Goal: Task Accomplishment & Management: Manage account settings

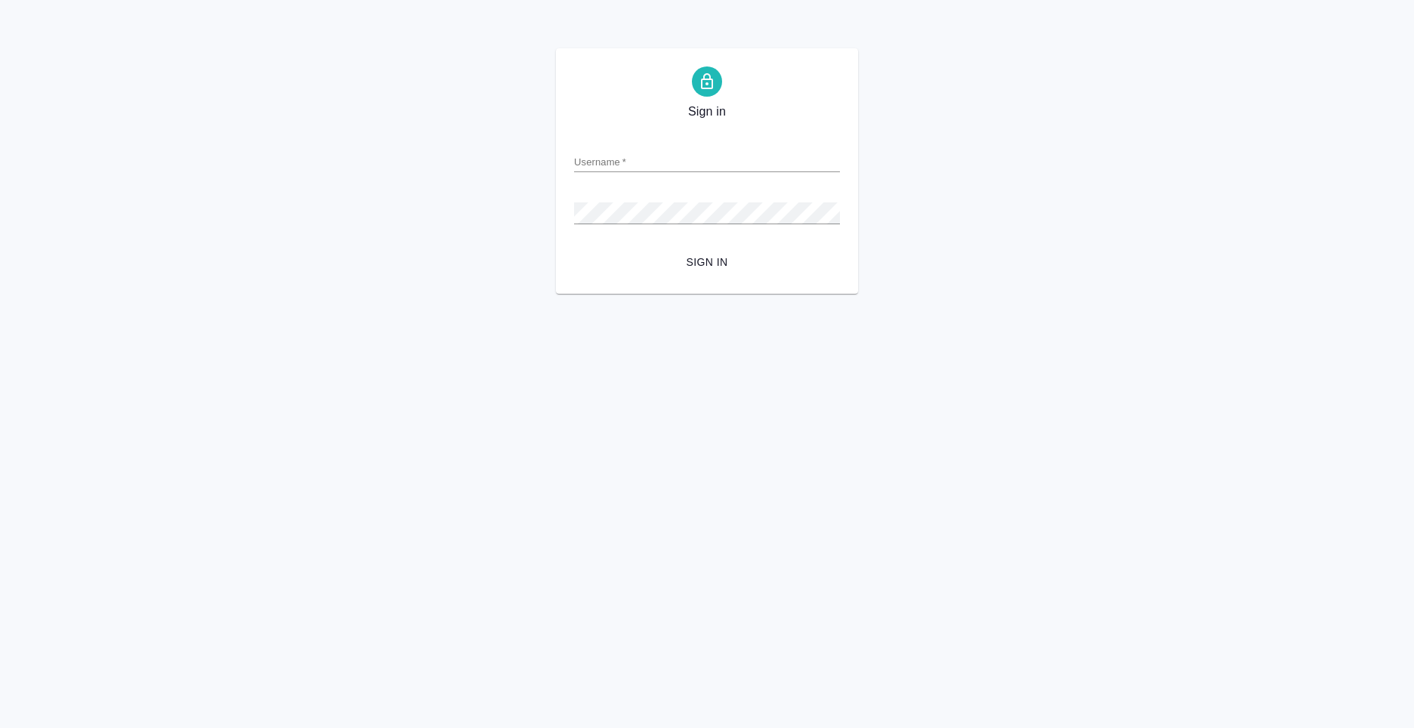
click at [604, 161] on input "Username   *" at bounding box center [707, 161] width 266 height 21
type input "a.moskalets@awatera.com"
click at [574, 248] on button "Sign in" at bounding box center [707, 262] width 266 height 28
type input "a.moskalets@awatera.com"
click at [574, 248] on button "Sign in" at bounding box center [707, 262] width 266 height 28
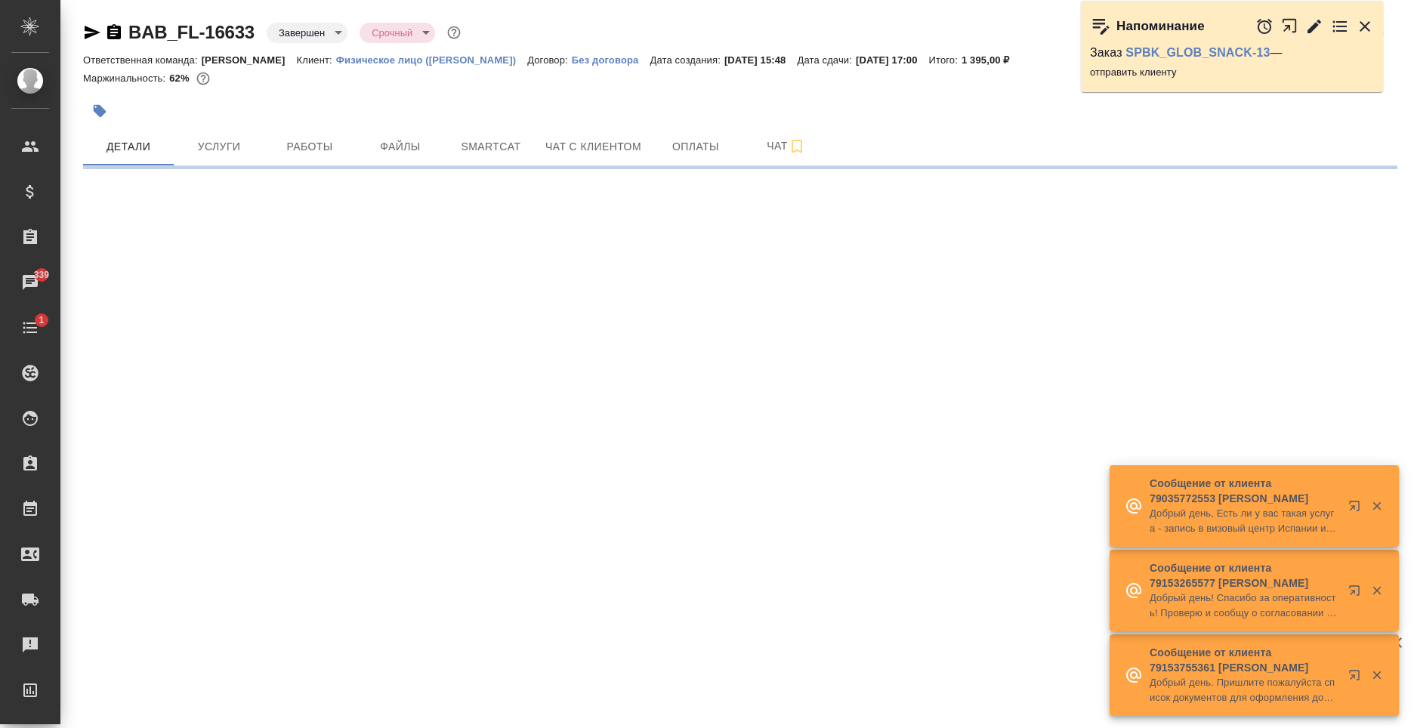
select select "RU"
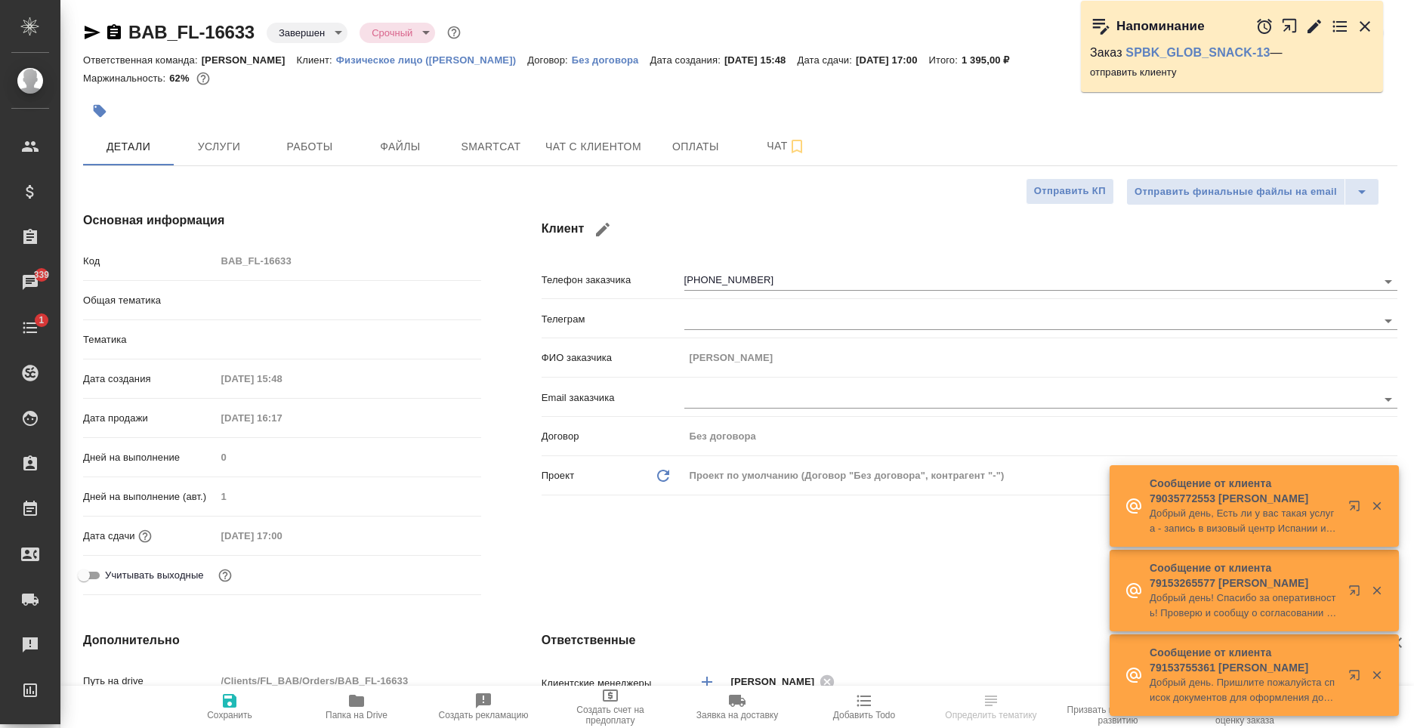
type textarea "x"
type input "[PERSON_NAME]"
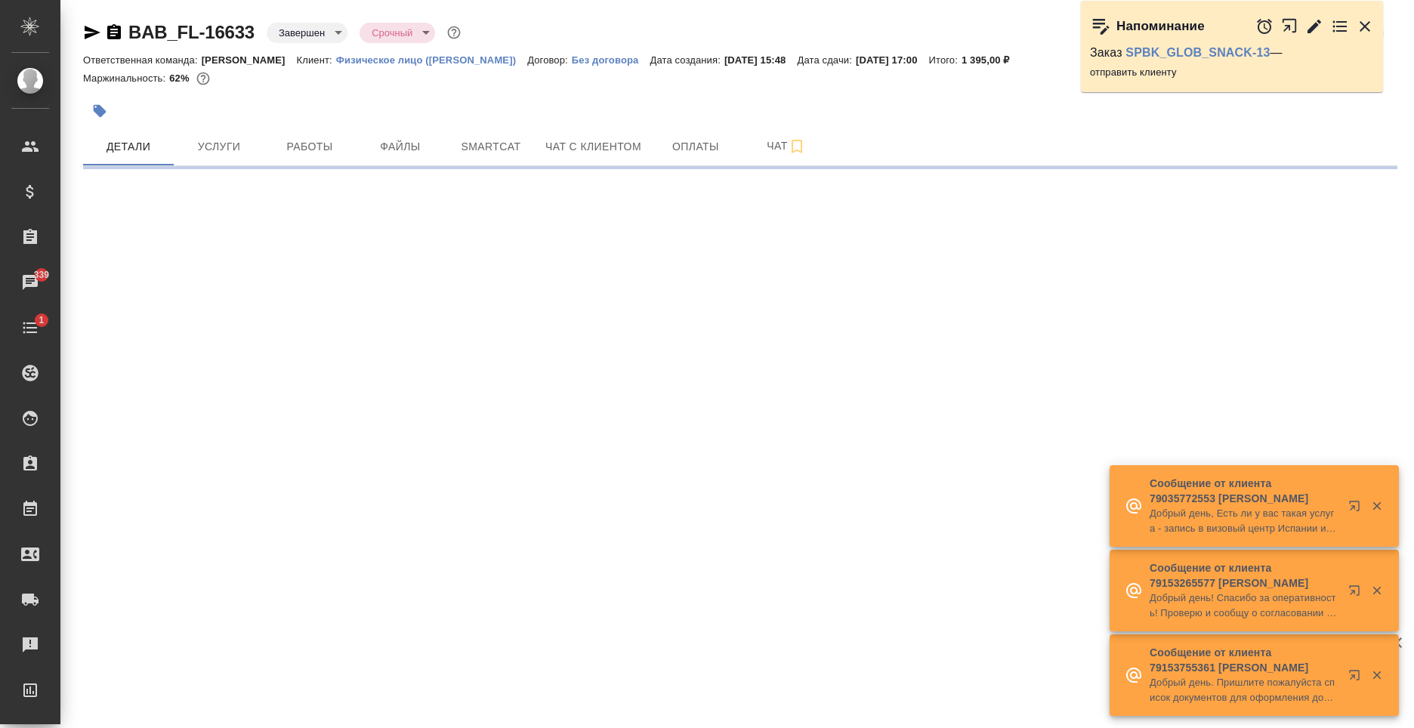
select select "RU"
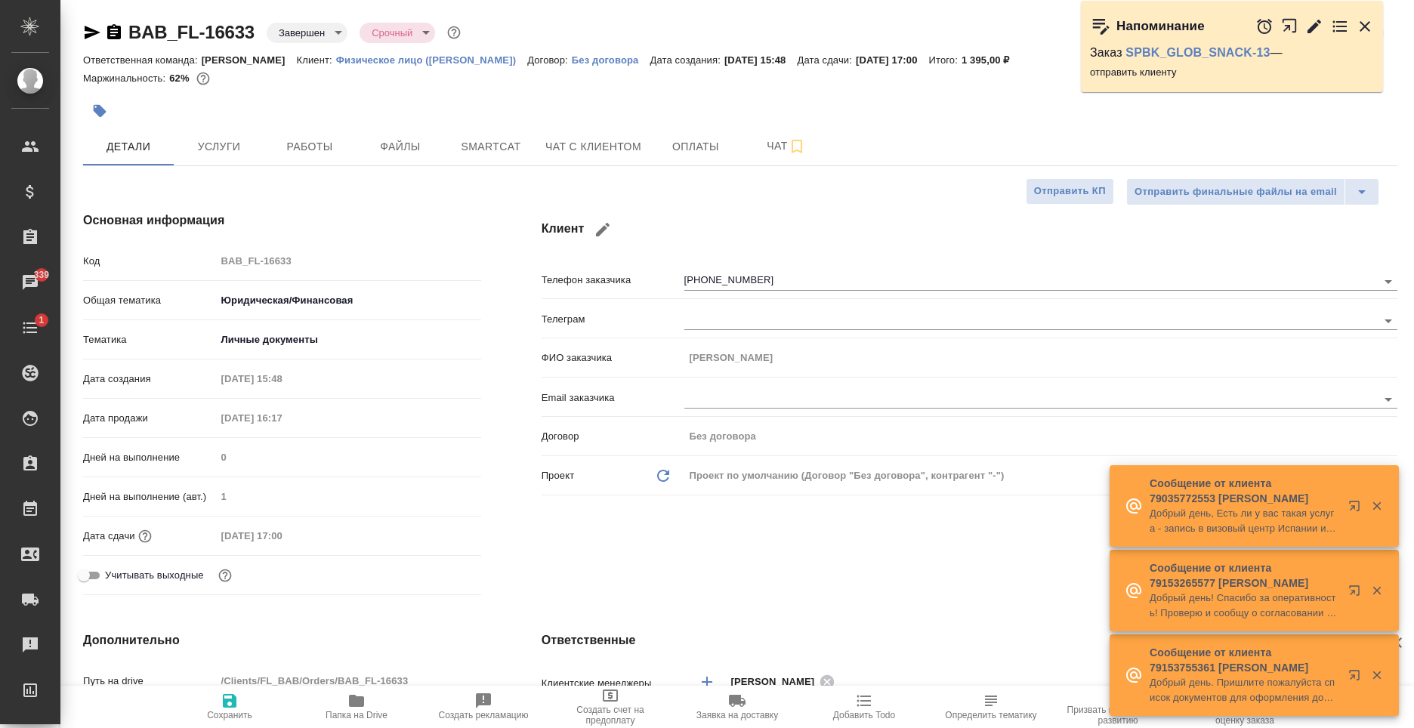
type textarea "x"
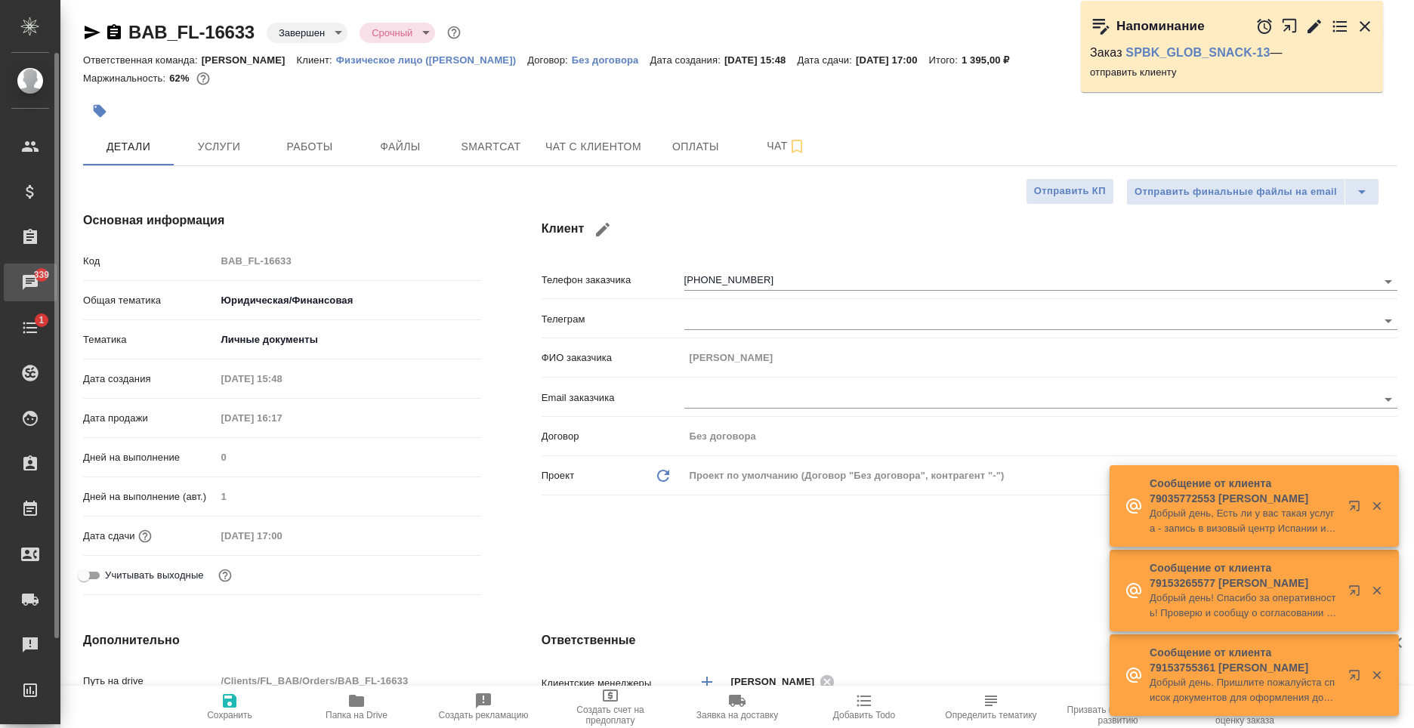
type textarea "x"
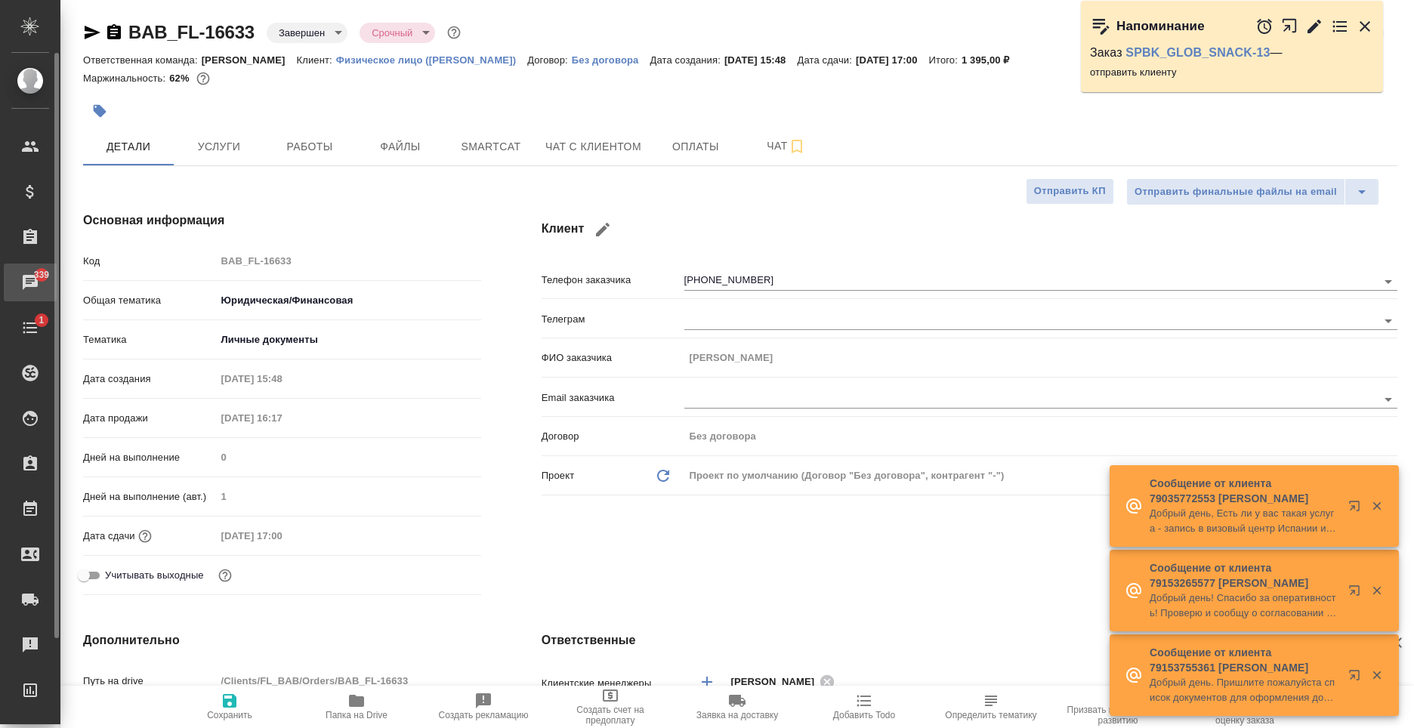
type textarea "x"
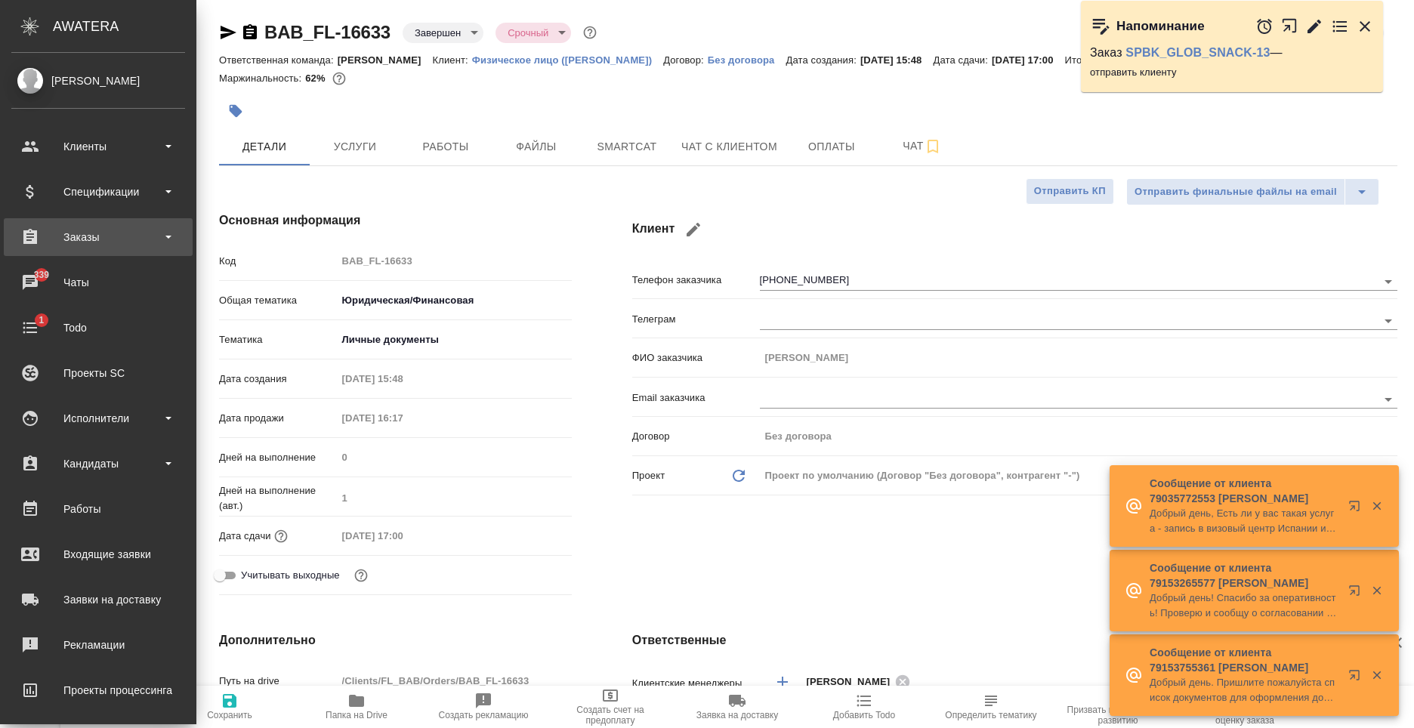
click at [106, 225] on div "Заказы" at bounding box center [98, 237] width 189 height 38
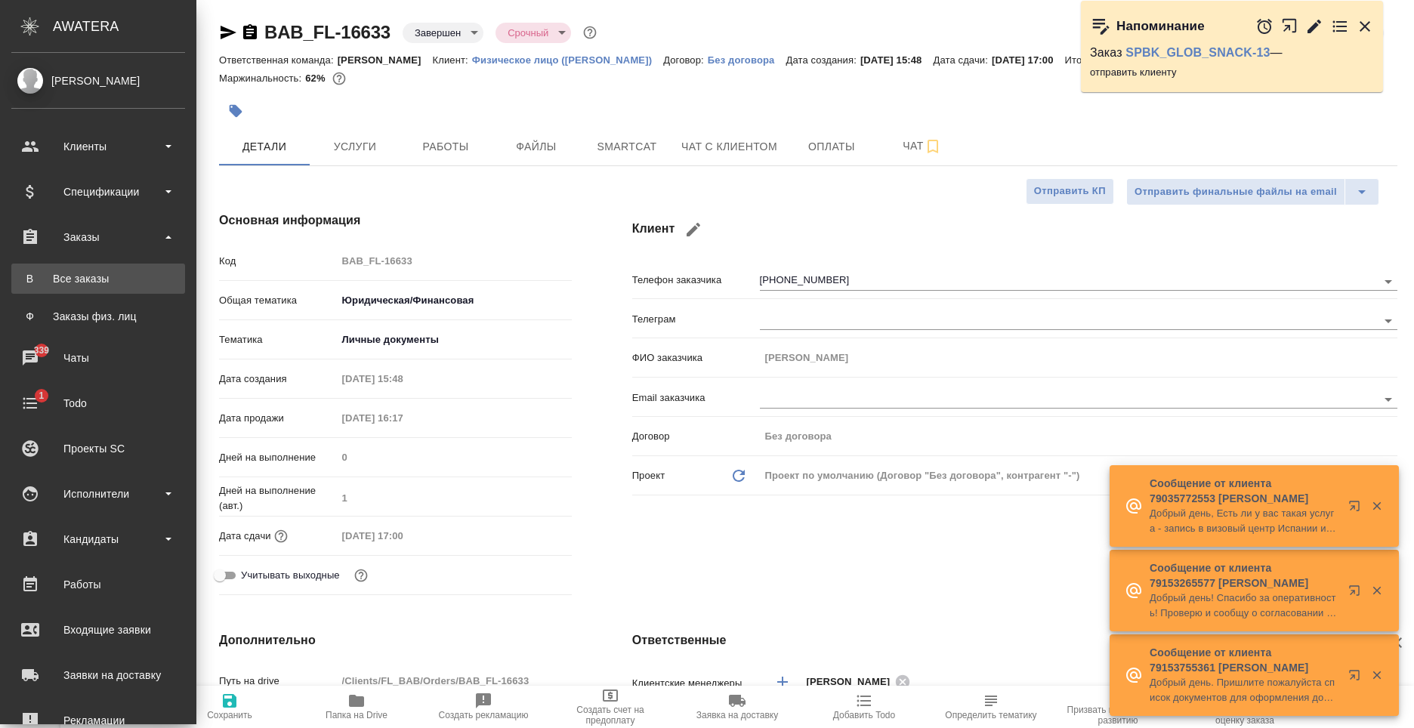
click at [117, 267] on link "В Все заказы" at bounding box center [98, 279] width 174 height 30
type textarea "x"
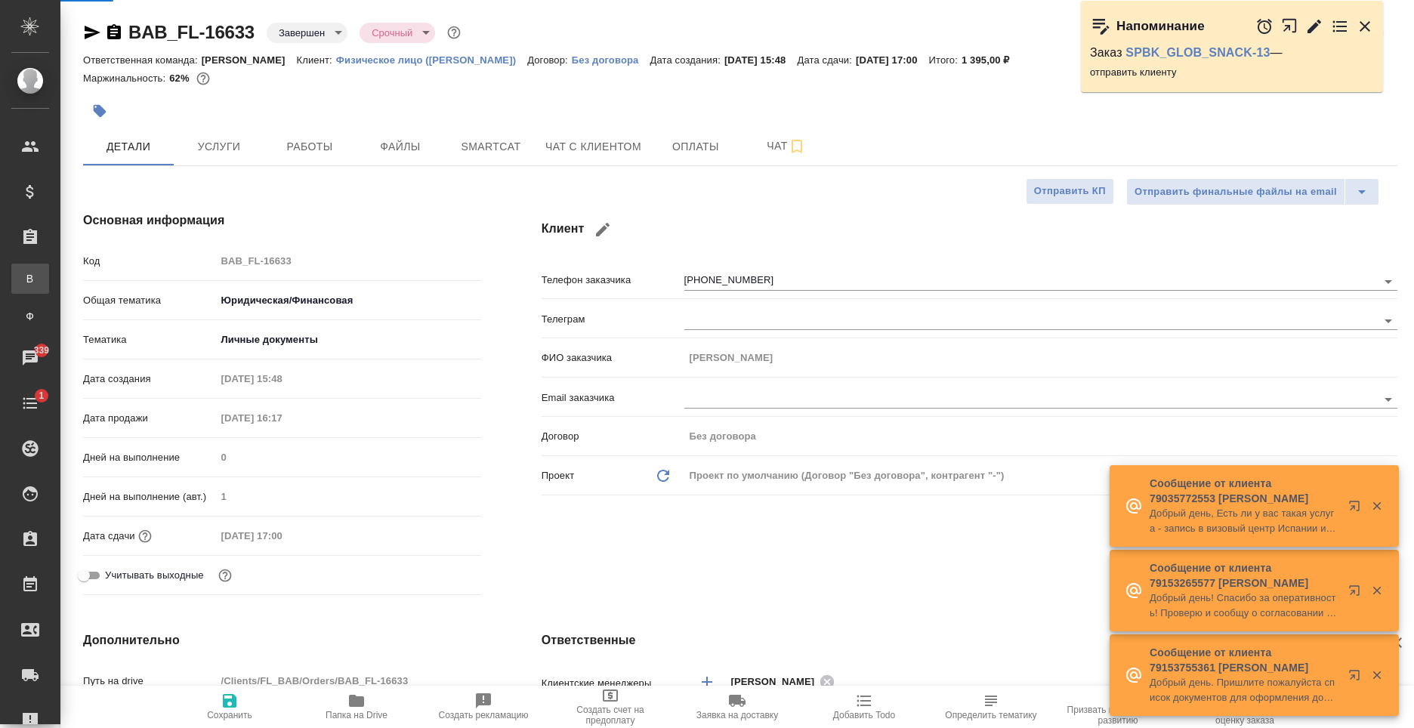
type textarea "x"
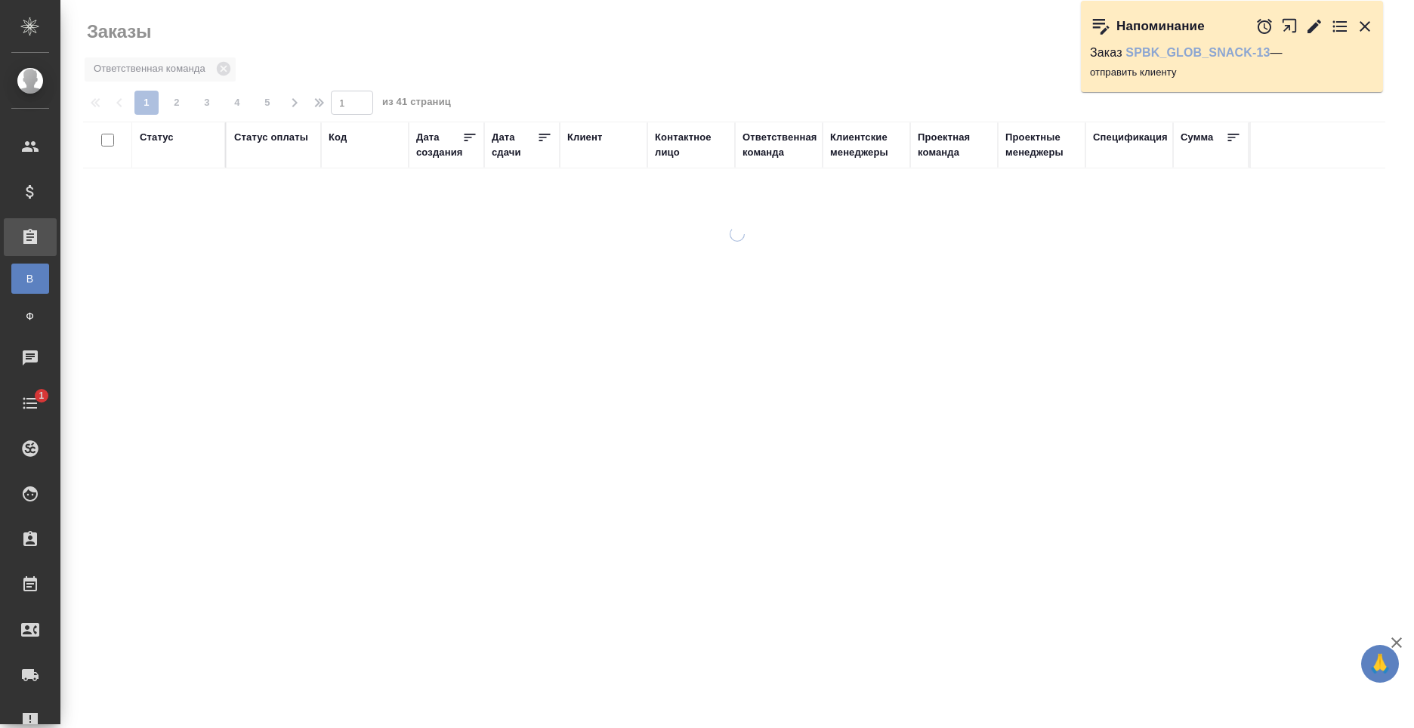
click at [1177, 52] on link "SPBK_GLOB_SNACK-13" at bounding box center [1197, 52] width 144 height 13
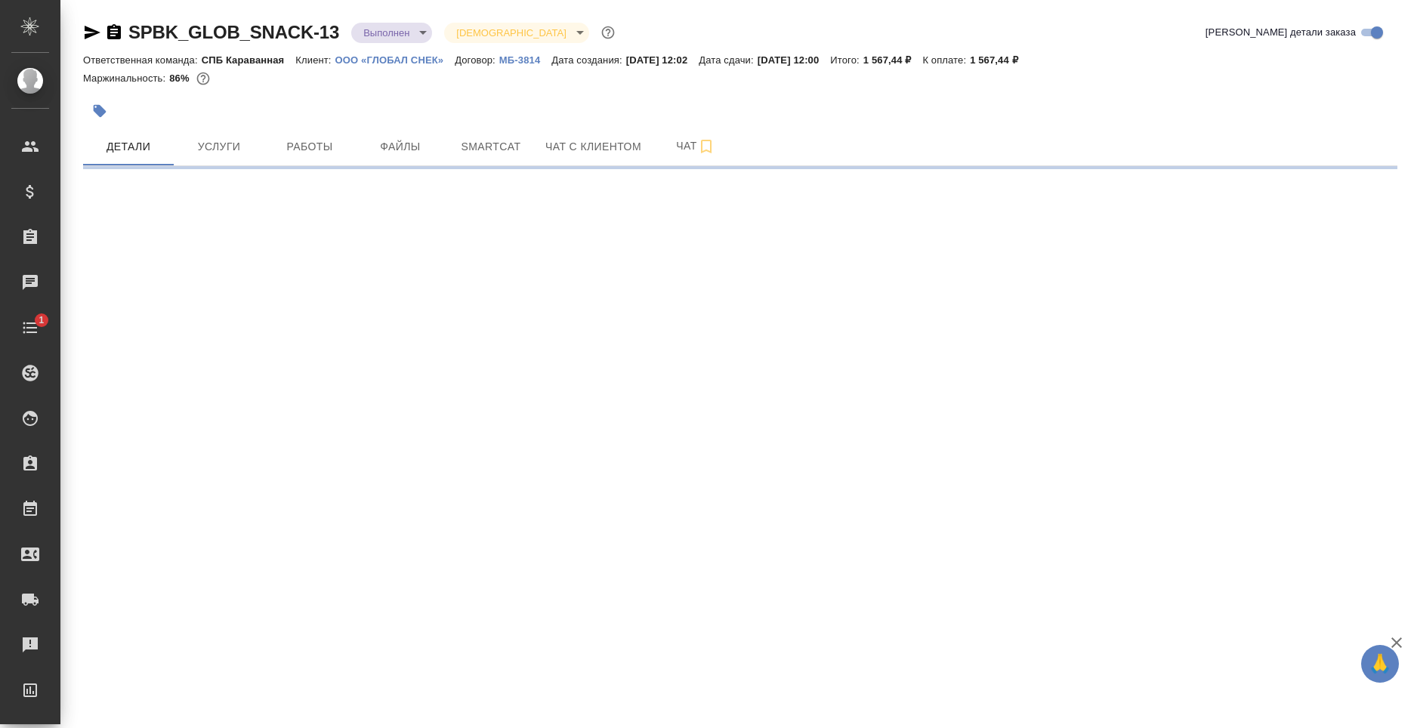
select select "RU"
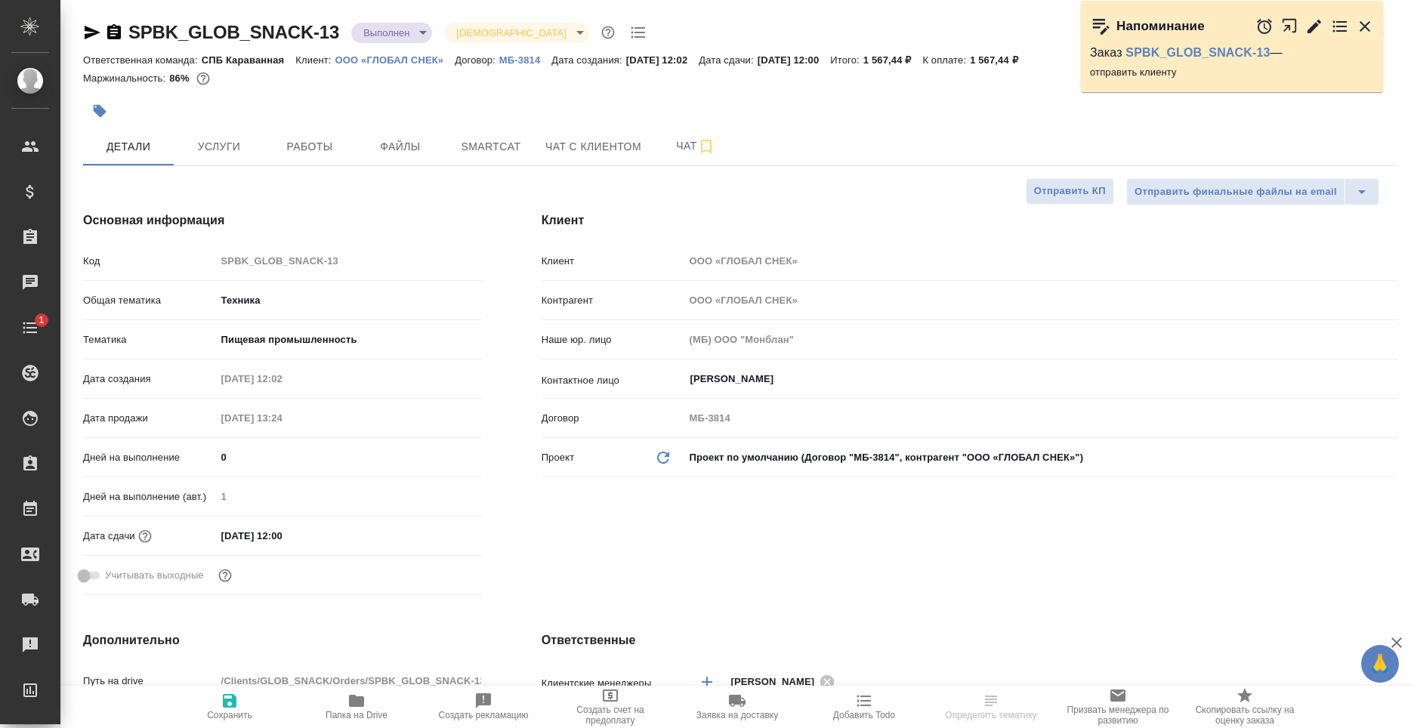
type textarea "x"
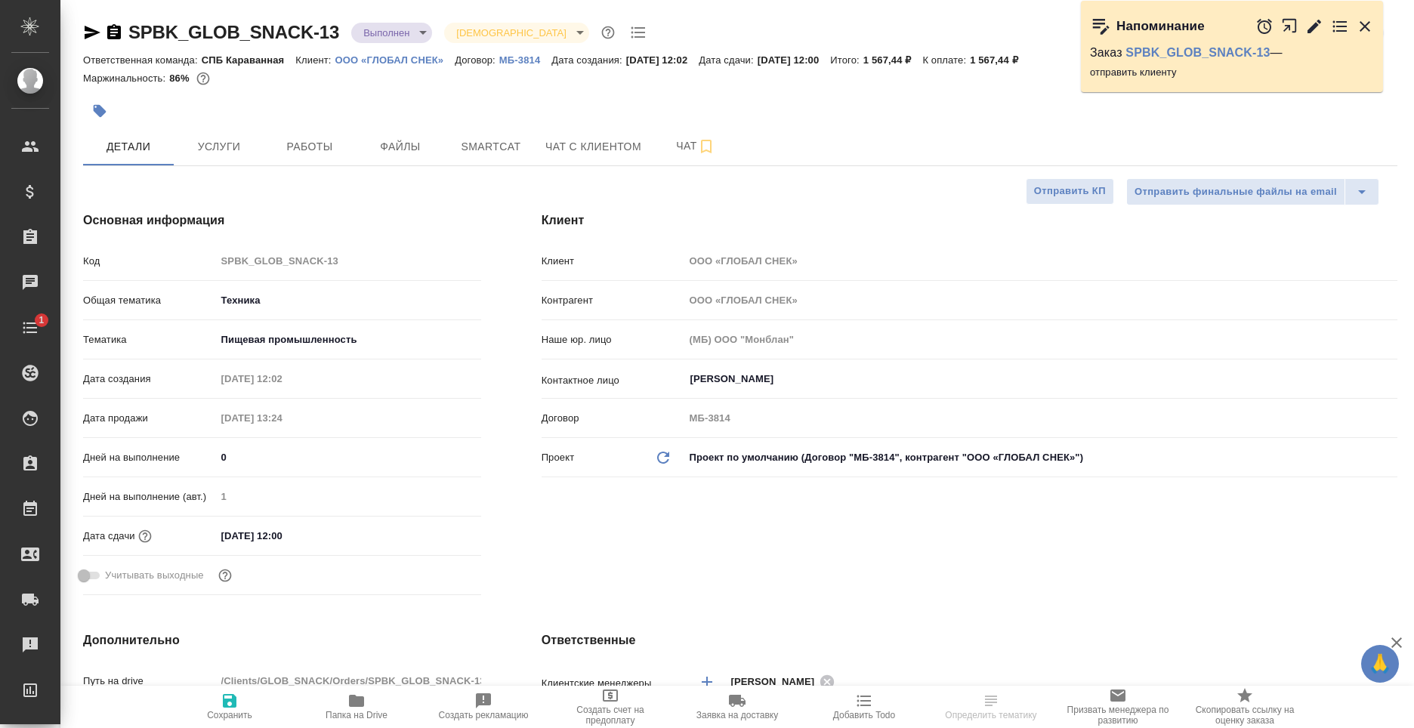
type textarea "x"
click at [230, 149] on span "Услуги" at bounding box center [219, 146] width 72 height 19
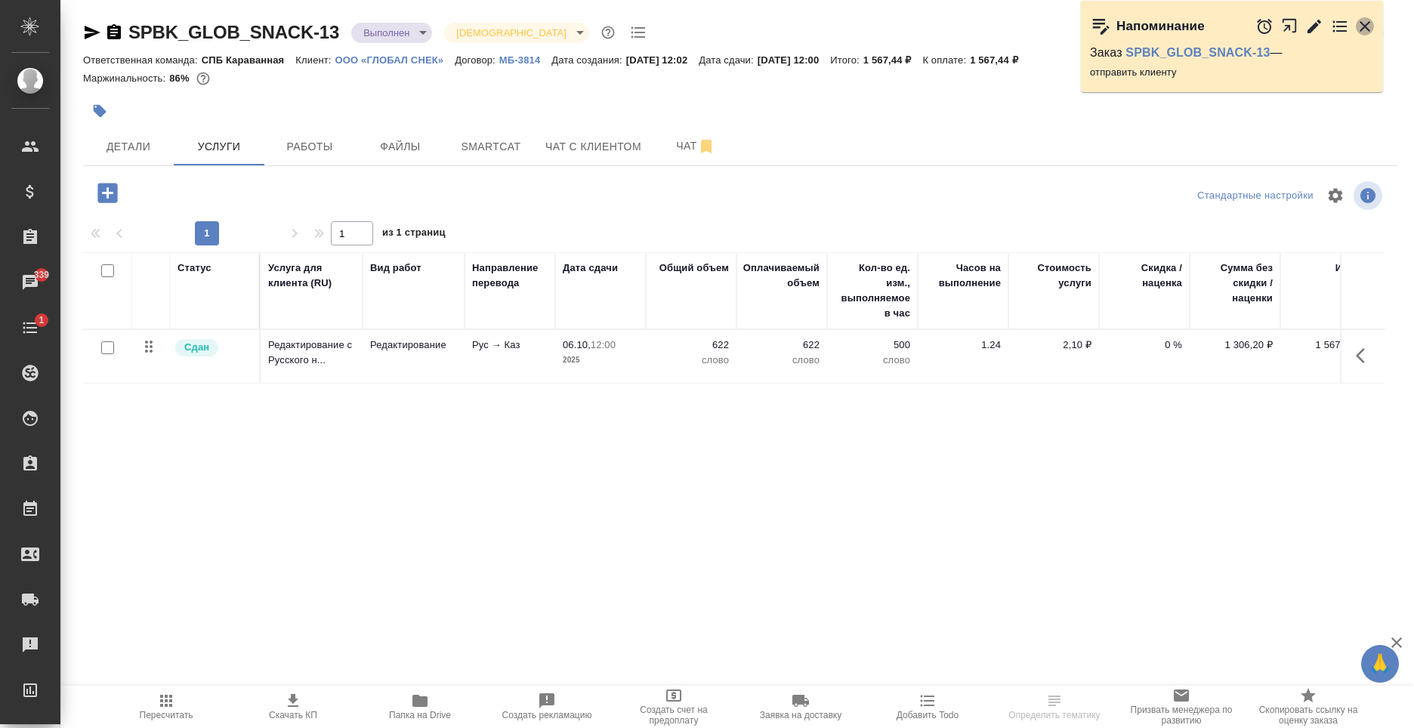
click at [1356, 27] on icon "button" at bounding box center [1364, 26] width 18 height 18
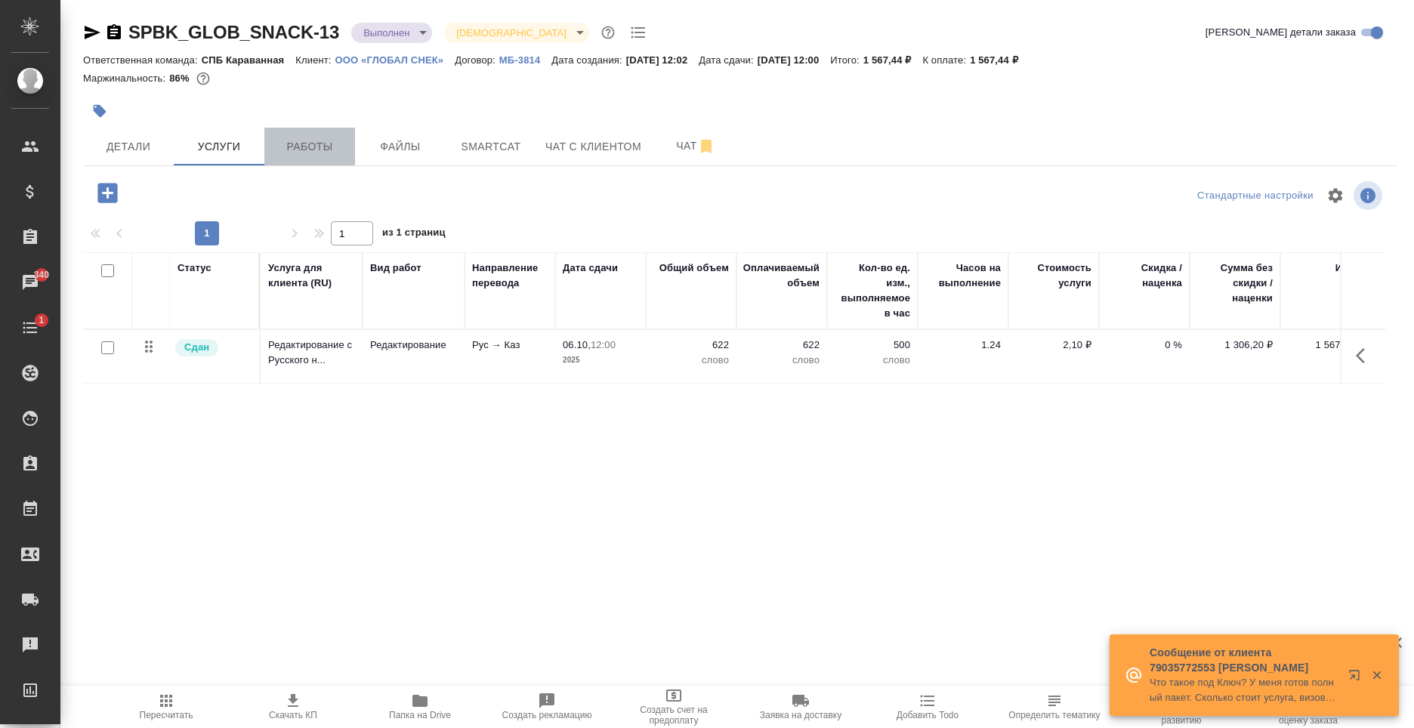
click at [324, 140] on span "Работы" at bounding box center [309, 146] width 72 height 19
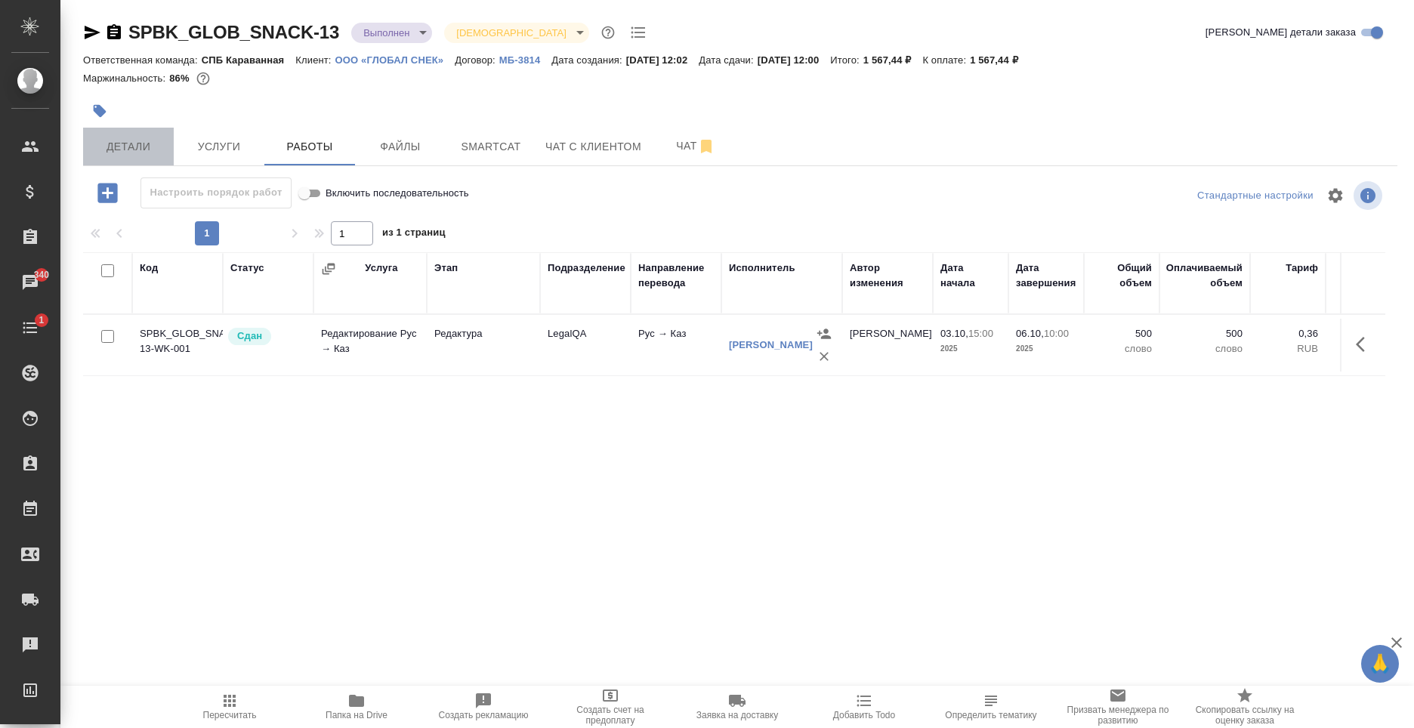
click at [153, 145] on span "Детали" at bounding box center [128, 146] width 72 height 19
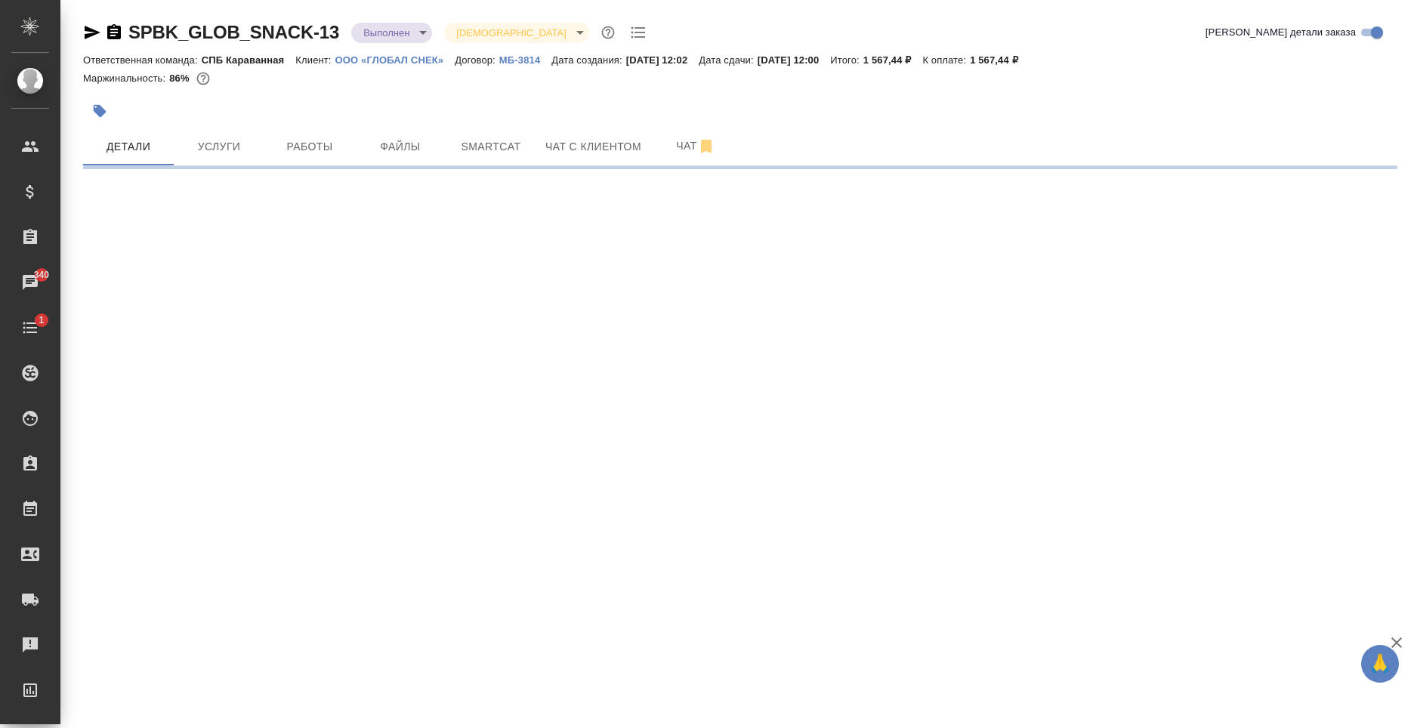
click at [378, 34] on body "🙏 .cls-1 fill:#fff; AWATERA Moskalets Alina Клиенты Спецификации Заказы 340 Чат…" at bounding box center [707, 364] width 1414 height 728
select select "RU"
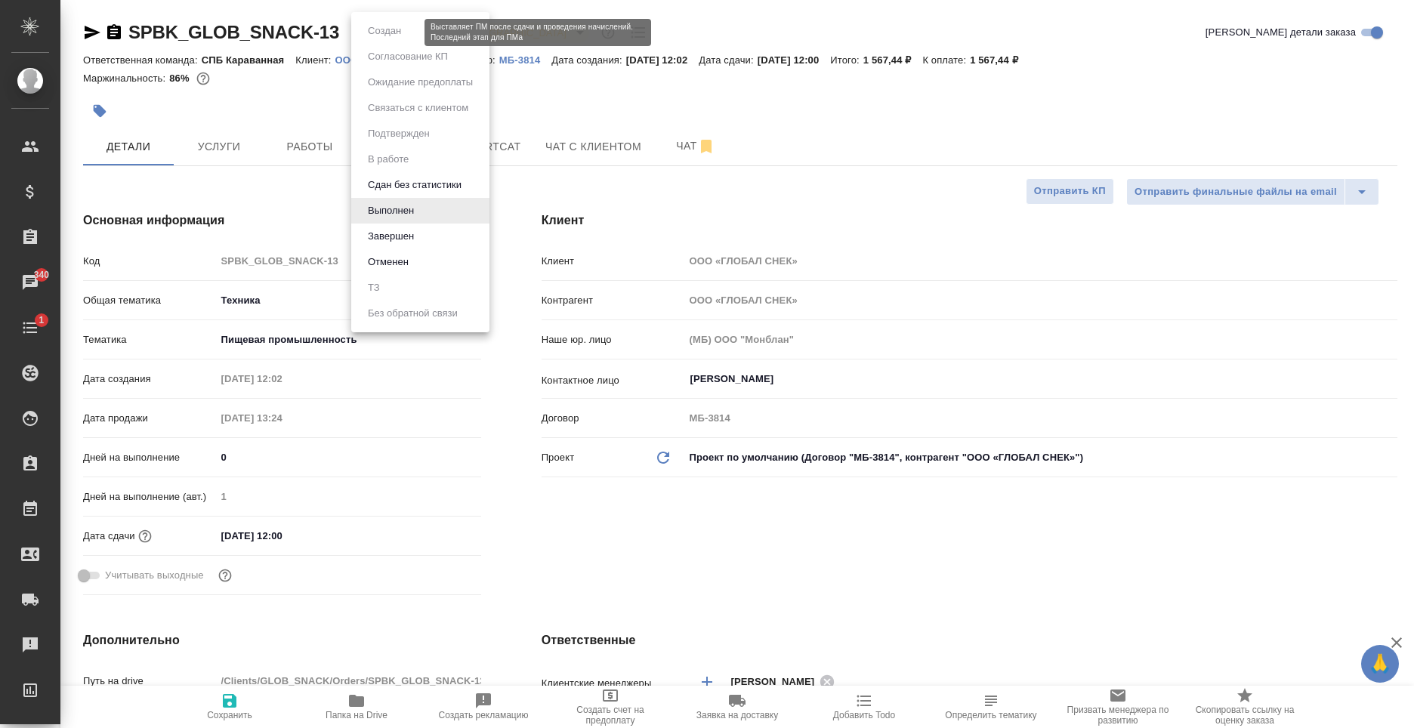
type textarea "x"
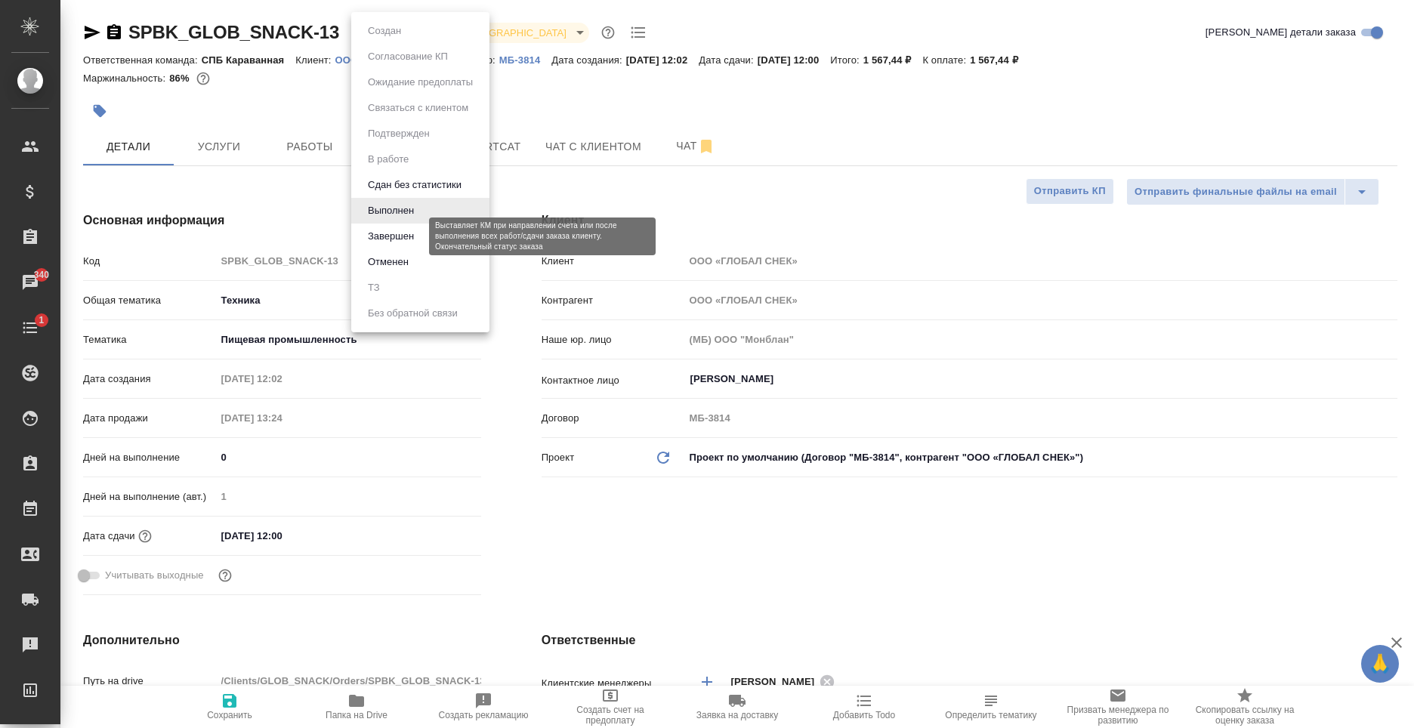
click at [402, 228] on button "Завершен" at bounding box center [390, 236] width 55 height 17
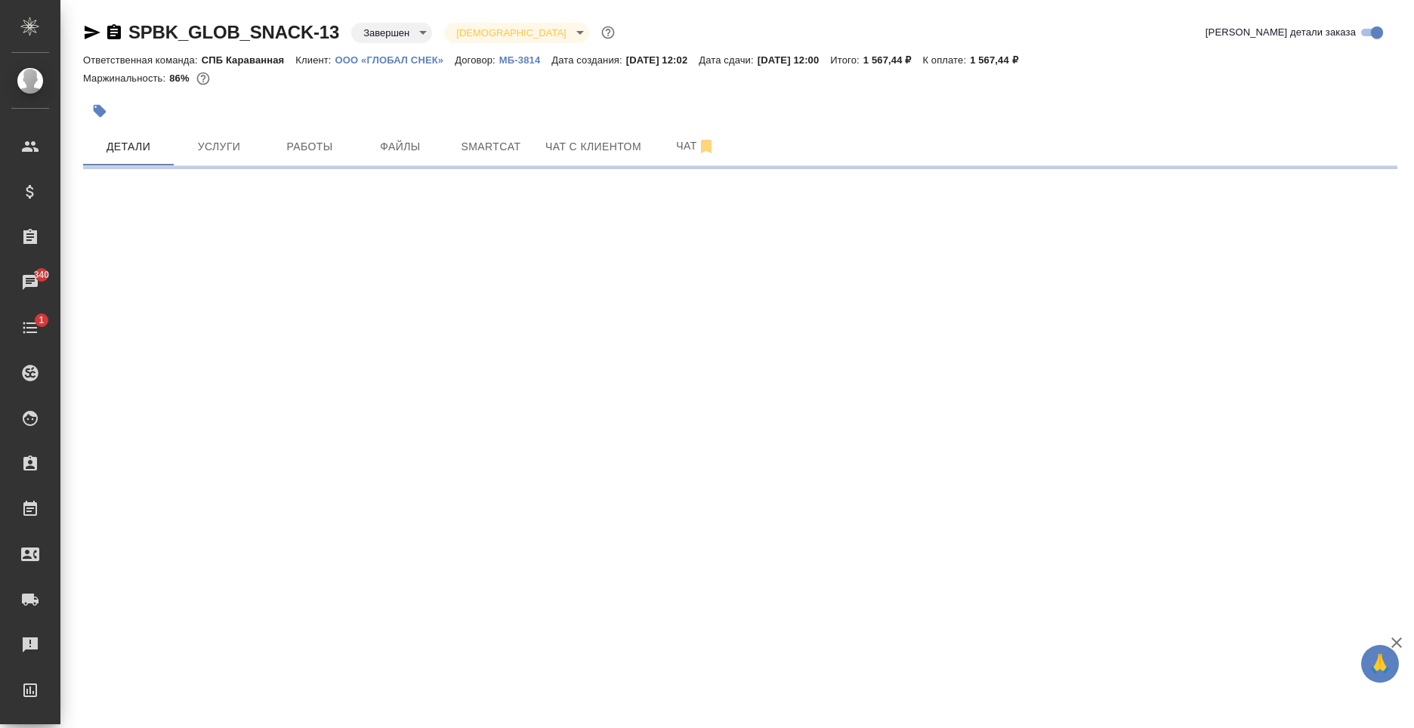
select select "RU"
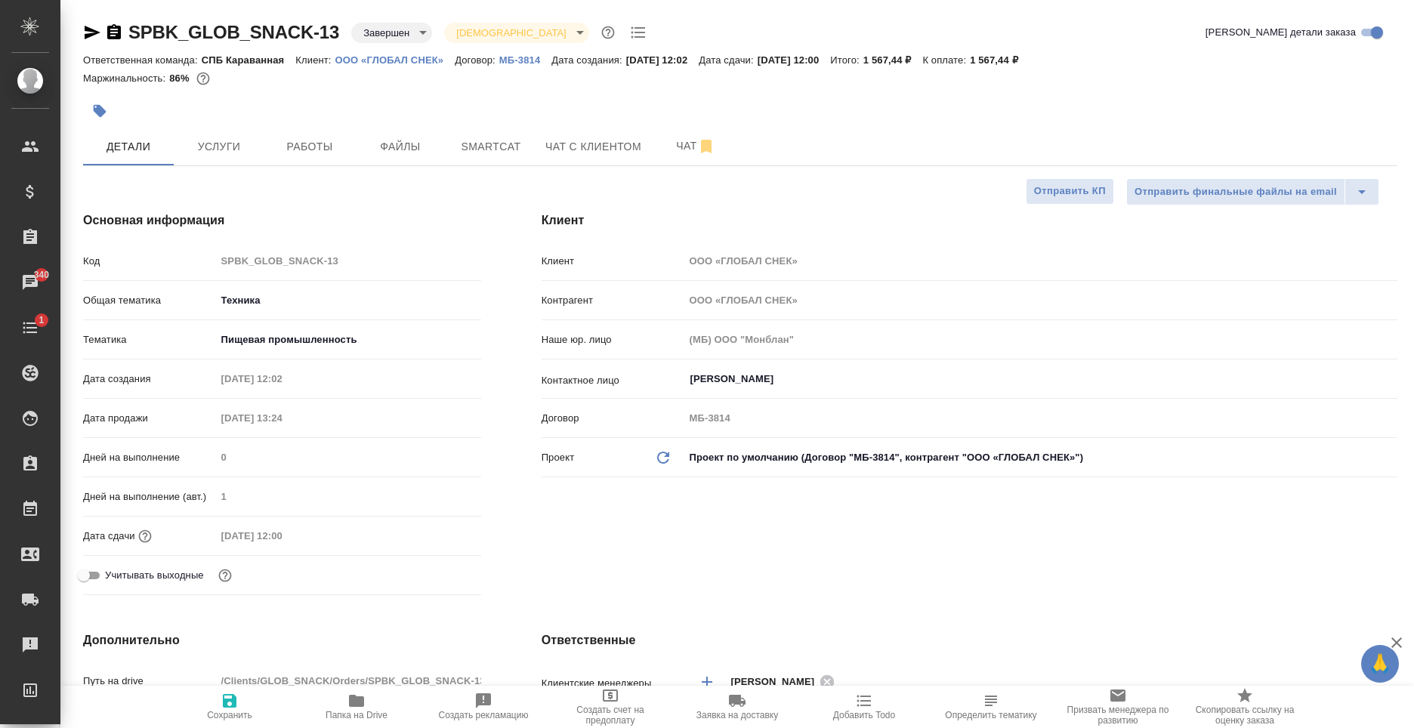
scroll to position [529, 0]
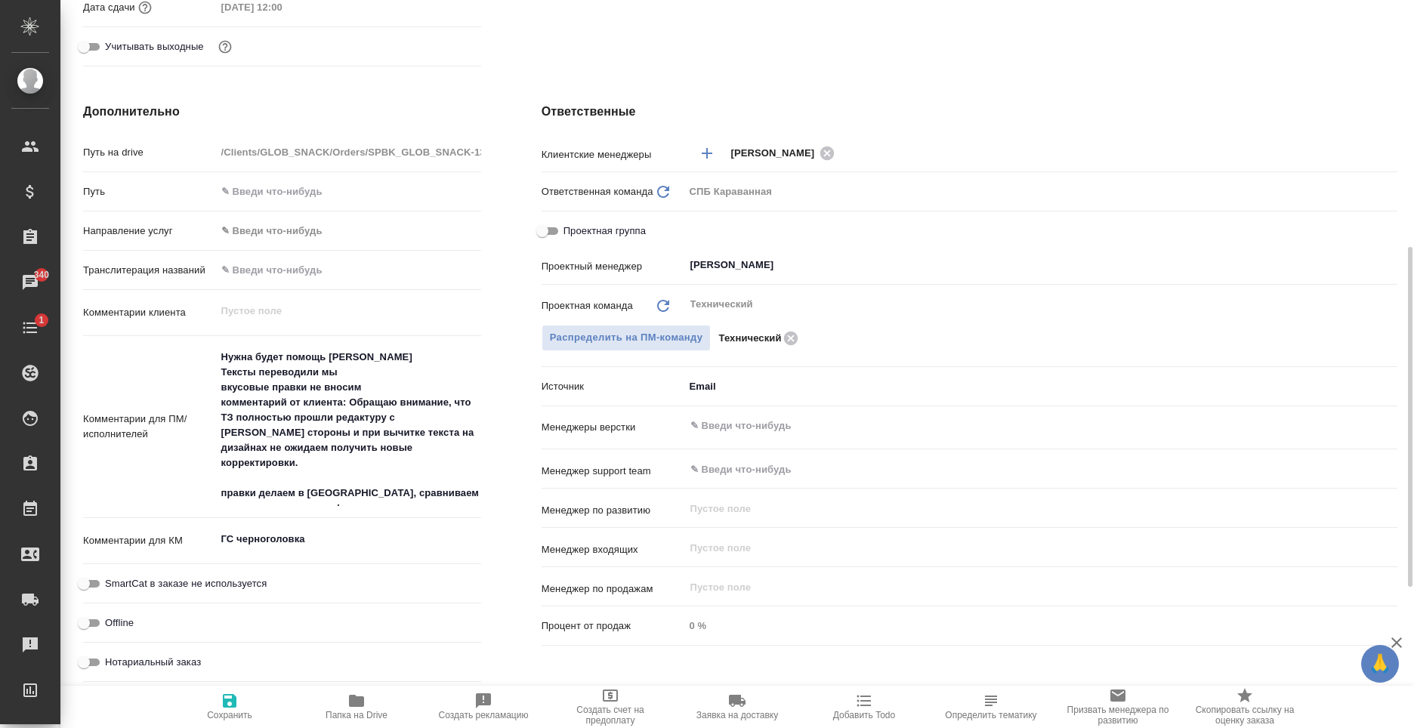
type textarea "x"
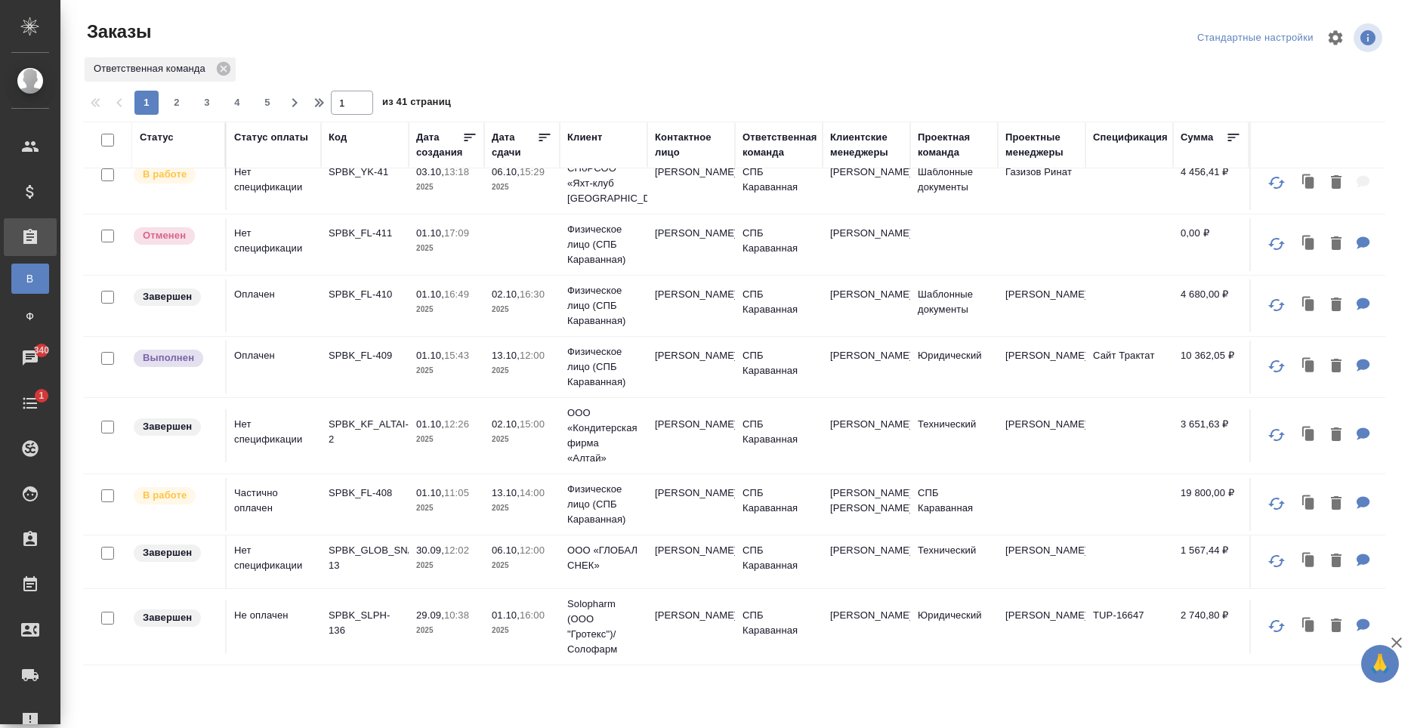
scroll to position [76, 0]
click at [671, 381] on td "[PERSON_NAME]" at bounding box center [691, 368] width 88 height 53
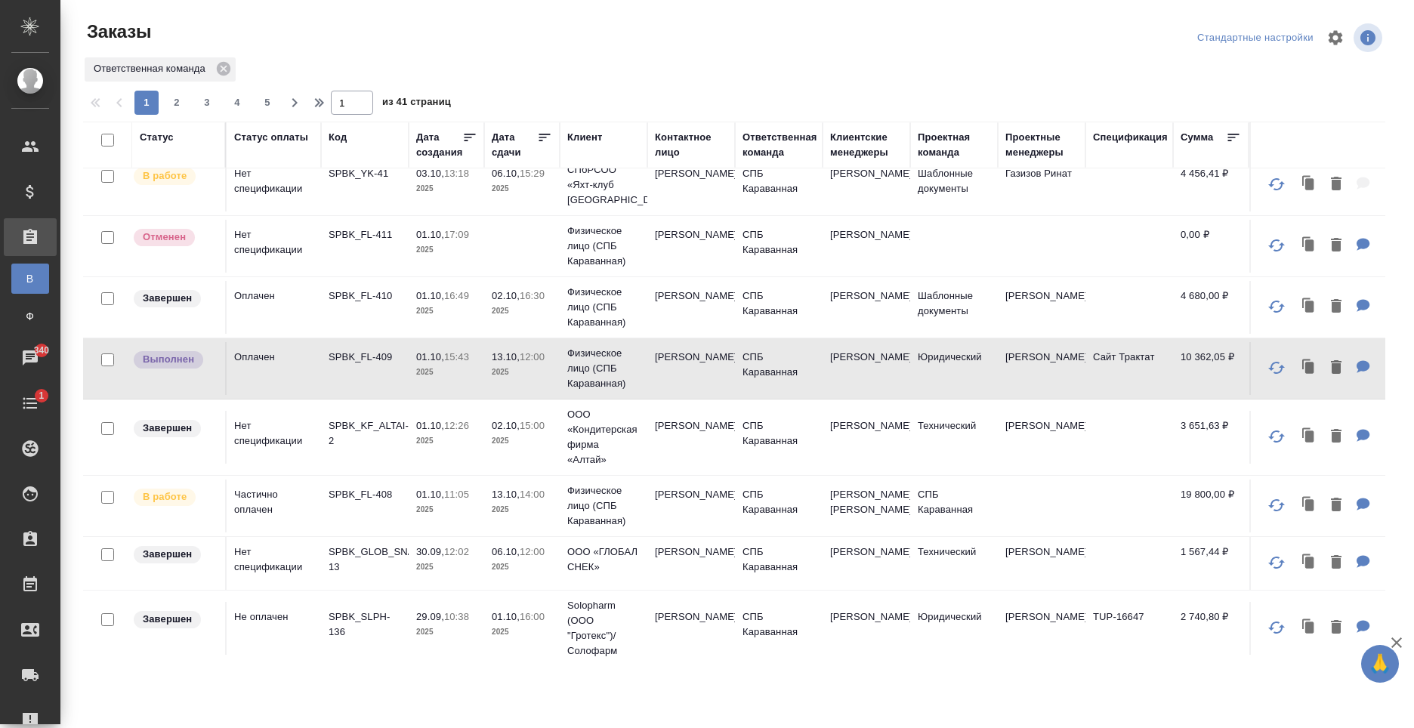
scroll to position [0, 0]
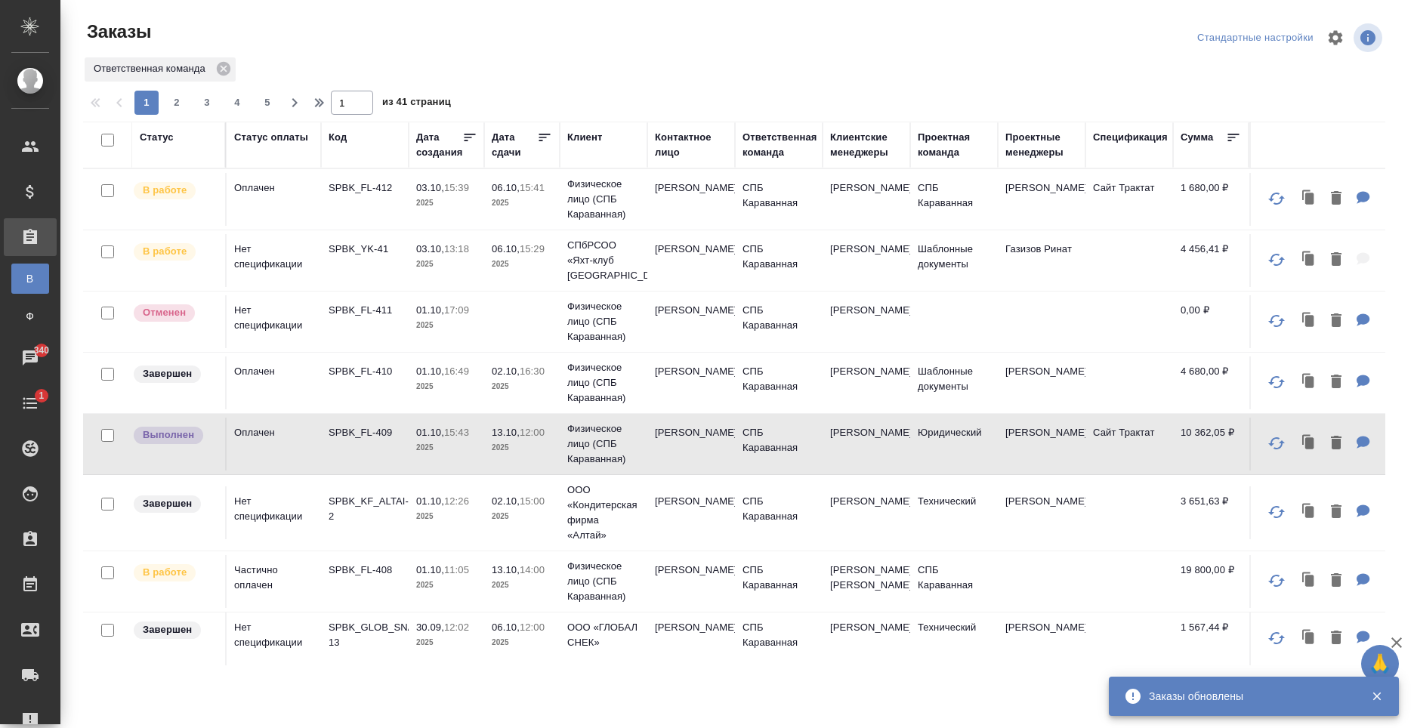
click at [694, 600] on td "Наталья" at bounding box center [691, 581] width 88 height 53
click at [694, 600] on td "[PERSON_NAME]" at bounding box center [691, 581] width 88 height 53
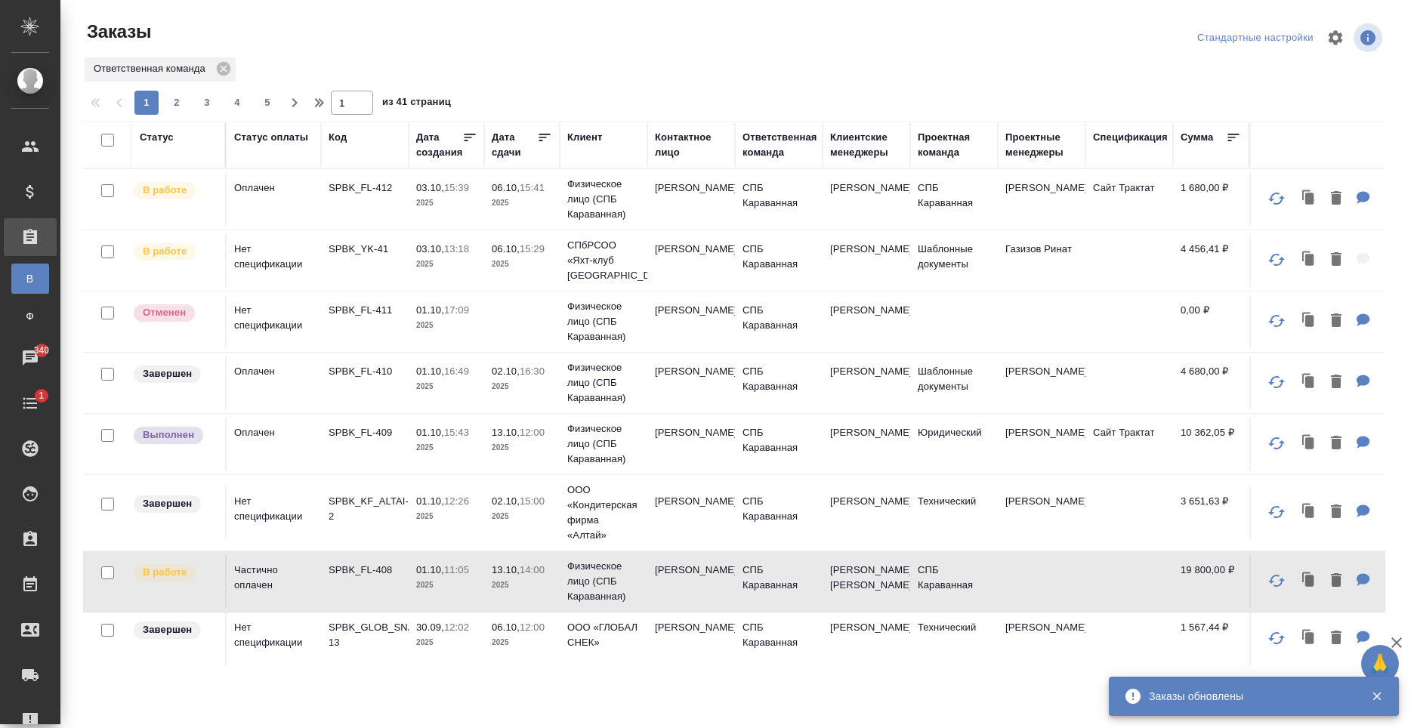
click at [496, 269] on p "2025" at bounding box center [522, 264] width 60 height 15
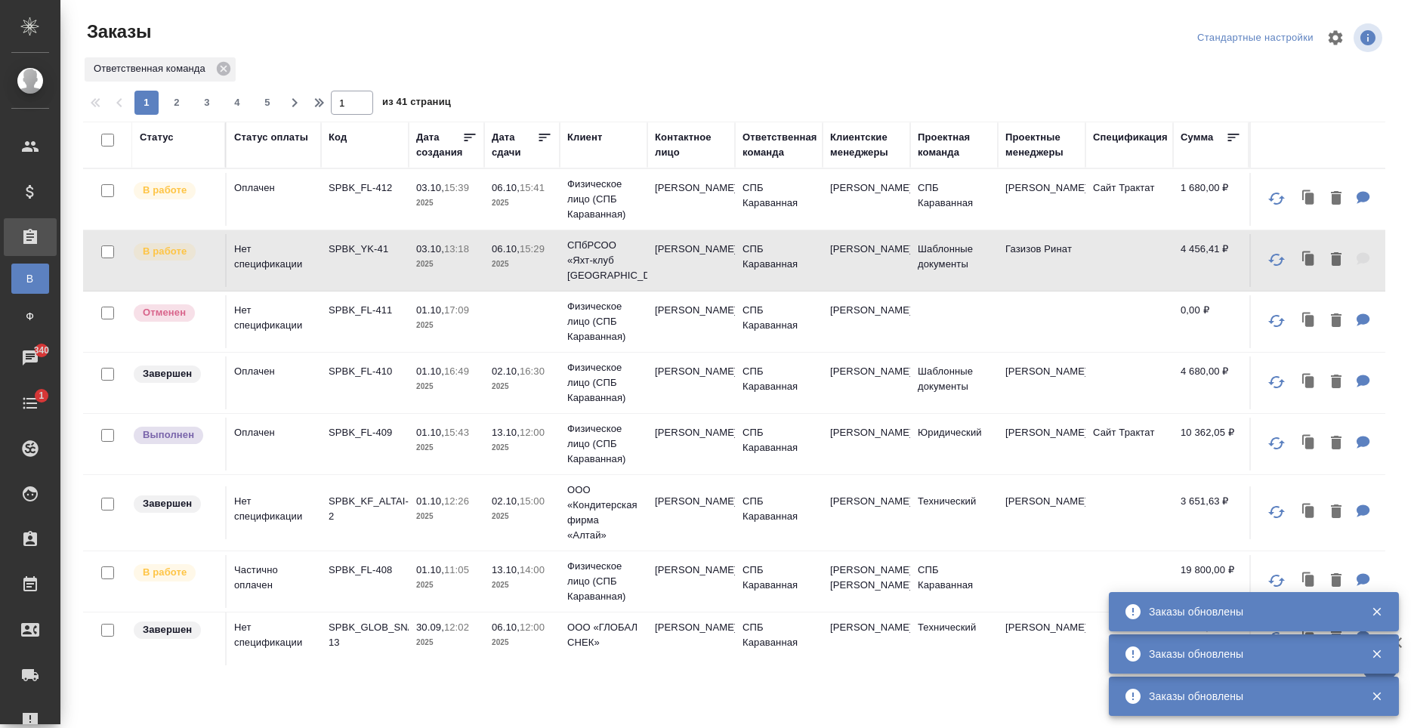
click at [486, 190] on td "06.10, 15:41 2025" at bounding box center [522, 199] width 76 height 53
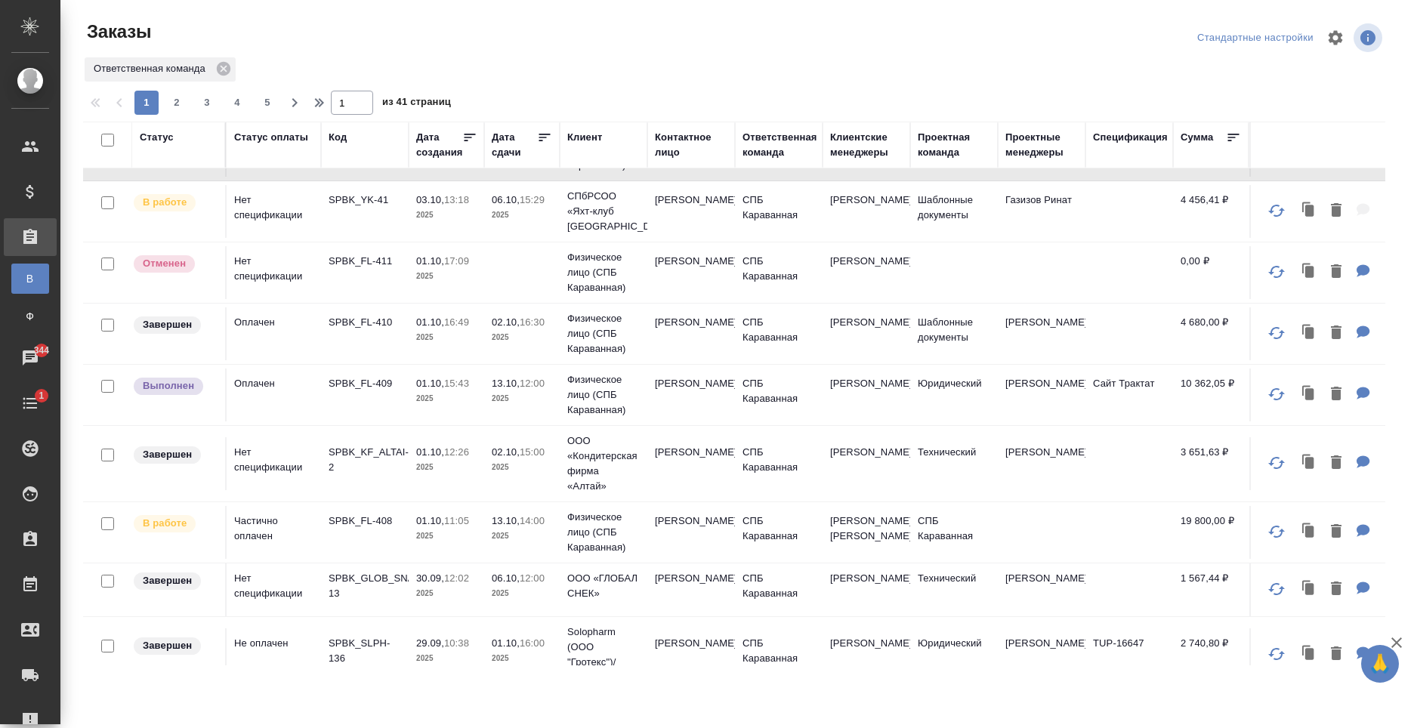
scroll to position [76, 0]
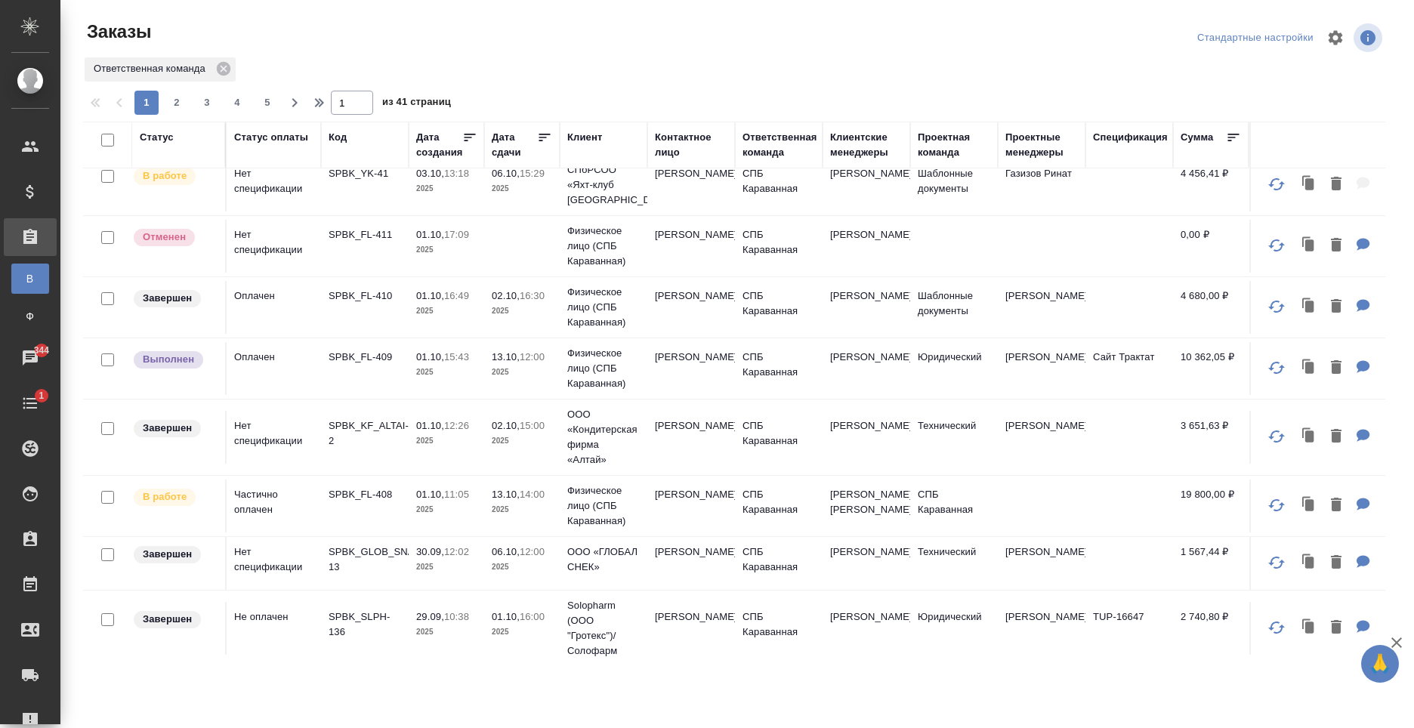
click at [457, 517] on p "2025" at bounding box center [446, 509] width 60 height 15
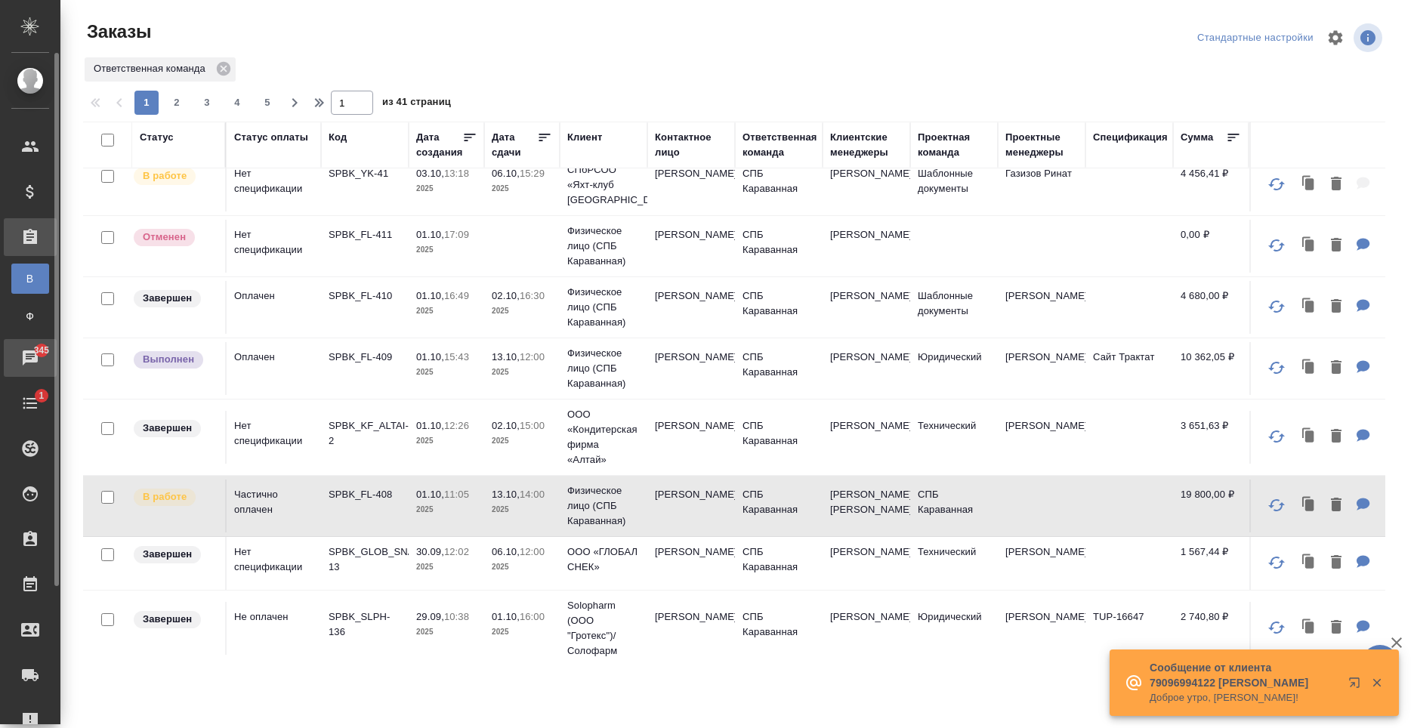
click at [35, 350] on span "345" at bounding box center [42, 350] width 34 height 15
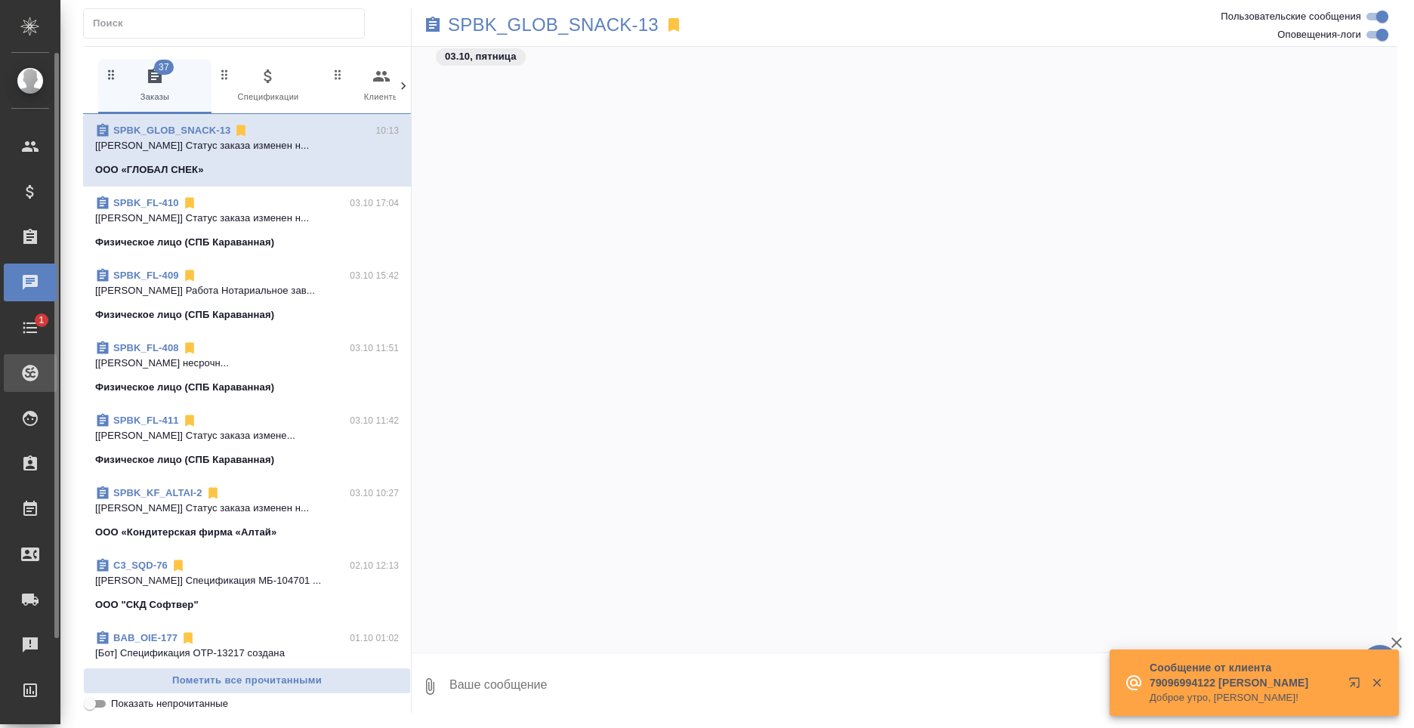
scroll to position [1477, 0]
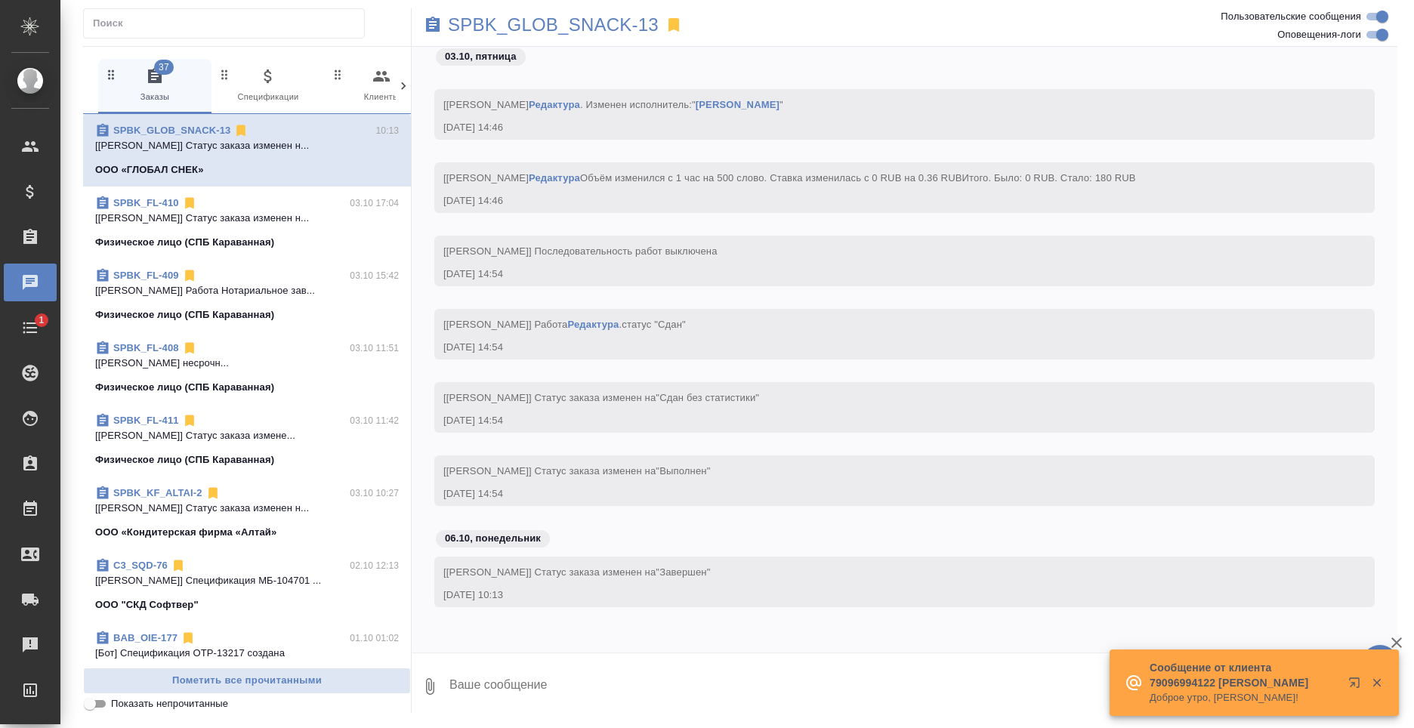
click at [406, 86] on icon at bounding box center [403, 86] width 15 height 15
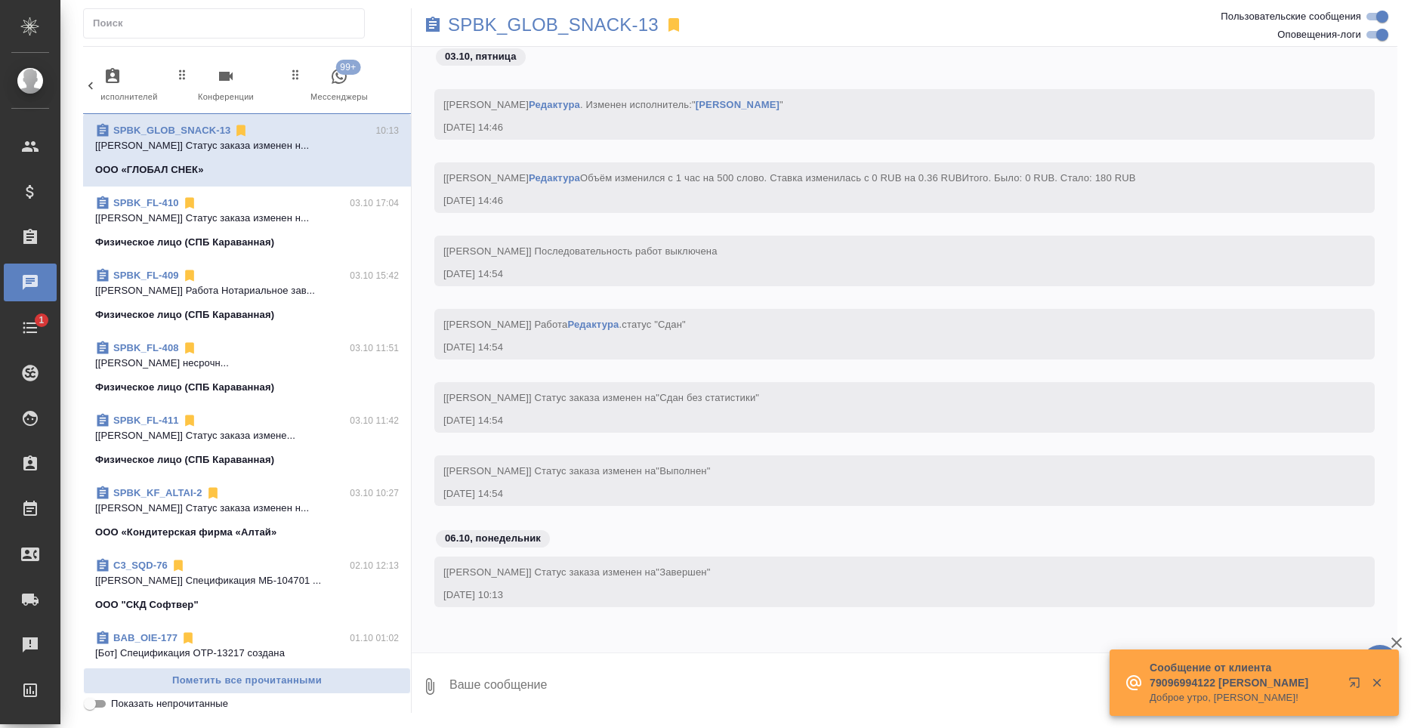
click at [406, 86] on div "37 Заказы 0 Спецификации 0 Клиенты 0 Входящие 0 Тендеры 0 Исполнители 0 Подбор …" at bounding box center [247, 86] width 328 height 55
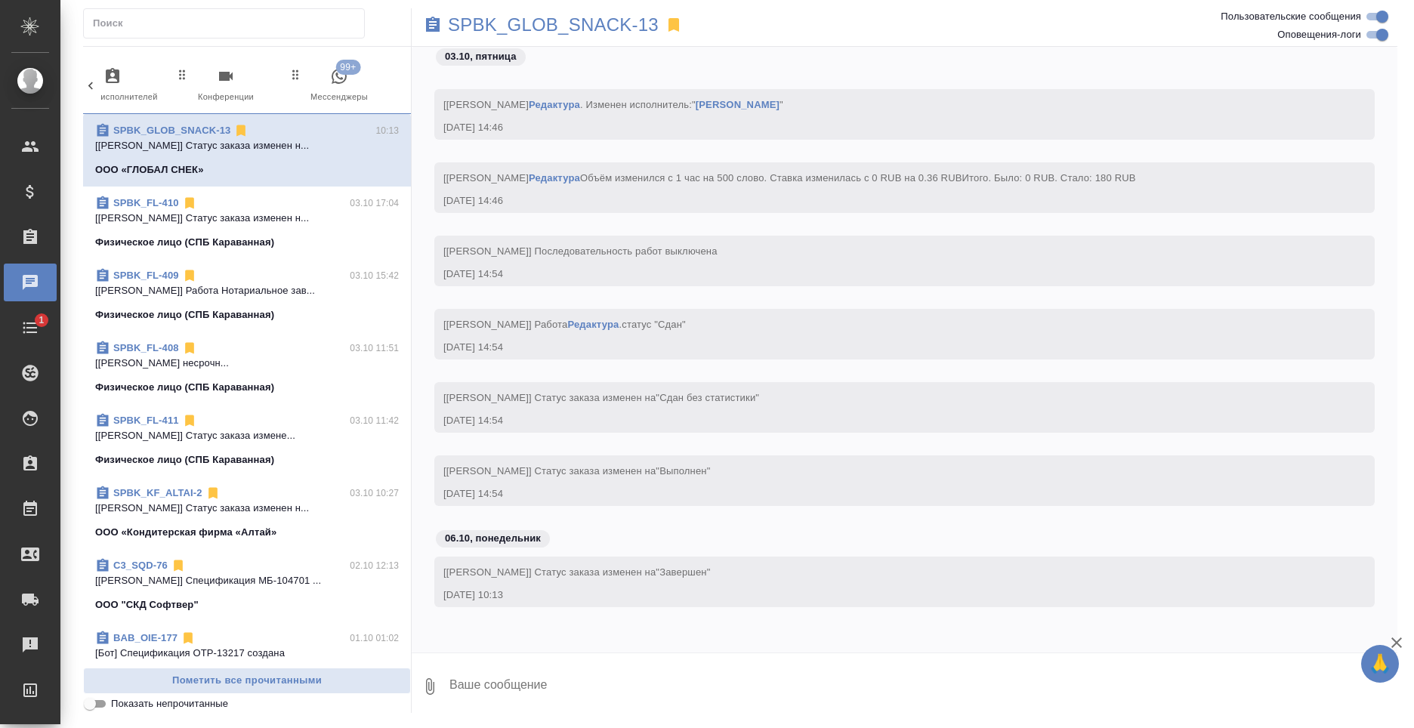
click at [319, 79] on span "99+ Мессенджеры" at bounding box center [338, 85] width 101 height 37
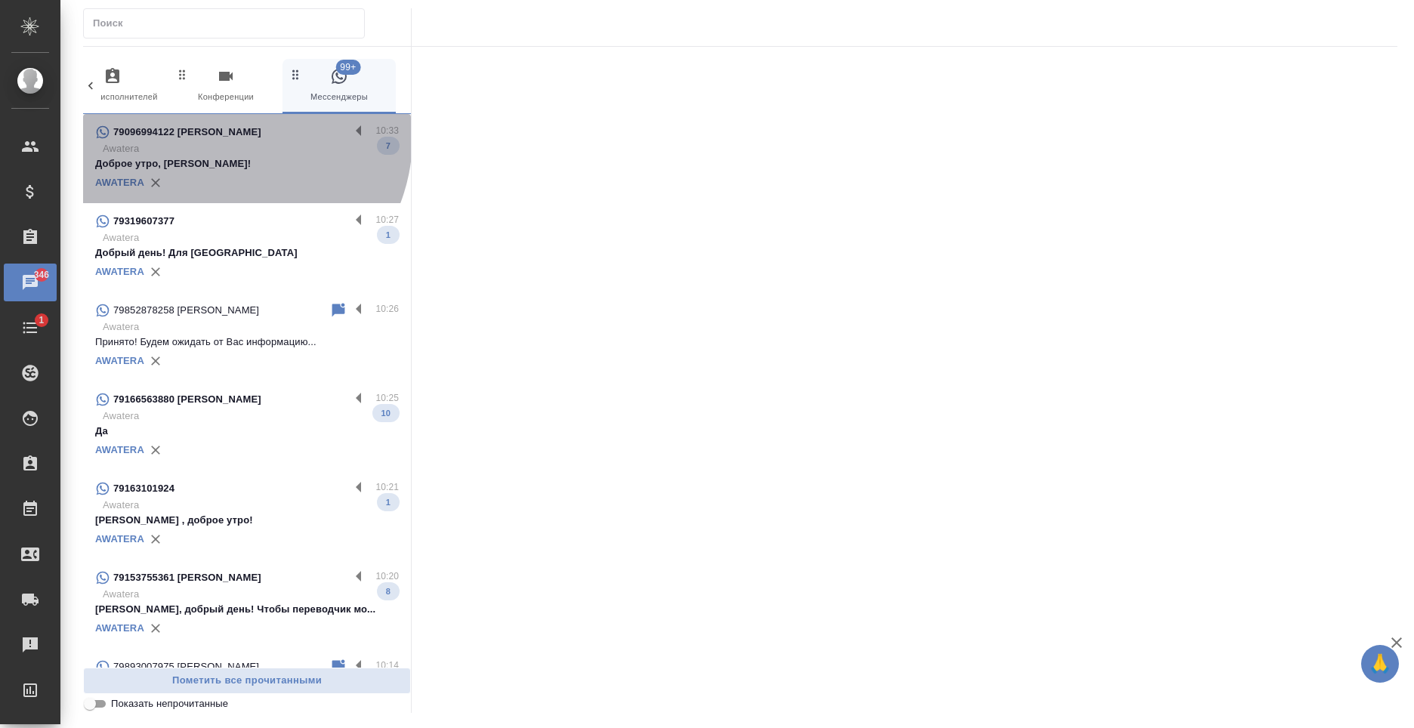
click at [230, 138] on p "79096994122 Ковалев Сергей" at bounding box center [187, 132] width 148 height 15
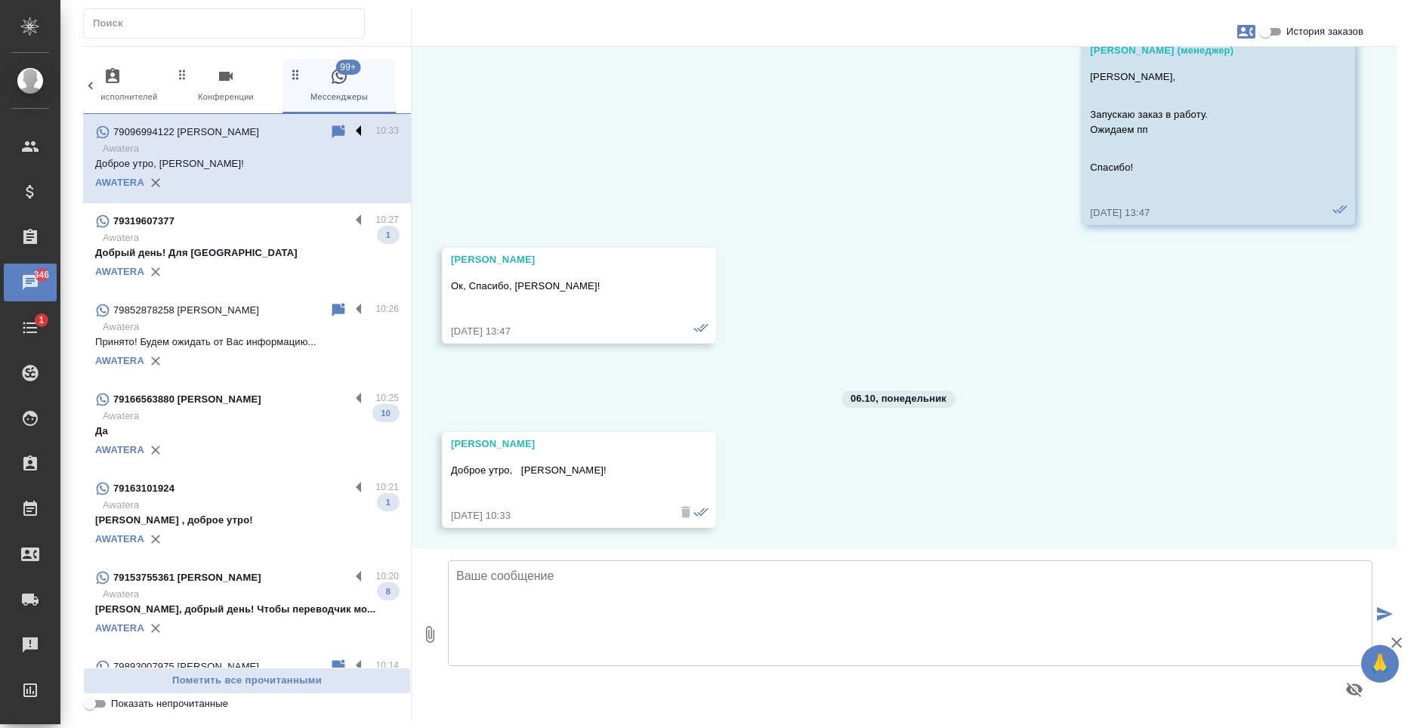
scroll to position [2018, 0]
click at [350, 576] on label at bounding box center [363, 577] width 26 height 17
click at [0, 0] on input "checkbox" at bounding box center [0, 0] width 0 height 0
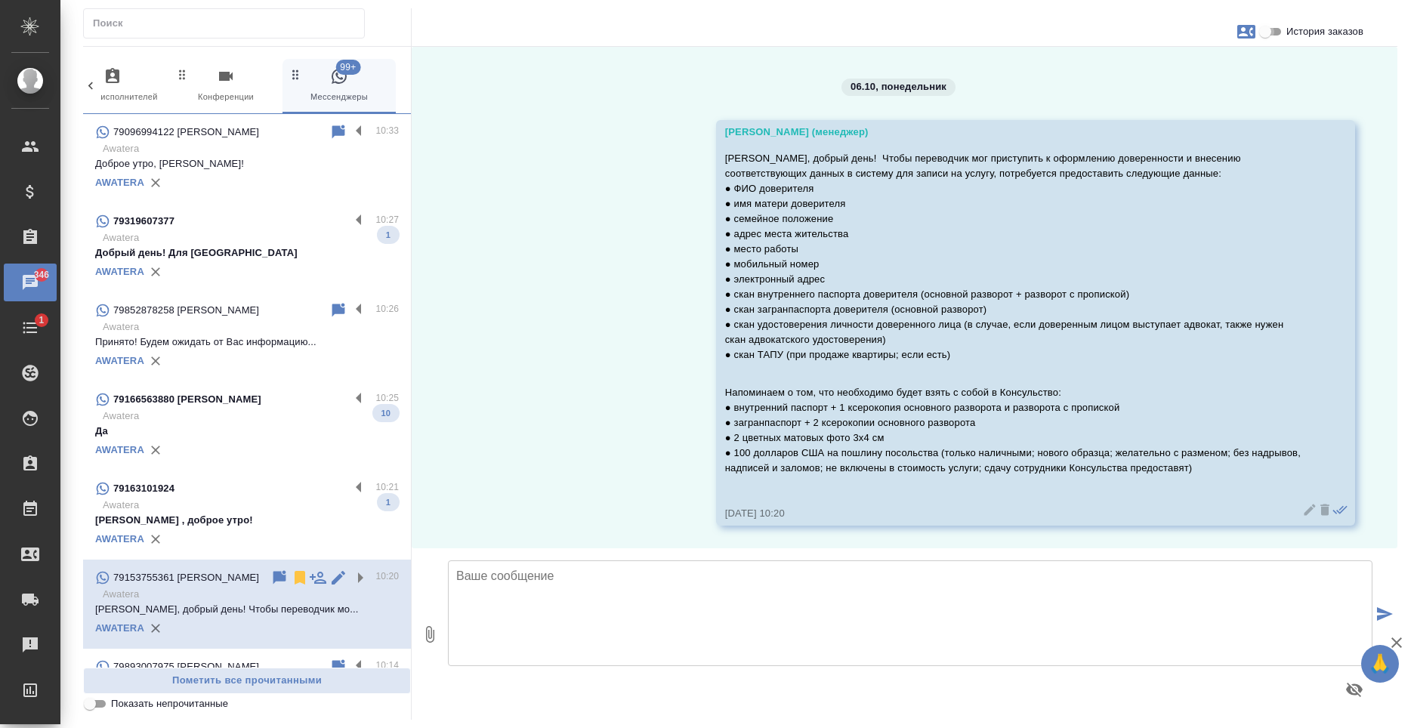
click at [1282, 25] on input "История заказов" at bounding box center [1265, 32] width 54 height 18
checkbox input "true"
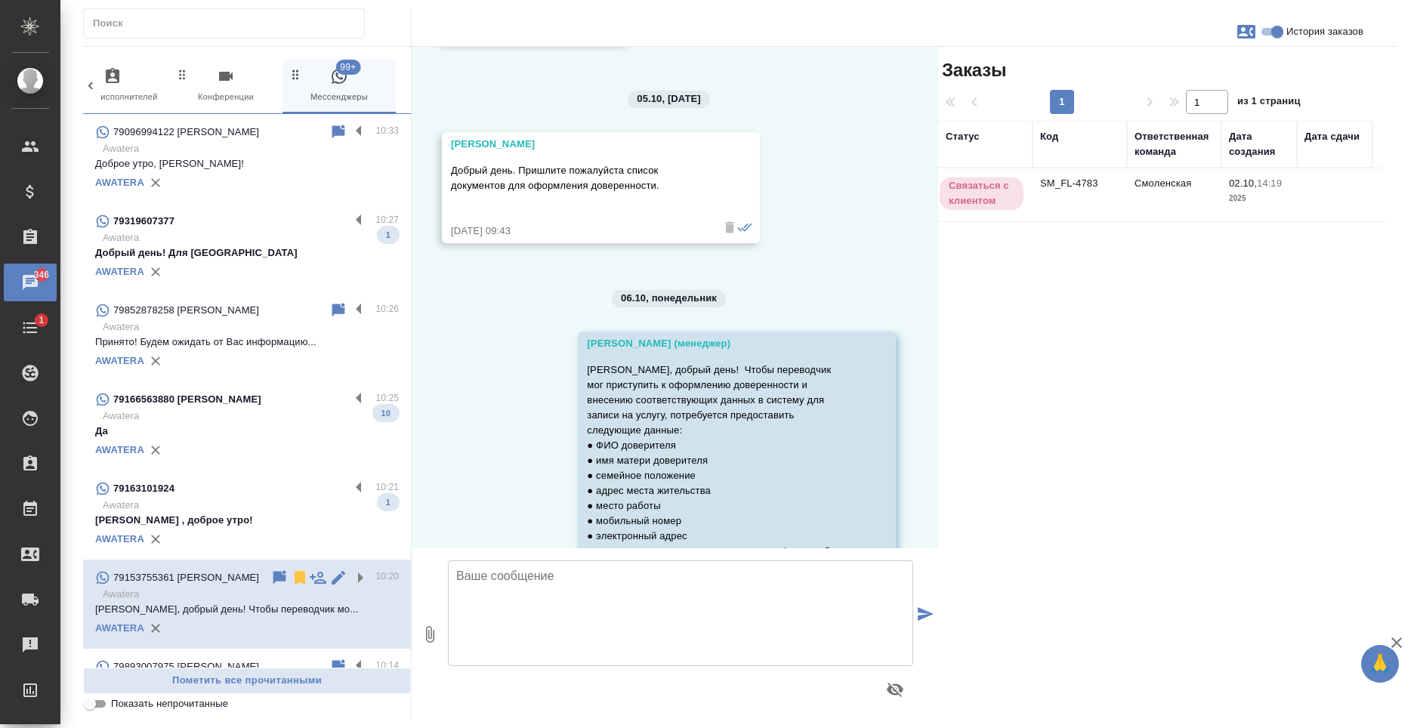
scroll to position [2040, 0]
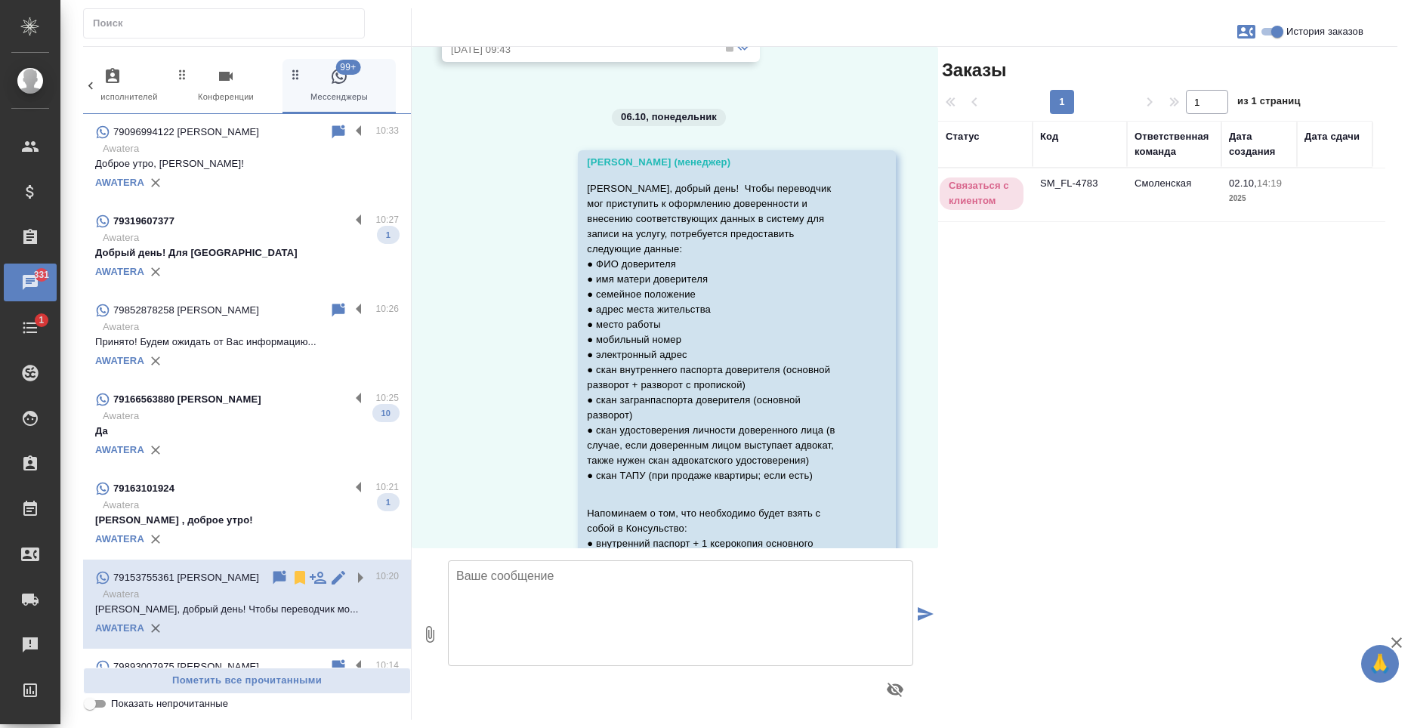
click at [295, 575] on icon at bounding box center [300, 578] width 11 height 14
click at [350, 487] on label at bounding box center [363, 488] width 26 height 17
click at [0, 0] on input "checkbox" at bounding box center [0, 0] width 0 height 0
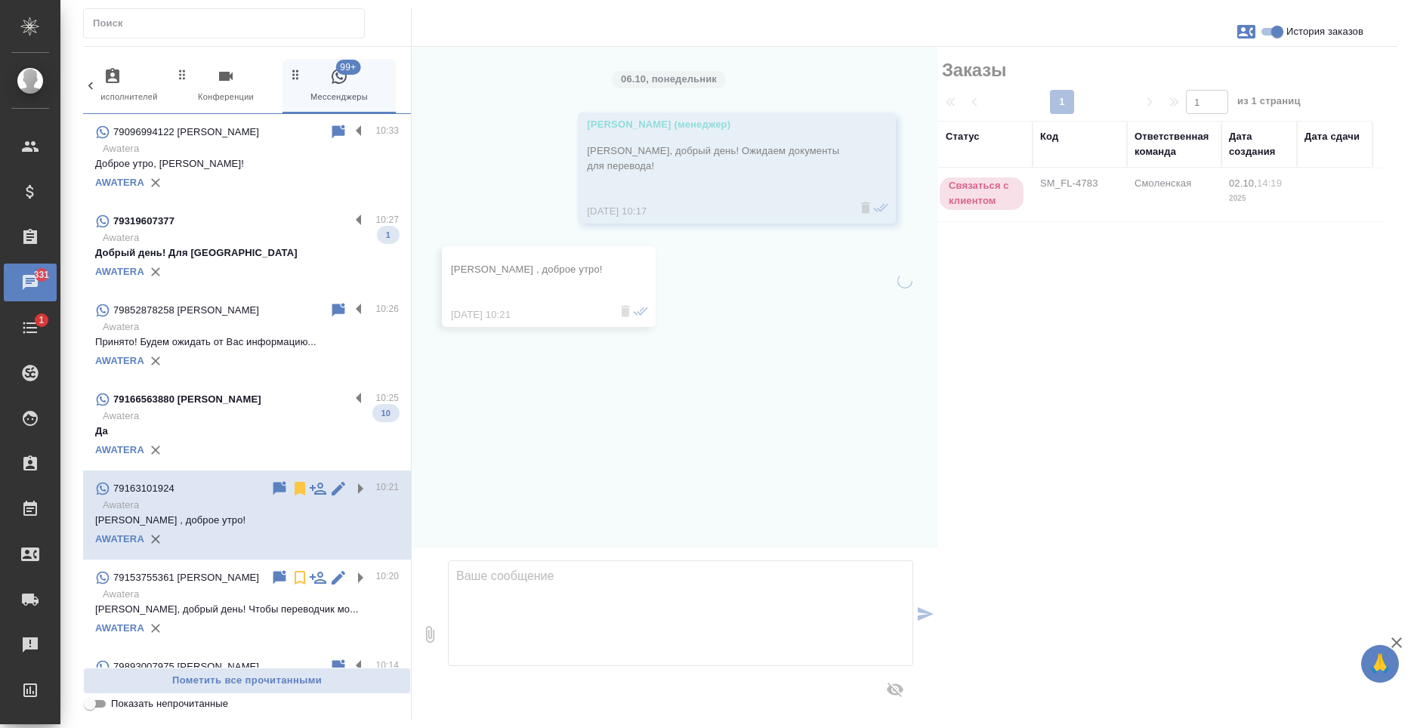
scroll to position [0, 0]
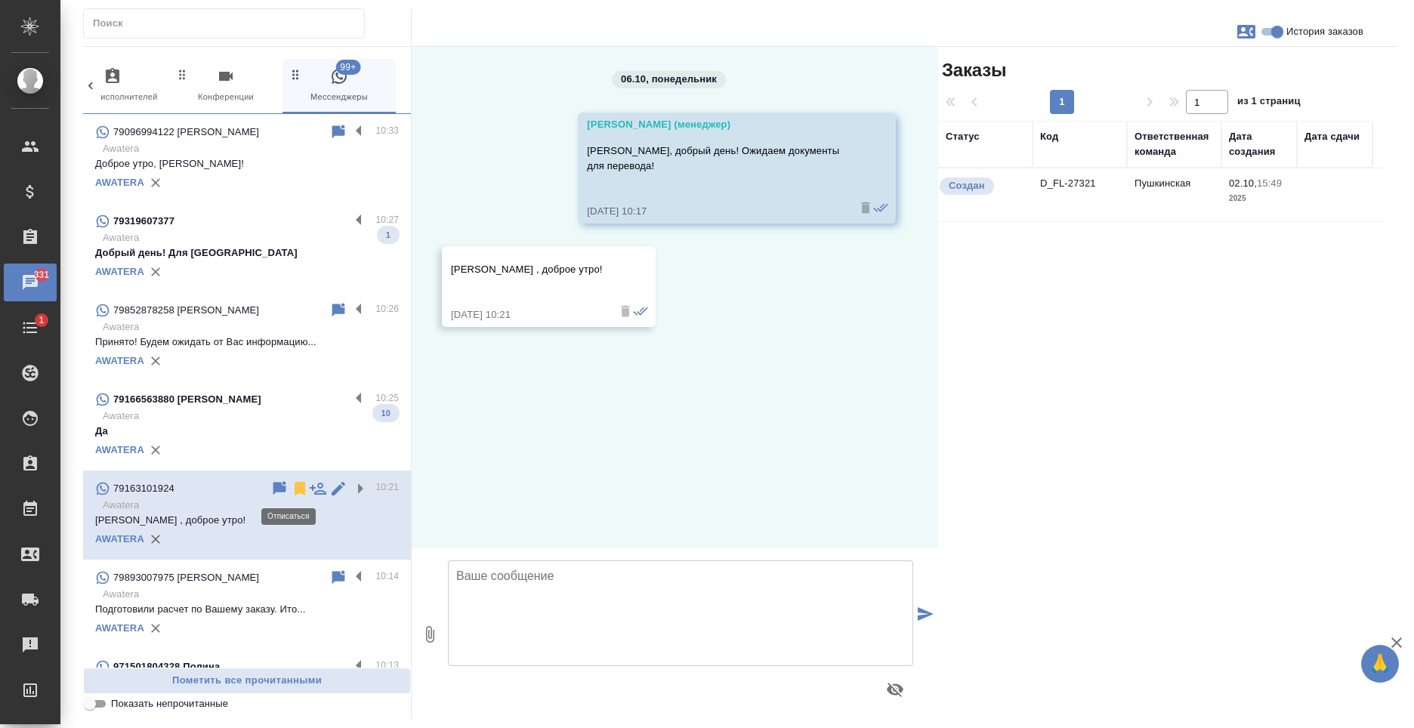
click at [295, 488] on icon at bounding box center [300, 489] width 11 height 14
click at [356, 401] on label at bounding box center [363, 398] width 26 height 17
click at [0, 0] on input "checkbox" at bounding box center [0, 0] width 0 height 0
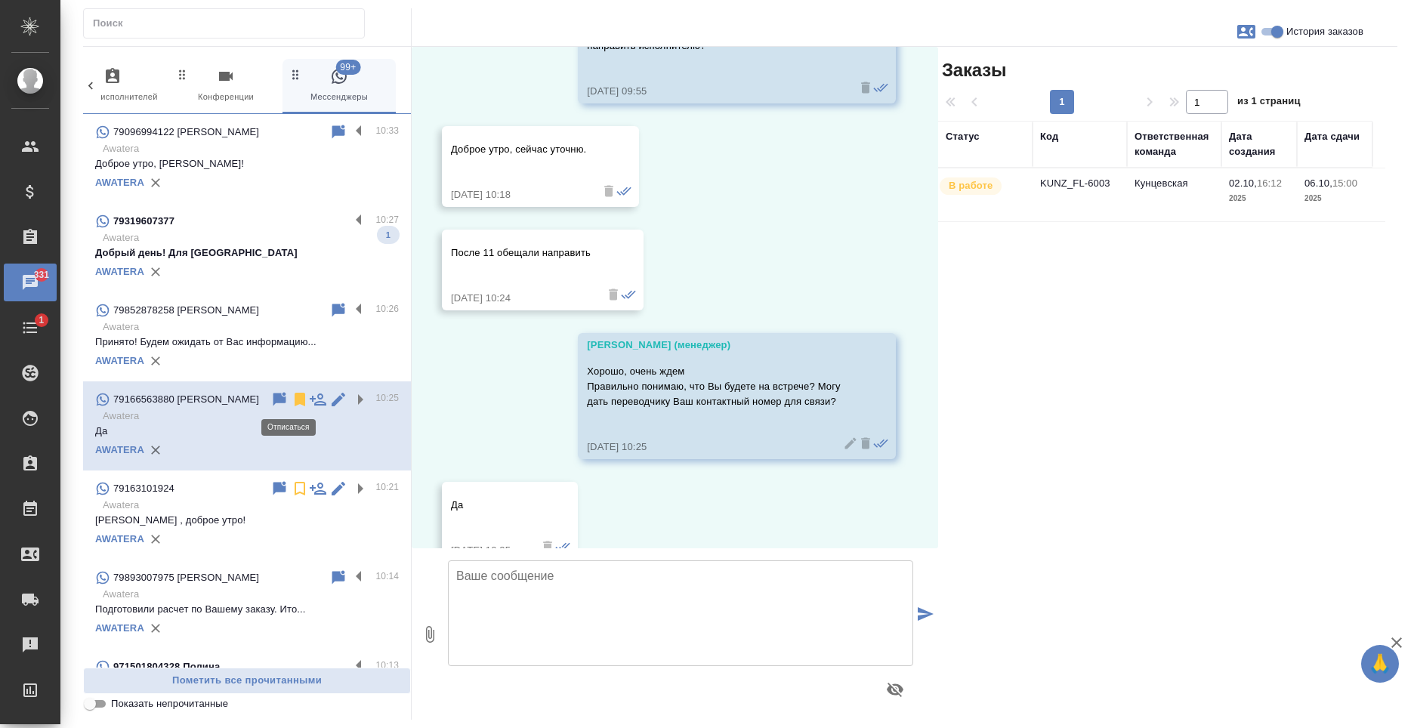
scroll to position [2943, 0]
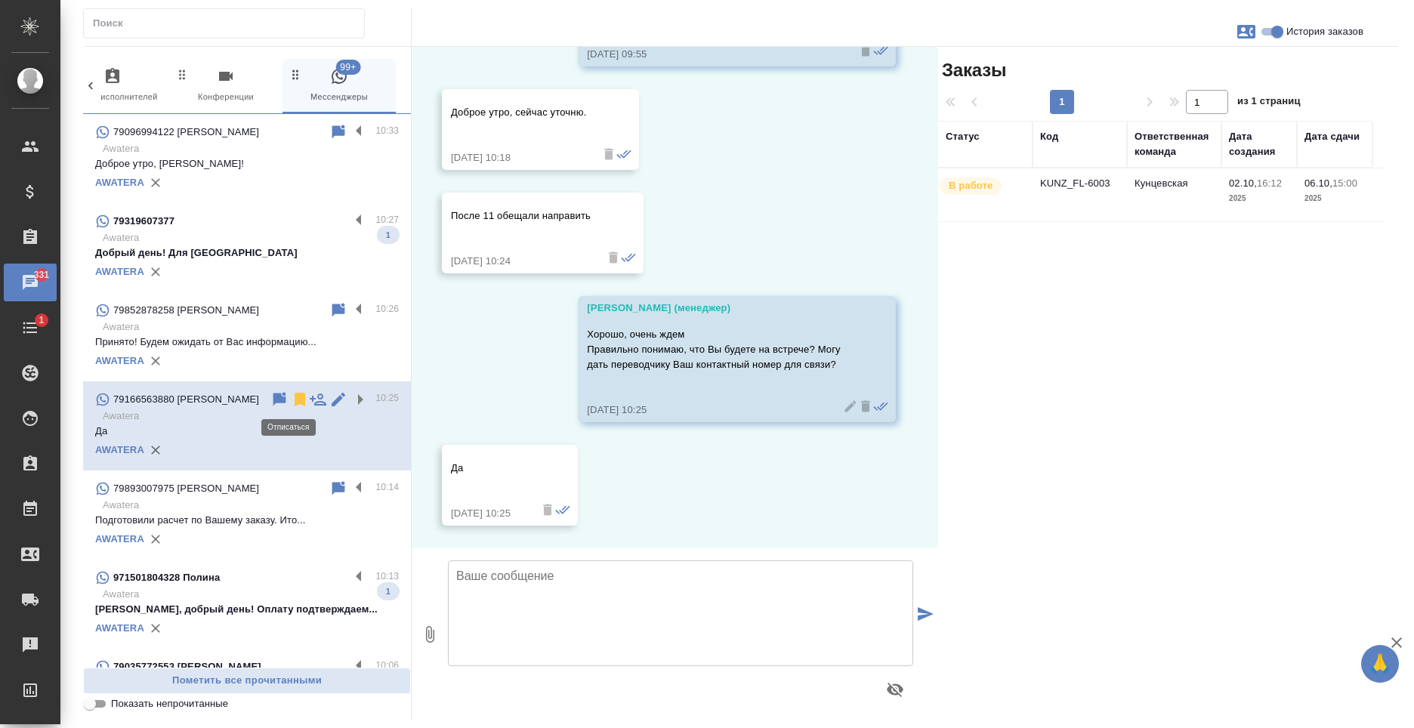
click at [295, 399] on icon at bounding box center [300, 400] width 11 height 14
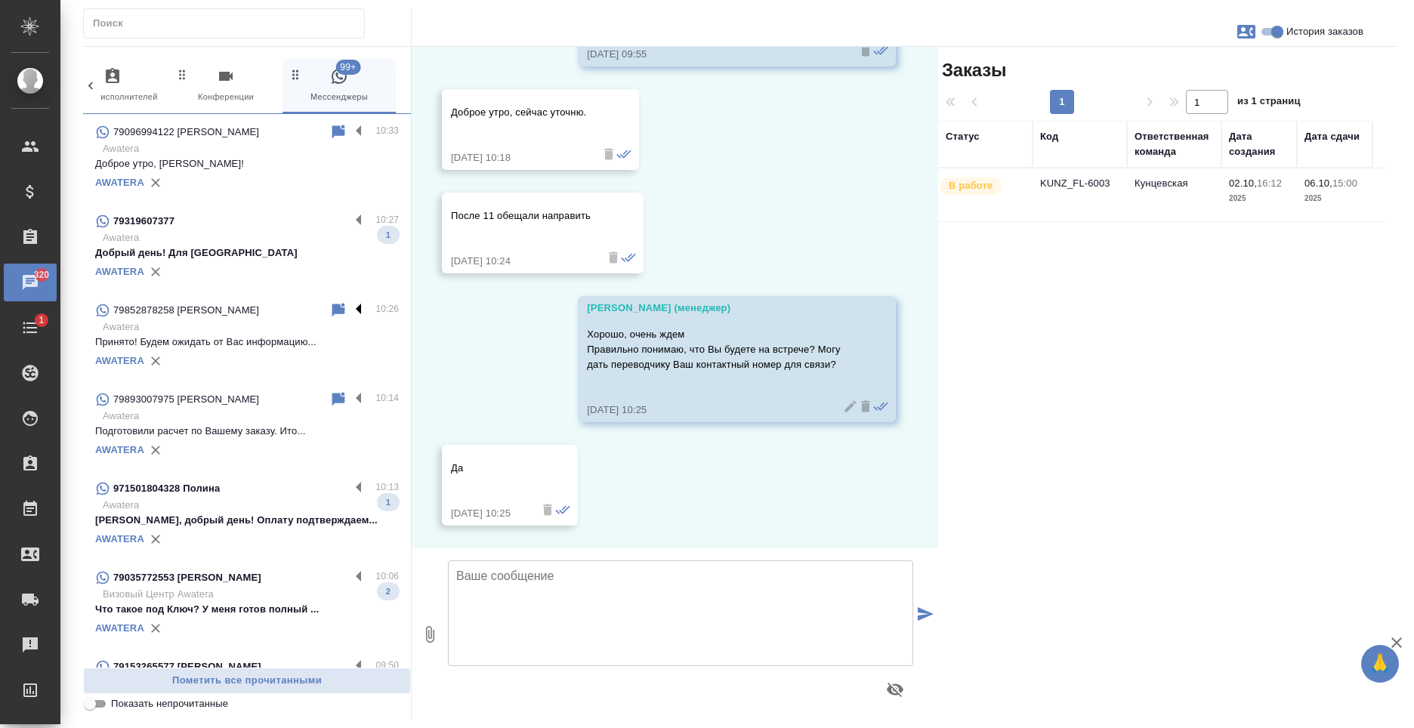
click at [350, 306] on label at bounding box center [363, 309] width 26 height 17
click at [0, 0] on input "checkbox" at bounding box center [0, 0] width 0 height 0
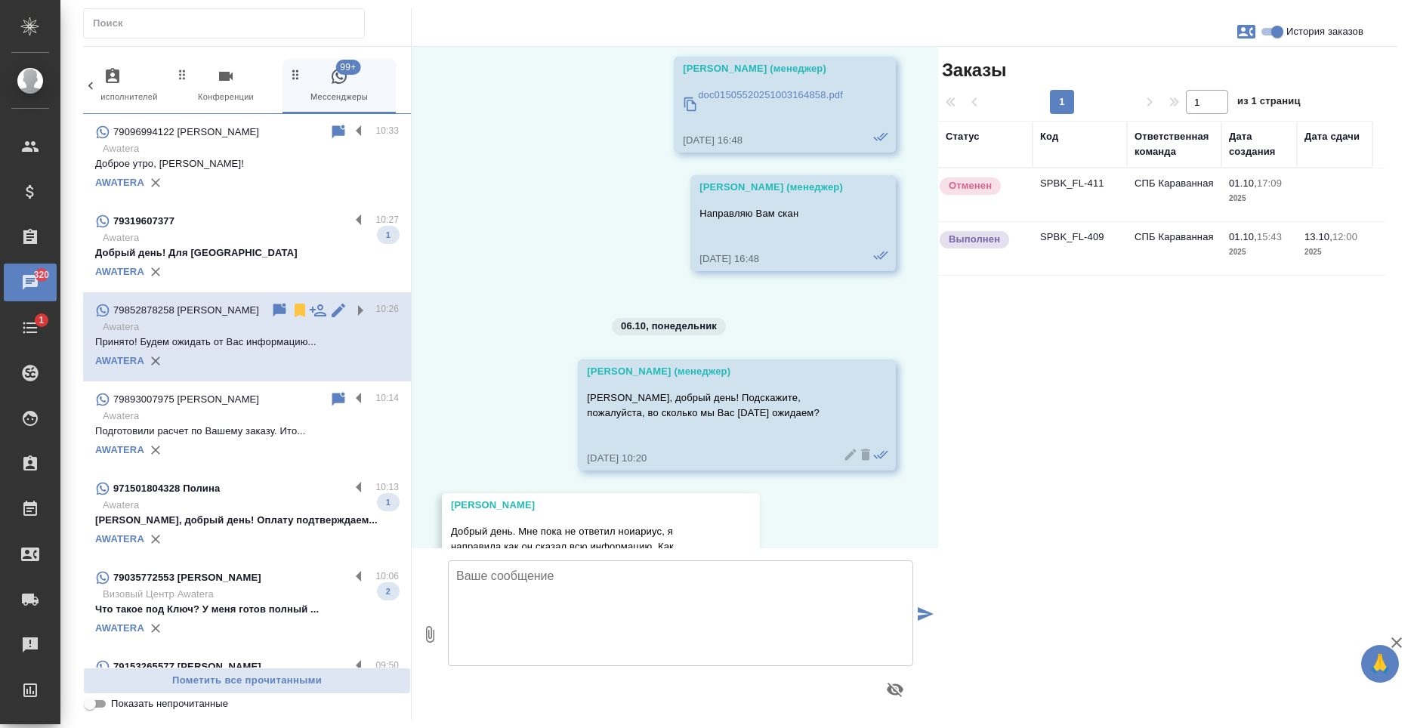
scroll to position [8181, 0]
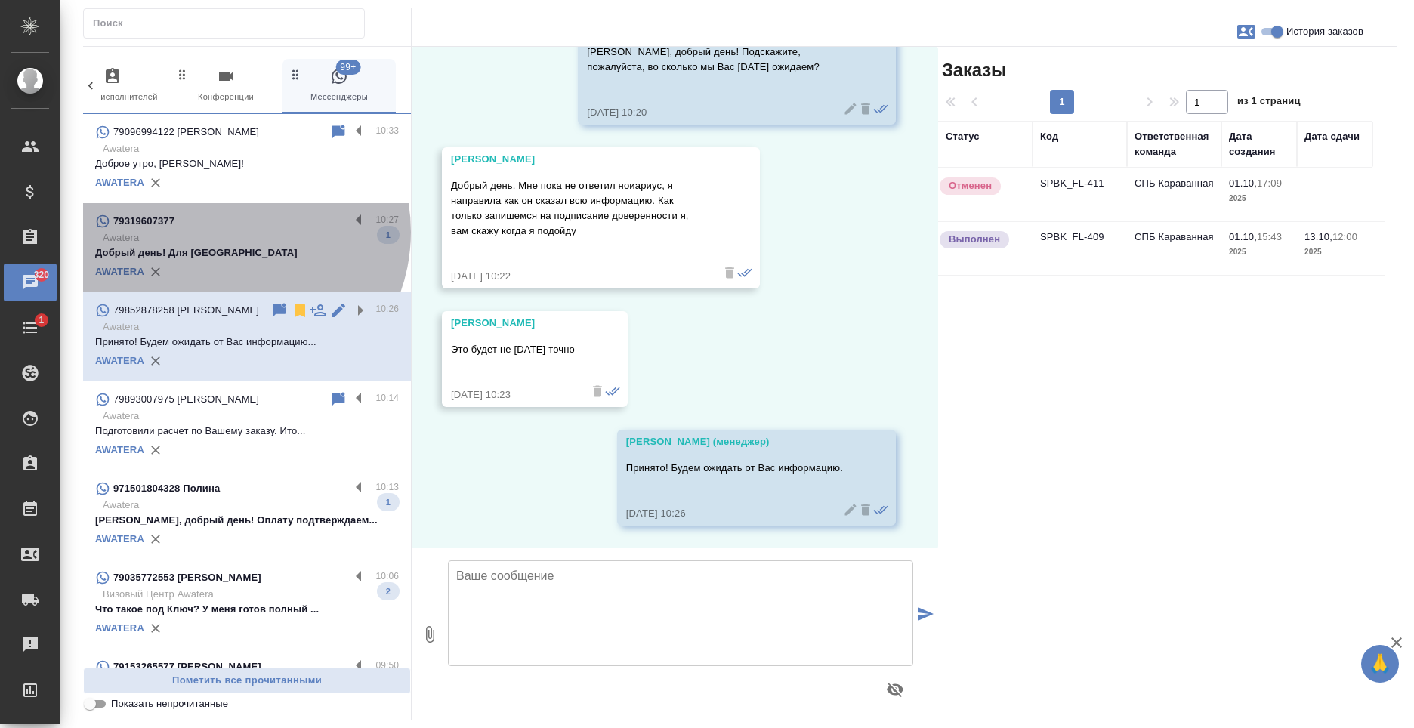
drag, startPoint x: 230, startPoint y: 232, endPoint x: 270, endPoint y: 235, distance: 40.1
click at [233, 240] on p "Awatera" at bounding box center [251, 237] width 296 height 15
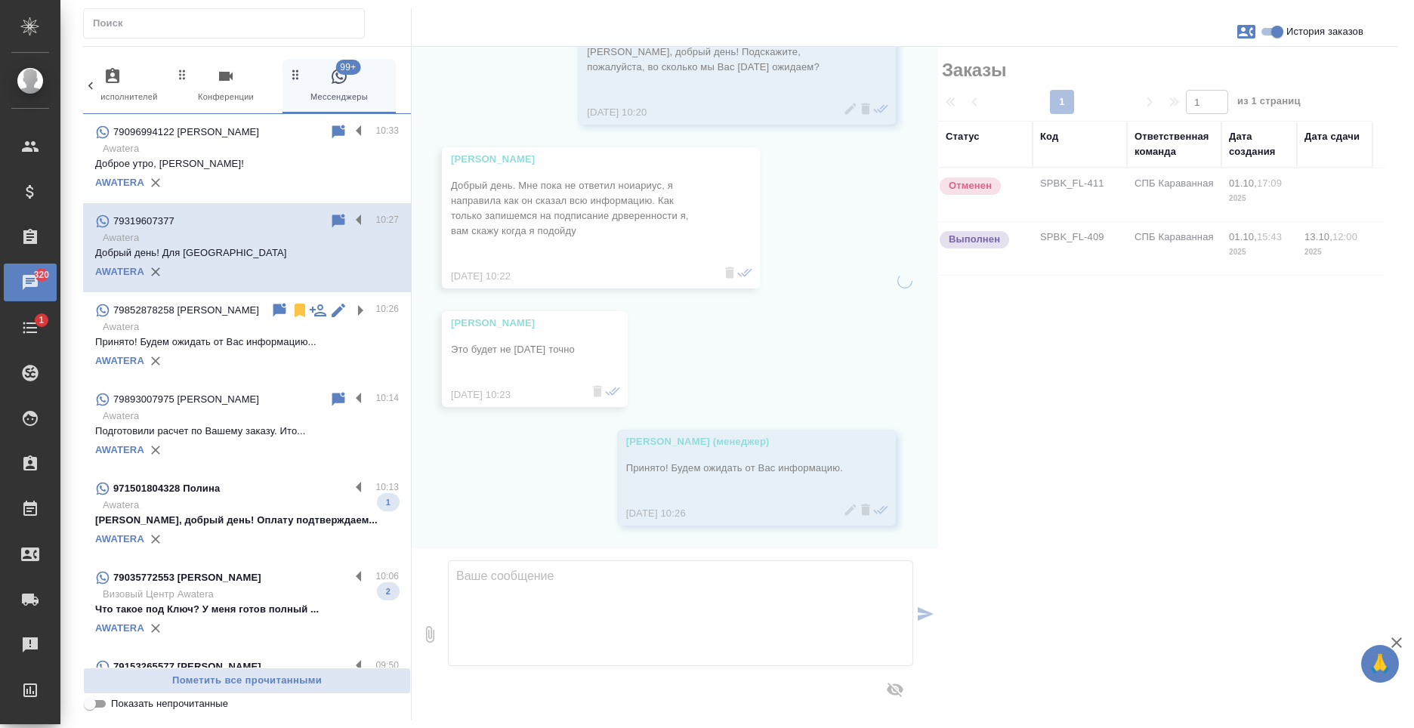
scroll to position [0, 0]
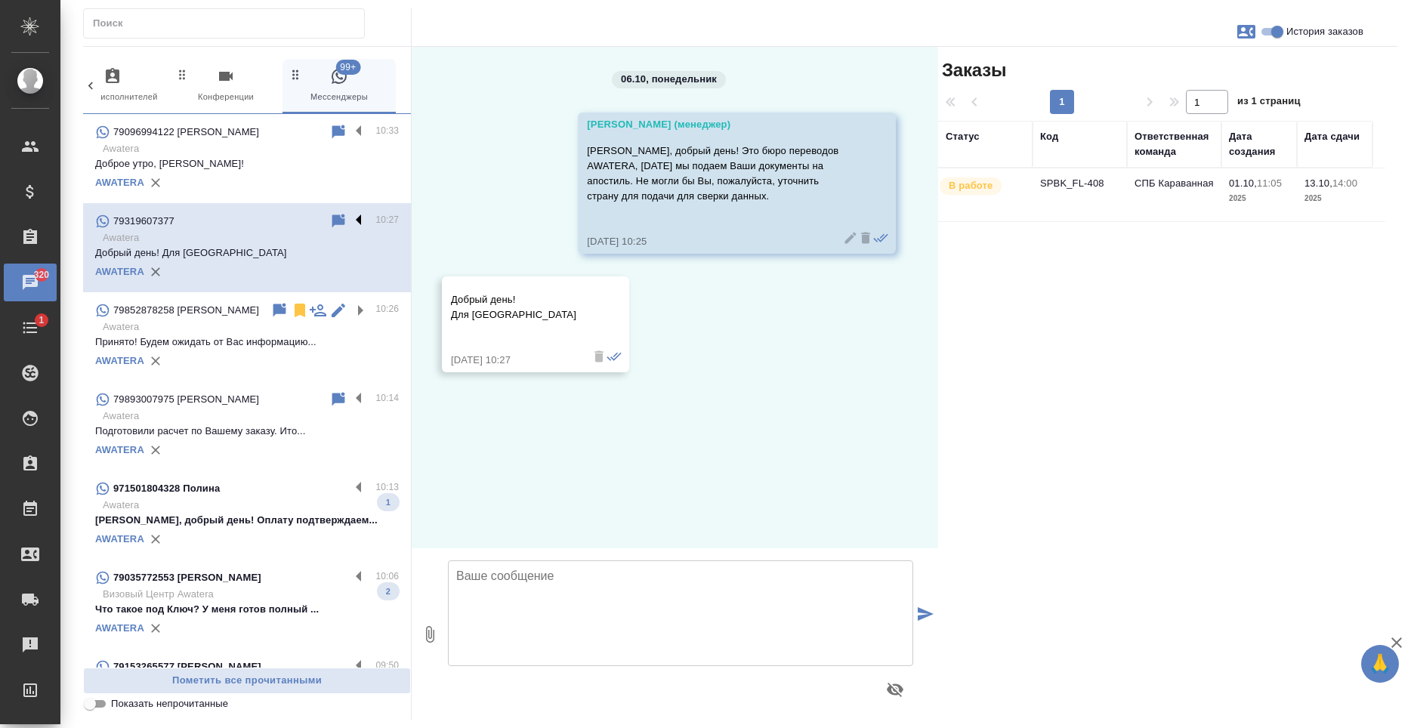
click at [353, 217] on label at bounding box center [363, 220] width 26 height 17
click at [0, 0] on input "checkbox" at bounding box center [0, 0] width 0 height 0
click at [572, 582] on textarea at bounding box center [680, 613] width 465 height 106
type textarea "Благодарю!"
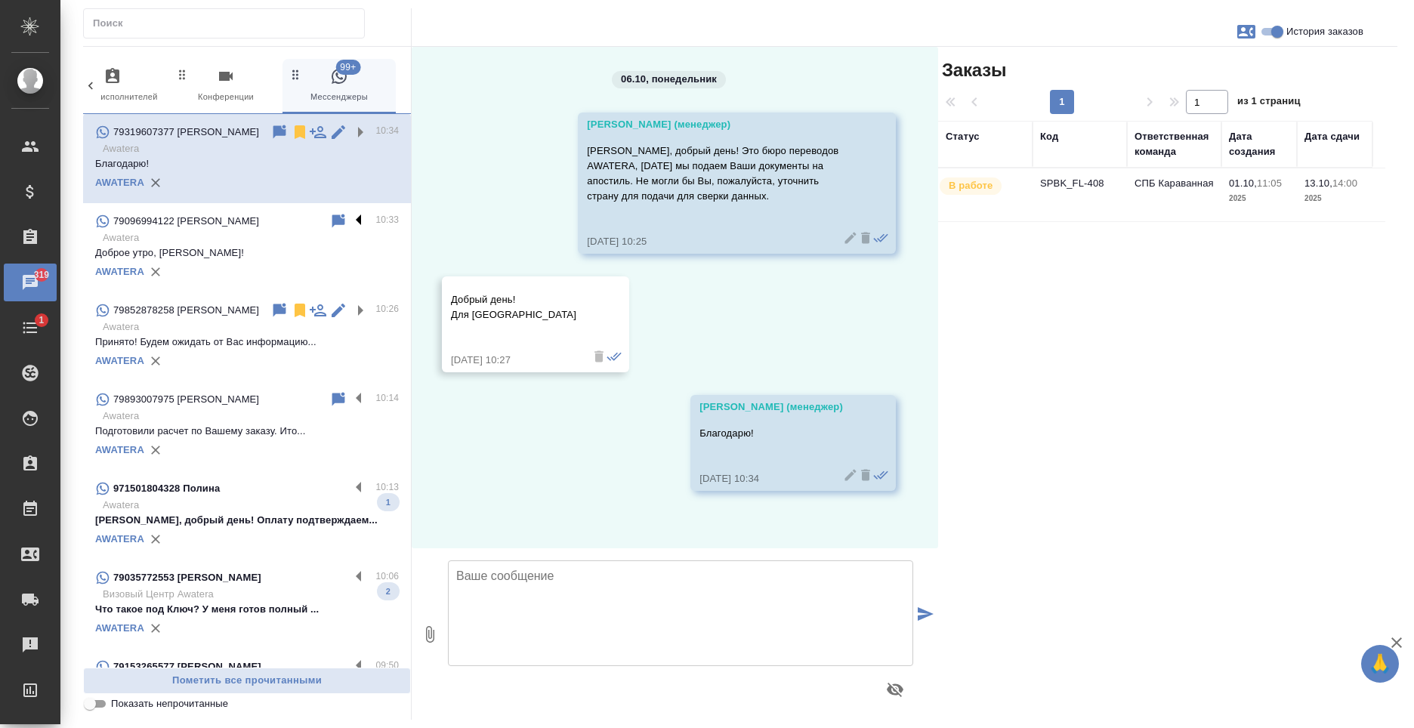
click at [350, 219] on label at bounding box center [363, 220] width 26 height 17
click at [0, 0] on input "checkbox" at bounding box center [0, 0] width 0 height 0
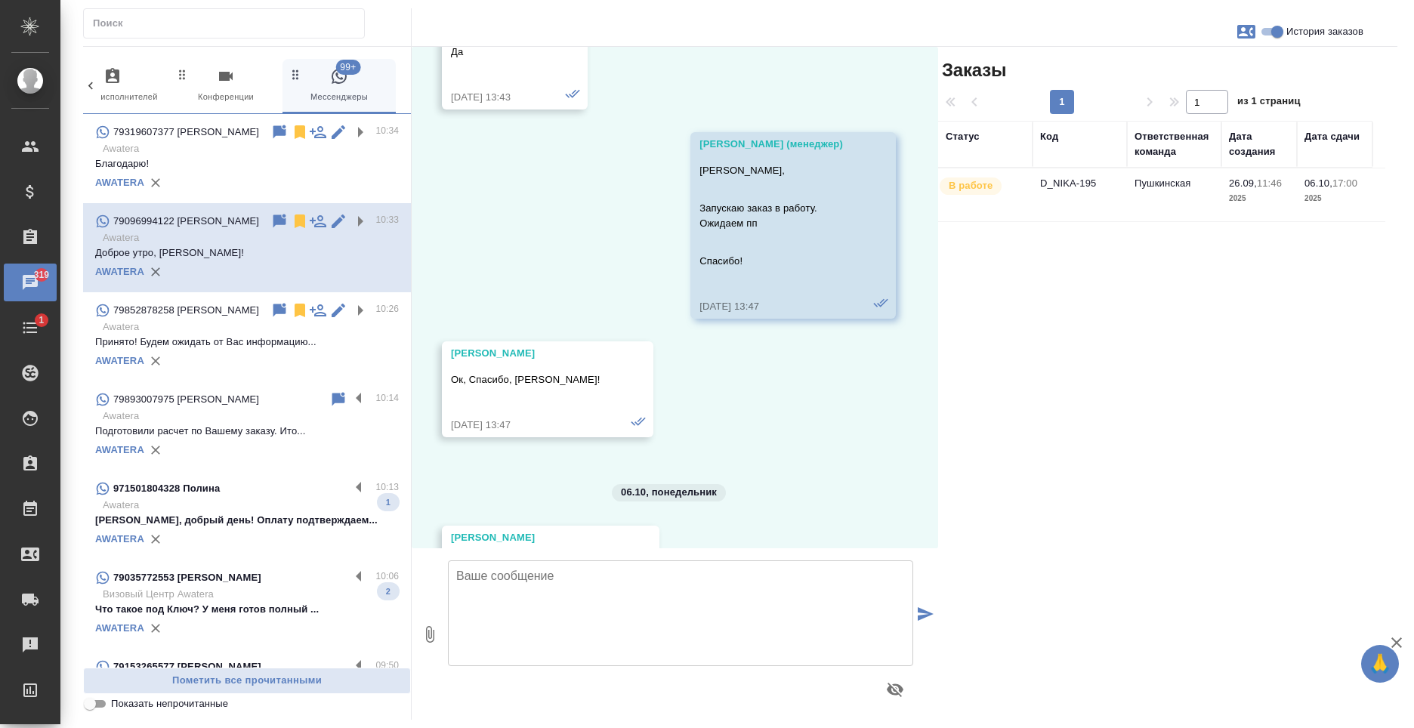
scroll to position [2244, 0]
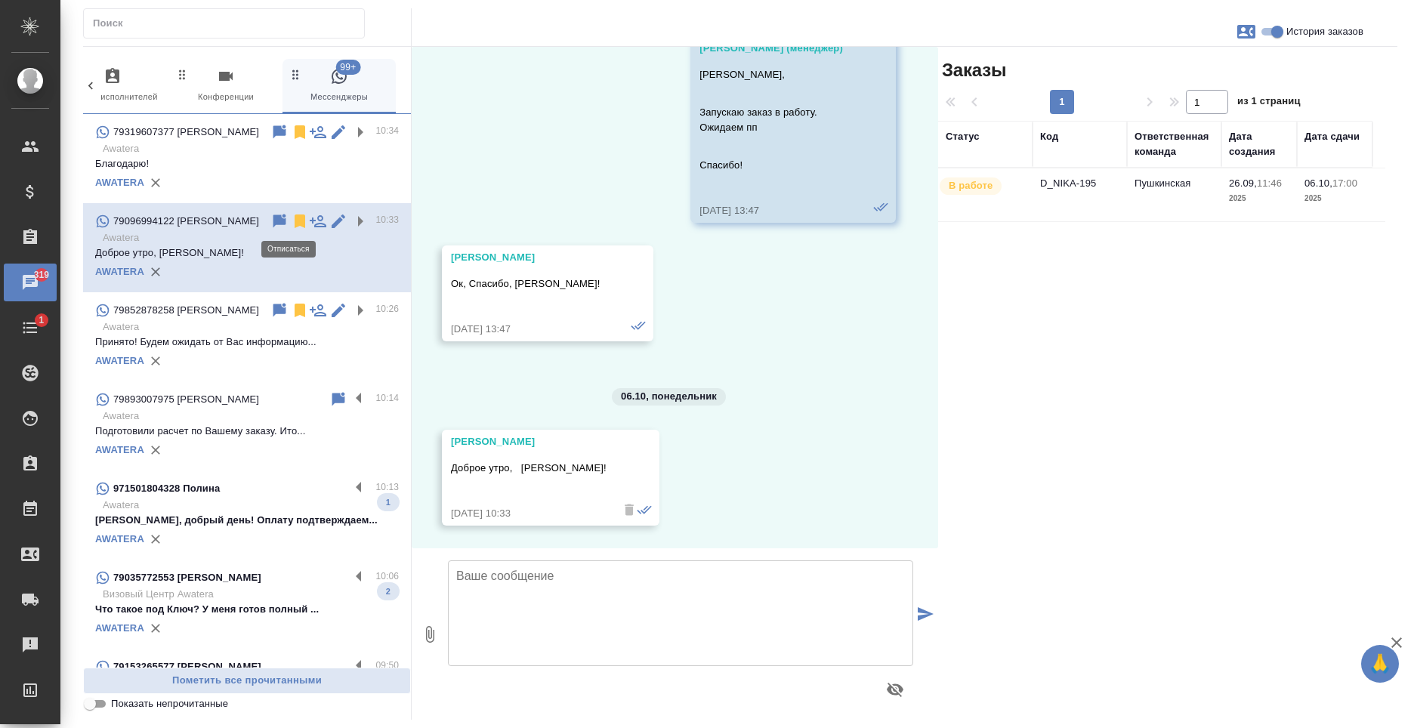
click at [295, 224] on icon at bounding box center [300, 221] width 11 height 14
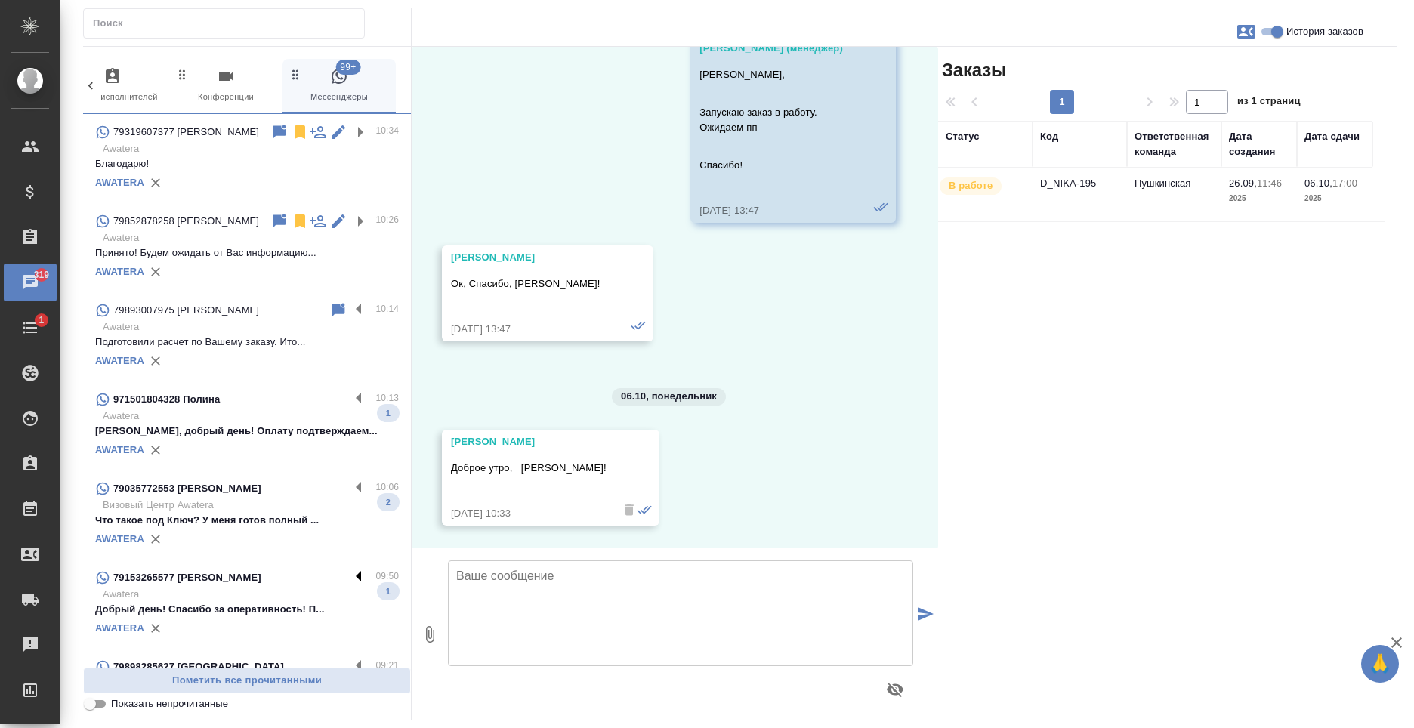
click at [350, 586] on label at bounding box center [363, 577] width 26 height 17
click at [0, 0] on input "checkbox" at bounding box center [0, 0] width 0 height 0
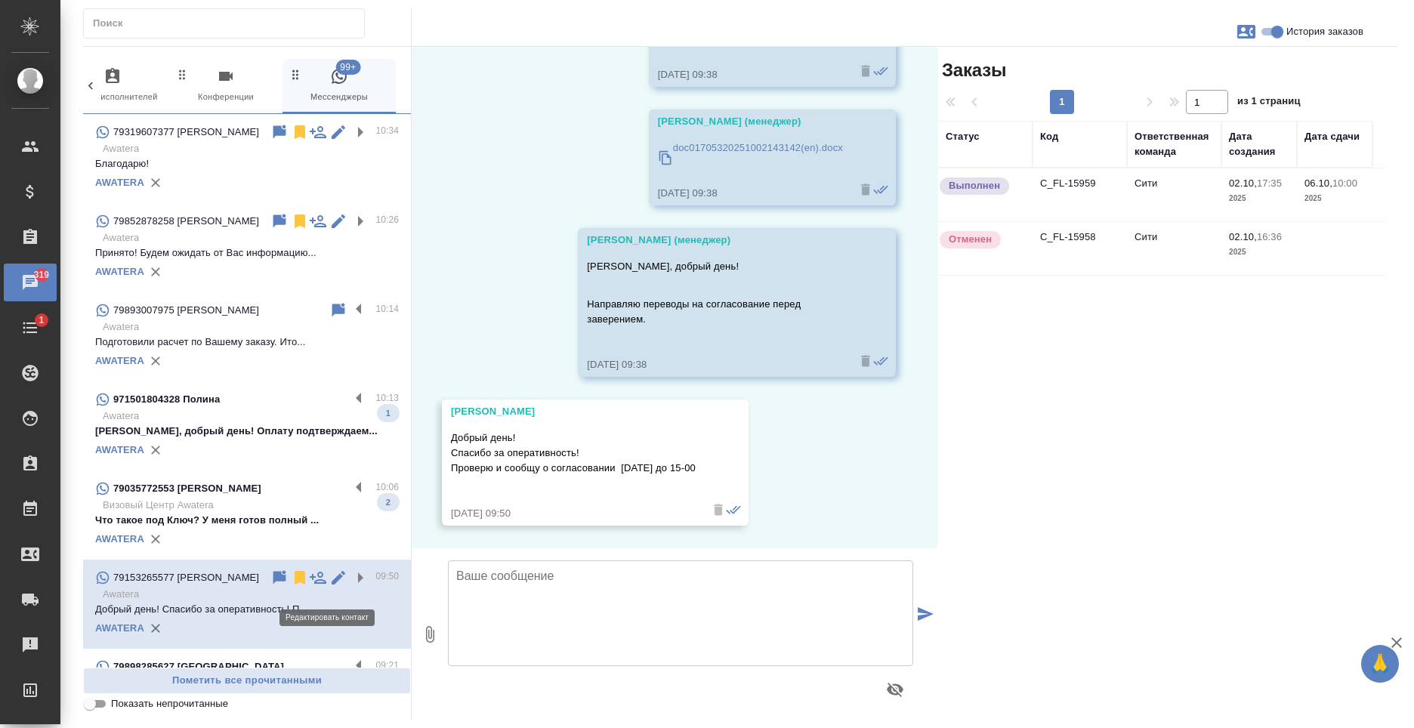
scroll to position [137, 0]
click at [295, 584] on icon at bounding box center [300, 578] width 11 height 14
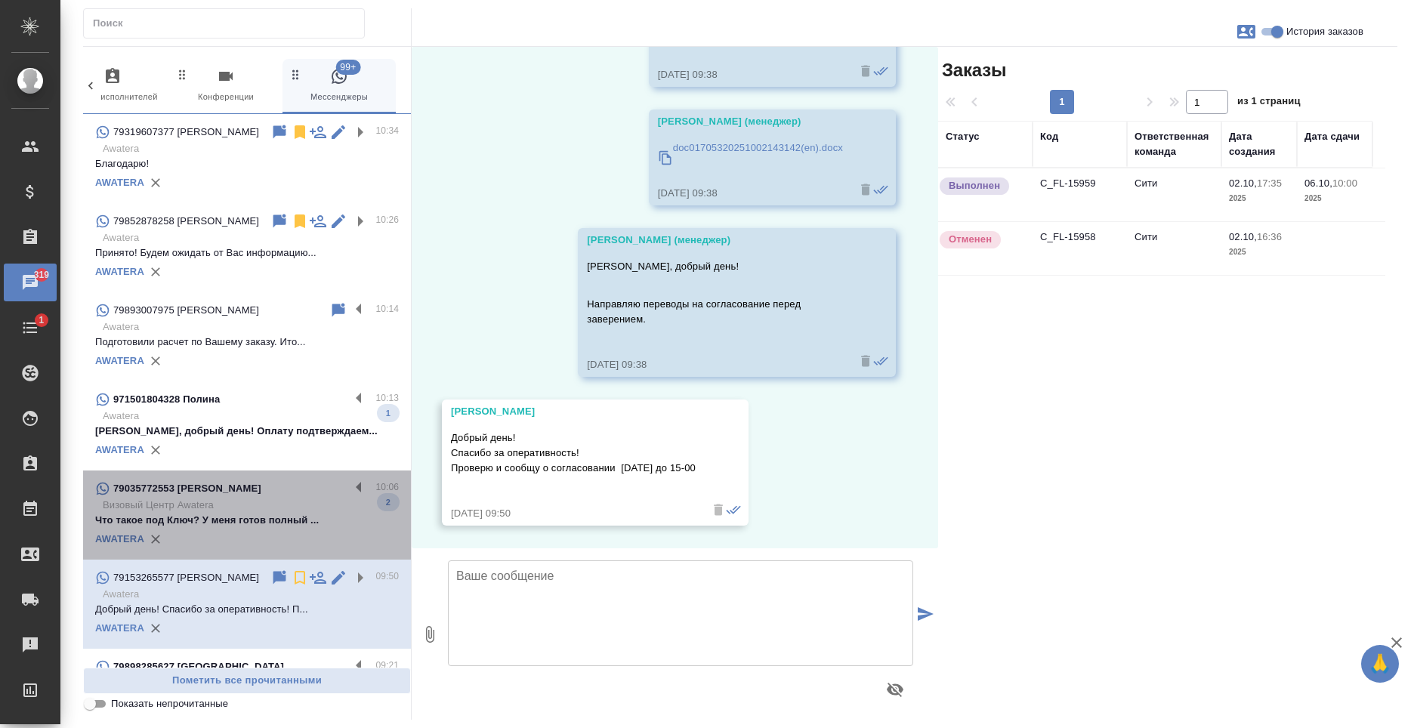
click at [288, 528] on p "Что такое под Ключ? У меня готов полный ..." at bounding box center [247, 520] width 304 height 15
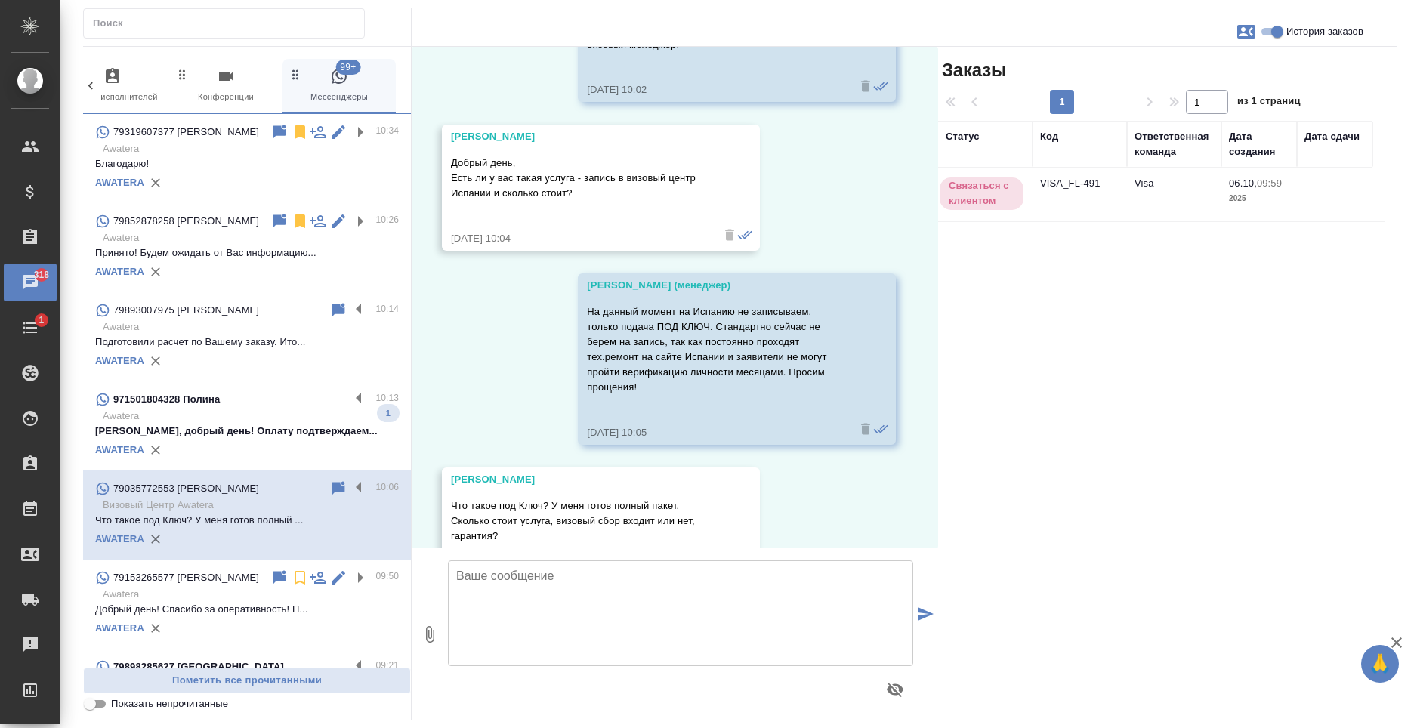
scroll to position [205, 0]
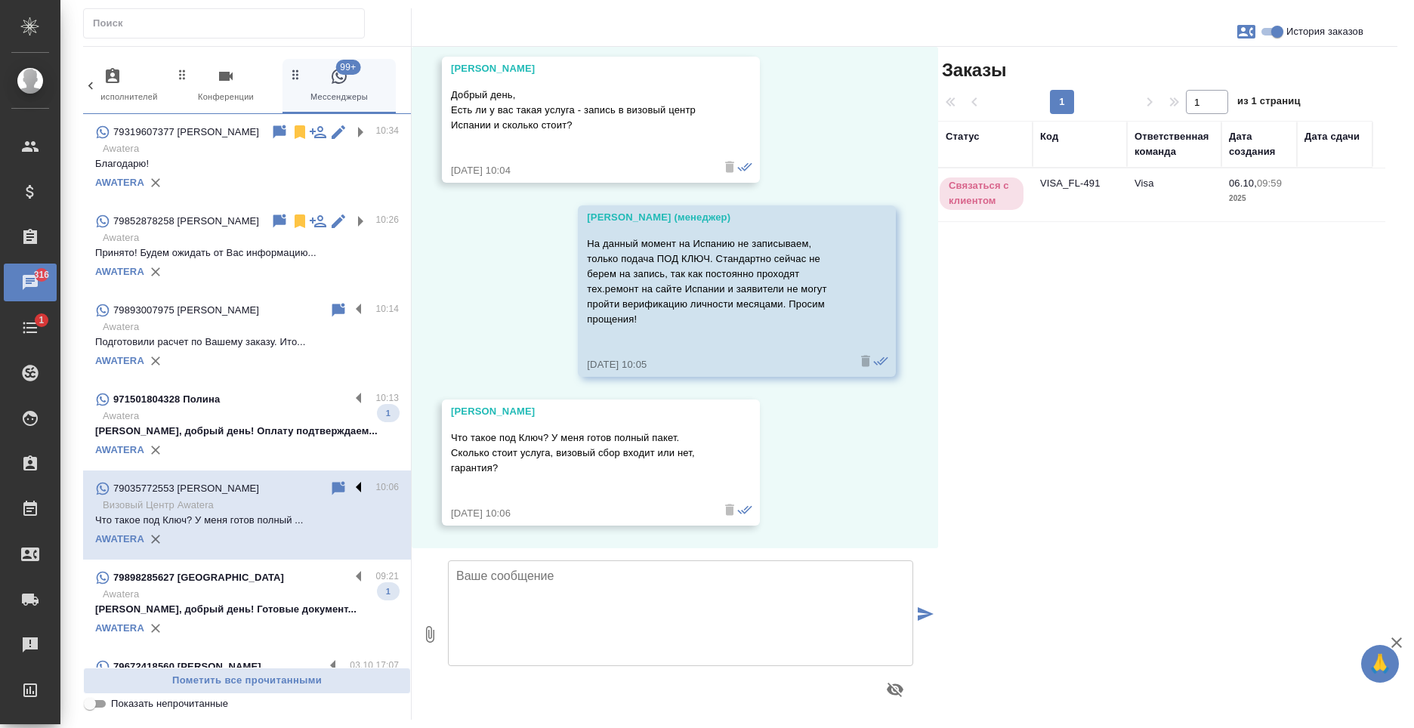
click at [350, 497] on label at bounding box center [363, 488] width 26 height 17
click at [0, 0] on input "checkbox" at bounding box center [0, 0] width 0 height 0
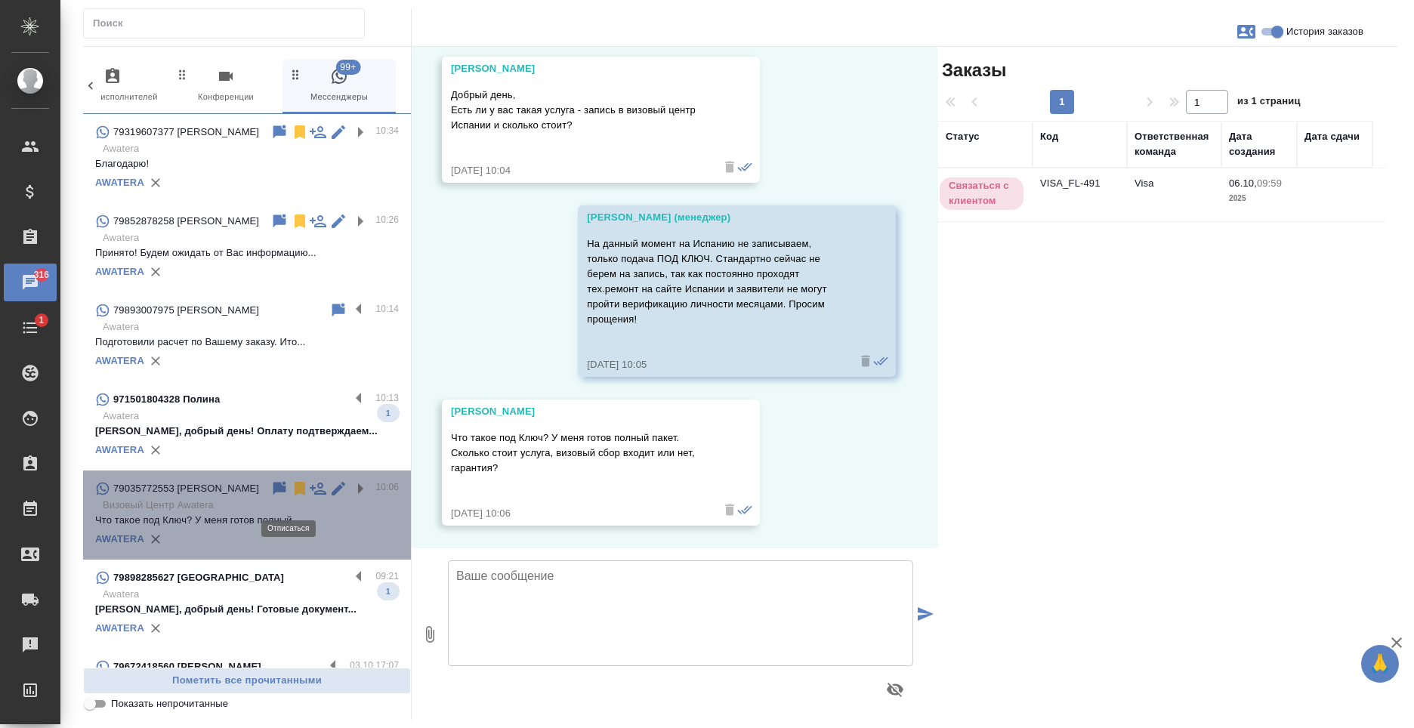
click at [295, 495] on icon at bounding box center [300, 489] width 11 height 14
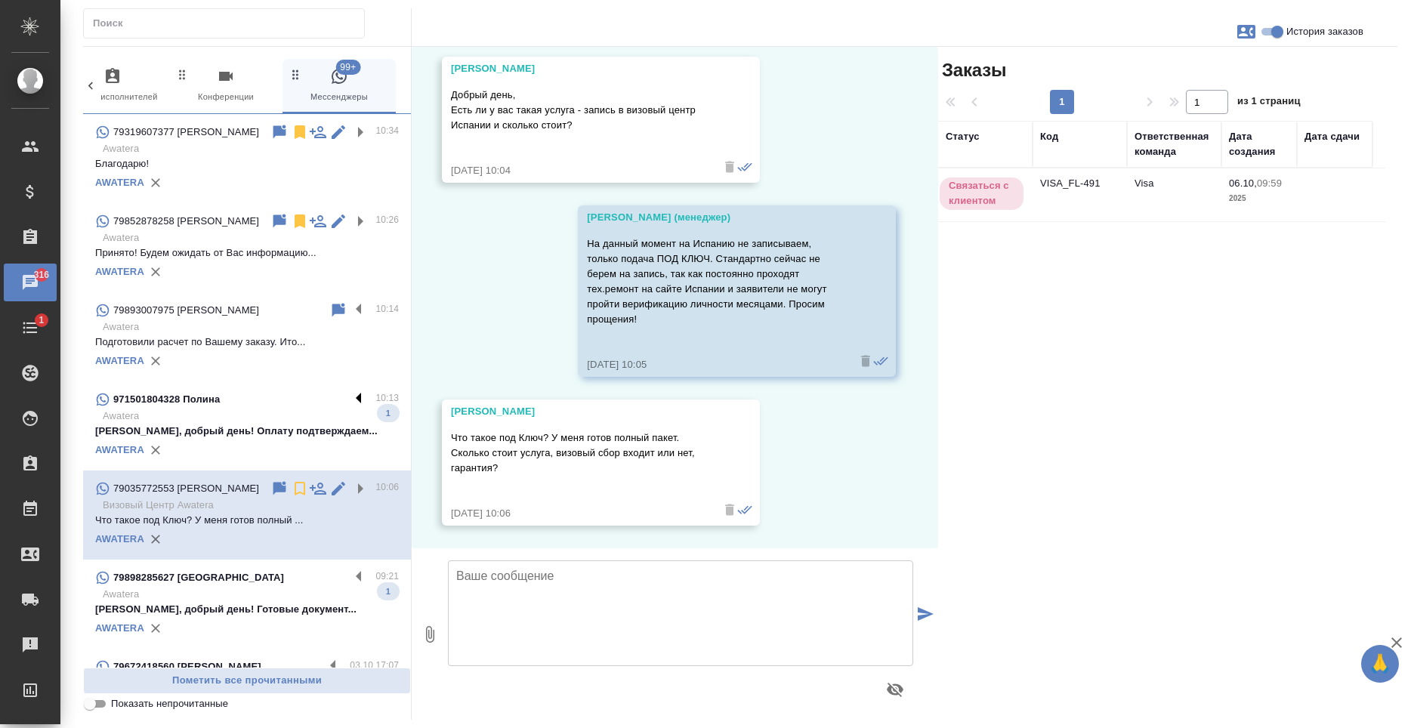
click at [350, 407] on label at bounding box center [363, 398] width 26 height 17
click at [0, 0] on input "checkbox" at bounding box center [0, 0] width 0 height 0
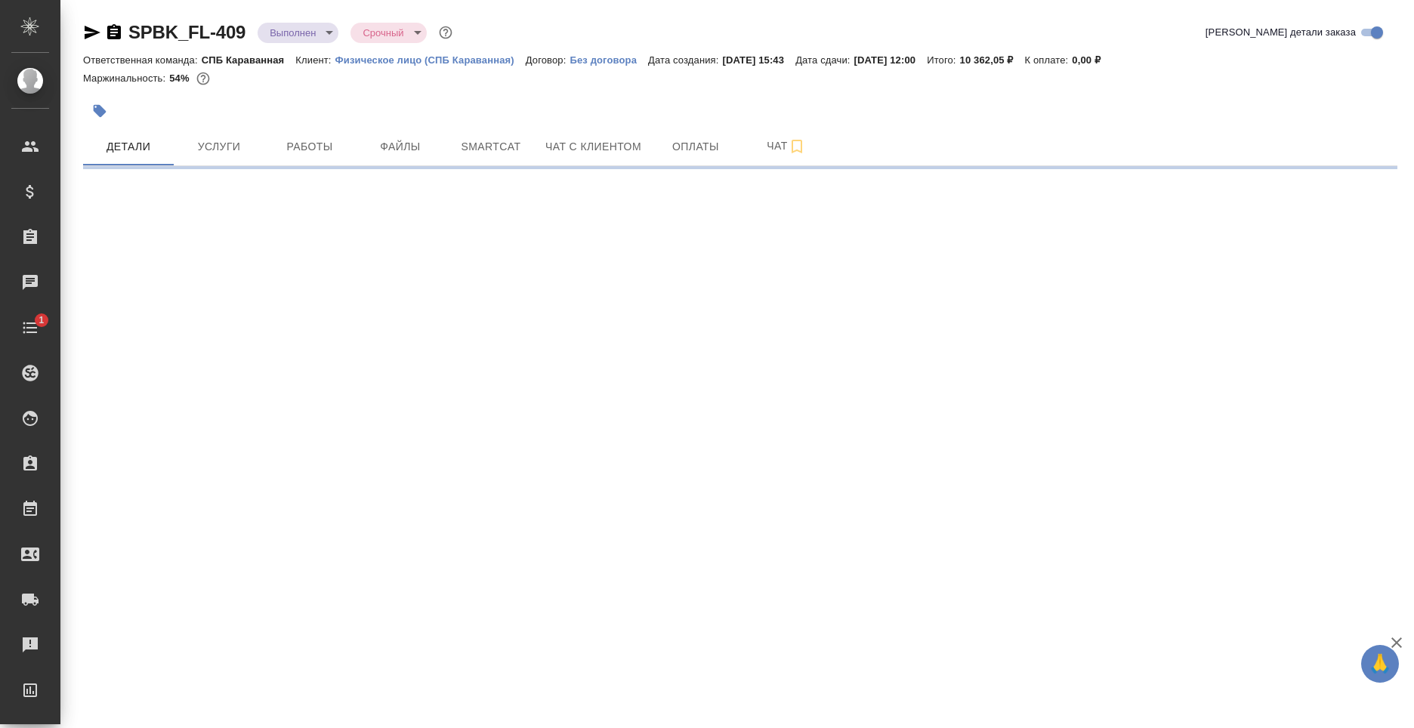
select select "RU"
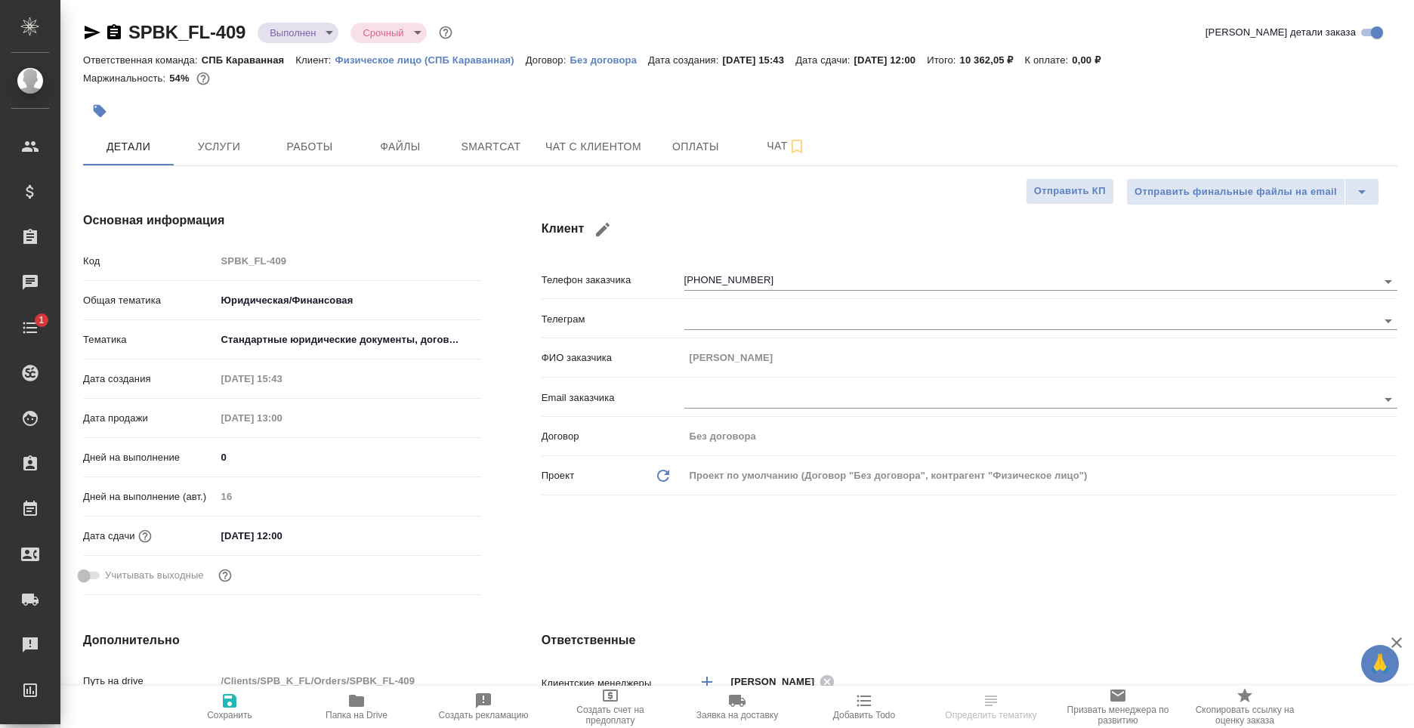
type textarea "x"
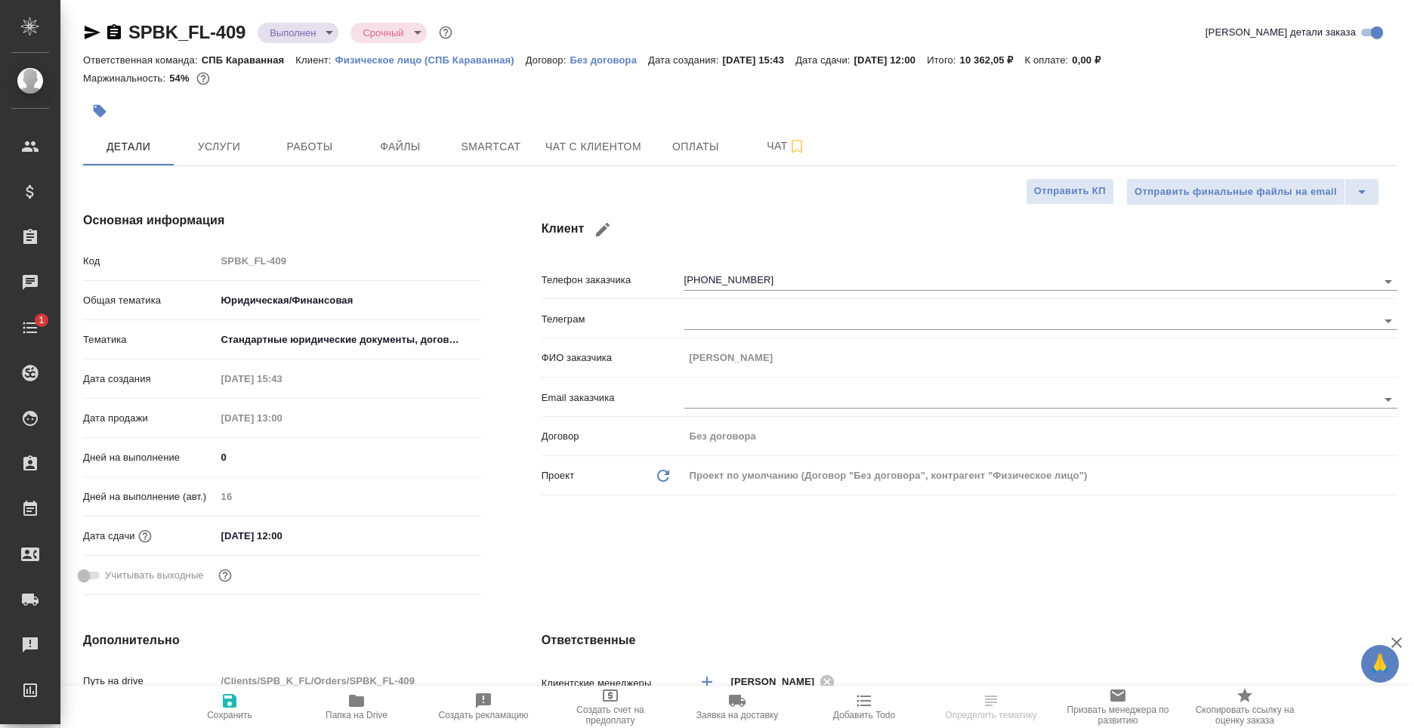
type textarea "x"
select select "RU"
type textarea "x"
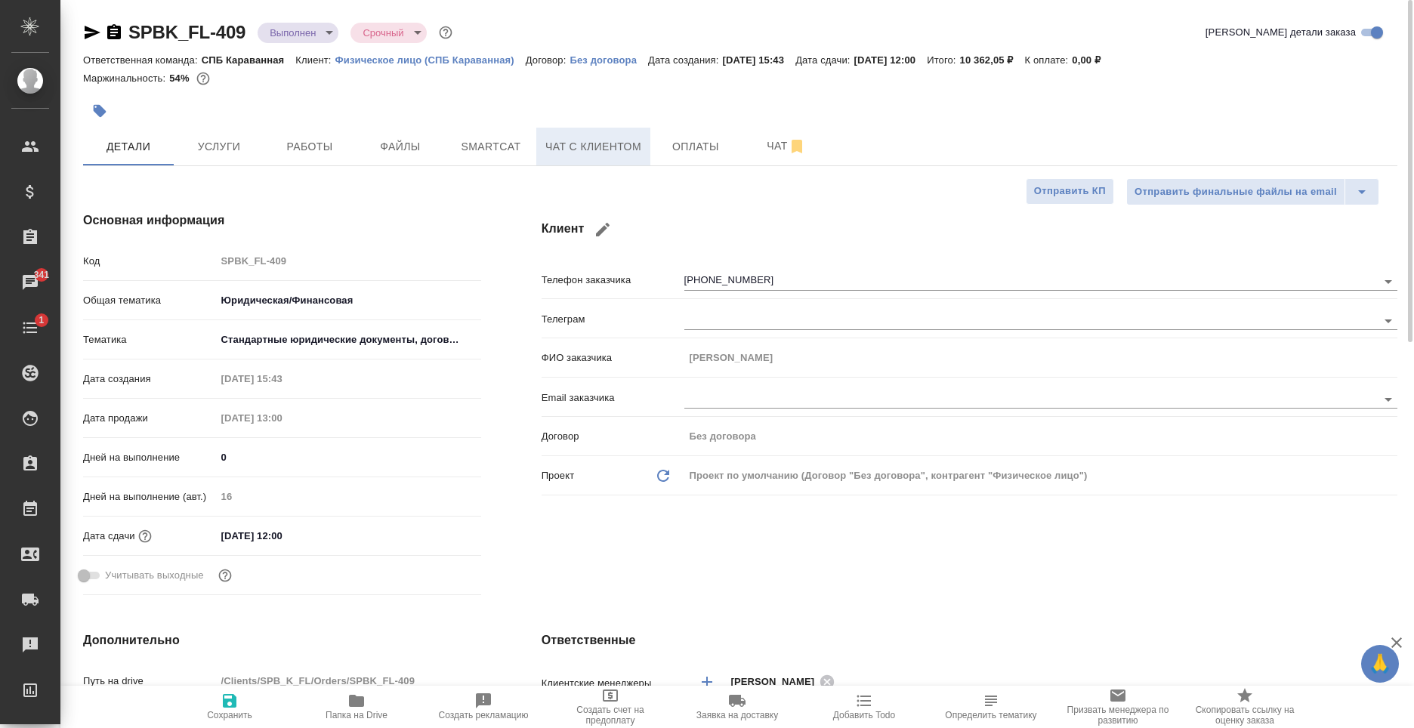
click at [588, 155] on span "Чат с клиентом" at bounding box center [593, 146] width 96 height 19
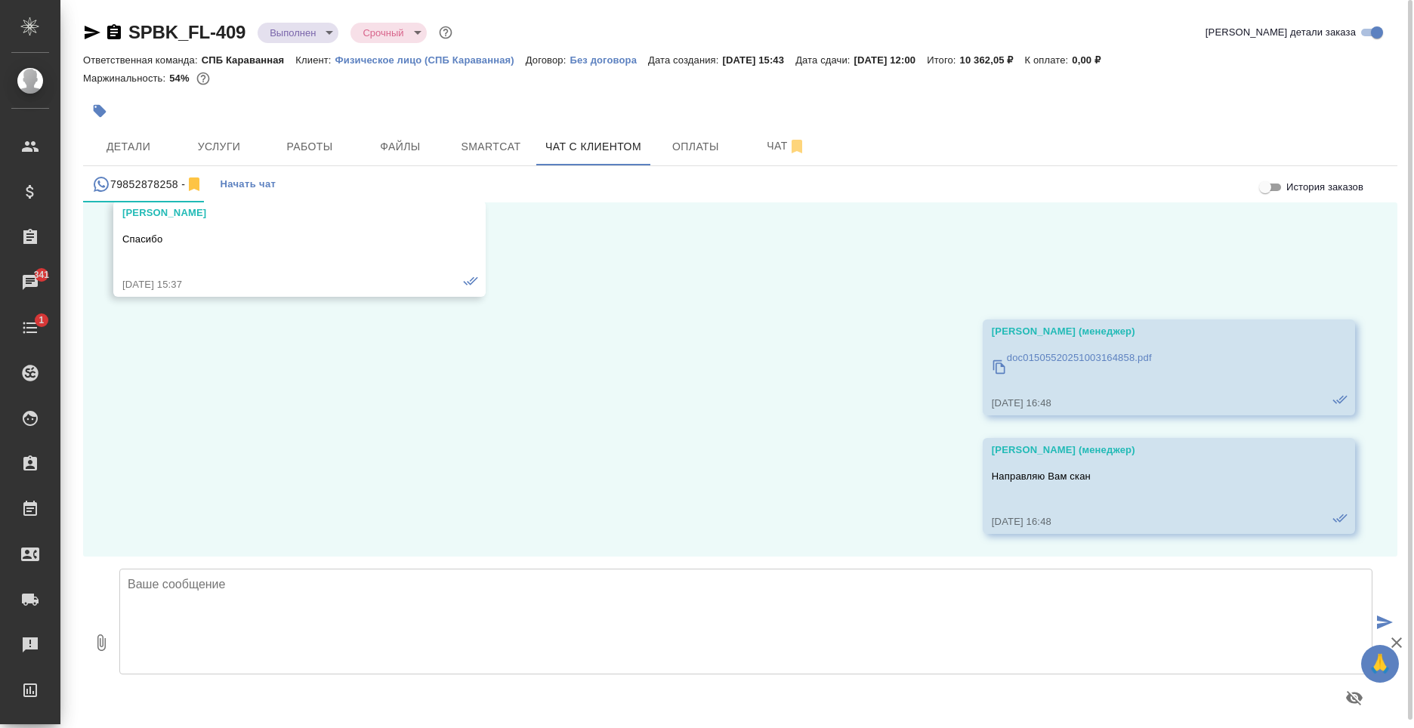
scroll to position [6822, 0]
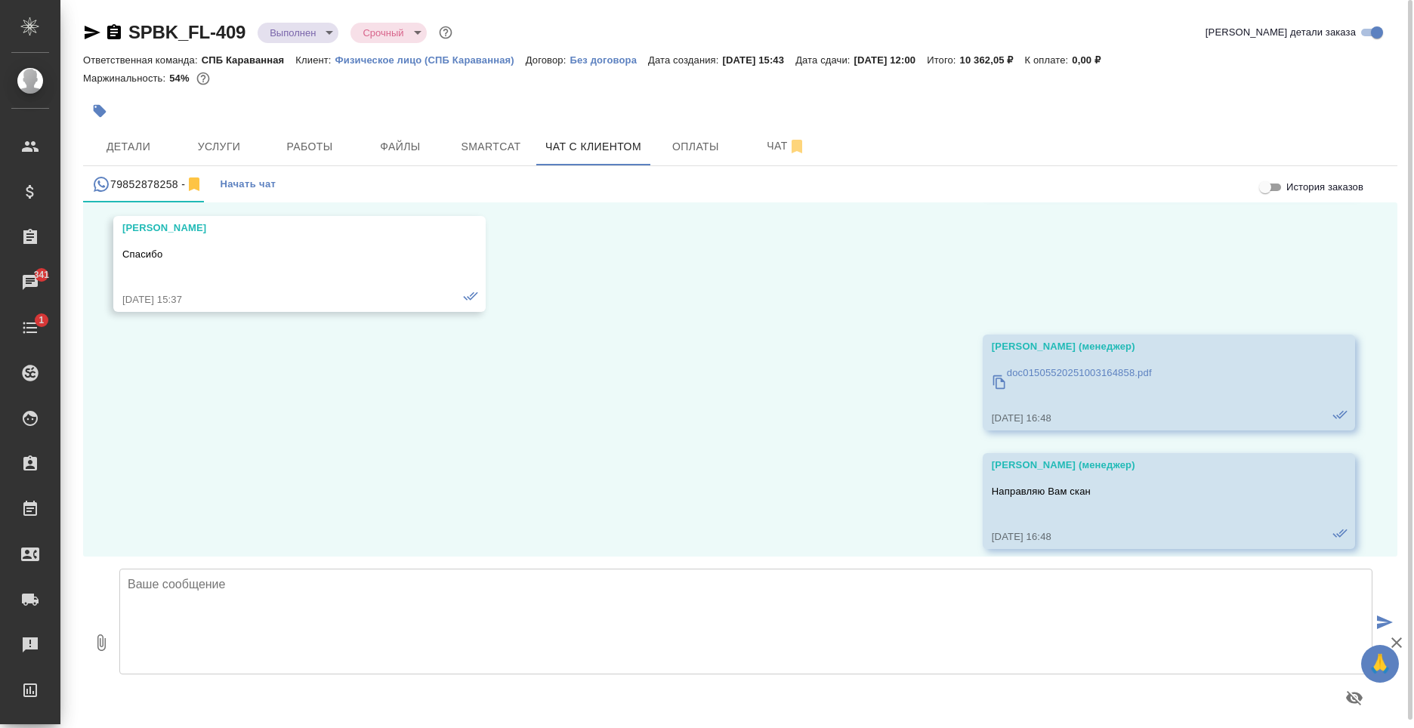
click at [574, 618] on textarea at bounding box center [745, 622] width 1253 height 106
type textarea "Татьяна, добрый день! Подскажите, пожалуйста, во сколько мы Вас сегодня ожидаем?"
click at [1391, 626] on icon "submit" at bounding box center [1385, 622] width 16 height 14
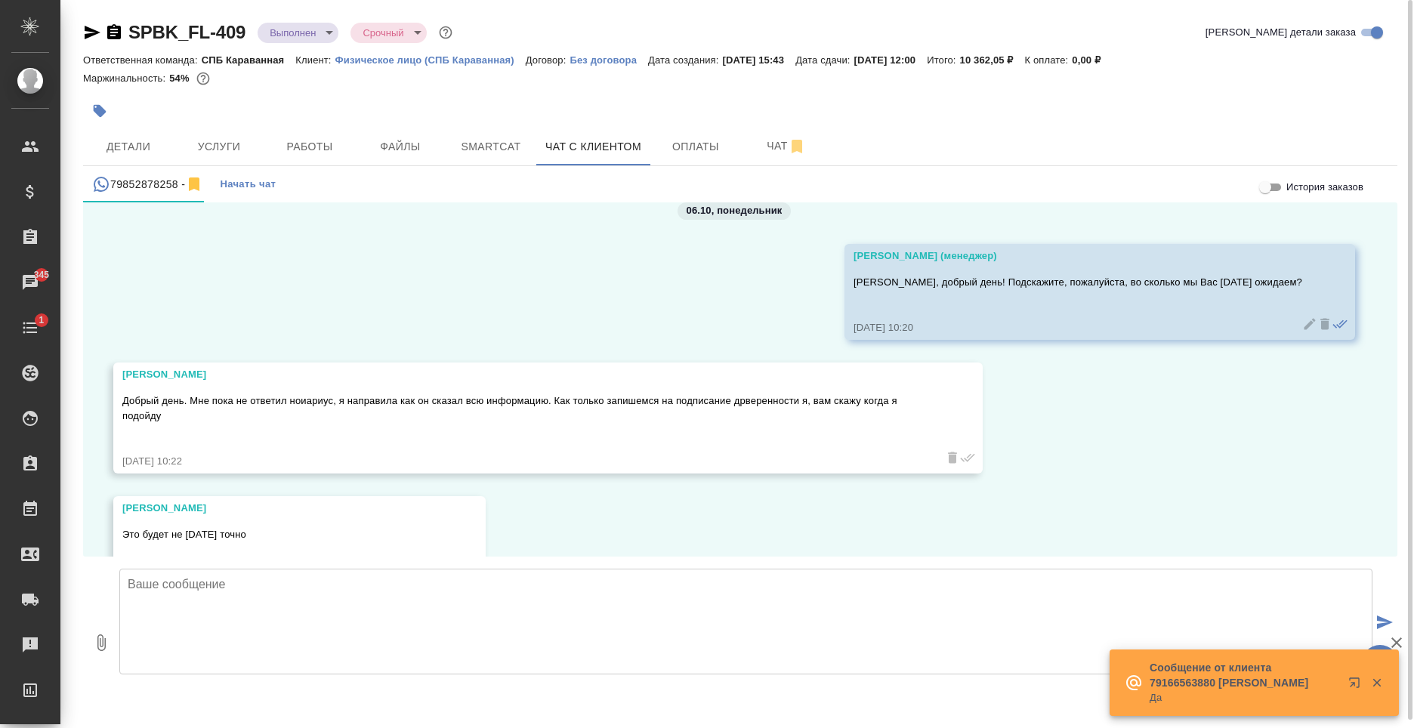
scroll to position [7258, 0]
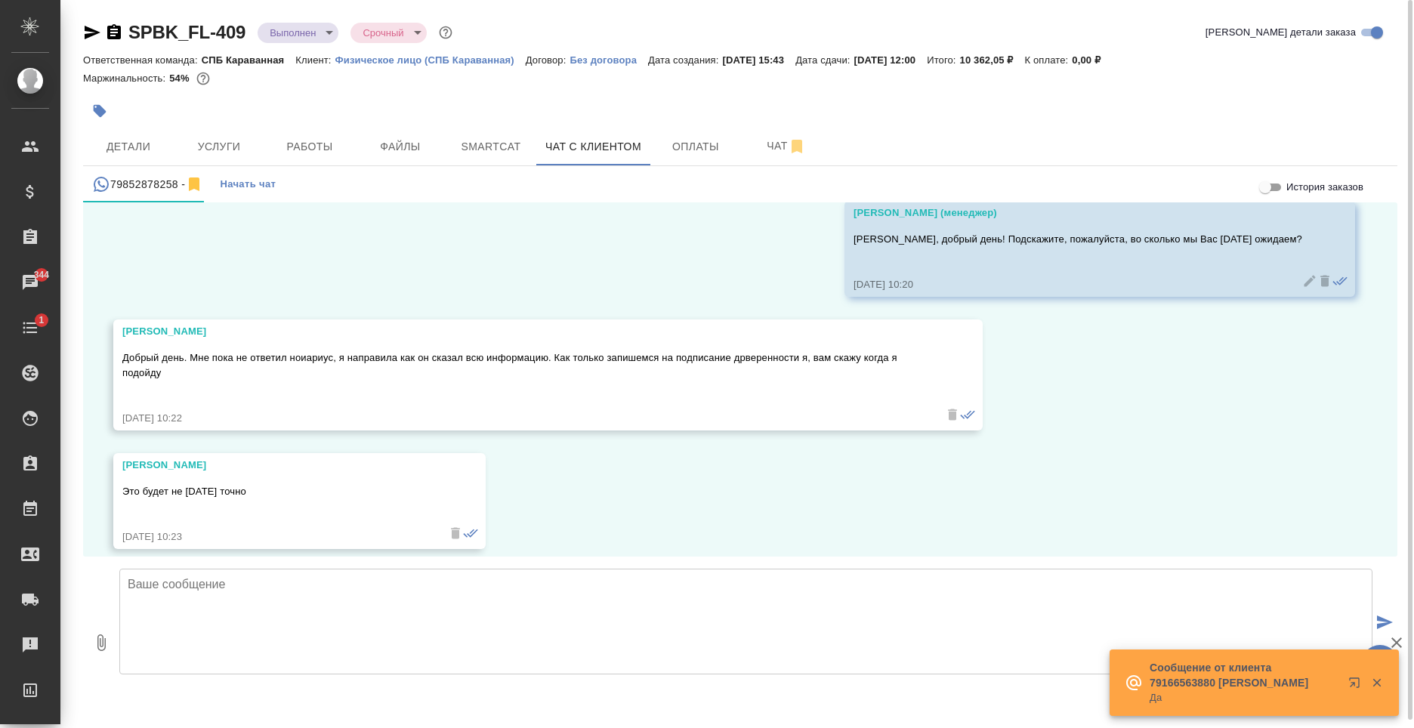
click at [339, 597] on textarea at bounding box center [745, 622] width 1253 height 106
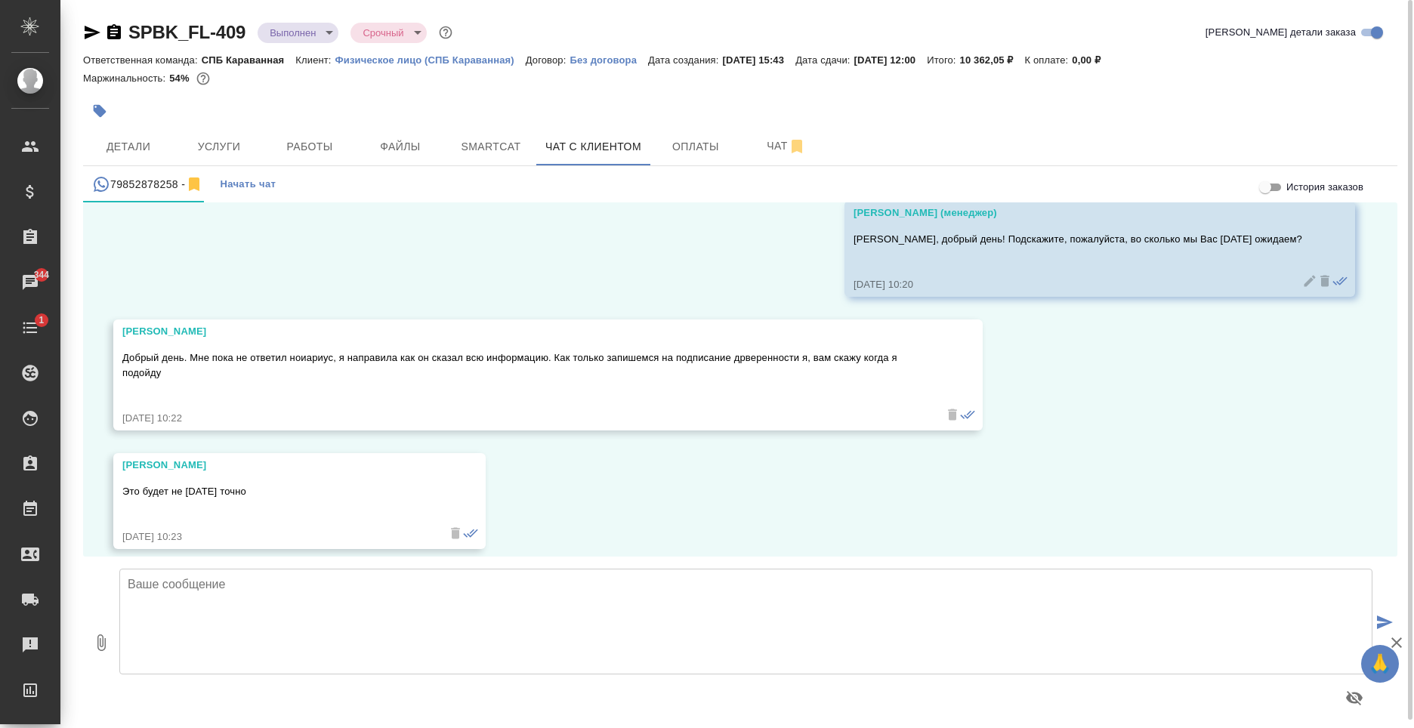
type textarea "Х"
click at [267, 581] on textarea "Принято! Будем ожидаьб от Вас информацию." at bounding box center [745, 622] width 1253 height 106
type textarea "Принято! Будем ожидать от Вас информацию."
click at [1381, 619] on icon "submit" at bounding box center [1385, 622] width 16 height 14
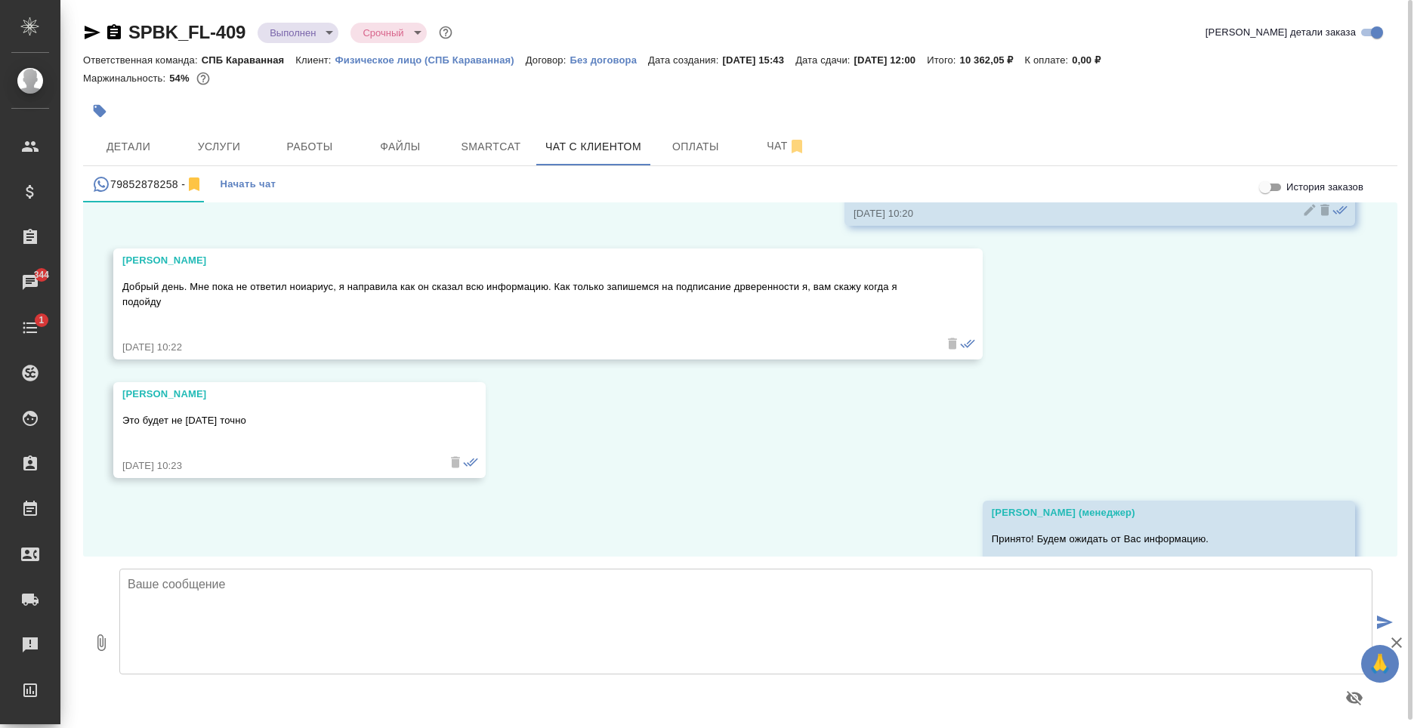
scroll to position [7377, 0]
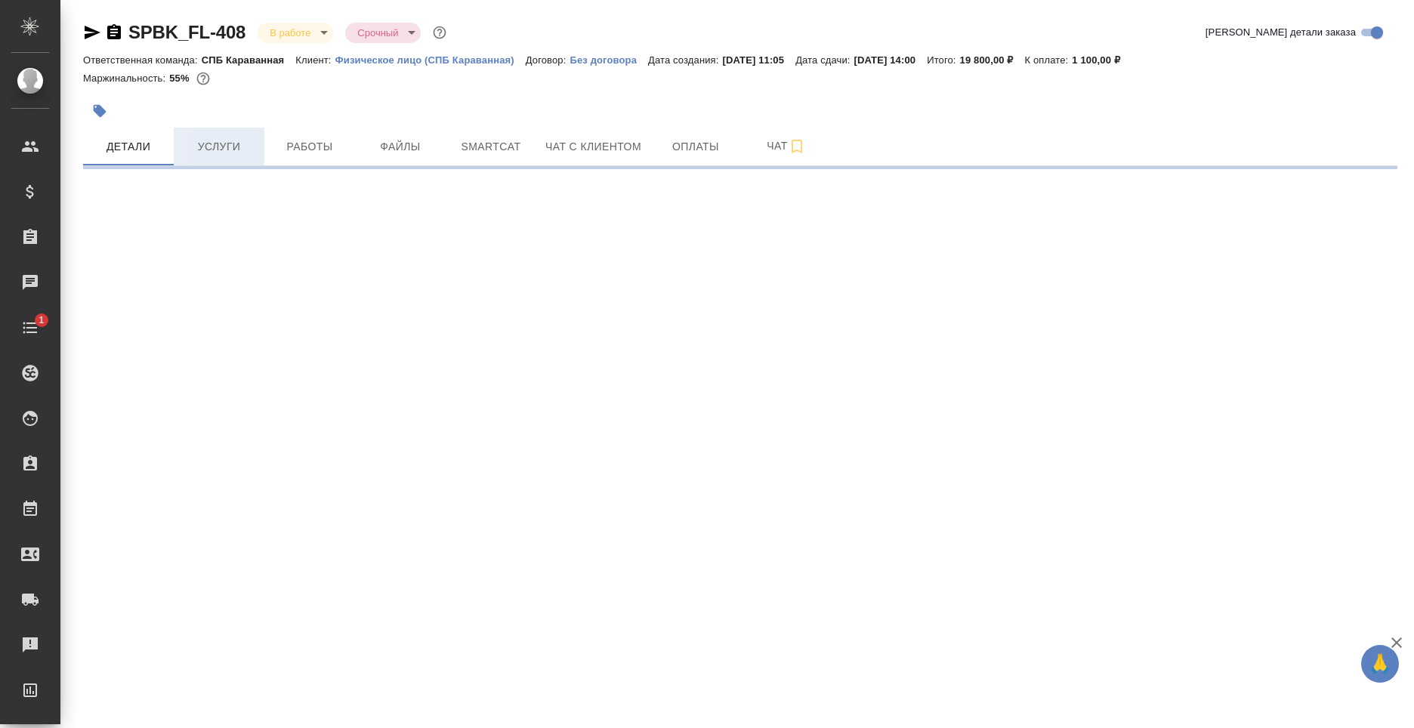
select select "RU"
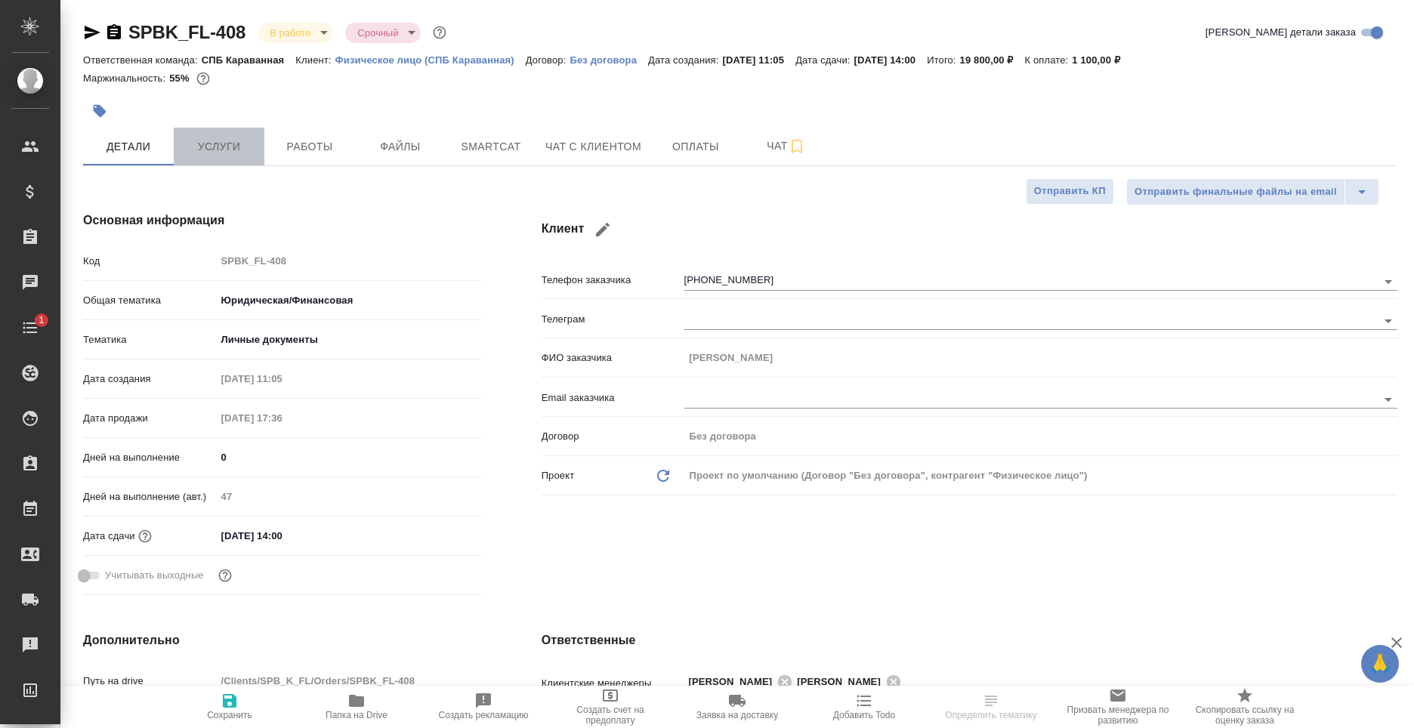
click at [224, 148] on span "Услуги" at bounding box center [219, 146] width 72 height 19
type textarea "x"
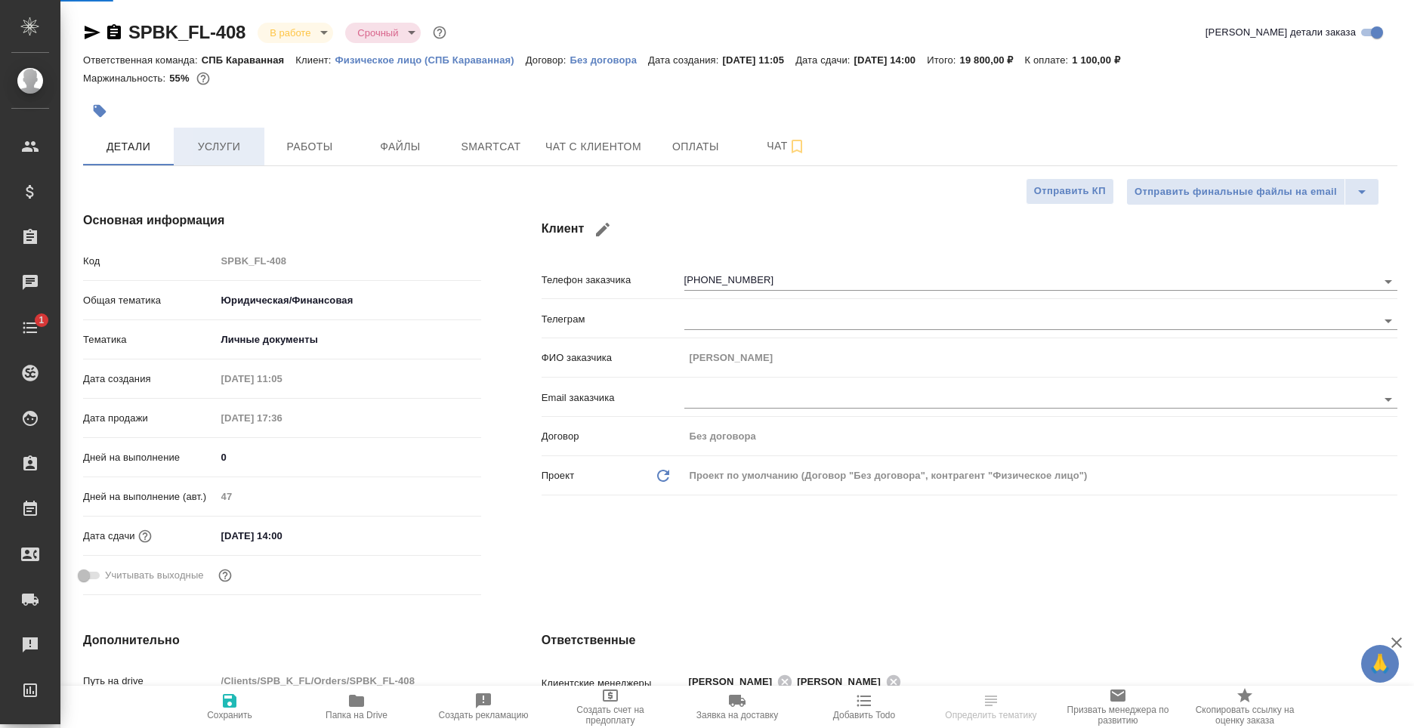
type textarea "x"
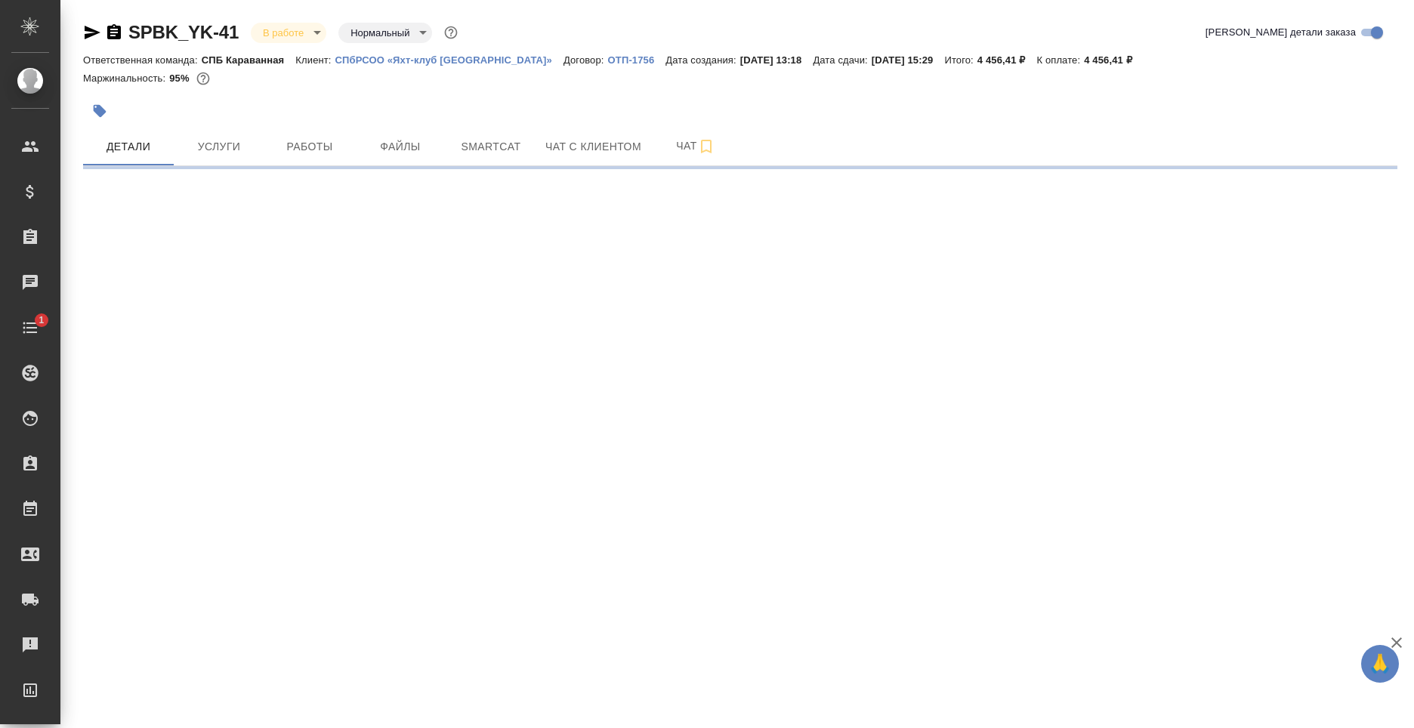
select select "RU"
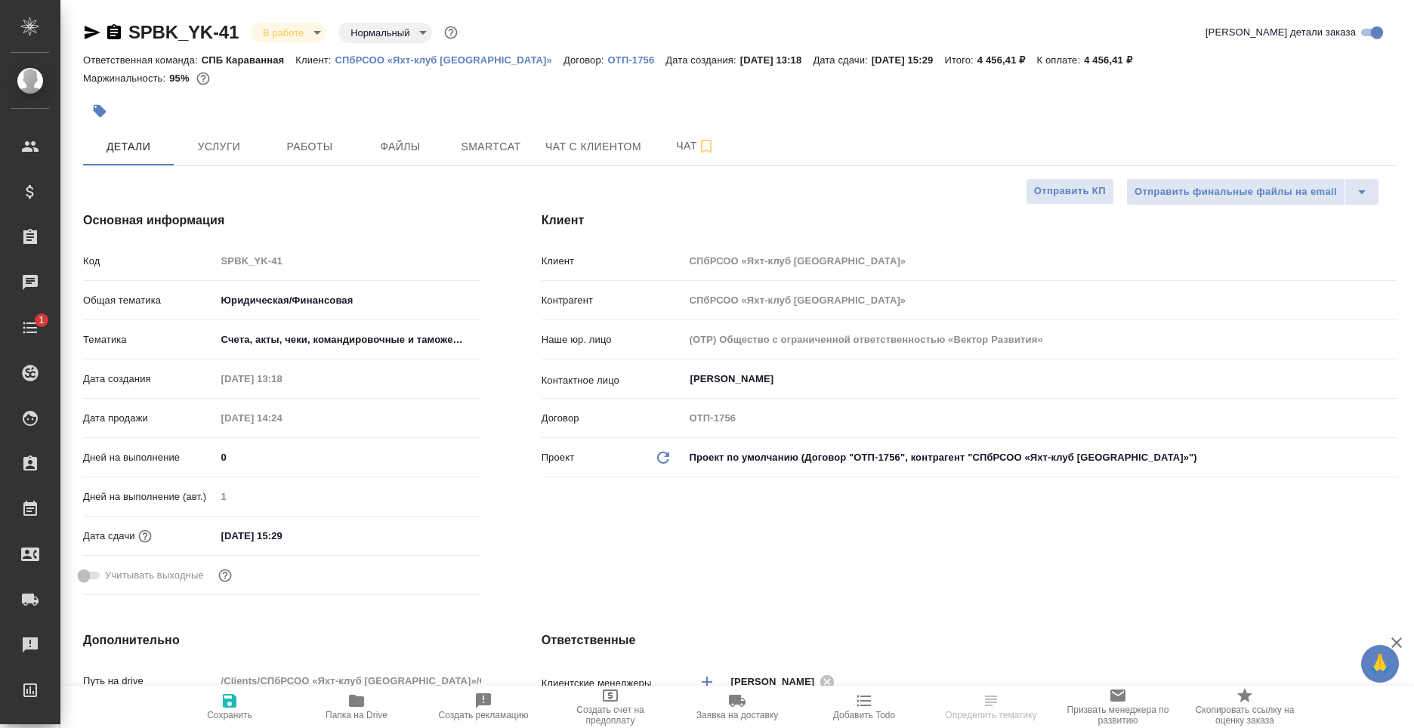
type textarea "x"
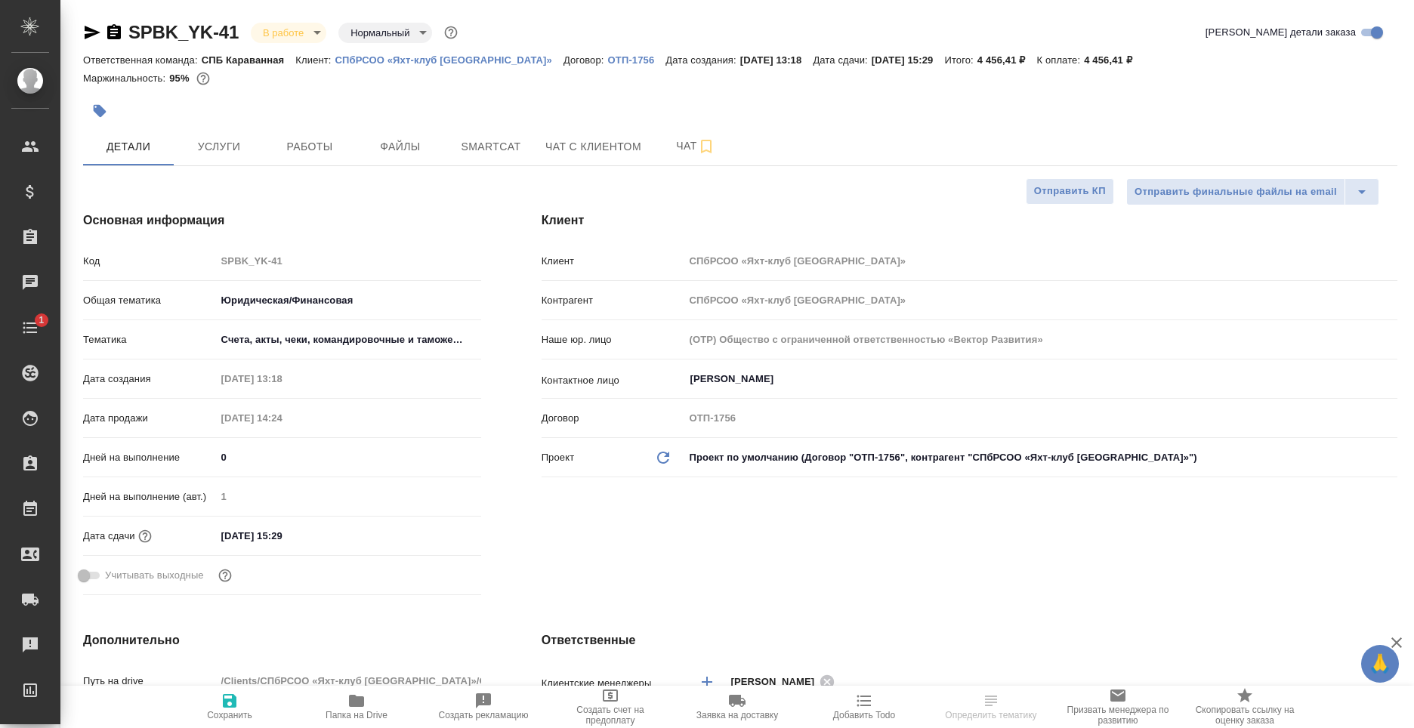
type textarea "x"
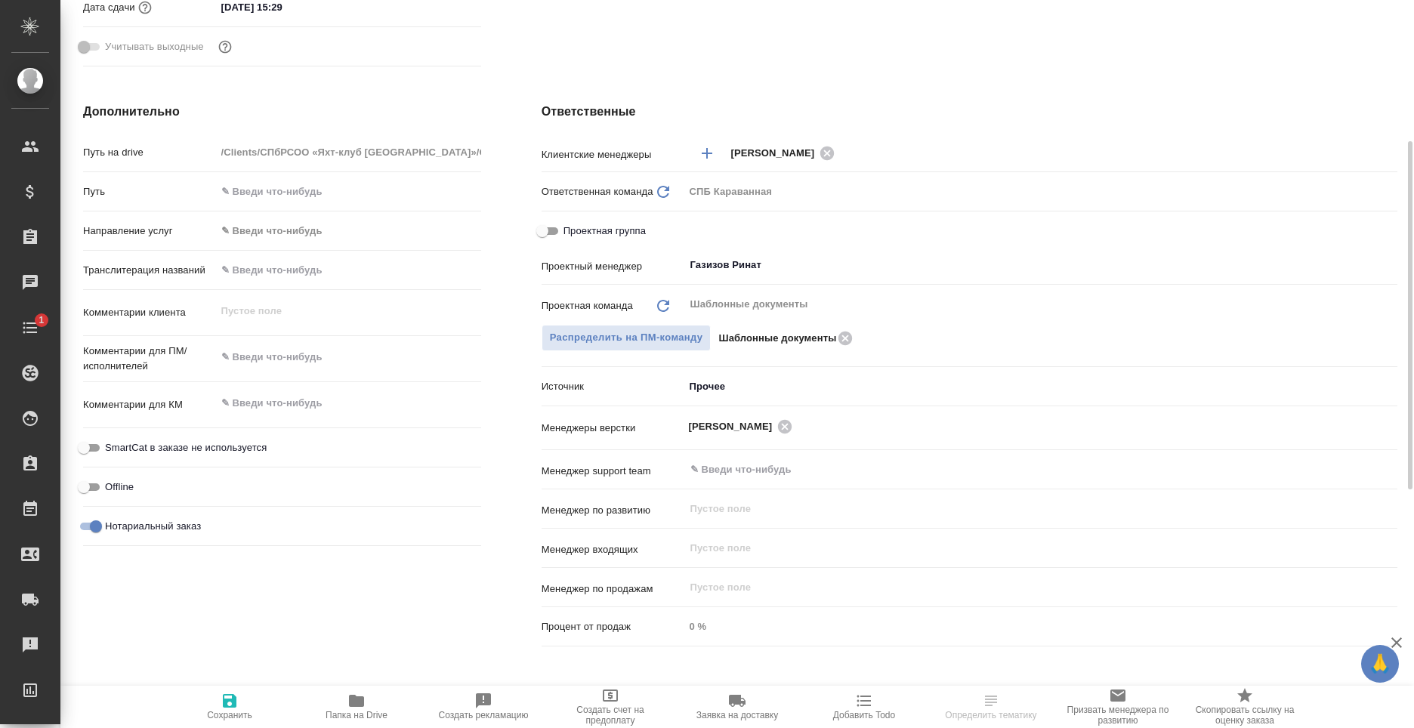
scroll to position [76, 0]
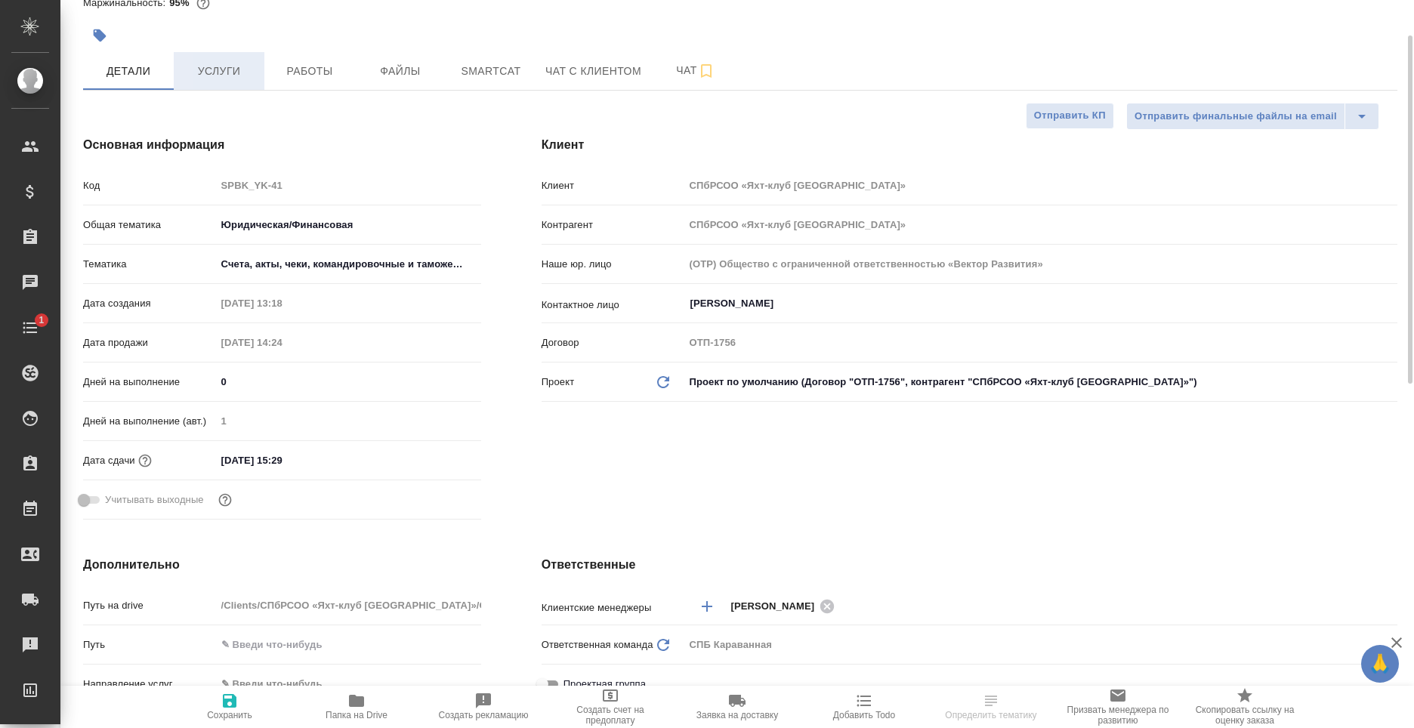
click at [218, 82] on button "Услуги" at bounding box center [219, 71] width 91 height 38
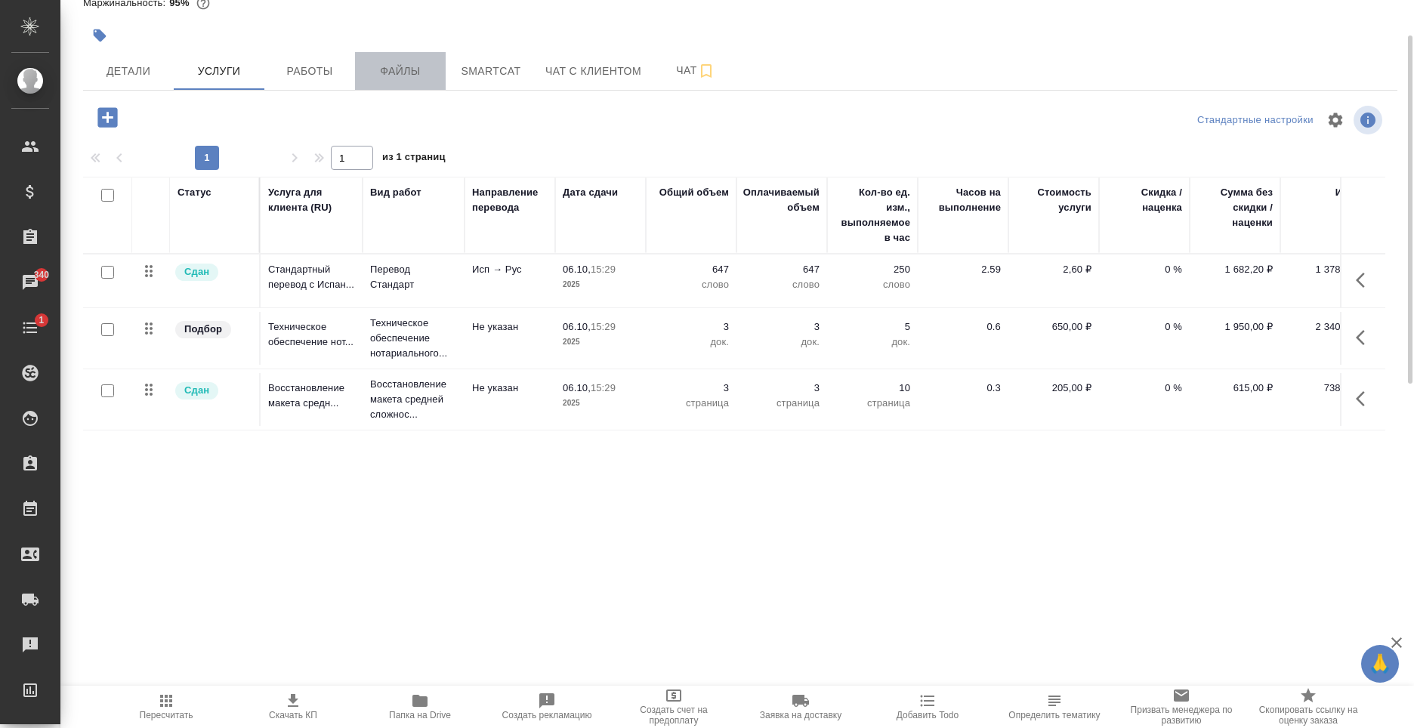
click at [415, 63] on span "Файлы" at bounding box center [400, 71] width 72 height 19
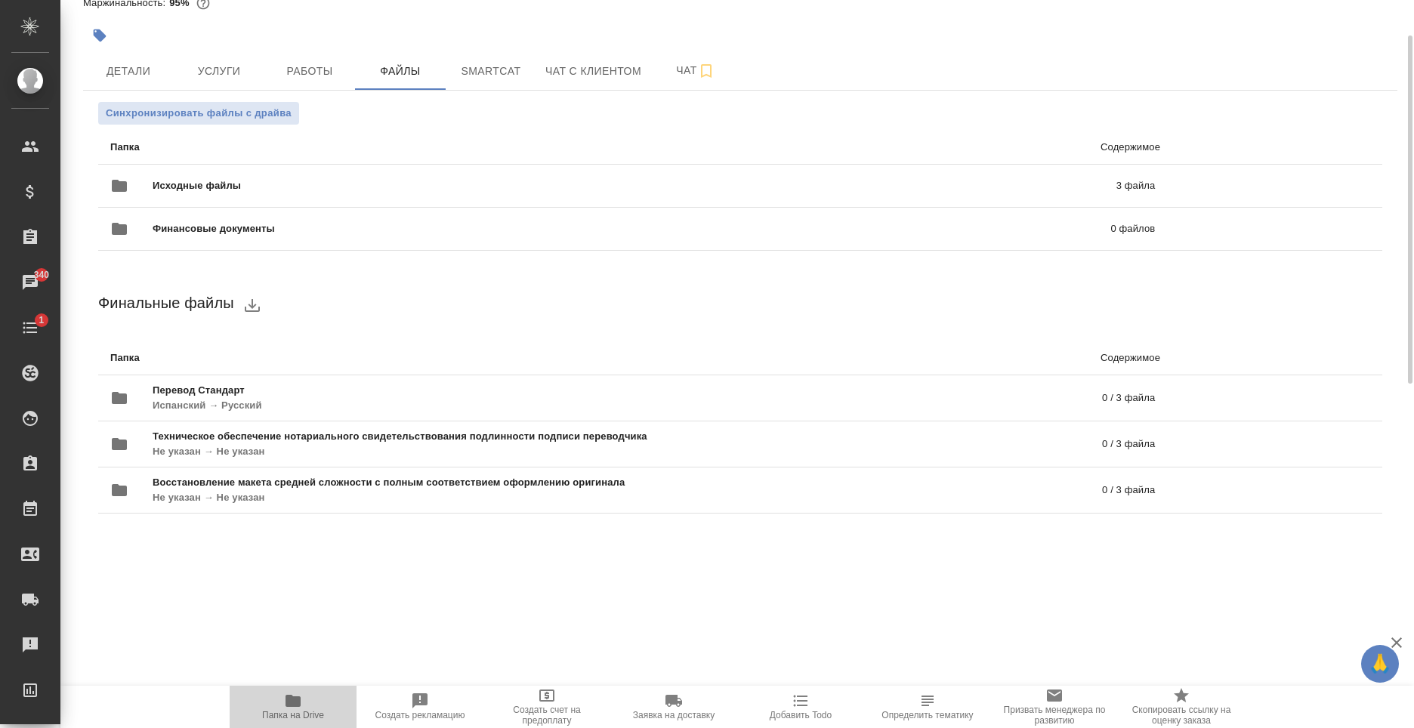
click at [291, 708] on icon "button" at bounding box center [293, 701] width 18 height 18
click at [207, 91] on div "Синхронизировать файлы с драйва Папка Содержимое Исходные файлы 3 файла Финансо…" at bounding box center [740, 326] width 1314 height 470
click at [214, 78] on span "Услуги" at bounding box center [219, 71] width 72 height 19
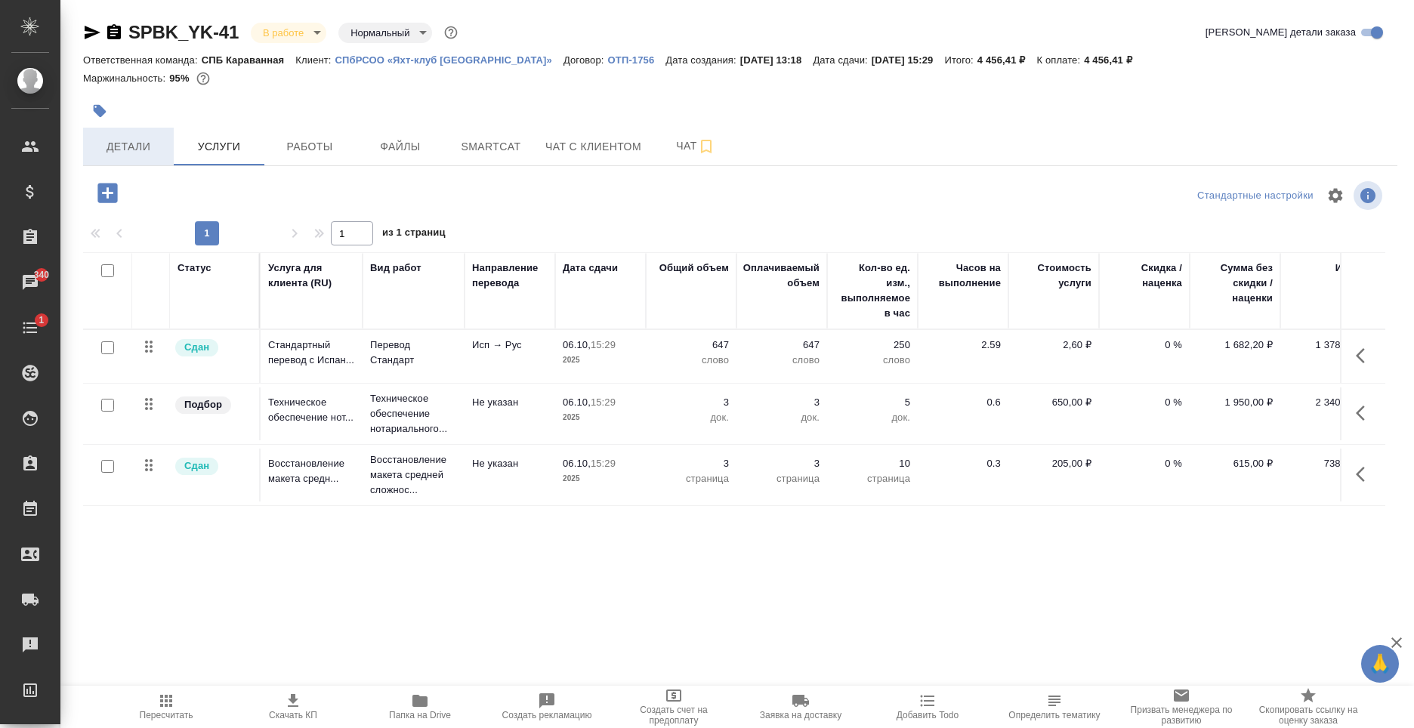
click at [113, 144] on span "Детали" at bounding box center [128, 146] width 72 height 19
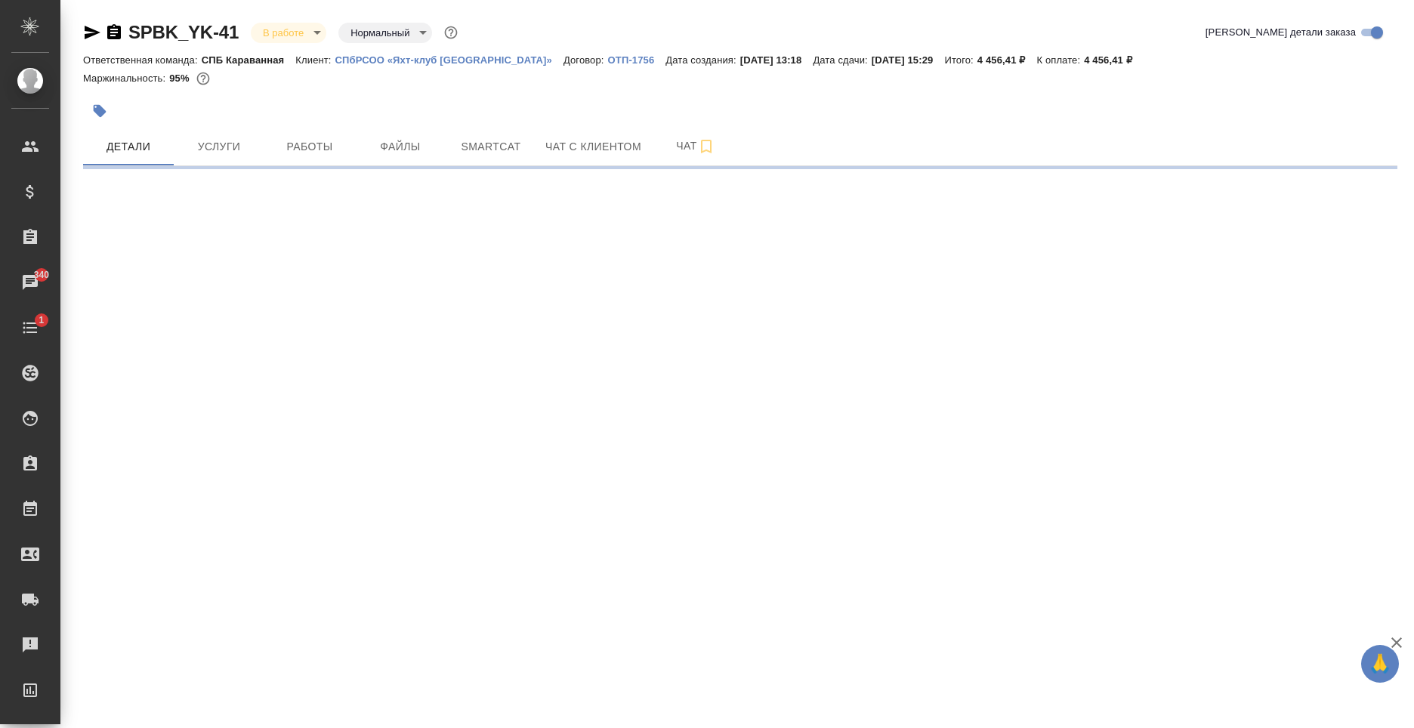
select select "RU"
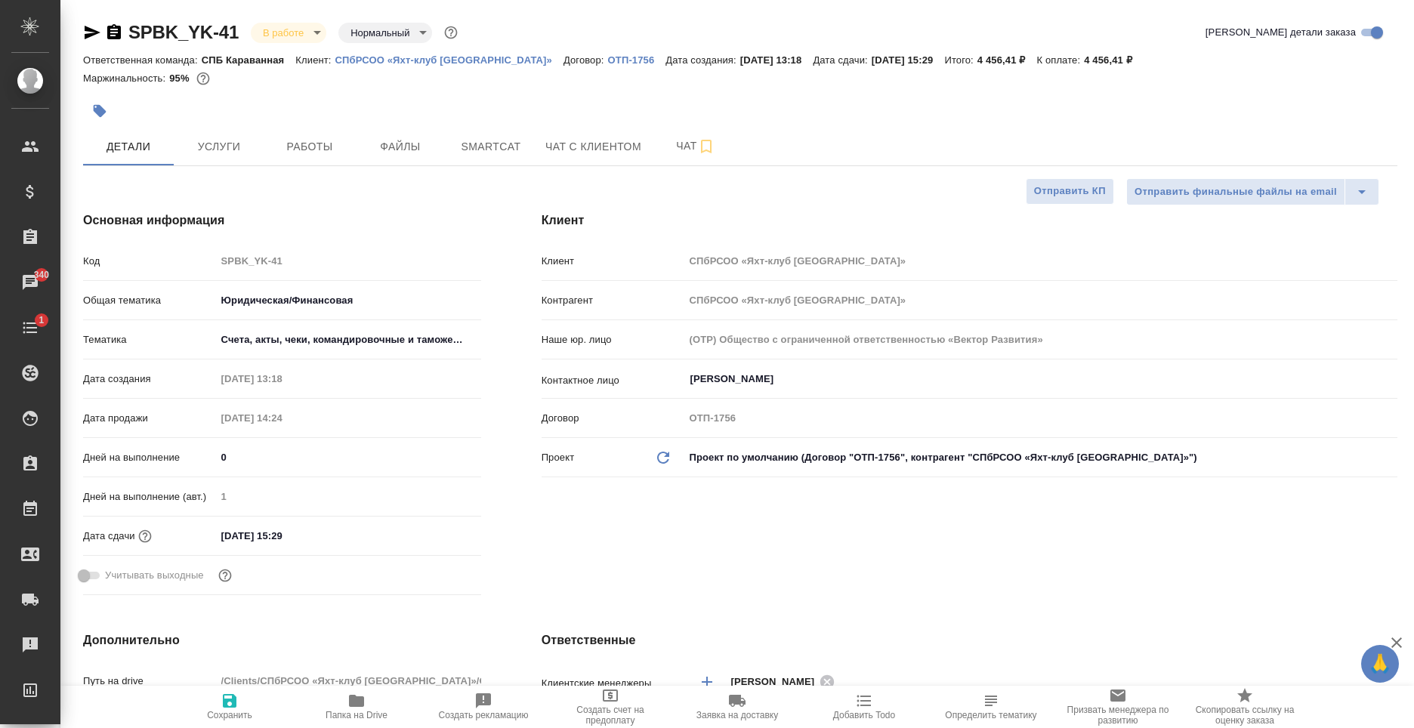
type textarea "x"
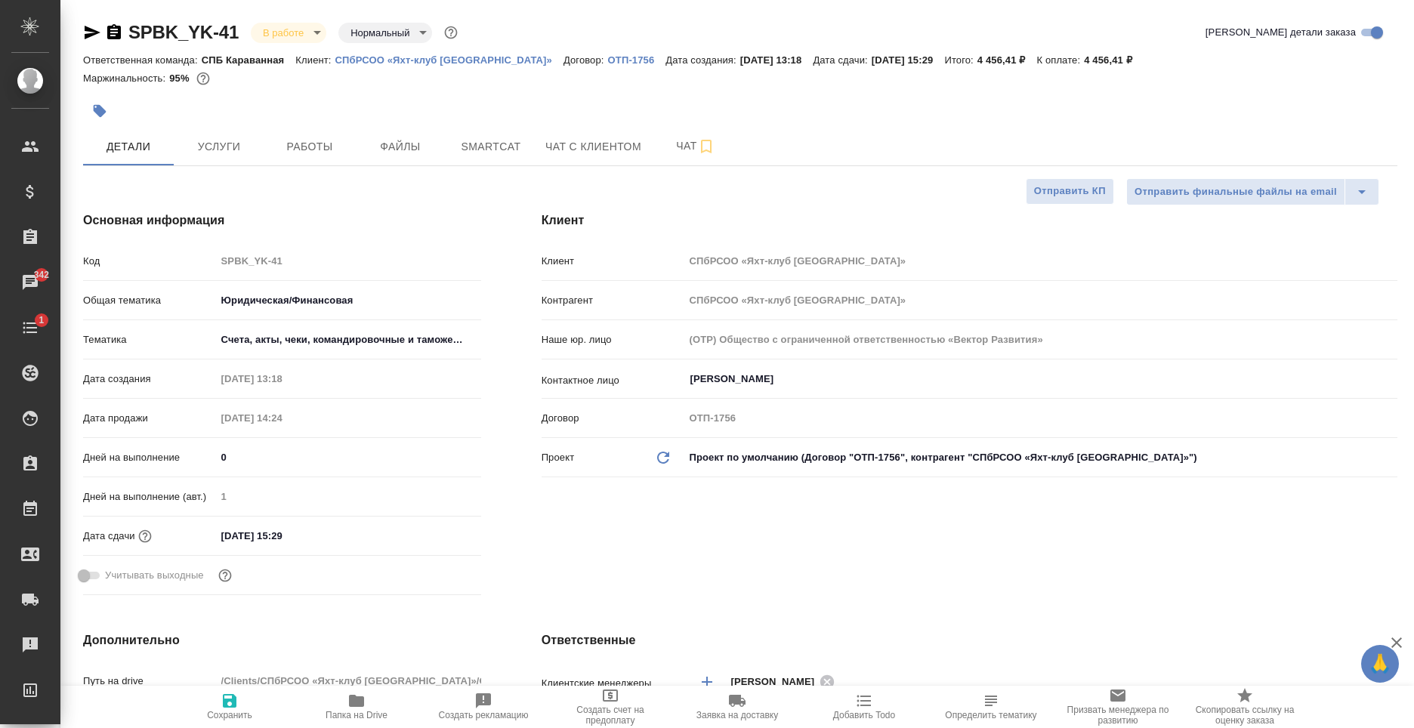
type textarea "x"
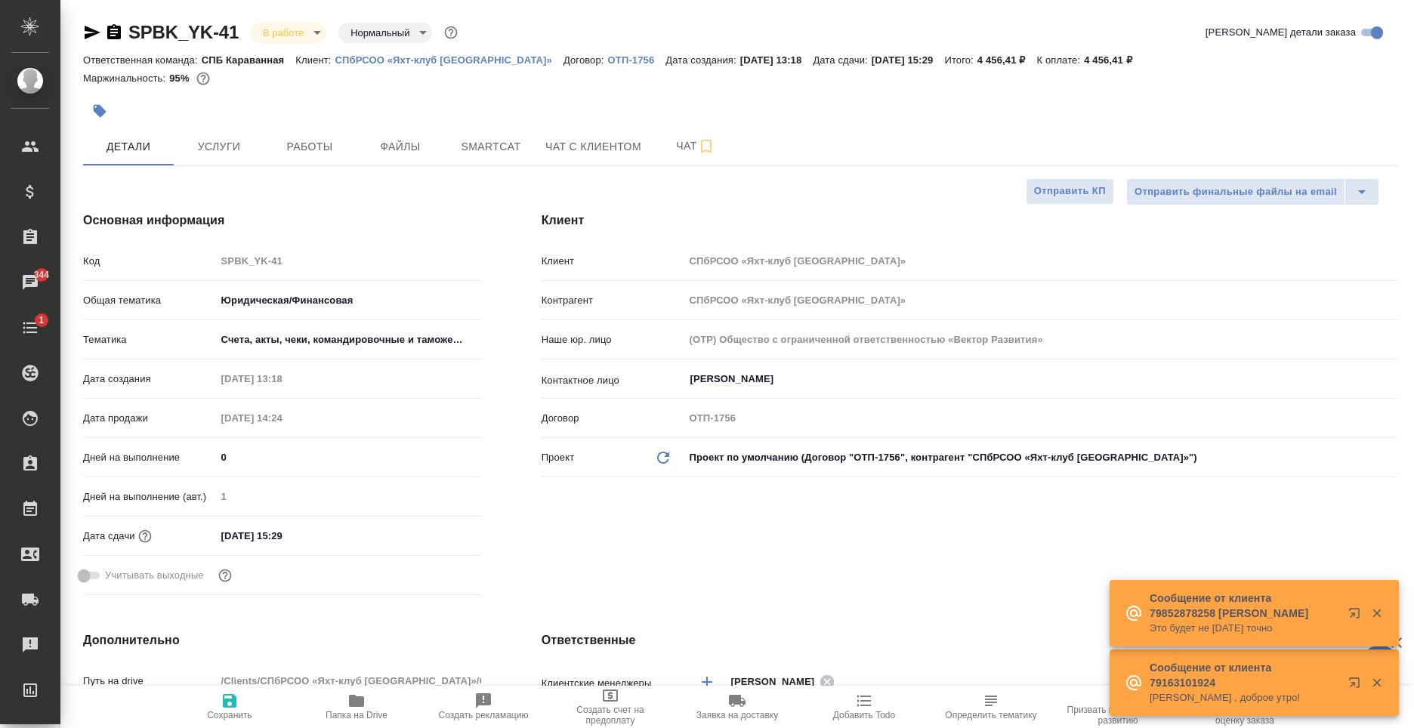
type textarea "x"
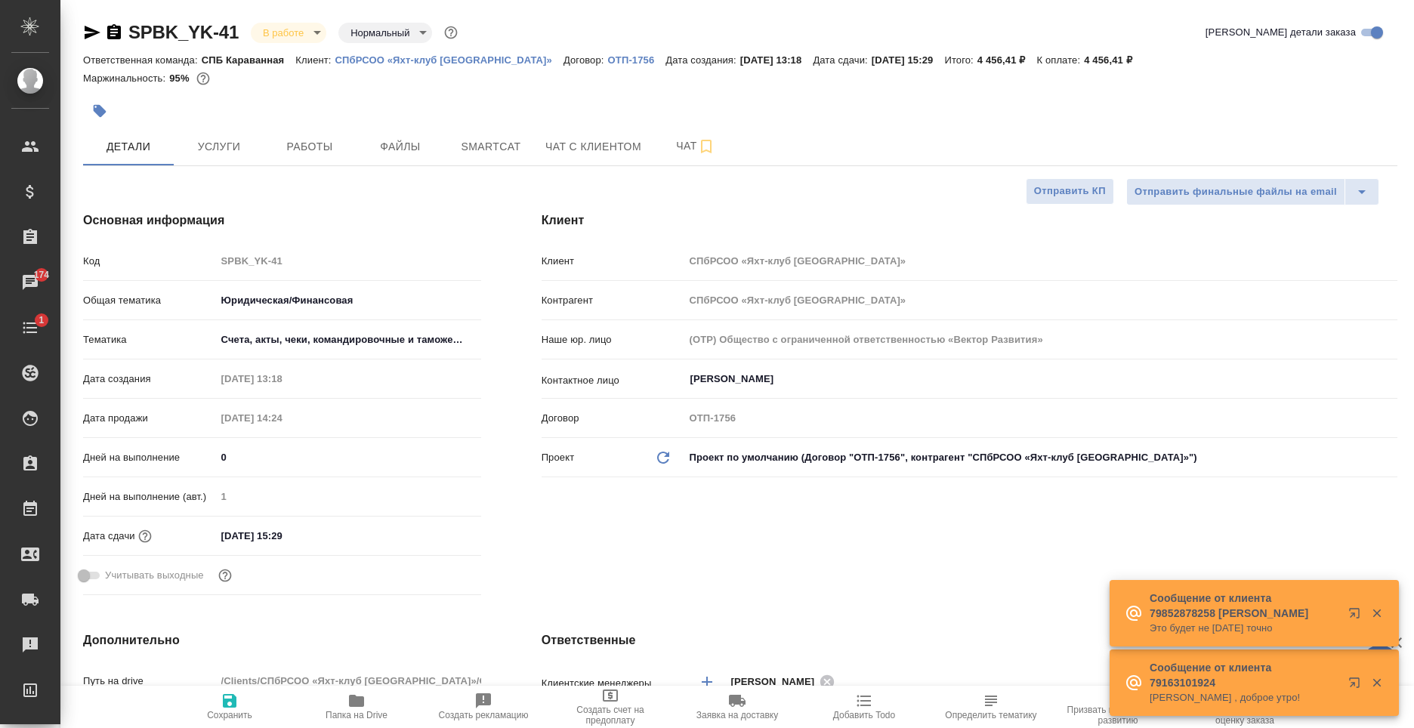
type textarea "x"
click at [371, 717] on span "Папка на Drive" at bounding box center [356, 715] width 62 height 11
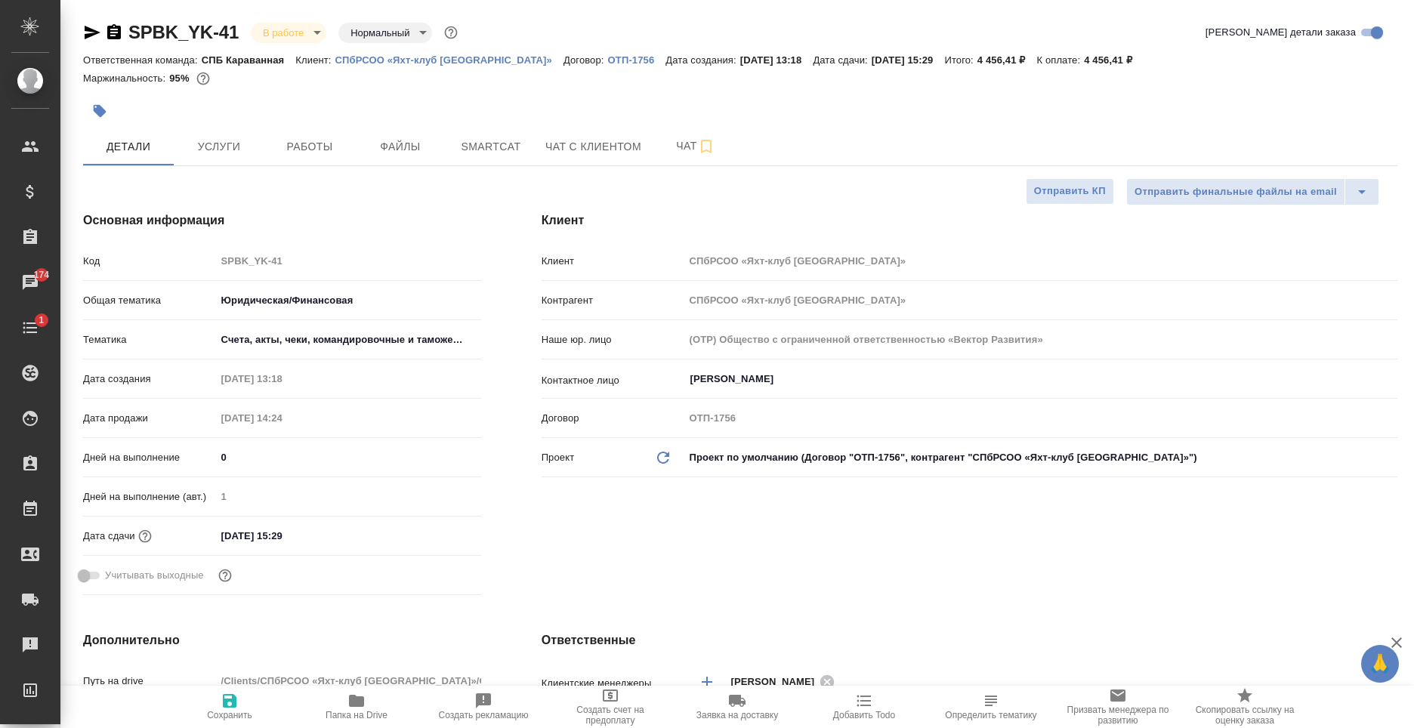
type textarea "x"
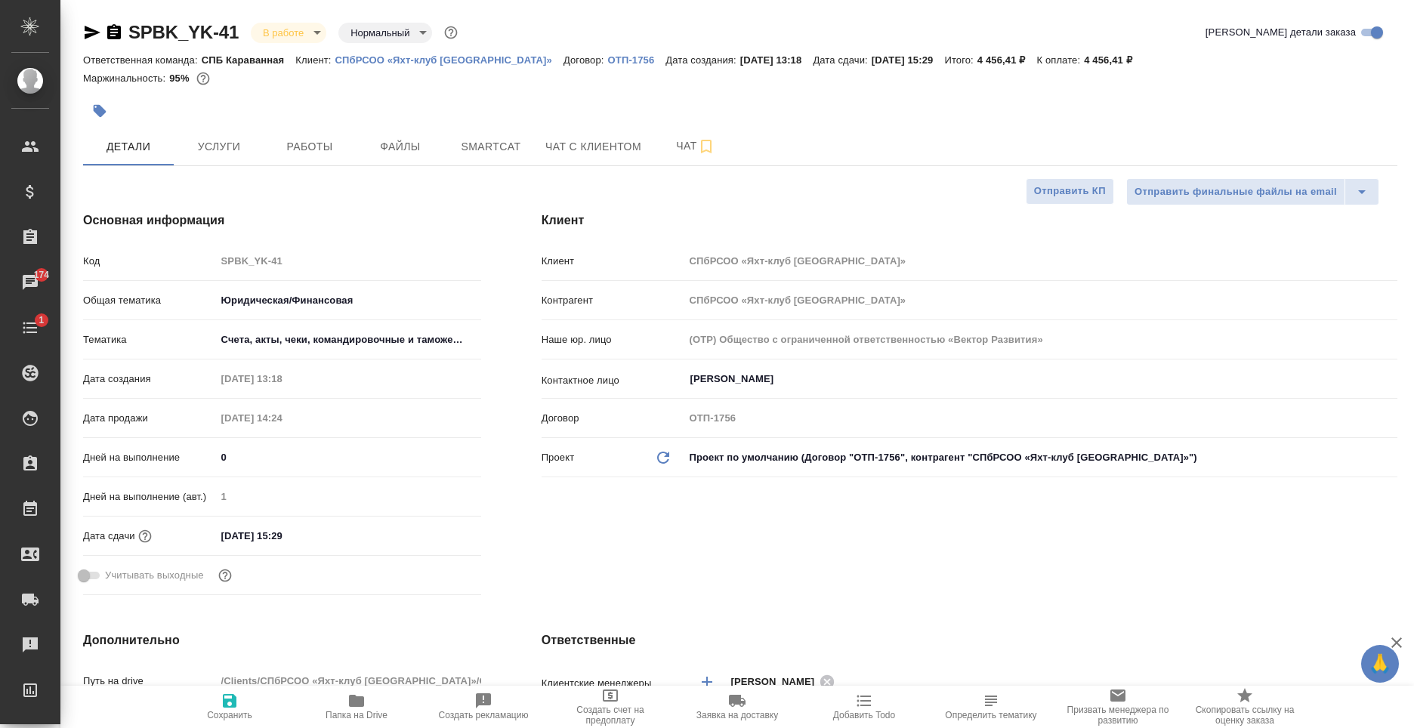
type textarea "x"
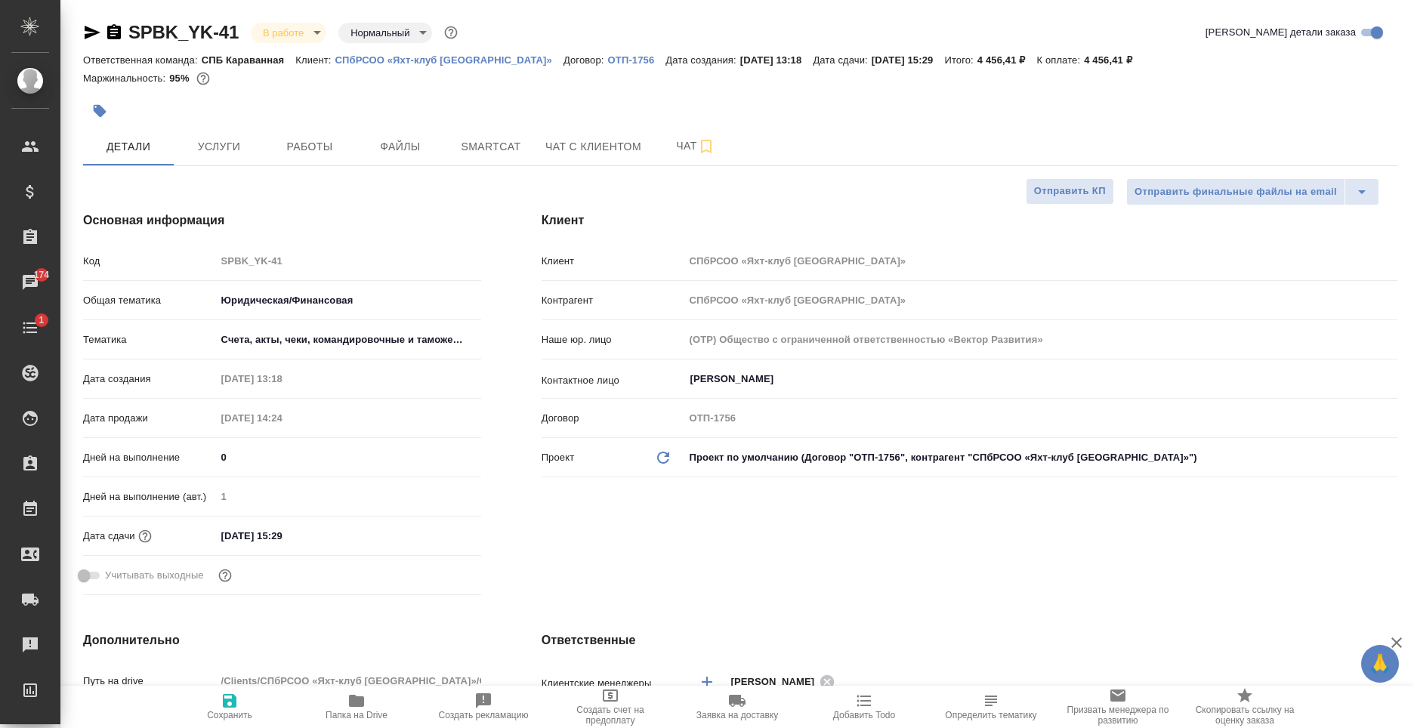
type textarea "x"
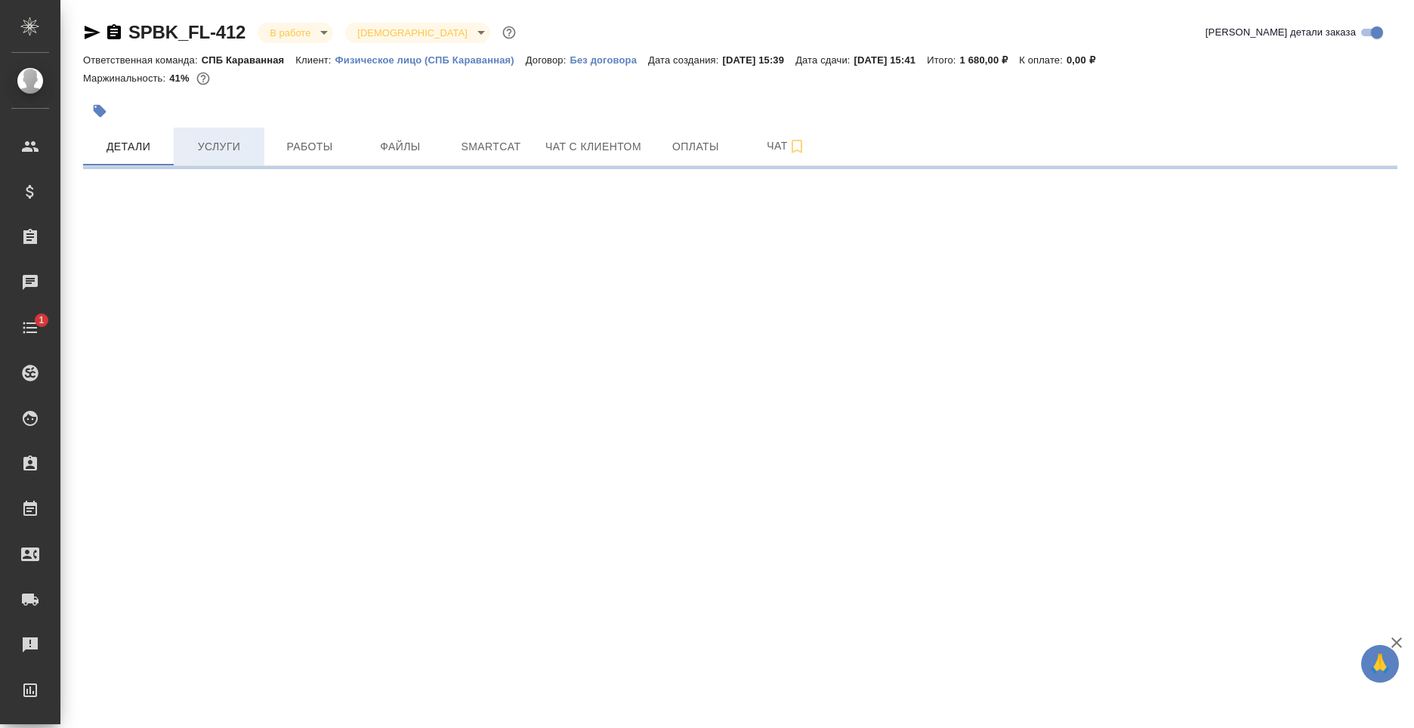
select select "RU"
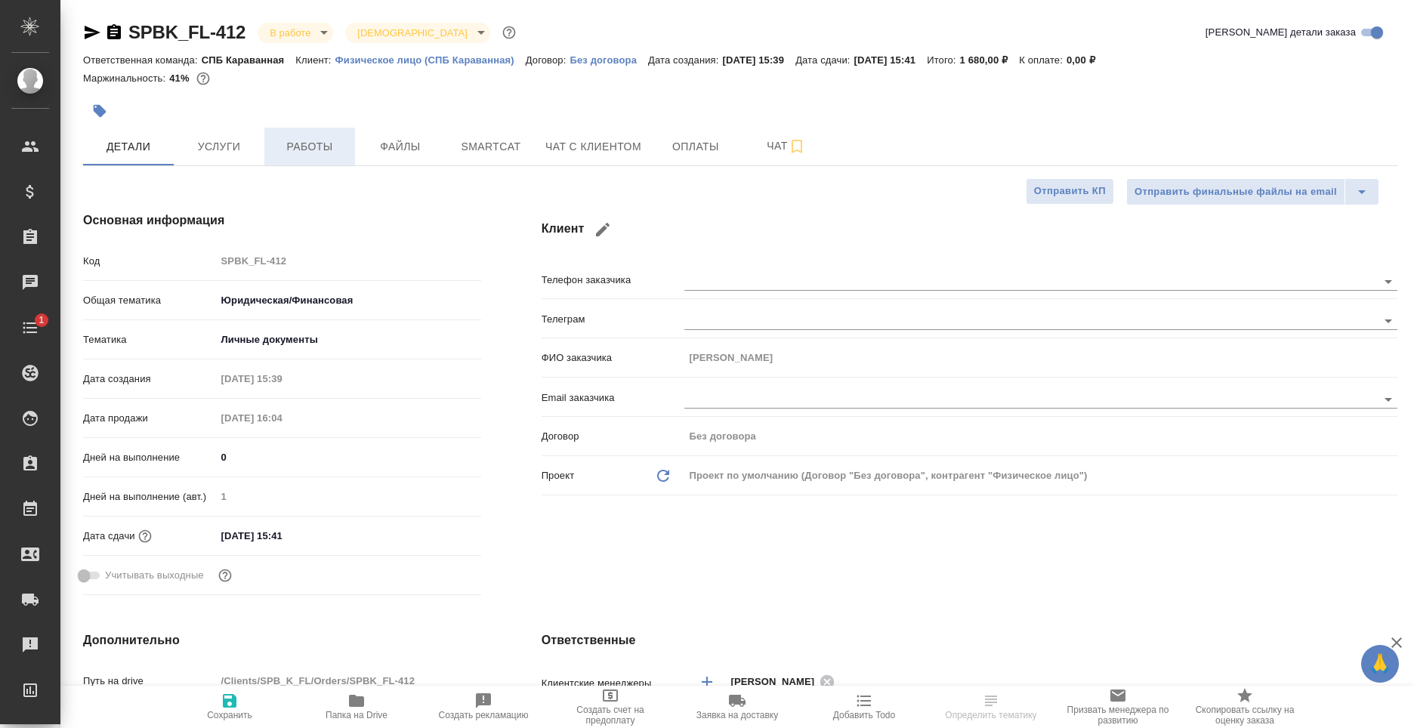
type textarea "x"
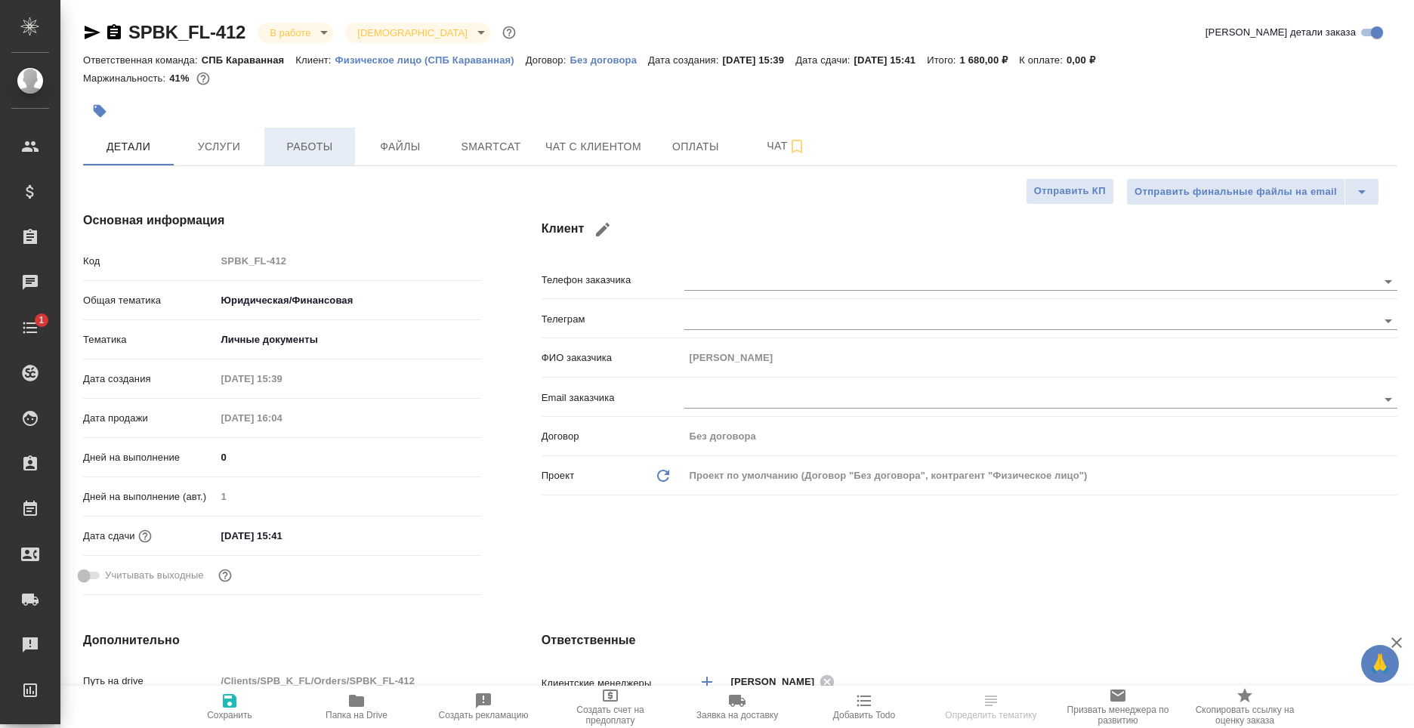
type textarea "x"
click at [304, 160] on button "Работы" at bounding box center [309, 147] width 91 height 38
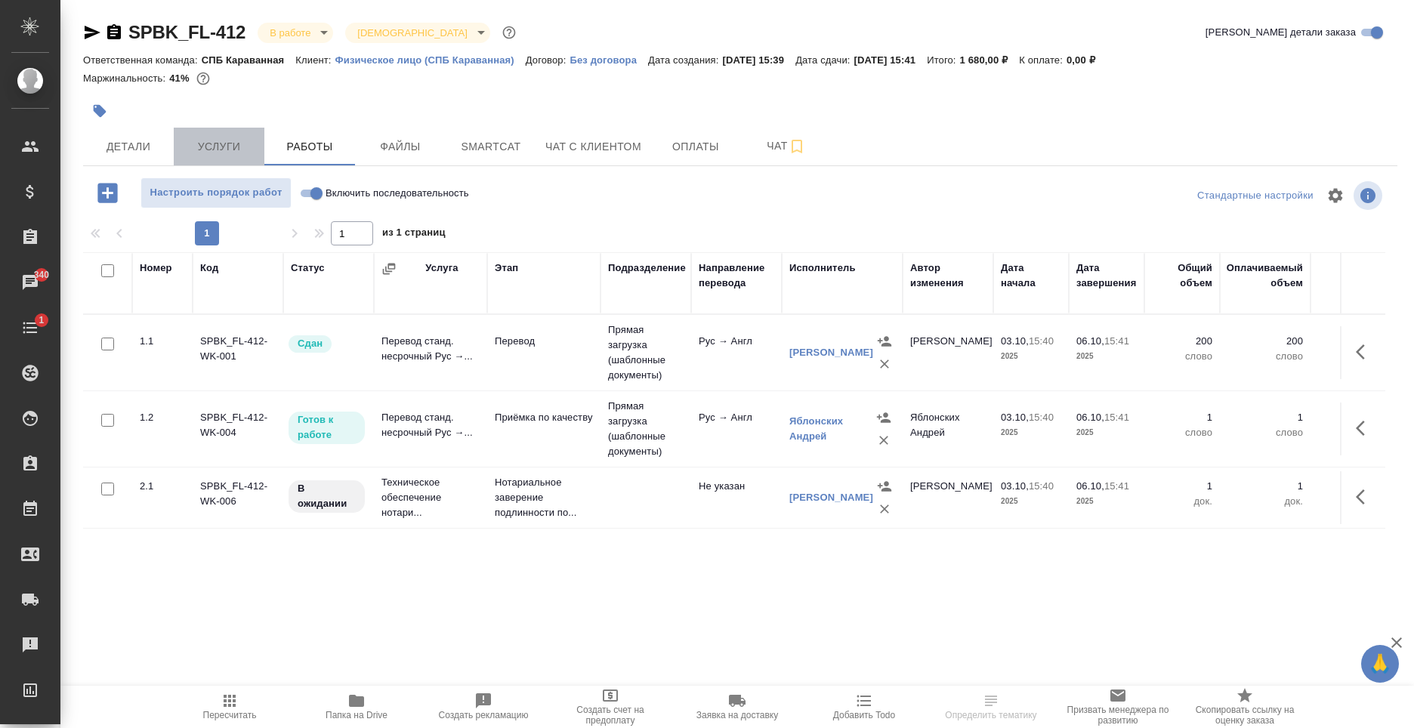
click at [227, 140] on span "Услуги" at bounding box center [219, 146] width 72 height 19
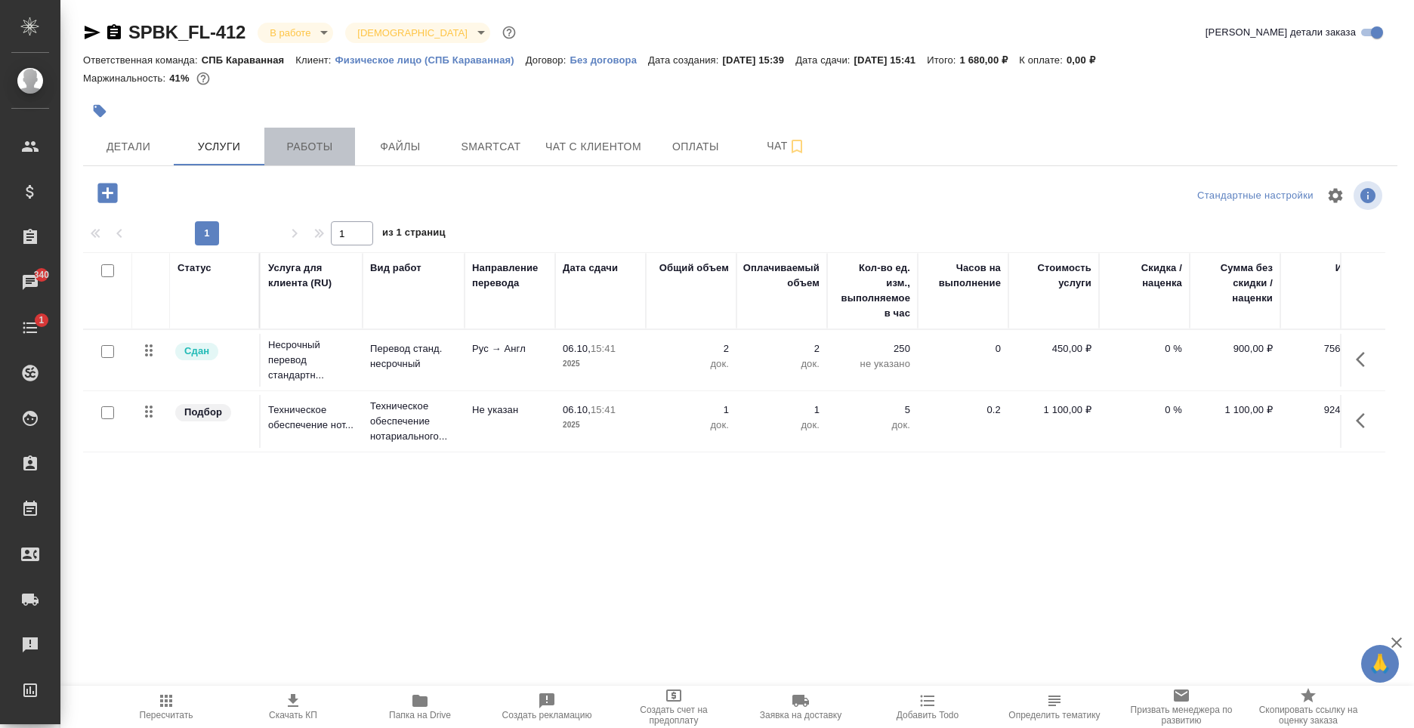
click at [306, 148] on span "Работы" at bounding box center [309, 146] width 72 height 19
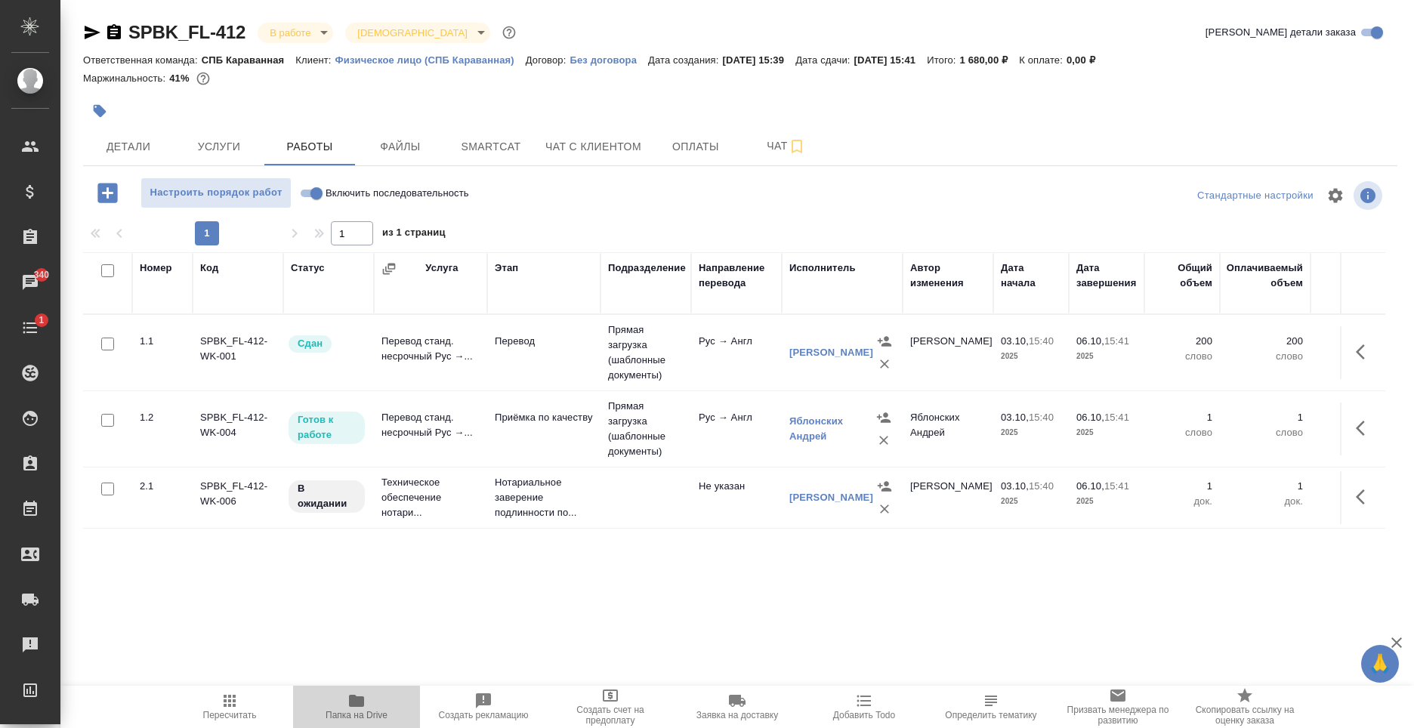
click at [341, 709] on span "Папка на Drive" at bounding box center [356, 706] width 109 height 29
click at [121, 133] on button "Детали" at bounding box center [128, 147] width 91 height 38
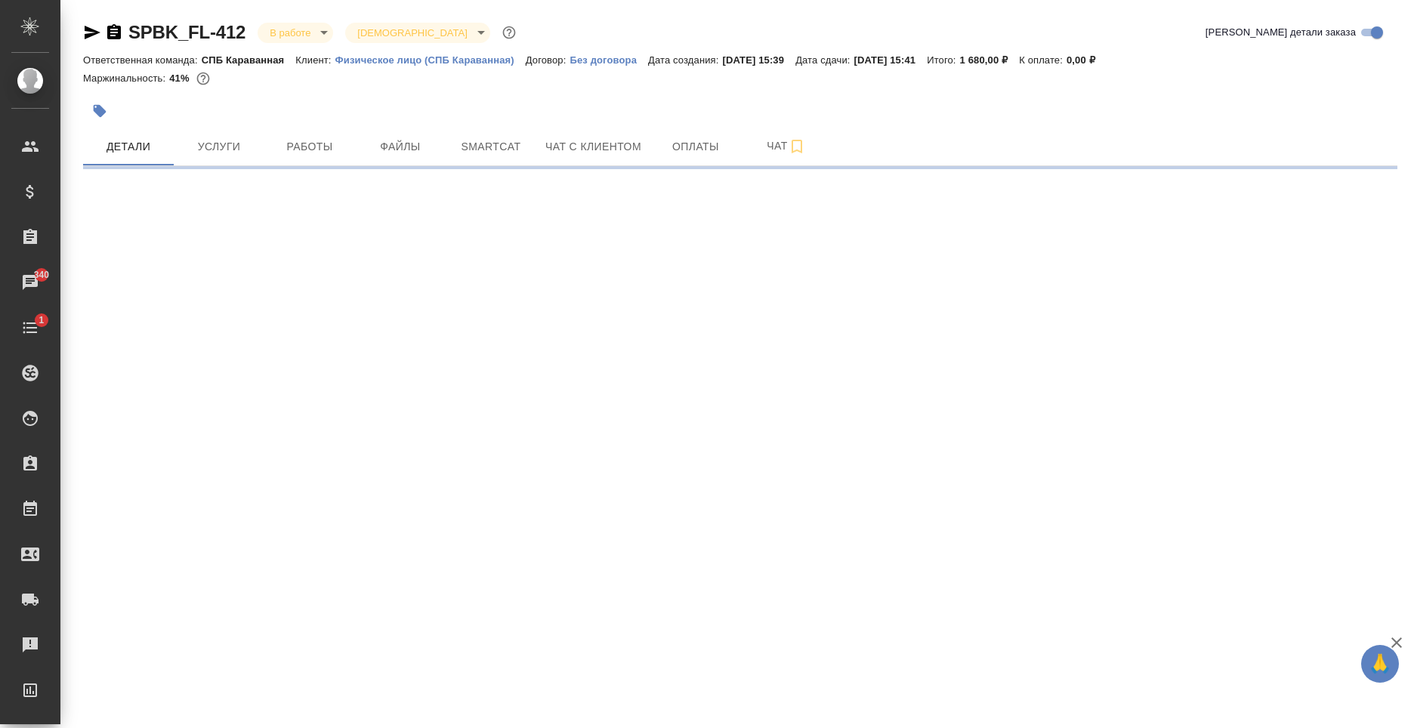
select select "RU"
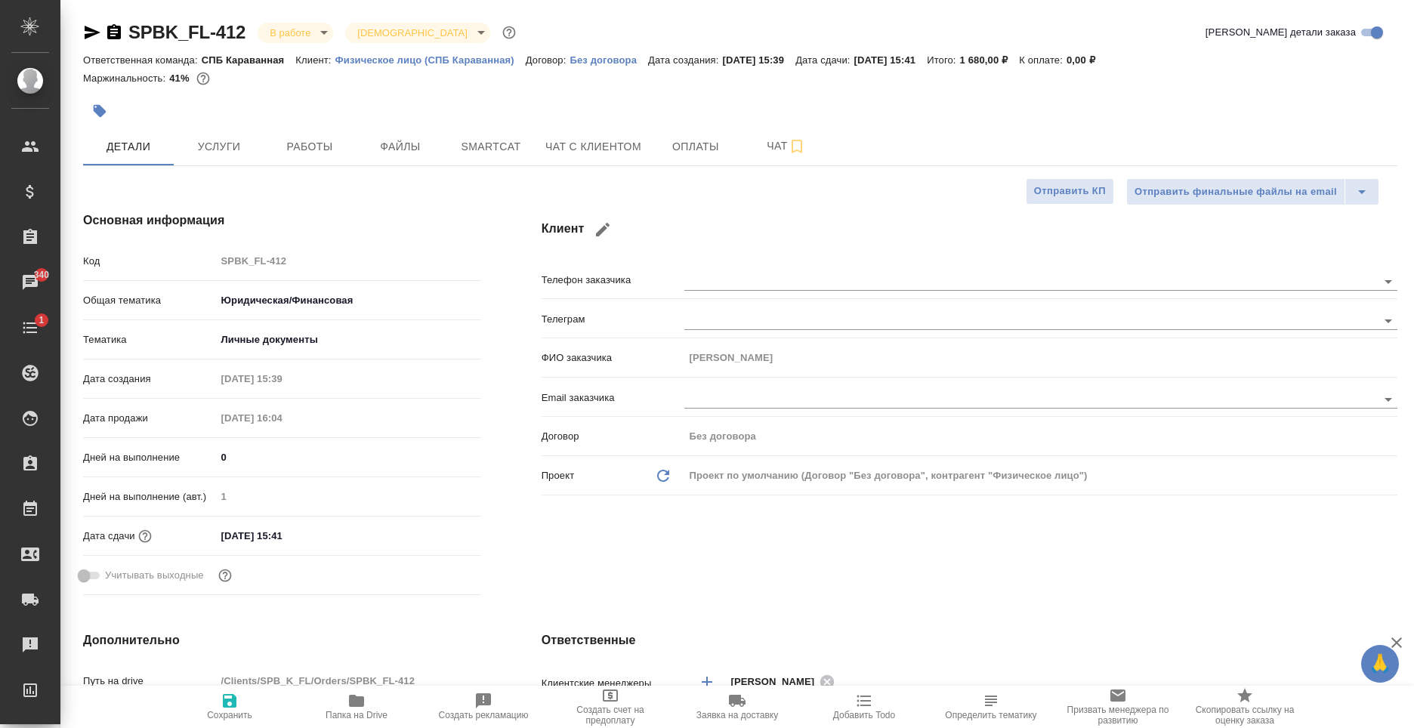
type textarea "x"
click at [211, 147] on span "Услуги" at bounding box center [219, 146] width 72 height 19
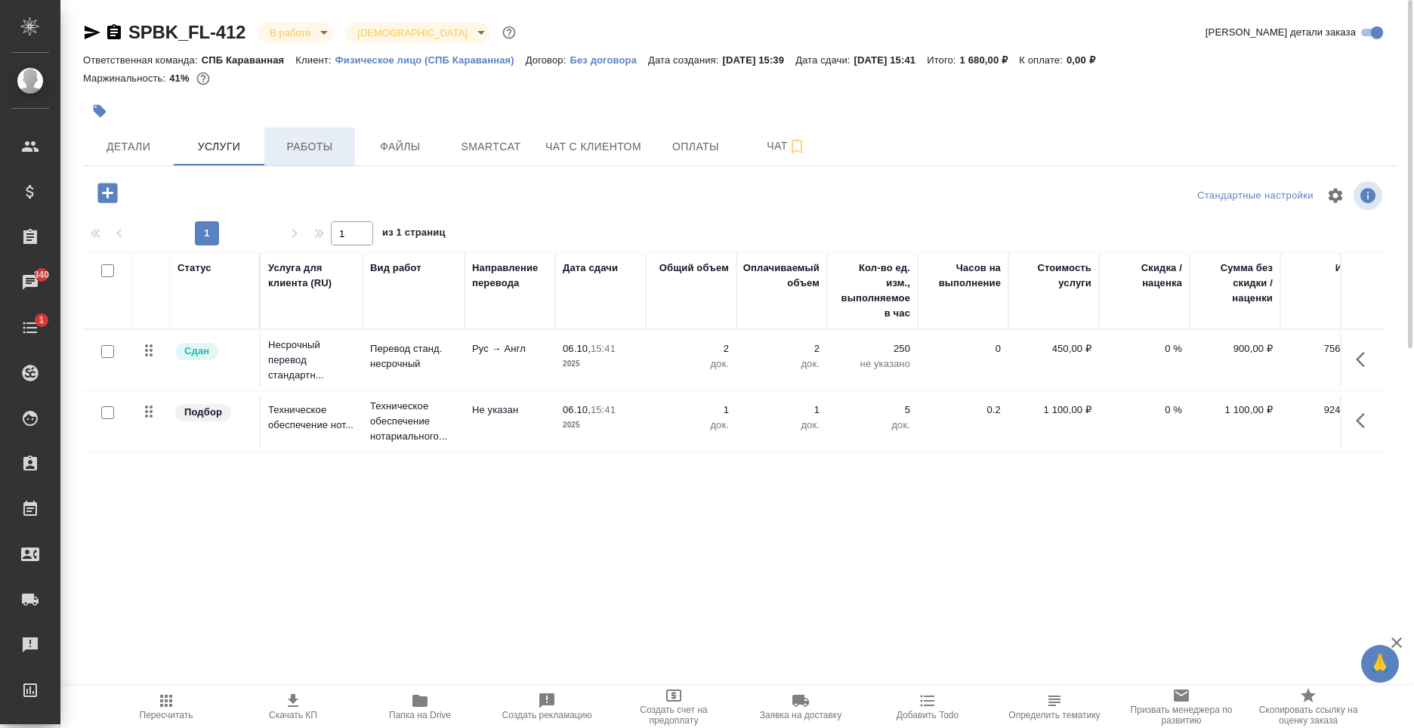
click at [290, 139] on span "Работы" at bounding box center [309, 146] width 72 height 19
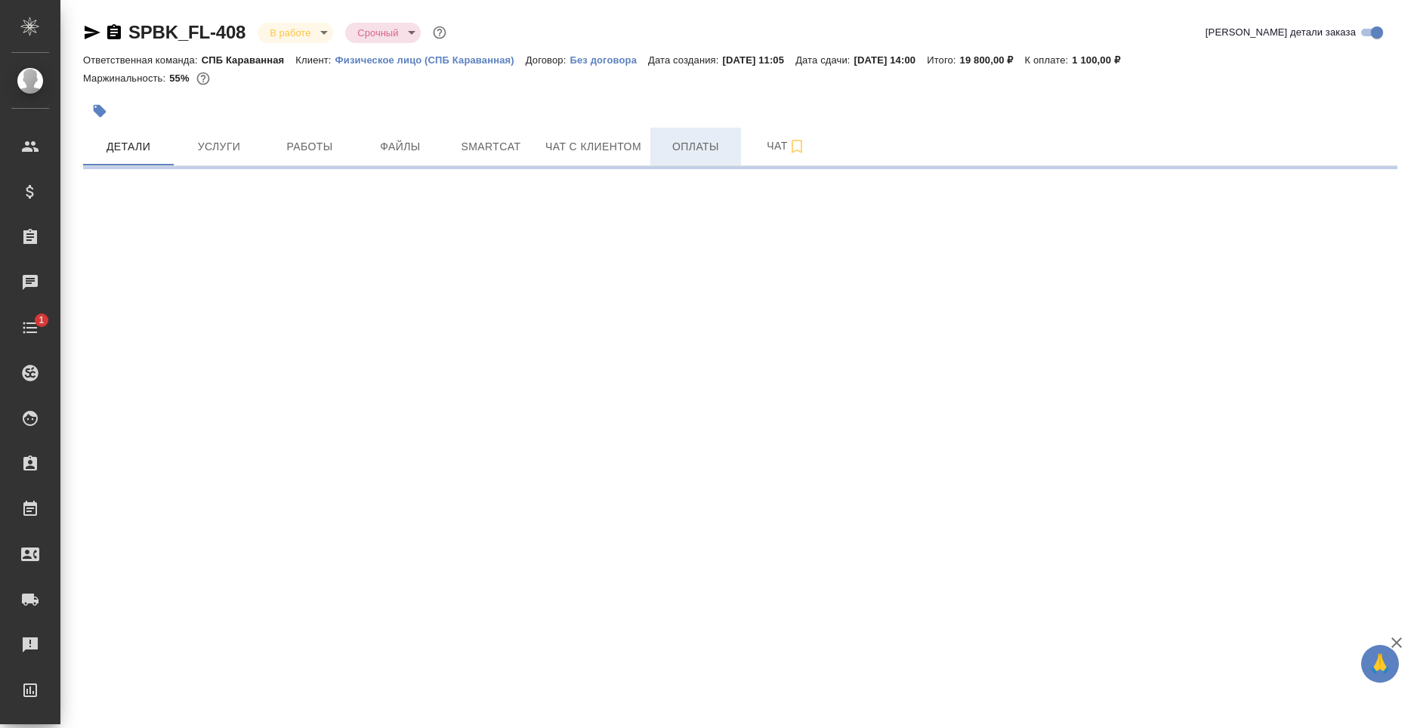
select select "RU"
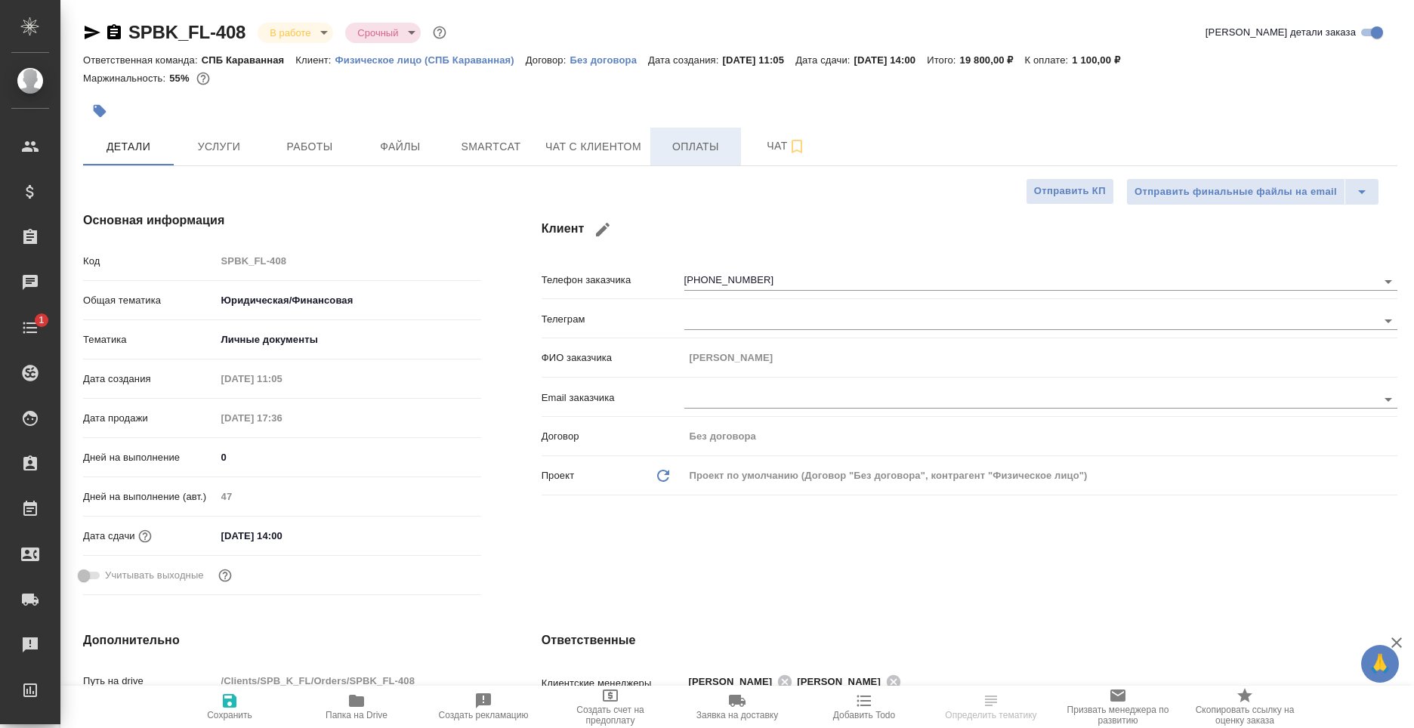
type textarea "x"
click at [600, 163] on button "Чат с клиентом" at bounding box center [593, 147] width 114 height 38
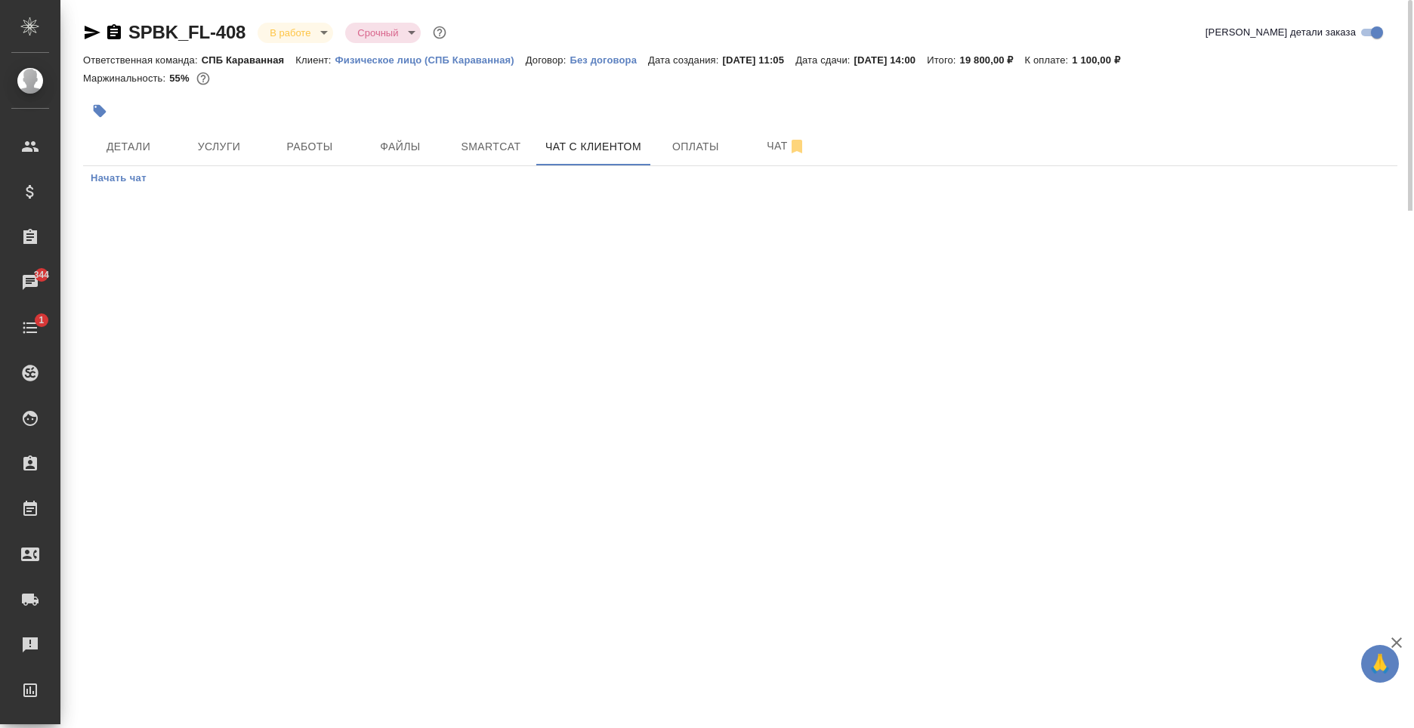
click at [125, 180] on span "Начать чат" at bounding box center [119, 178] width 56 height 17
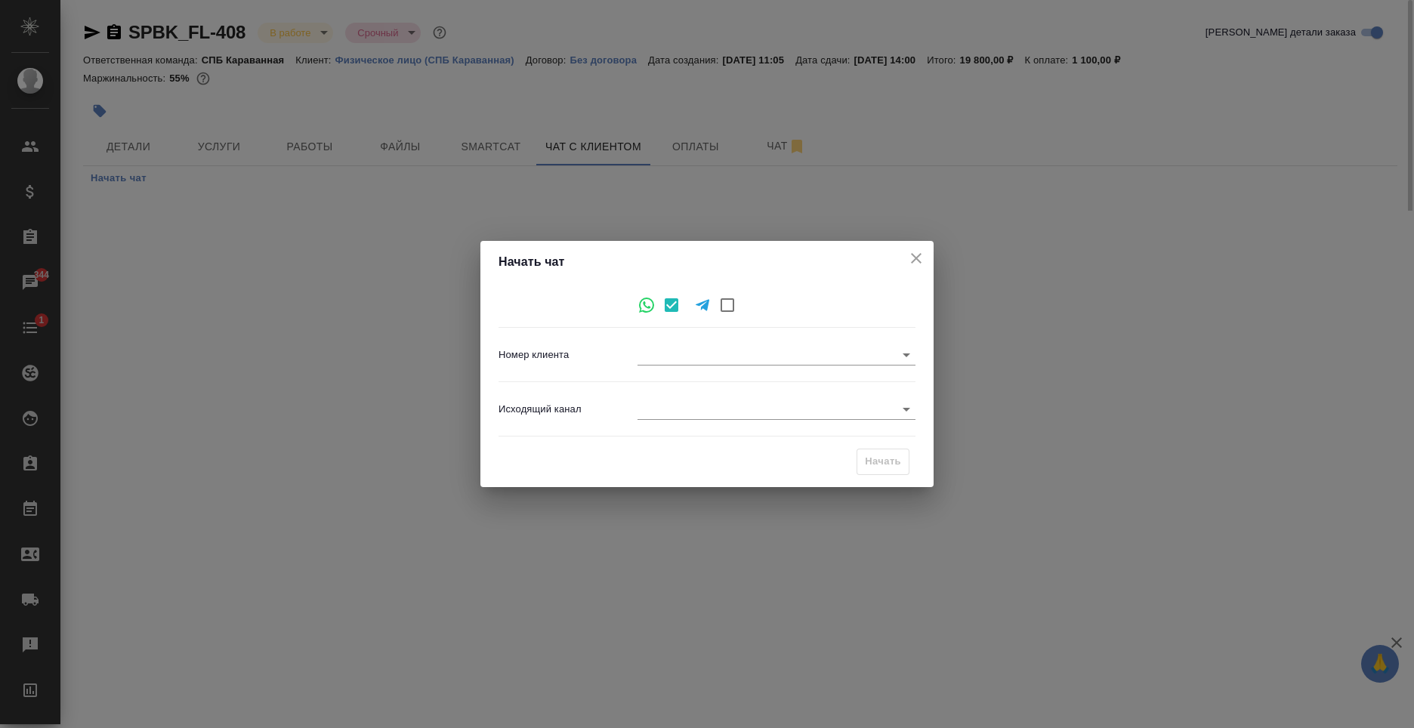
type input "+79319607377"
click at [688, 410] on body "🙏 .cls-1 fill:#fff; AWATERA Moskalets Alina Клиенты Спецификации Заказы 344 Чат…" at bounding box center [707, 364] width 1414 height 728
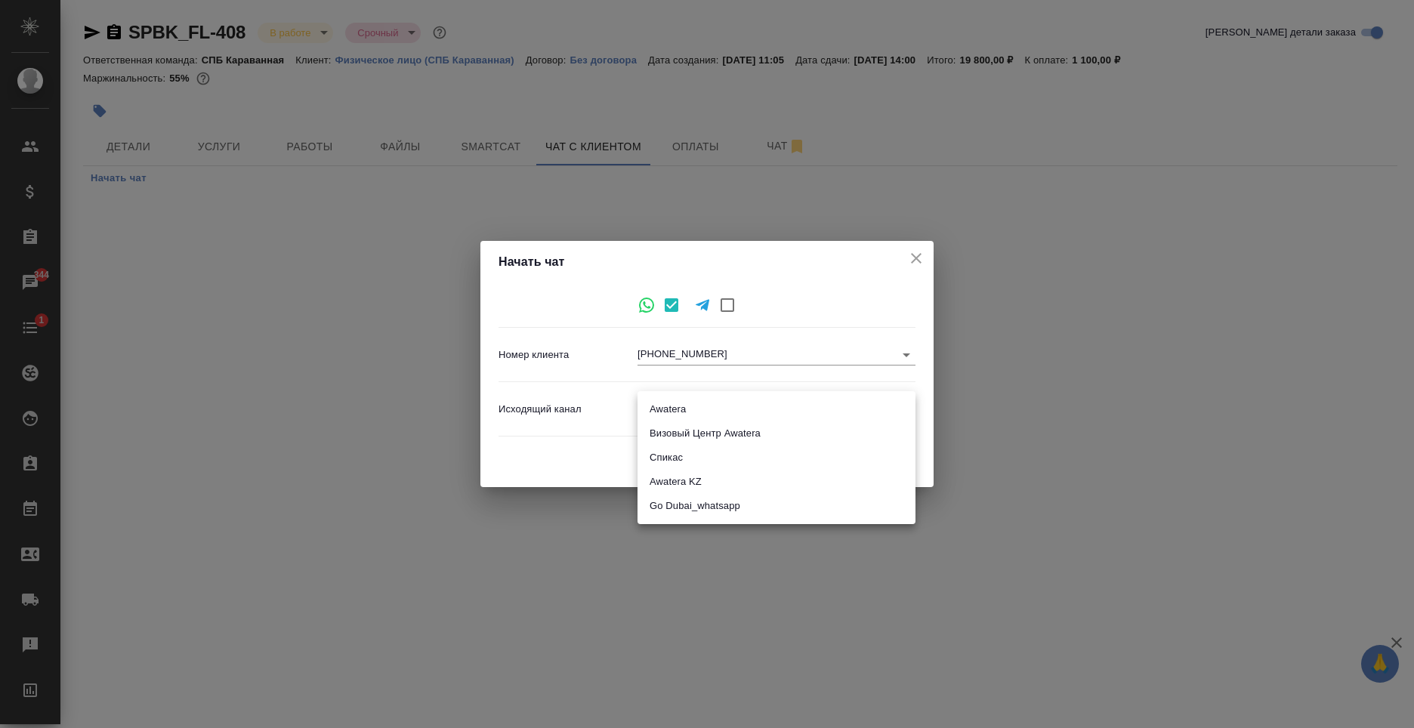
click at [692, 399] on li "Awatera" at bounding box center [776, 409] width 278 height 24
type input "2"
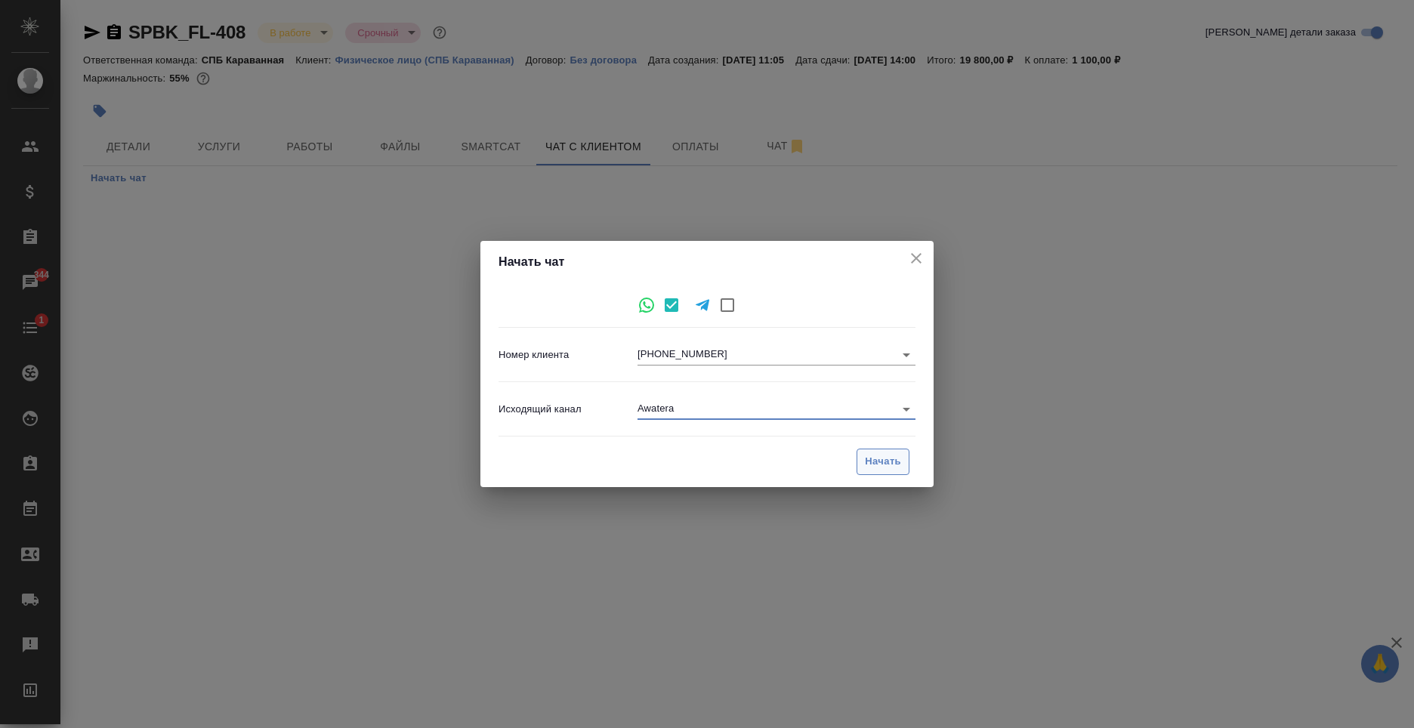
click at [878, 467] on span "Начать" at bounding box center [883, 461] width 36 height 17
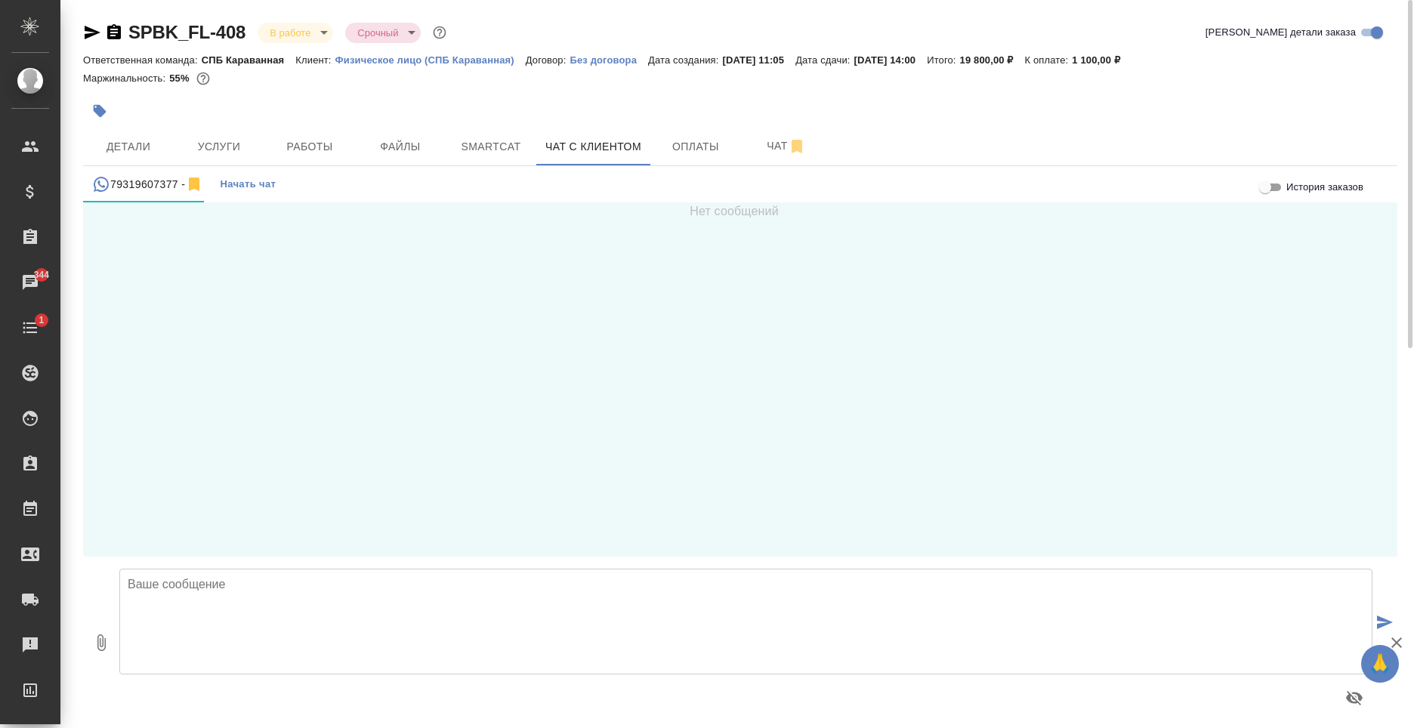
click at [742, 631] on textarea at bounding box center [745, 622] width 1253 height 106
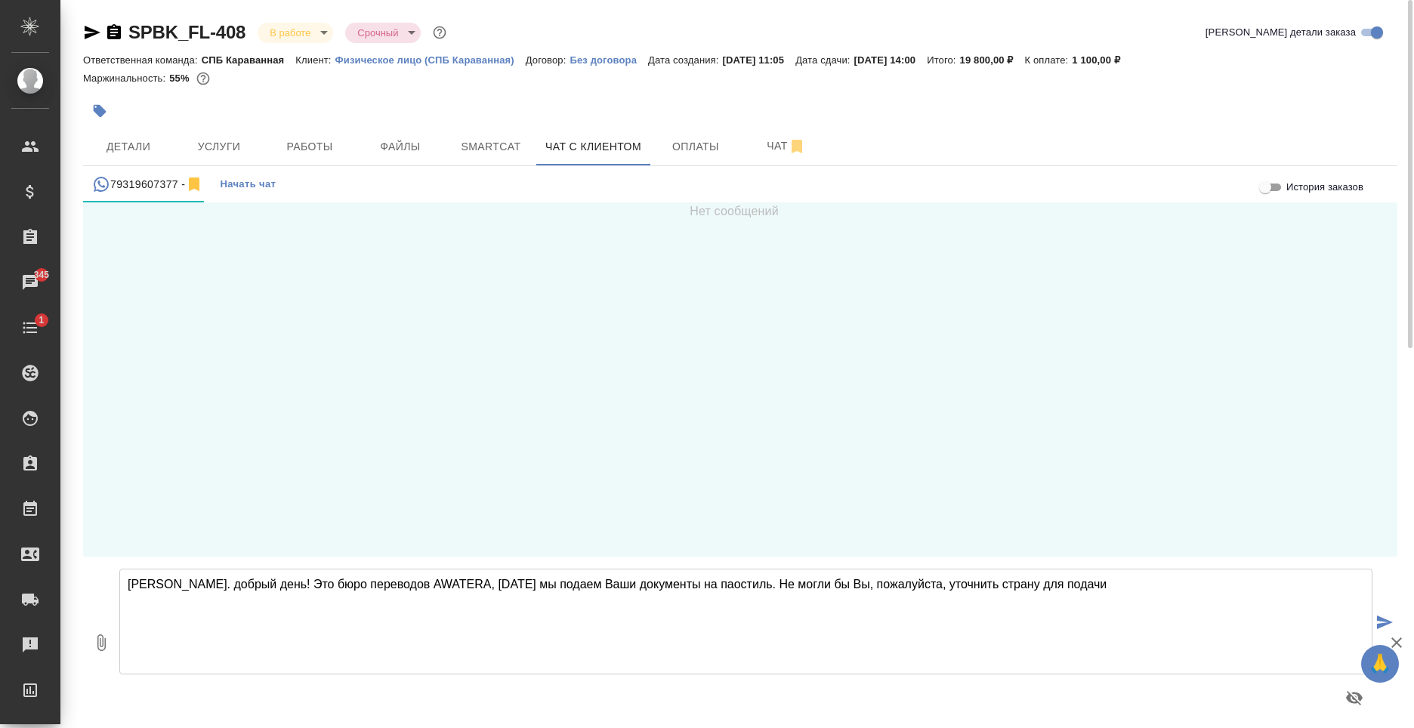
click at [687, 581] on textarea "Наталья. добрый день! Это бюро переводов AWATERA, сегодня мы подаем Ваши докуме…" at bounding box center [745, 622] width 1253 height 106
click at [1161, 608] on textarea "Наталья. добрый день! Это бюро переводов AWATERA, сегодня мы подаем Ваши докуме…" at bounding box center [745, 622] width 1253 height 106
click at [177, 587] on textarea "Наталья. добрый день! Это бюро переводов AWATERA, сегодня мы подаем Ваши докуме…" at bounding box center [745, 622] width 1253 height 106
type textarea "Наталья, добрый день! Это бюро переводов AWATERA, сегодня мы подаем Ваши докуме…"
click at [1386, 623] on icon "submit" at bounding box center [1385, 622] width 16 height 14
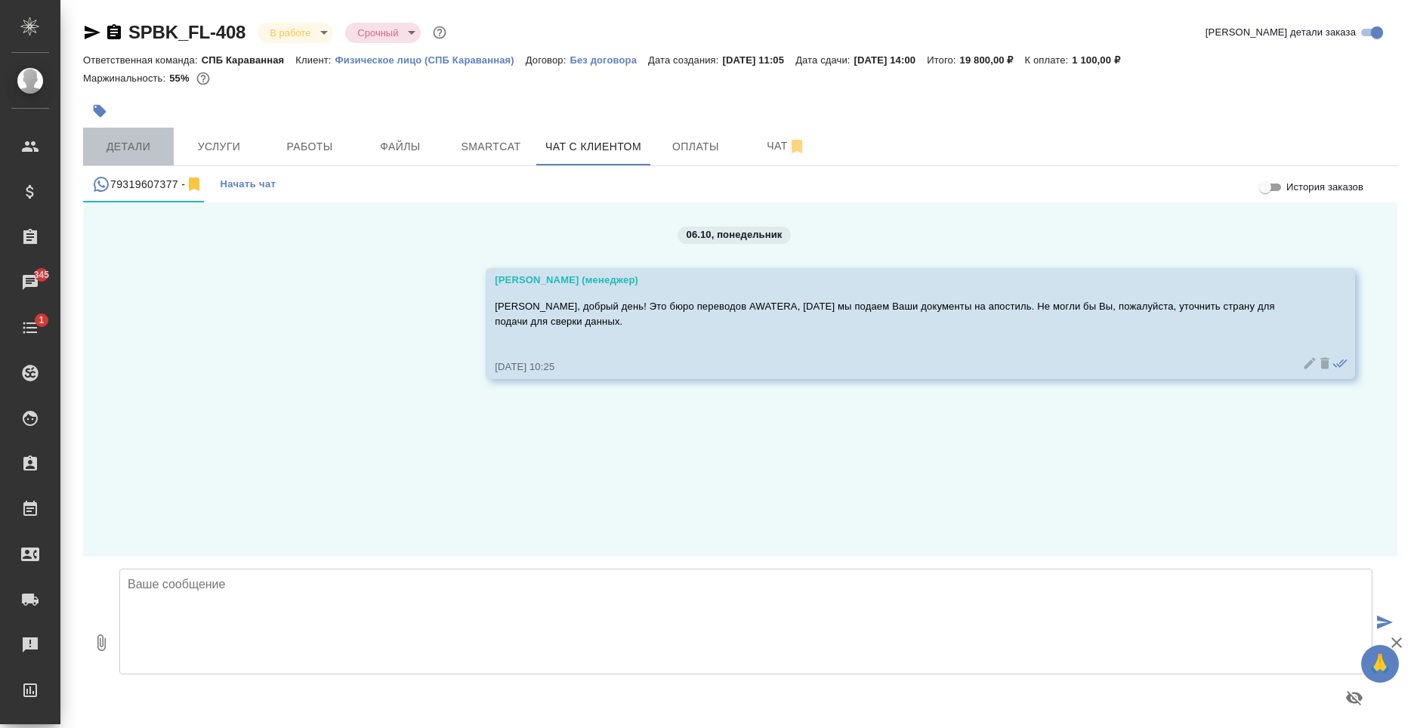
click at [138, 151] on span "Детали" at bounding box center [128, 146] width 72 height 19
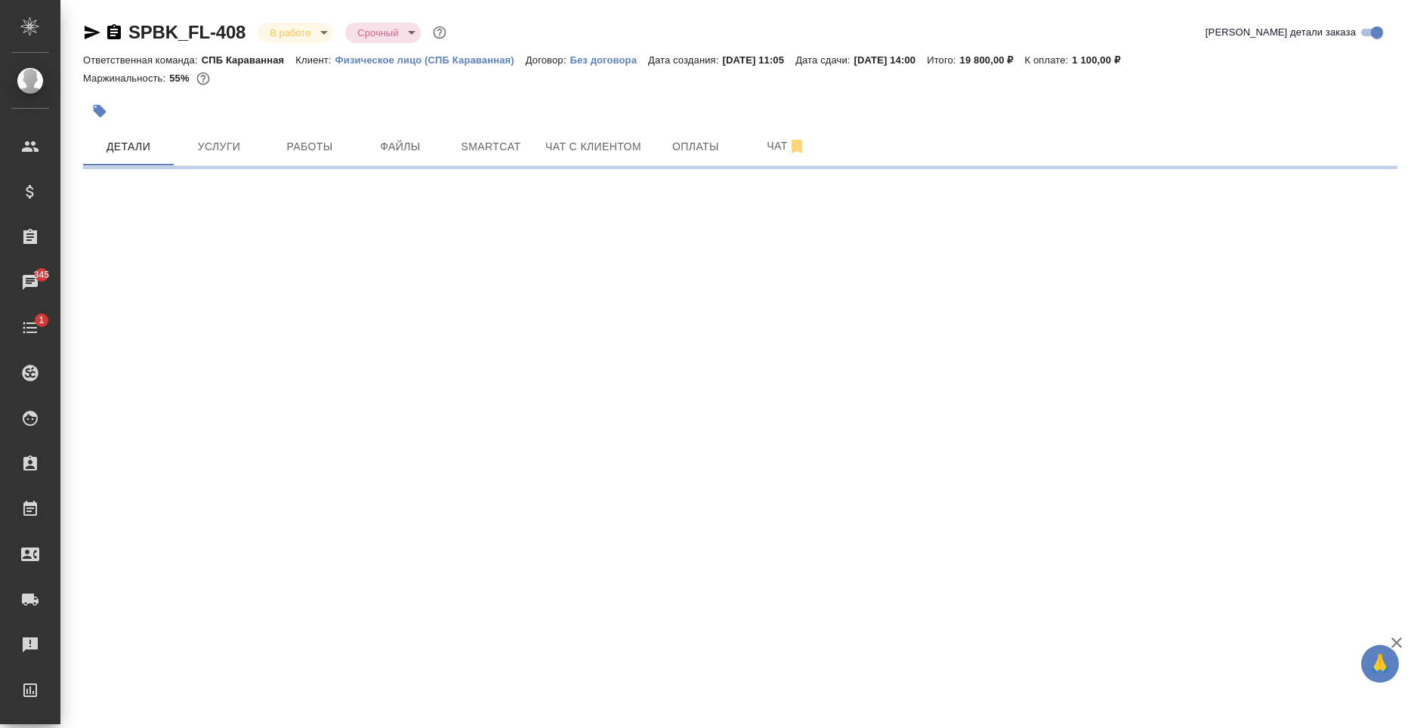
select select "RU"
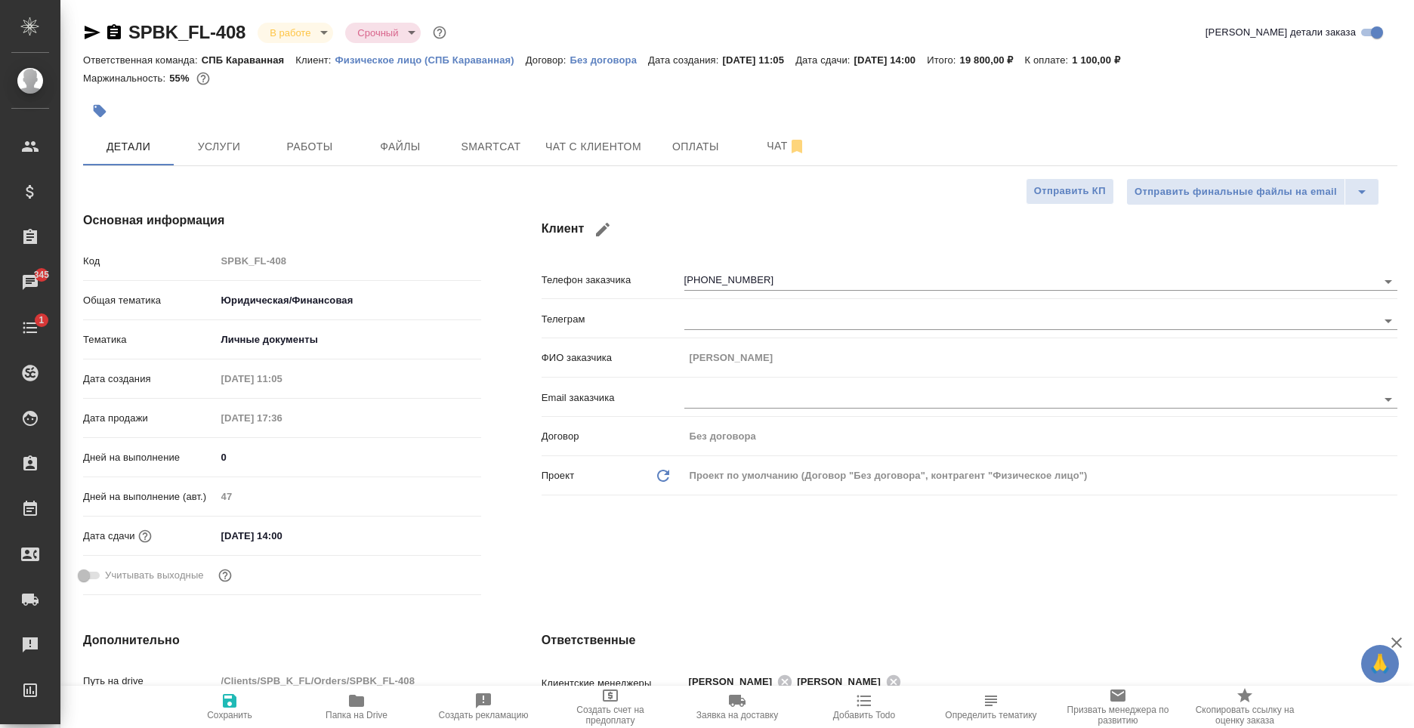
type textarea "x"
click at [599, 153] on span "Чат с клиентом" at bounding box center [593, 146] width 96 height 19
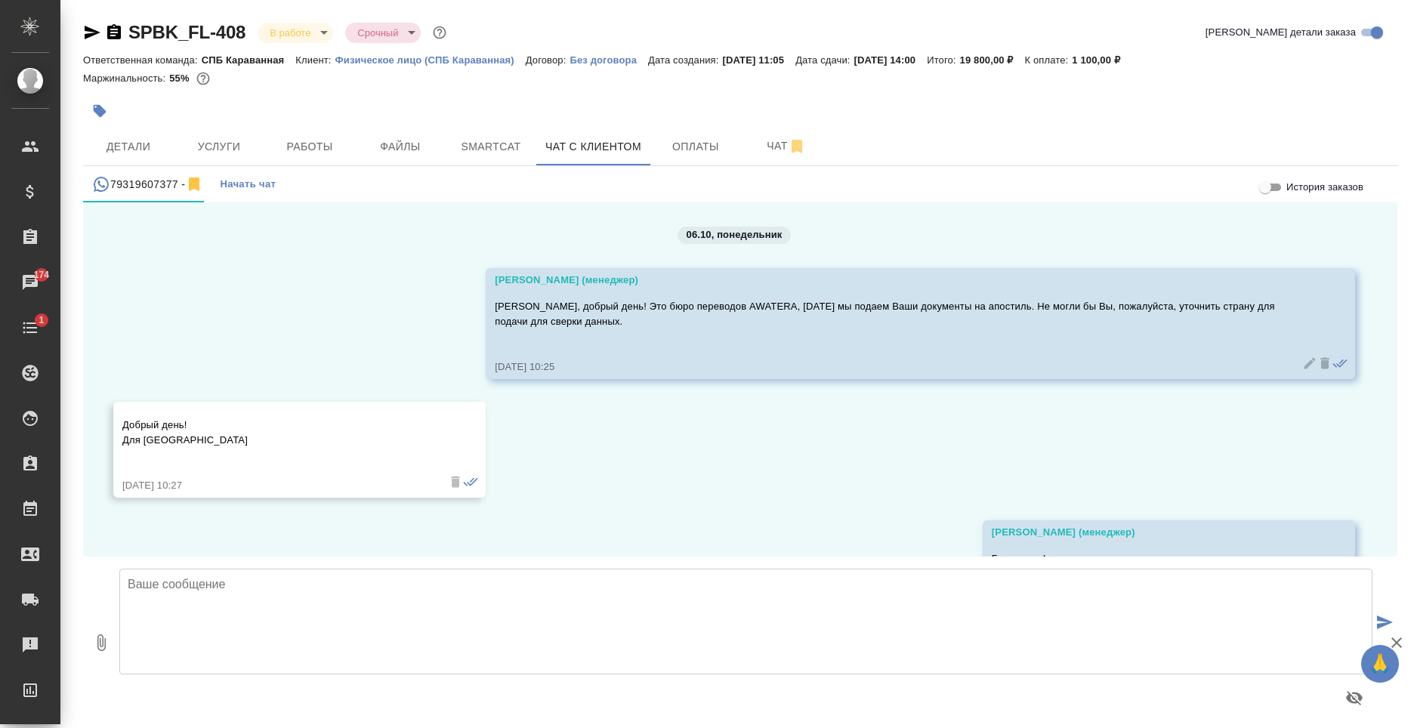
scroll to position [82, 0]
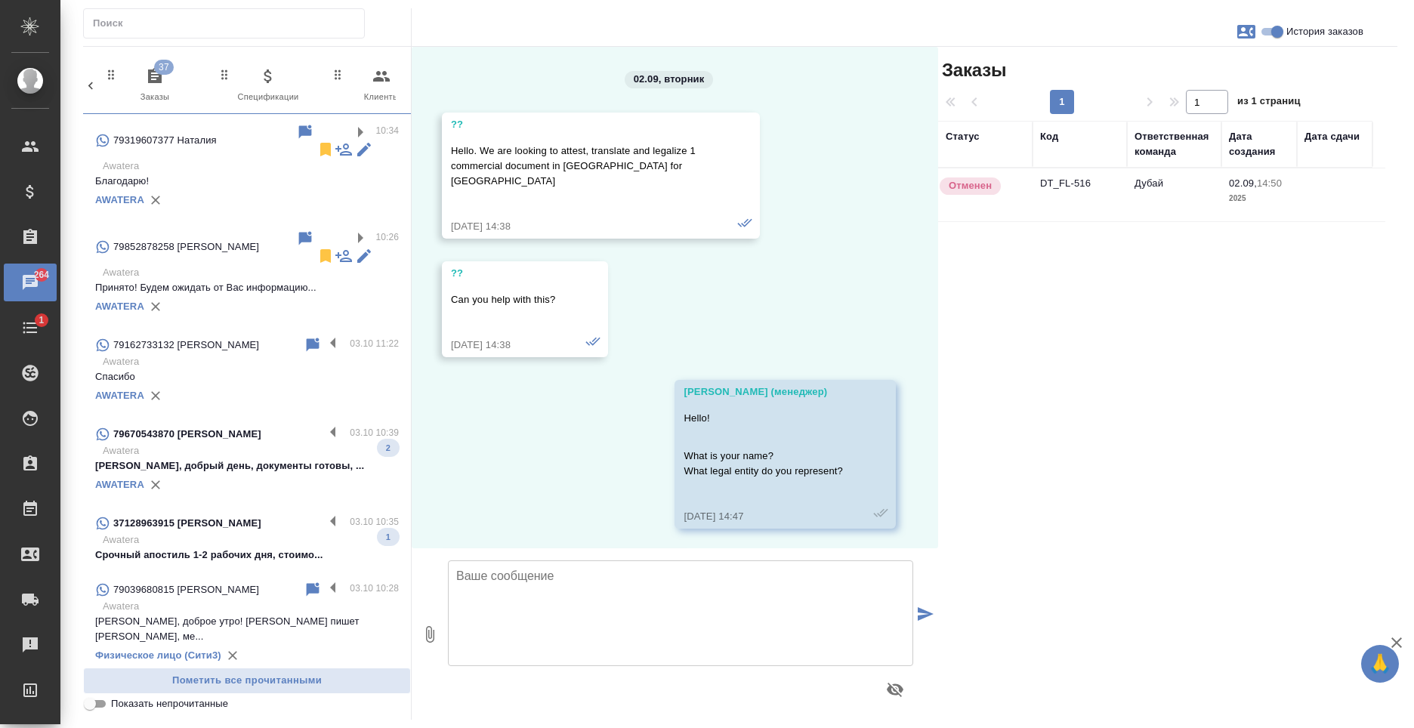
scroll to position [1812, 0]
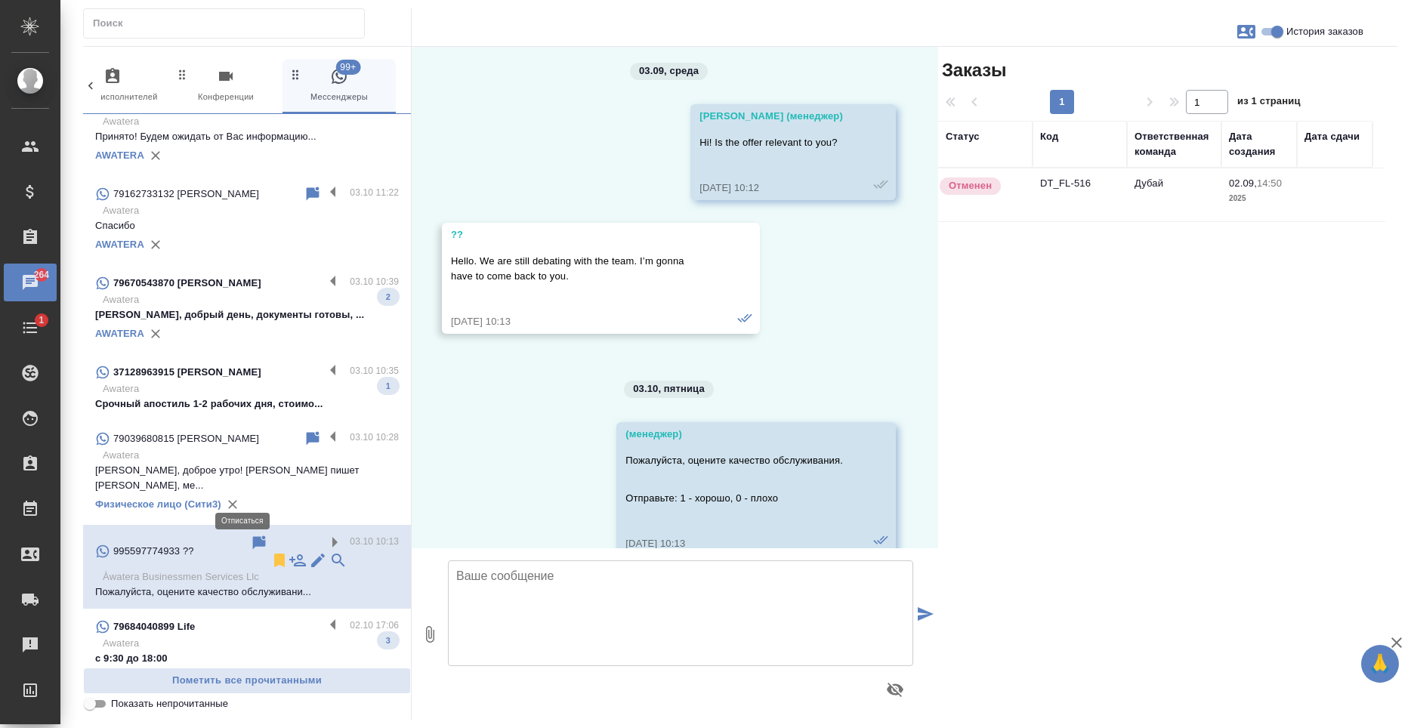
click at [274, 554] on icon at bounding box center [279, 561] width 11 height 14
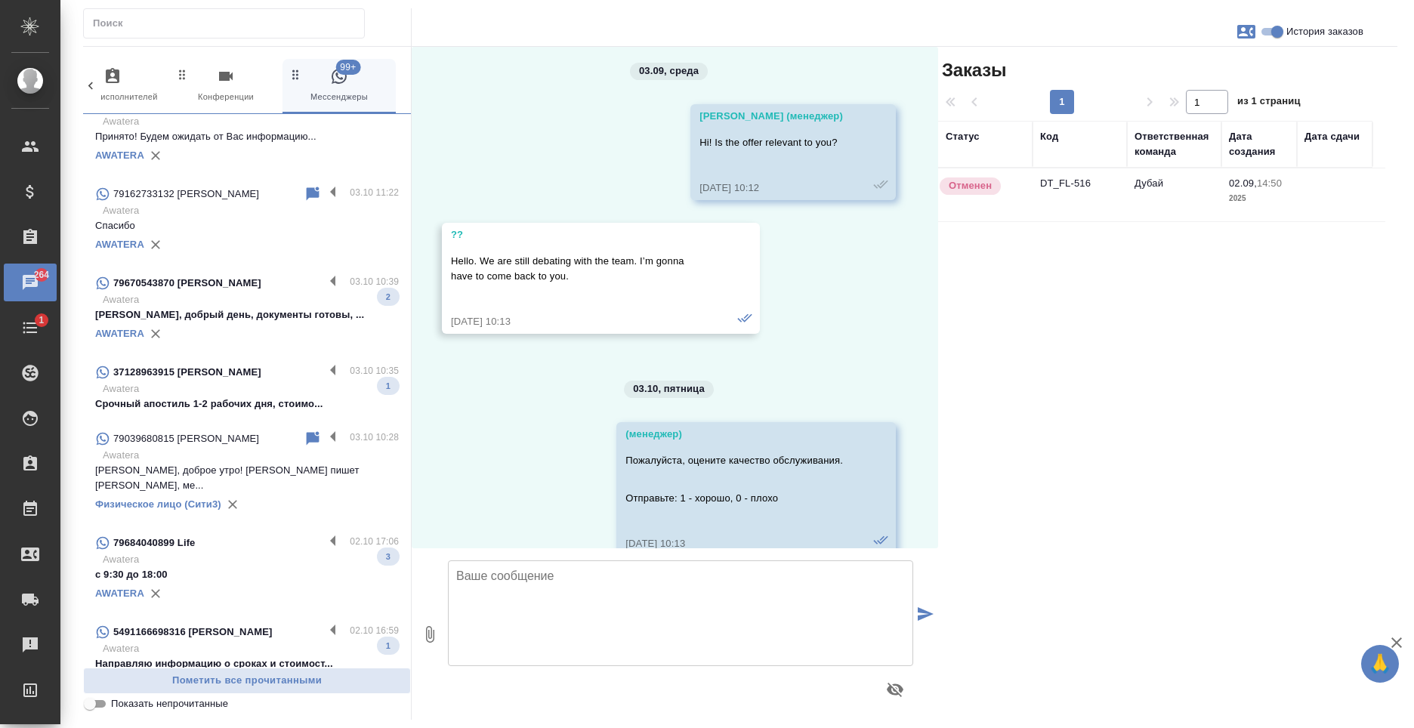
drag, startPoint x: 322, startPoint y: 404, endPoint x: 291, endPoint y: 399, distance: 31.4
click at [324, 430] on label at bounding box center [337, 438] width 26 height 17
click at [0, 0] on input "checkbox" at bounding box center [0, 0] width 0 height 0
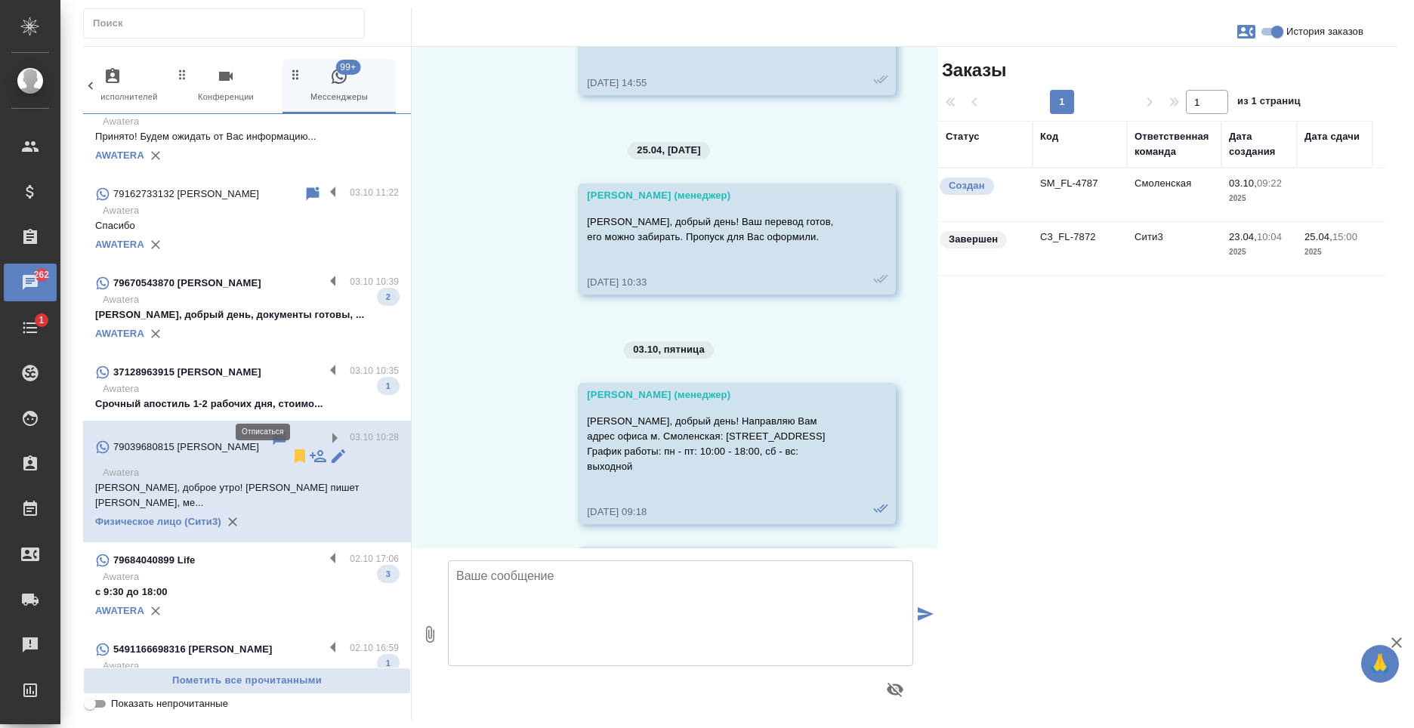
scroll to position [7508, 0]
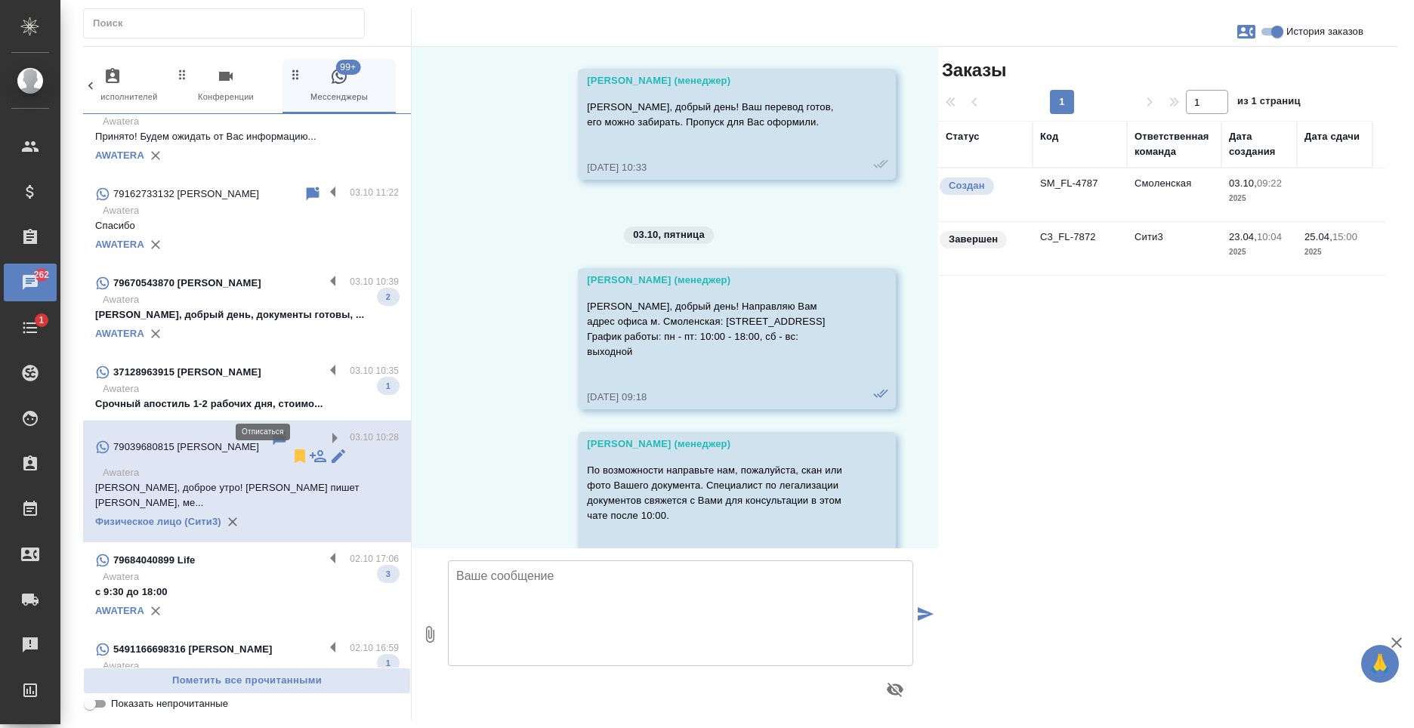
click at [291, 447] on icon at bounding box center [300, 456] width 18 height 18
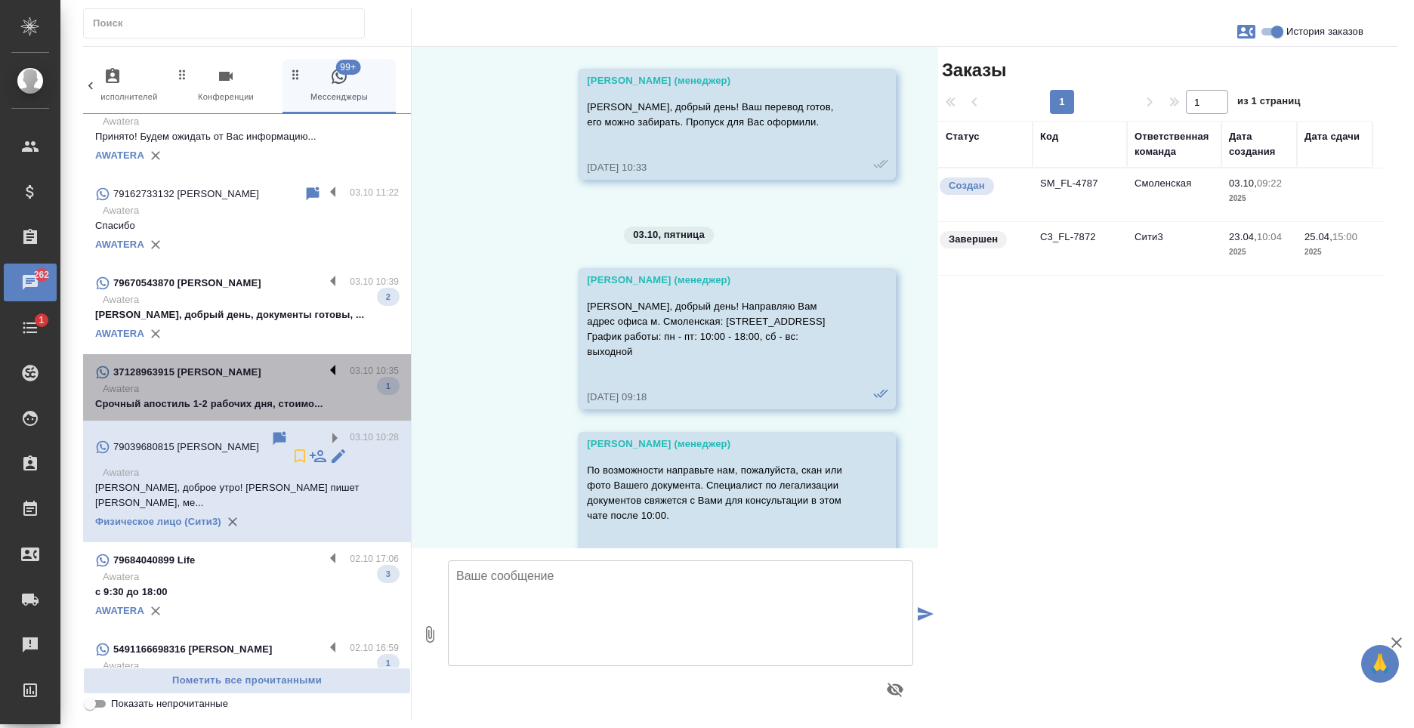
click at [324, 363] on label at bounding box center [337, 371] width 26 height 17
click at [0, 0] on input "checkbox" at bounding box center [0, 0] width 0 height 0
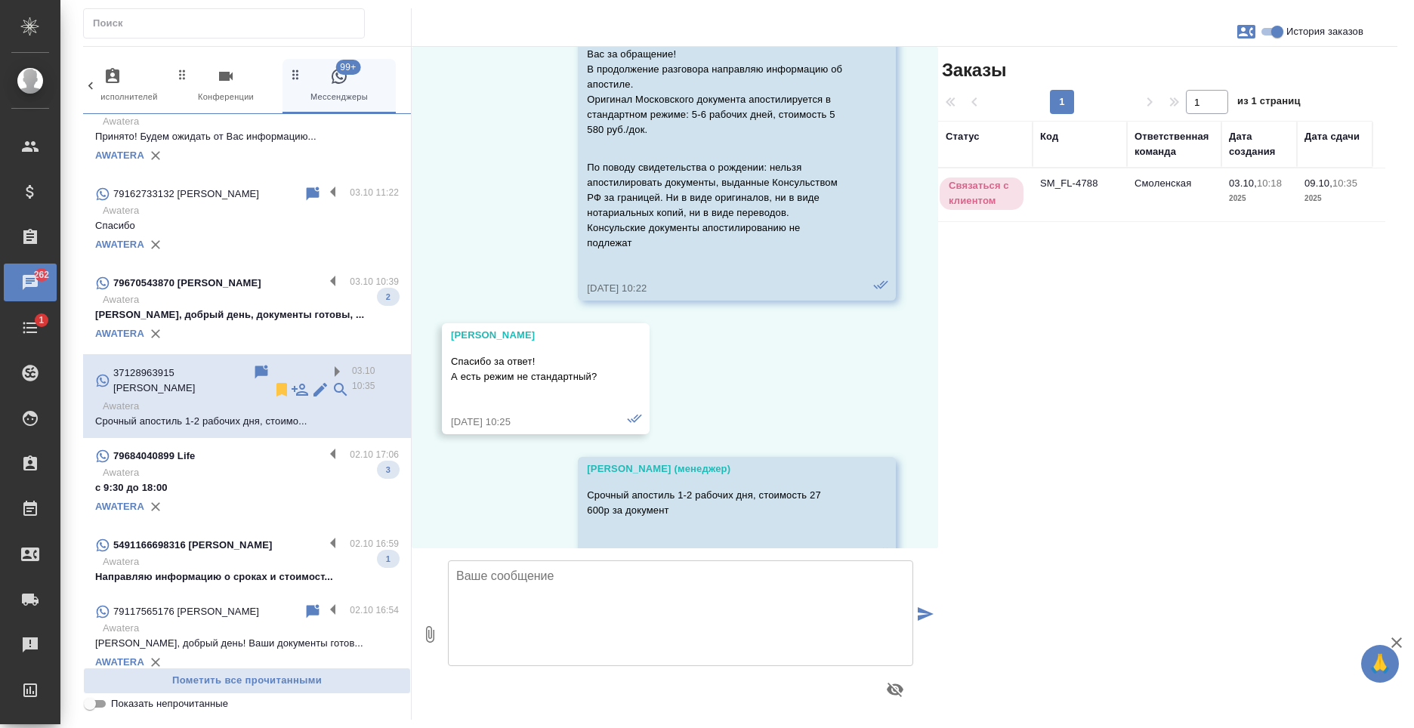
scroll to position [736, 0]
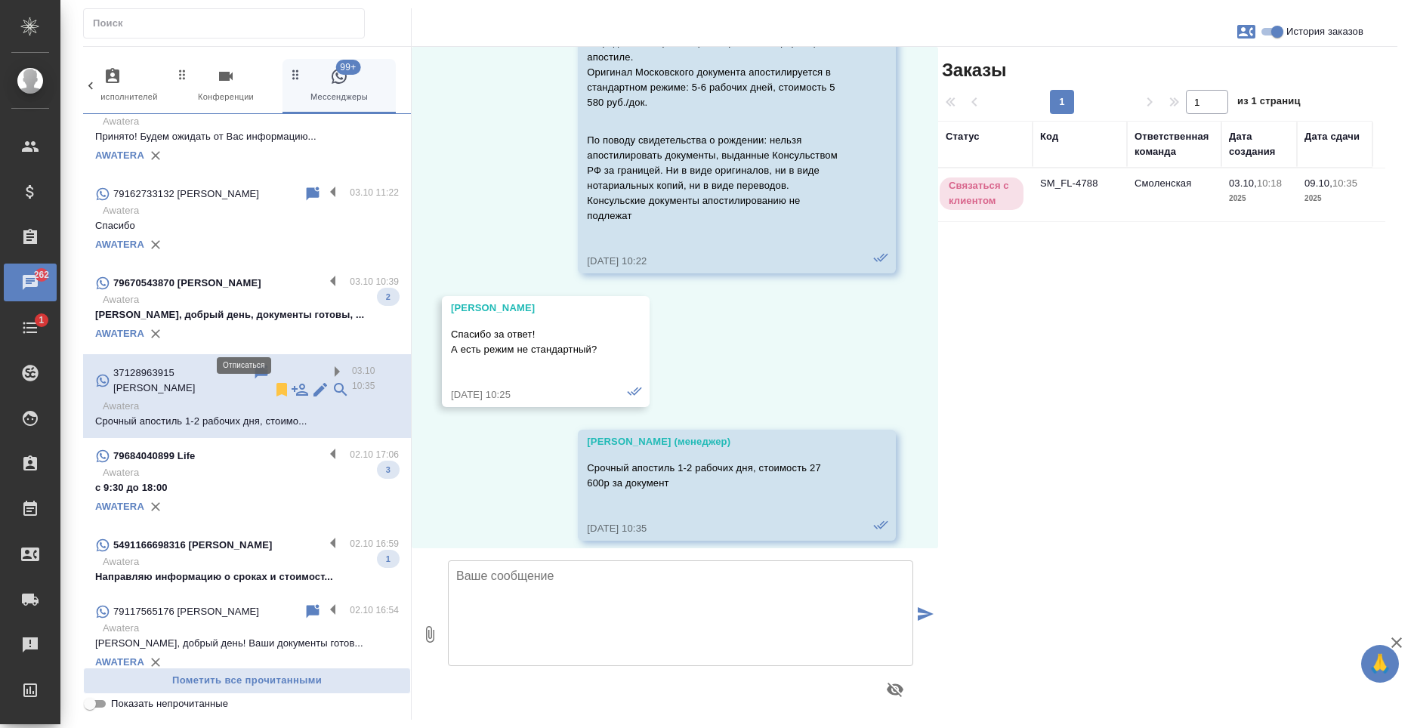
click at [276, 383] on icon at bounding box center [281, 390] width 11 height 14
click at [324, 274] on label at bounding box center [337, 282] width 26 height 17
click at [0, 0] on input "checkbox" at bounding box center [0, 0] width 0 height 0
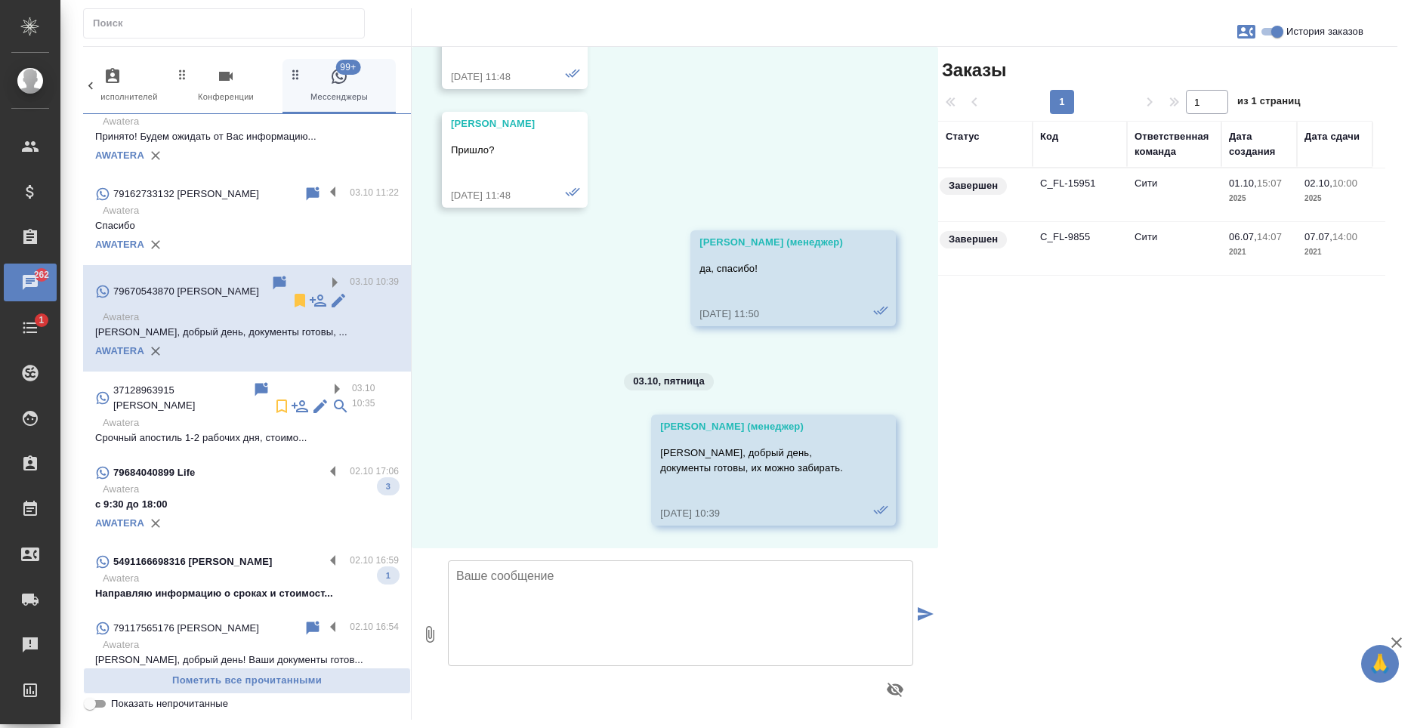
scroll to position [513, 0]
click at [295, 294] on icon at bounding box center [300, 301] width 11 height 14
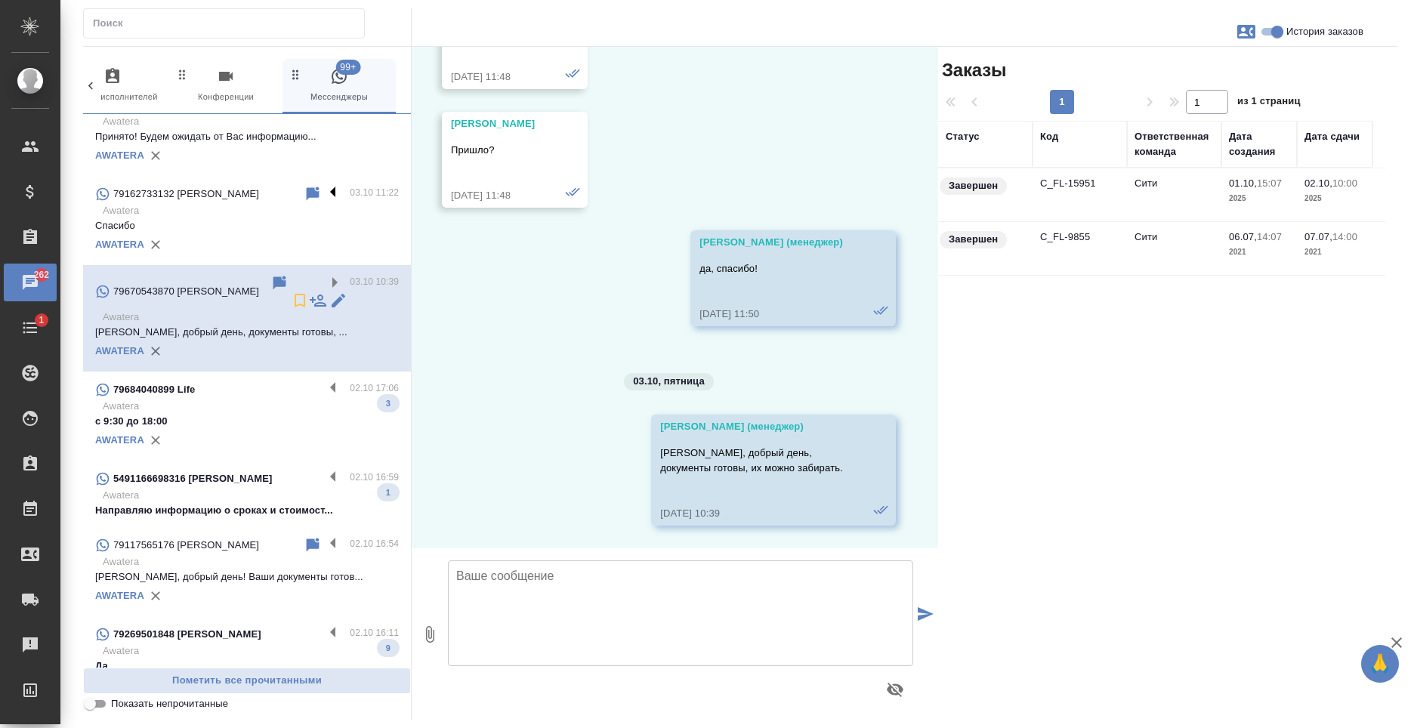
click at [324, 185] on label at bounding box center [337, 193] width 26 height 17
click at [0, 0] on input "checkbox" at bounding box center [0, 0] width 0 height 0
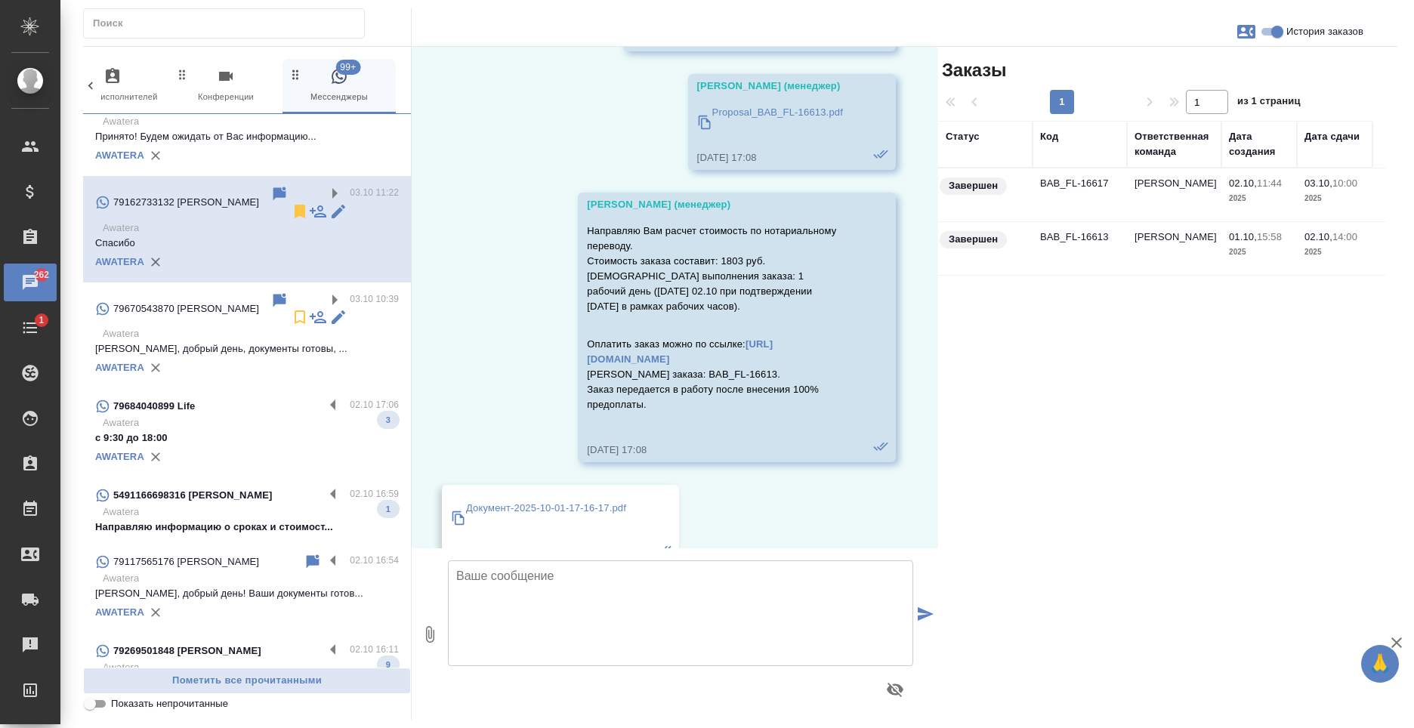
scroll to position [5287, 0]
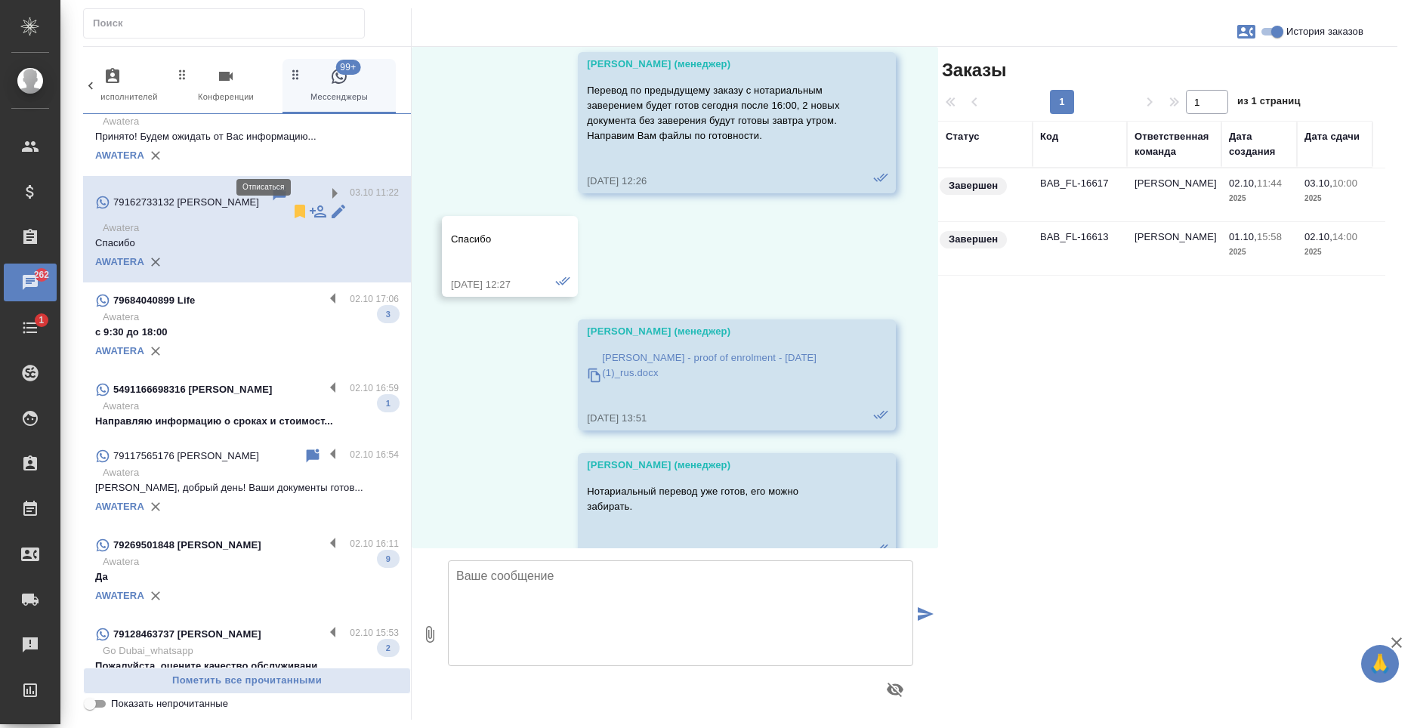
click at [295, 205] on icon at bounding box center [300, 212] width 11 height 14
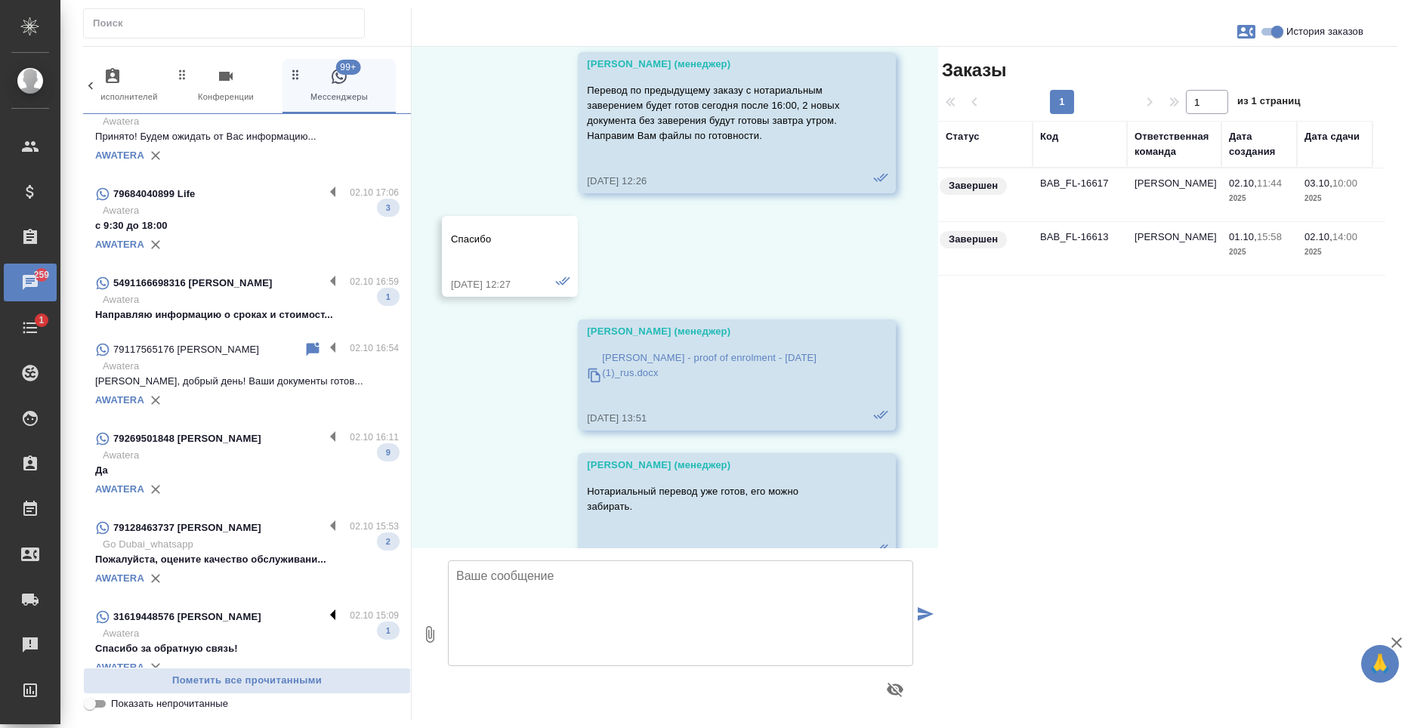
click at [324, 608] on label at bounding box center [337, 616] width 26 height 17
click at [0, 0] on input "checkbox" at bounding box center [0, 0] width 0 height 0
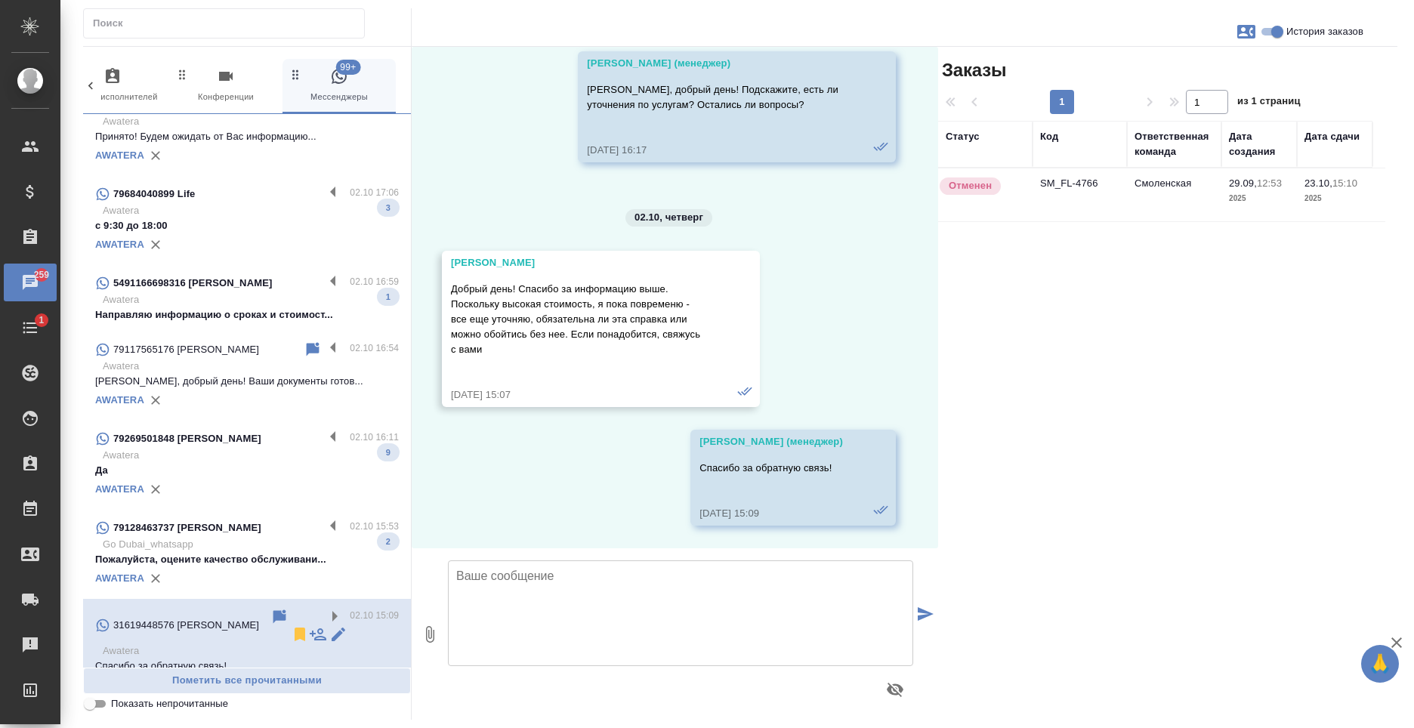
scroll to position [1545, 0]
click at [295, 628] on icon at bounding box center [300, 635] width 11 height 14
click at [325, 519] on label at bounding box center [337, 527] width 26 height 17
click at [0, 0] on input "checkbox" at bounding box center [0, 0] width 0 height 0
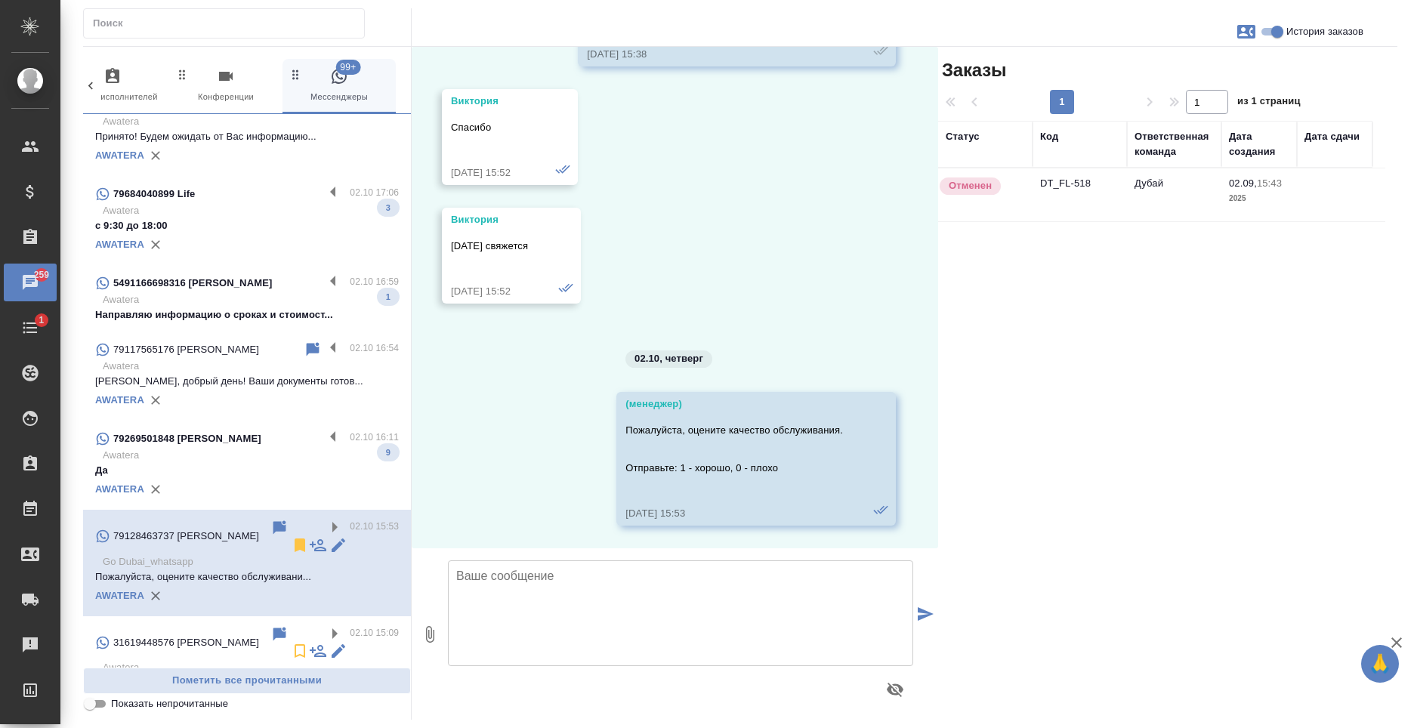
scroll to position [573, 0]
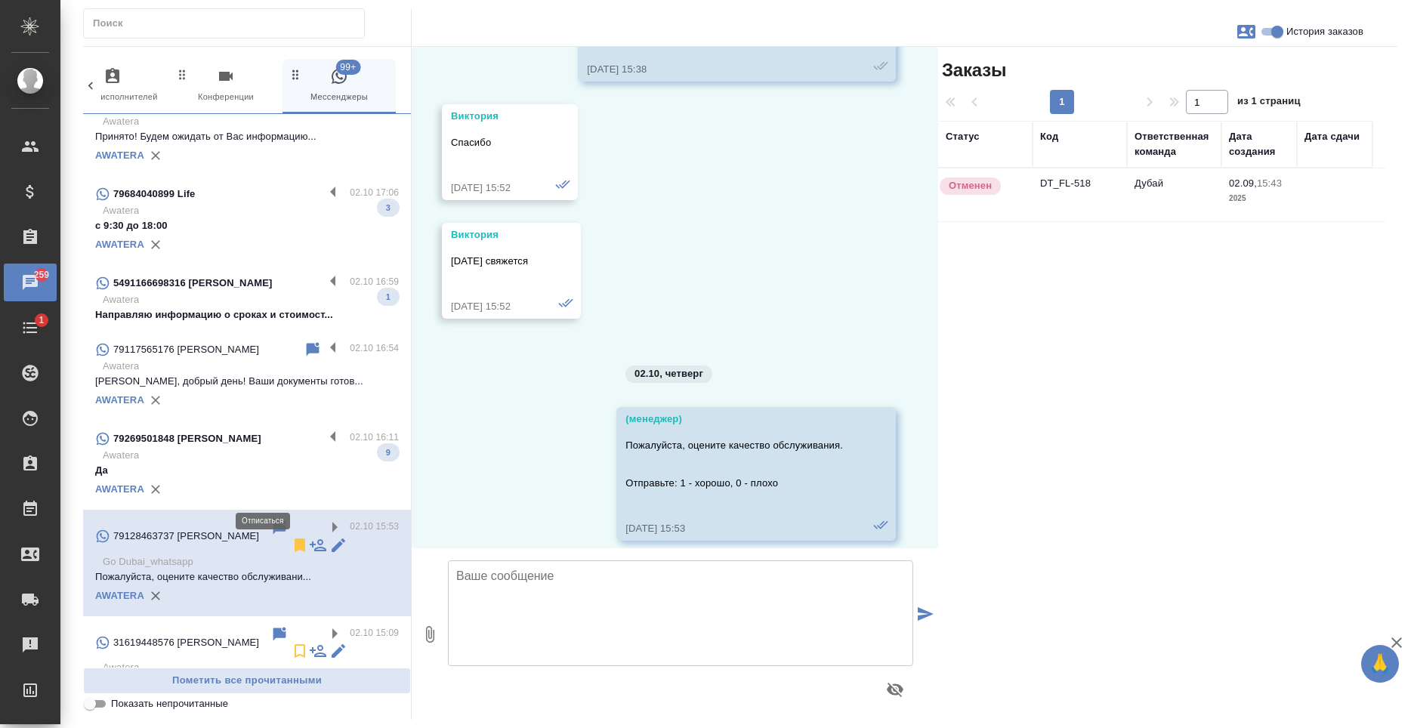
click at [295, 538] on icon at bounding box center [300, 545] width 11 height 14
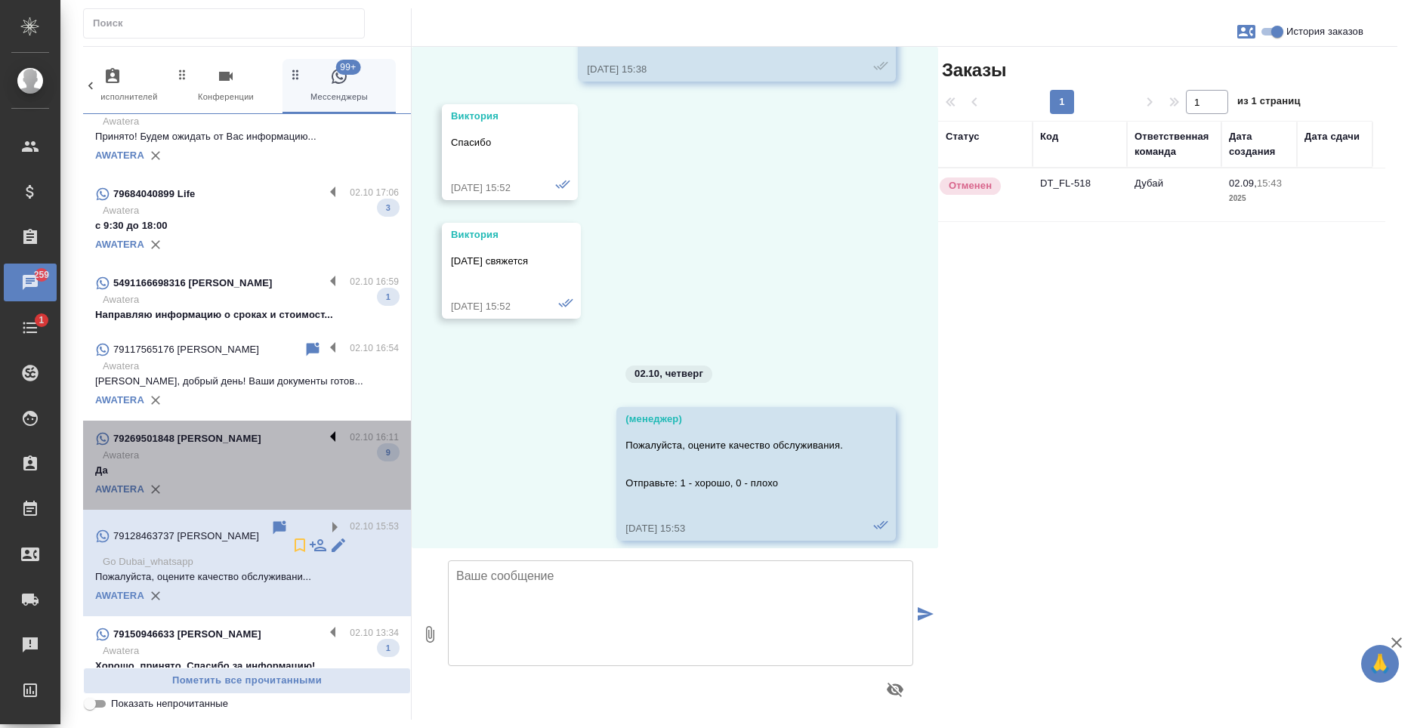
click at [325, 430] on label at bounding box center [337, 438] width 26 height 17
click at [0, 0] on input "checkbox" at bounding box center [0, 0] width 0 height 0
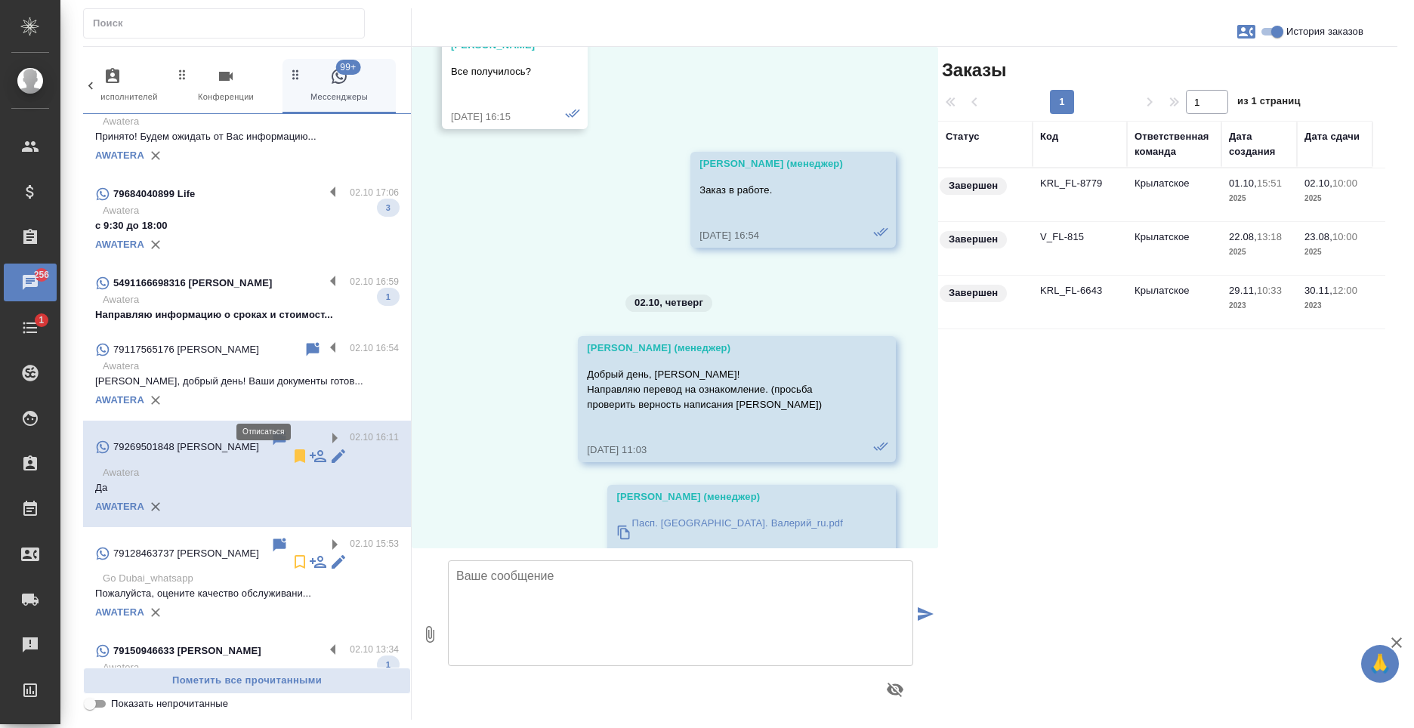
scroll to position [8572, 0]
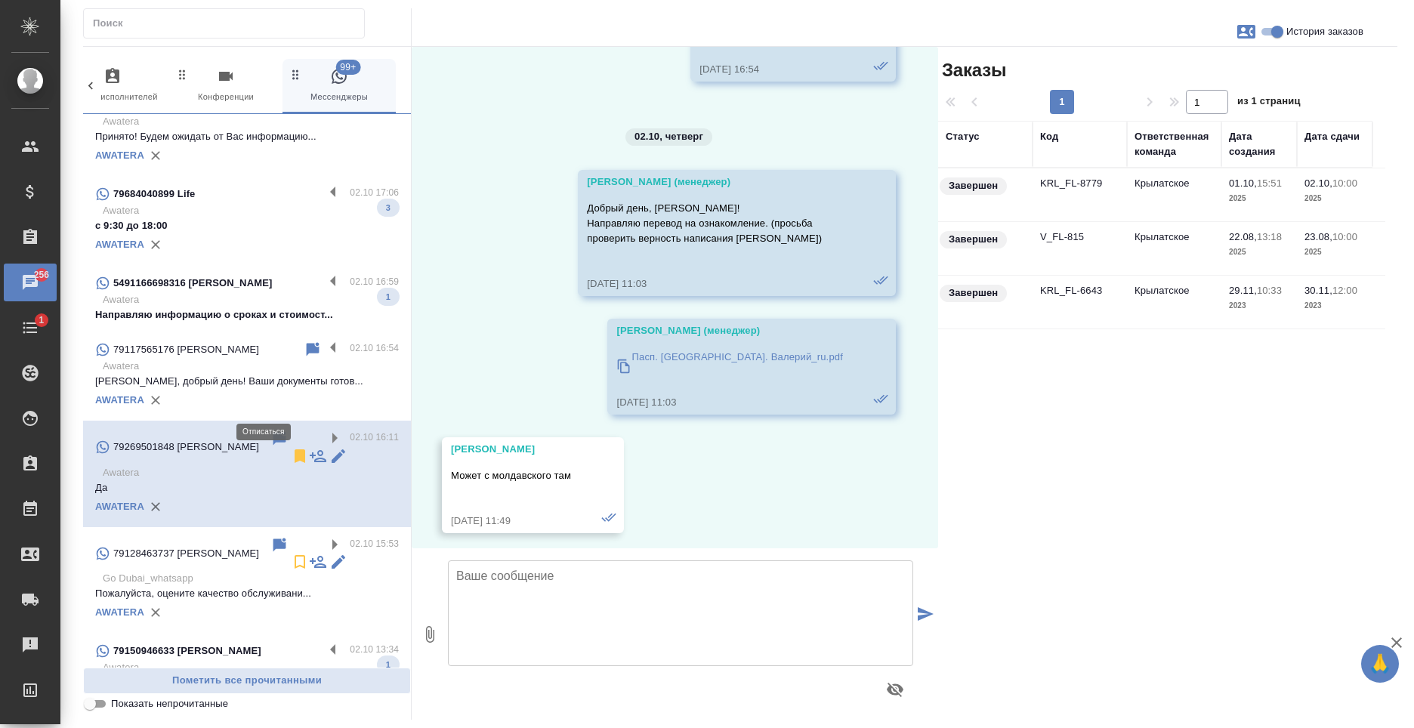
click at [295, 449] on icon at bounding box center [300, 456] width 11 height 14
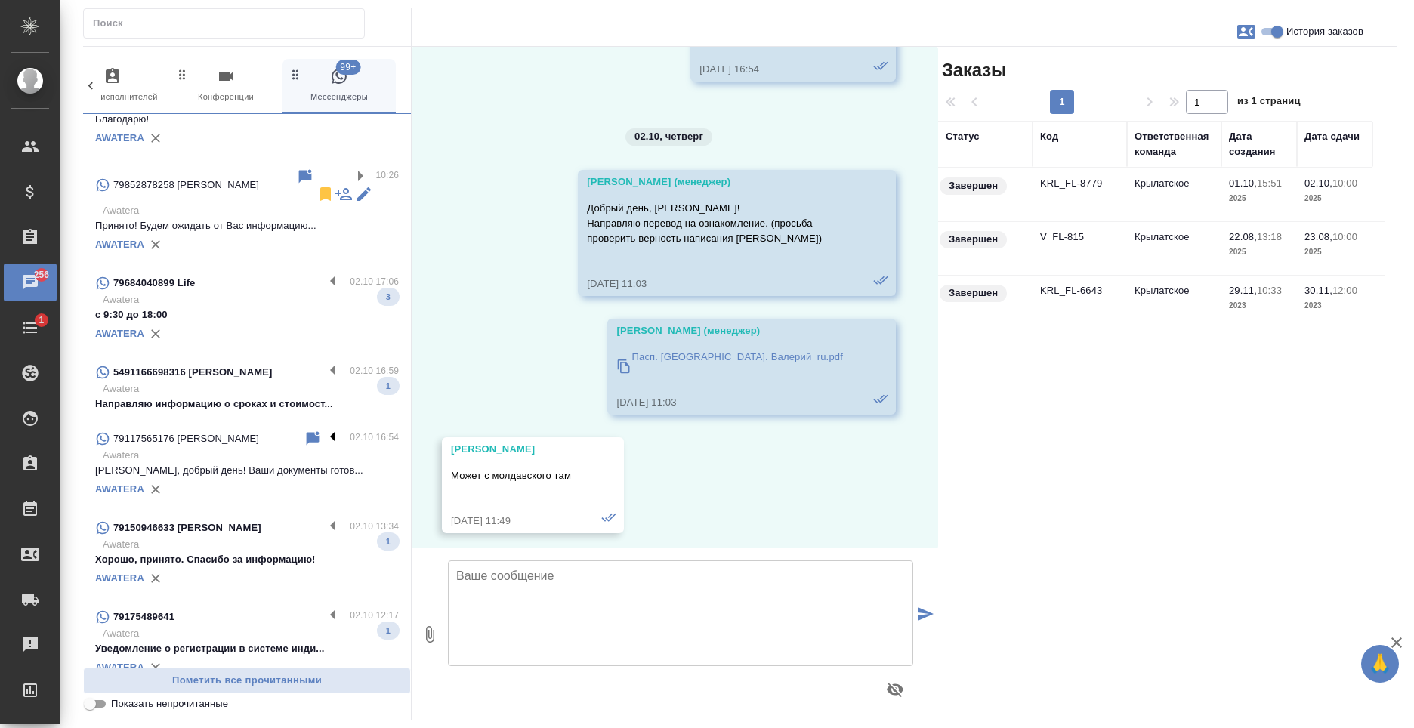
scroll to position [240, 0]
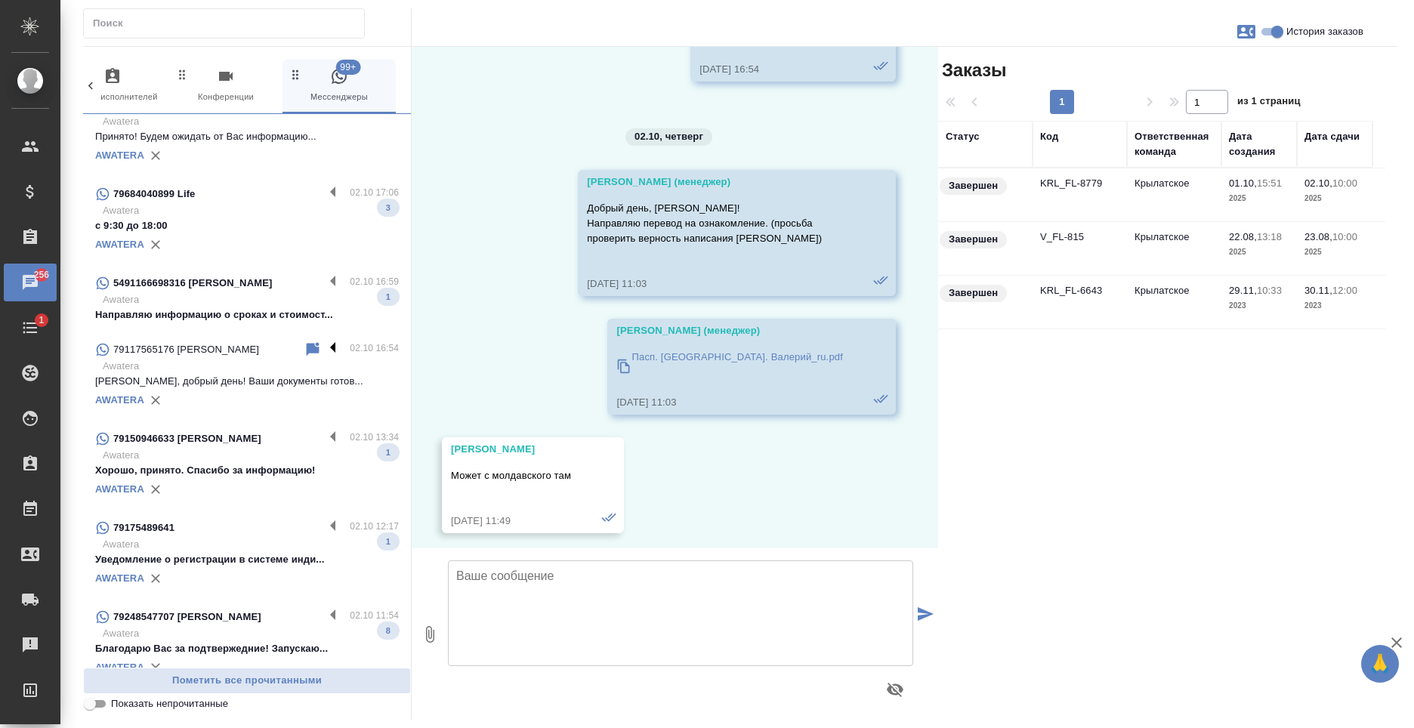
drag, startPoint x: 324, startPoint y: 314, endPoint x: 270, endPoint y: 319, distance: 53.8
click at [325, 341] on label at bounding box center [337, 349] width 26 height 17
click at [0, 0] on input "checkbox" at bounding box center [0, 0] width 0 height 0
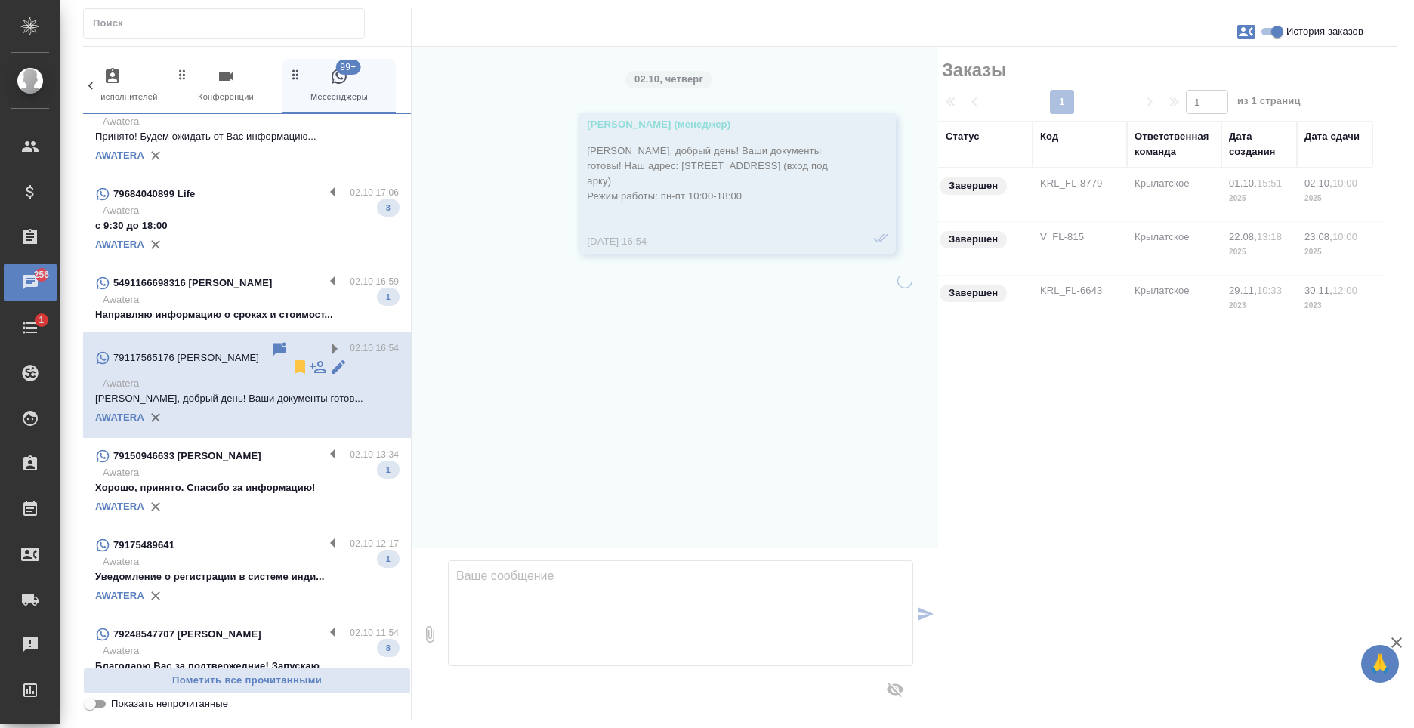
scroll to position [0, 0]
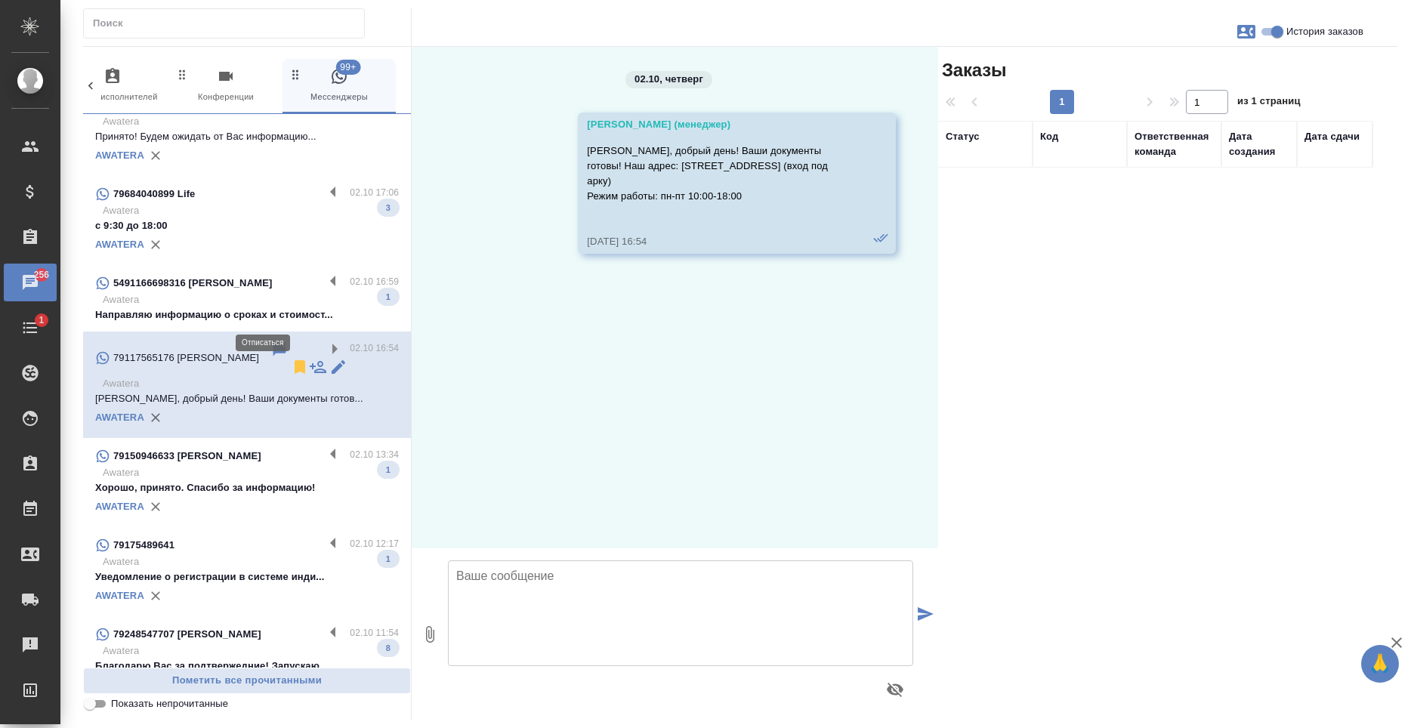
click at [295, 360] on icon at bounding box center [300, 367] width 11 height 14
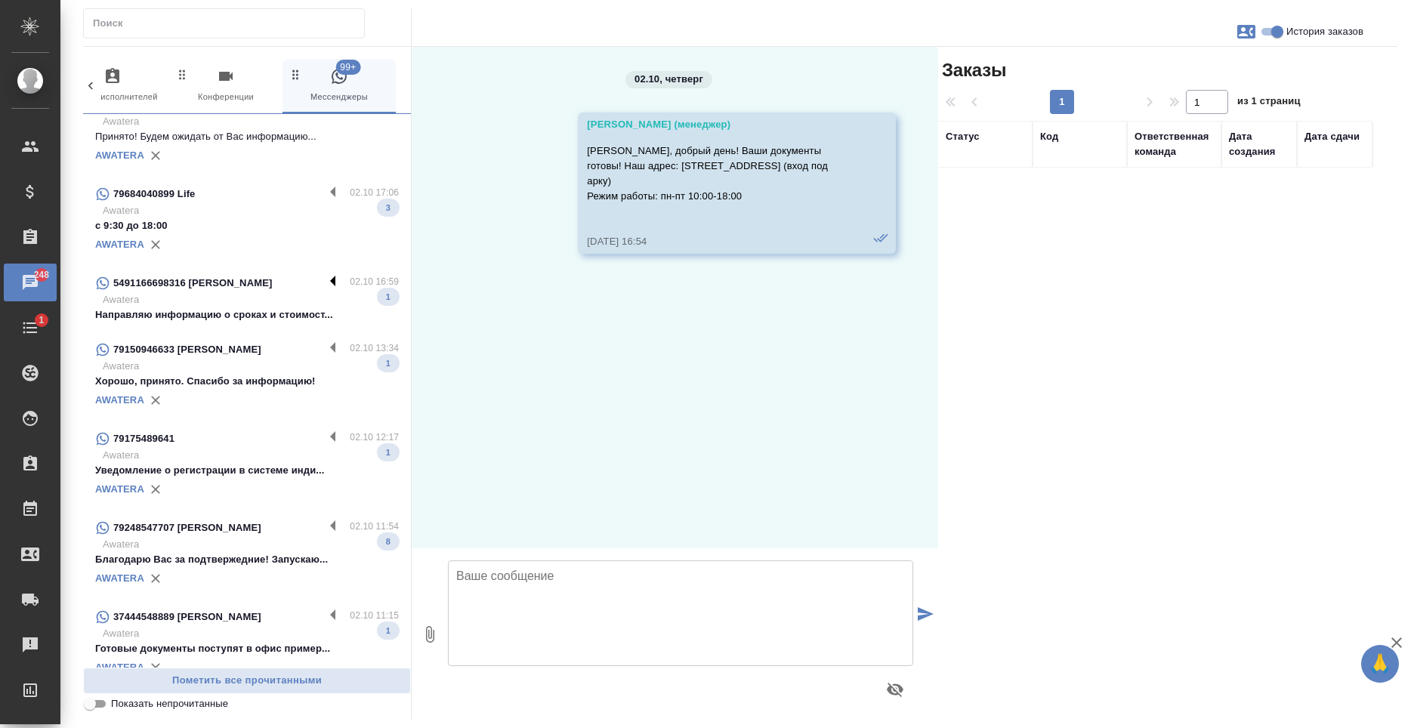
click at [324, 274] on label at bounding box center [337, 282] width 26 height 17
click at [0, 0] on input "checkbox" at bounding box center [0, 0] width 0 height 0
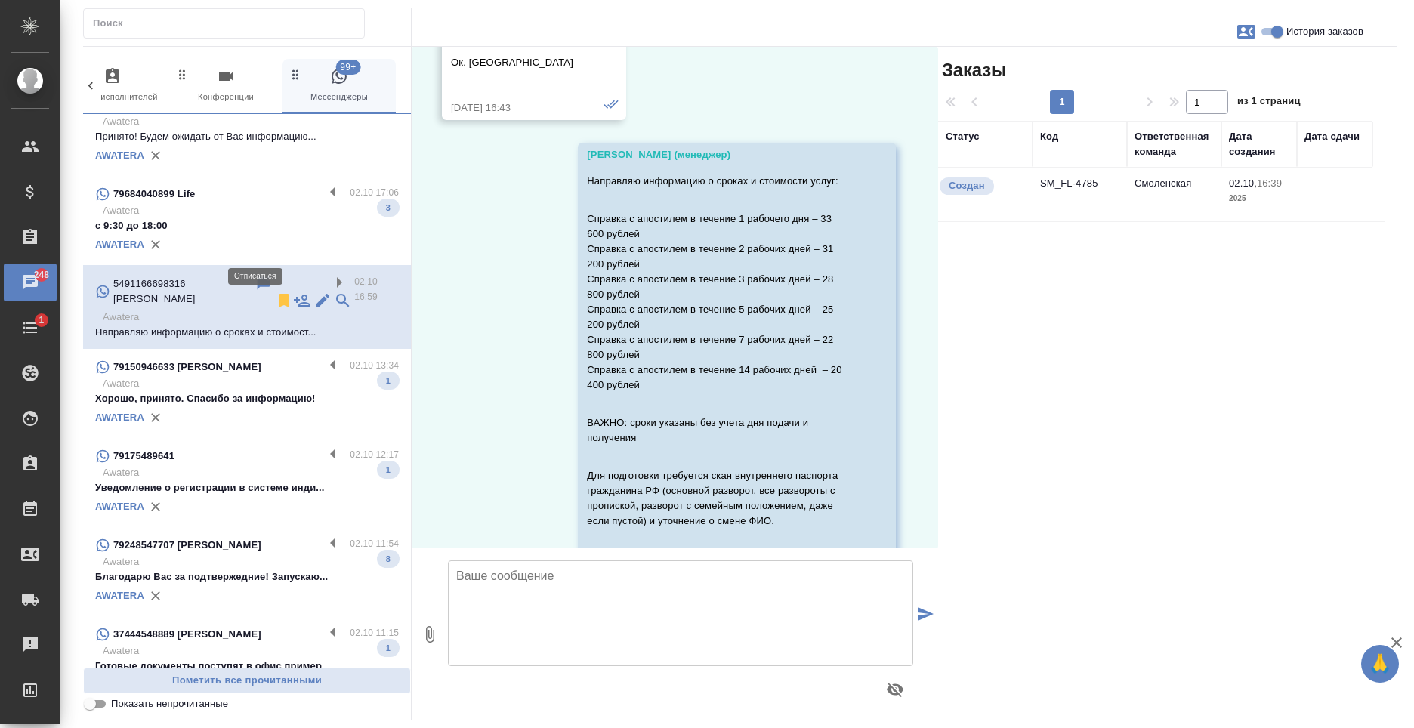
scroll to position [840, 0]
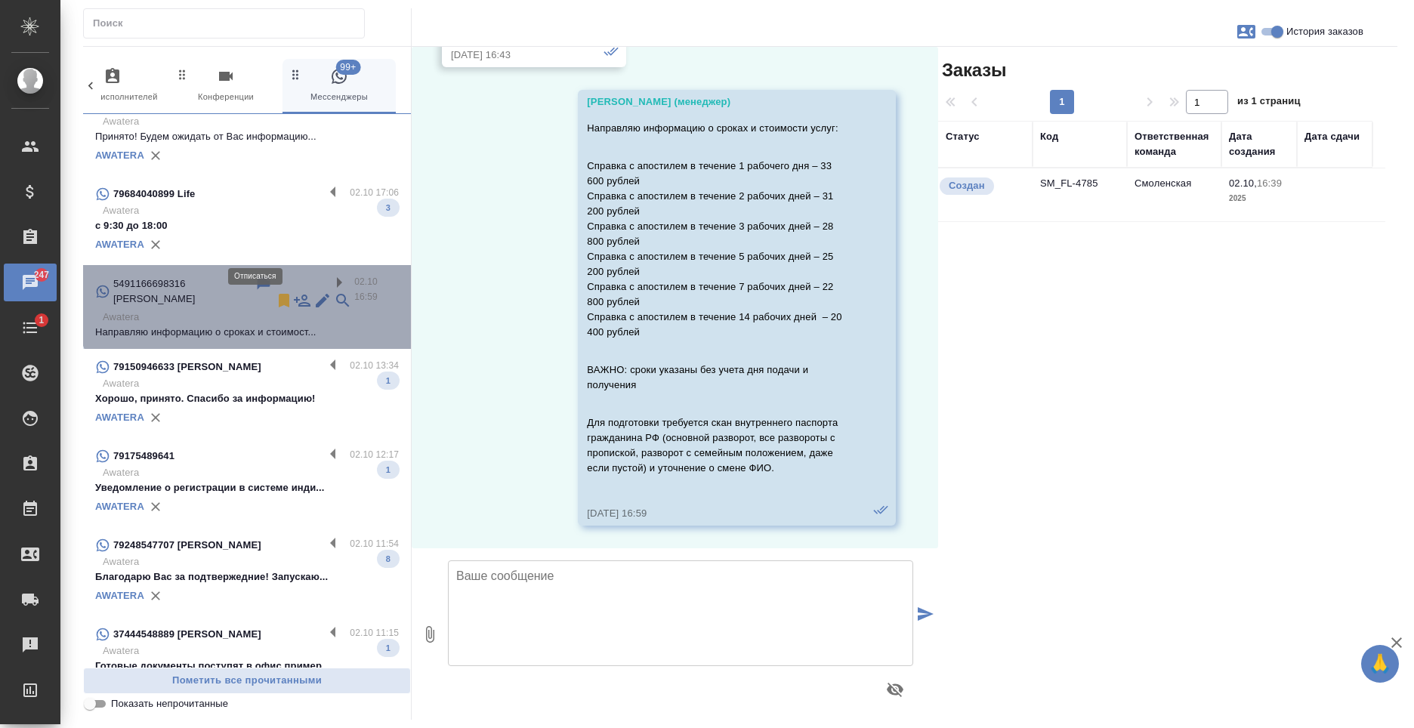
click at [279, 294] on icon at bounding box center [284, 301] width 11 height 14
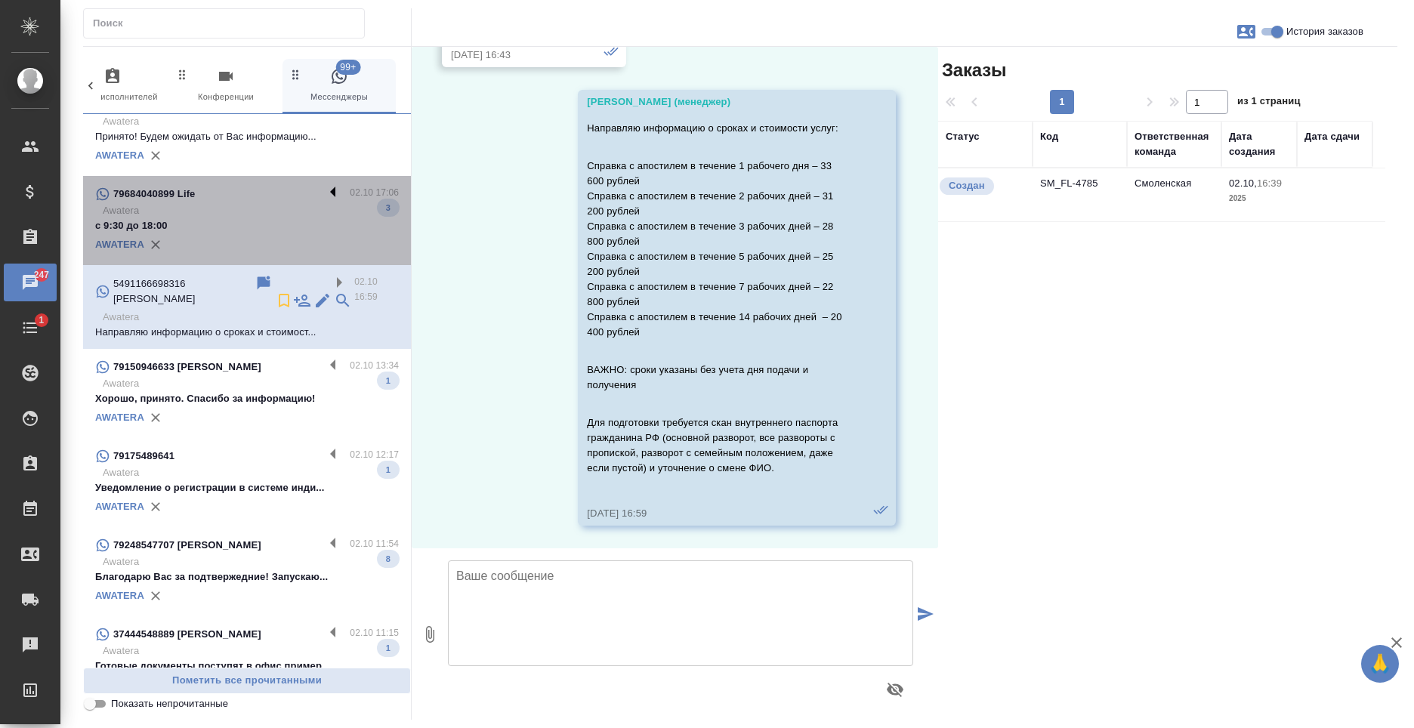
click at [324, 185] on label at bounding box center [337, 193] width 26 height 17
click at [0, 0] on input "checkbox" at bounding box center [0, 0] width 0 height 0
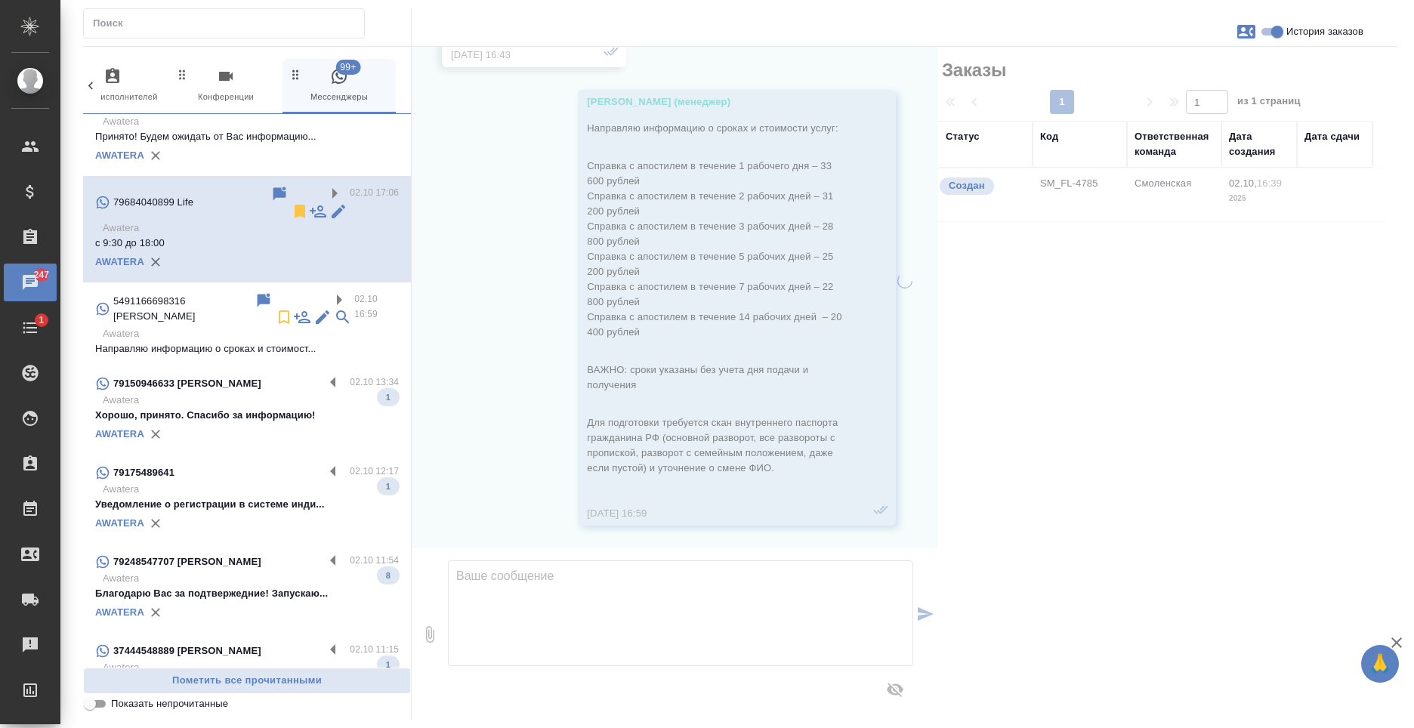
scroll to position [631, 0]
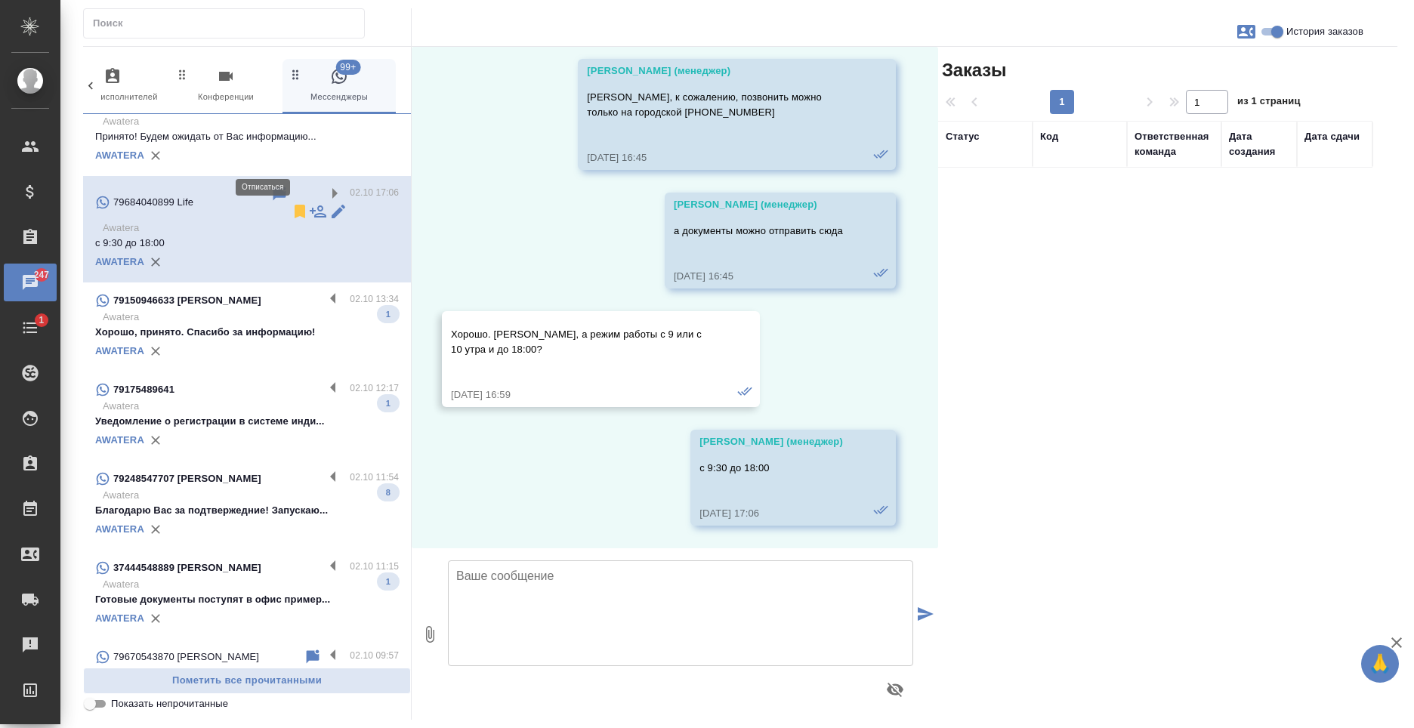
click at [295, 205] on icon at bounding box center [300, 212] width 11 height 14
click at [324, 648] on label at bounding box center [337, 656] width 26 height 17
click at [0, 0] on input "checkbox" at bounding box center [0, 0] width 0 height 0
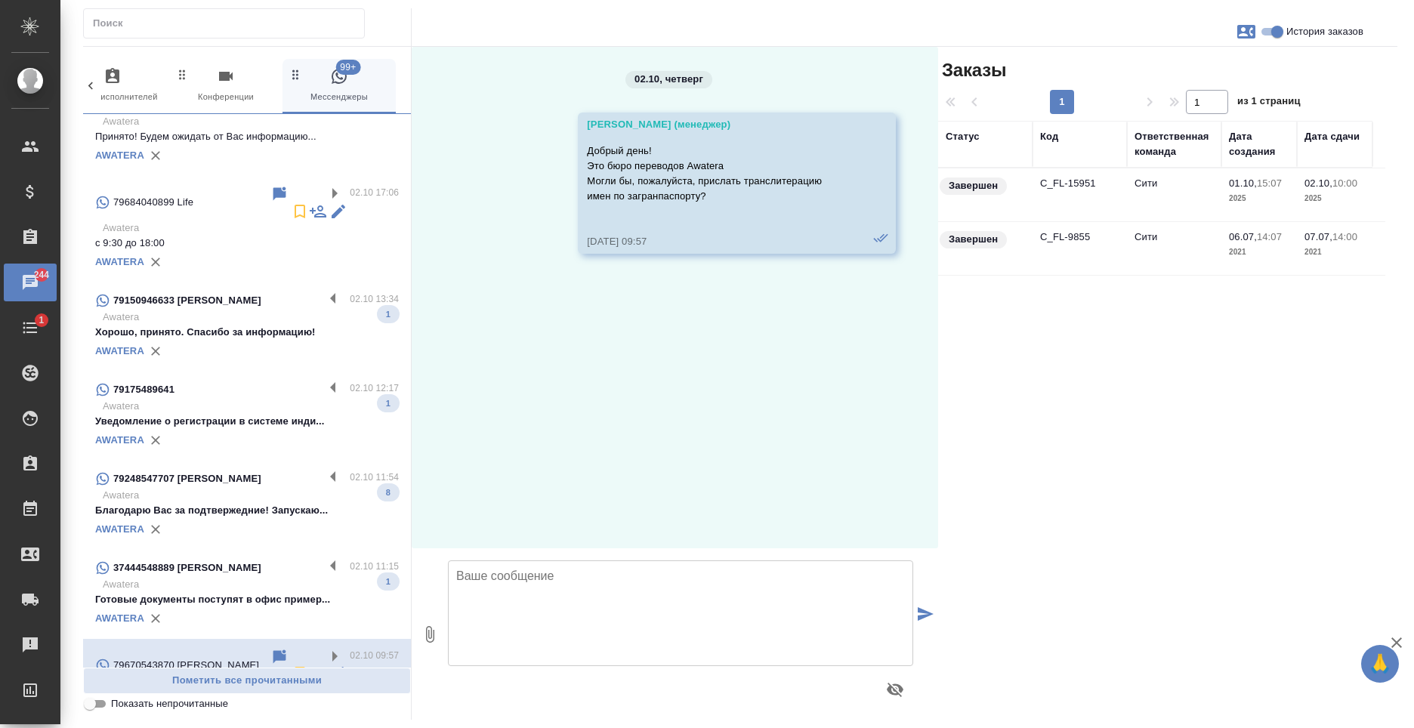
scroll to position [0, 0]
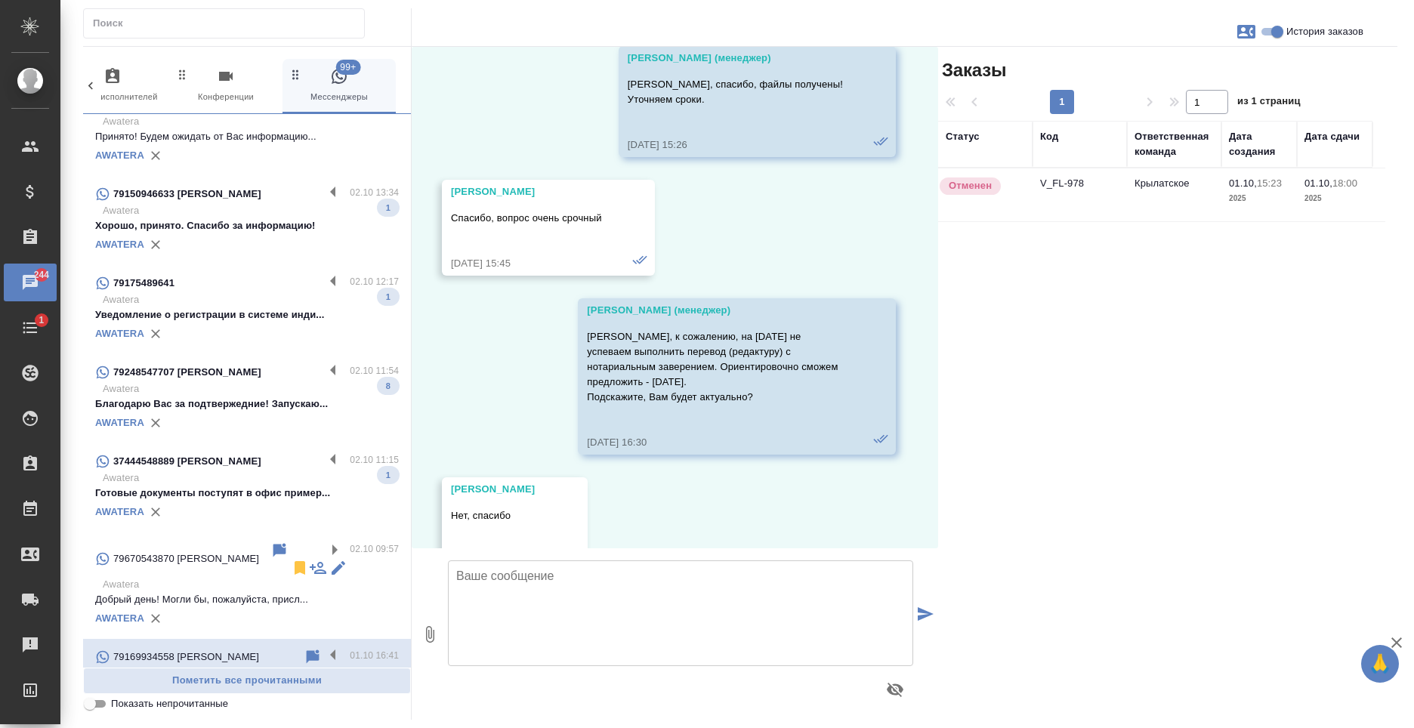
click at [261, 577] on p "Awatera" at bounding box center [251, 584] width 296 height 15
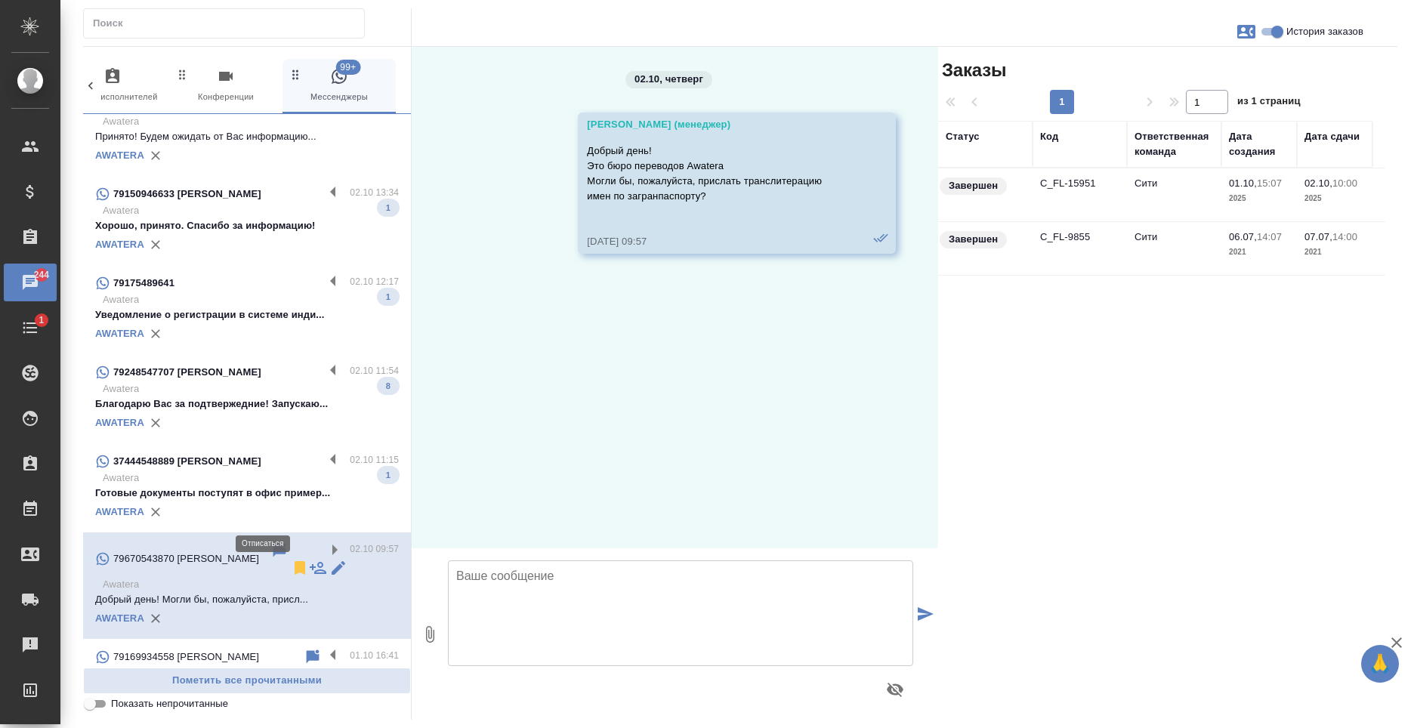
click at [295, 561] on icon at bounding box center [300, 568] width 11 height 14
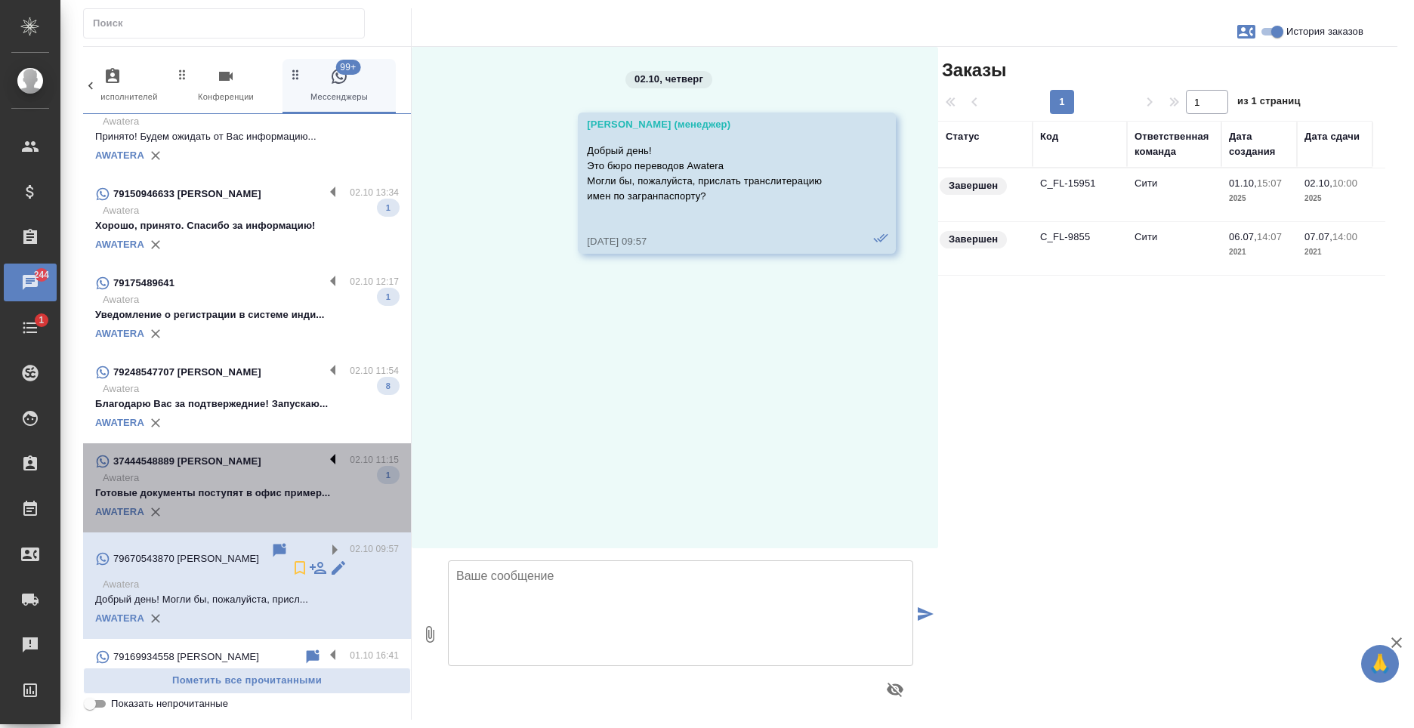
click at [324, 452] on label at bounding box center [337, 460] width 26 height 17
click at [0, 0] on input "checkbox" at bounding box center [0, 0] width 0 height 0
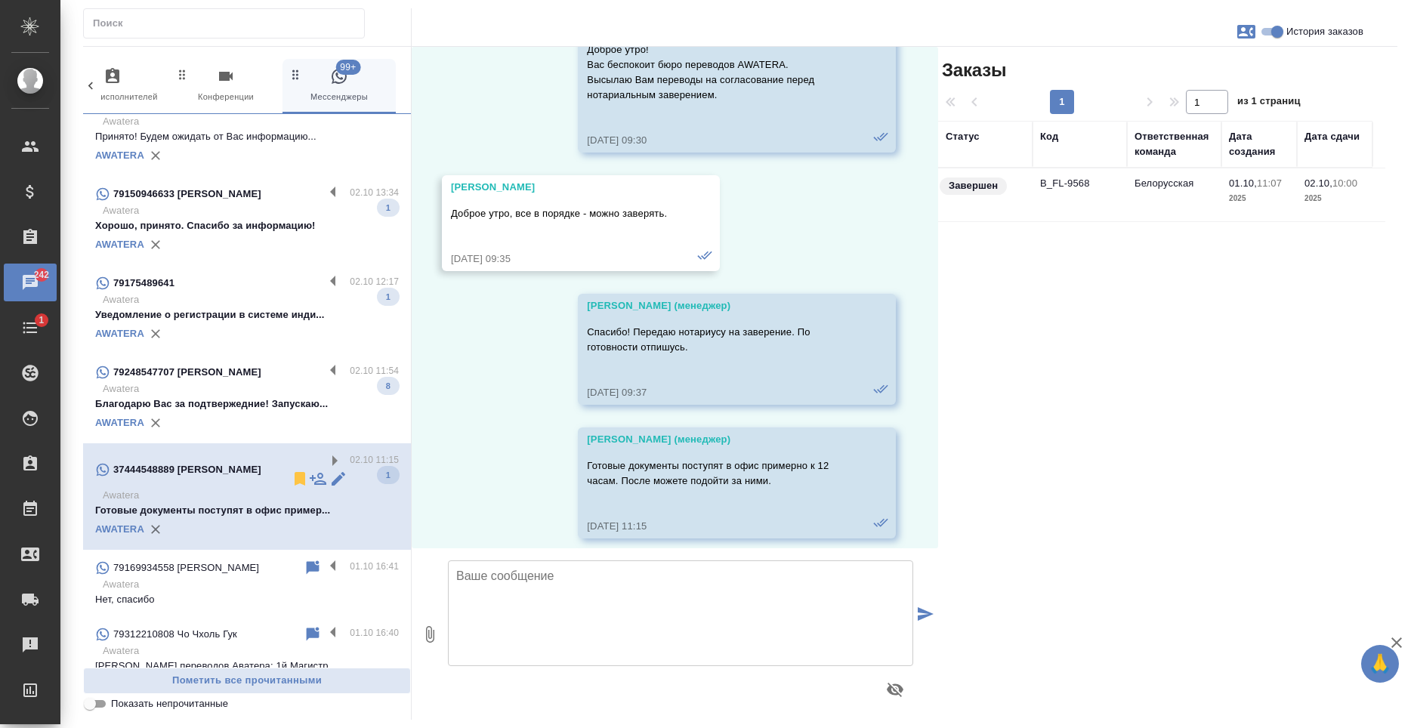
scroll to position [470, 0]
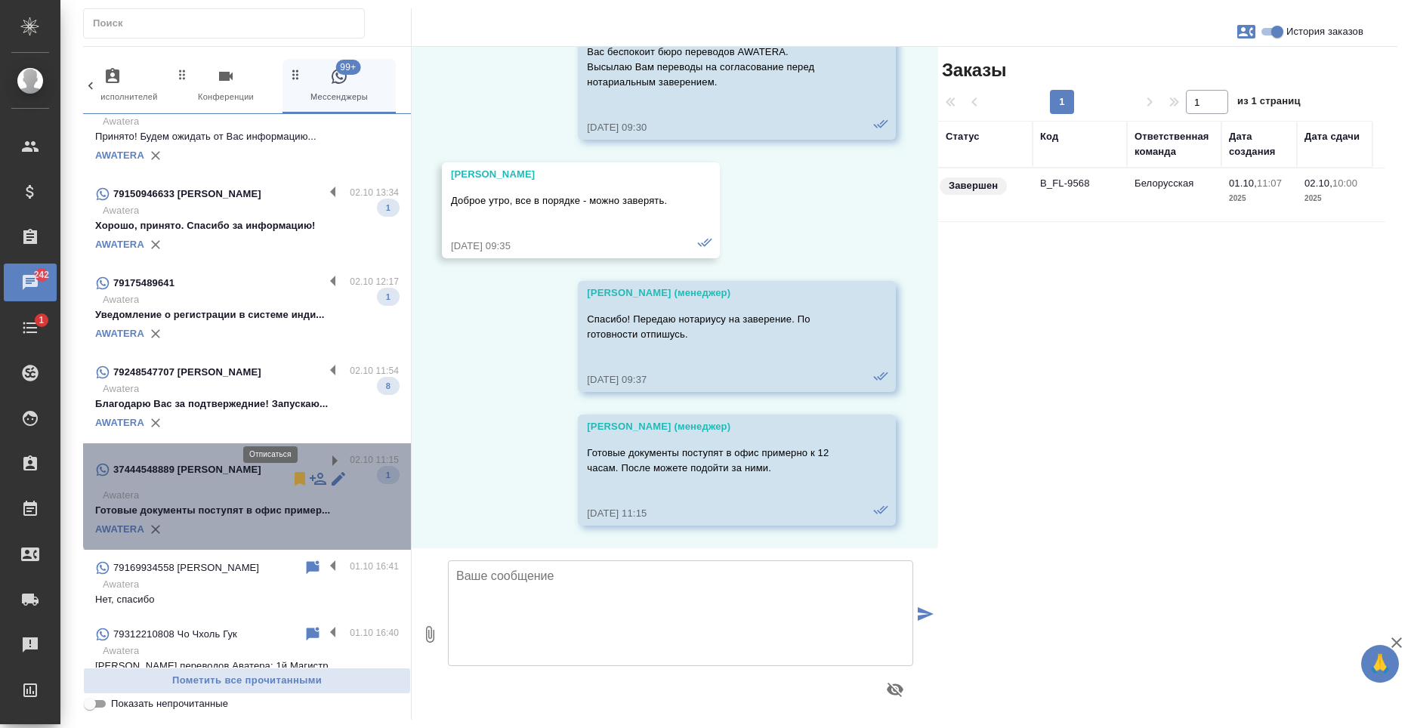
click at [295, 472] on icon at bounding box center [300, 479] width 11 height 14
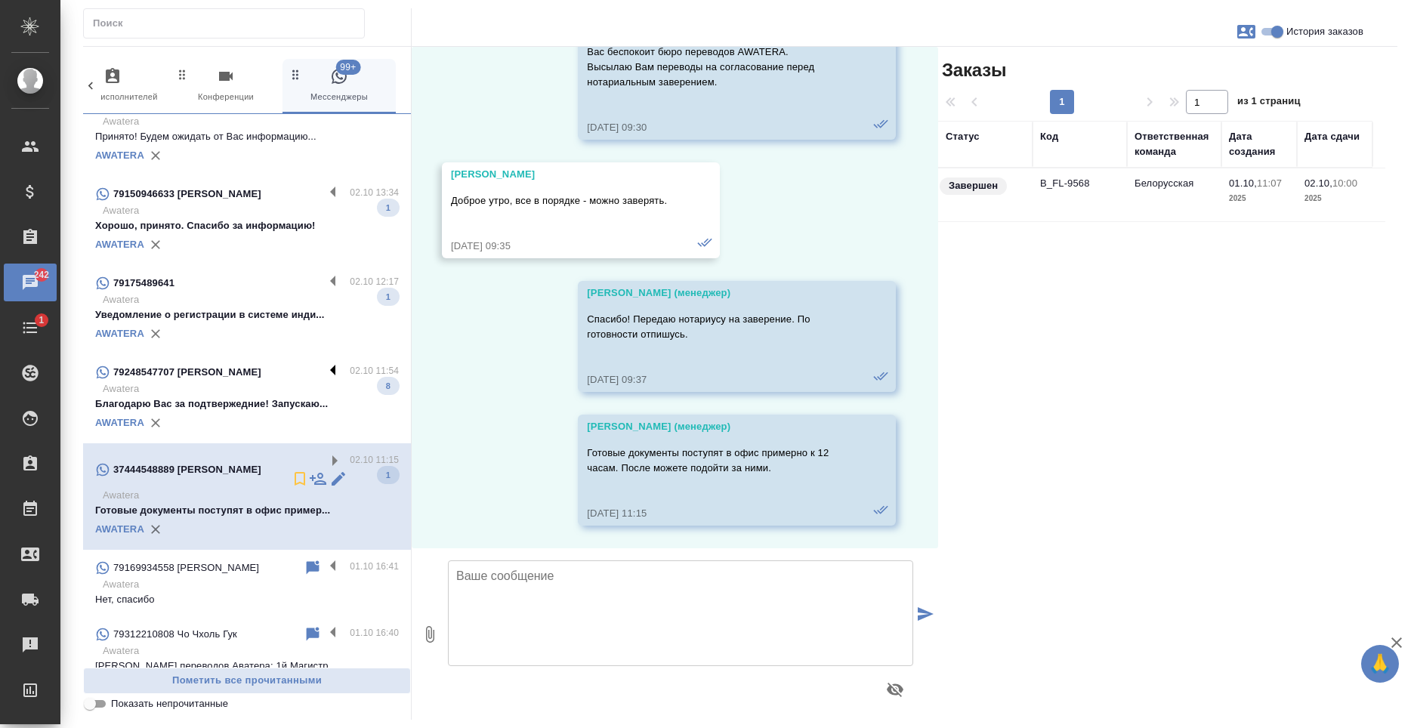
click at [324, 363] on label at bounding box center [337, 371] width 26 height 17
click at [0, 0] on input "checkbox" at bounding box center [0, 0] width 0 height 0
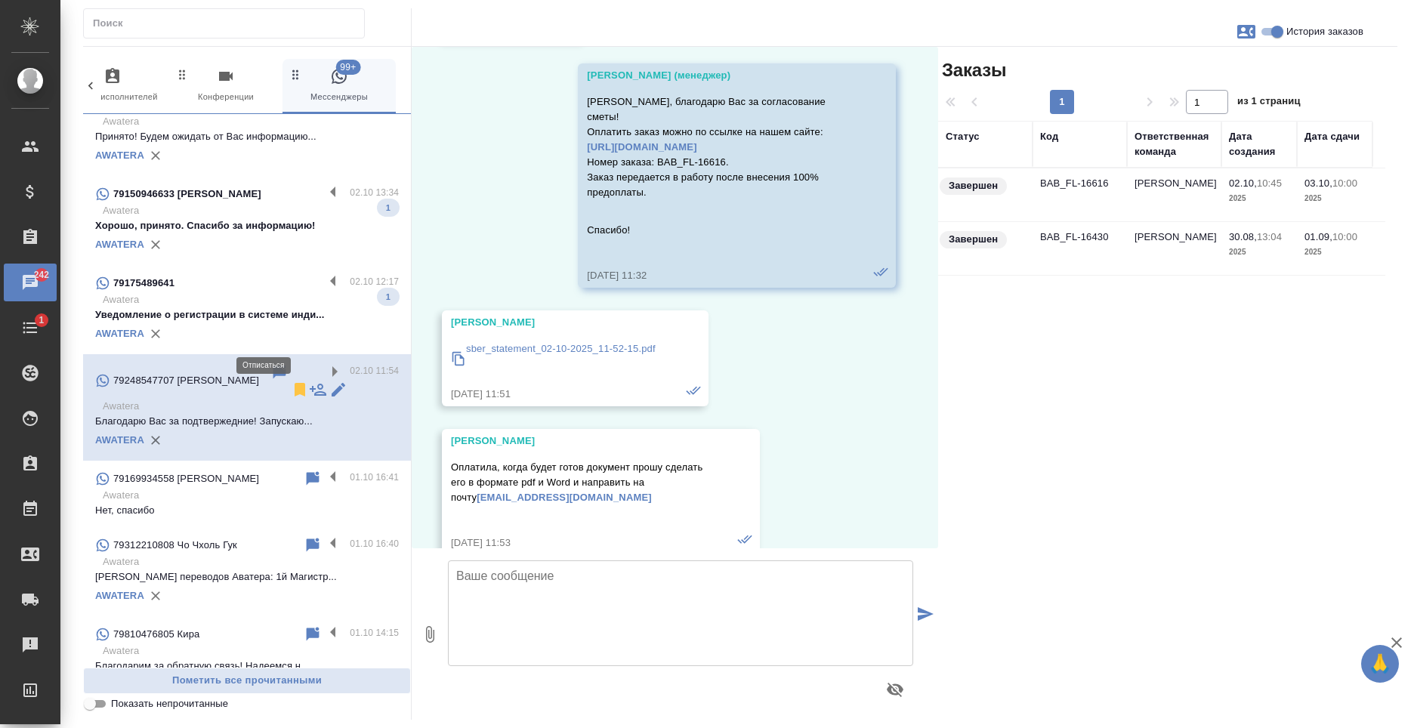
scroll to position [2759, 0]
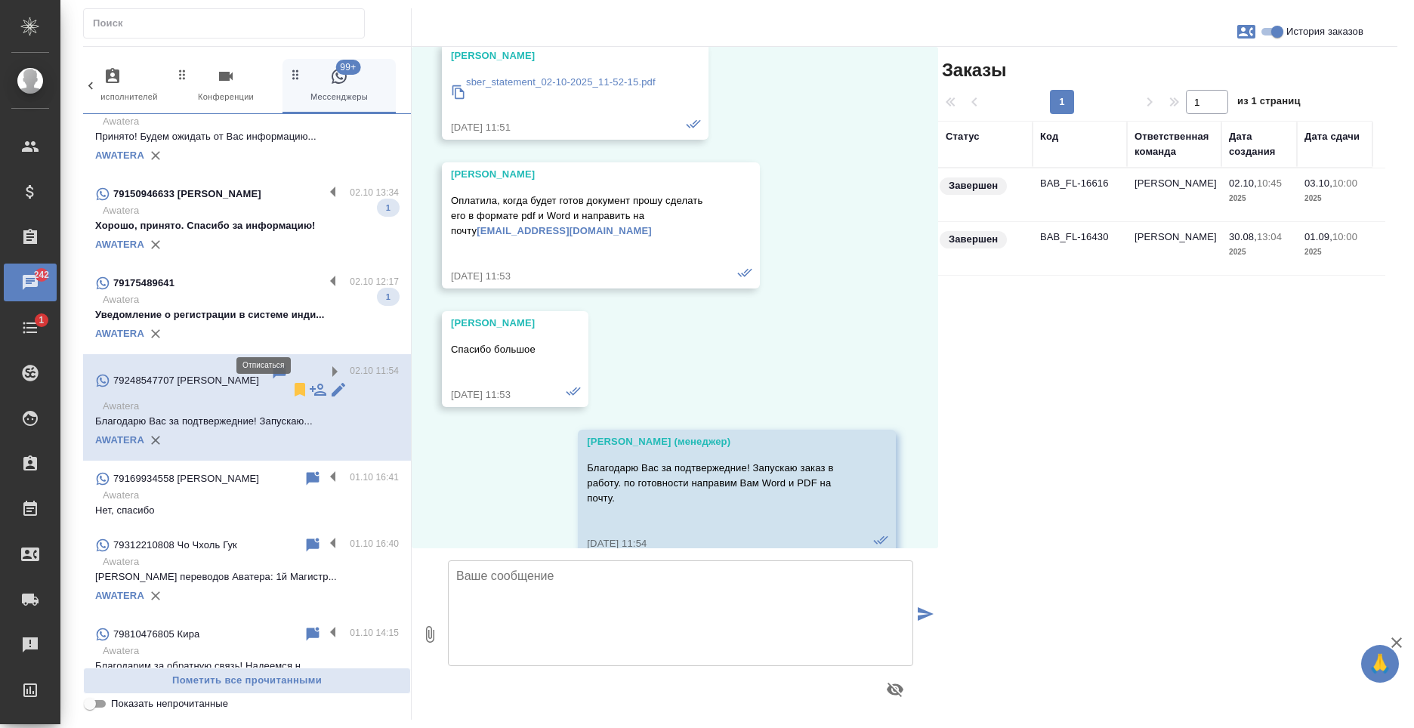
click at [295, 383] on icon at bounding box center [300, 390] width 11 height 14
click at [327, 274] on label at bounding box center [337, 282] width 26 height 17
click at [0, 0] on input "checkbox" at bounding box center [0, 0] width 0 height 0
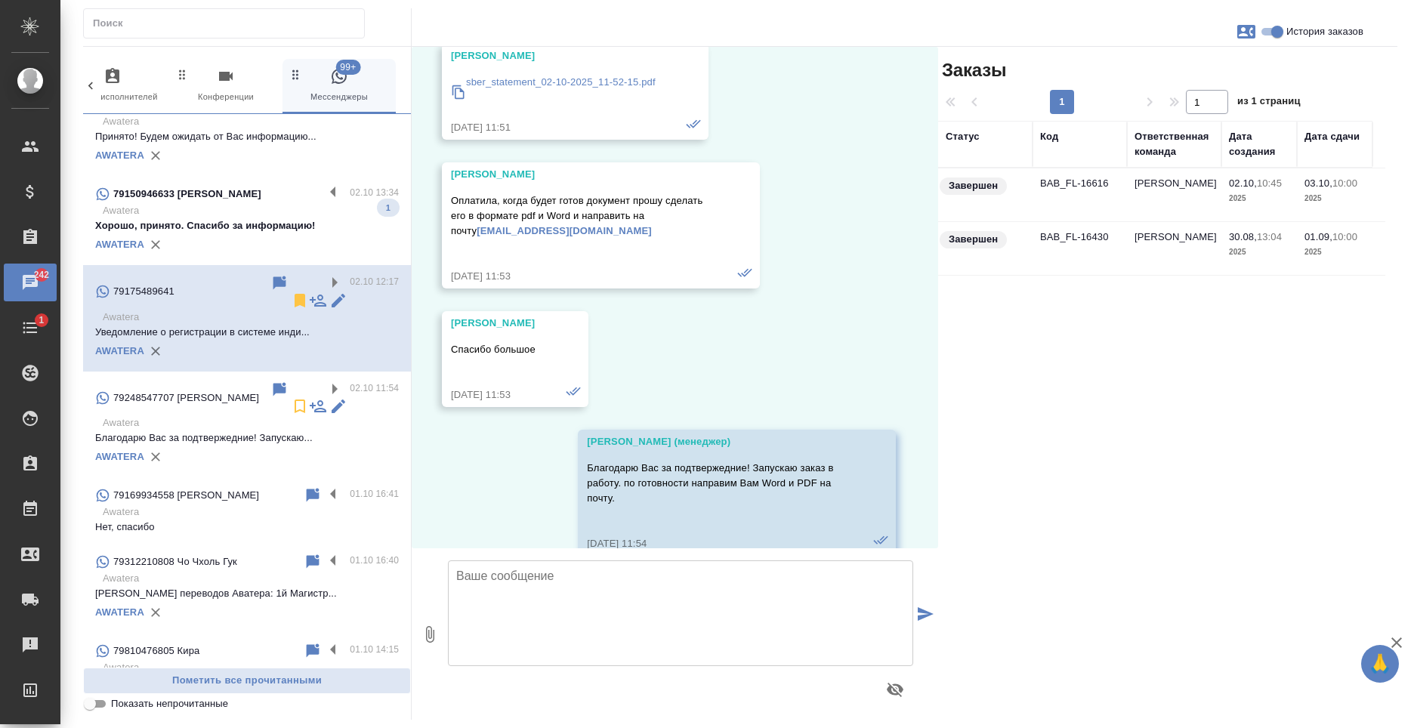
scroll to position [0, 0]
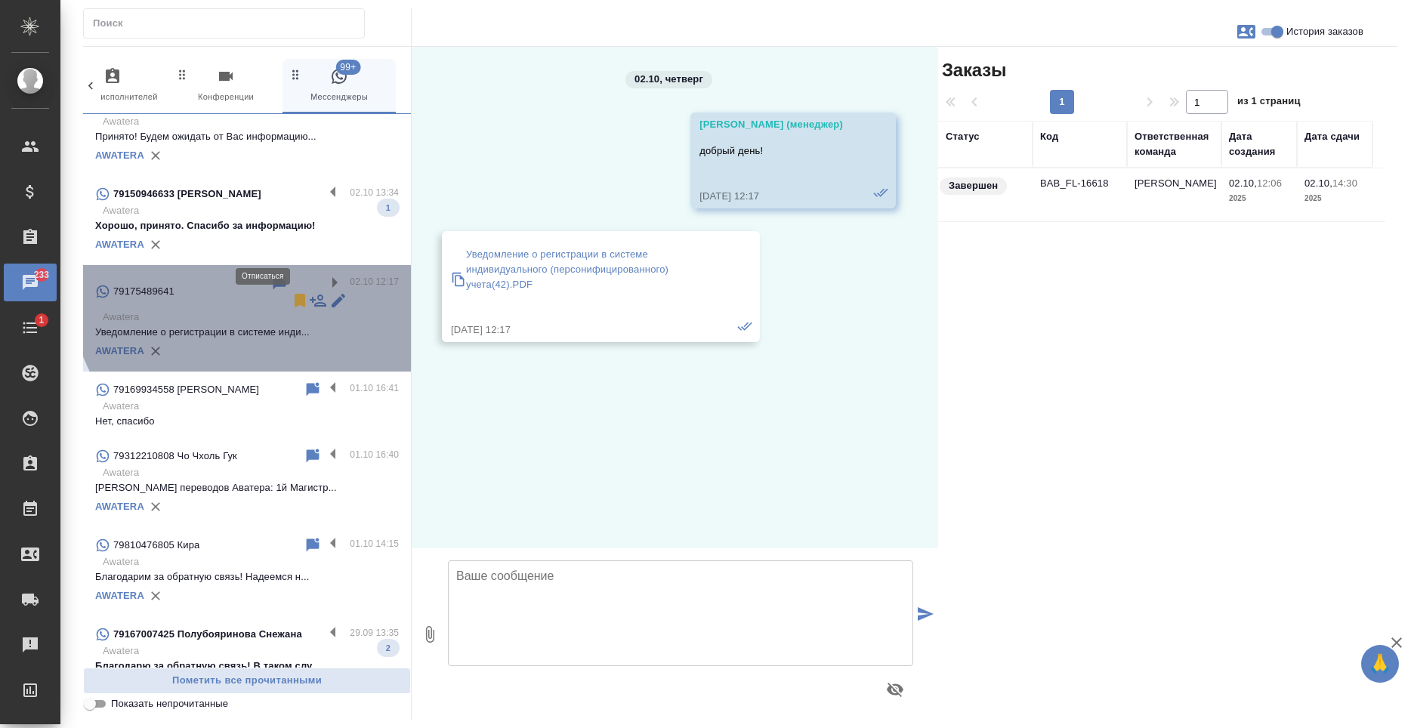
click at [295, 294] on icon at bounding box center [300, 301] width 11 height 14
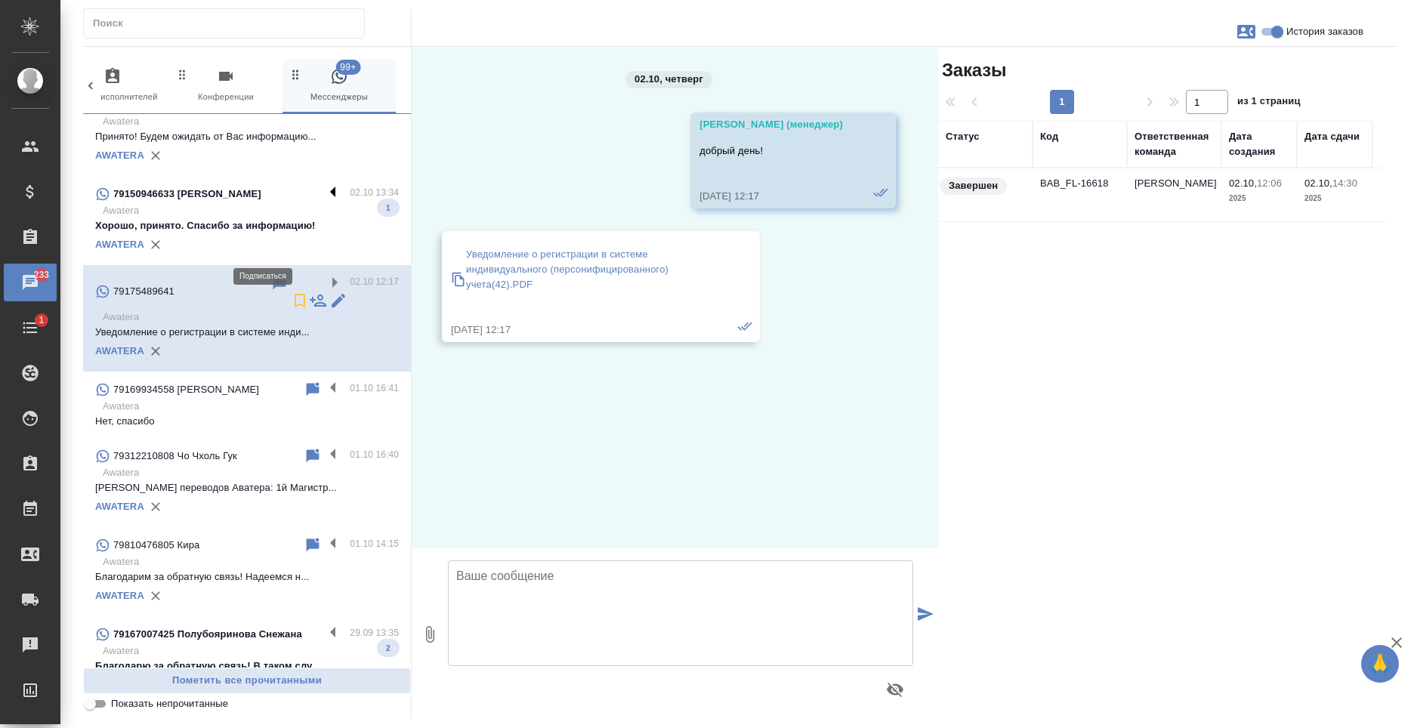
click at [326, 185] on label at bounding box center [337, 193] width 26 height 17
click at [0, 0] on input "checkbox" at bounding box center [0, 0] width 0 height 0
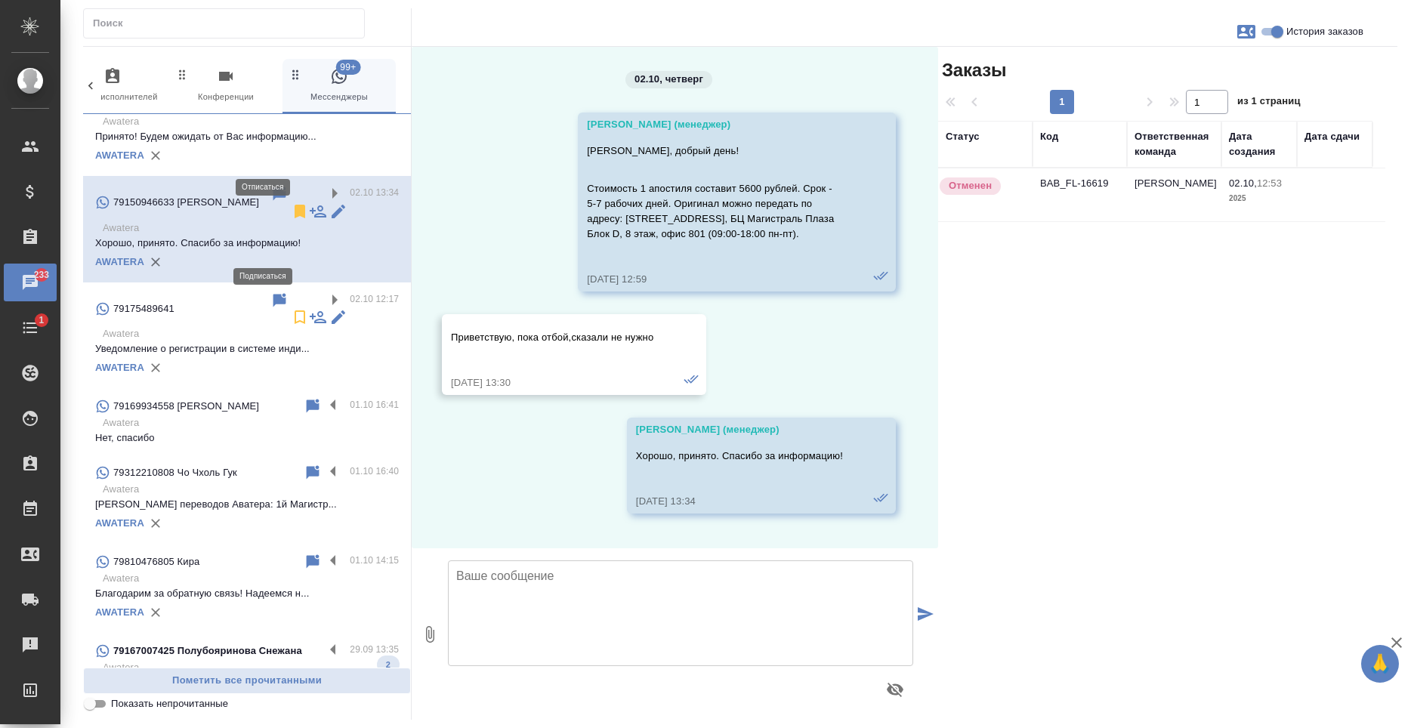
scroll to position [3, 0]
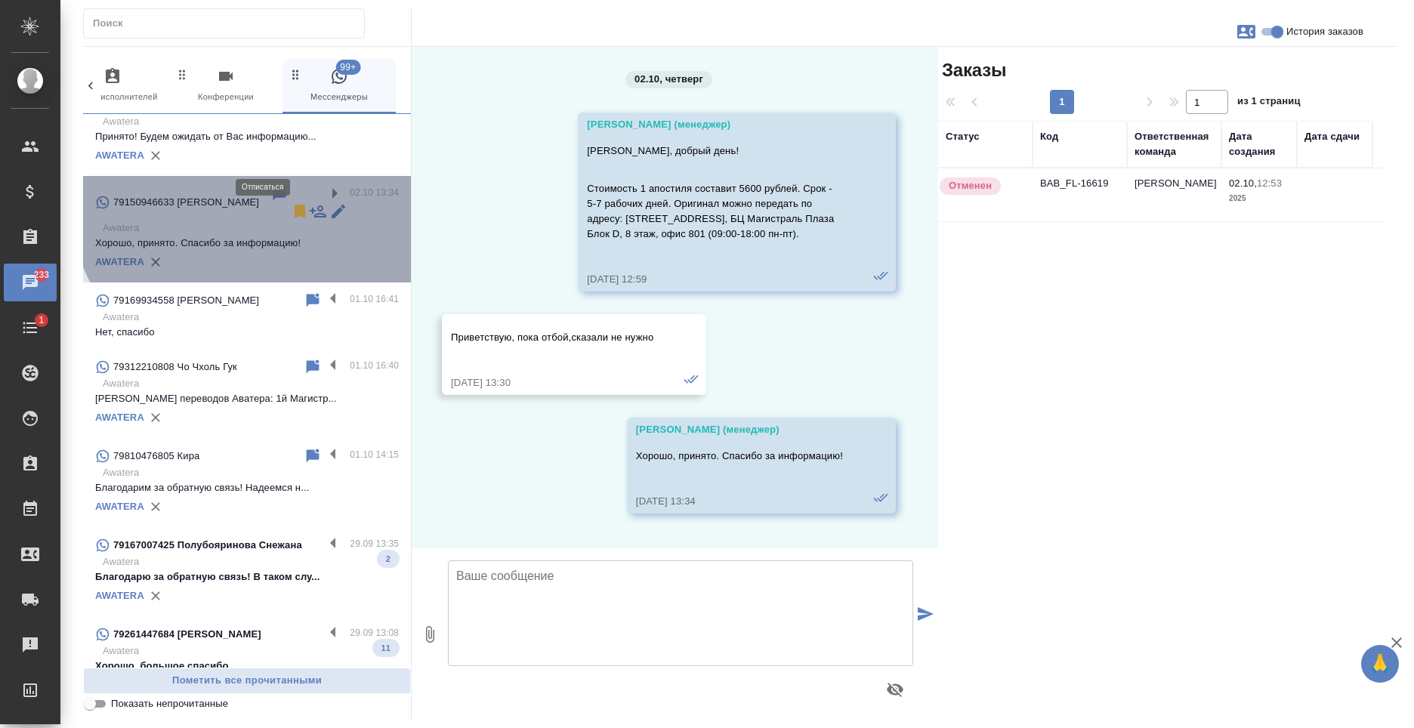
click at [295, 205] on icon at bounding box center [300, 212] width 11 height 14
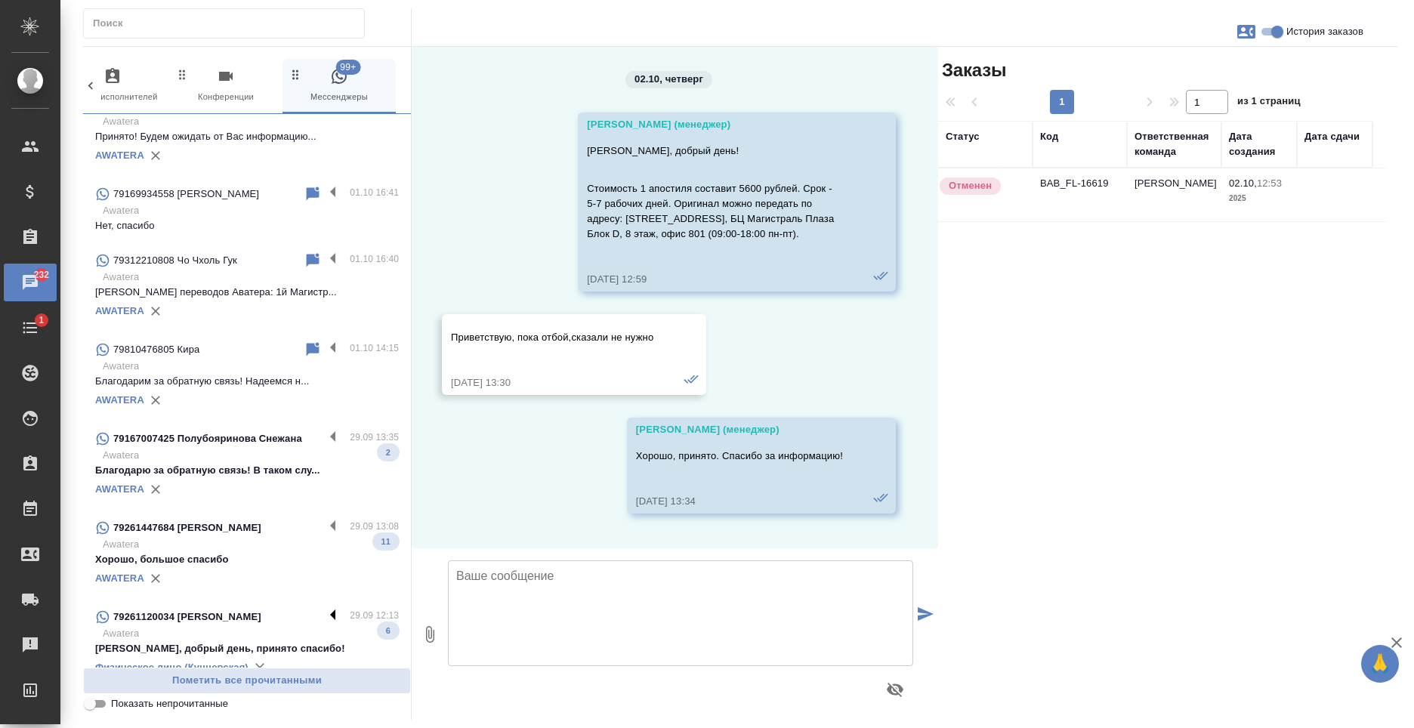
click at [324, 608] on label at bounding box center [337, 616] width 26 height 17
click at [0, 0] on input "checkbox" at bounding box center [0, 0] width 0 height 0
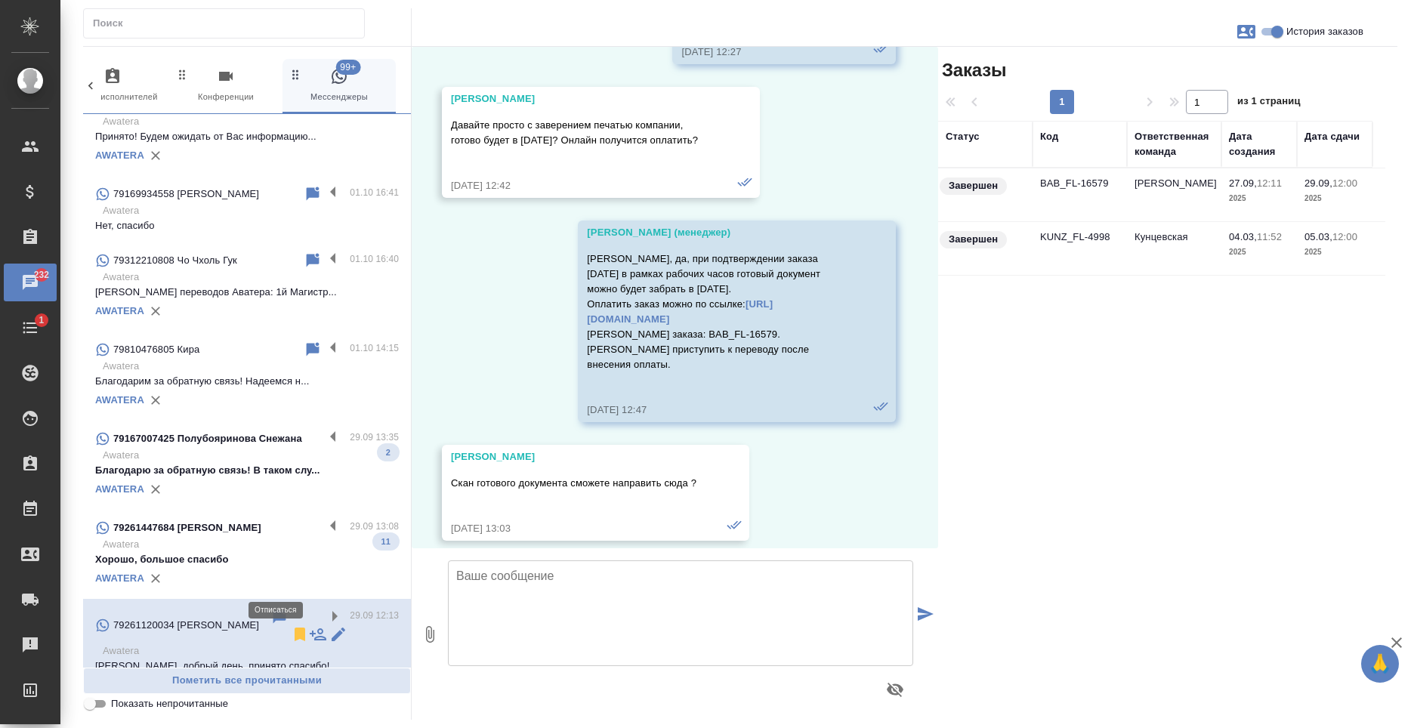
scroll to position [5163, 0]
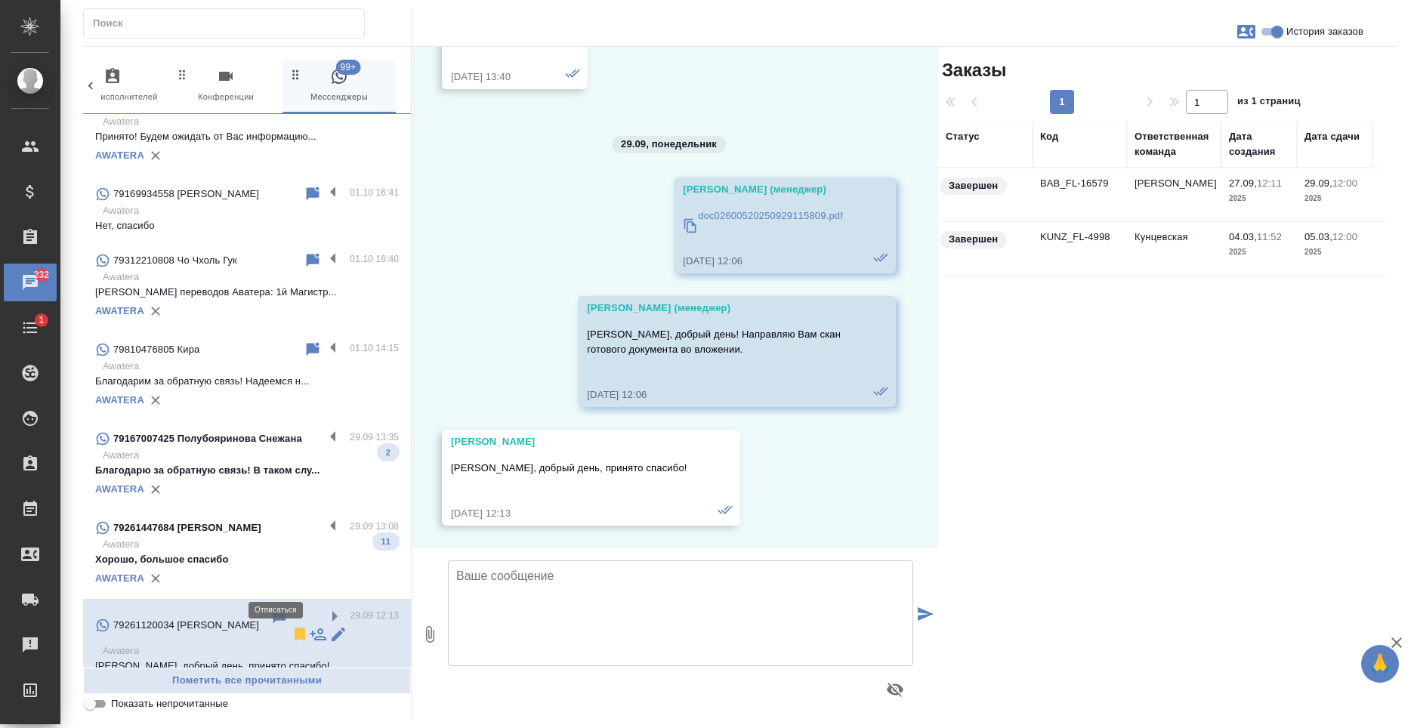
click at [295, 628] on icon at bounding box center [300, 635] width 11 height 14
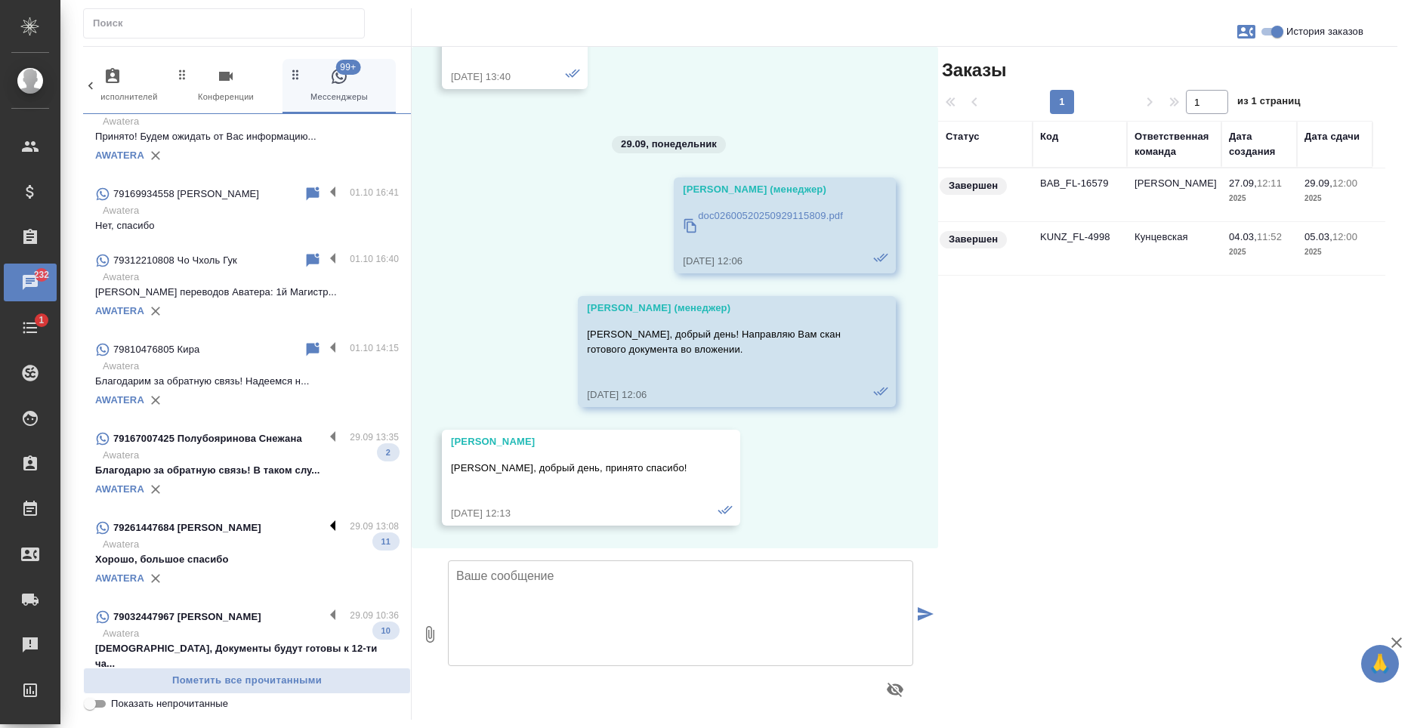
click at [324, 519] on label at bounding box center [337, 527] width 26 height 17
click at [0, 0] on input "checkbox" at bounding box center [0, 0] width 0 height 0
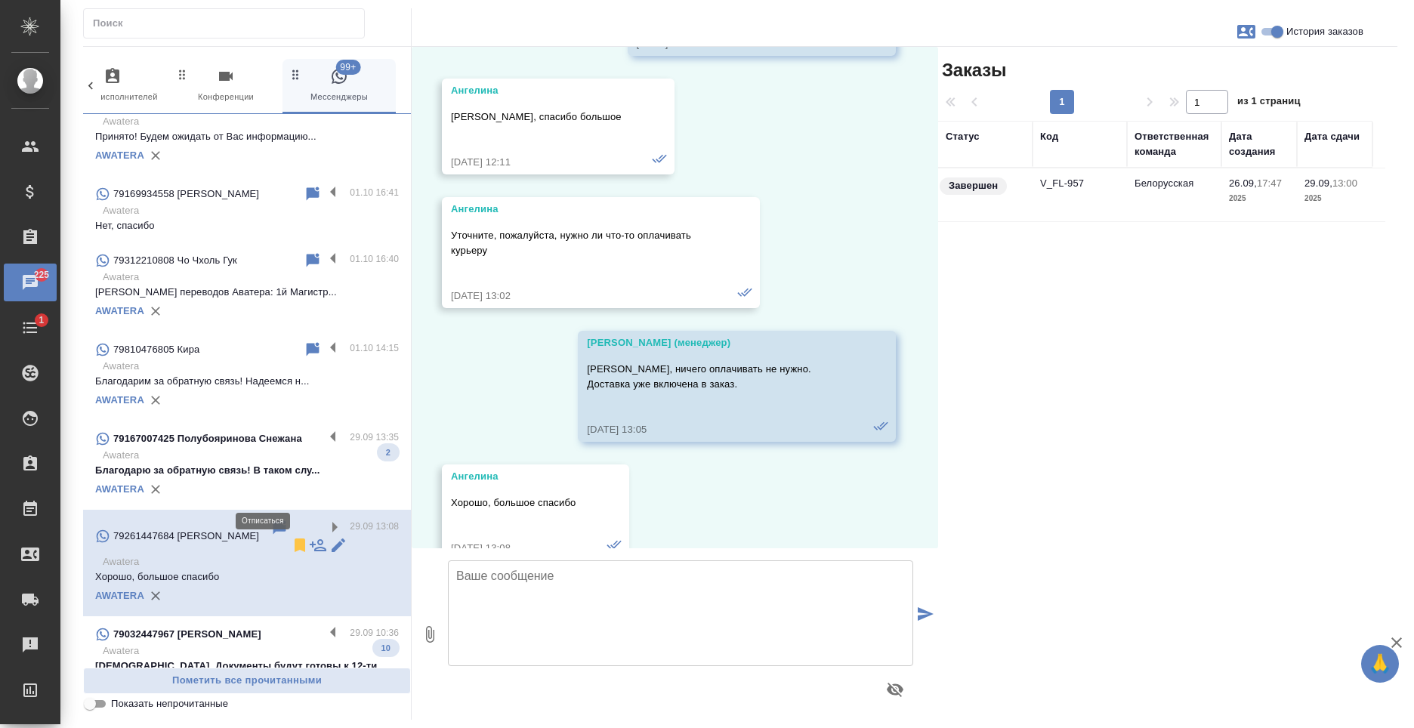
scroll to position [4038, 0]
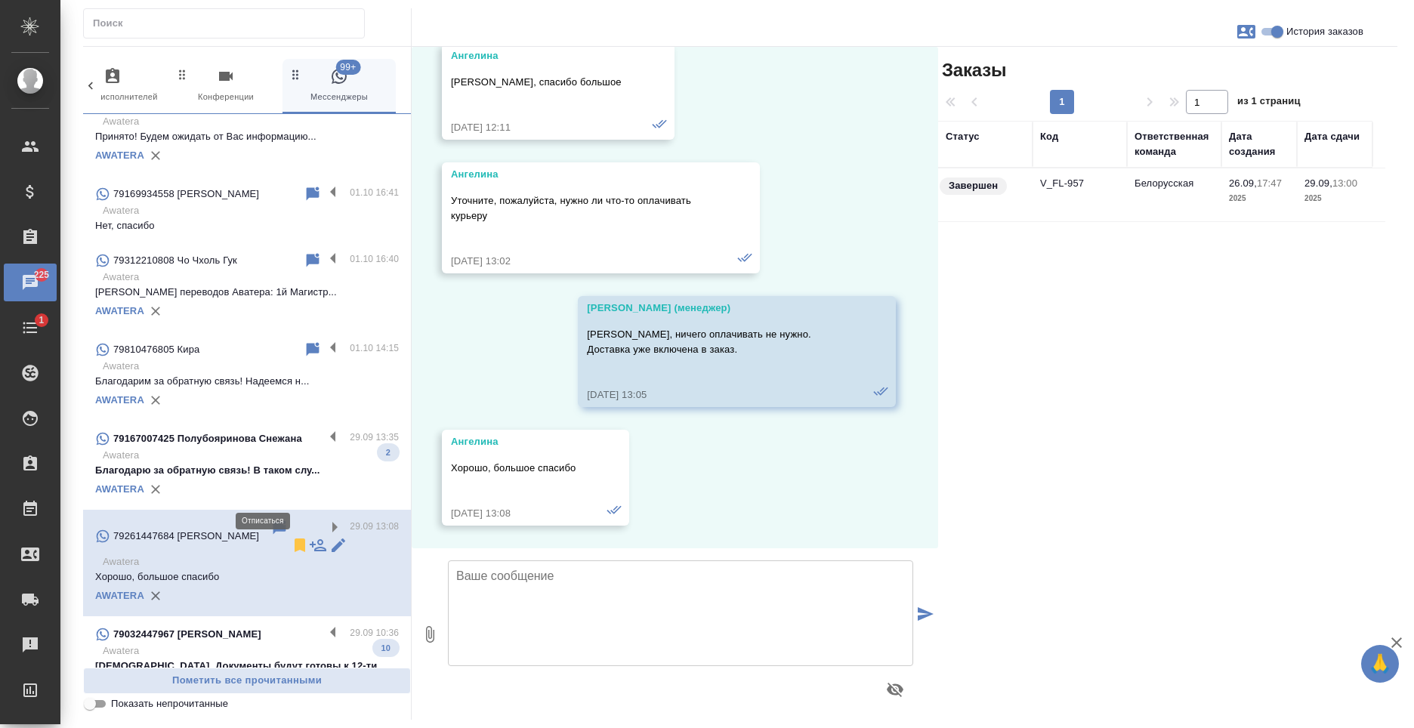
click at [295, 538] on icon at bounding box center [300, 545] width 11 height 14
click at [324, 430] on label at bounding box center [337, 438] width 26 height 17
click at [0, 0] on input "checkbox" at bounding box center [0, 0] width 0 height 0
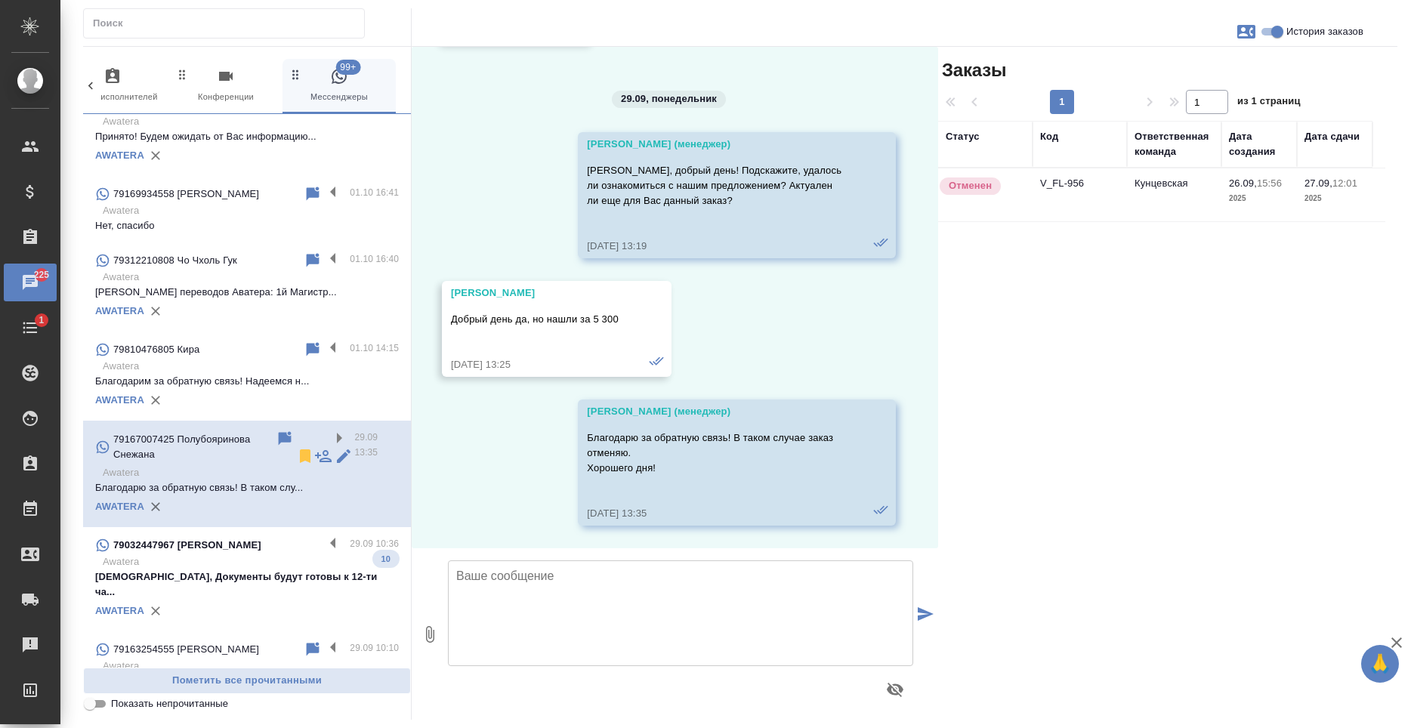
scroll to position [2262, 0]
click at [300, 449] on icon at bounding box center [305, 456] width 11 height 14
click at [326, 341] on label at bounding box center [337, 349] width 26 height 17
click at [0, 0] on input "checkbox" at bounding box center [0, 0] width 0 height 0
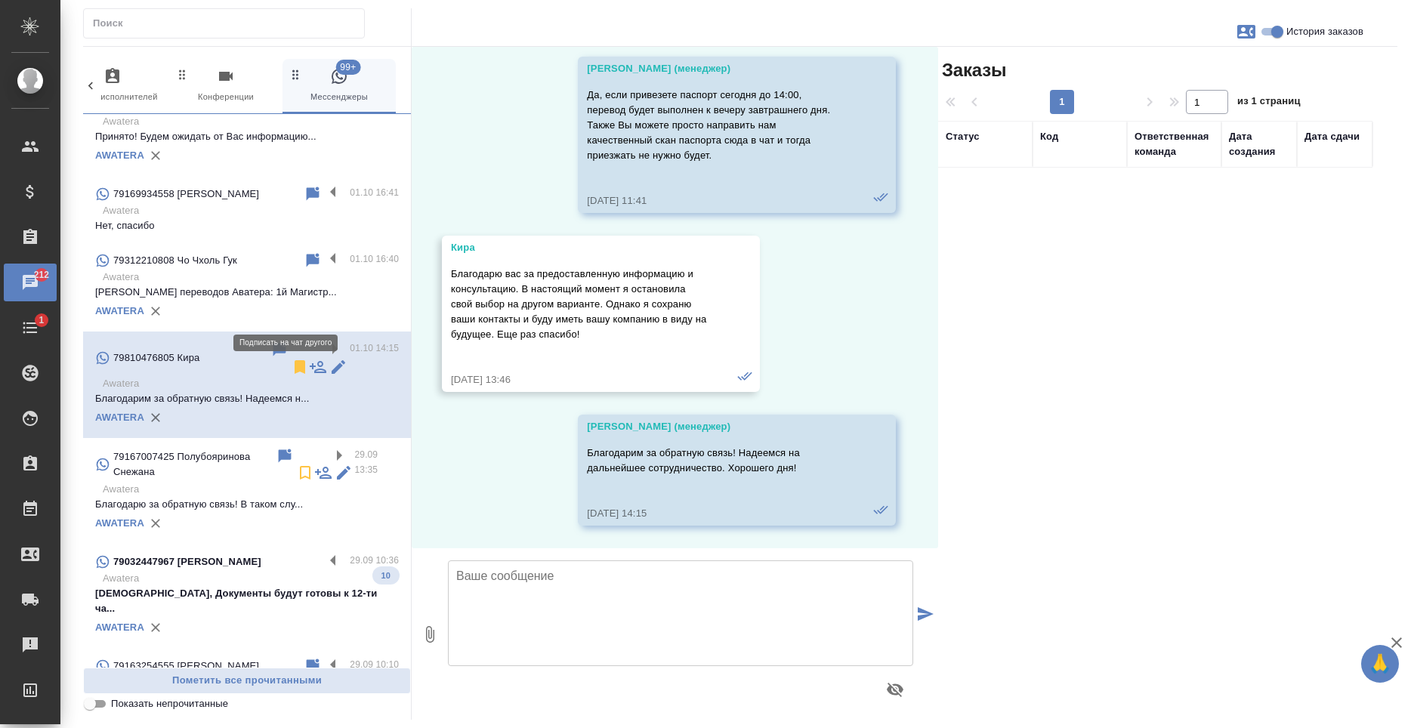
scroll to position [444, 0]
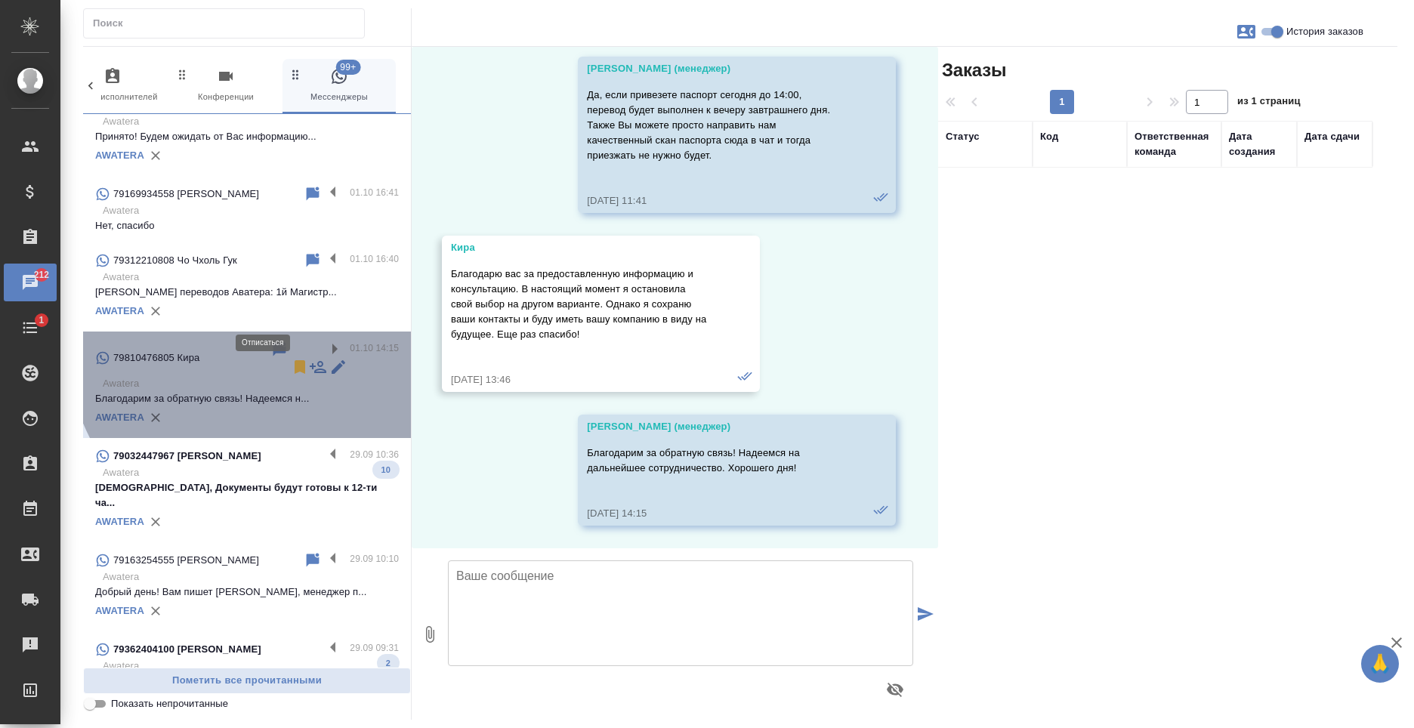
click at [295, 360] on icon at bounding box center [300, 367] width 11 height 14
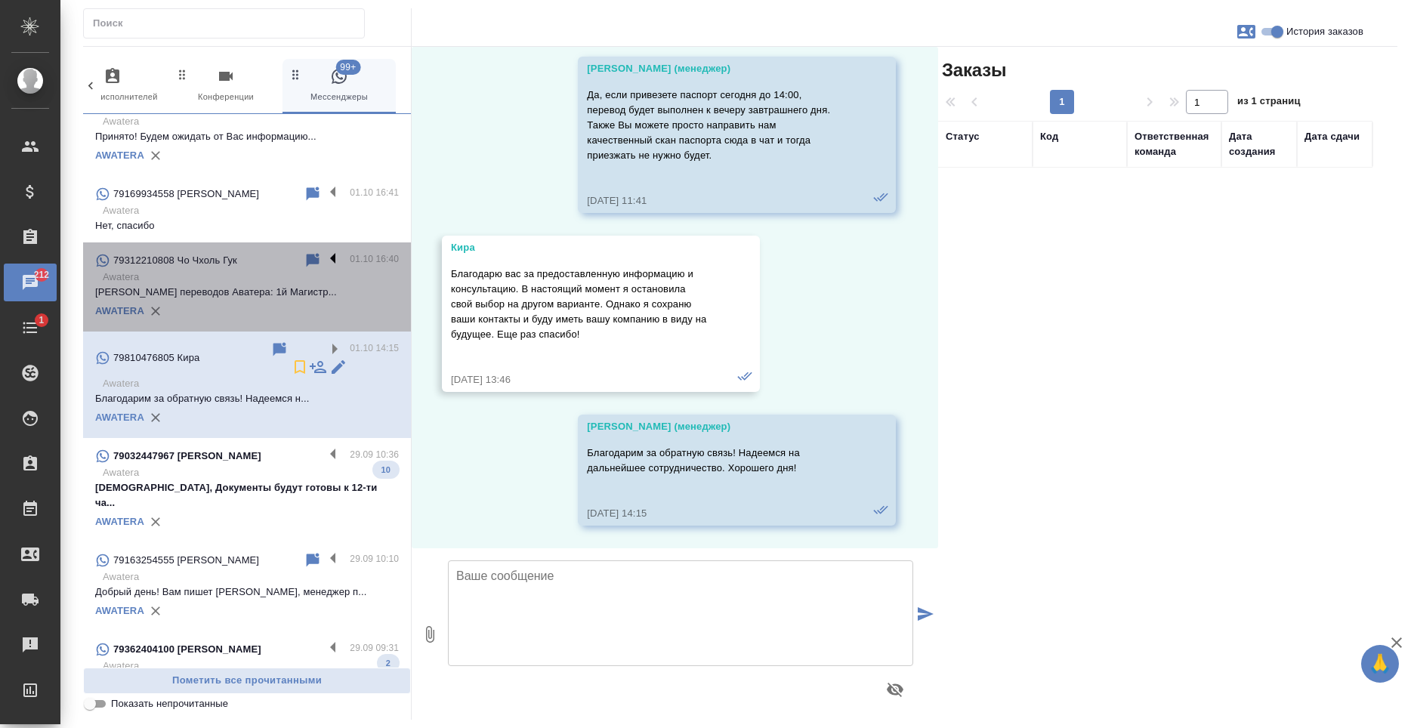
click at [324, 251] on label at bounding box center [337, 259] width 26 height 17
click at [0, 0] on input "checkbox" at bounding box center [0, 0] width 0 height 0
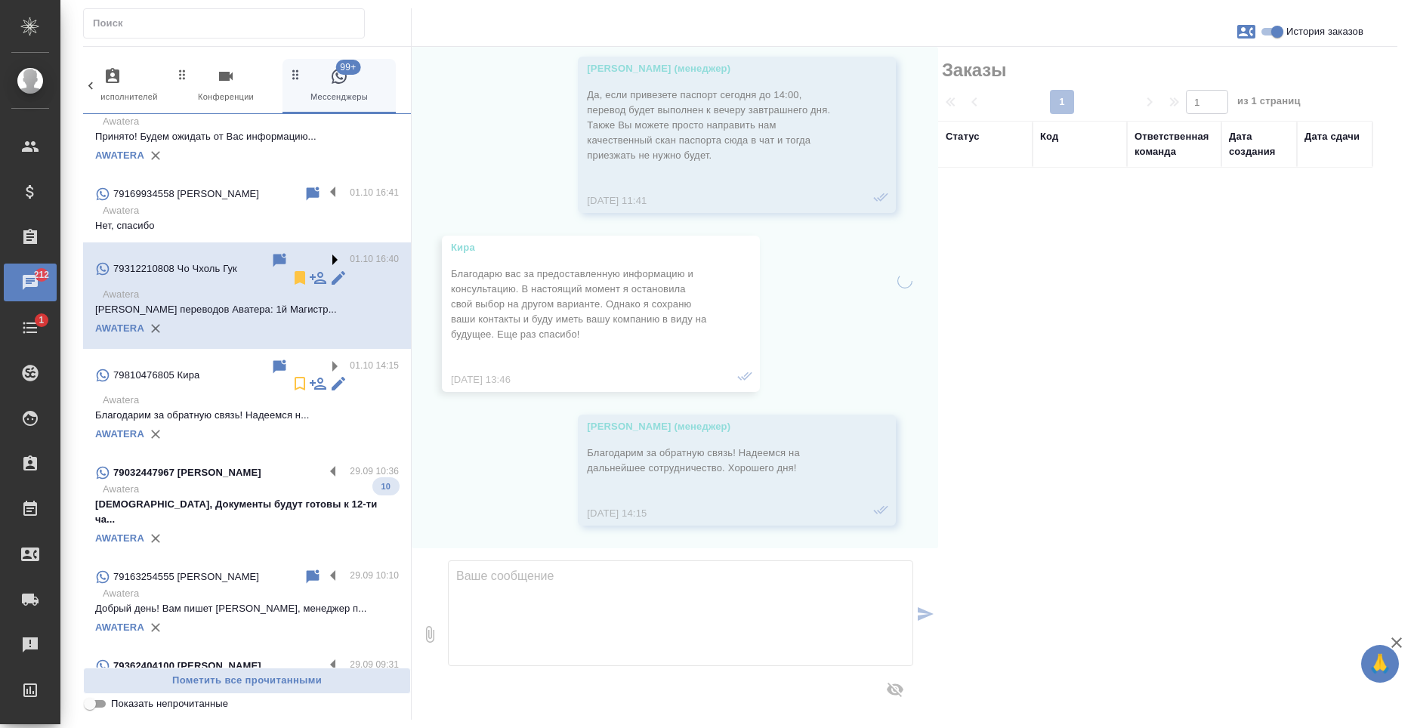
scroll to position [0, 0]
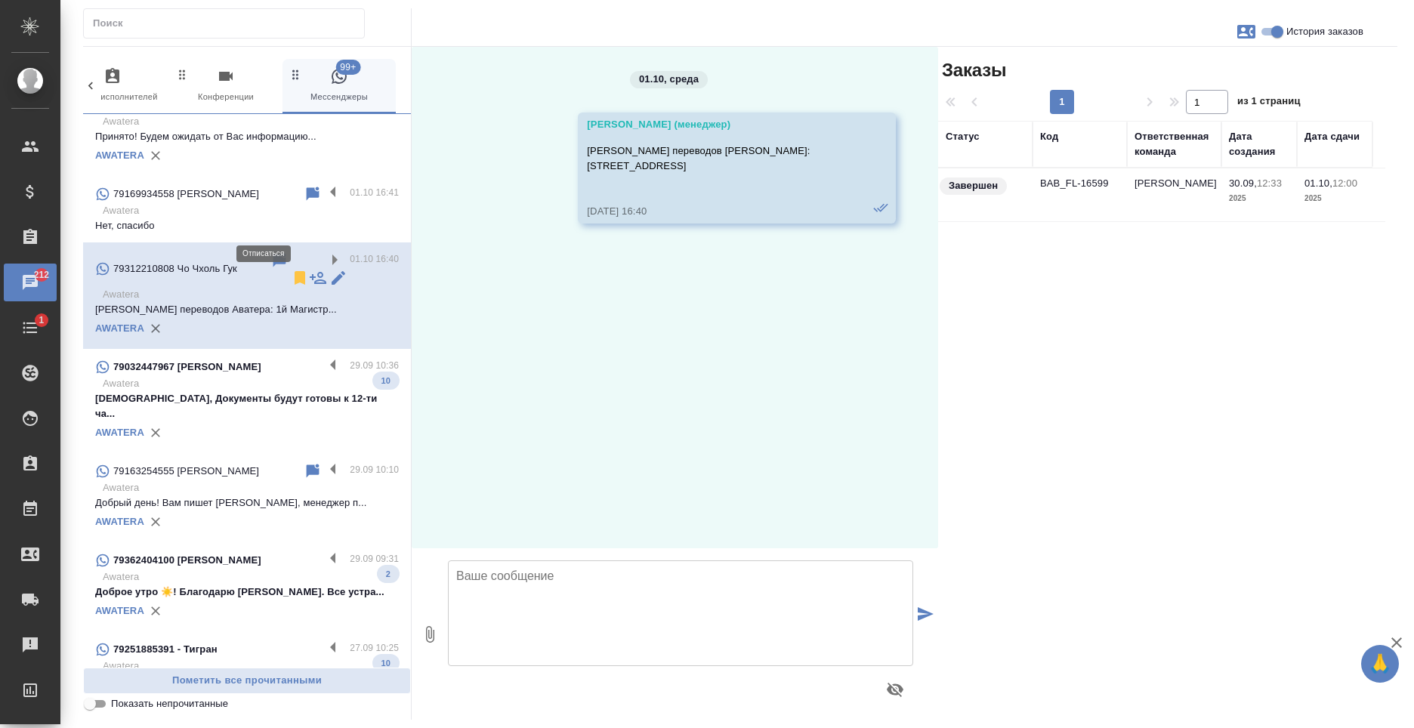
click at [295, 271] on icon at bounding box center [300, 278] width 11 height 14
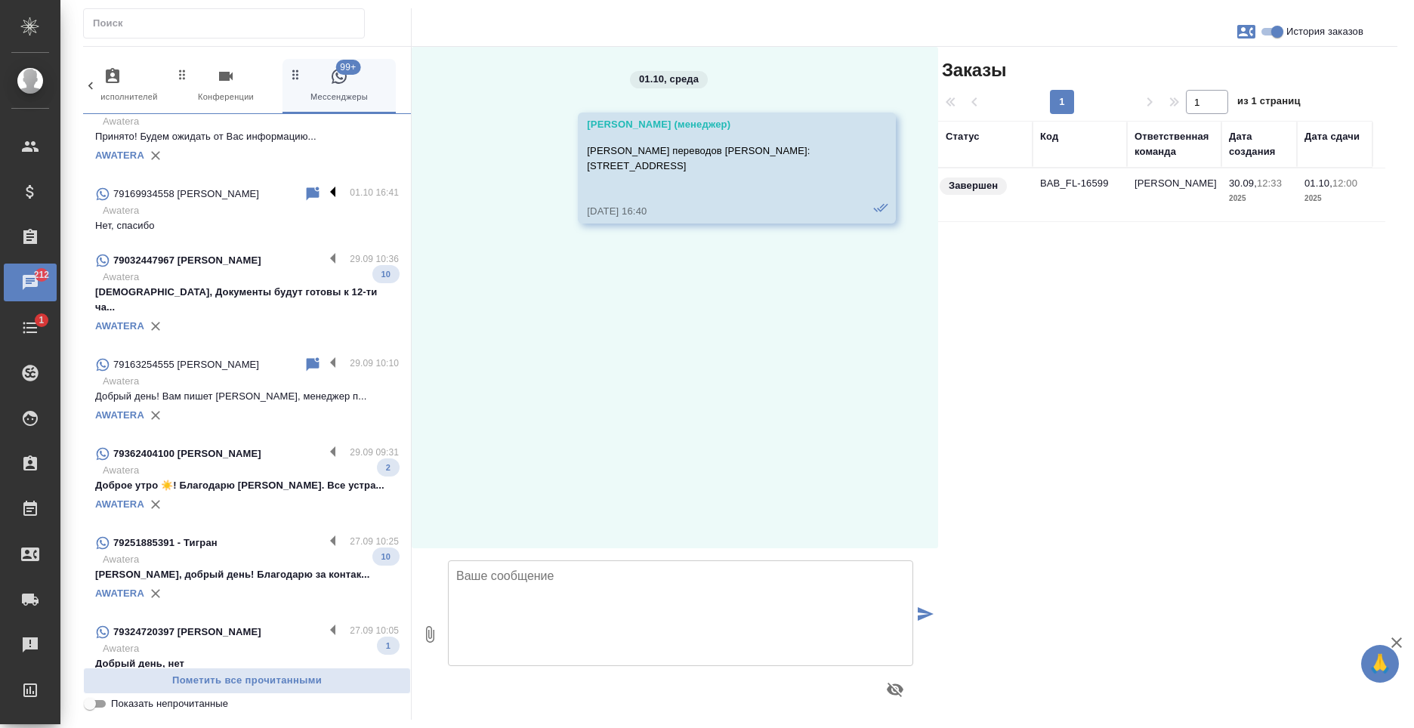
click at [324, 185] on label at bounding box center [337, 193] width 26 height 17
click at [0, 0] on input "checkbox" at bounding box center [0, 0] width 0 height 0
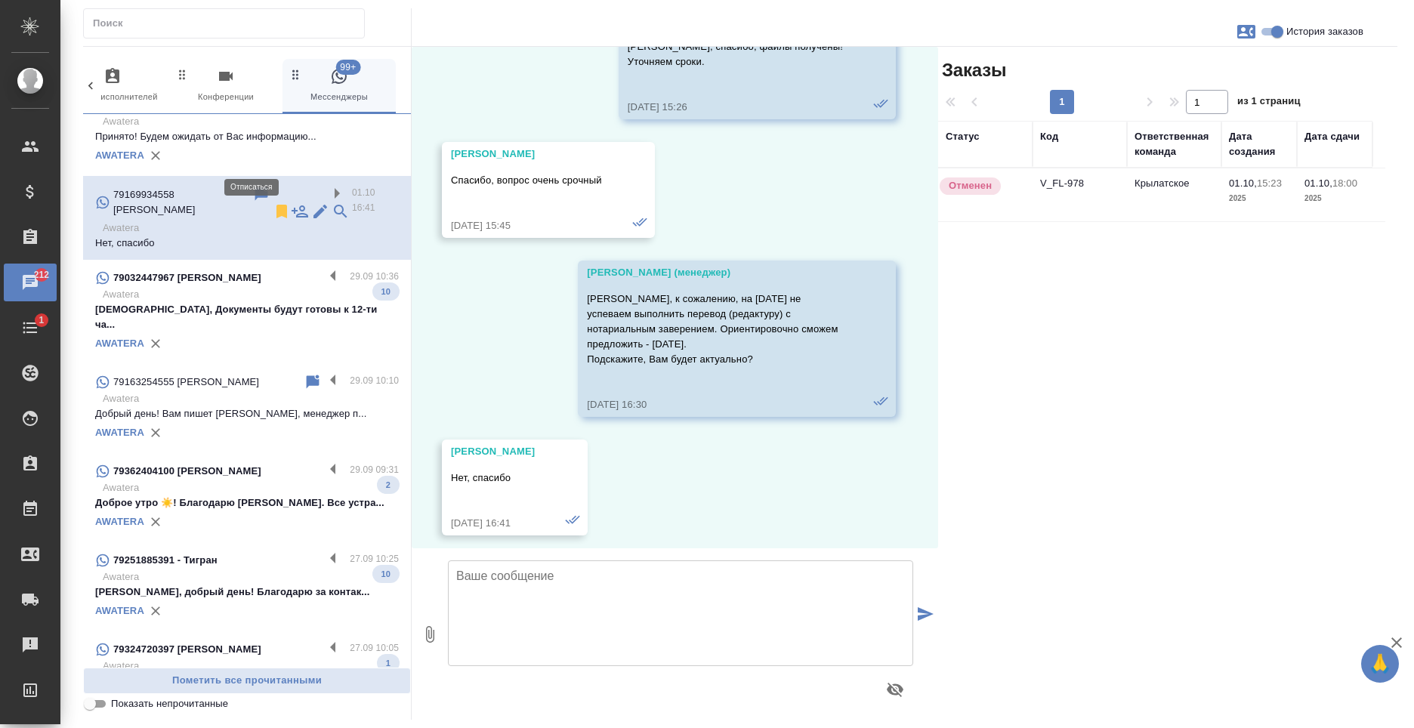
scroll to position [1125, 0]
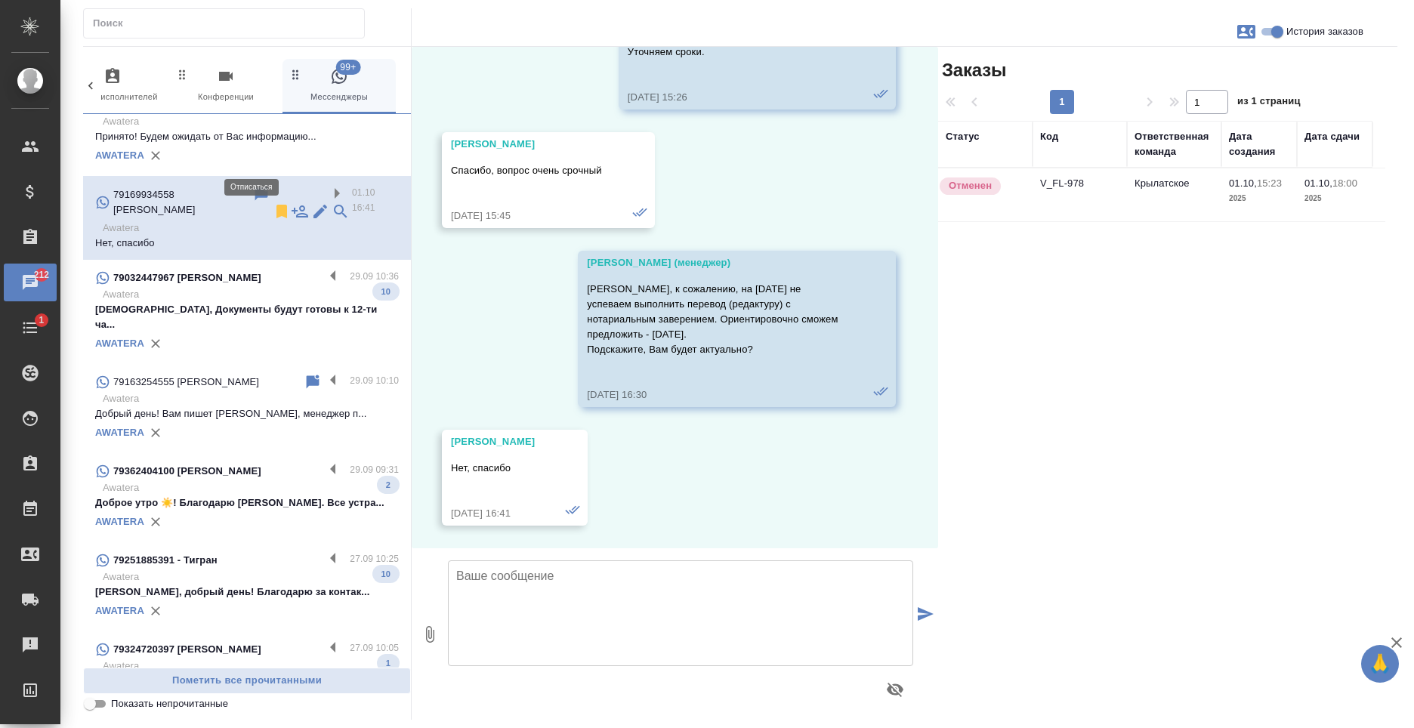
click at [276, 205] on icon at bounding box center [281, 212] width 11 height 14
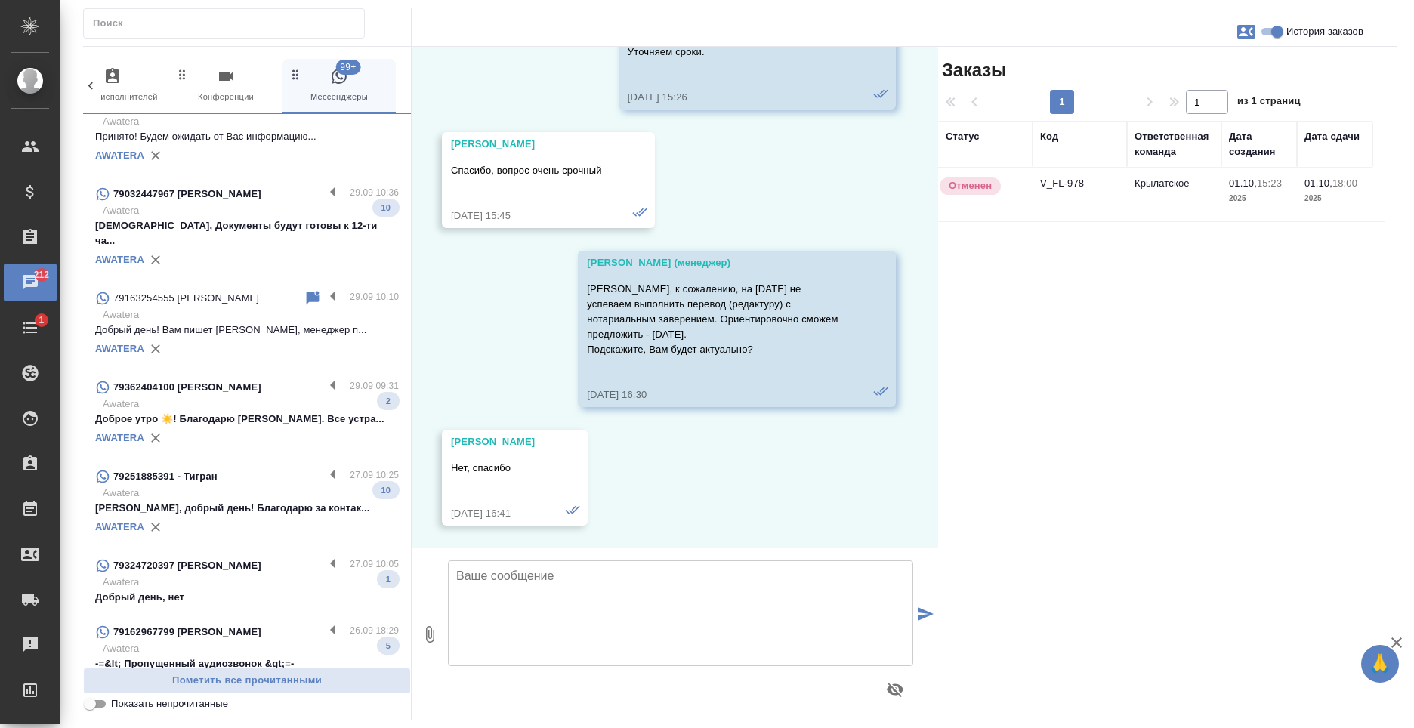
click at [324, 623] on label at bounding box center [337, 631] width 26 height 17
click at [0, 0] on input "checkbox" at bounding box center [0, 0] width 0 height 0
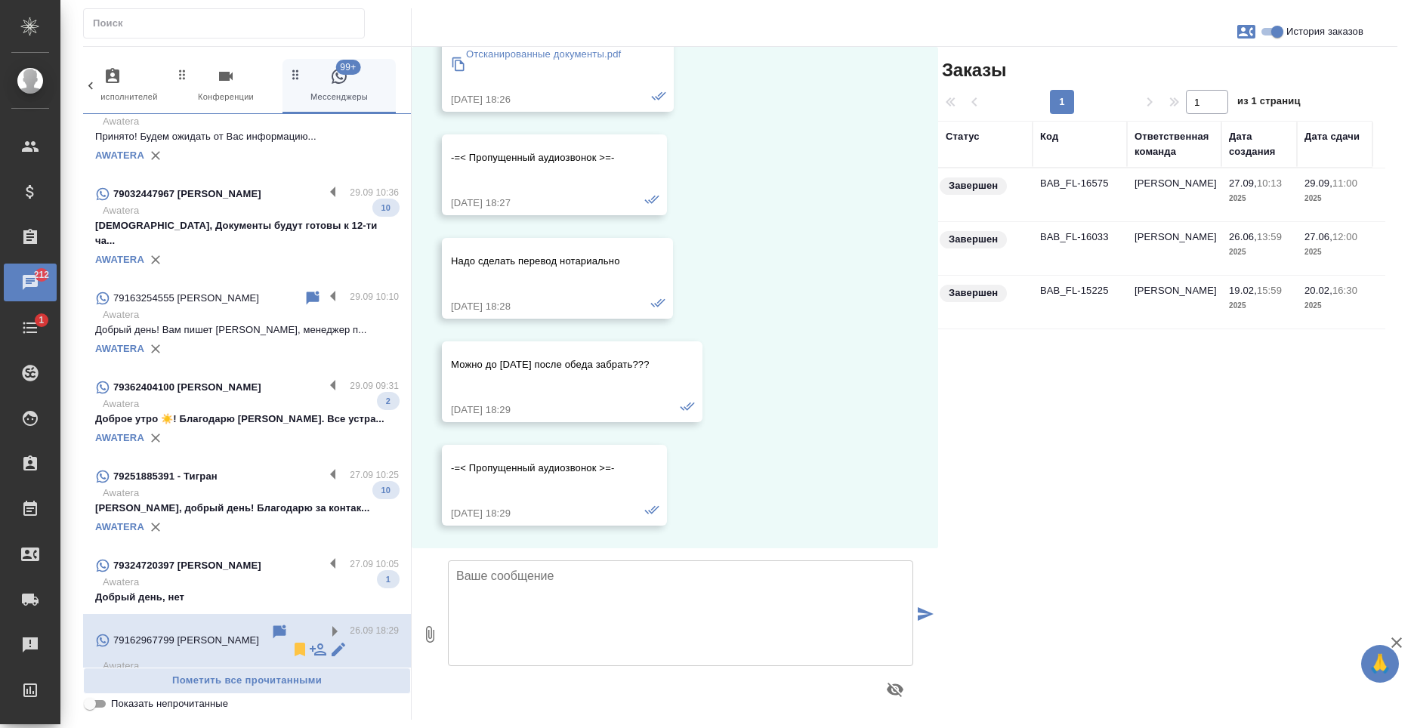
scroll to position [296, 0]
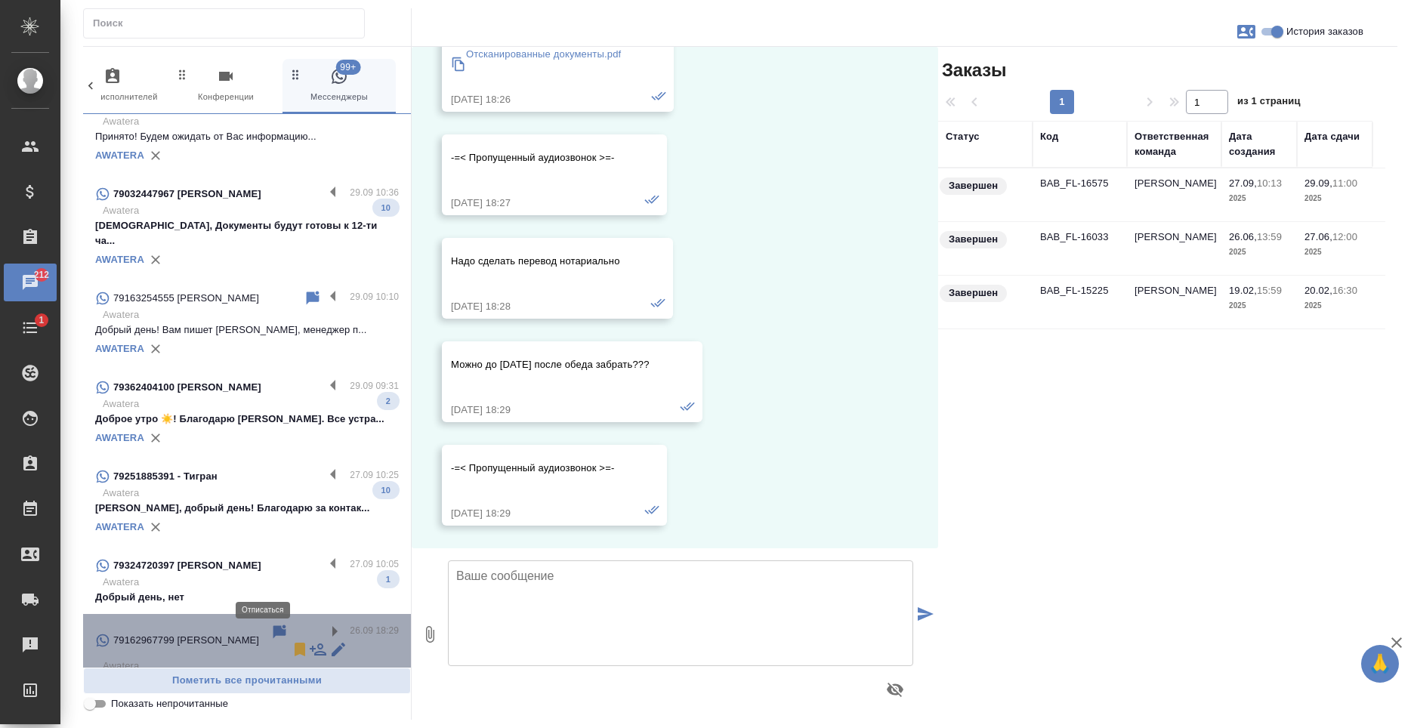
click at [295, 643] on icon at bounding box center [300, 650] width 11 height 14
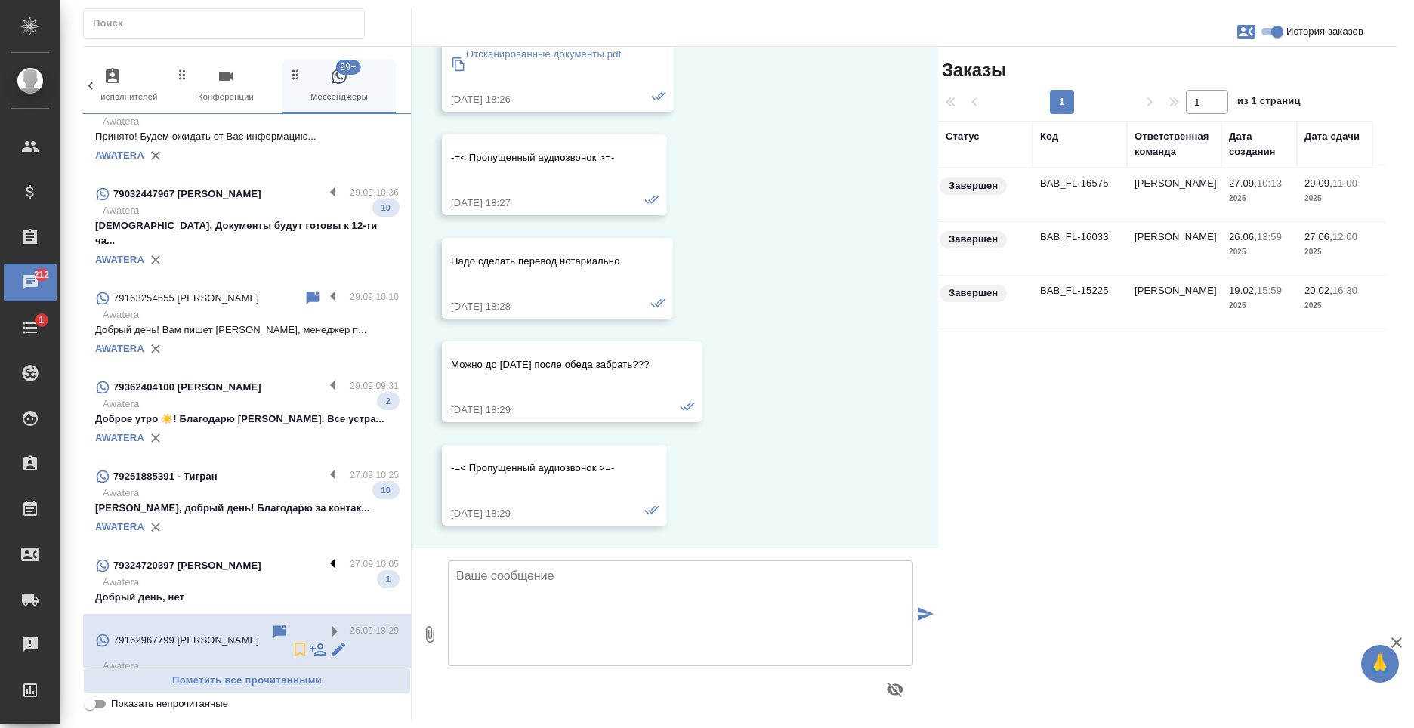
click at [324, 557] on label at bounding box center [337, 565] width 26 height 17
click at [0, 0] on input "checkbox" at bounding box center [0, 0] width 0 height 0
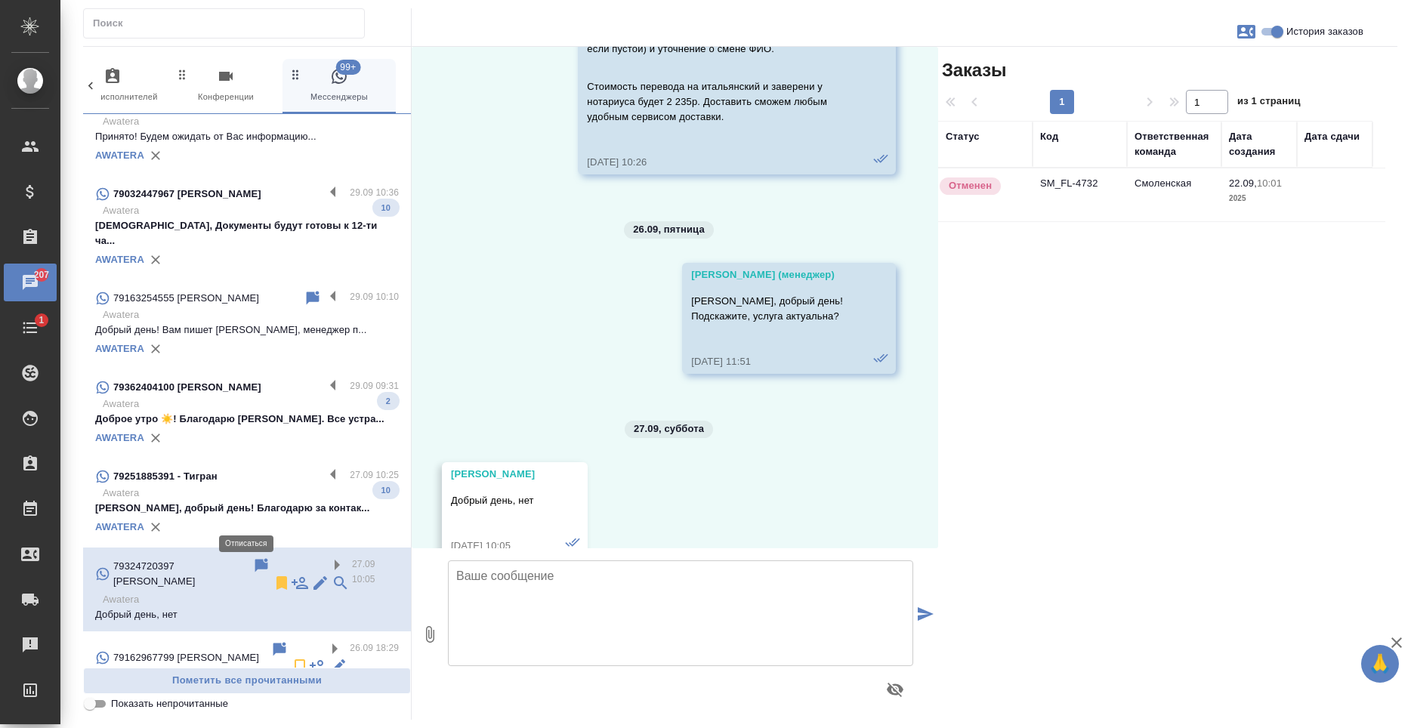
scroll to position [1546, 0]
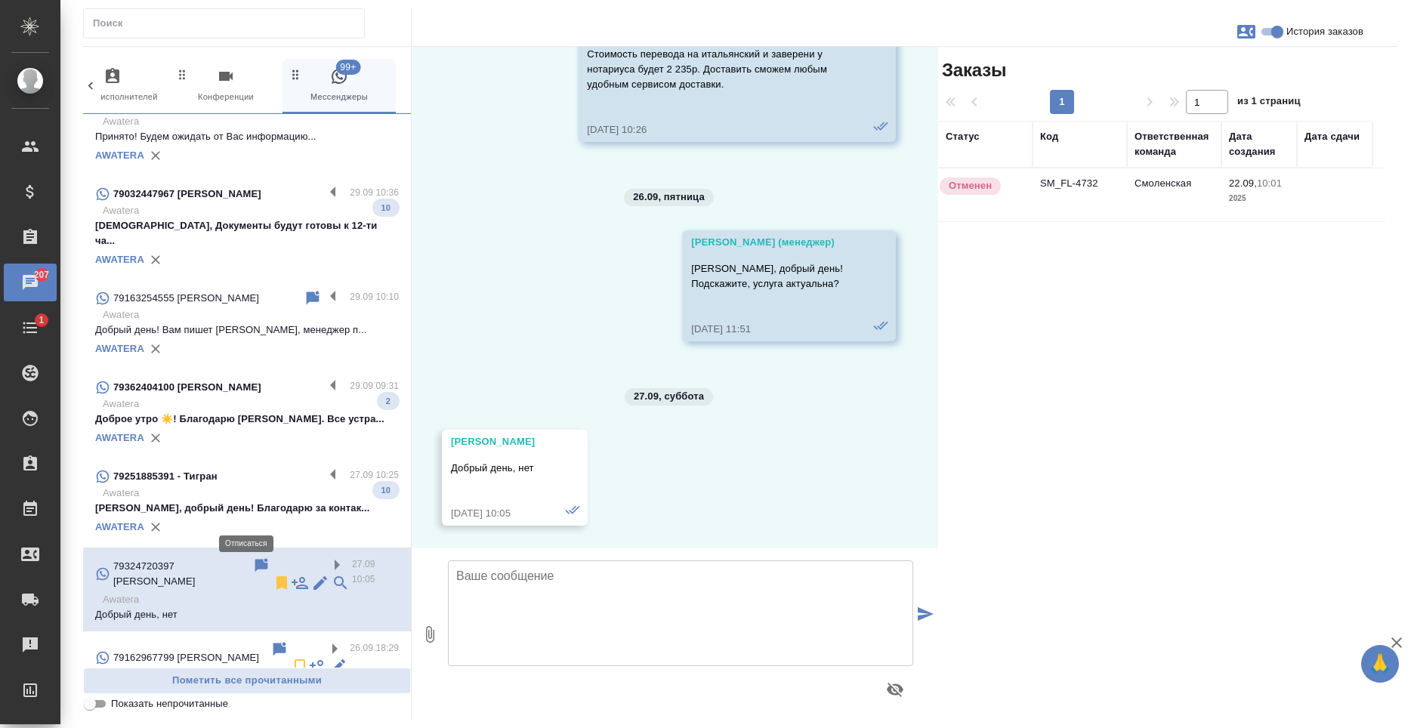
click at [276, 576] on icon at bounding box center [281, 583] width 11 height 14
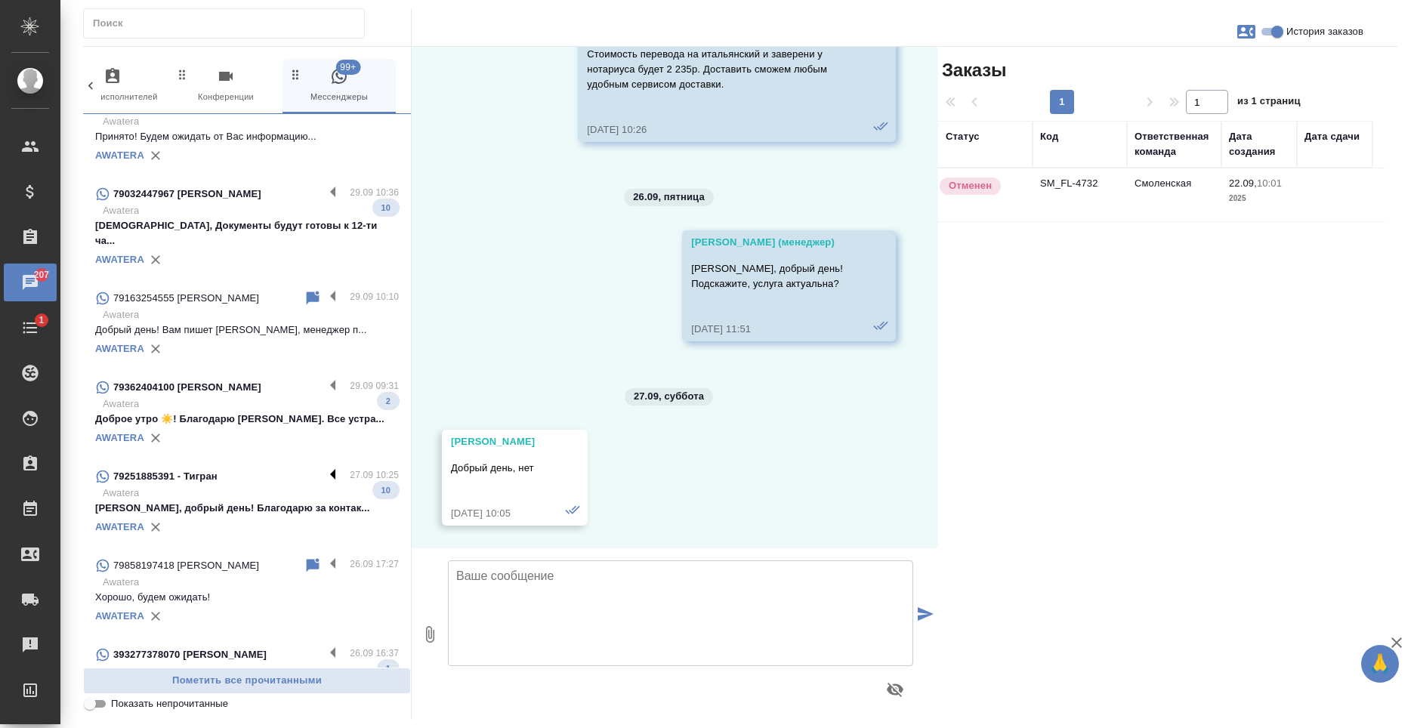
click at [324, 467] on label at bounding box center [337, 475] width 26 height 17
click at [0, 0] on input "checkbox" at bounding box center [0, 0] width 0 height 0
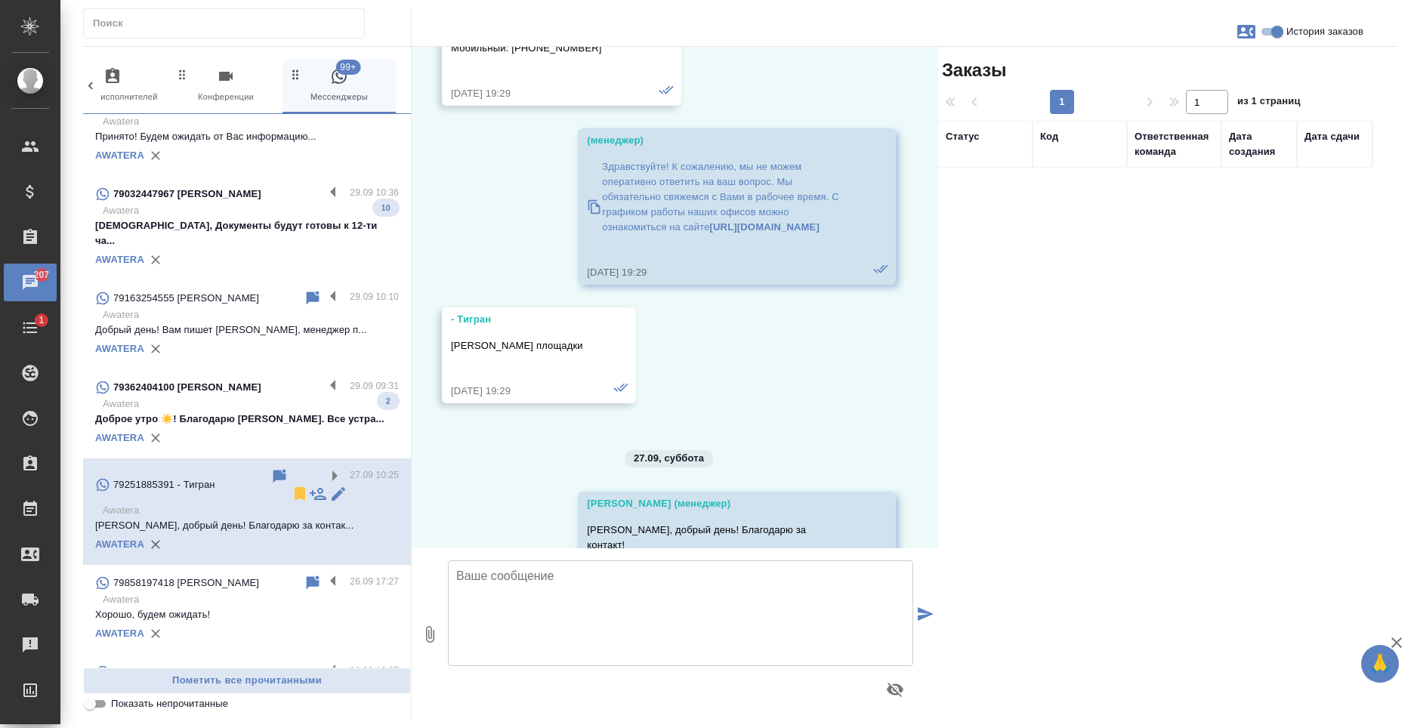
scroll to position [2817, 0]
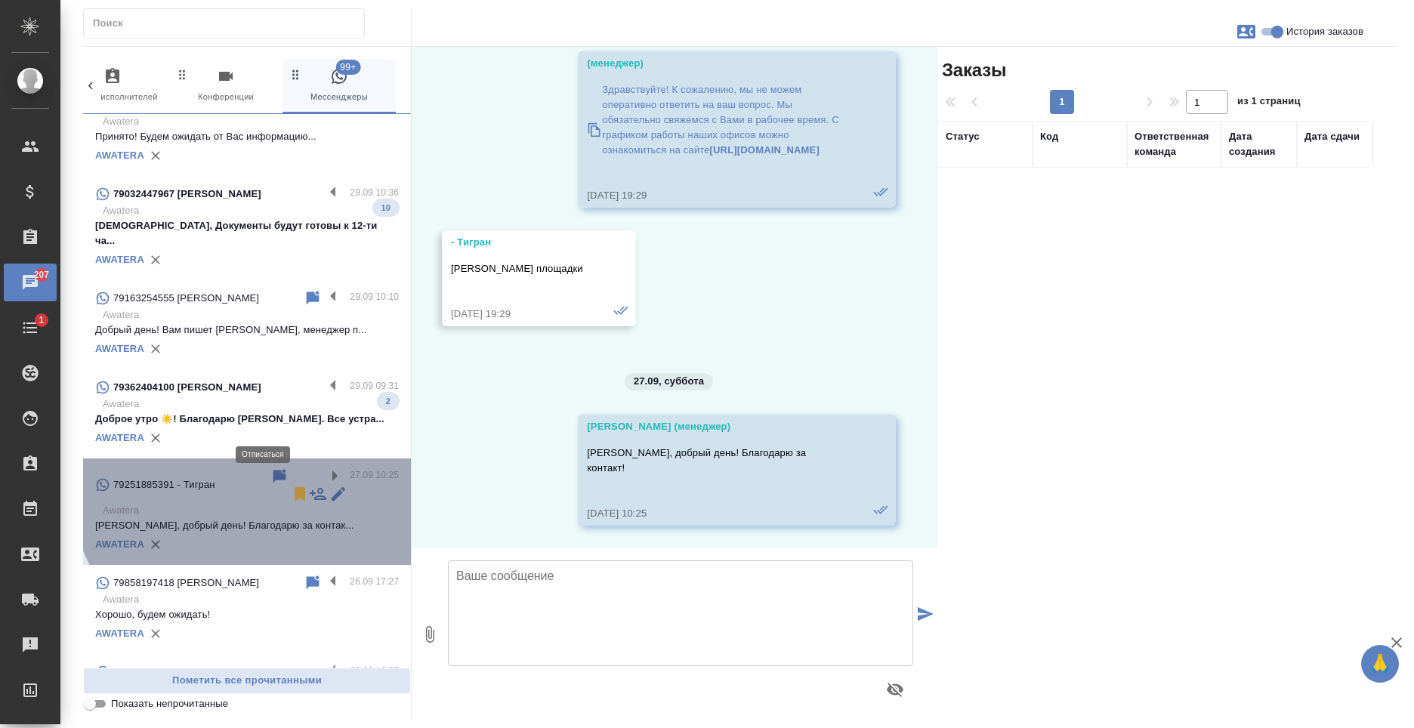
click at [295, 487] on icon at bounding box center [300, 494] width 11 height 14
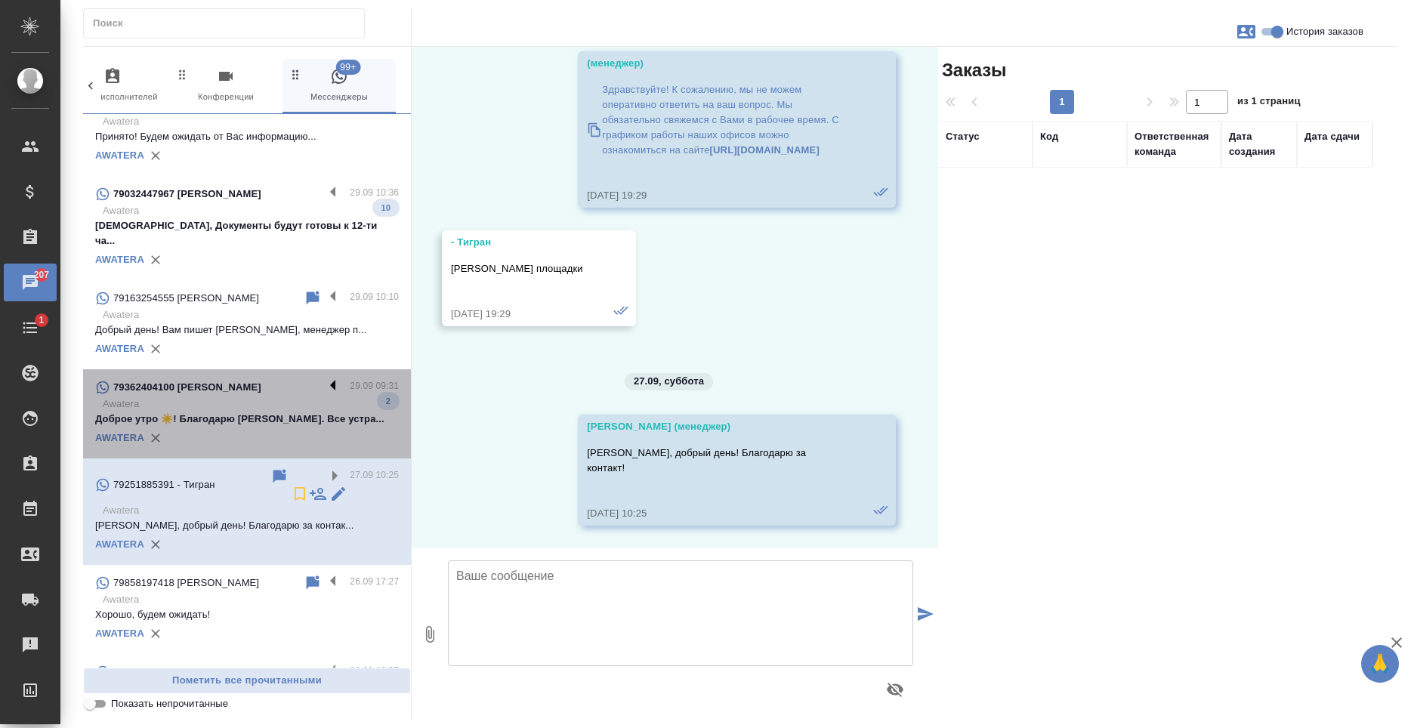
click at [326, 378] on label at bounding box center [337, 386] width 26 height 17
click at [0, 0] on input "checkbox" at bounding box center [0, 0] width 0 height 0
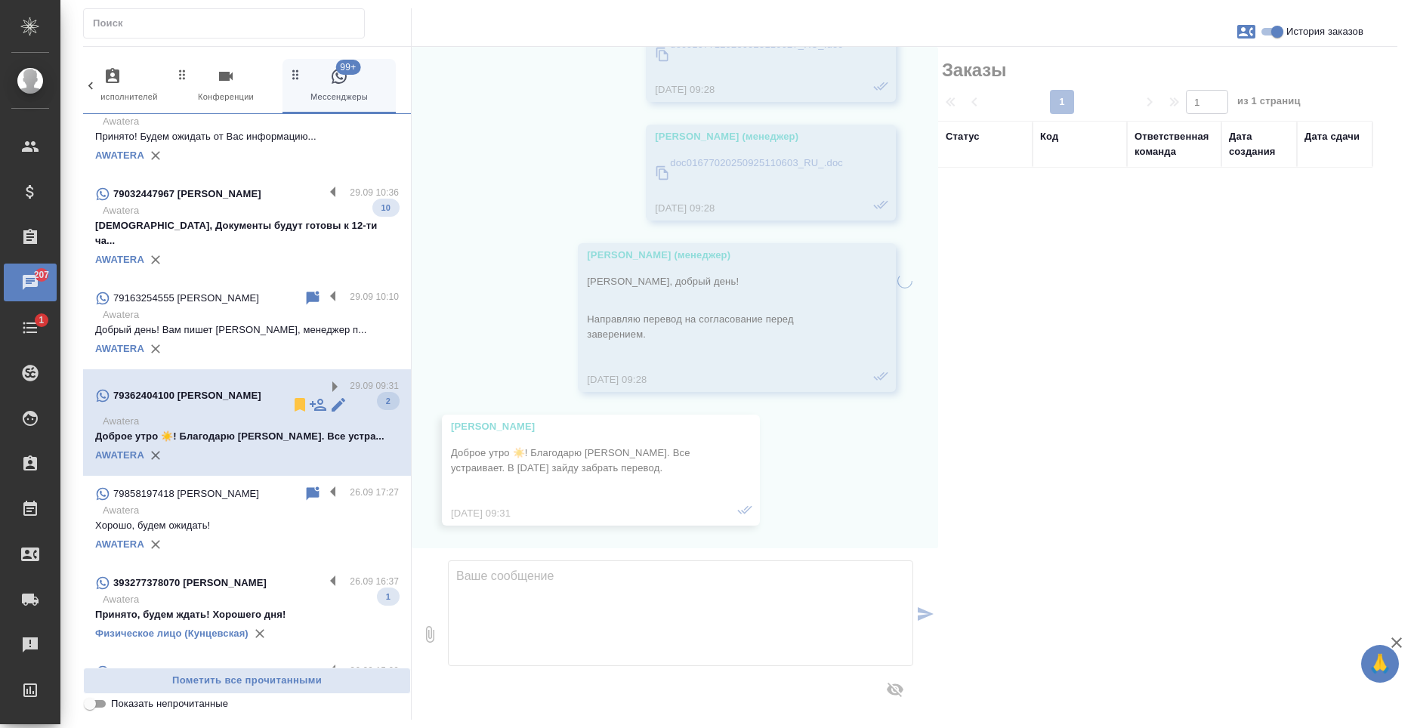
scroll to position [523, 0]
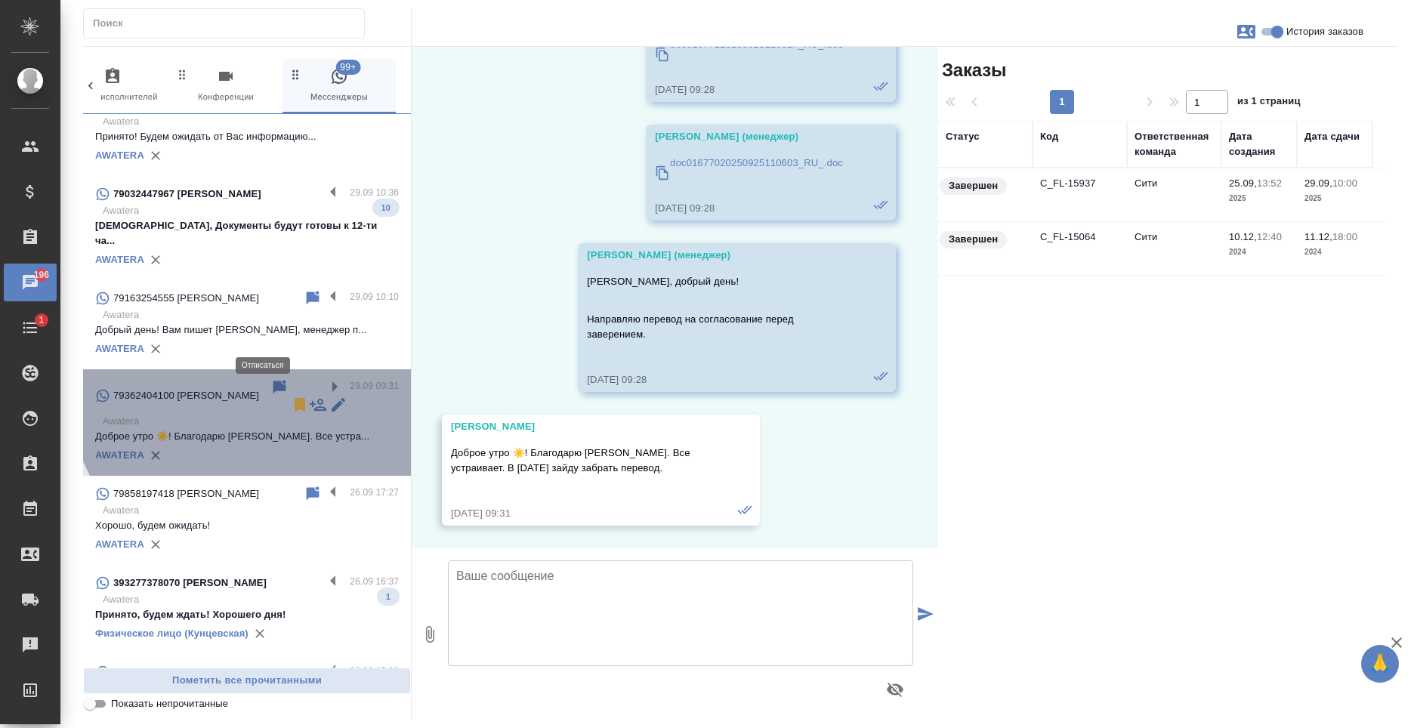
click at [295, 398] on icon at bounding box center [300, 405] width 11 height 14
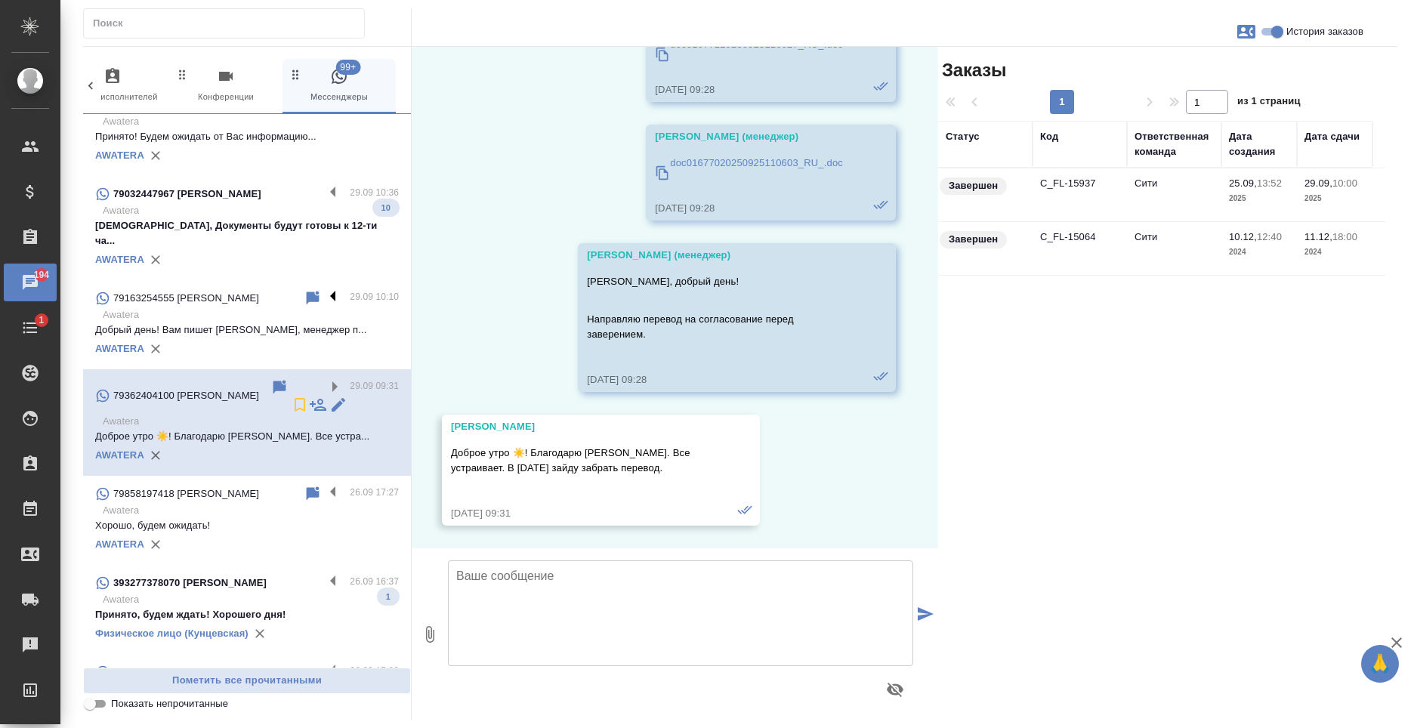
click at [324, 289] on label at bounding box center [337, 297] width 26 height 17
click at [0, 0] on input "checkbox" at bounding box center [0, 0] width 0 height 0
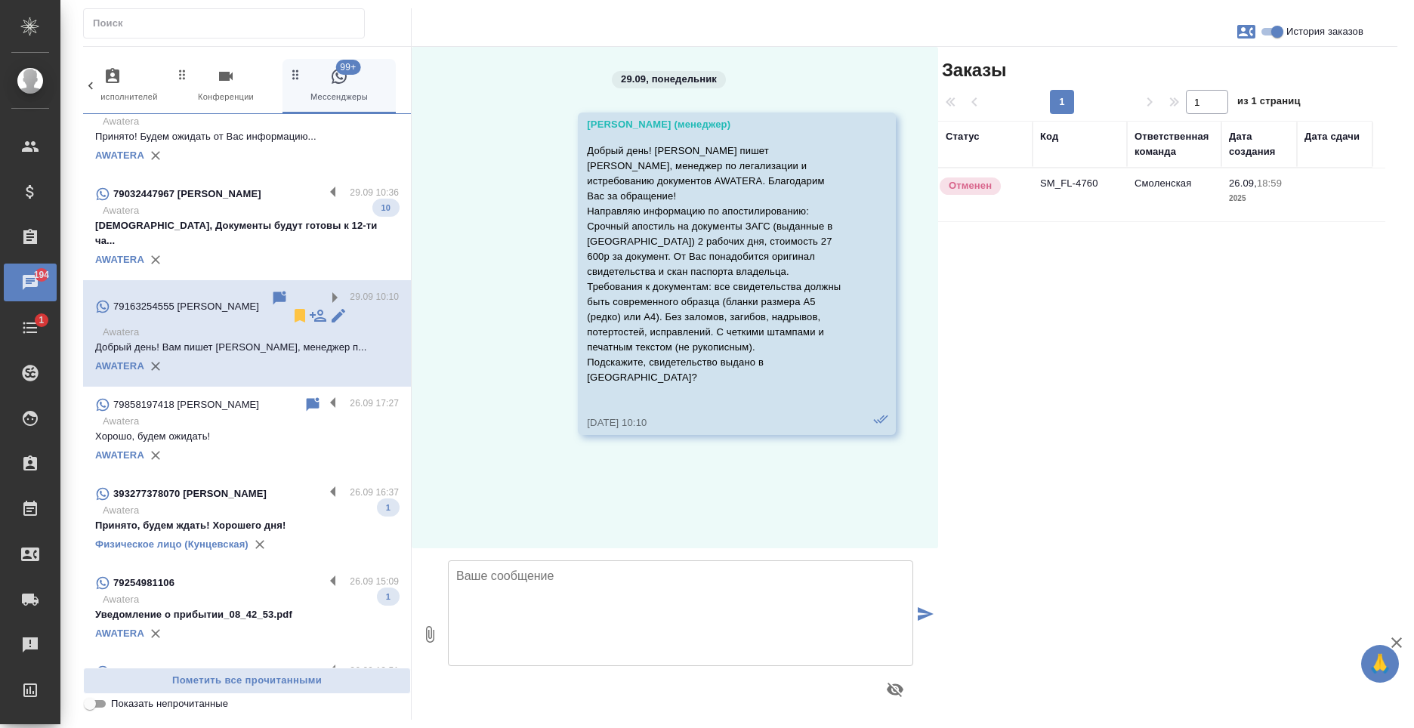
scroll to position [0, 0]
click at [295, 309] on icon at bounding box center [300, 316] width 11 height 14
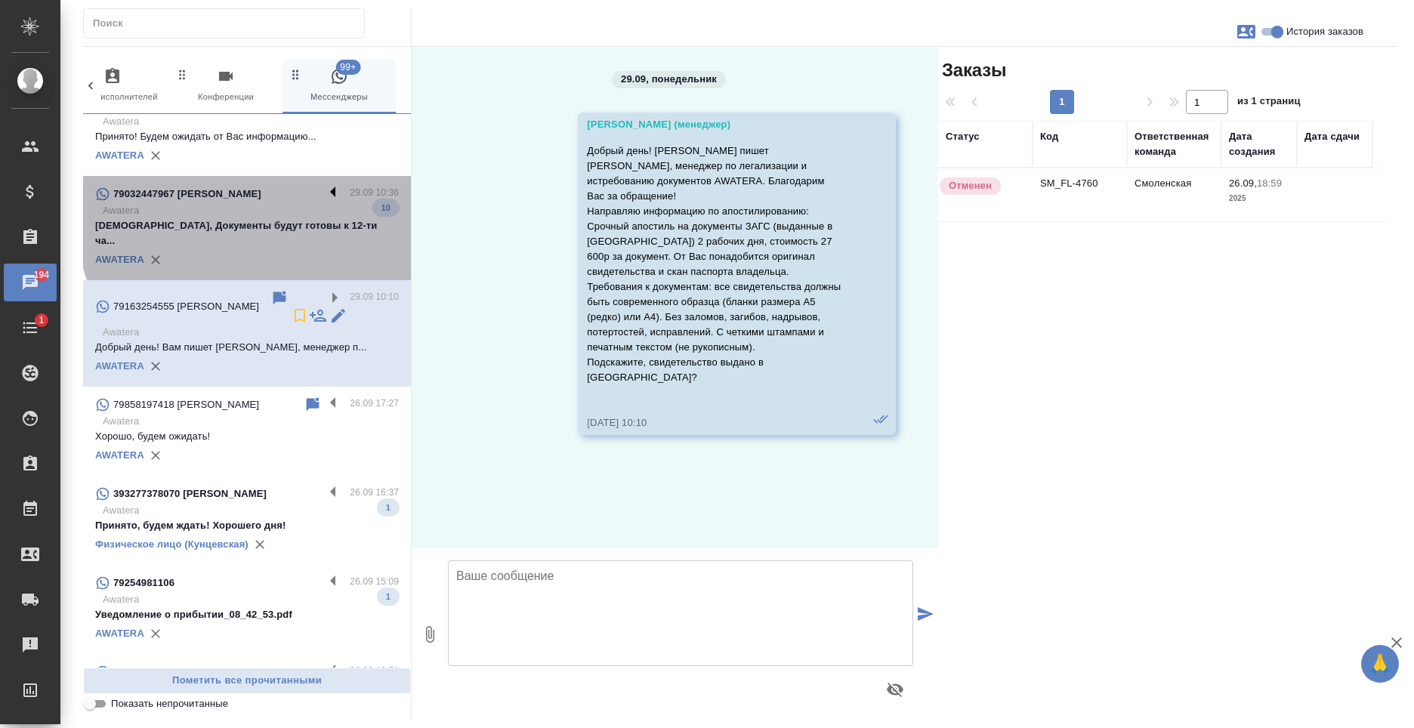
click at [325, 185] on label at bounding box center [337, 193] width 26 height 17
click at [0, 0] on input "checkbox" at bounding box center [0, 0] width 0 height 0
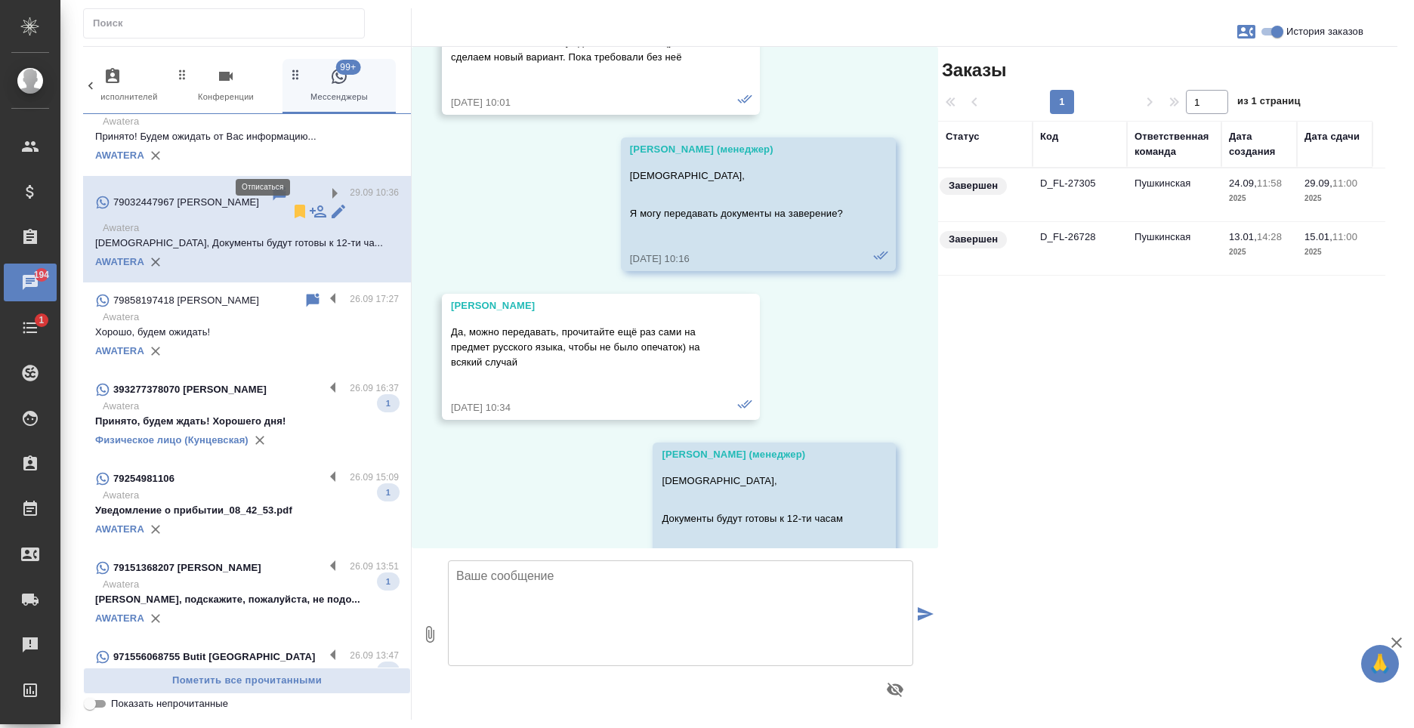
scroll to position [2275, 0]
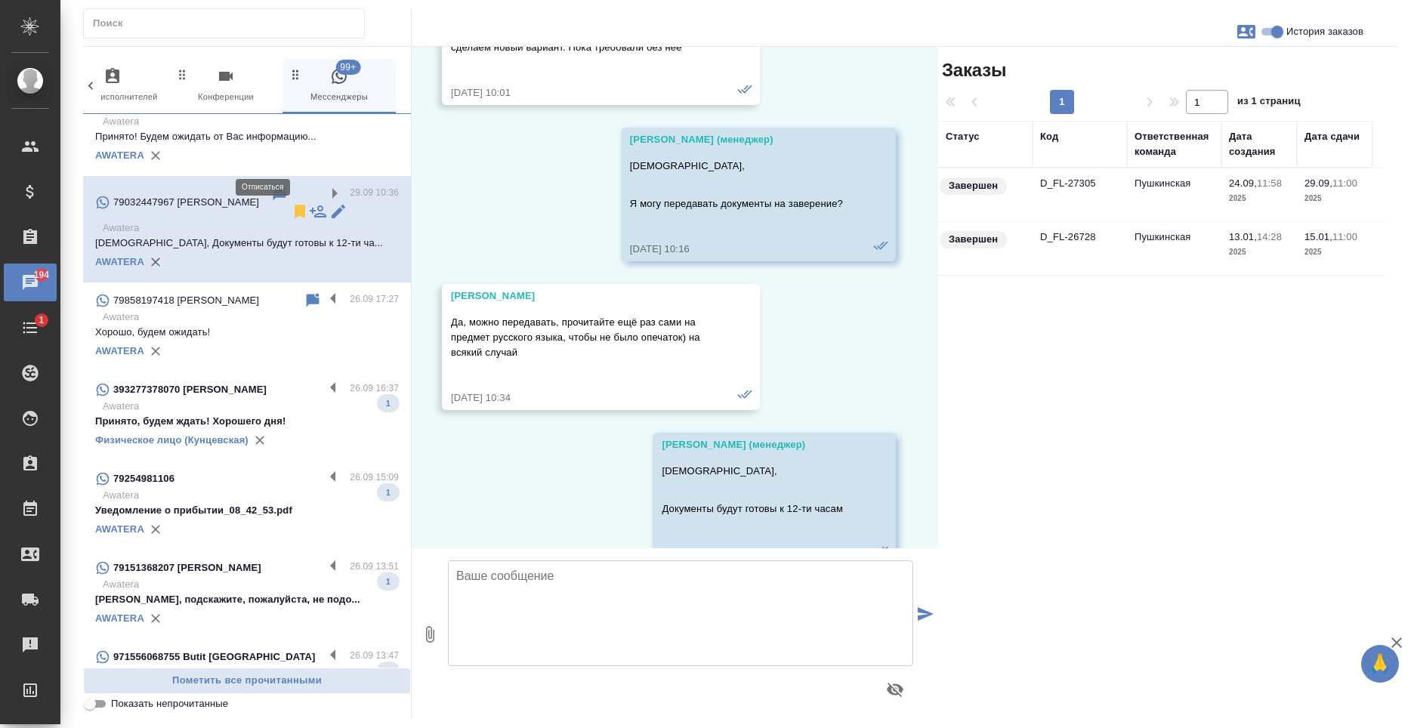
click at [291, 202] on icon at bounding box center [300, 211] width 18 height 18
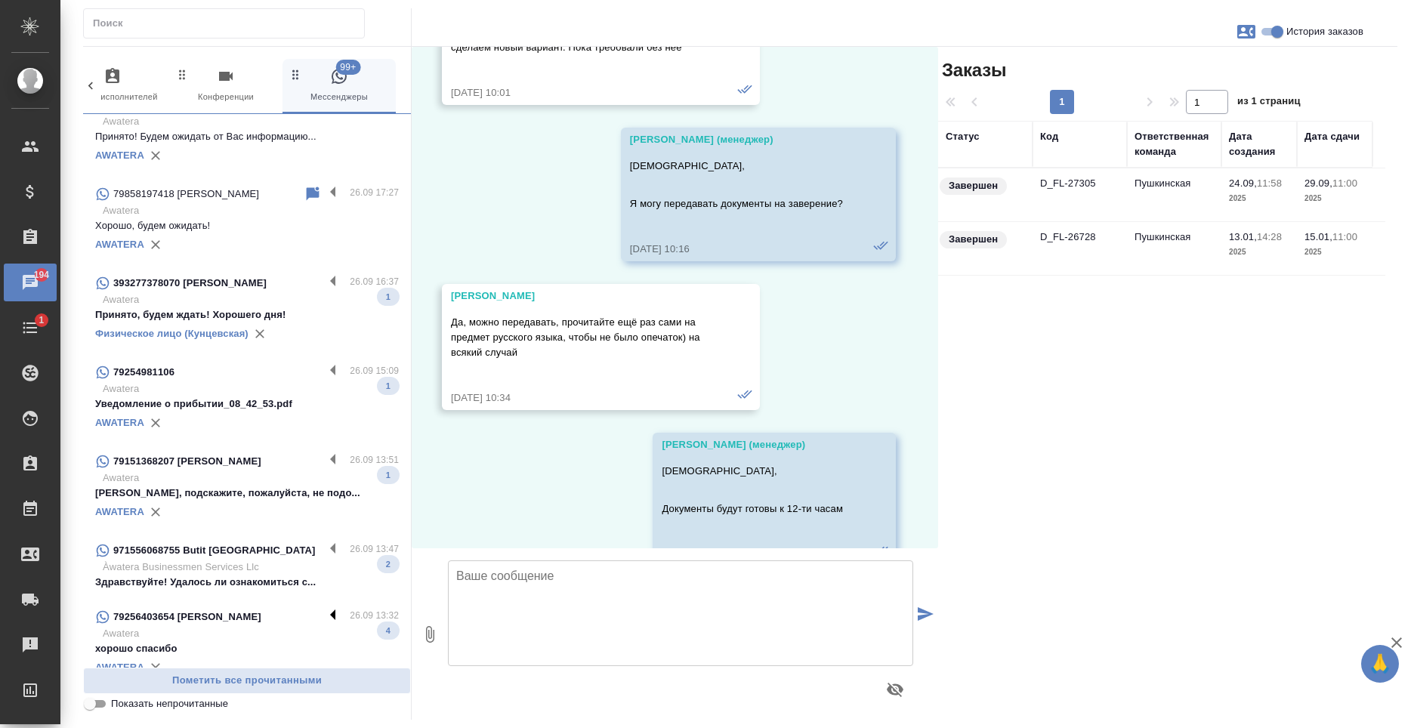
click at [330, 608] on label at bounding box center [337, 616] width 26 height 17
click at [0, 0] on input "checkbox" at bounding box center [0, 0] width 0 height 0
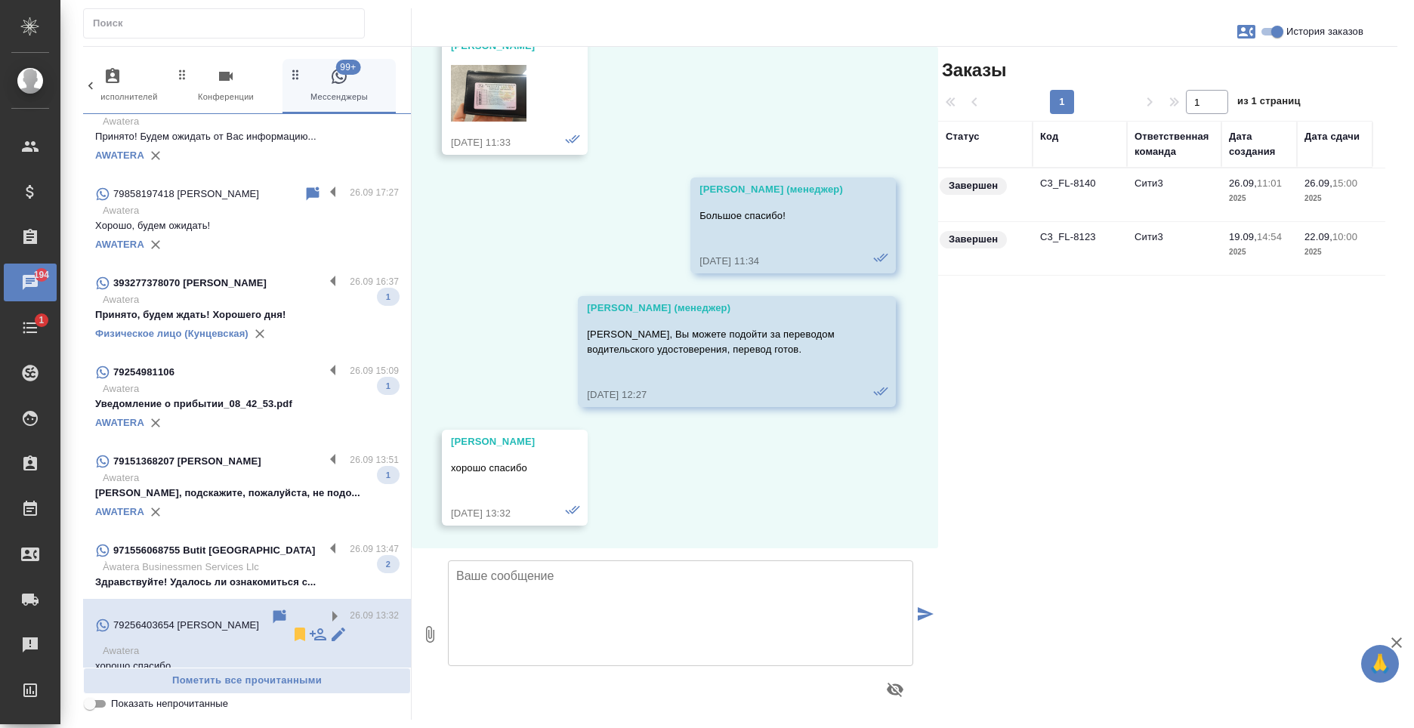
scroll to position [712, 0]
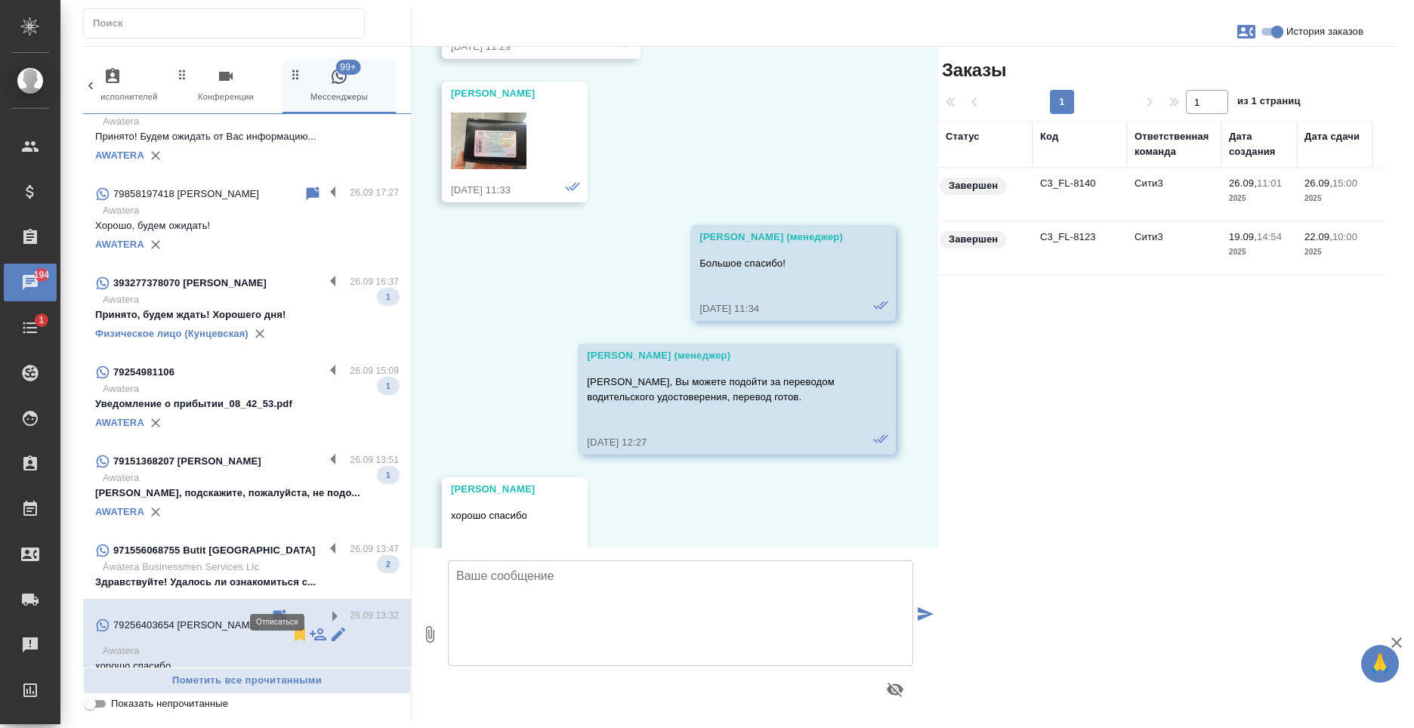
click at [295, 628] on icon at bounding box center [300, 635] width 11 height 14
click at [324, 541] on label at bounding box center [337, 549] width 26 height 17
click at [0, 0] on input "checkbox" at bounding box center [0, 0] width 0 height 0
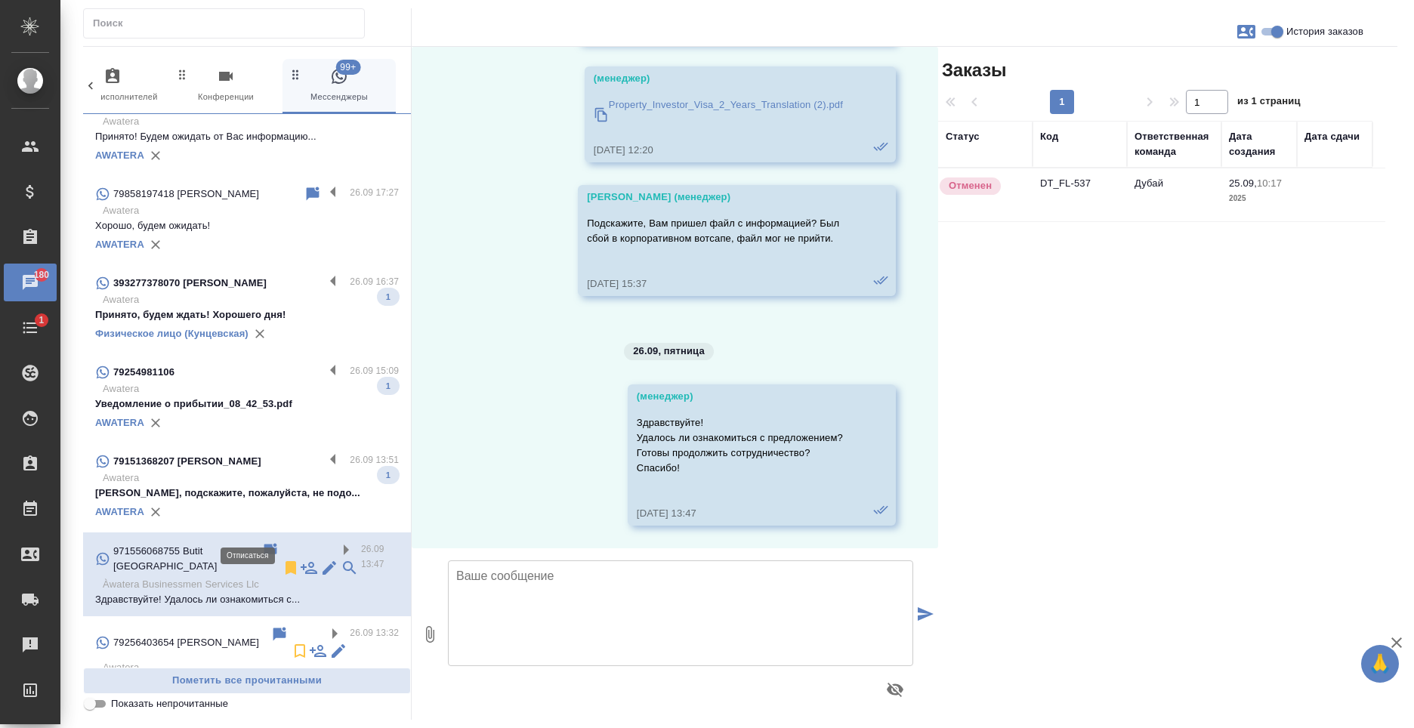
scroll to position [2120, 0]
click at [285, 561] on icon at bounding box center [290, 568] width 11 height 14
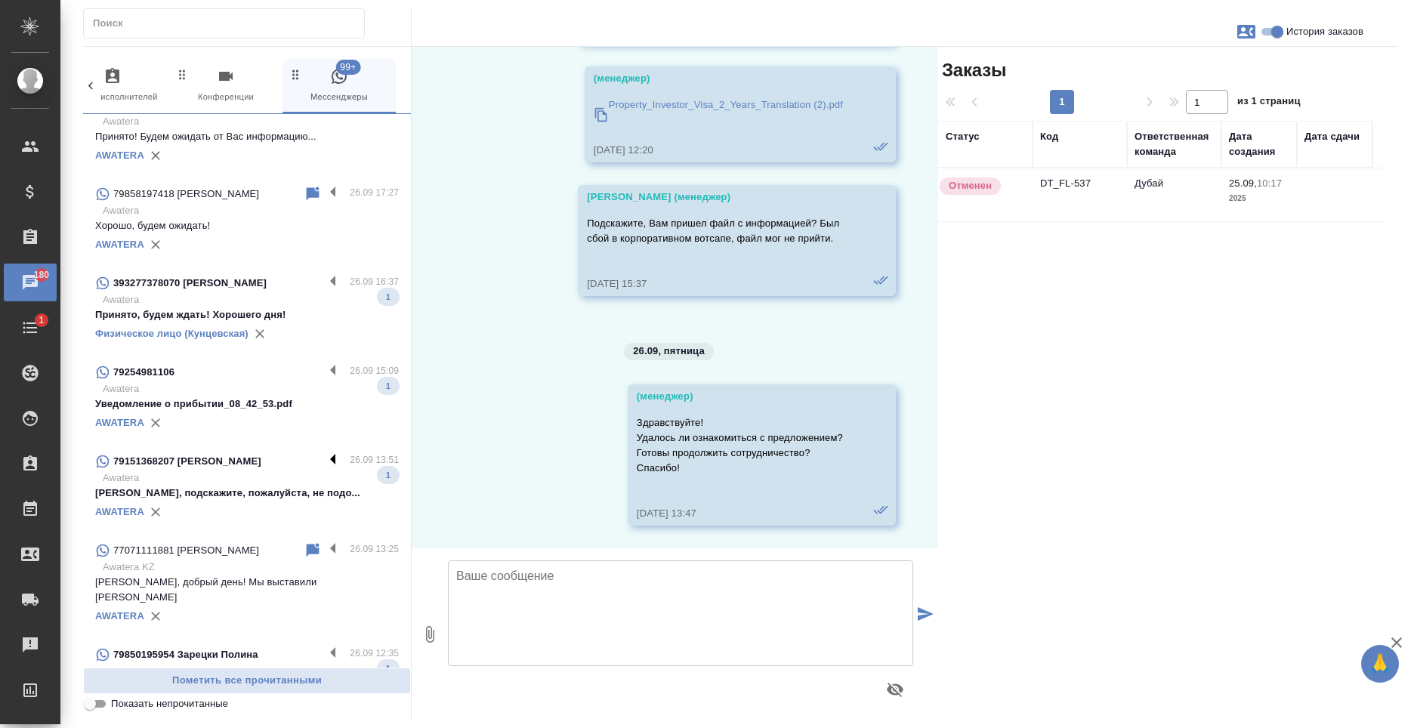
click at [324, 452] on label at bounding box center [337, 460] width 26 height 17
click at [0, 0] on input "checkbox" at bounding box center [0, 0] width 0 height 0
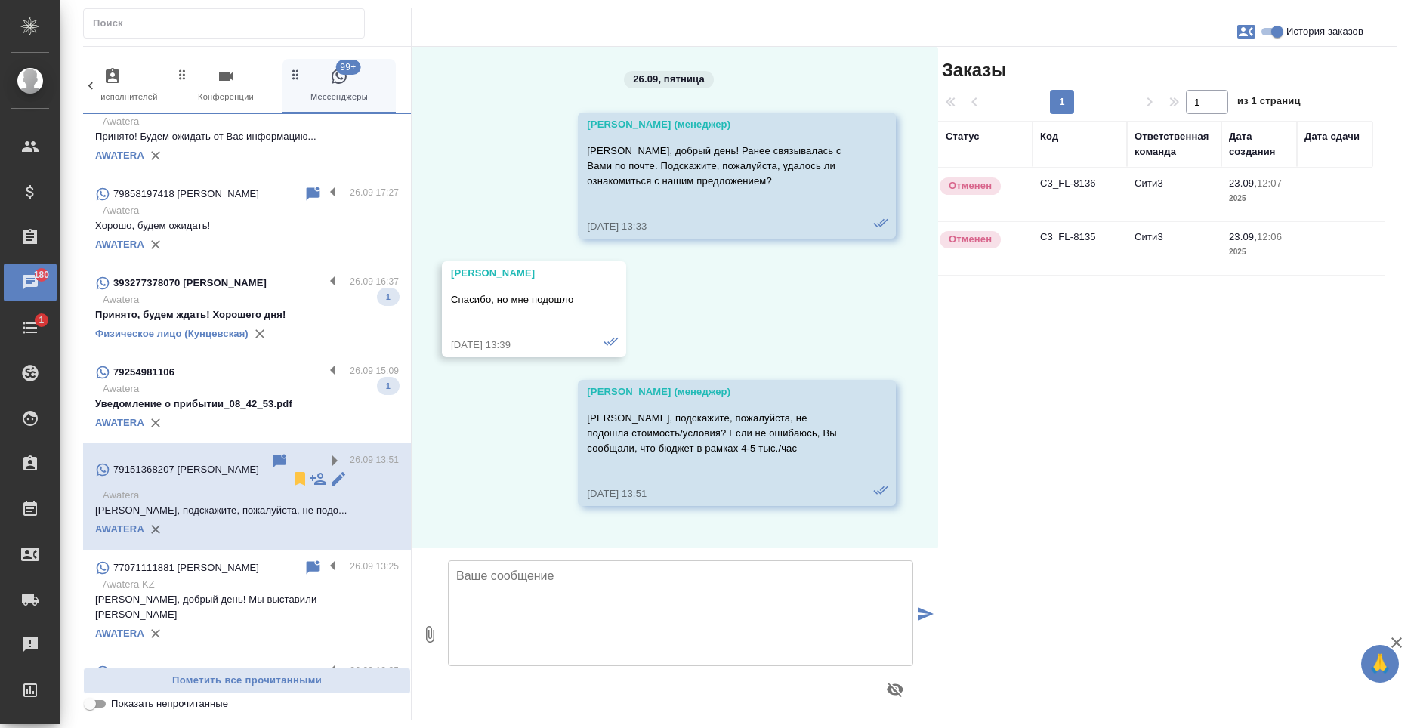
scroll to position [0, 0]
click at [295, 472] on icon at bounding box center [300, 479] width 11 height 14
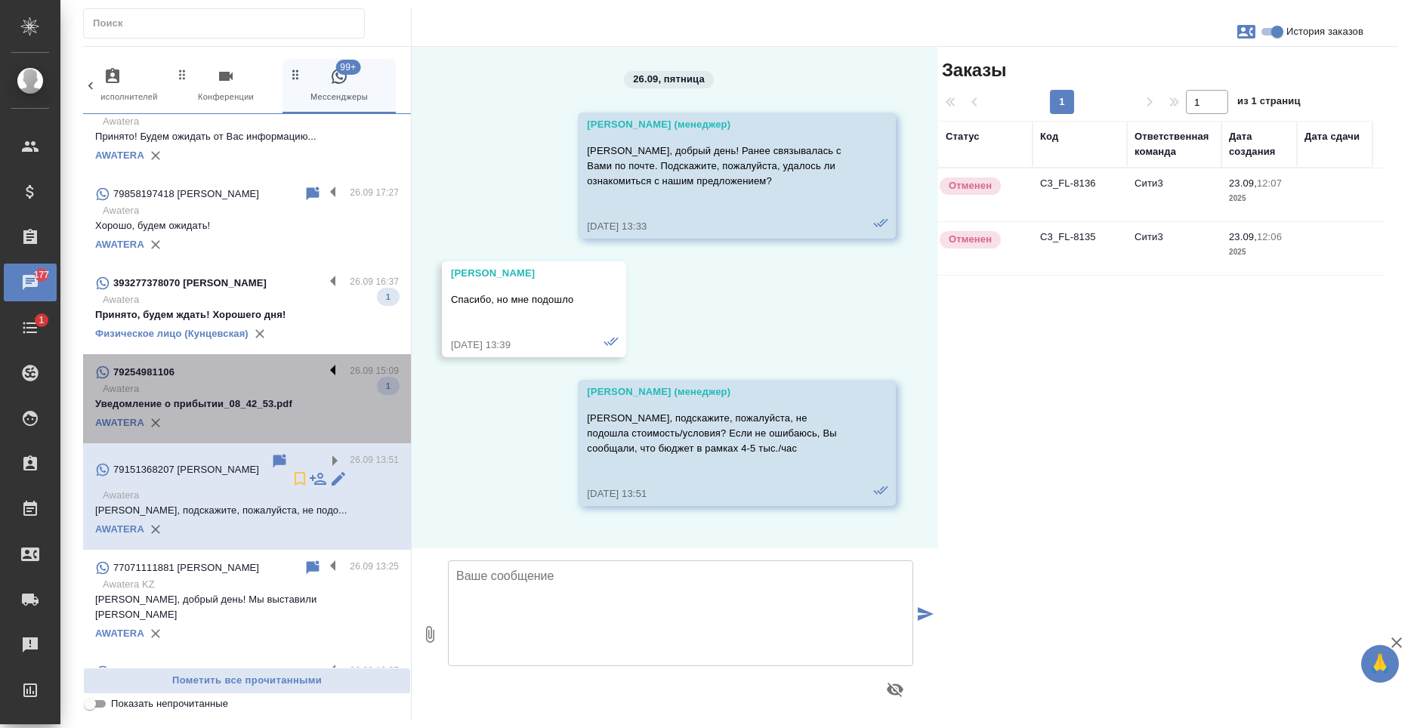
click at [324, 363] on label at bounding box center [337, 371] width 26 height 17
click at [0, 0] on input "checkbox" at bounding box center [0, 0] width 0 height 0
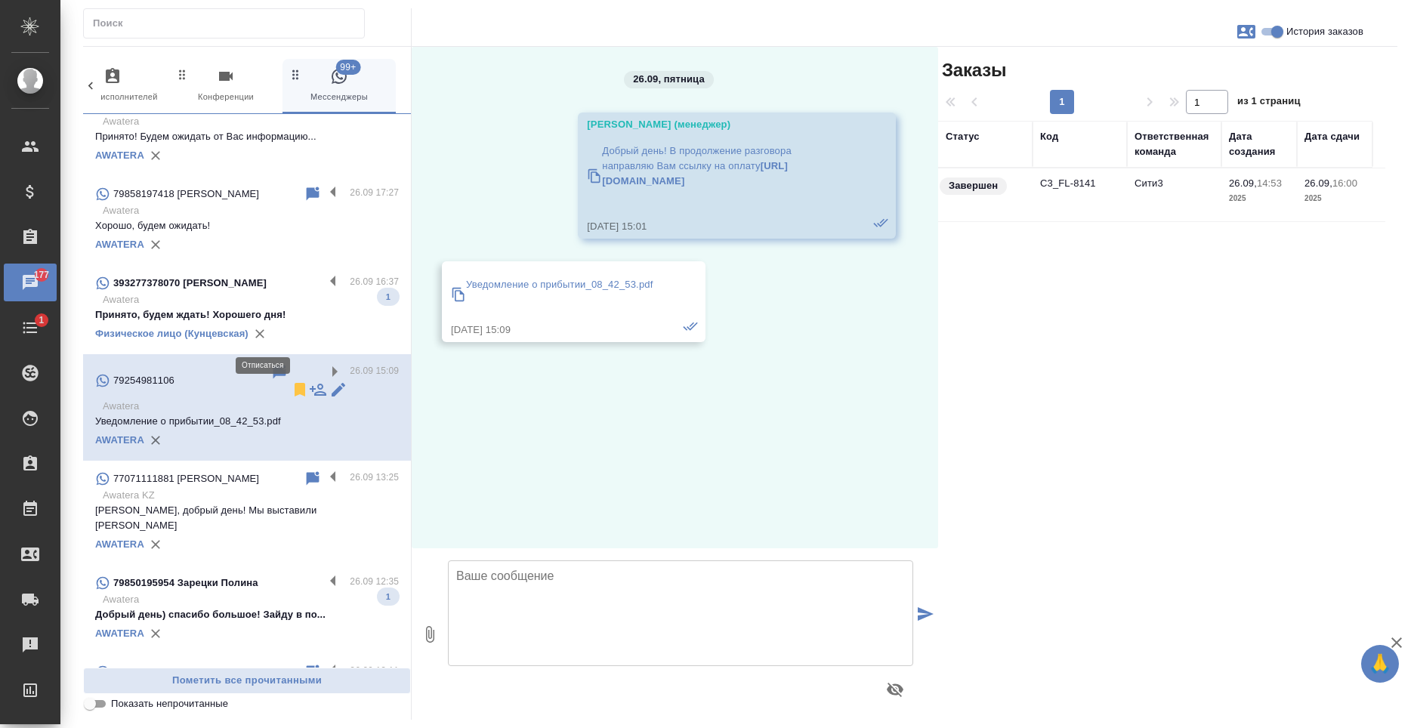
click at [295, 383] on icon at bounding box center [300, 390] width 11 height 14
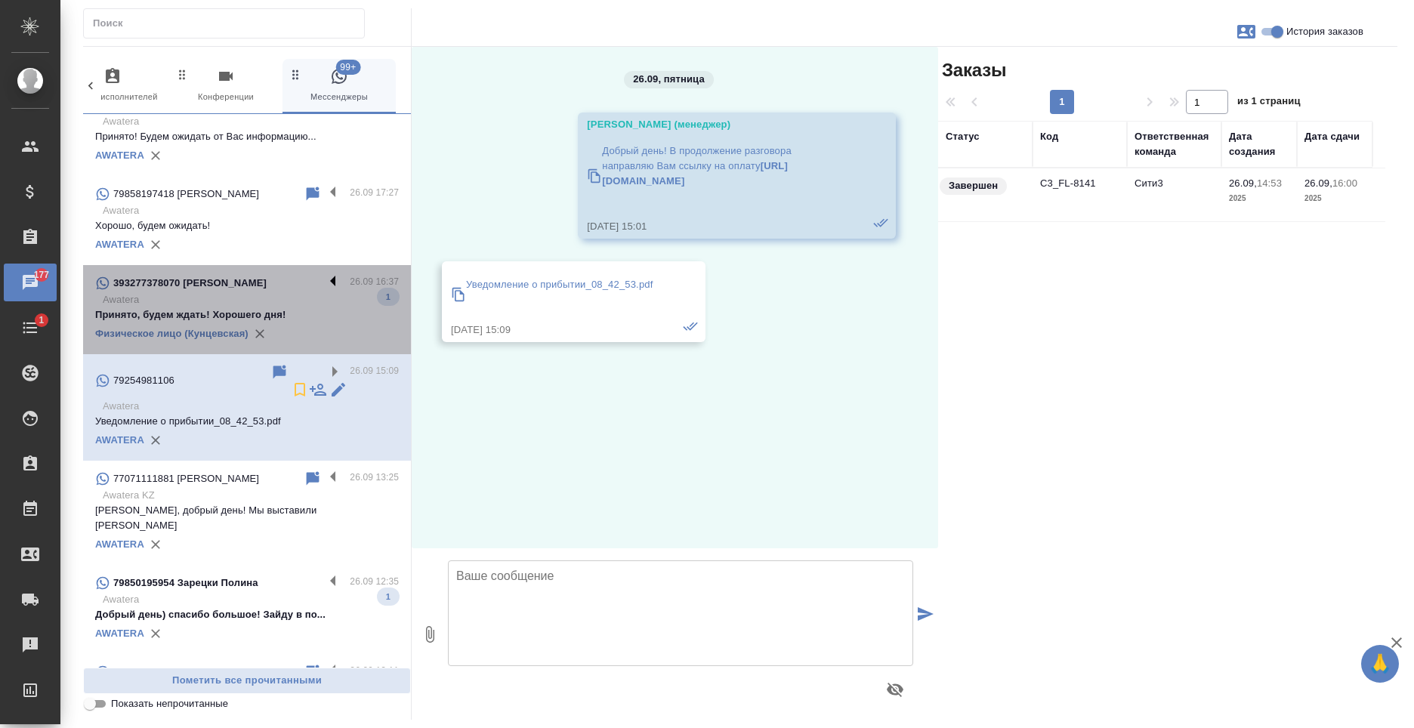
click at [326, 274] on label at bounding box center [337, 282] width 26 height 17
click at [0, 0] on input "checkbox" at bounding box center [0, 0] width 0 height 0
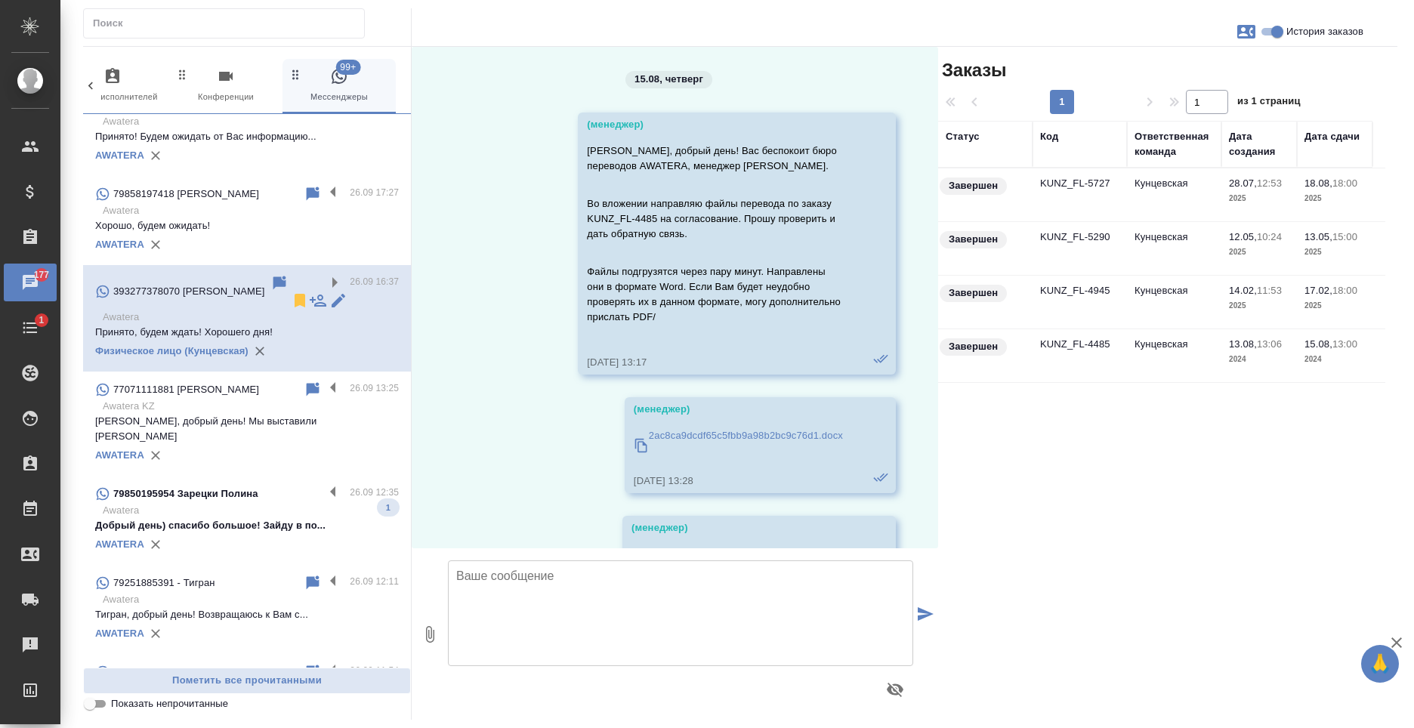
scroll to position [19915, 0]
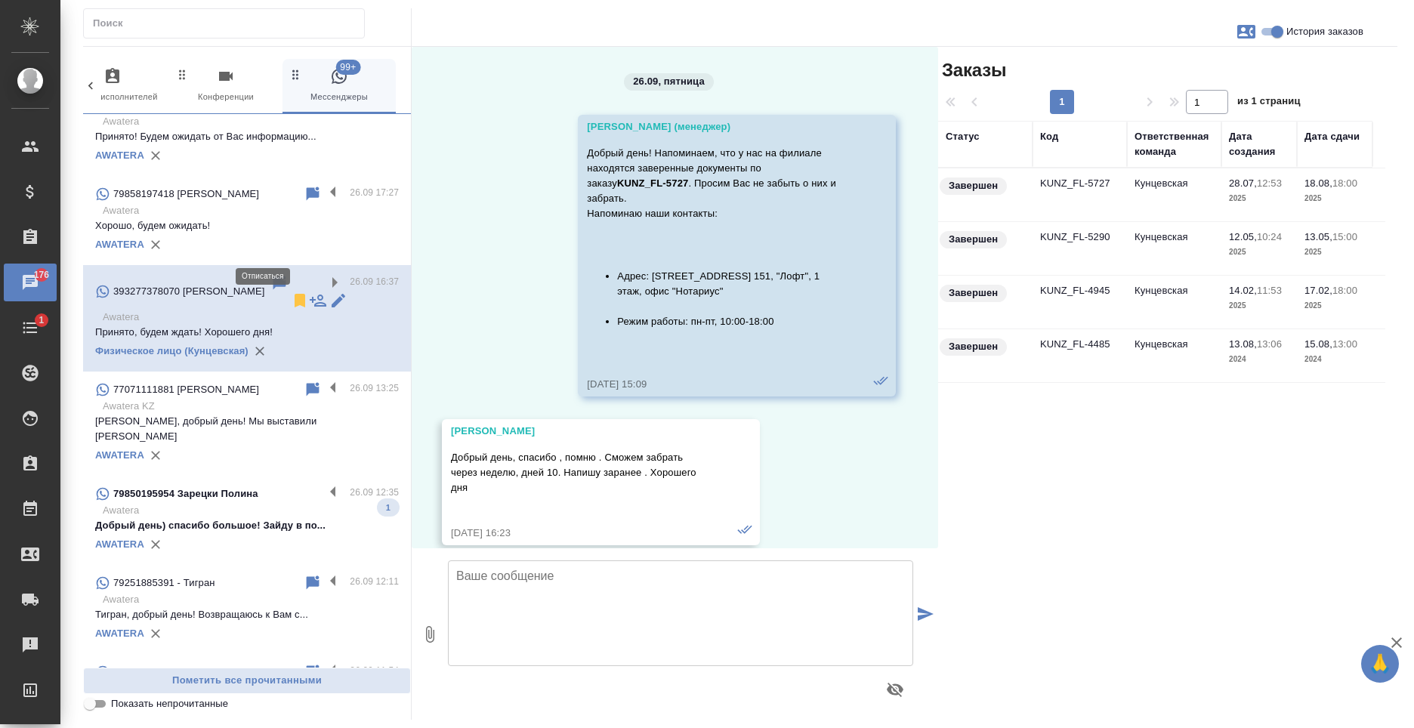
click at [295, 294] on icon at bounding box center [300, 301] width 11 height 14
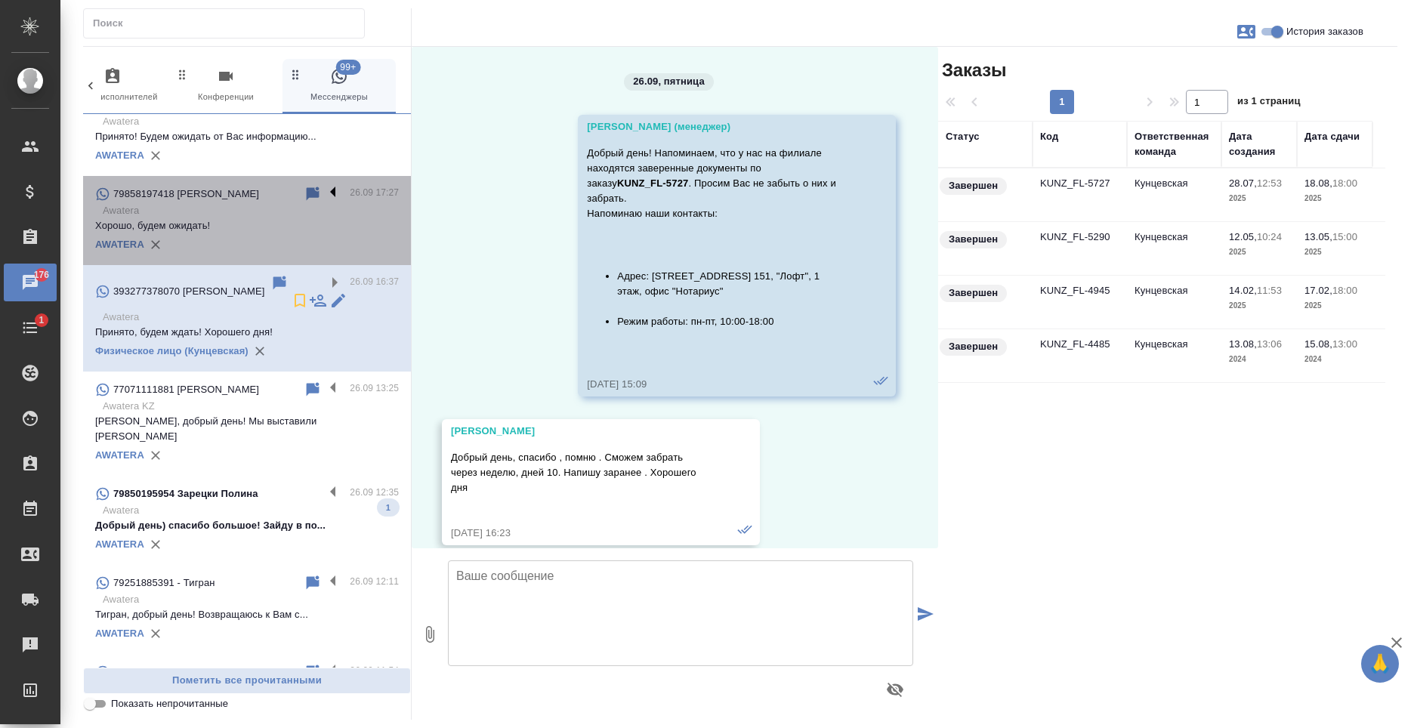
click at [328, 185] on label at bounding box center [337, 193] width 26 height 17
click at [0, 0] on input "checkbox" at bounding box center [0, 0] width 0 height 0
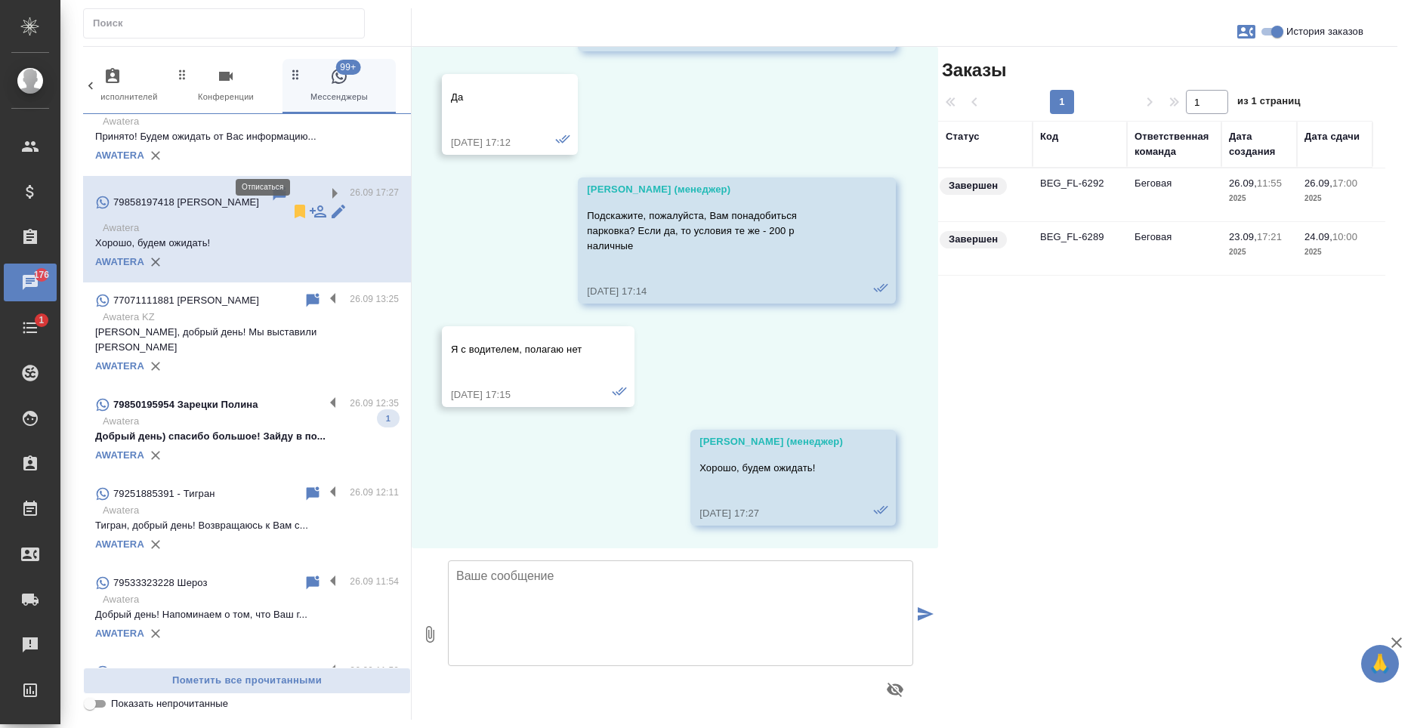
scroll to position [3882, 0]
click at [291, 202] on icon at bounding box center [300, 211] width 18 height 18
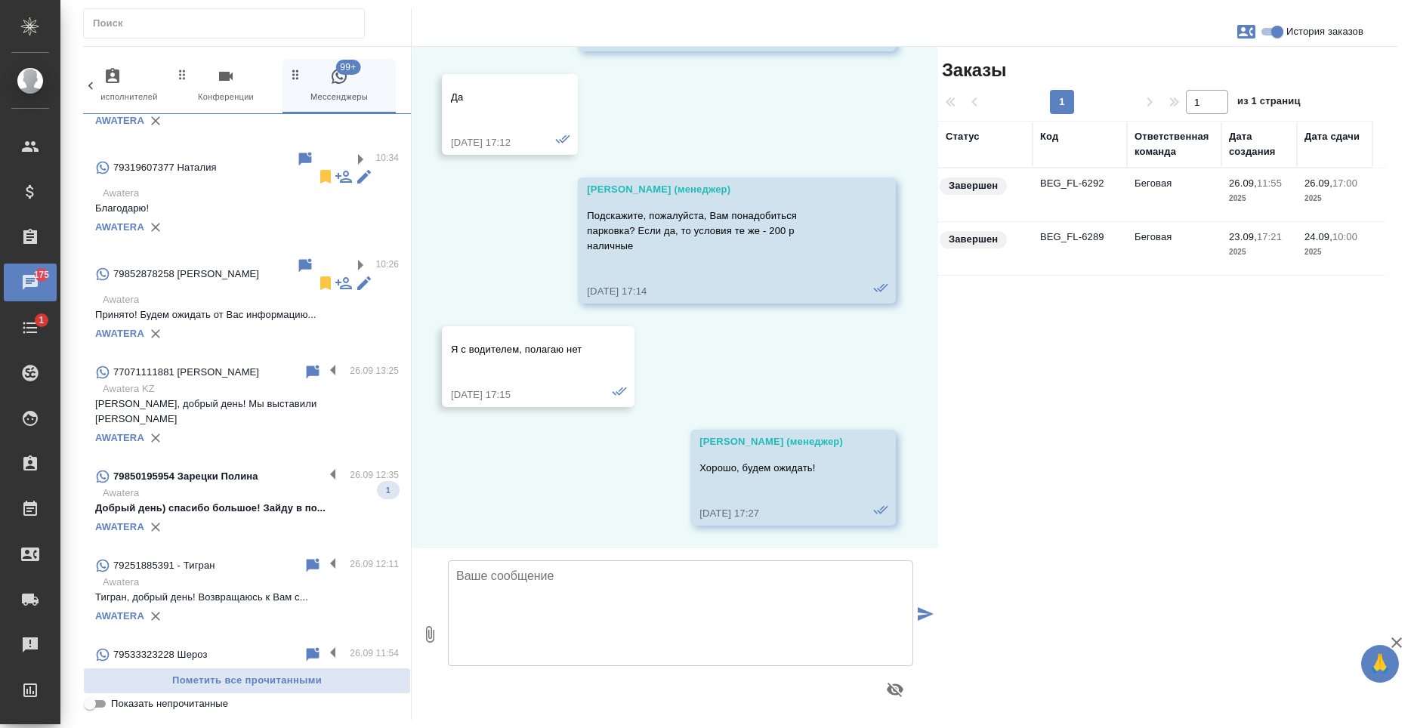
scroll to position [0, 0]
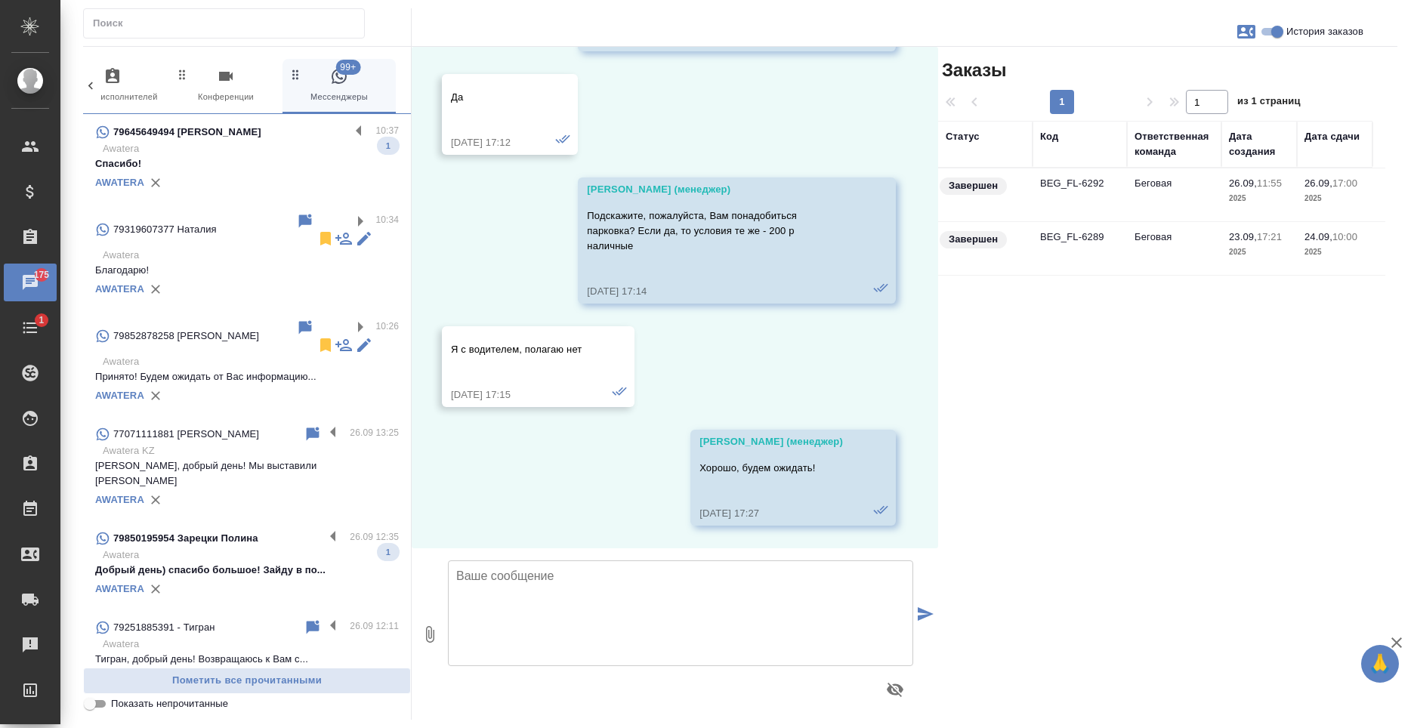
click at [211, 154] on p "Awatera" at bounding box center [251, 148] width 296 height 15
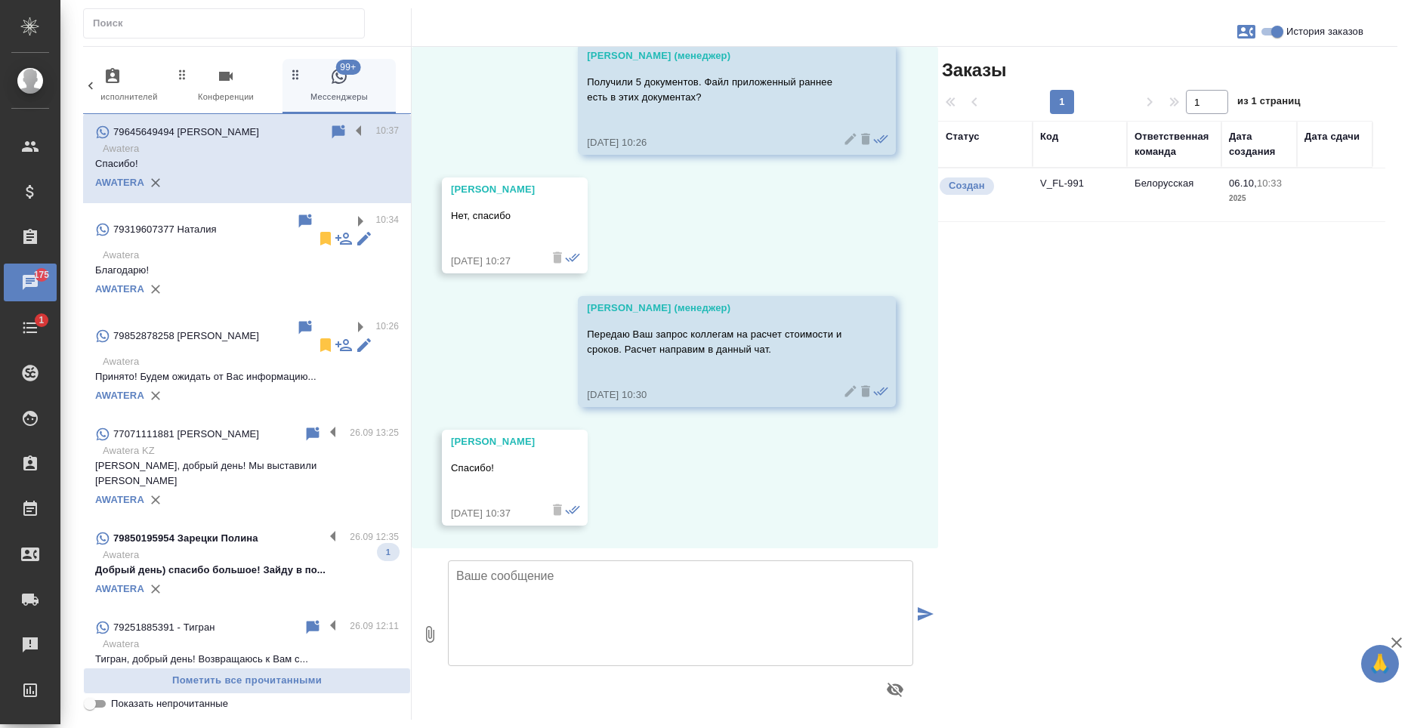
scroll to position [810, 0]
click at [350, 125] on label at bounding box center [363, 131] width 26 height 17
click at [0, 0] on input "checkbox" at bounding box center [0, 0] width 0 height 0
click at [295, 130] on icon at bounding box center [300, 132] width 11 height 14
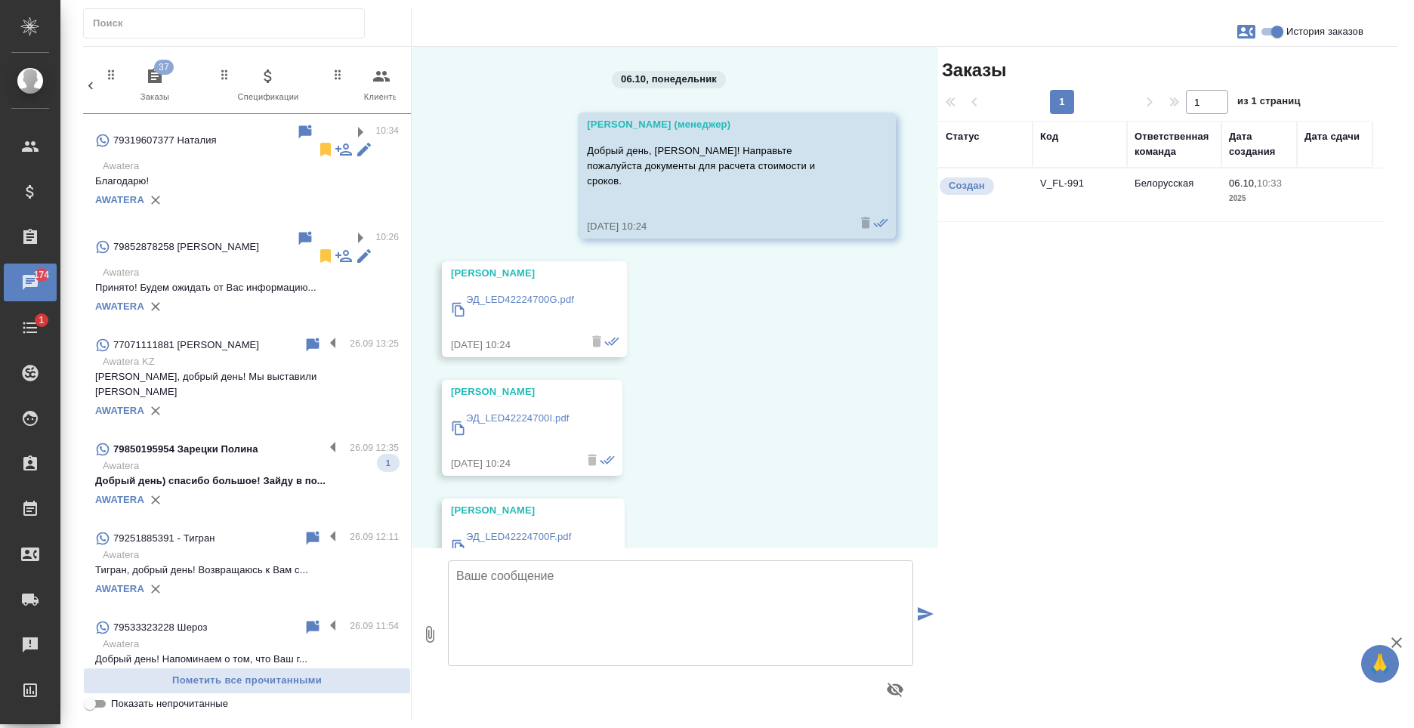
scroll to position [810, 0]
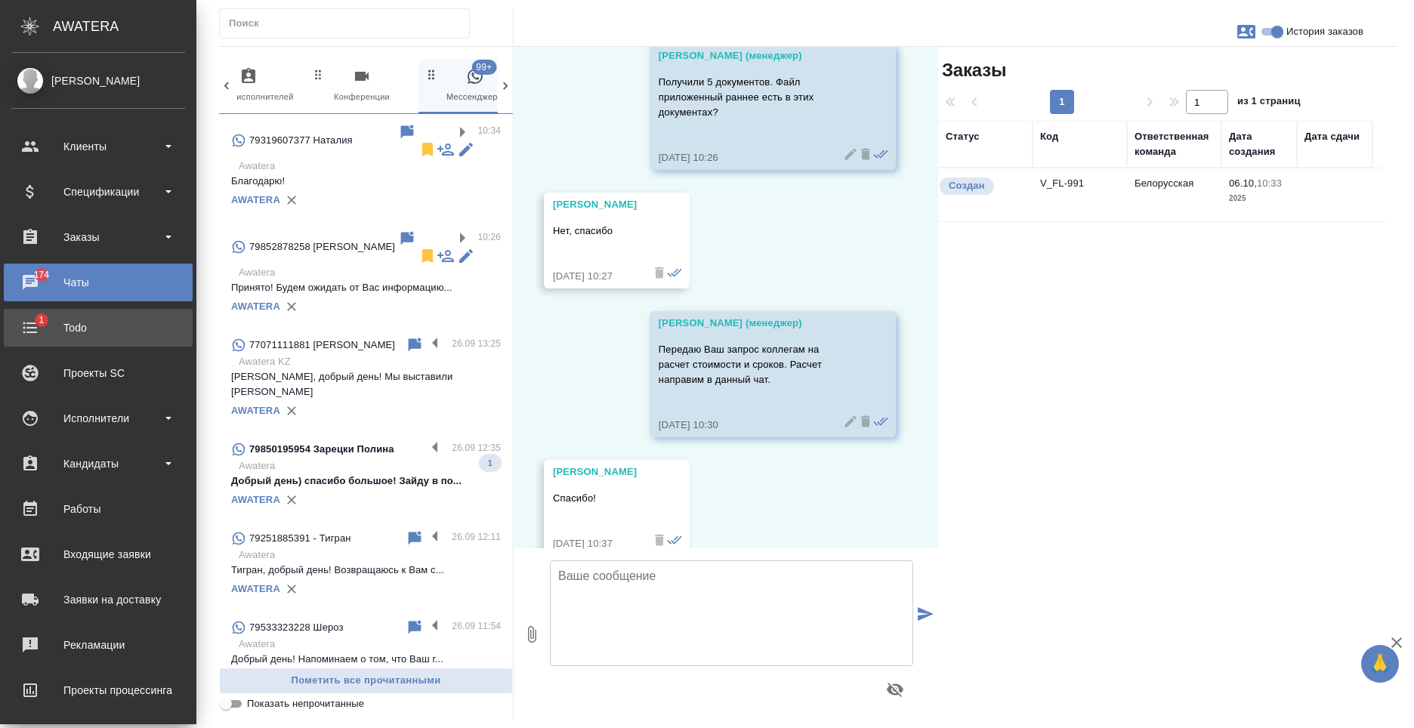
click at [110, 331] on div "Todo" at bounding box center [98, 327] width 174 height 23
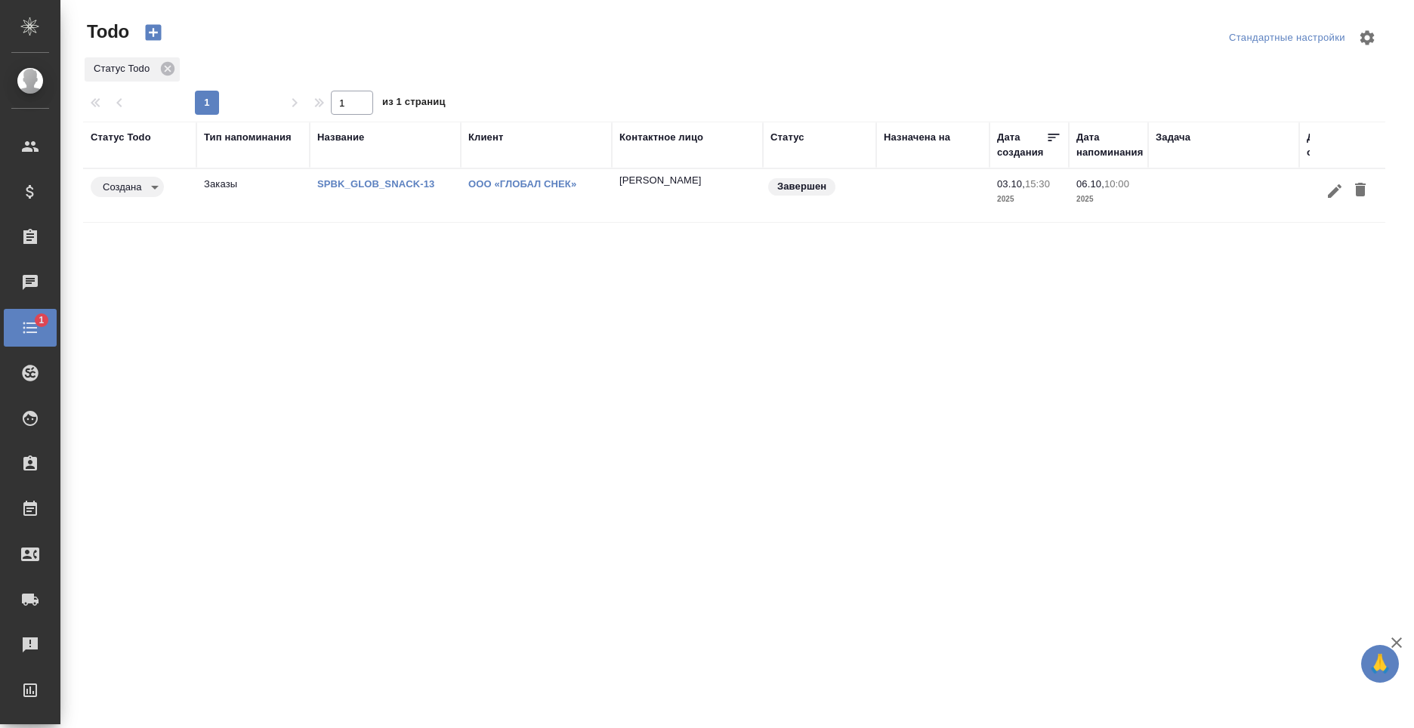
click at [404, 200] on td "SPBK_GLOB_SNACK-13" at bounding box center [385, 195] width 151 height 53
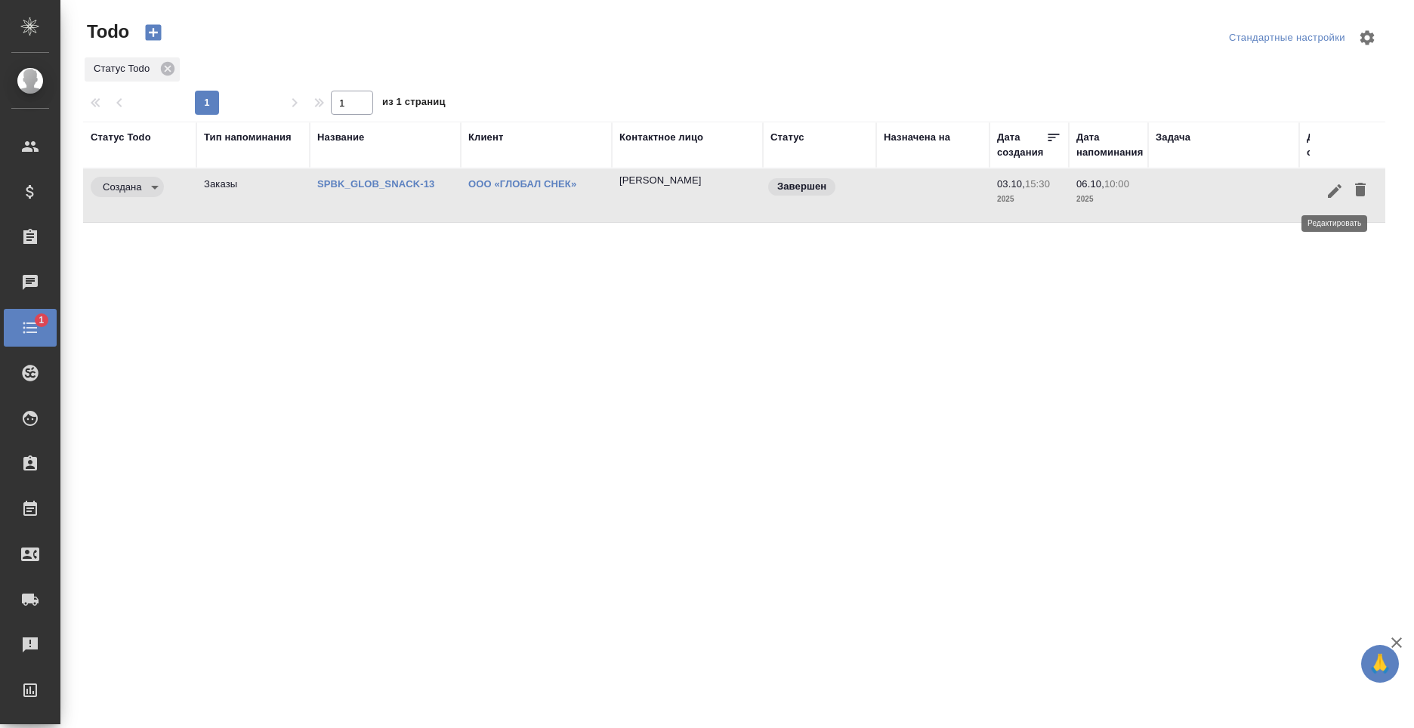
click at [1326, 195] on icon "button" at bounding box center [1334, 191] width 18 height 18
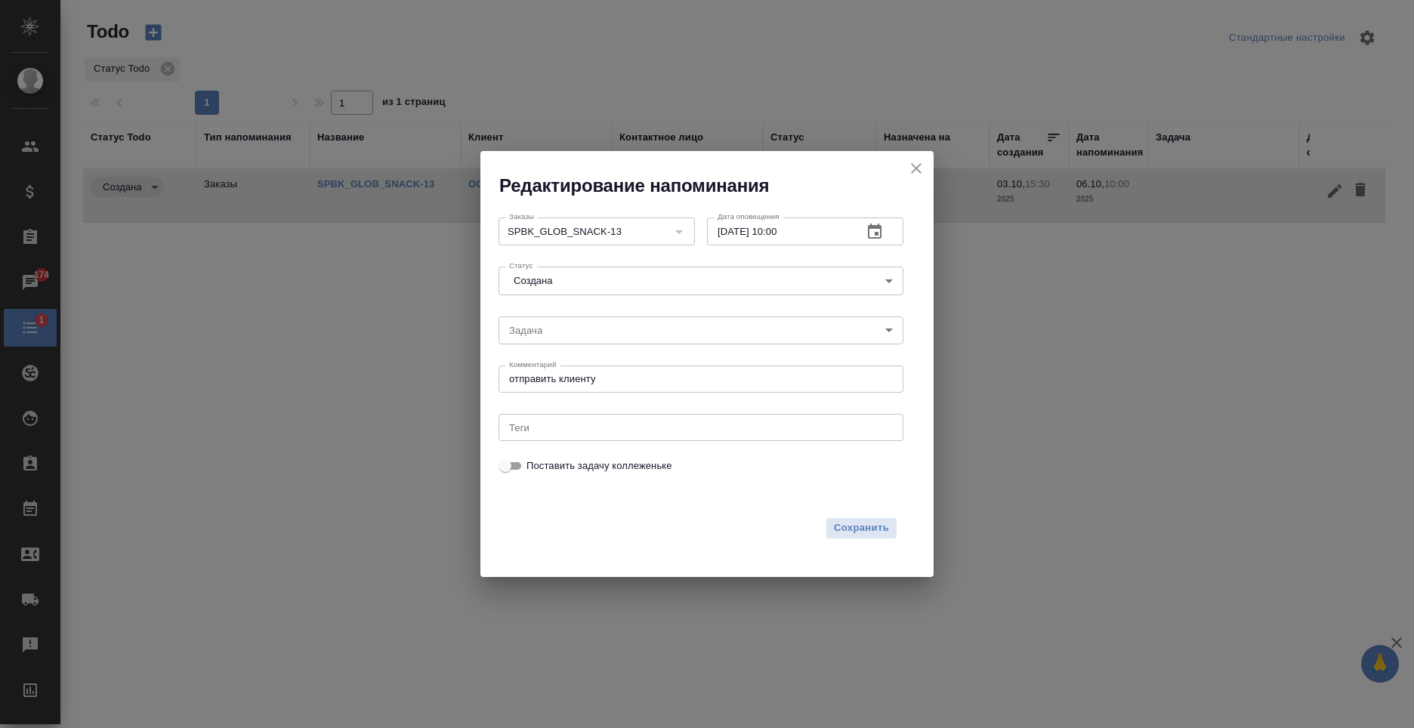
click at [544, 277] on body "🙏 .cls-1 fill:#fff; AWATERA [PERSON_NAME] Спецификации Заказы 174 Чаты 1 Todo П…" at bounding box center [707, 364] width 1414 height 728
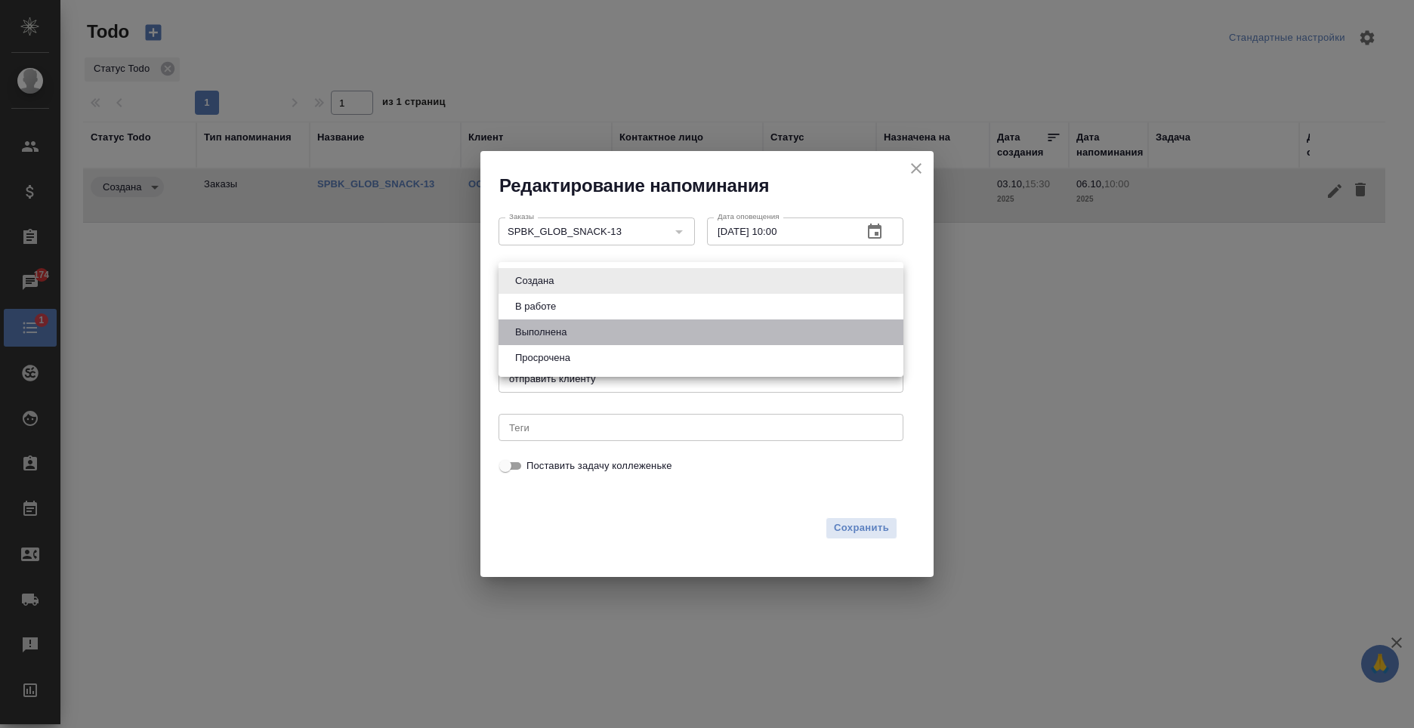
click at [548, 335] on button "Выполнена" at bounding box center [540, 332] width 60 height 17
type input "completed"
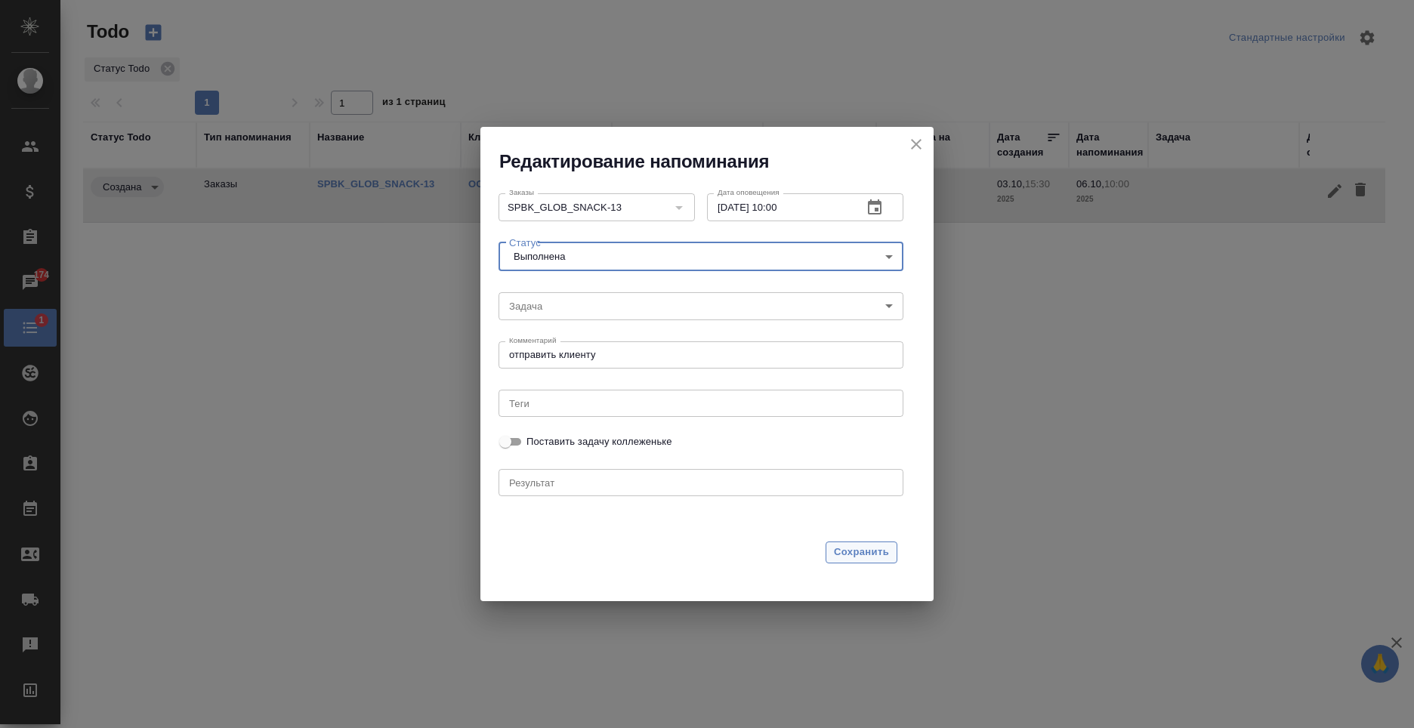
click at [850, 547] on span "Сохранить" at bounding box center [861, 552] width 55 height 17
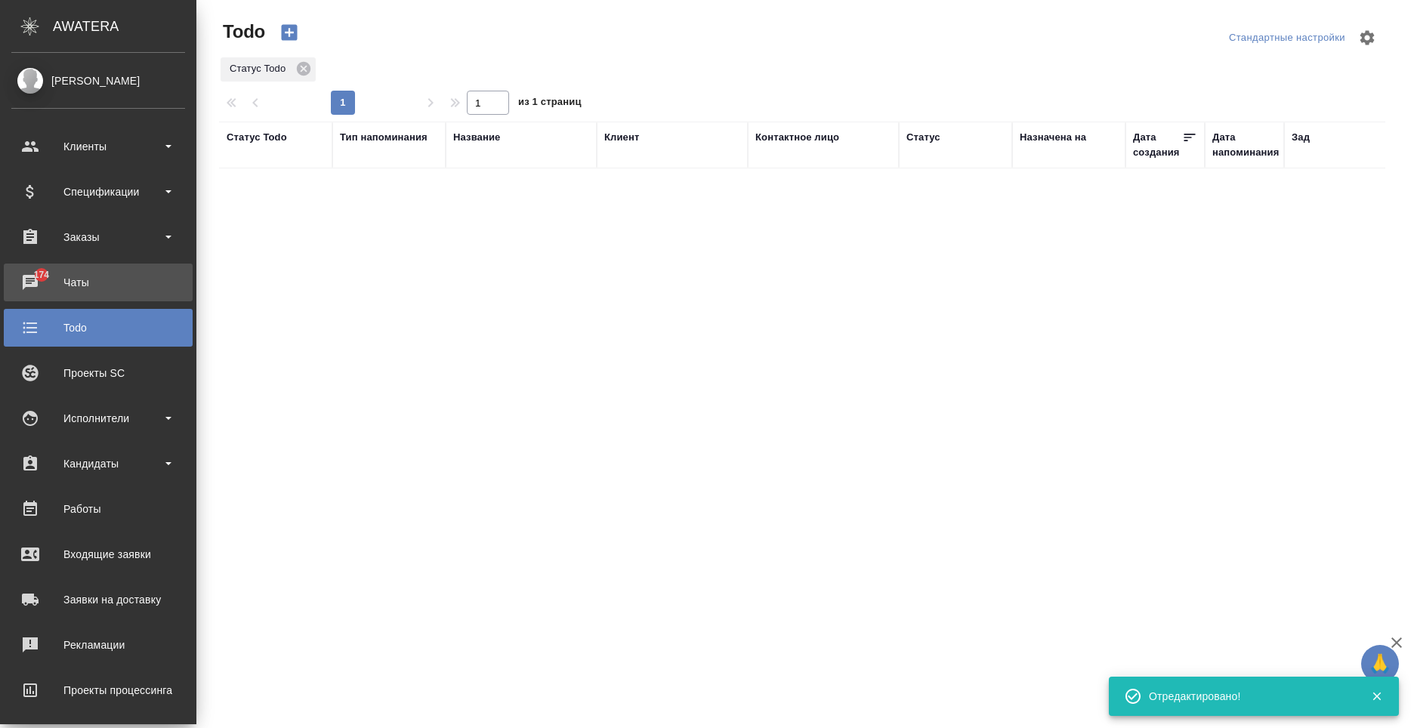
click at [35, 274] on div "Чаты" at bounding box center [98, 282] width 174 height 23
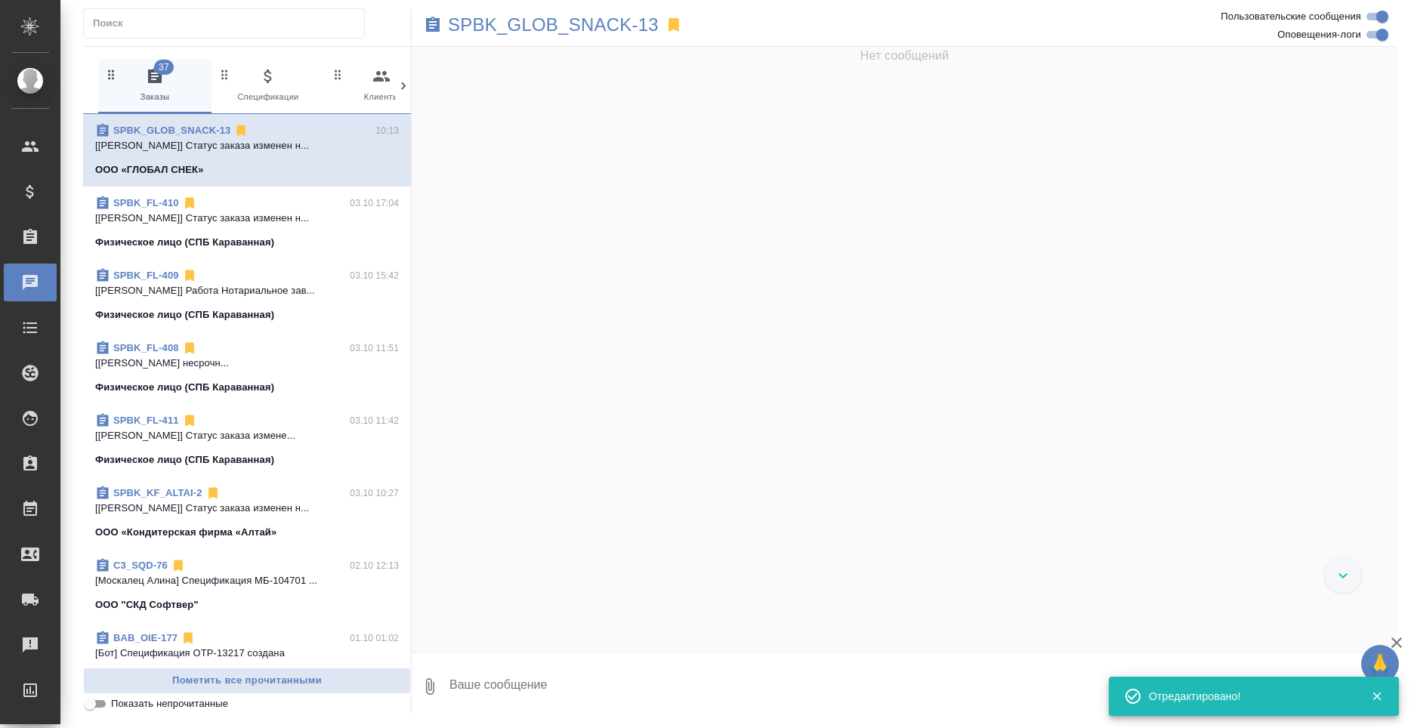
scroll to position [1477, 0]
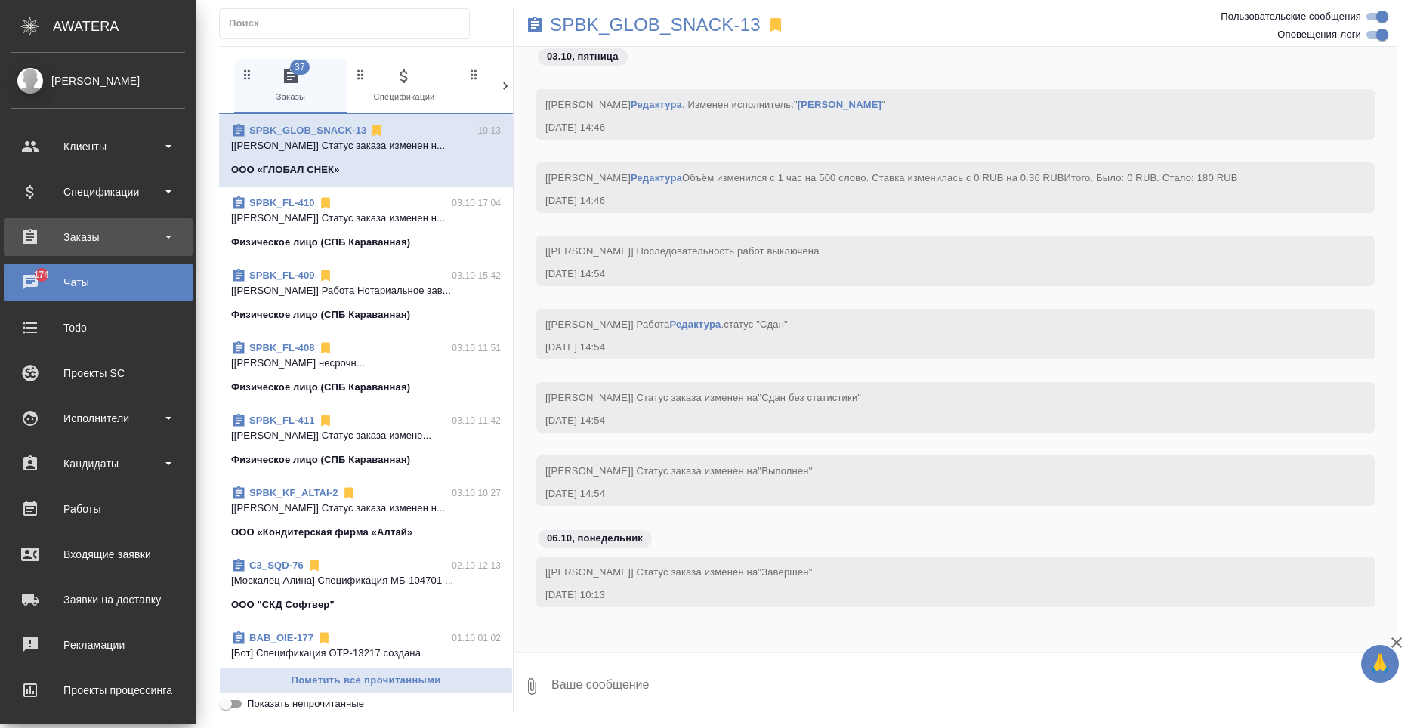
click at [112, 233] on div "Заказы" at bounding box center [98, 237] width 174 height 23
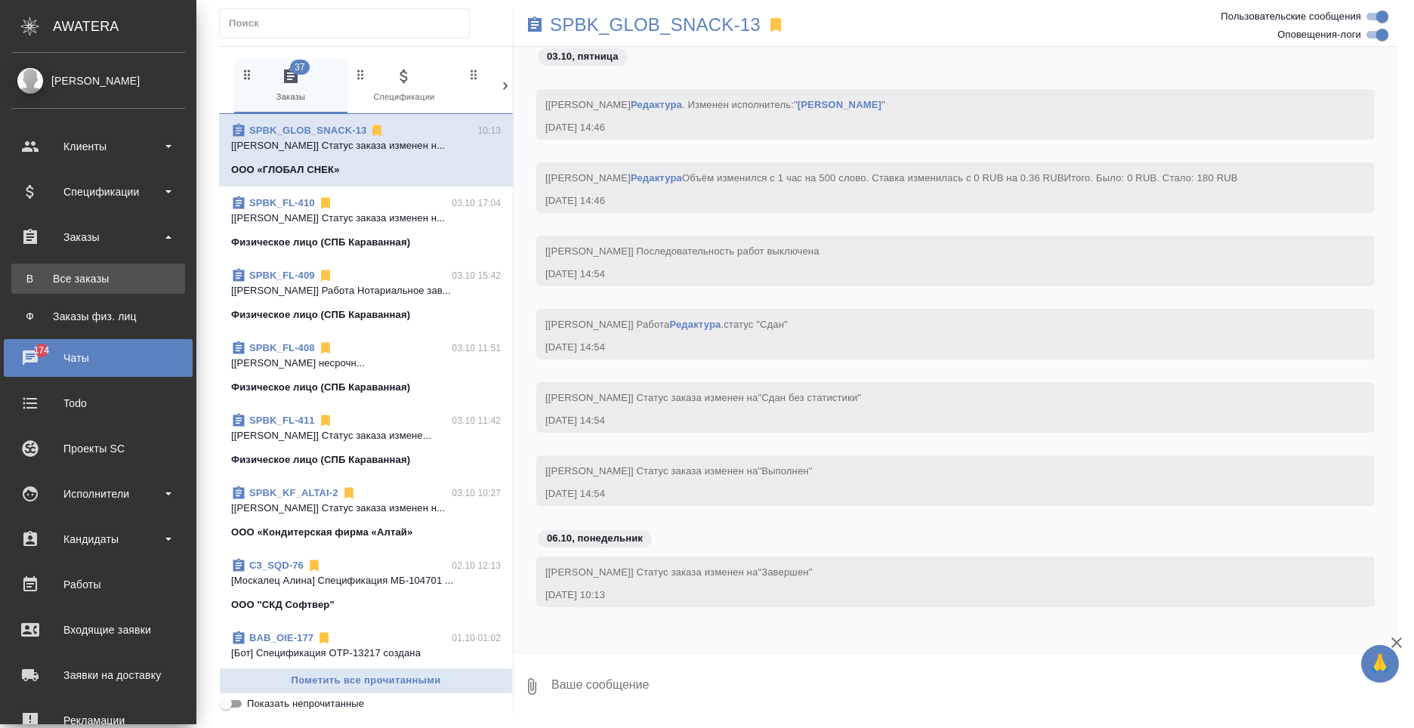
click at [113, 278] on div "Все заказы" at bounding box center [98, 278] width 159 height 15
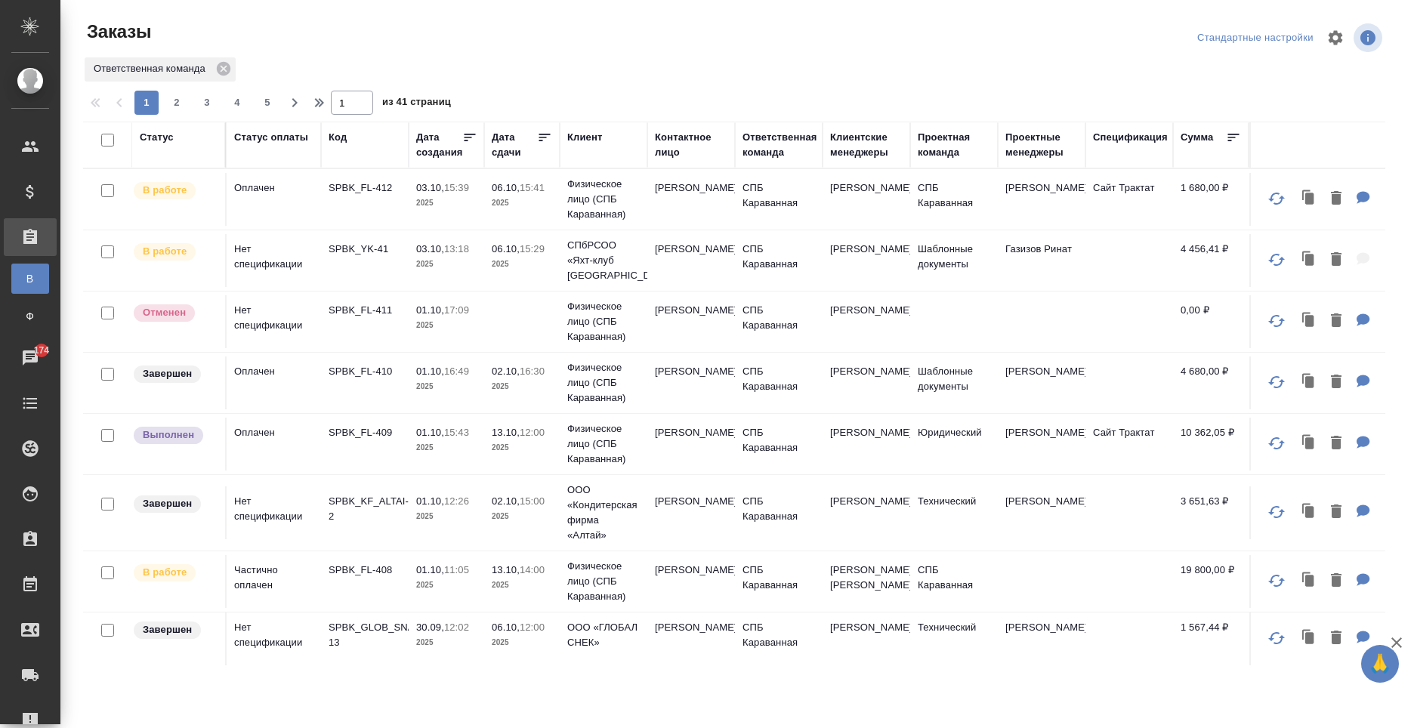
click at [714, 470] on td "[PERSON_NAME]" at bounding box center [691, 444] width 88 height 53
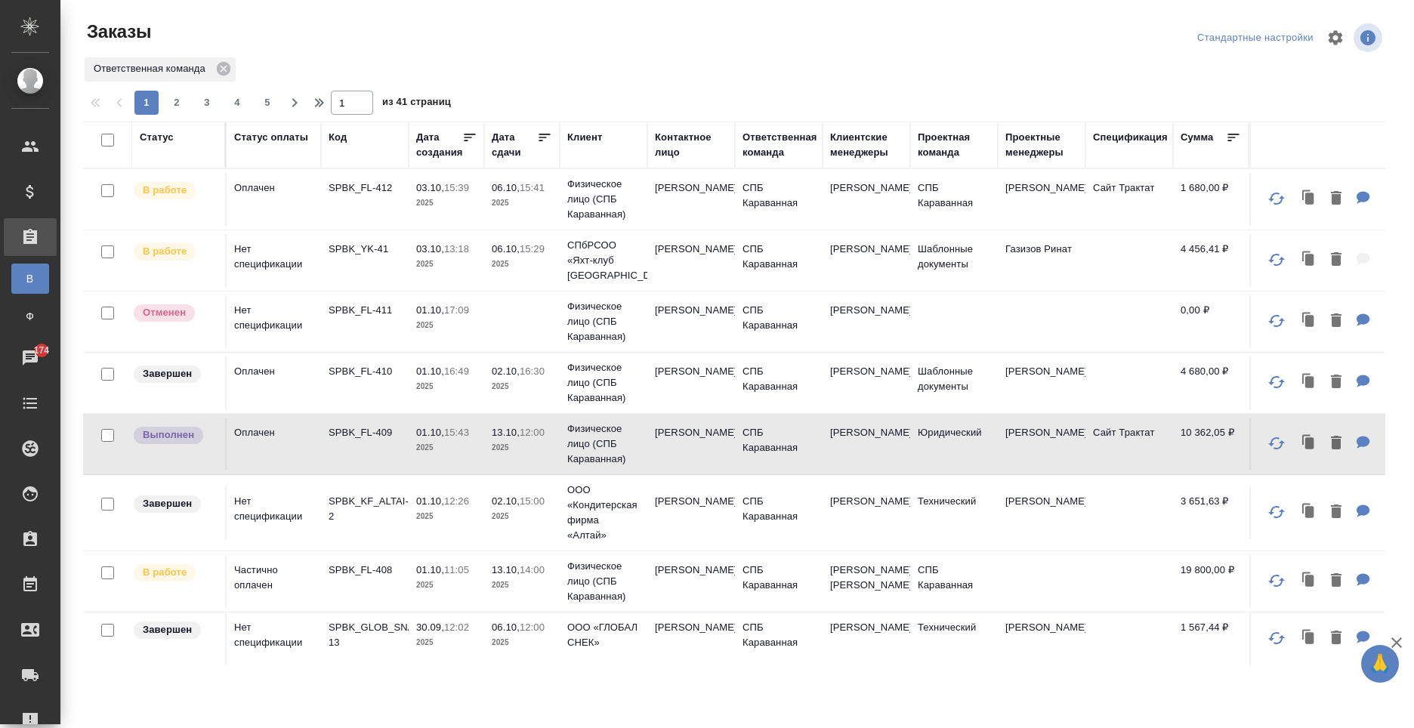
click at [652, 254] on td "[PERSON_NAME]" at bounding box center [691, 260] width 88 height 53
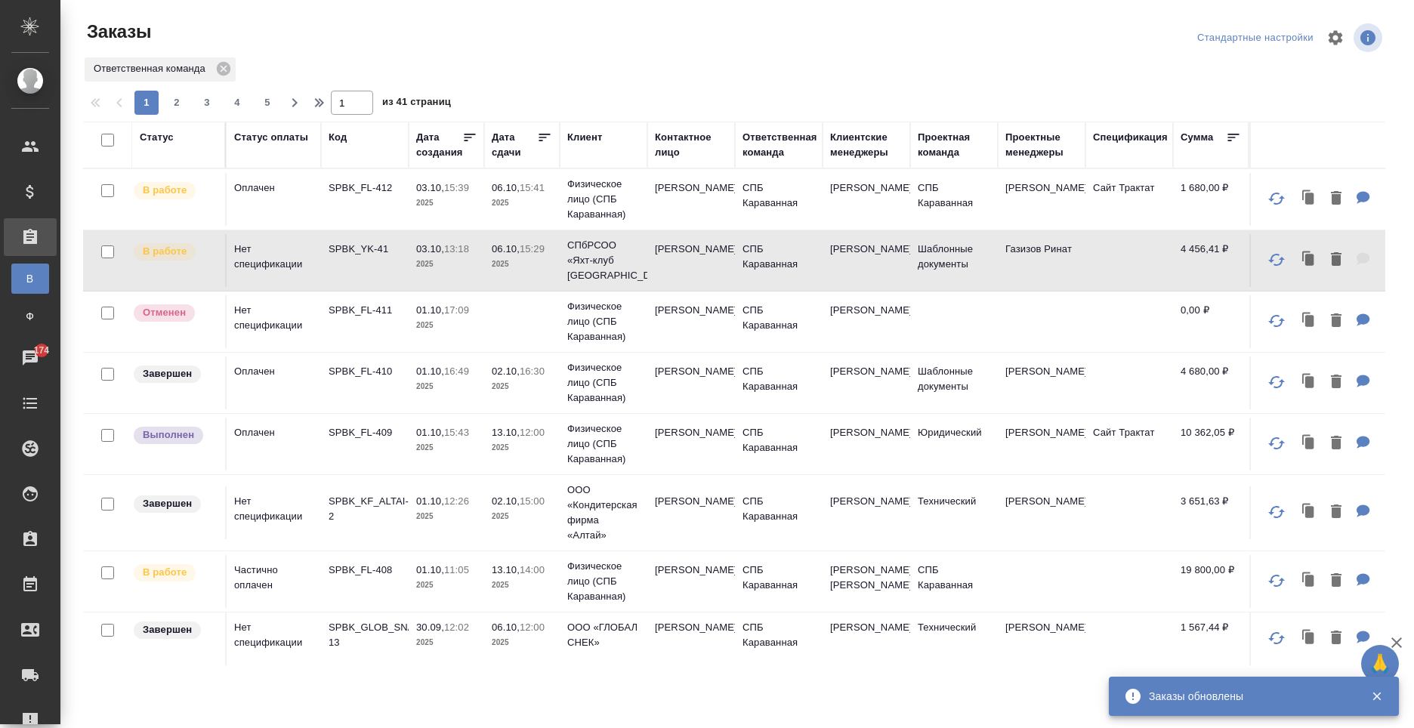
click at [815, 201] on td "СПБ Караванная" at bounding box center [779, 199] width 88 height 53
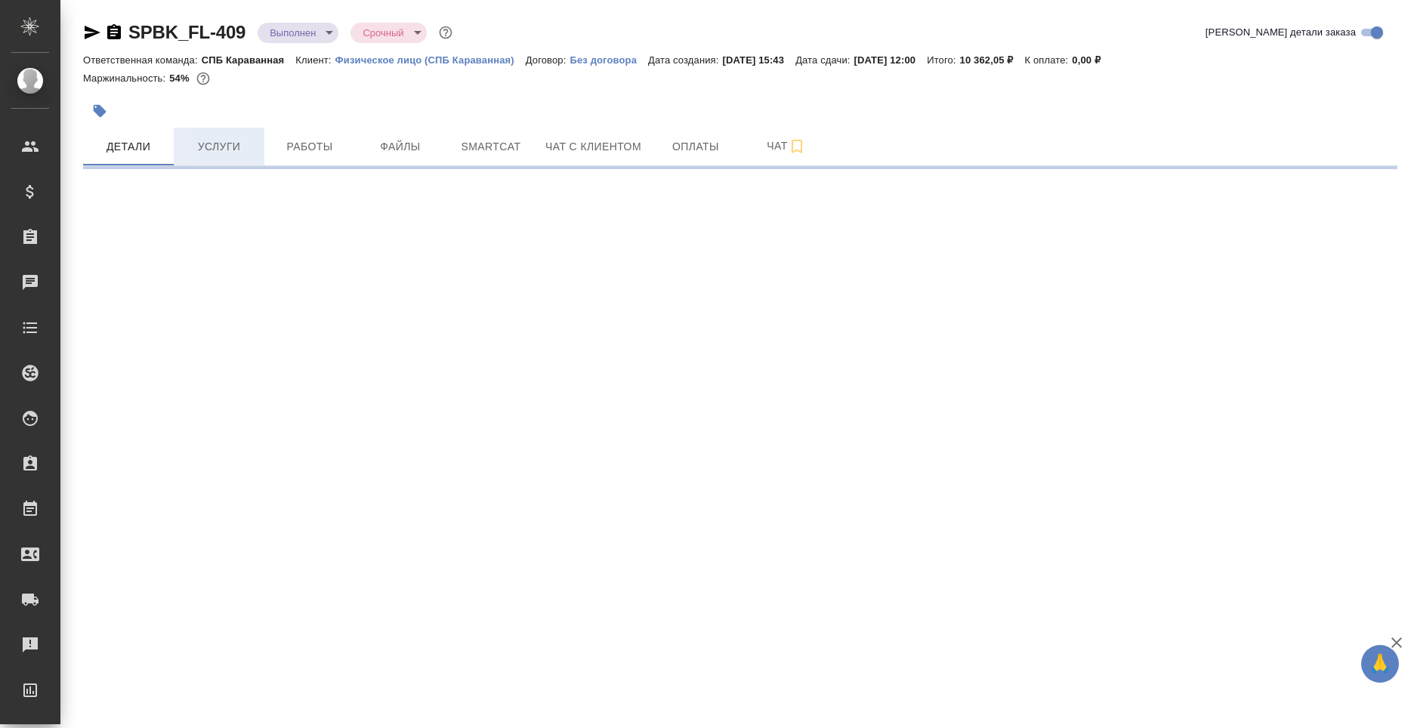
select select "RU"
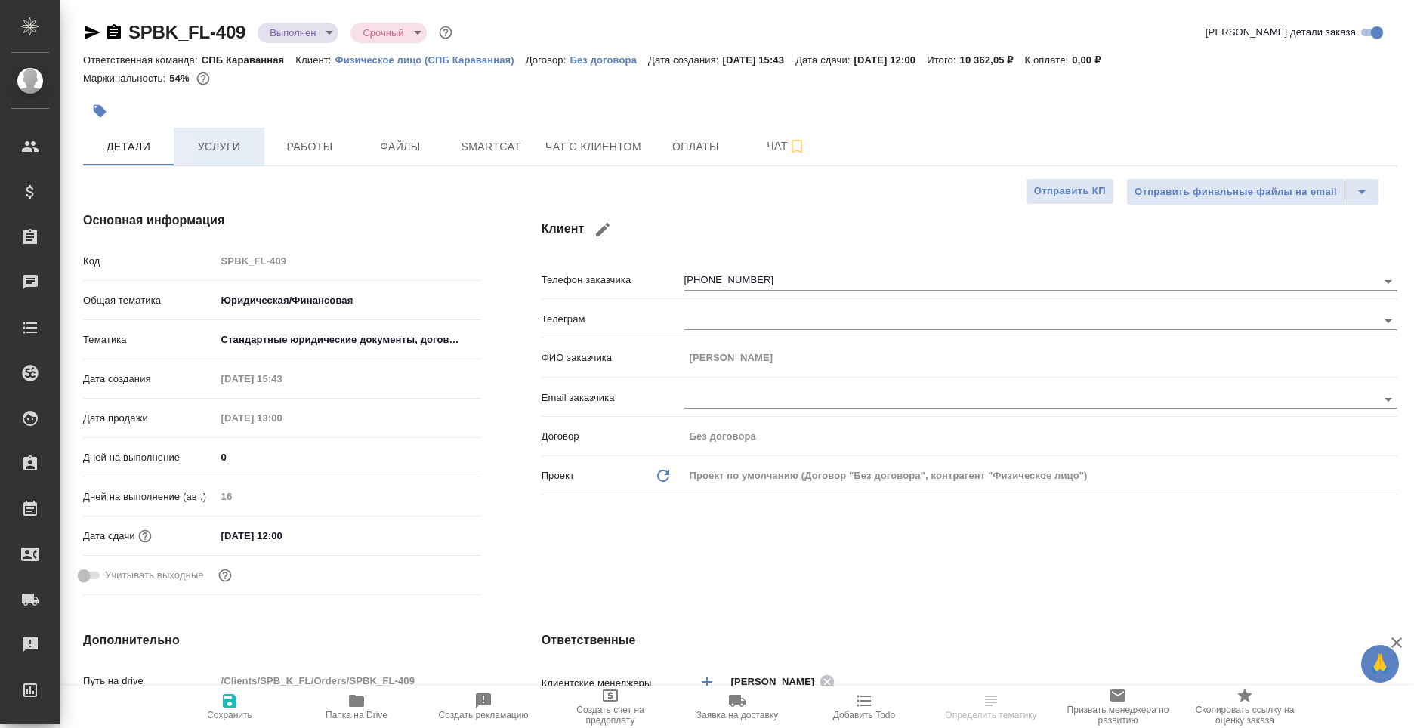
type textarea "x"
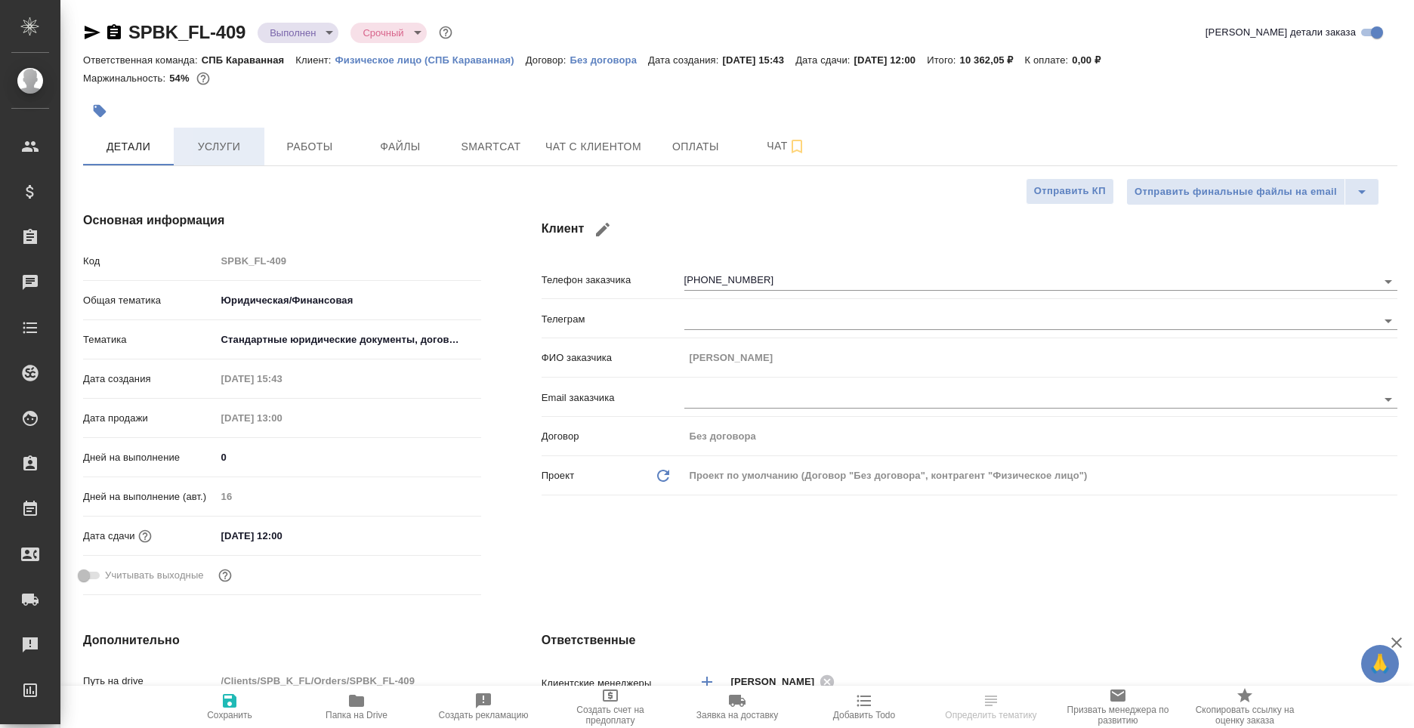
type textarea "x"
click at [262, 153] on button "Услуги" at bounding box center [219, 147] width 91 height 38
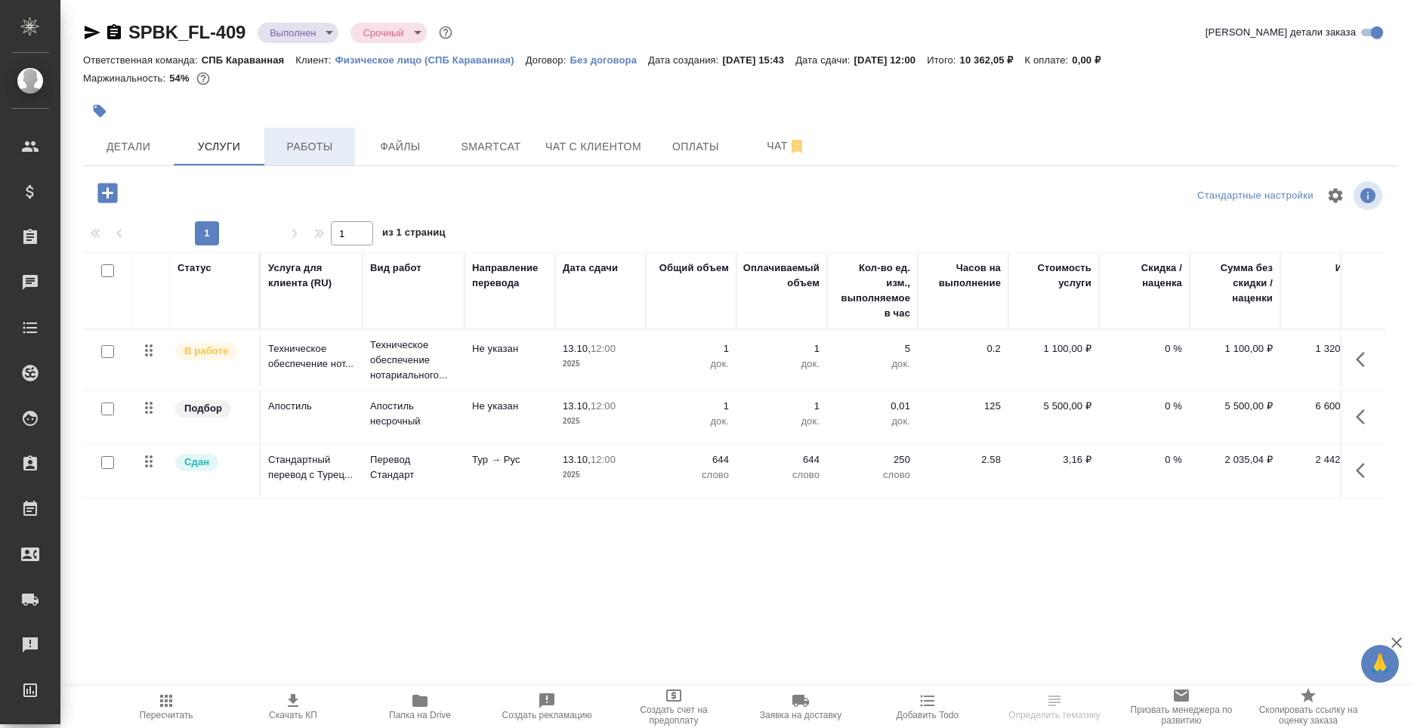
click at [285, 140] on span "Работы" at bounding box center [309, 146] width 72 height 19
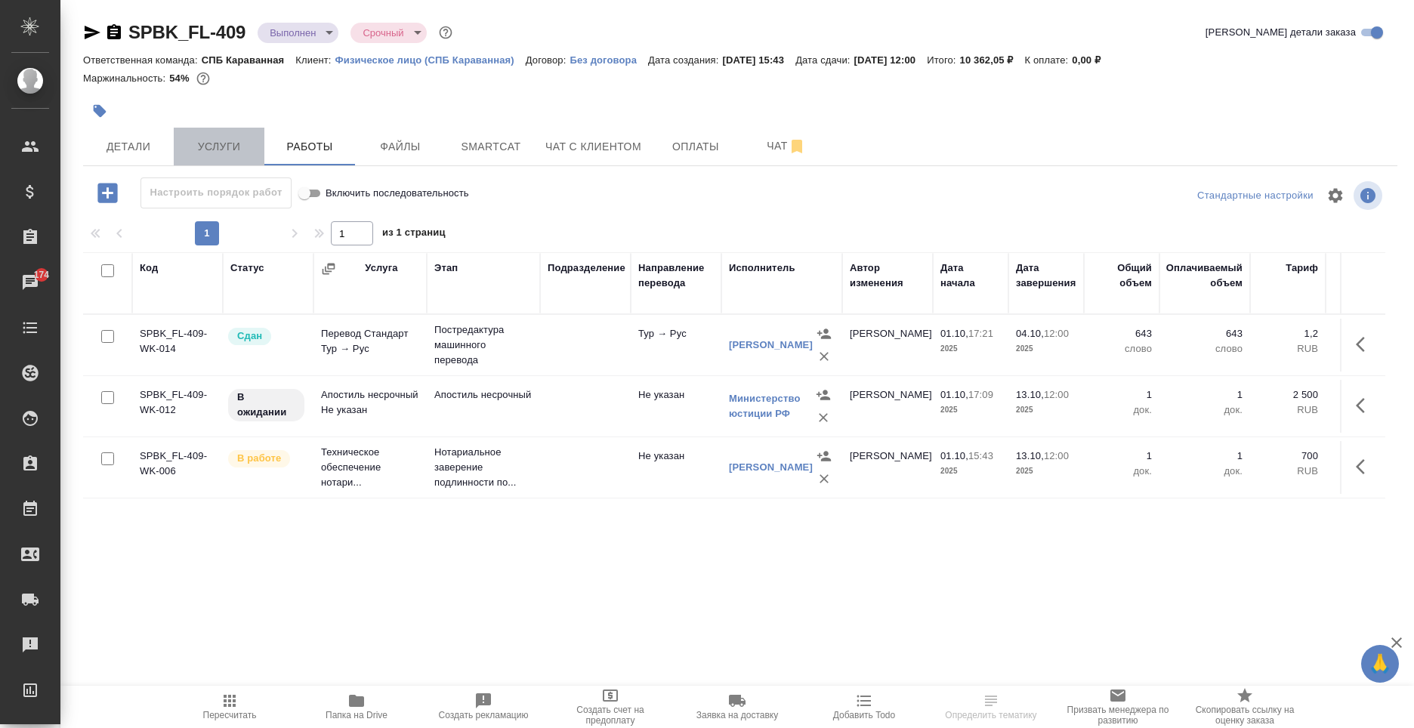
click at [224, 147] on span "Услуги" at bounding box center [219, 146] width 72 height 19
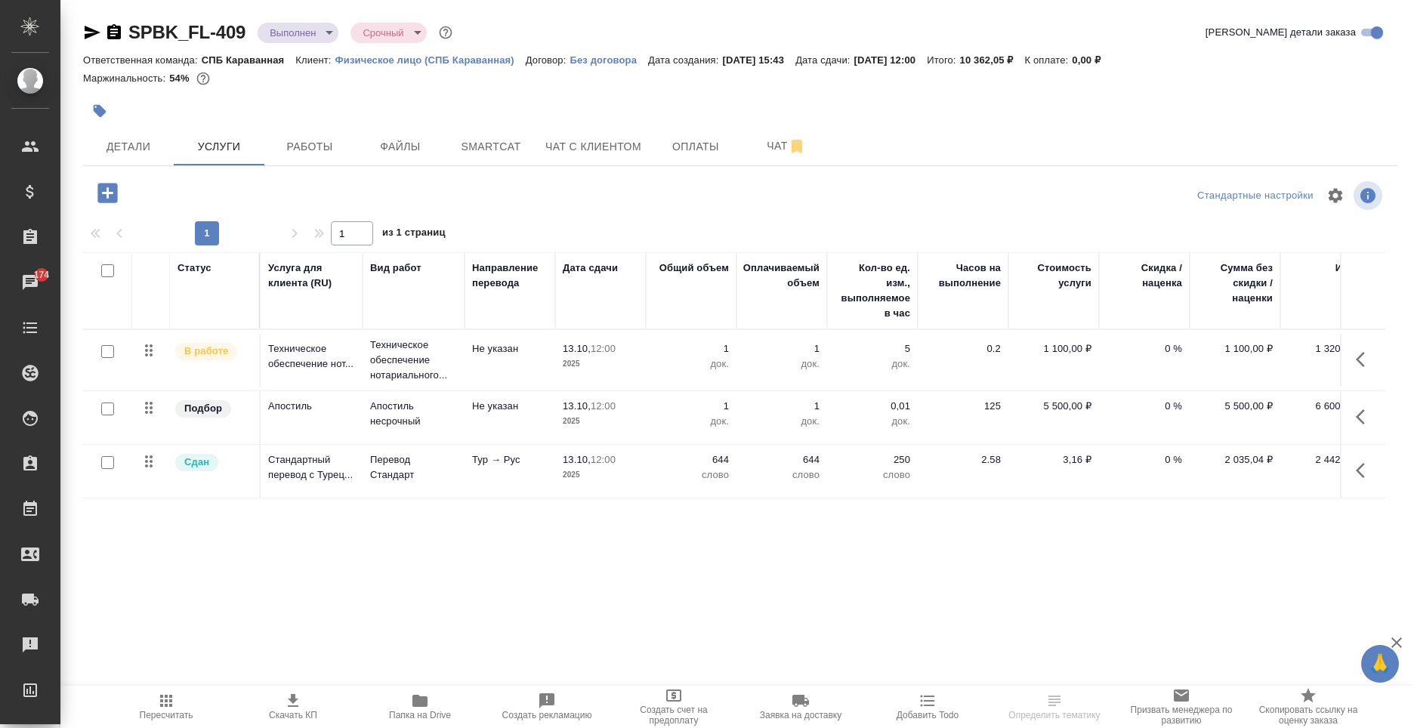
click at [1363, 423] on icon "button" at bounding box center [1359, 416] width 9 height 15
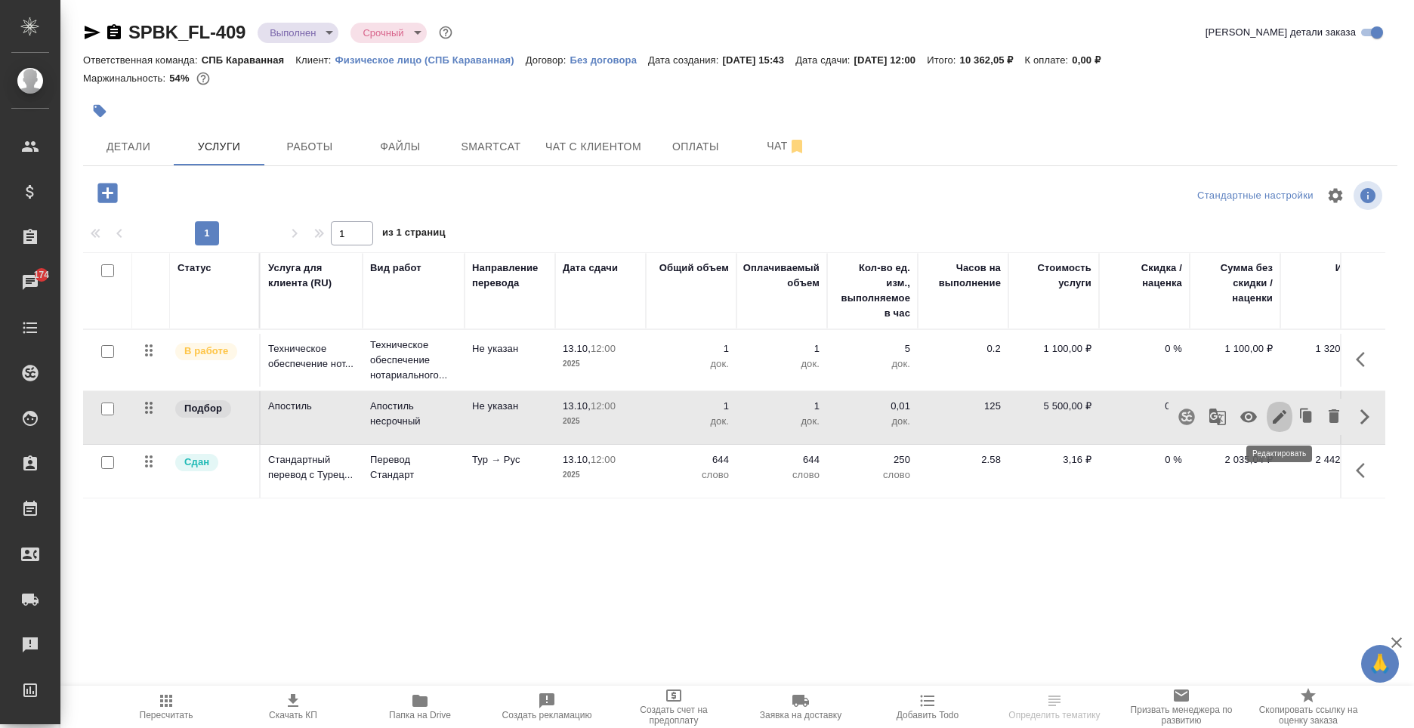
click at [1282, 423] on icon "button" at bounding box center [1279, 417] width 18 height 18
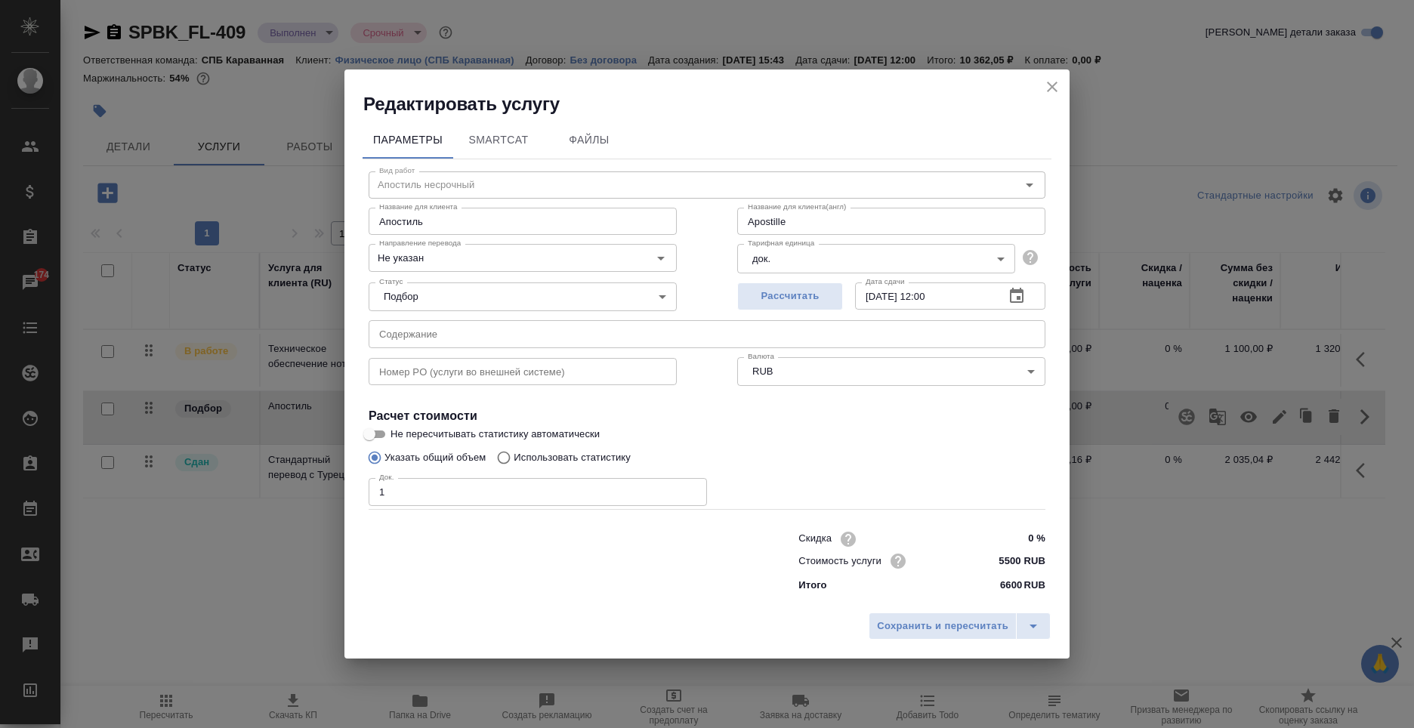
click at [532, 294] on body "🙏 .cls-1 fill:#fff; AWATERA [PERSON_NAME] Спецификации Заказы 174 Чаты Todo Про…" at bounding box center [707, 364] width 1414 height 728
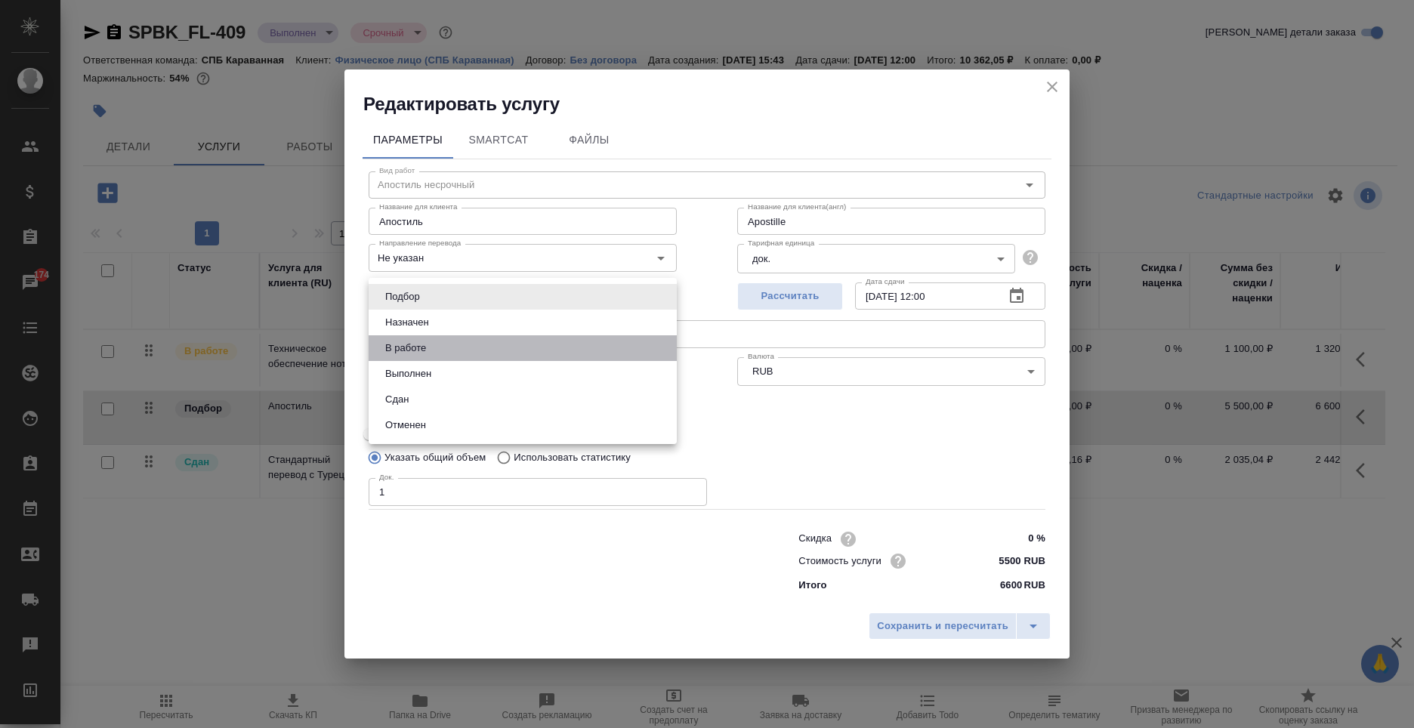
click at [453, 347] on li "В работе" at bounding box center [523, 348] width 308 height 26
type input "Apostille"
type input "inProgress"
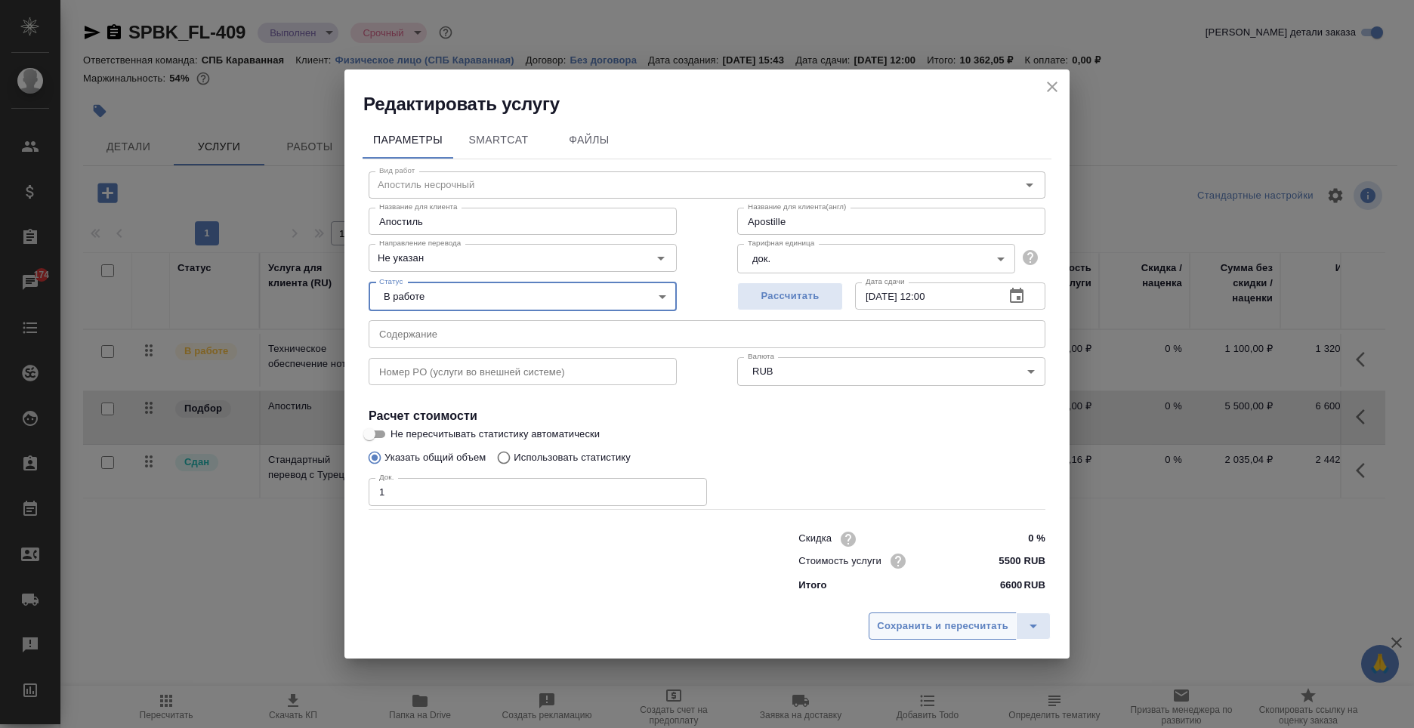
click at [917, 633] on span "Сохранить и пересчитать" at bounding box center [942, 626] width 131 height 17
type input "Apostille"
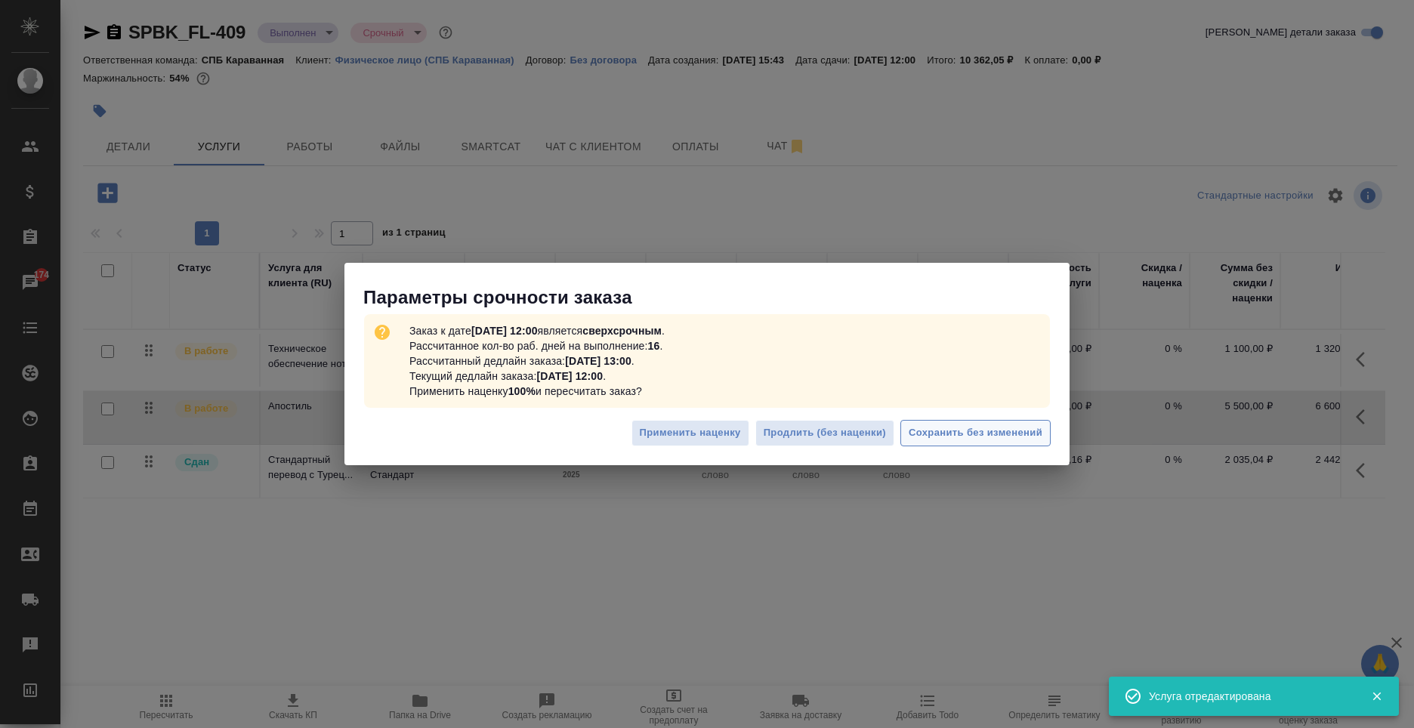
click at [969, 442] on button "Сохранить без изменений" at bounding box center [975, 433] width 150 height 26
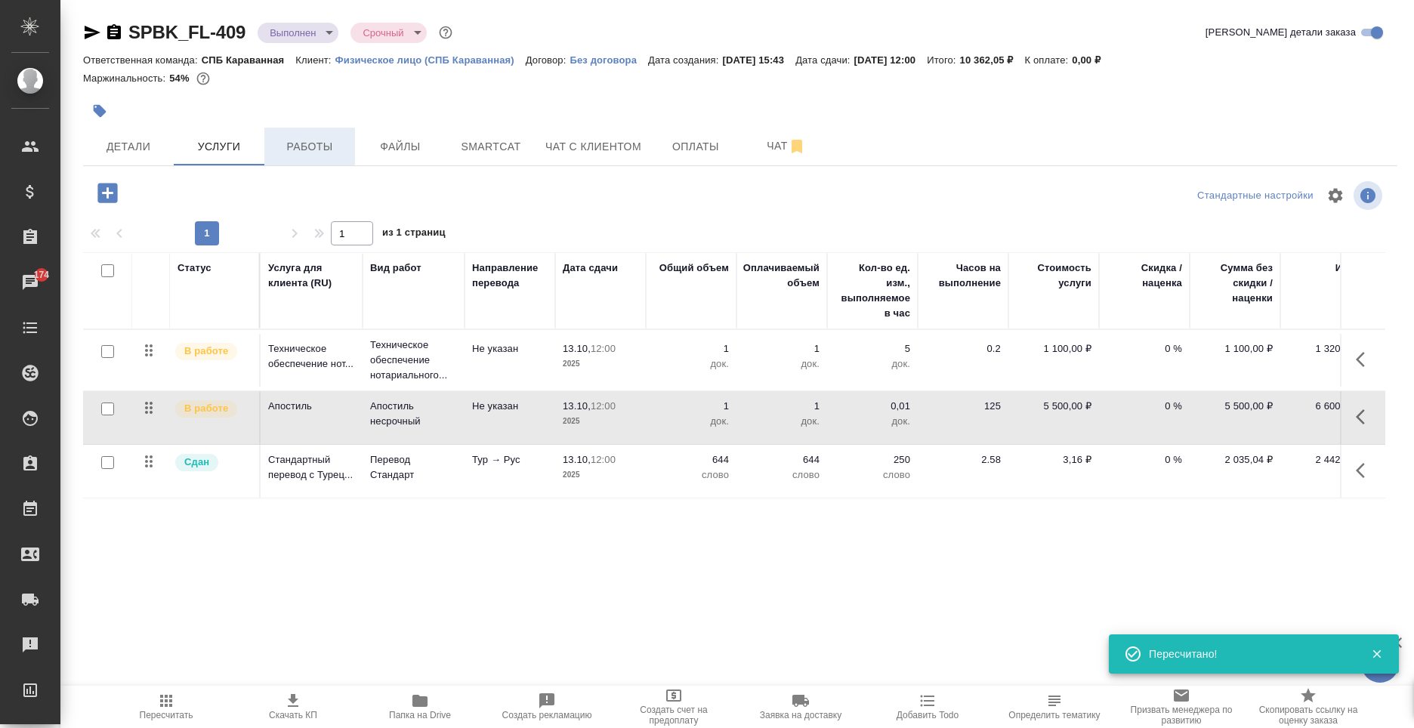
click at [299, 153] on span "Работы" at bounding box center [309, 146] width 72 height 19
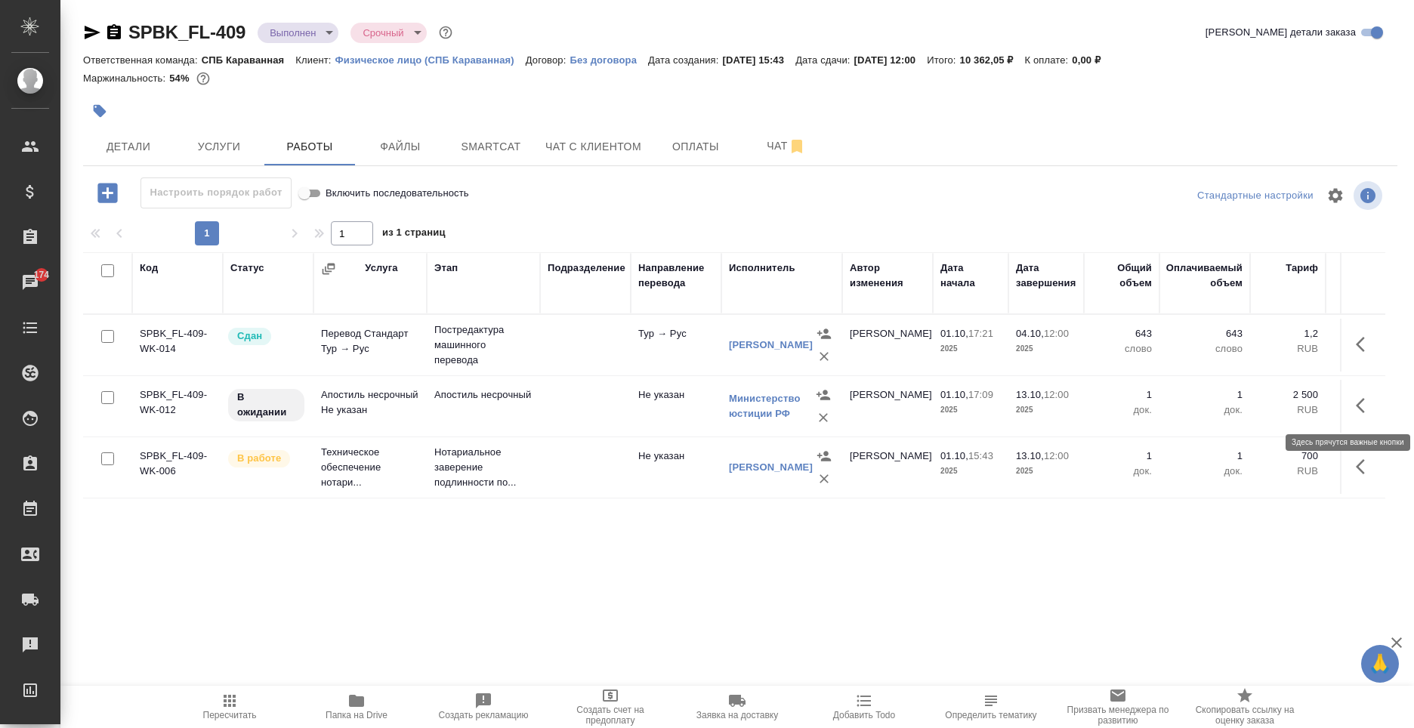
click at [1369, 408] on icon "button" at bounding box center [1364, 405] width 18 height 18
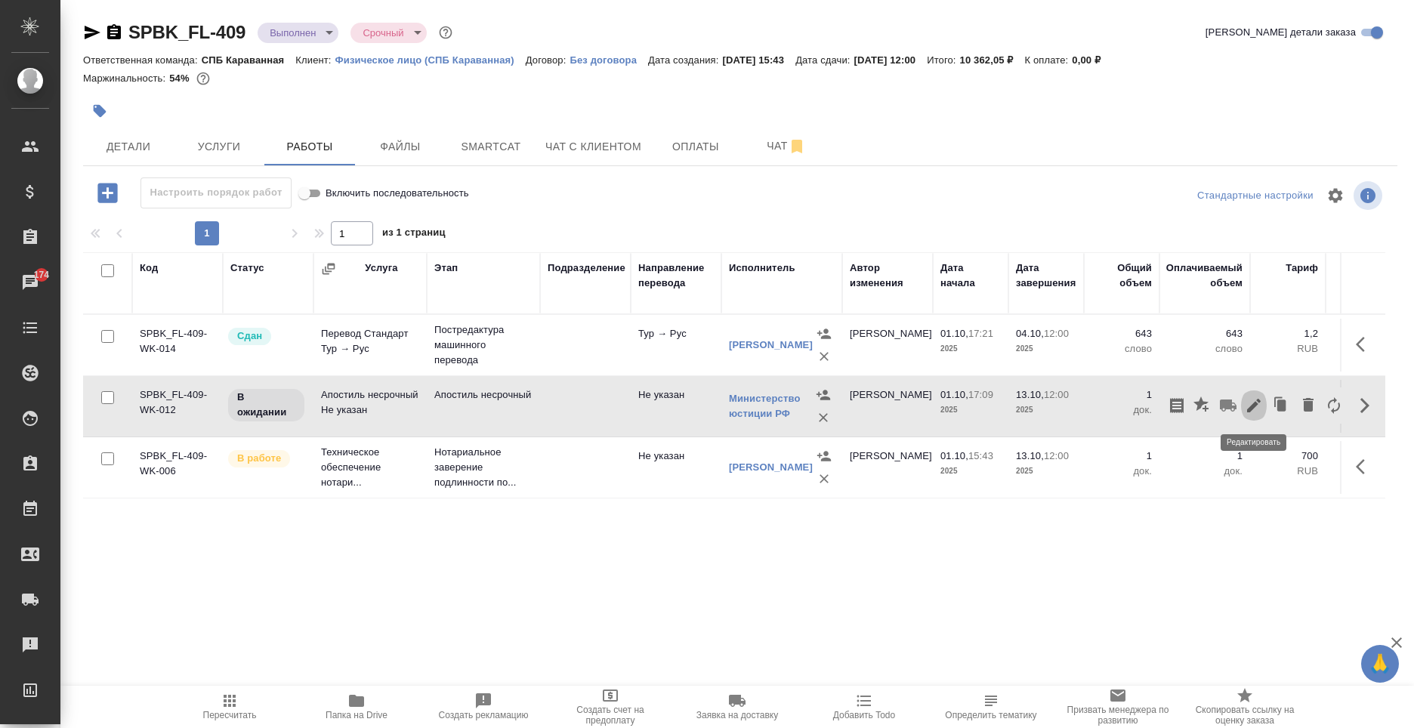
click at [1263, 415] on button "button" at bounding box center [1254, 405] width 26 height 36
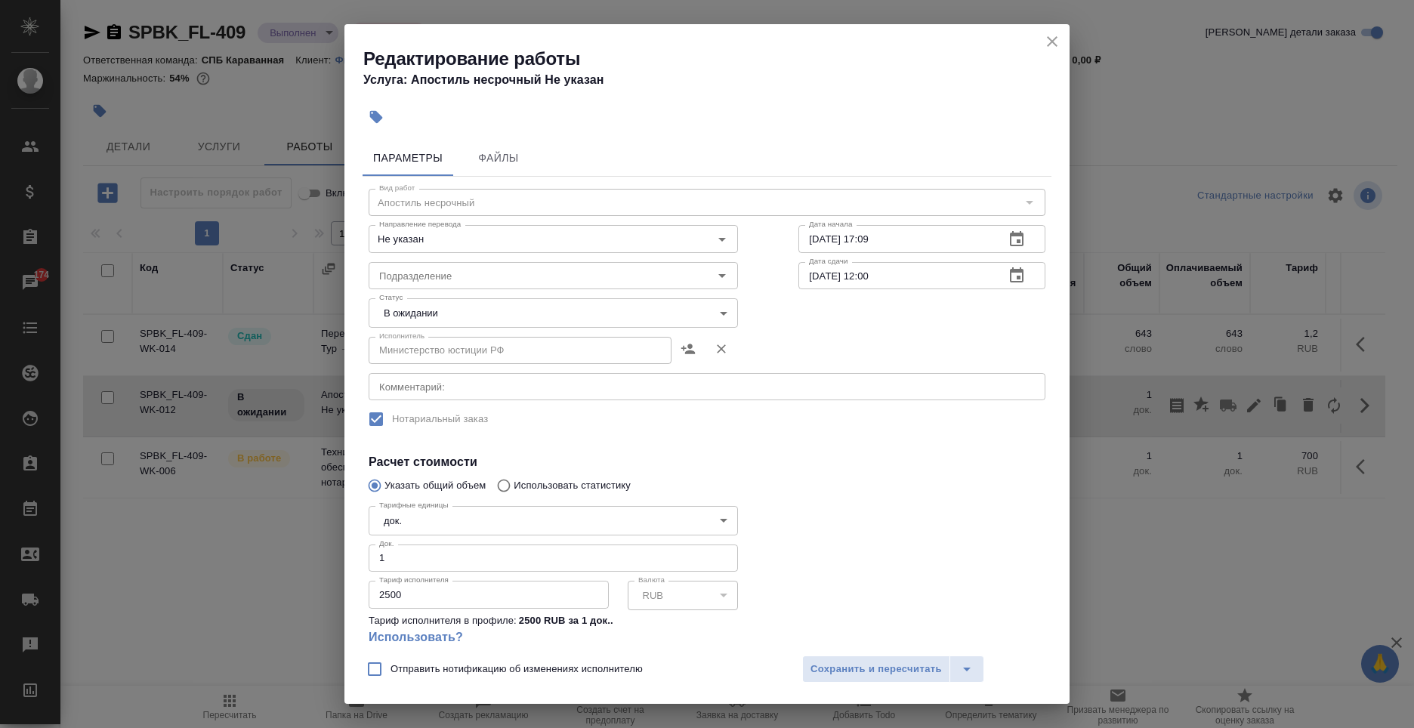
click at [1191, 534] on div "Редактирование работы Услуга: Апостиль несрочный Не указан Параметры Файлы Вид …" at bounding box center [707, 364] width 1414 height 728
click at [1061, 43] on button "close" at bounding box center [1052, 41] width 23 height 23
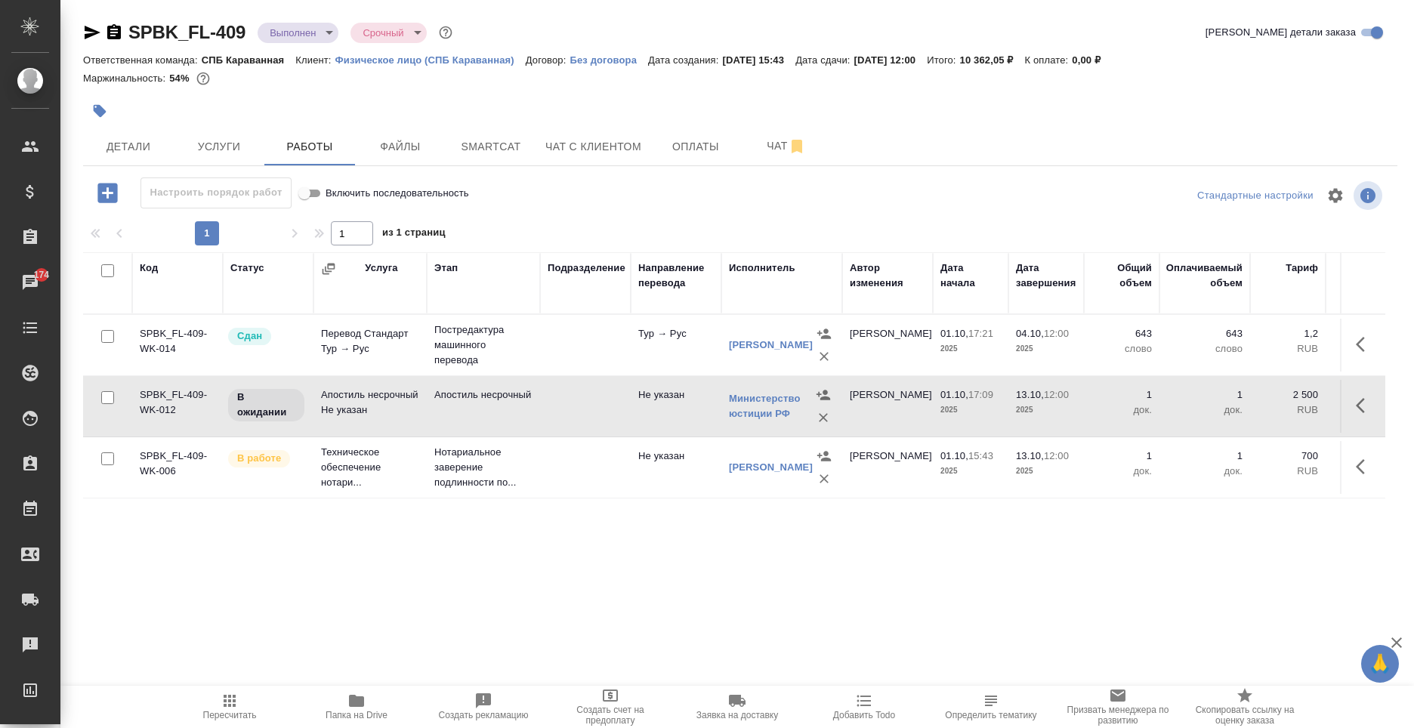
click at [1359, 474] on icon "button" at bounding box center [1359, 466] width 9 height 15
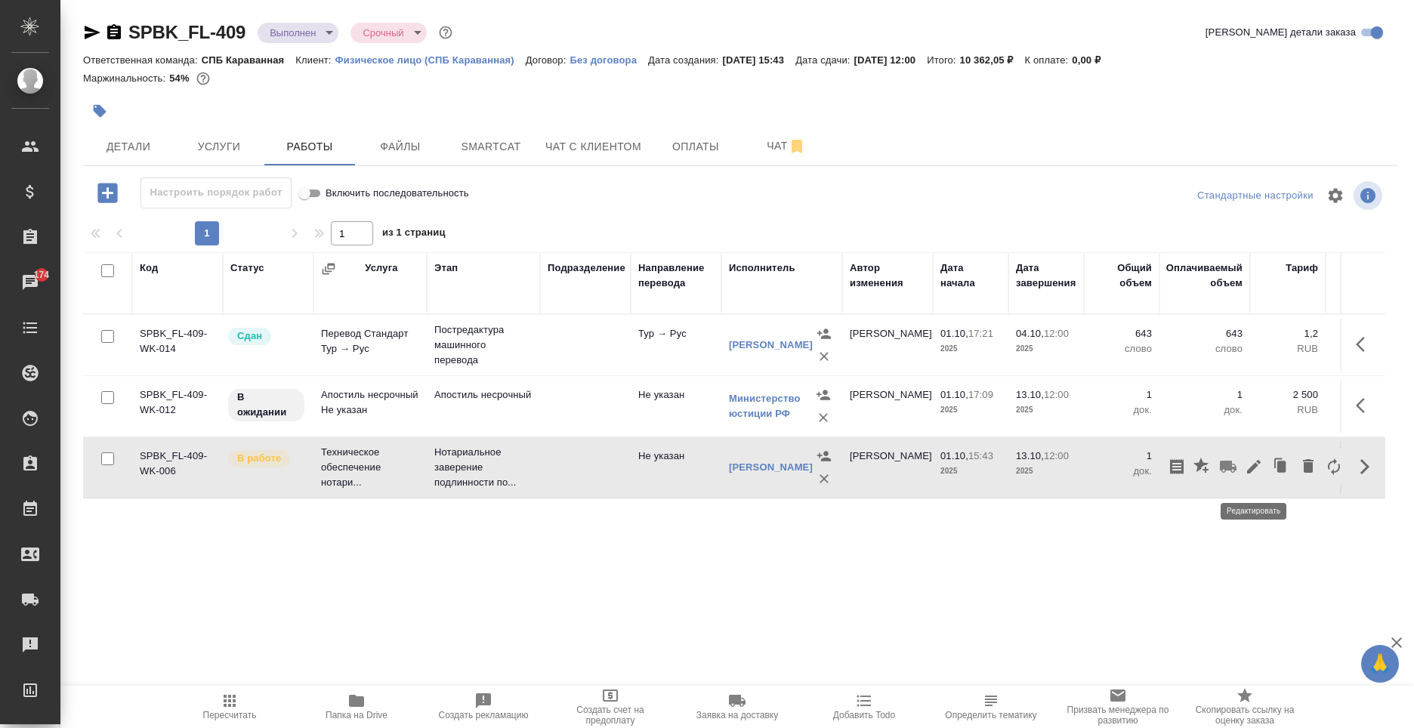
click at [1248, 474] on icon "button" at bounding box center [1253, 467] width 18 height 18
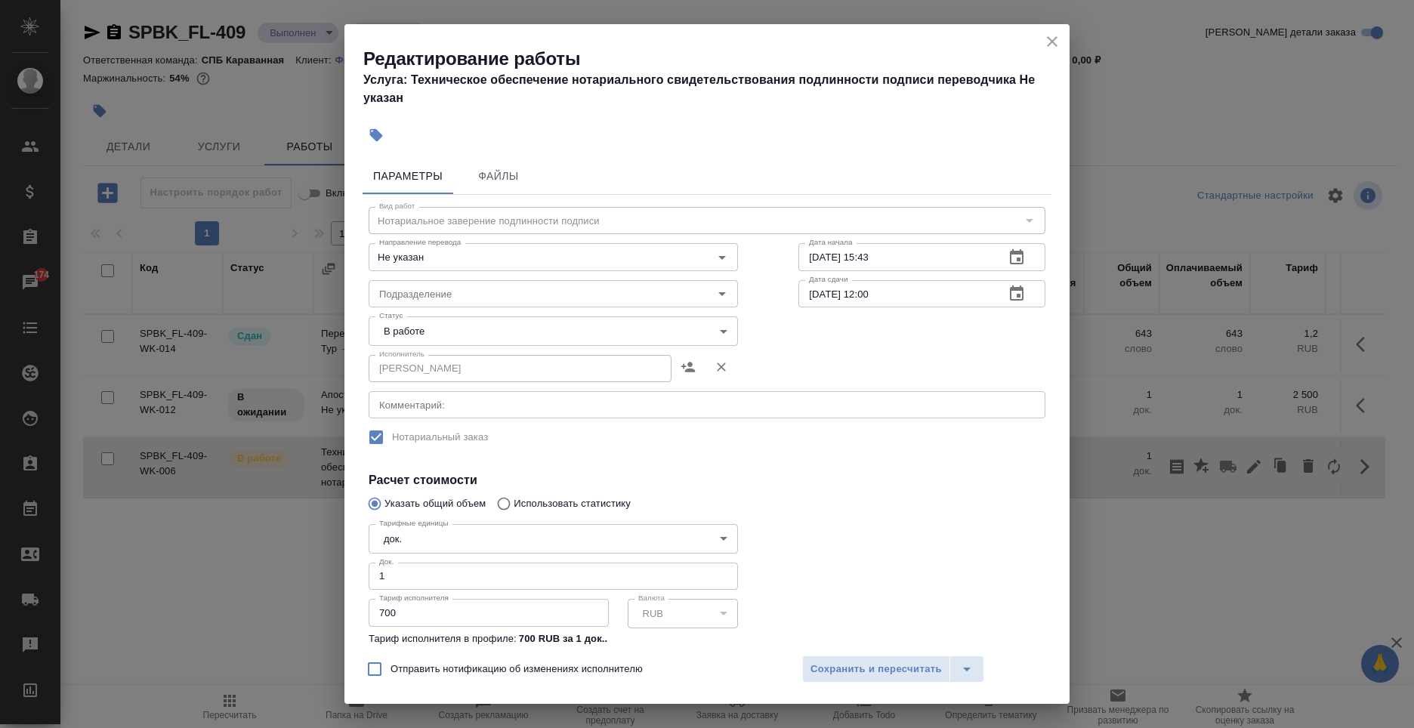
click at [439, 340] on body "🙏 .cls-1 fill:#fff; AWATERA Moskalets Alina Клиенты Спецификации Заказы 174 Чат…" at bounding box center [707, 364] width 1414 height 728
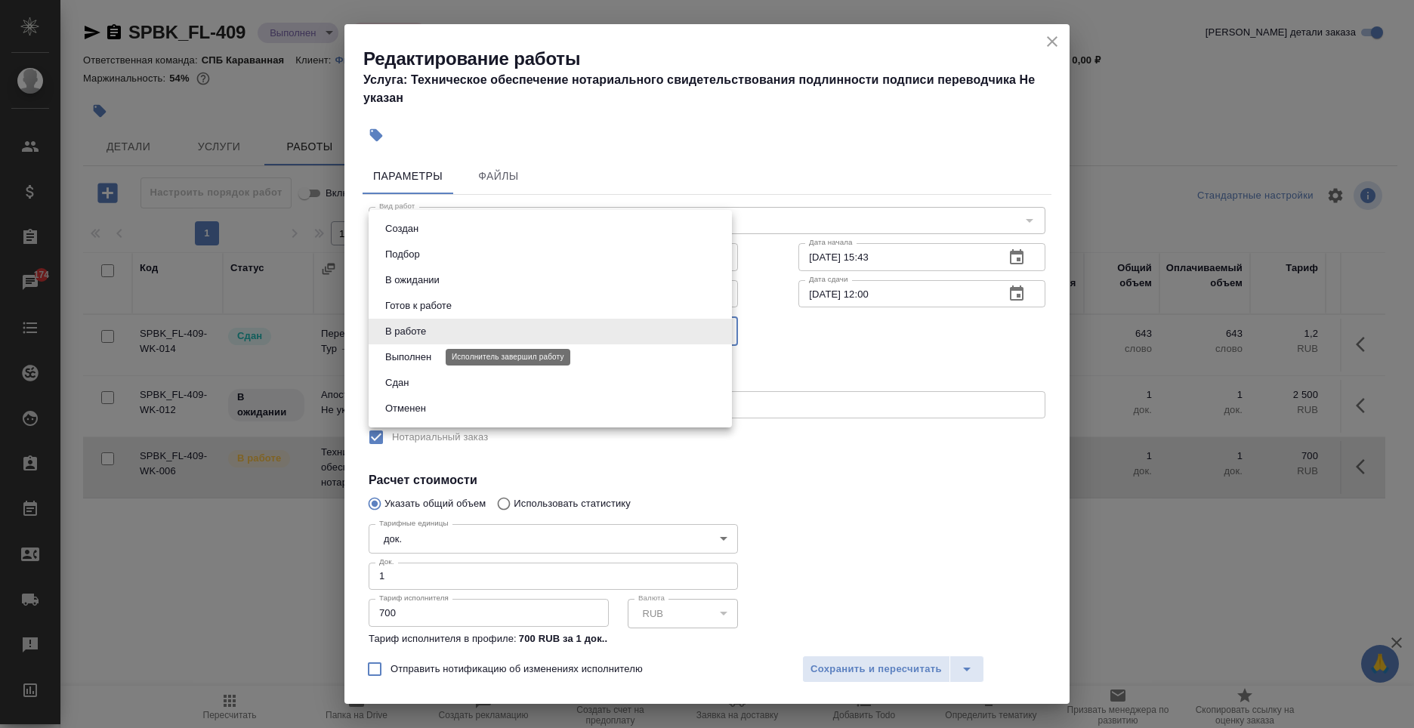
click at [427, 361] on button "Выполнен" at bounding box center [408, 357] width 55 height 17
type input "completed"
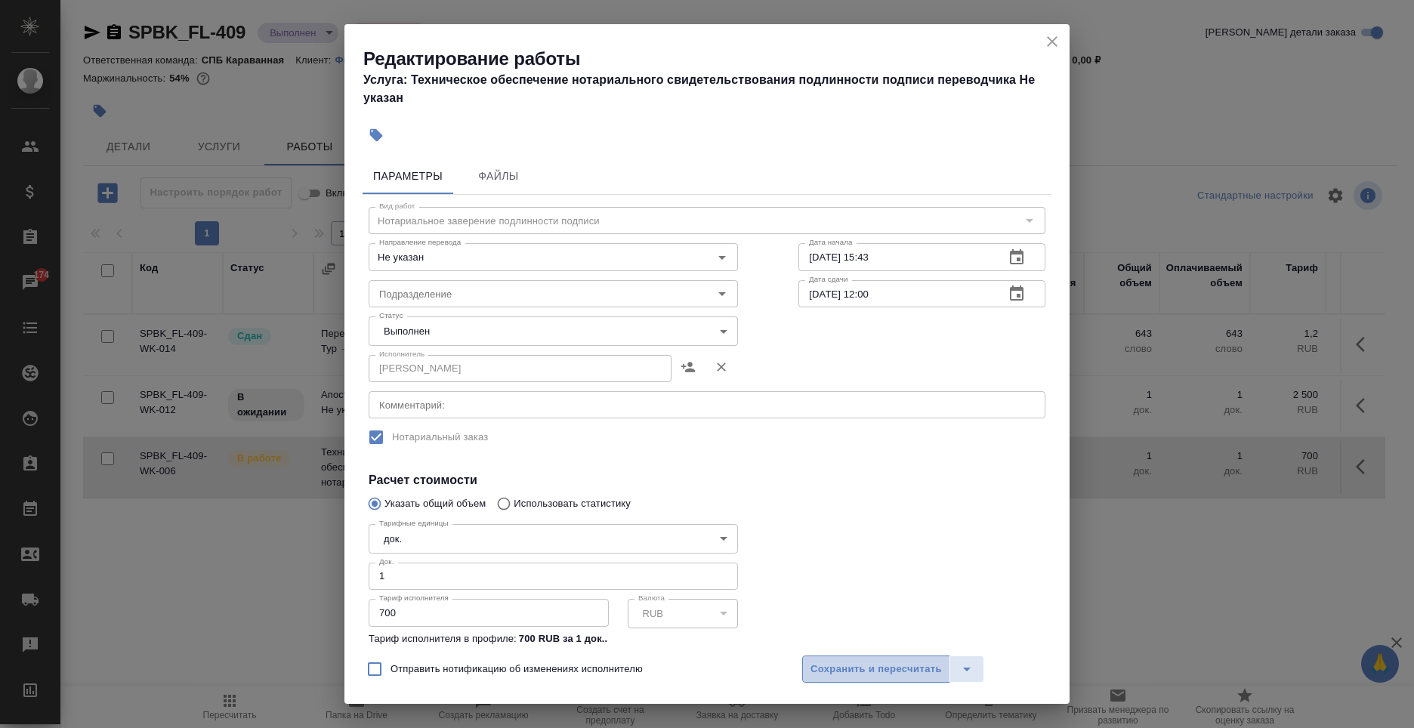
click at [868, 668] on span "Сохранить и пересчитать" at bounding box center [875, 669] width 131 height 17
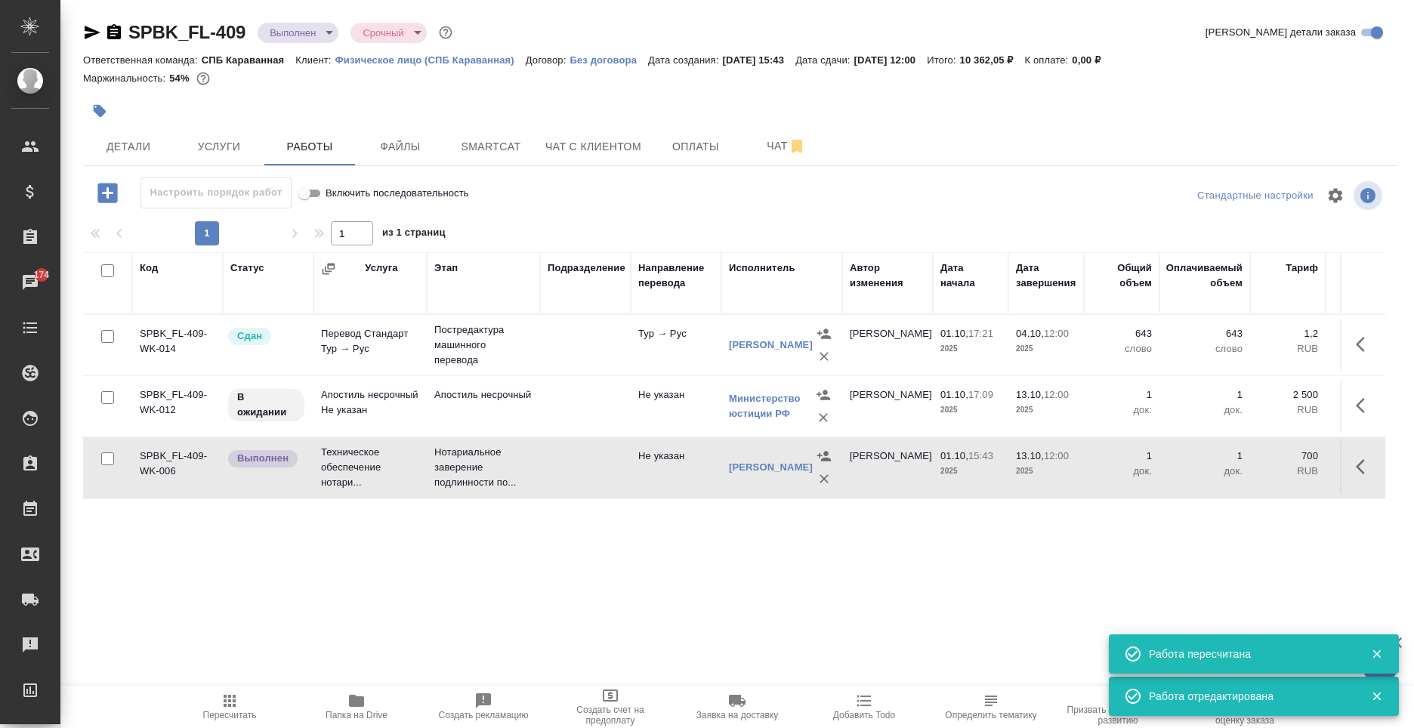
click at [1365, 471] on icon "button" at bounding box center [1364, 467] width 18 height 18
click at [1260, 476] on icon "button" at bounding box center [1253, 467] width 18 height 18
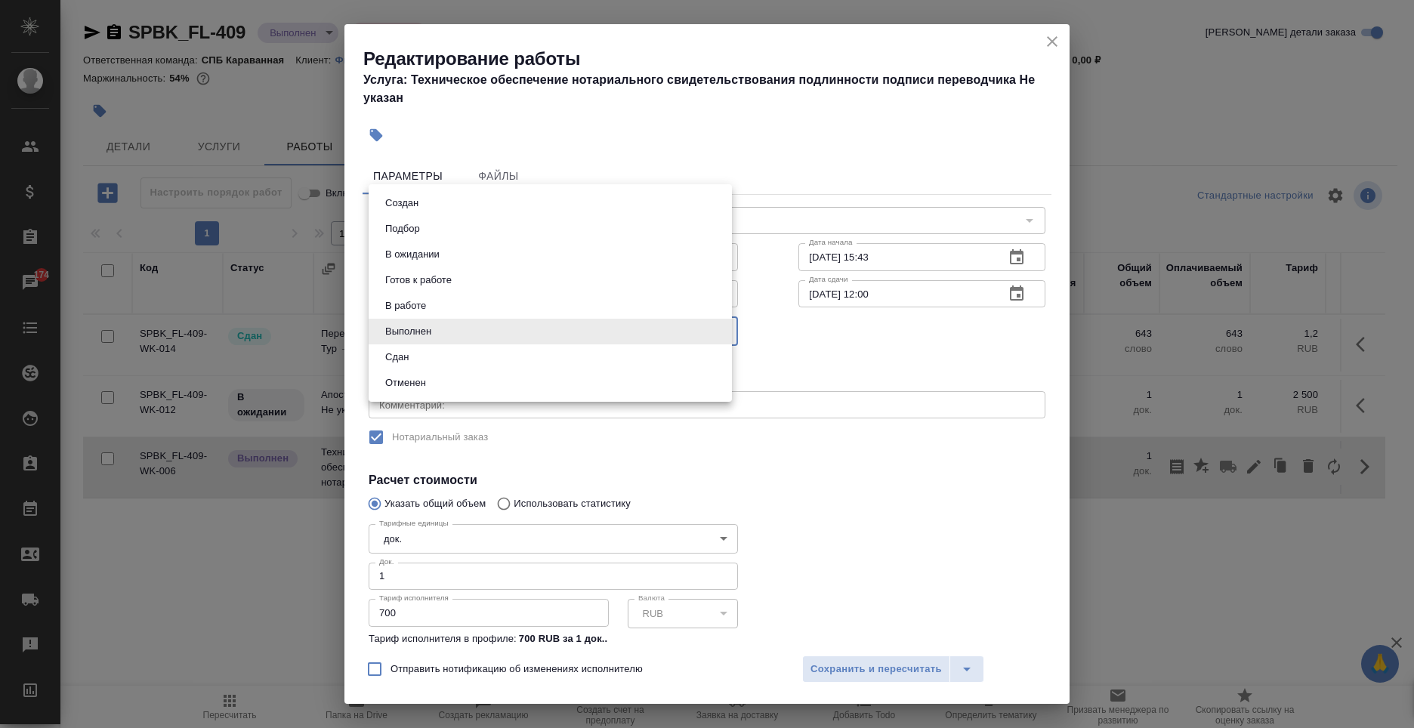
click at [430, 334] on body "🙏 .cls-1 fill:#fff; AWATERA Moskalets Alina Клиенты Спецификации Заказы 174 Чат…" at bounding box center [707, 364] width 1414 height 728
click at [415, 365] on li "Сдан" at bounding box center [550, 357] width 363 height 26
type input "closed"
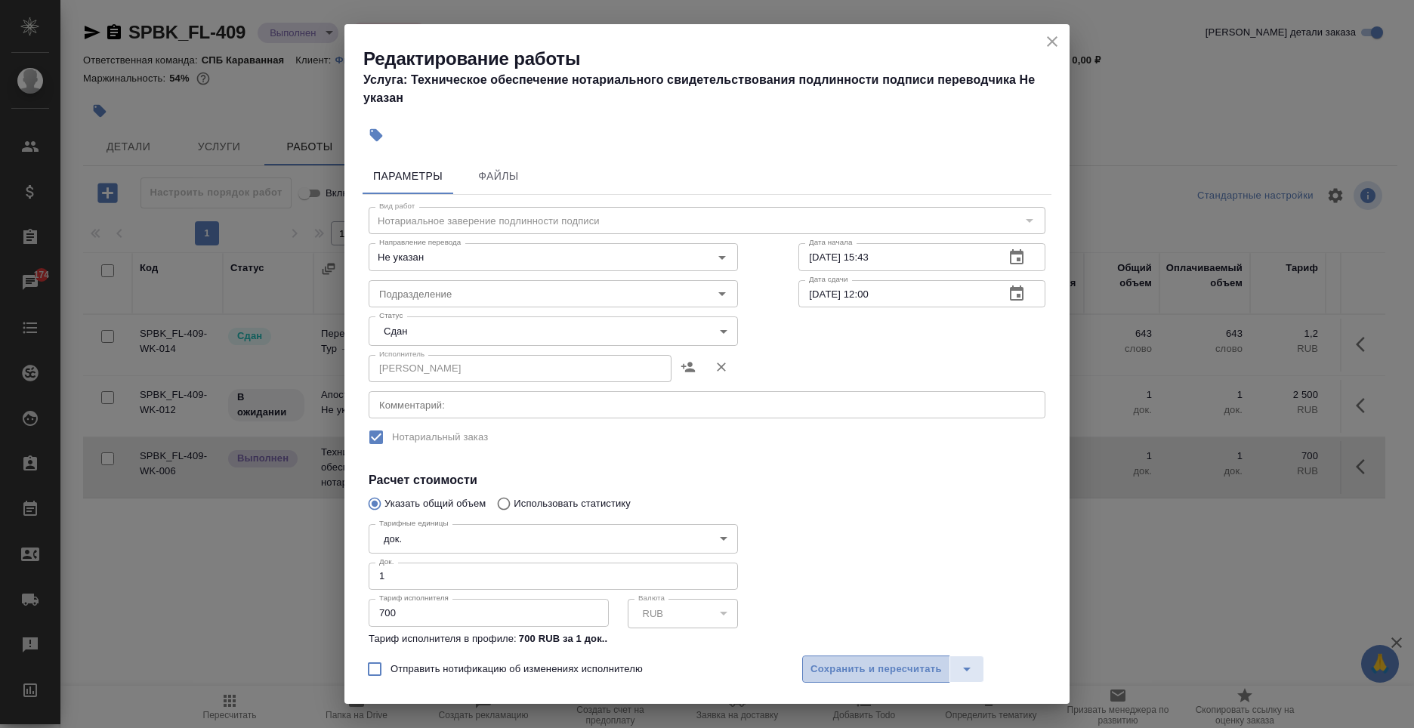
click at [904, 669] on span "Сохранить и пересчитать" at bounding box center [875, 669] width 131 height 17
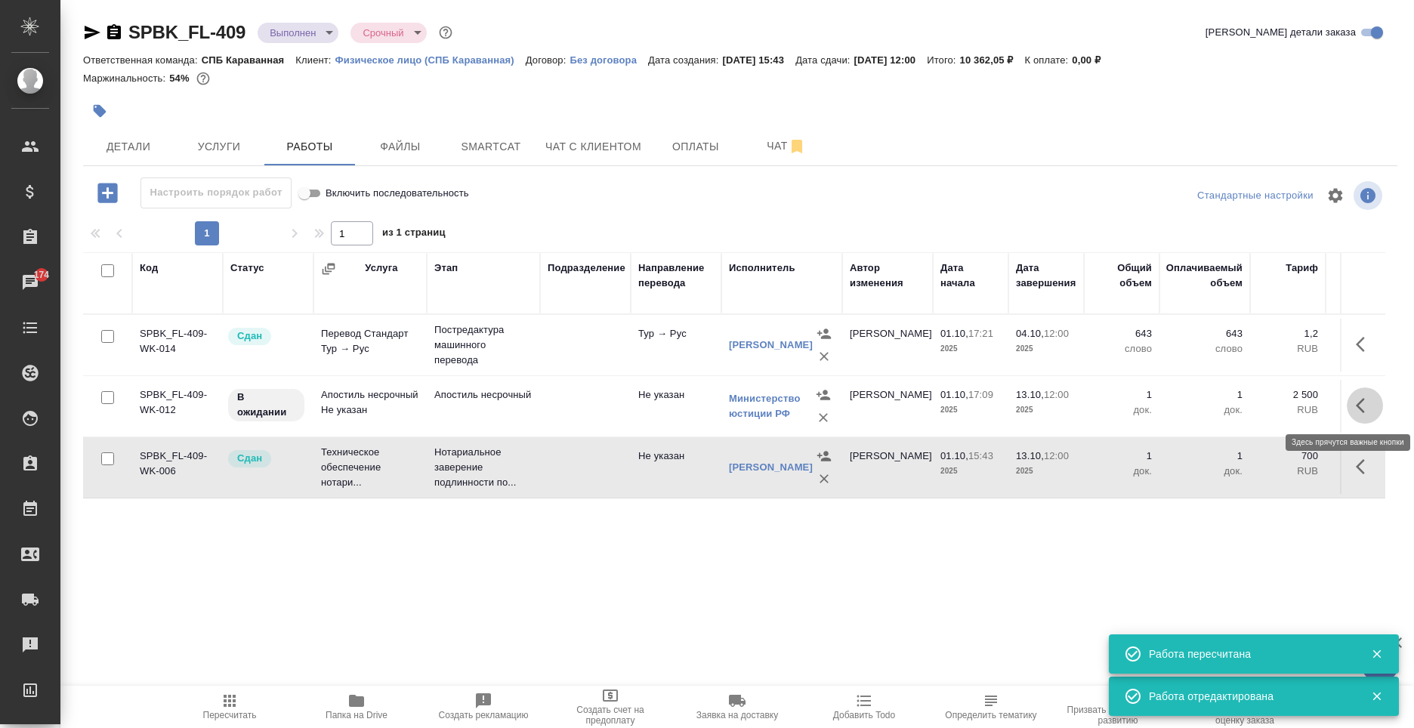
click at [1357, 401] on icon "button" at bounding box center [1364, 405] width 18 height 18
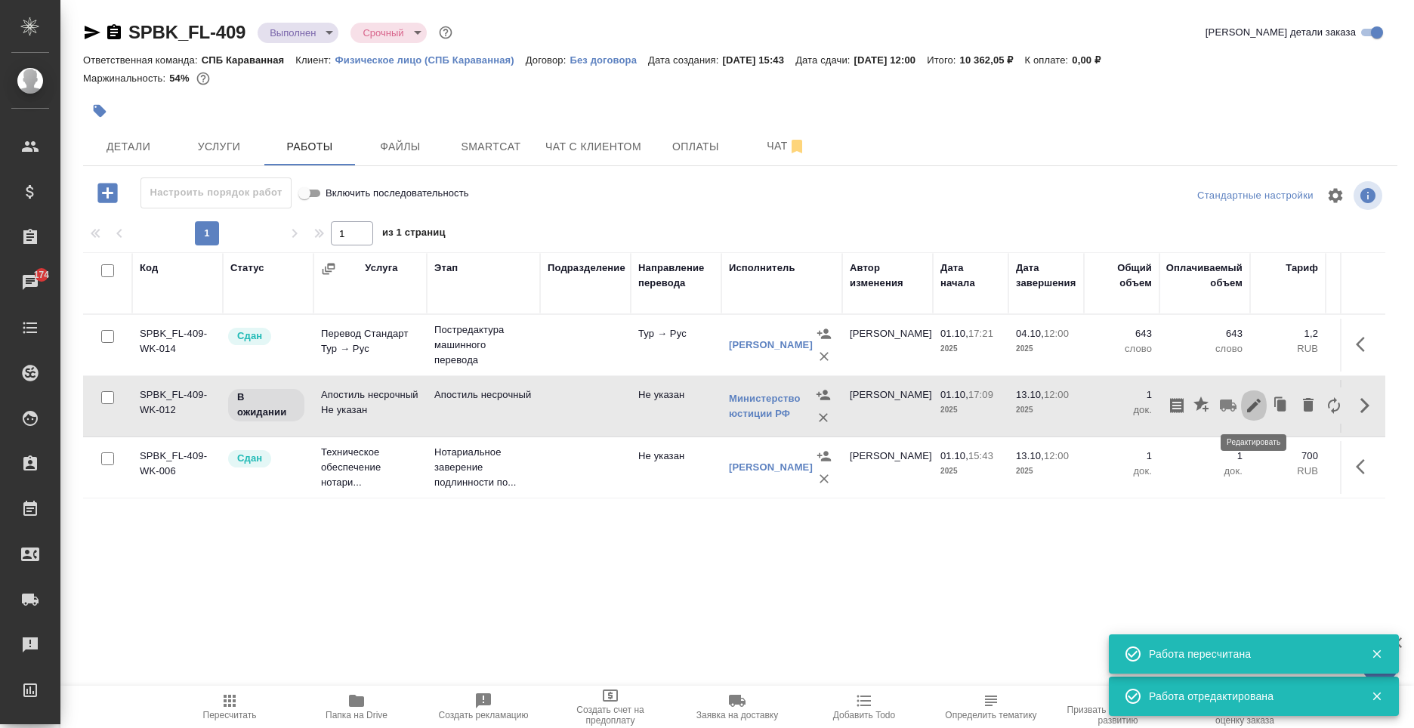
click at [1260, 413] on icon "button" at bounding box center [1253, 405] width 18 height 18
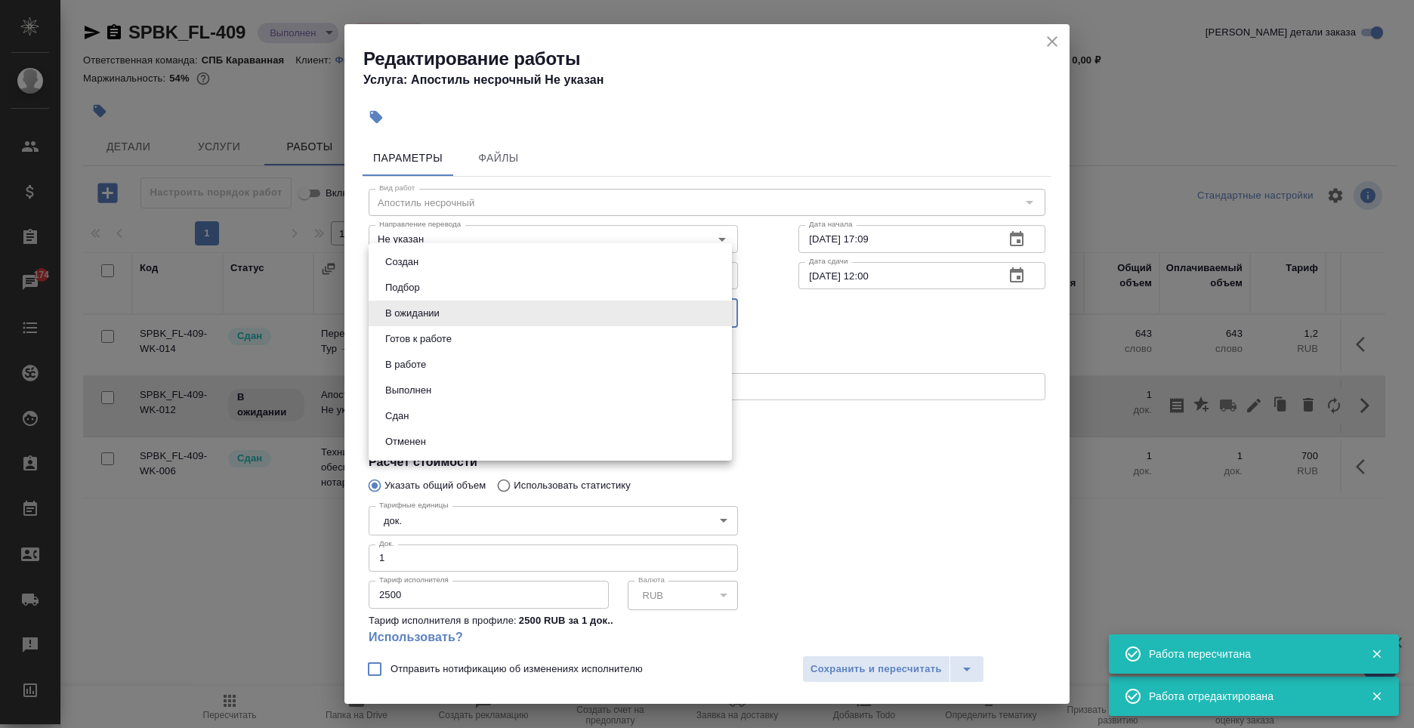
click at [551, 320] on body "🙏 .cls-1 fill:#fff; AWATERA Moskalets Alina Клиенты Спецификации Заказы 174 Чат…" at bounding box center [707, 364] width 1414 height 728
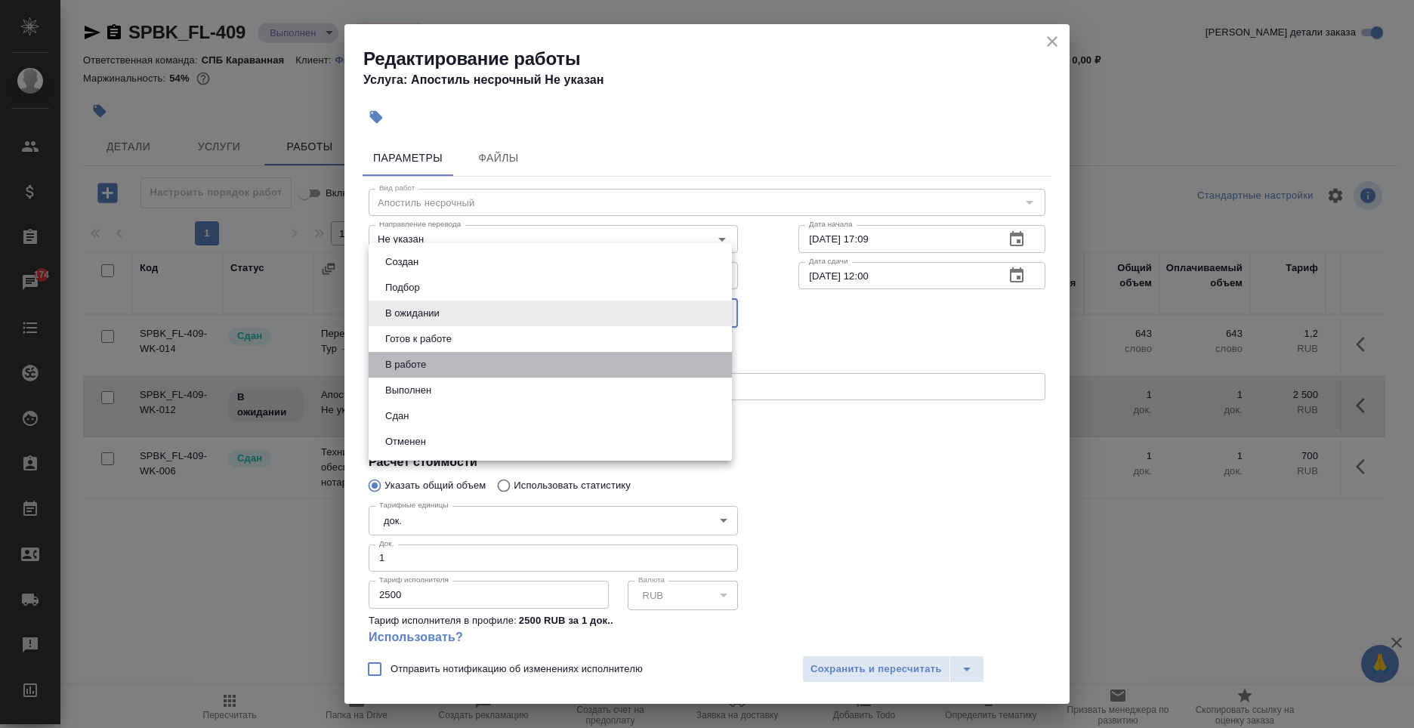
click at [501, 359] on li "В работе" at bounding box center [550, 365] width 363 height 26
type input "inProgress"
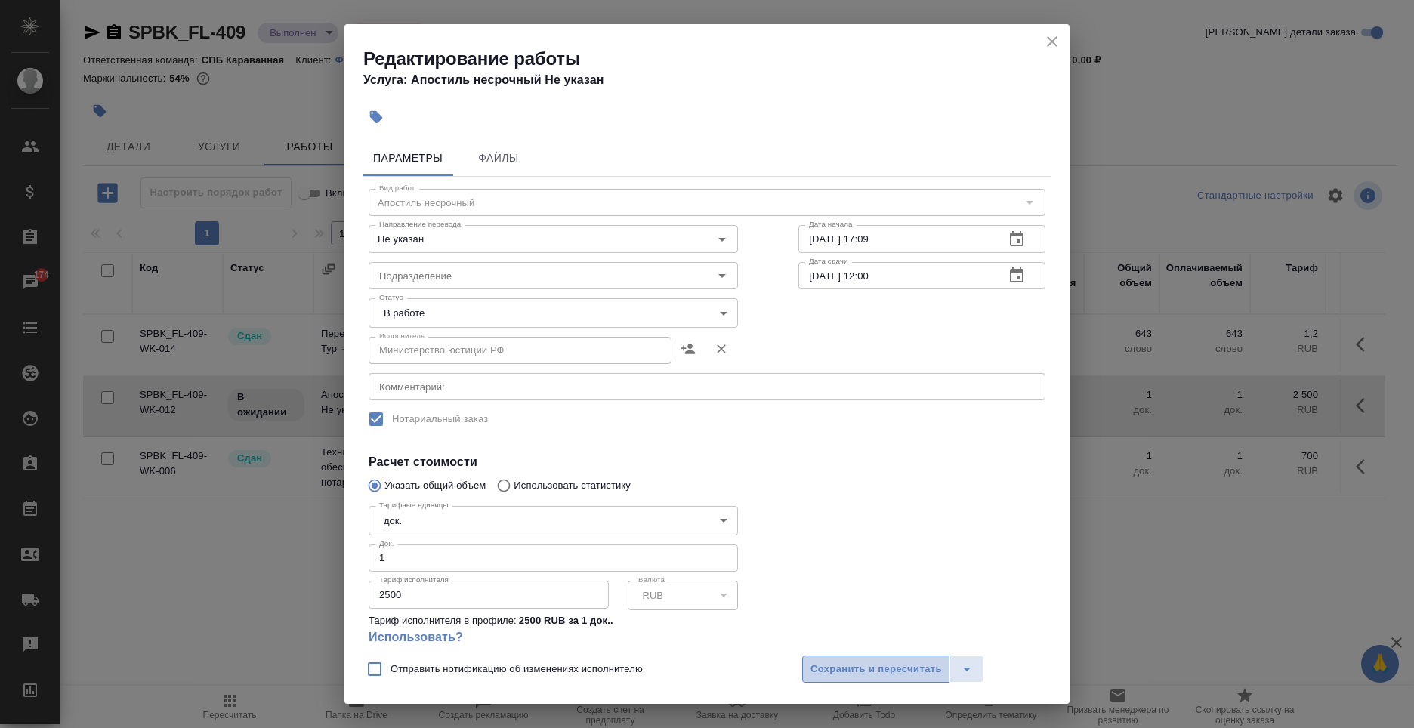
click at [827, 663] on span "Сохранить и пересчитать" at bounding box center [875, 669] width 131 height 17
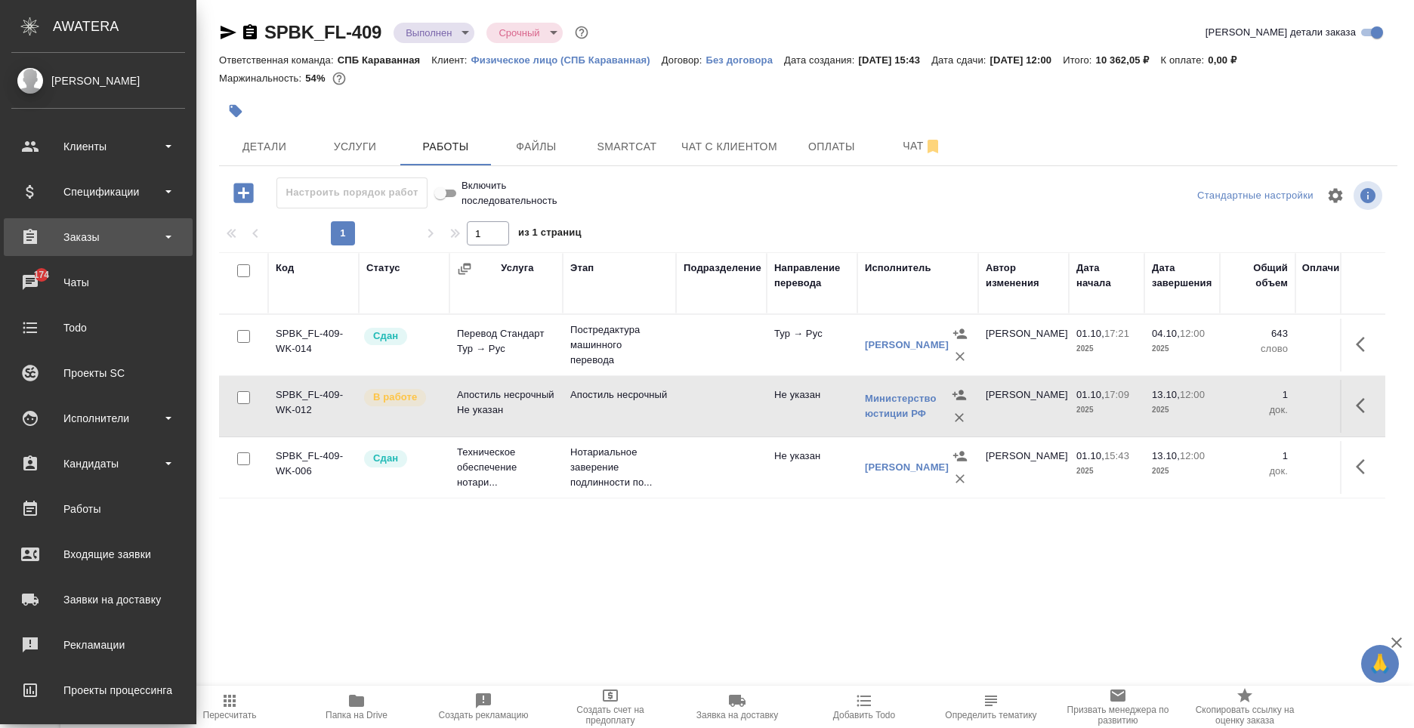
click at [46, 251] on div "Заказы" at bounding box center [98, 237] width 189 height 38
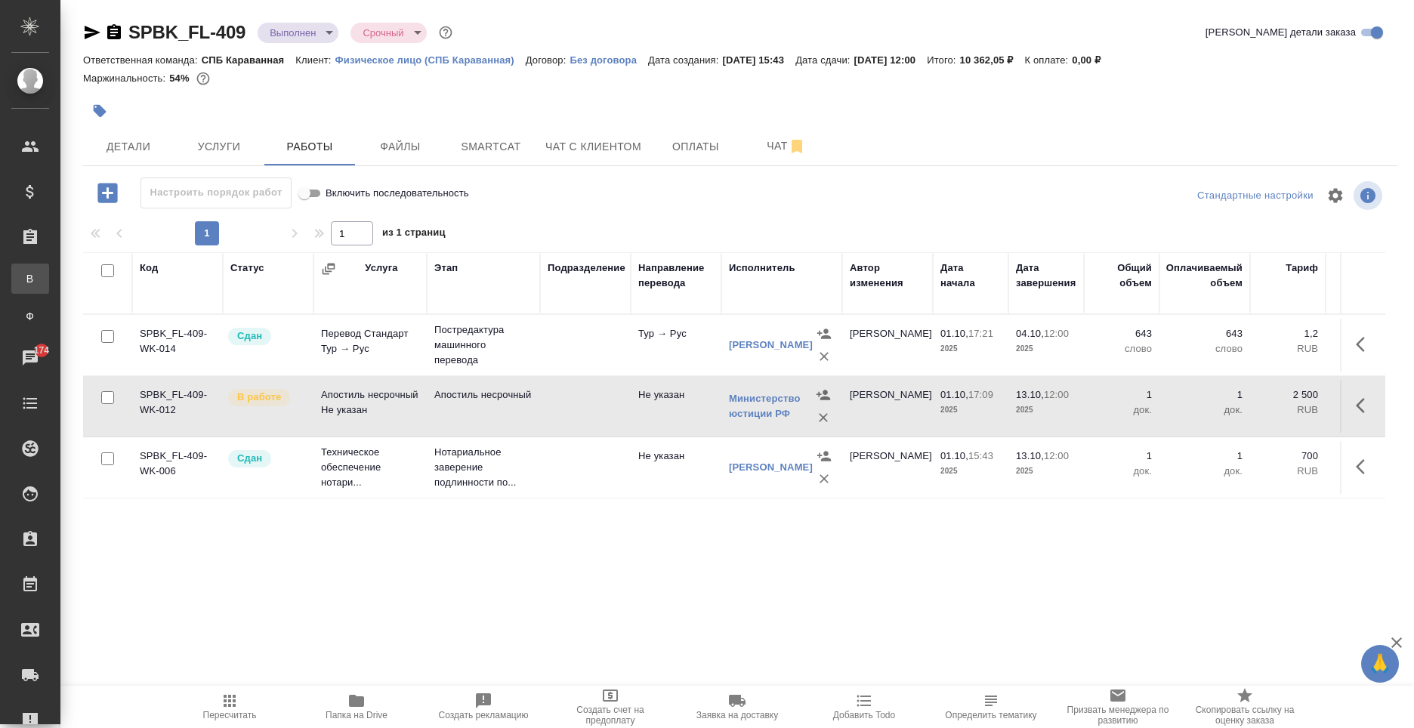
click at [23, 285] on div "Все заказы" at bounding box center [11, 278] width 23 height 15
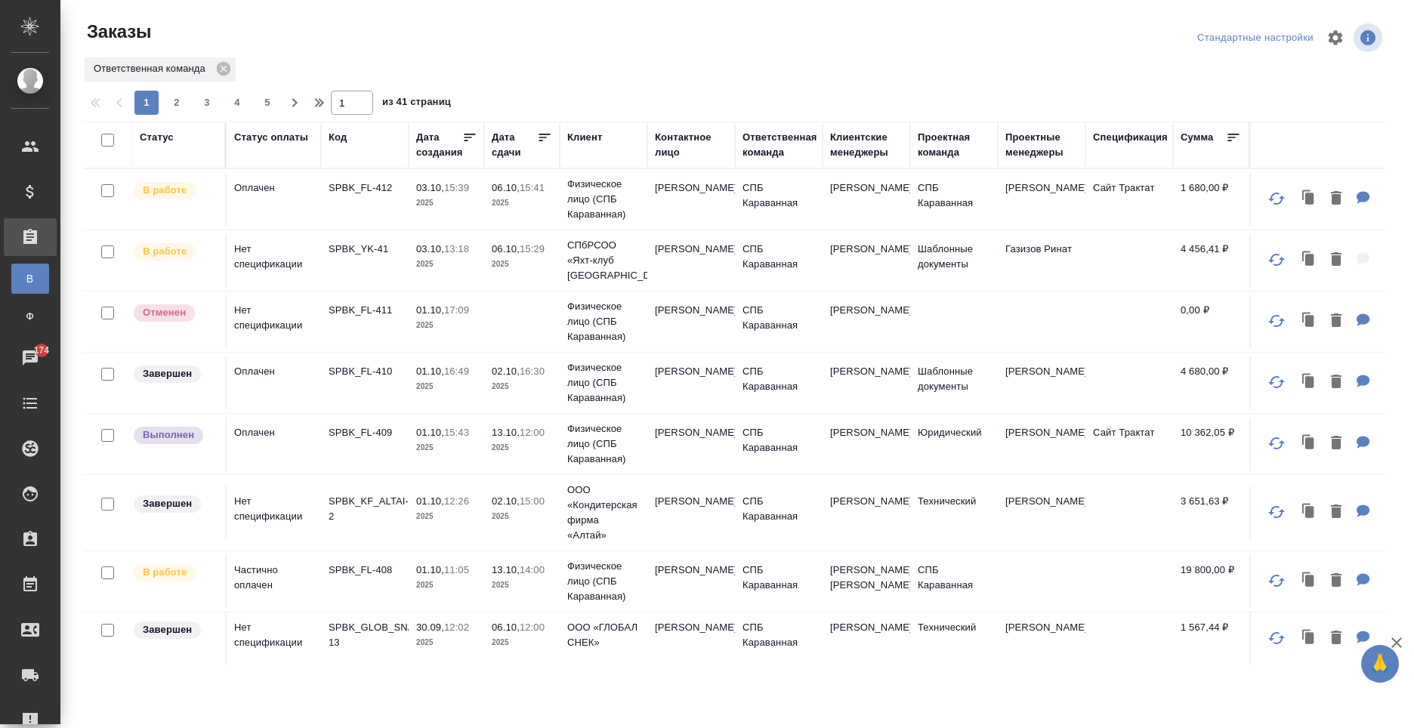
click at [518, 287] on td "06.10, 15:29 2025" at bounding box center [522, 260] width 76 height 53
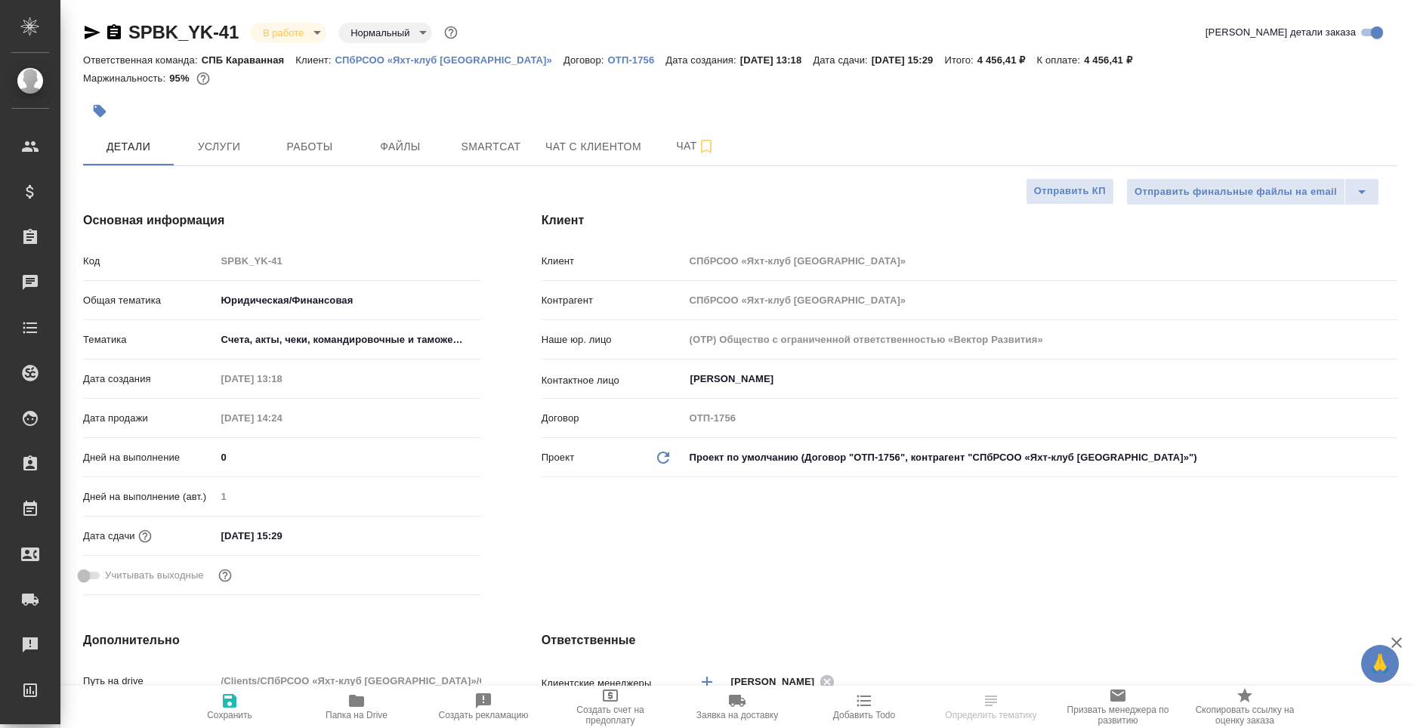
select select "RU"
click at [205, 150] on span "Услуги" at bounding box center [219, 146] width 72 height 19
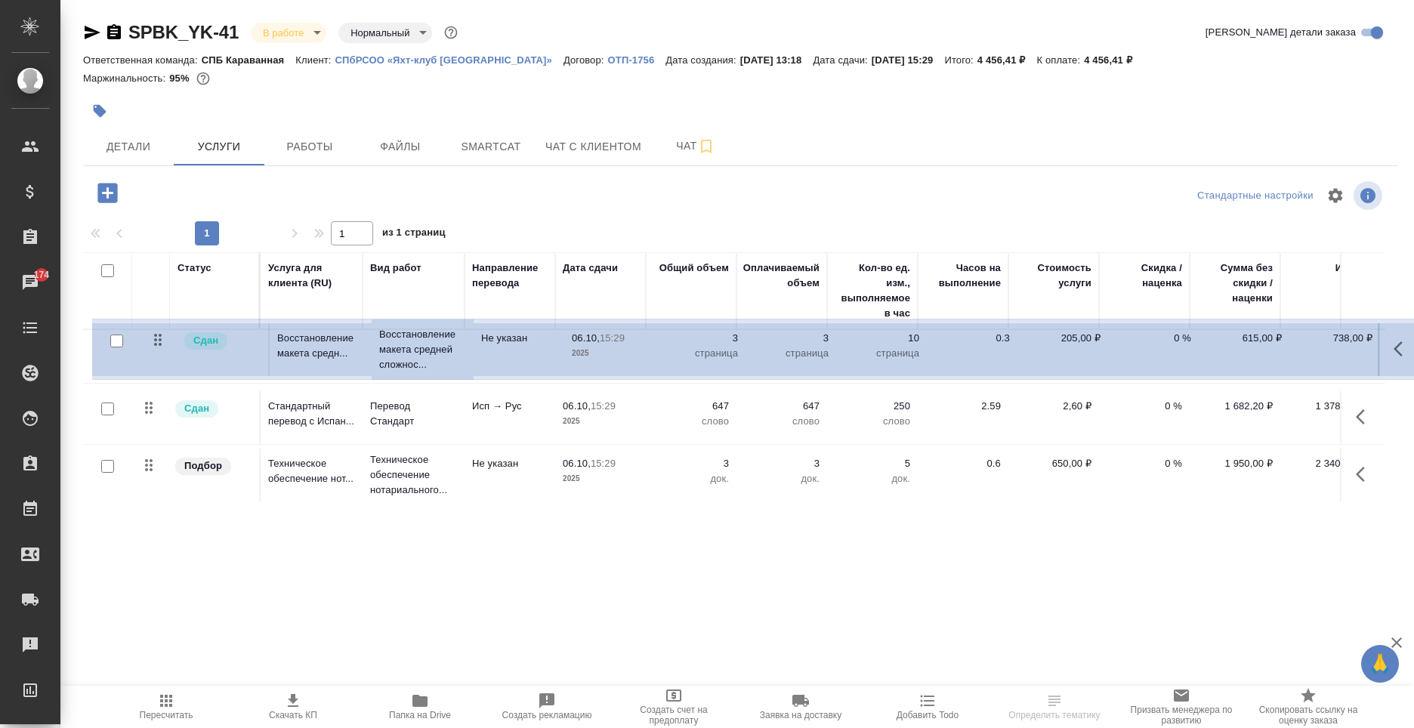
drag, startPoint x: 141, startPoint y: 466, endPoint x: 153, endPoint y: 335, distance: 131.9
click at [153, 335] on table "Статус Услуга для клиента (RU) Вид работ Направление перевода Дата сдачи Общий …" at bounding box center [749, 379] width 1333 height 254
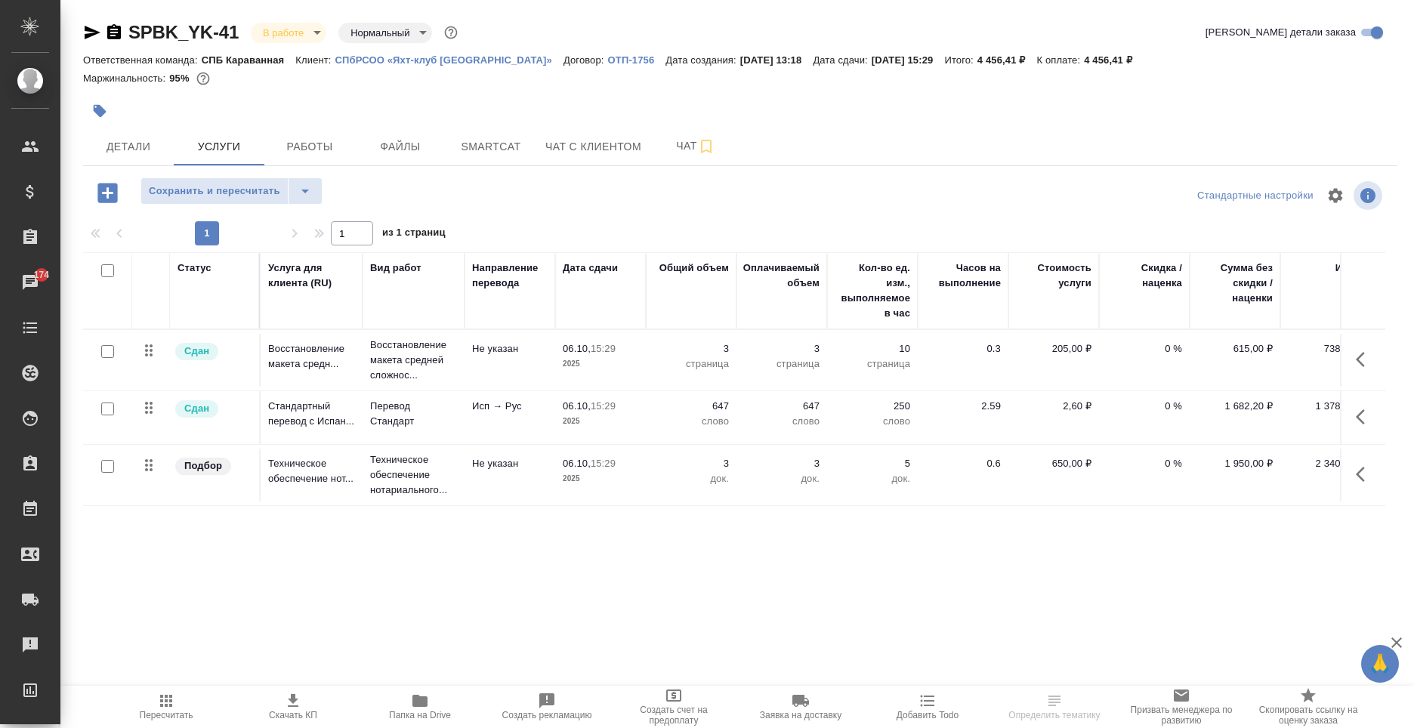
click at [1369, 481] on icon "button" at bounding box center [1364, 474] width 18 height 18
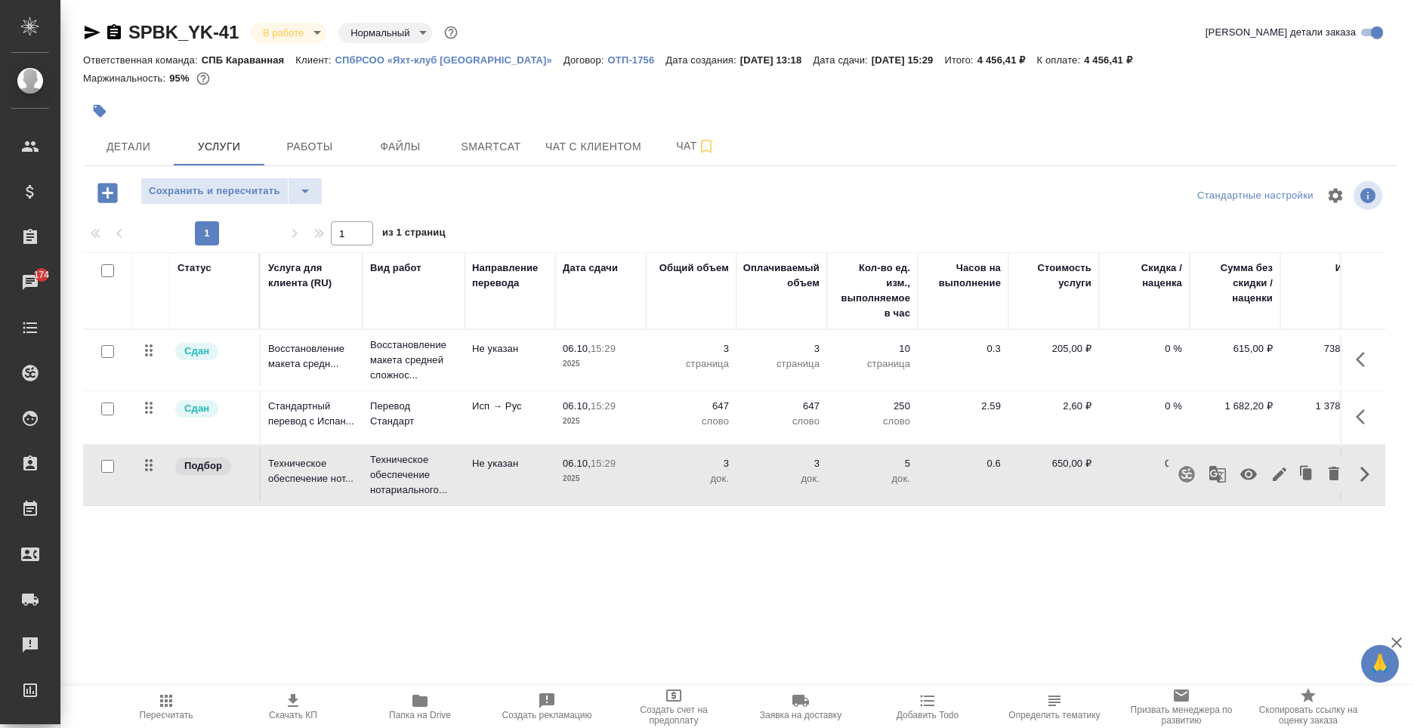
click at [316, 166] on div "SPBK_YK-41 В работе inProgress Нормальный normal Кратко детали заказа Ответстве…" at bounding box center [740, 307] width 1331 height 615
click at [306, 145] on span "Работы" at bounding box center [309, 146] width 72 height 19
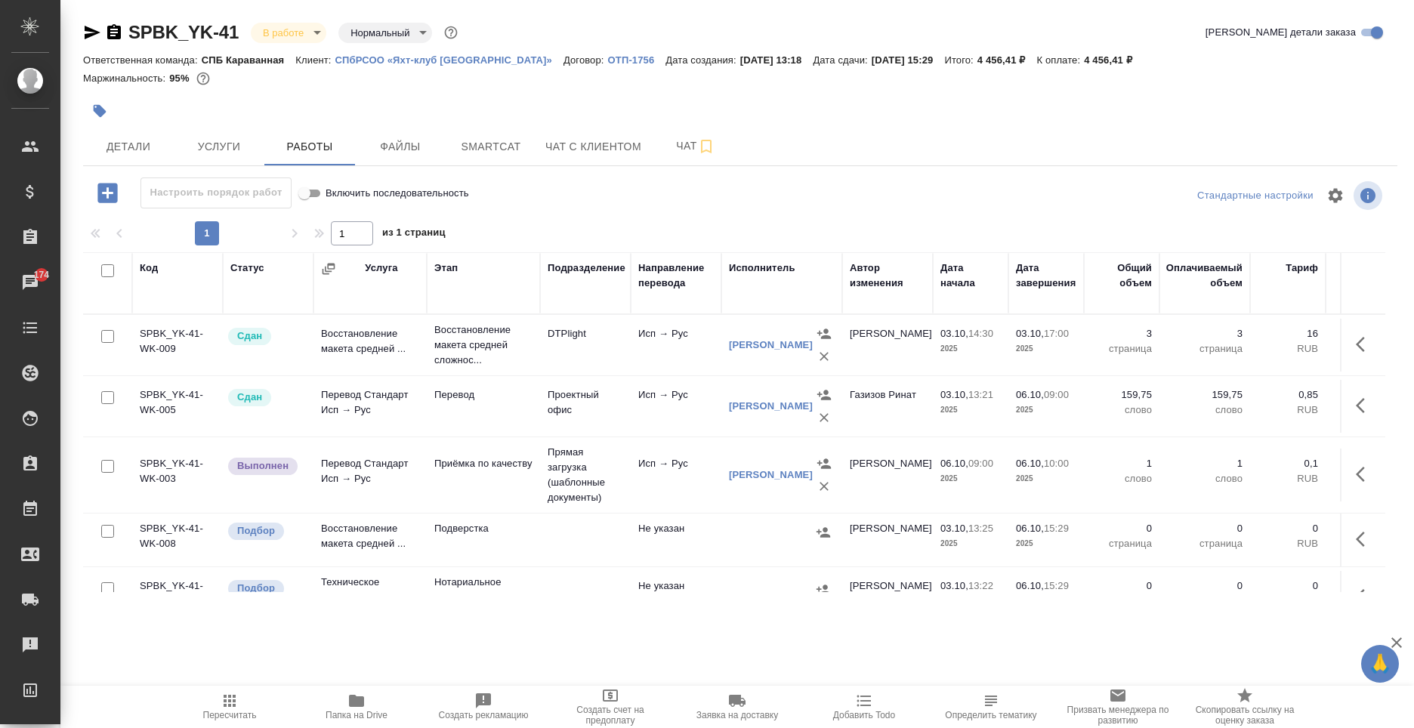
scroll to position [48, 0]
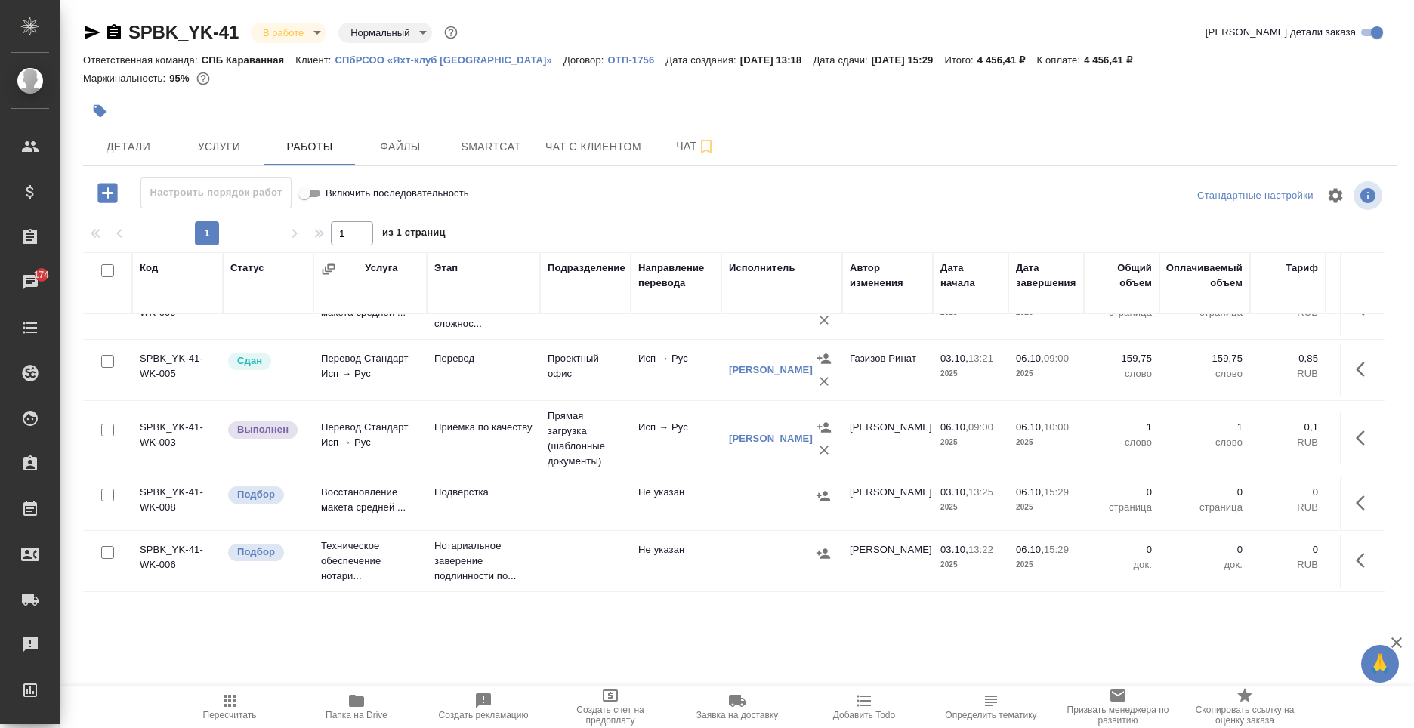
click at [722, 553] on td at bounding box center [781, 561] width 121 height 53
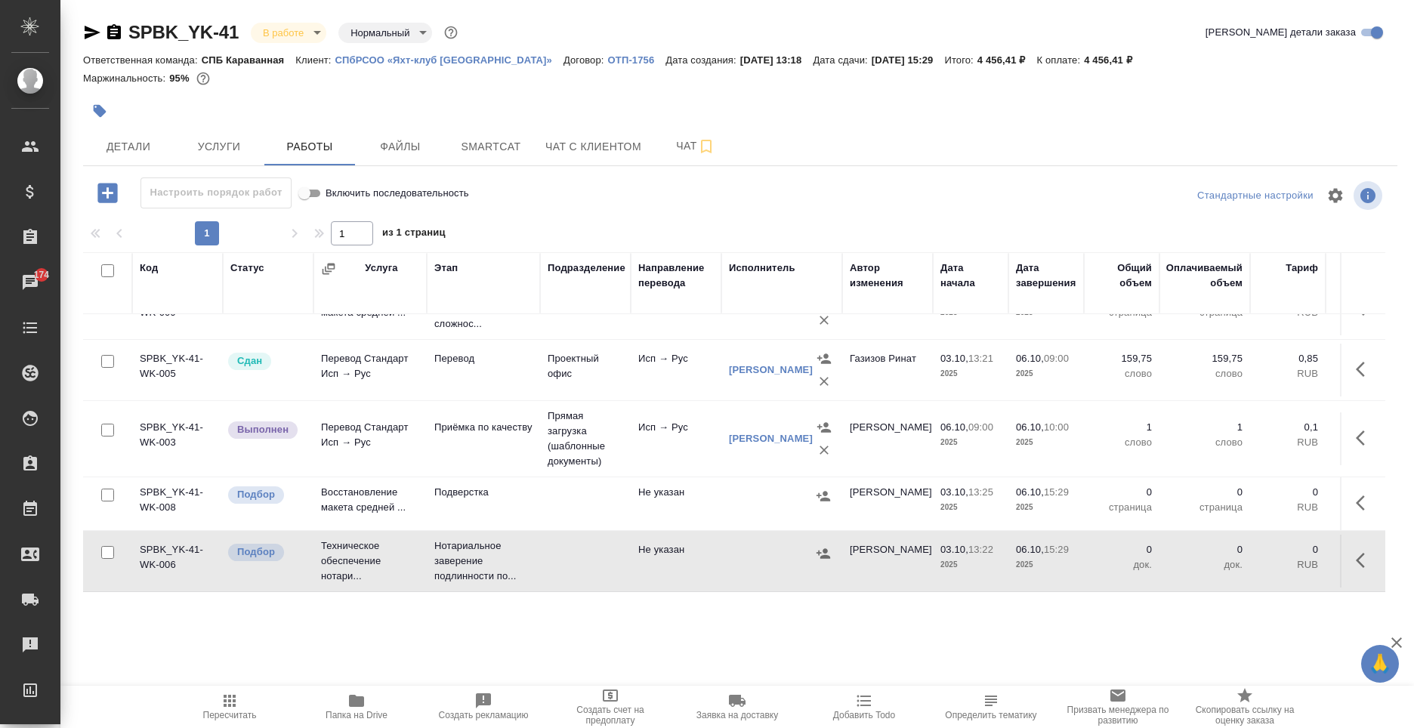
click at [722, 553] on td at bounding box center [781, 561] width 121 height 53
click at [225, 159] on button "Услуги" at bounding box center [219, 147] width 91 height 38
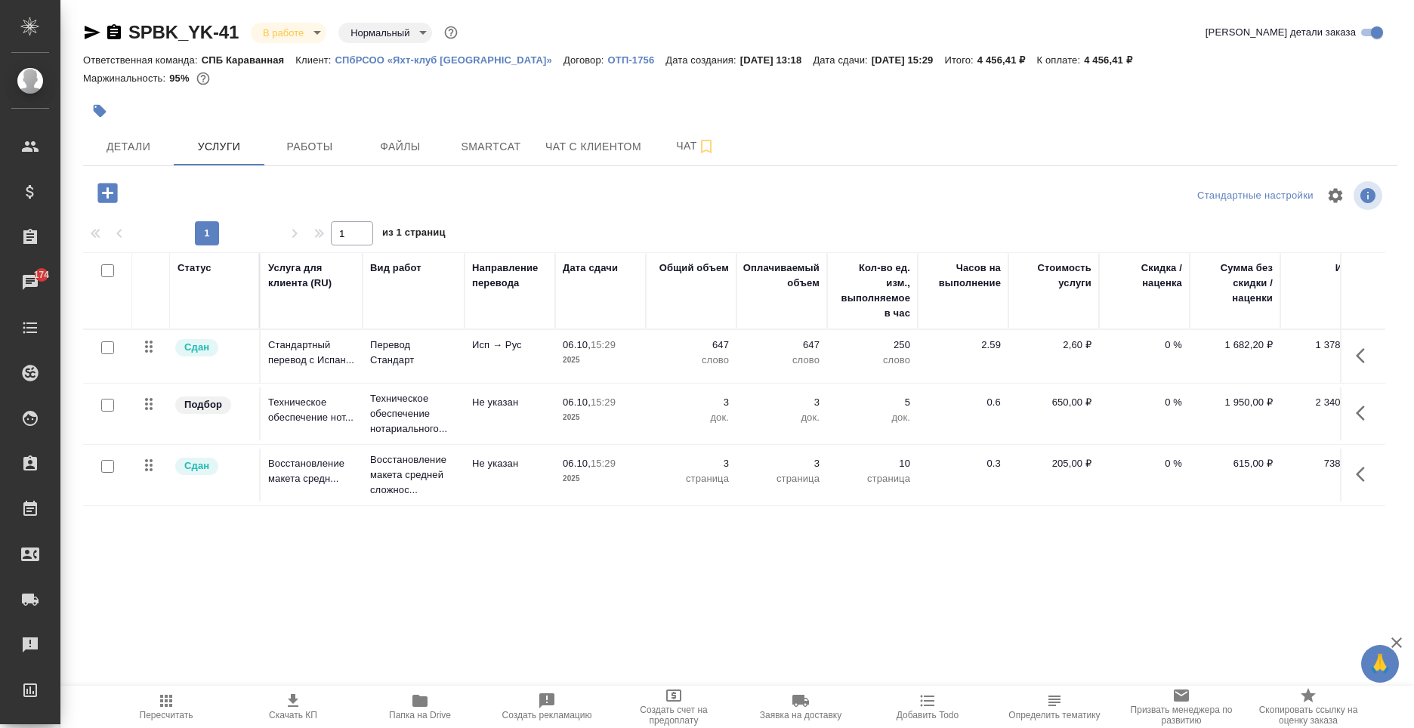
drag, startPoint x: 145, startPoint y: 413, endPoint x: 131, endPoint y: 488, distance: 76.0
click at [131, 488] on tbody "Сдан Стандартный перевод с Испан... Перевод Стандарт Исп → Рус 06.10, 15:29 202…" at bounding box center [749, 418] width 1333 height 176
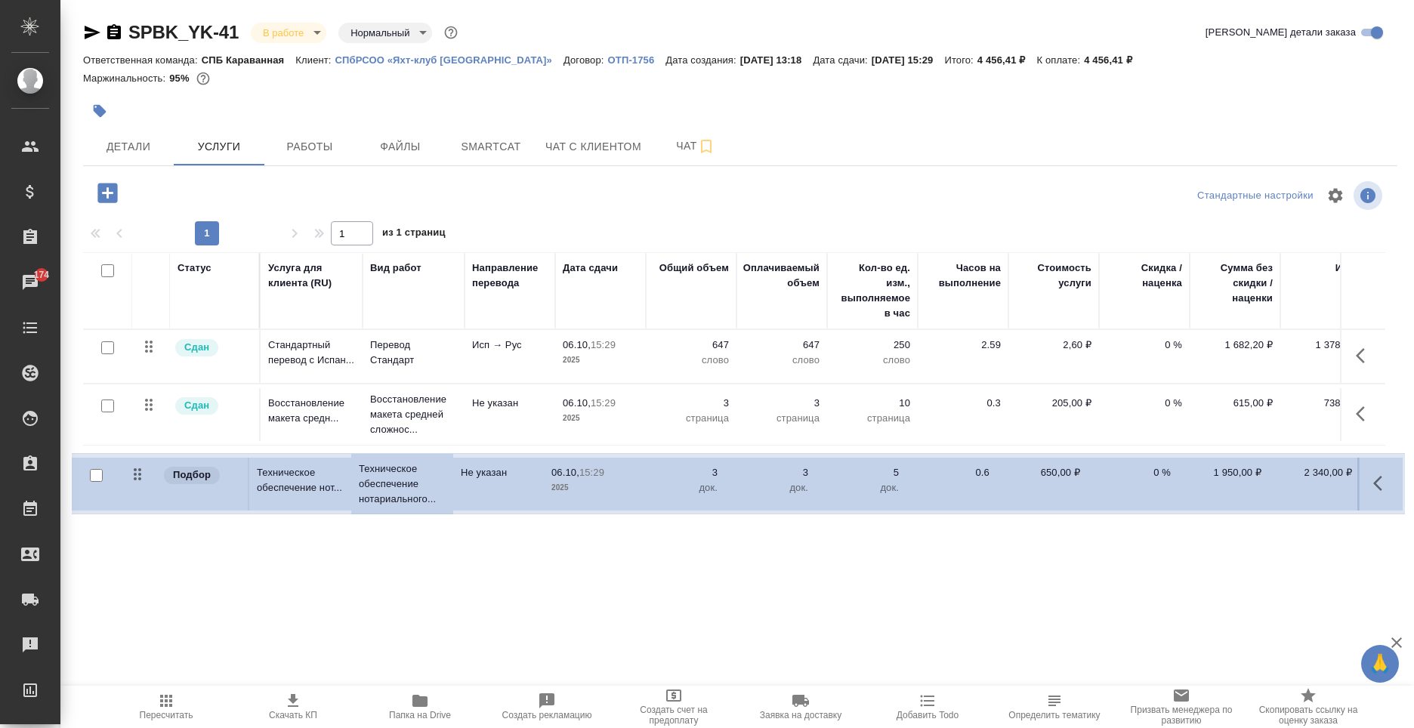
drag, startPoint x: 140, startPoint y: 429, endPoint x: 137, endPoint y: 476, distance: 47.7
click at [137, 476] on table "Статус Услуга для клиента (RU) Вид работ Направление перевода Дата сдачи Общий …" at bounding box center [749, 379] width 1333 height 254
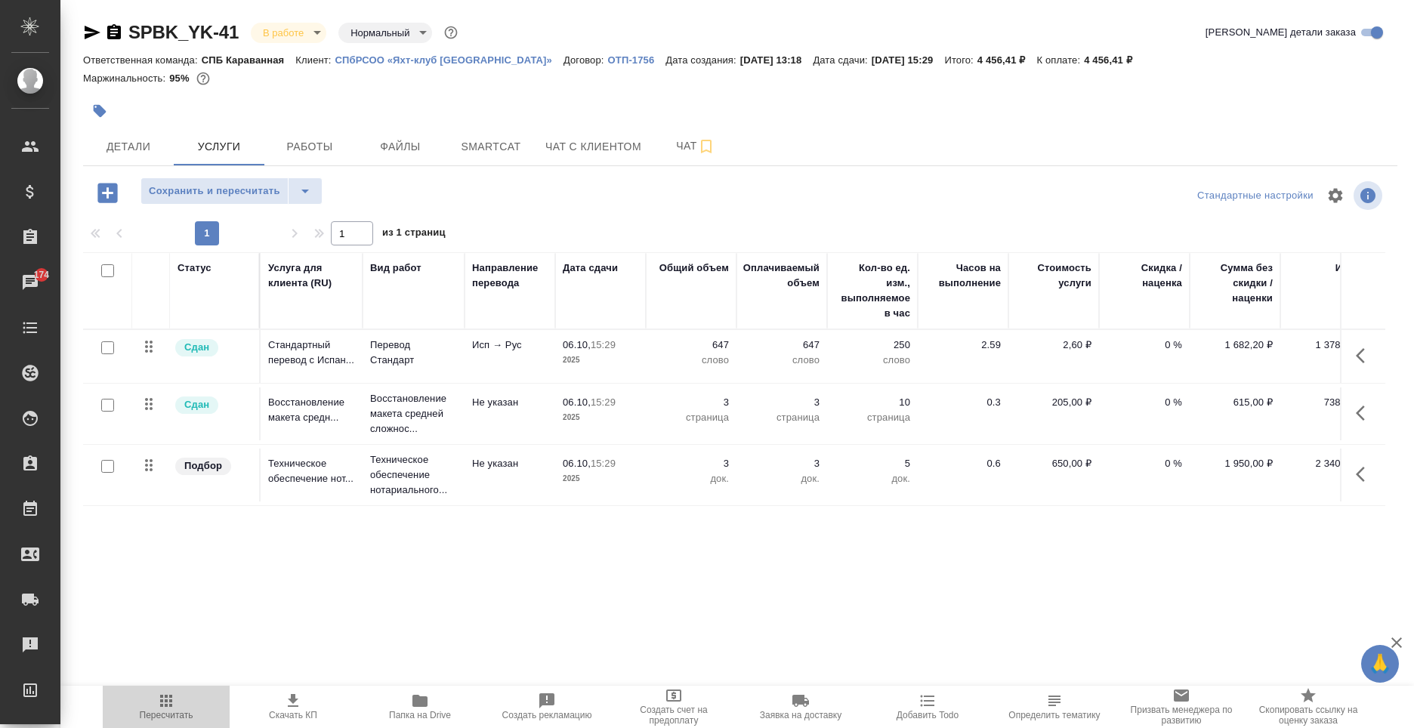
click at [182, 705] on span "Пересчитать" at bounding box center [166, 706] width 109 height 29
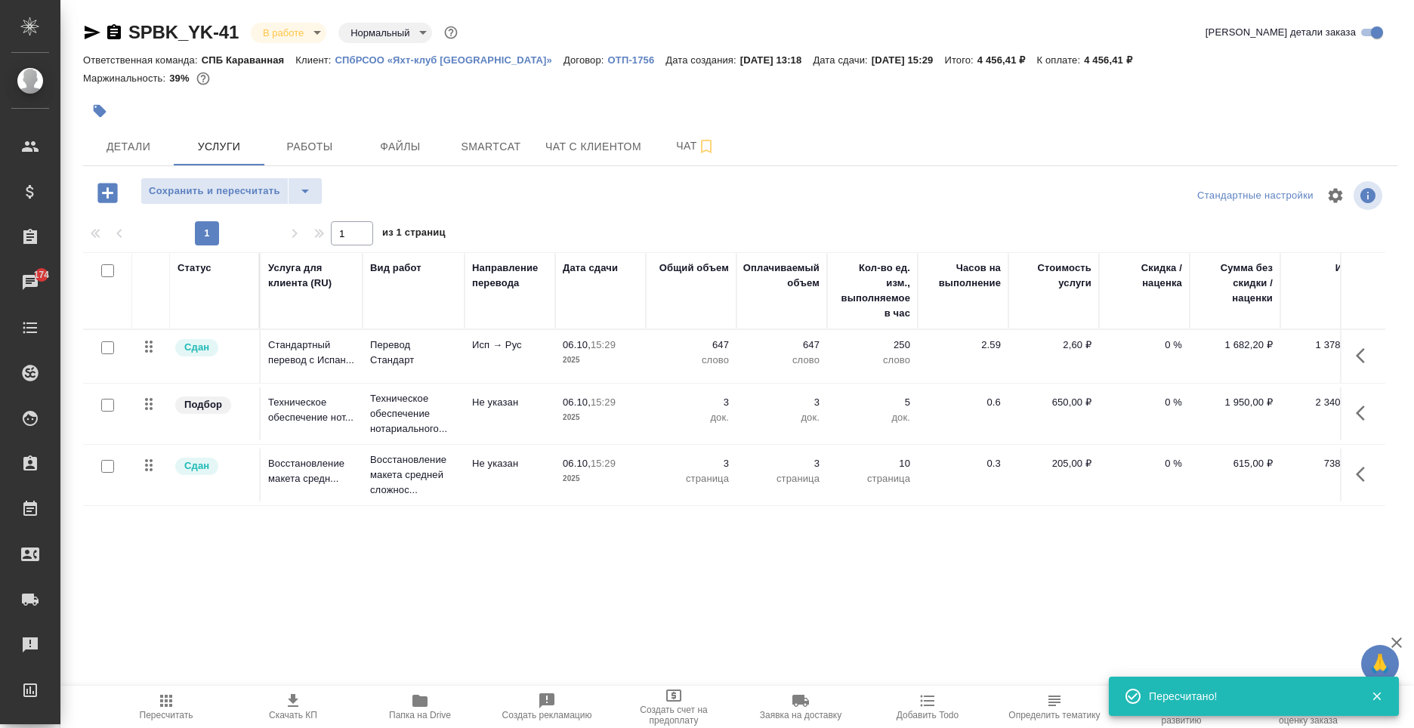
click at [424, 706] on icon "button" at bounding box center [419, 701] width 15 height 12
click at [164, 137] on span "Детали" at bounding box center [128, 146] width 72 height 19
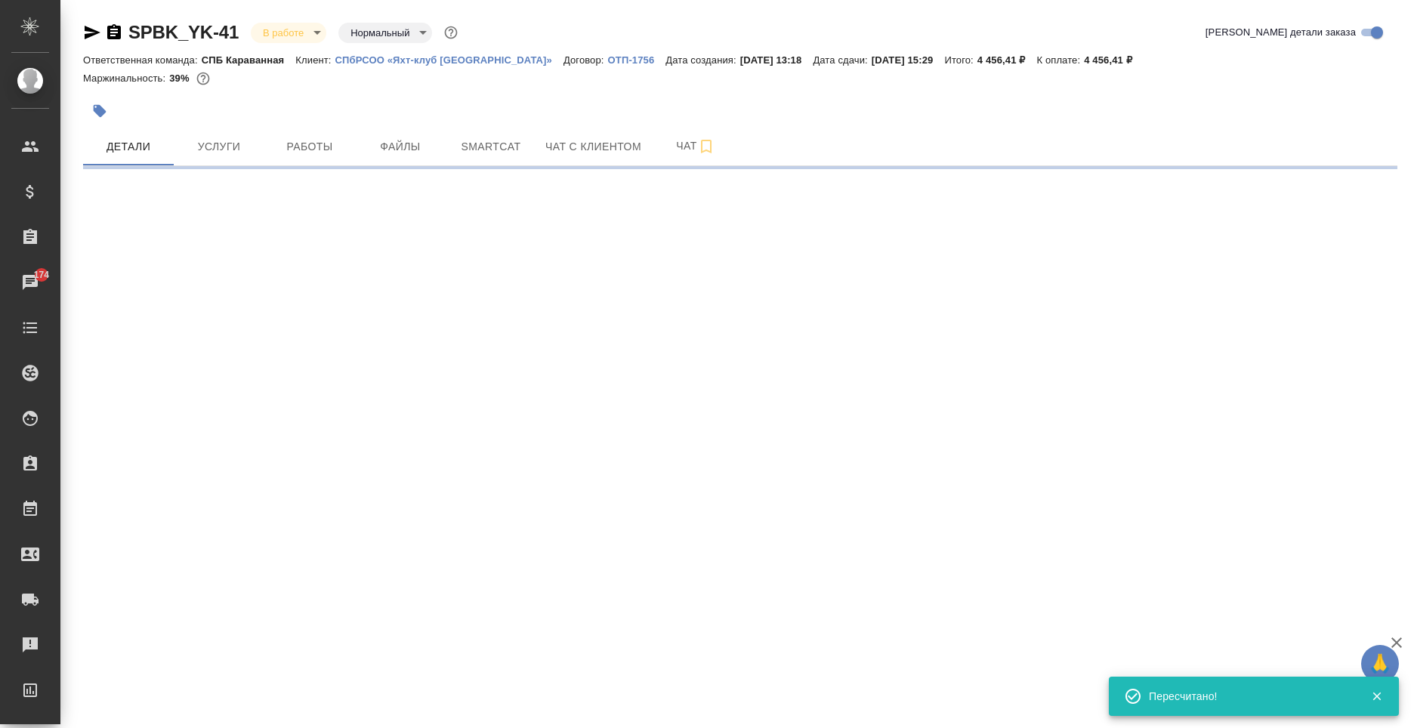
select select "RU"
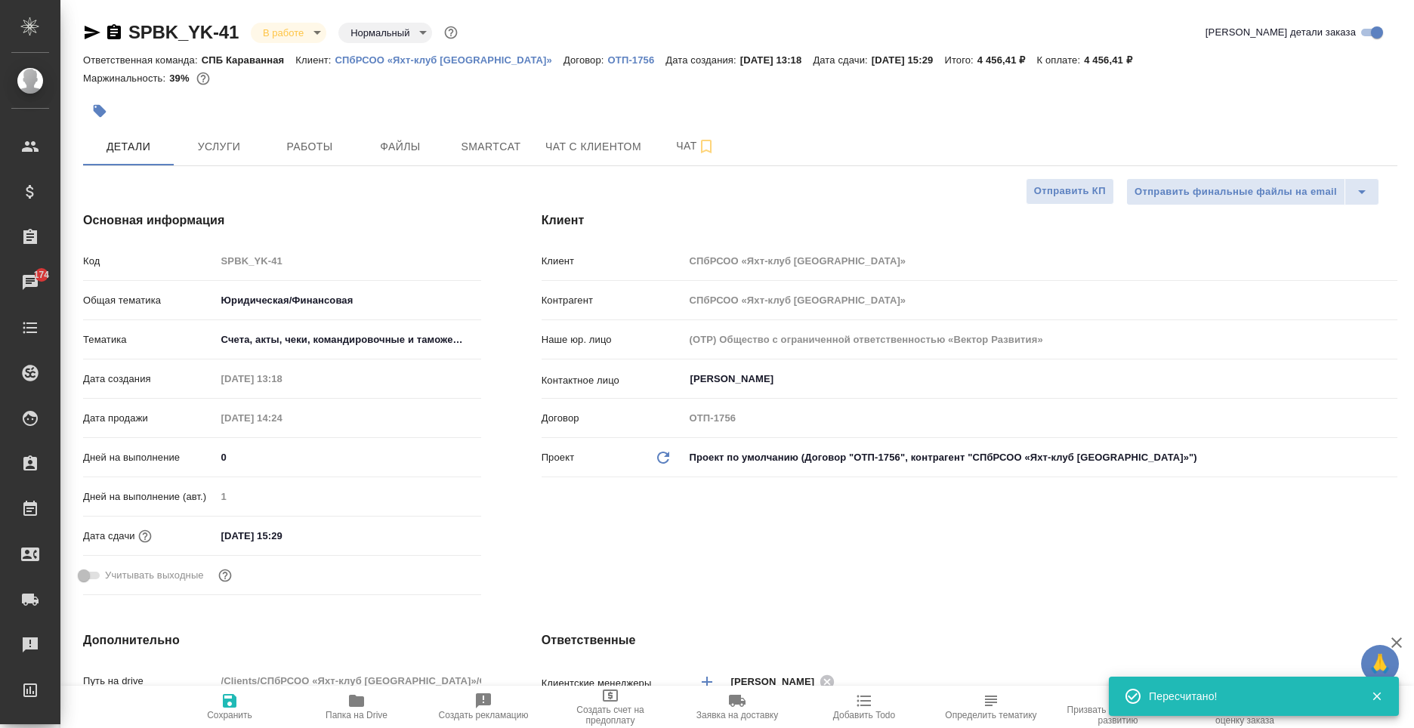
type textarea "x"
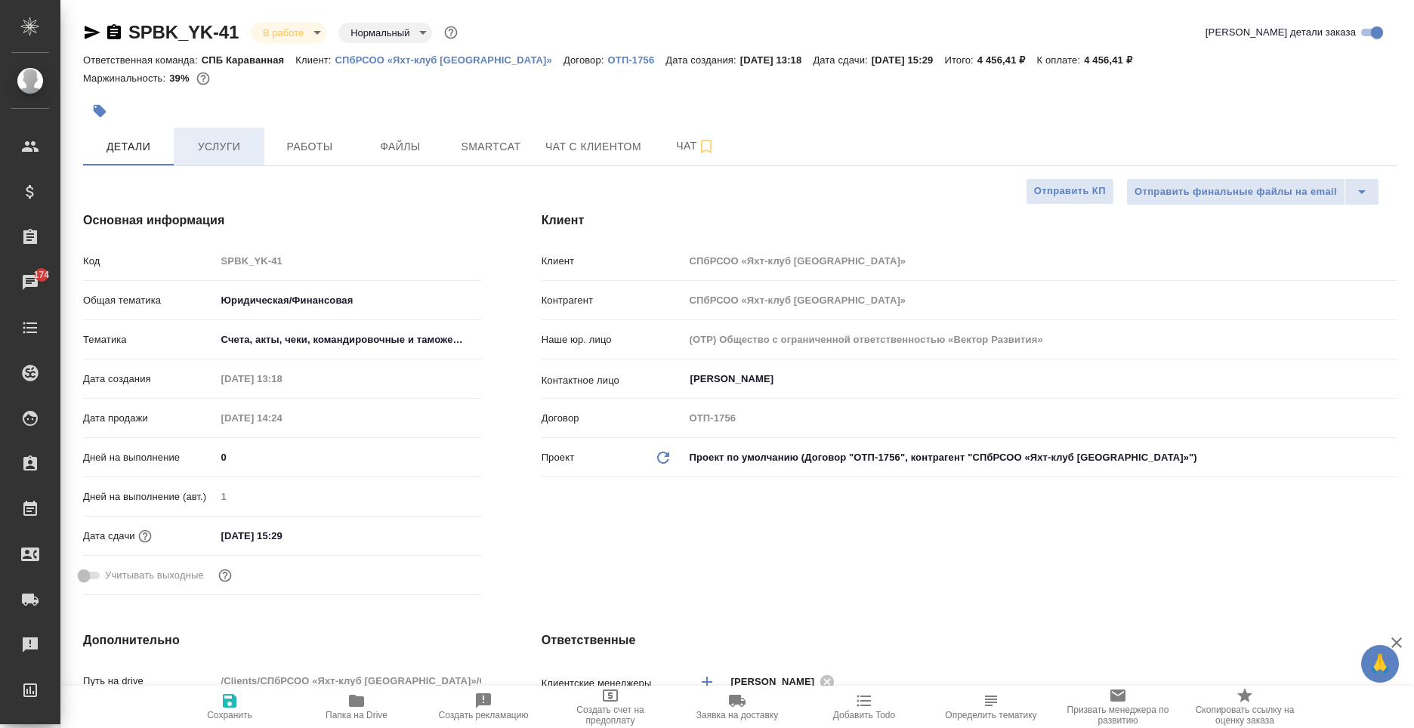
click at [205, 155] on span "Услуги" at bounding box center [219, 146] width 72 height 19
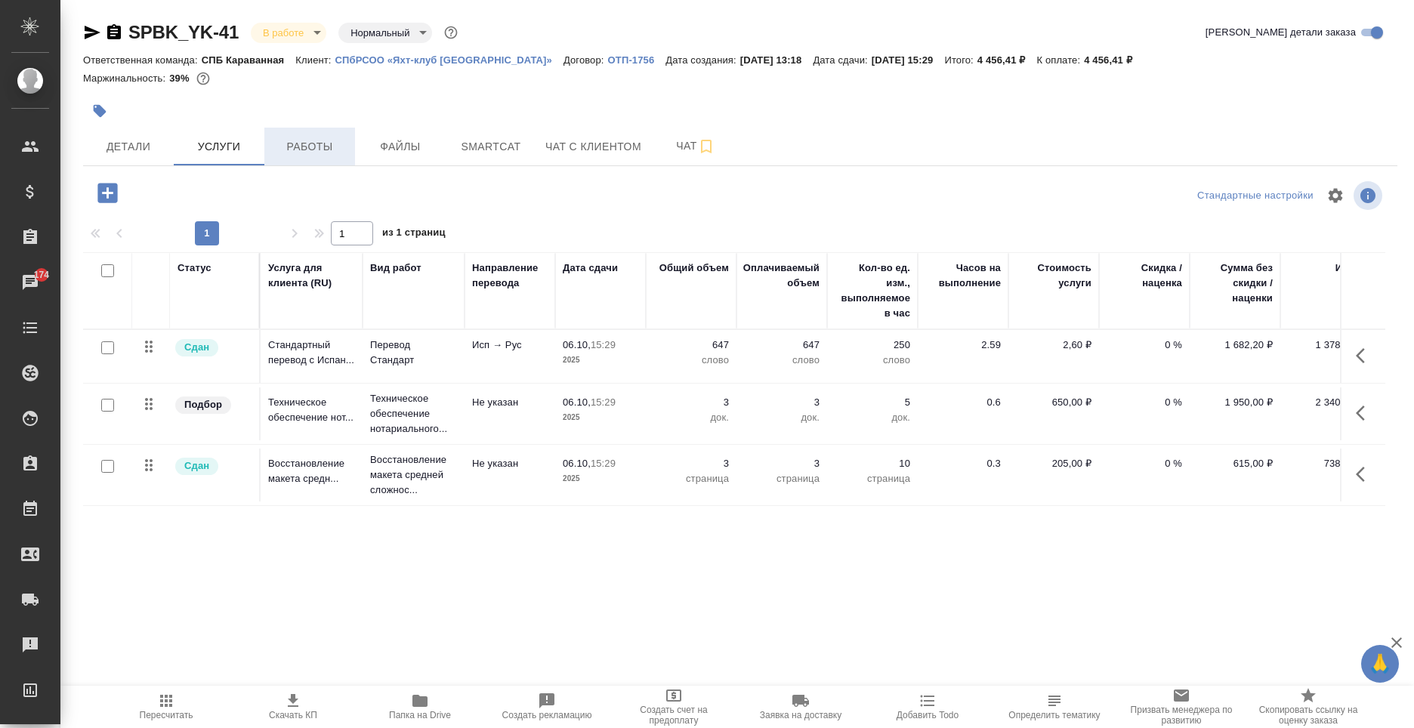
click at [304, 152] on span "Работы" at bounding box center [309, 146] width 72 height 19
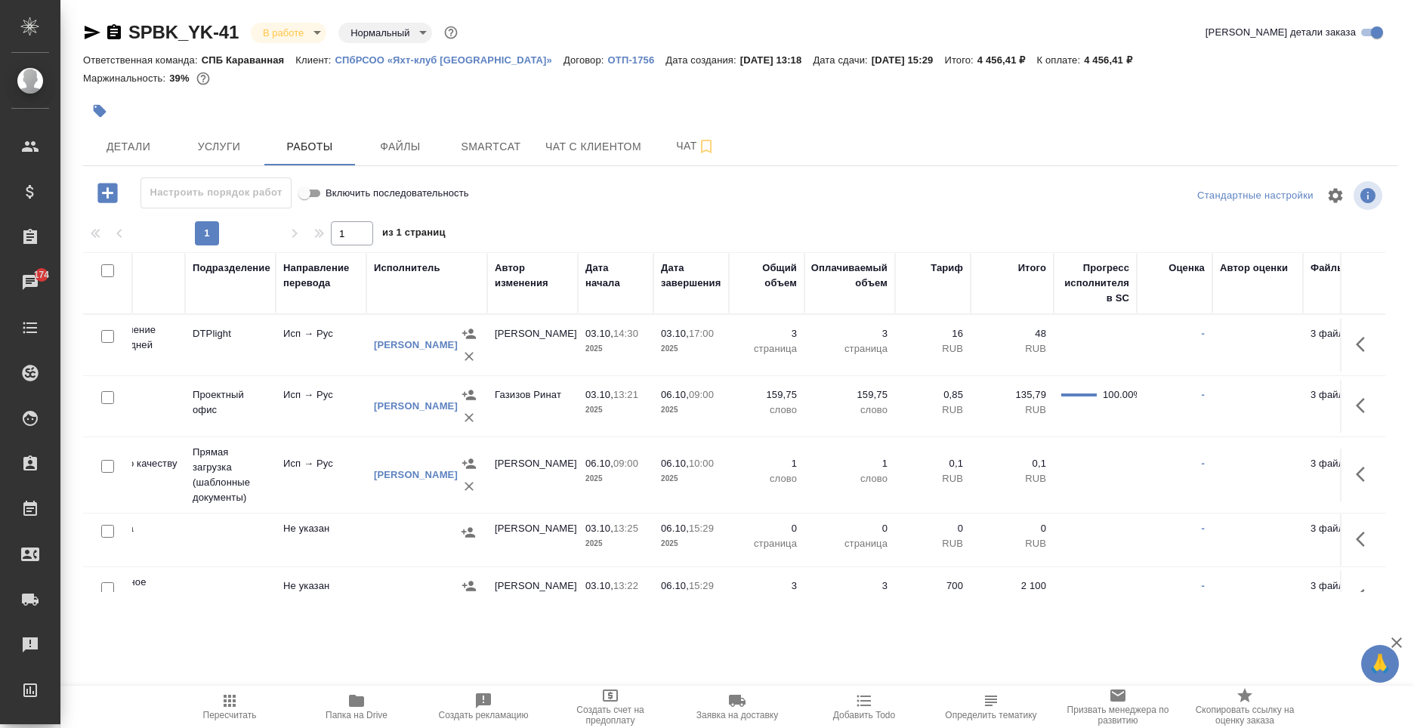
scroll to position [0, 359]
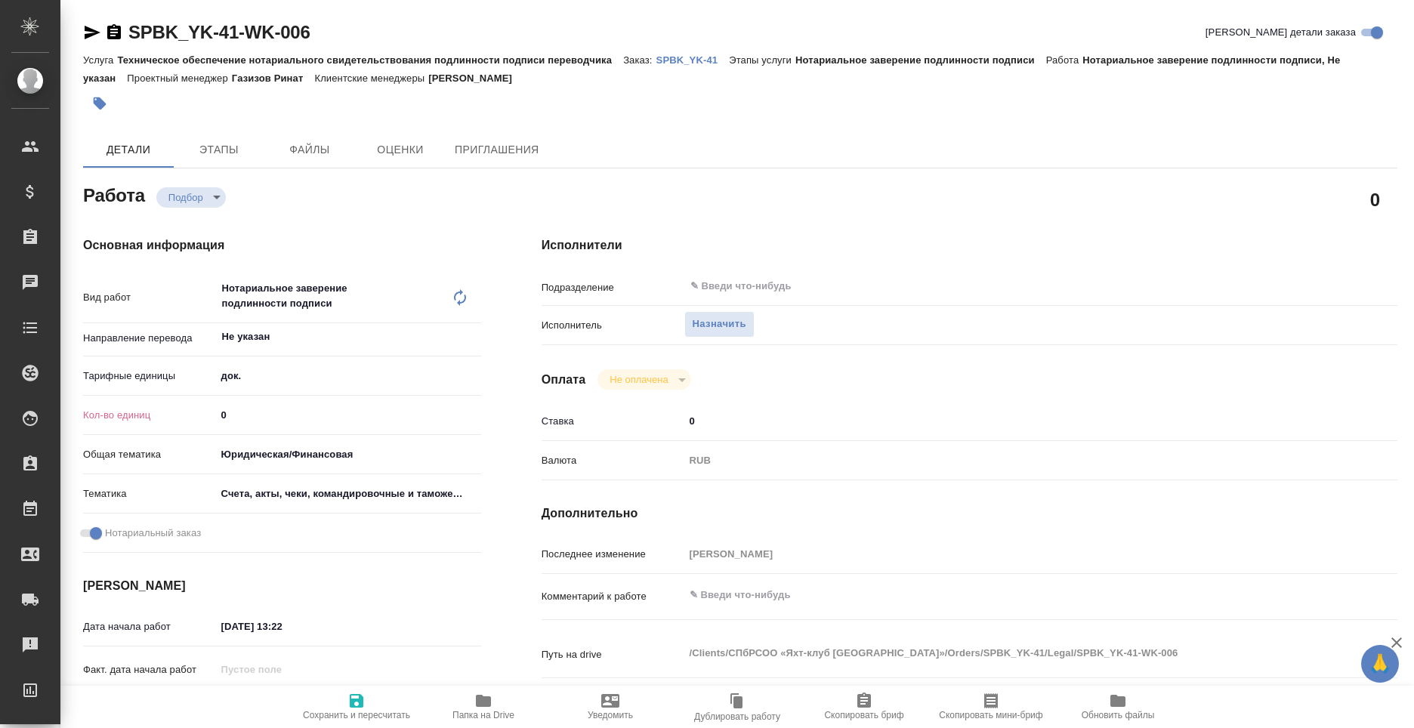
type textarea "x"
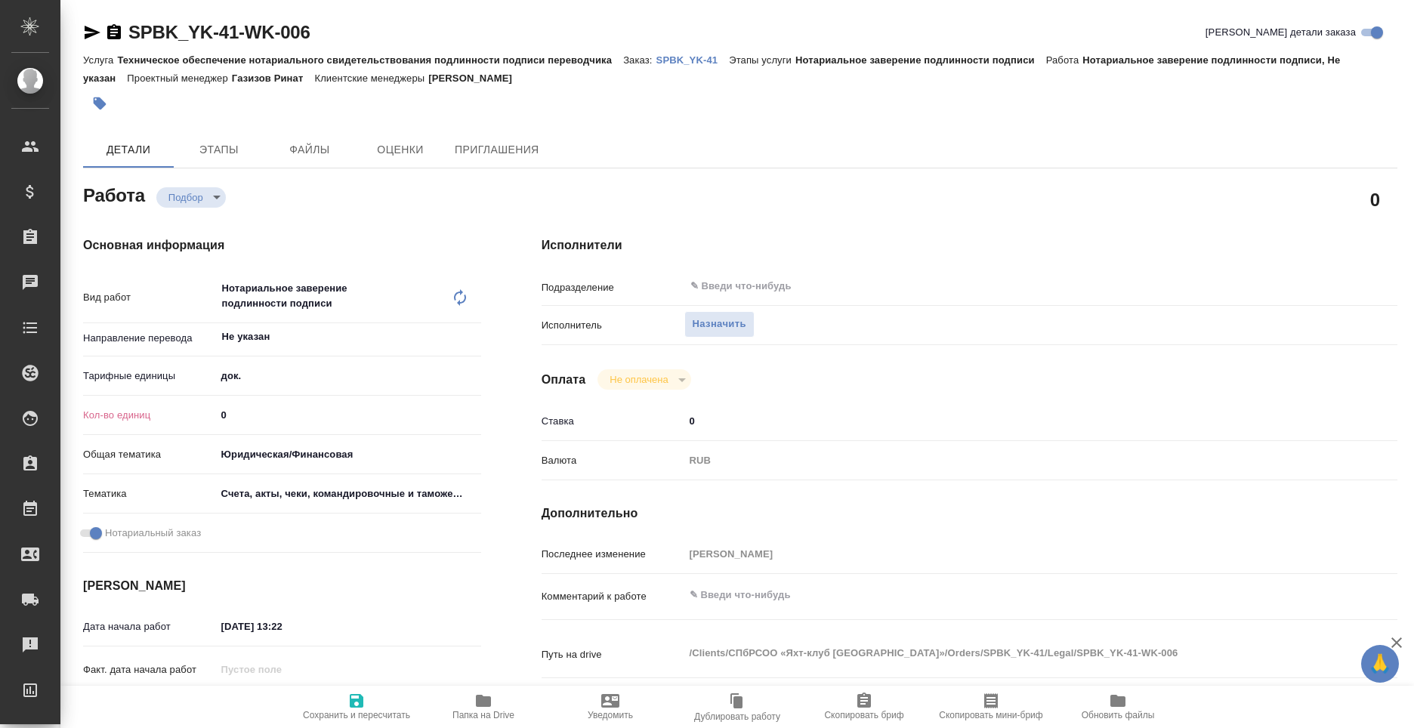
type textarea "x"
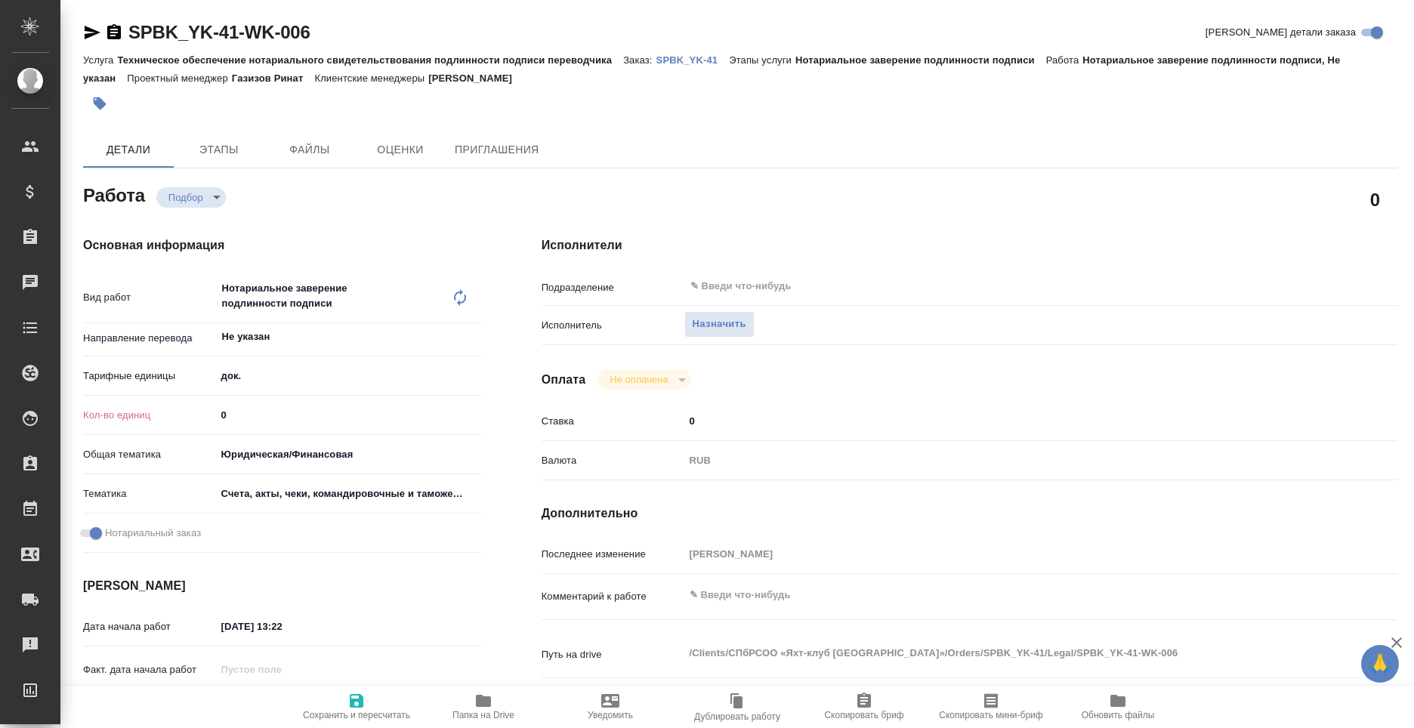
type textarea "x"
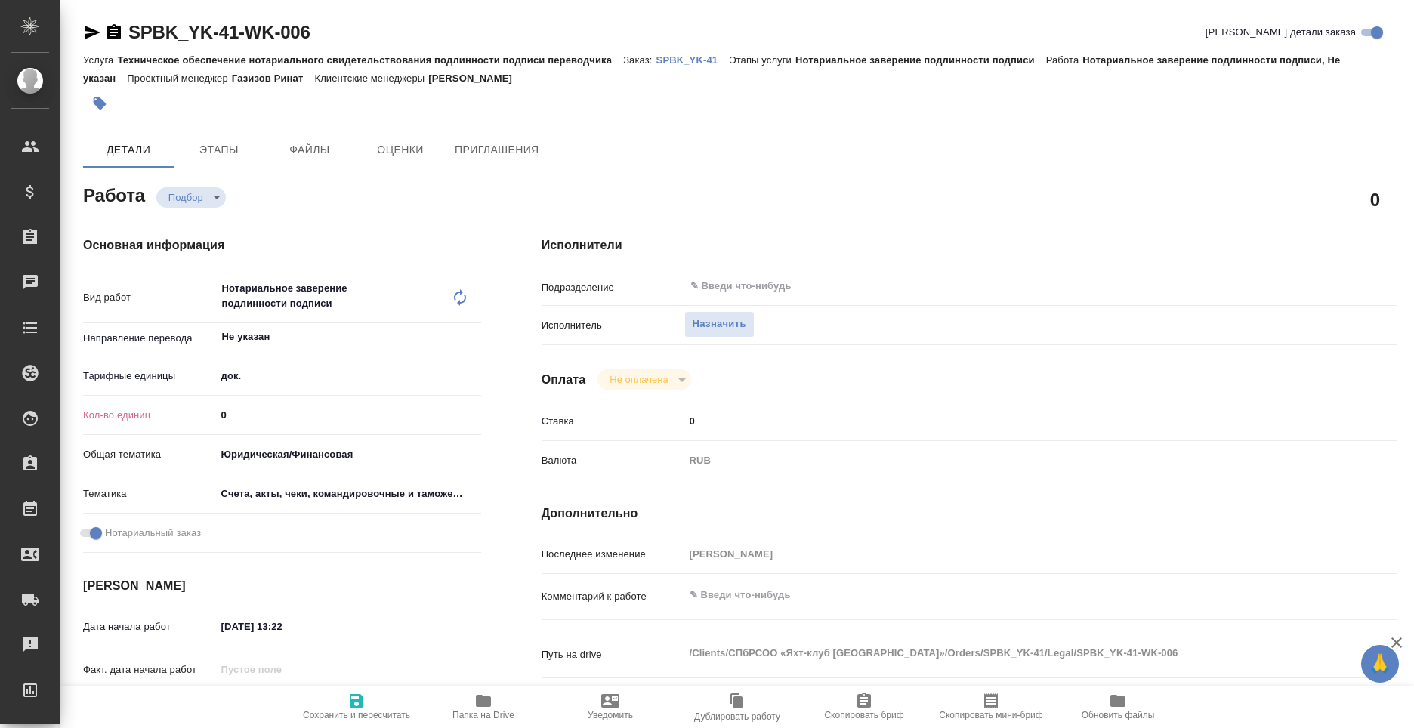
click at [297, 421] on input "0" at bounding box center [348, 415] width 265 height 22
type textarea "x"
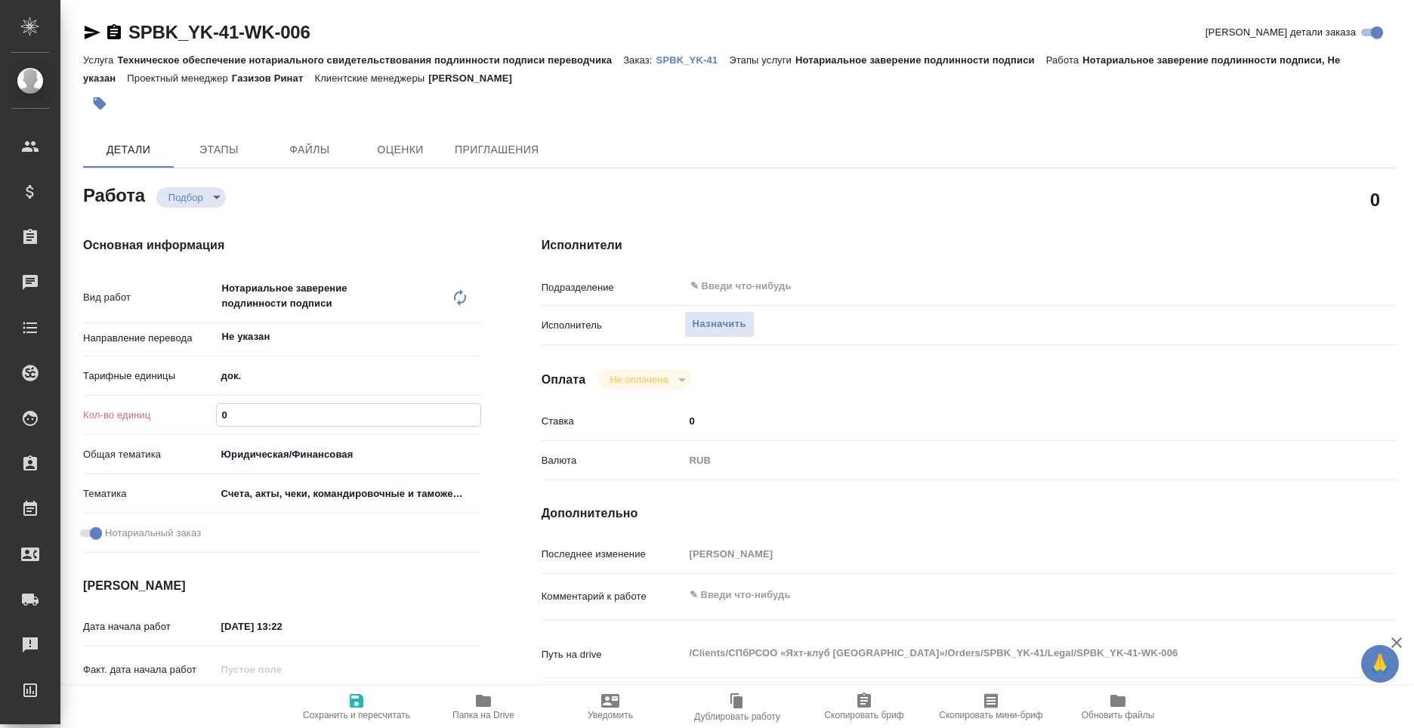
type textarea "x"
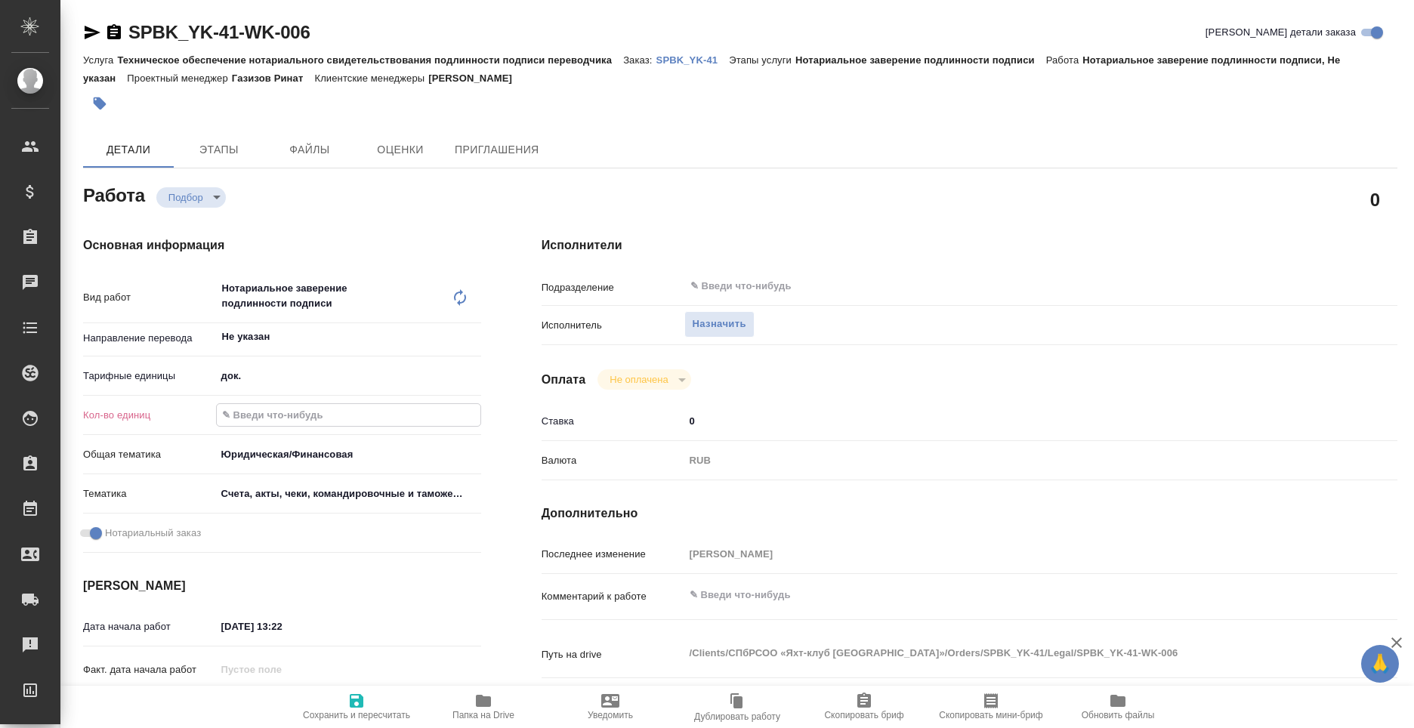
type textarea "x"
type input "3"
type textarea "x"
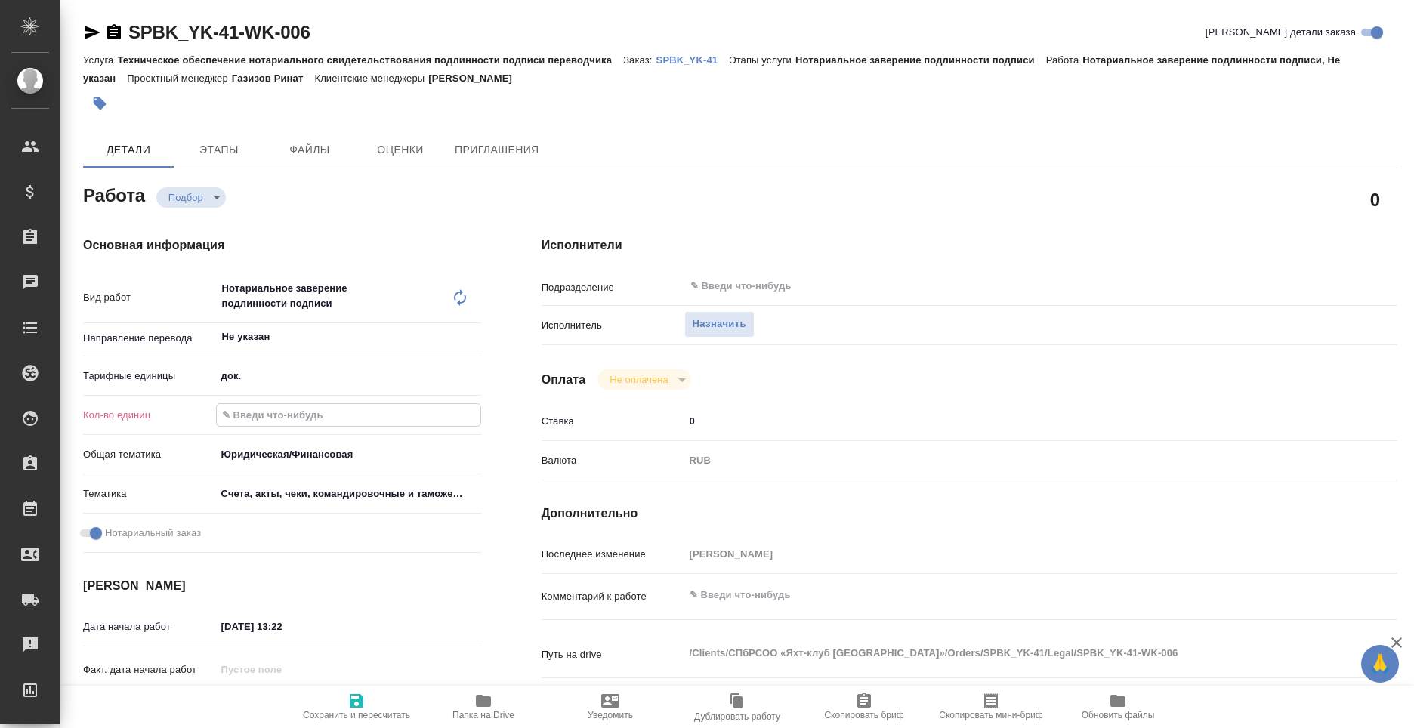
type textarea "x"
type input "3"
click at [350, 708] on icon "button" at bounding box center [356, 701] width 18 height 18
type textarea "x"
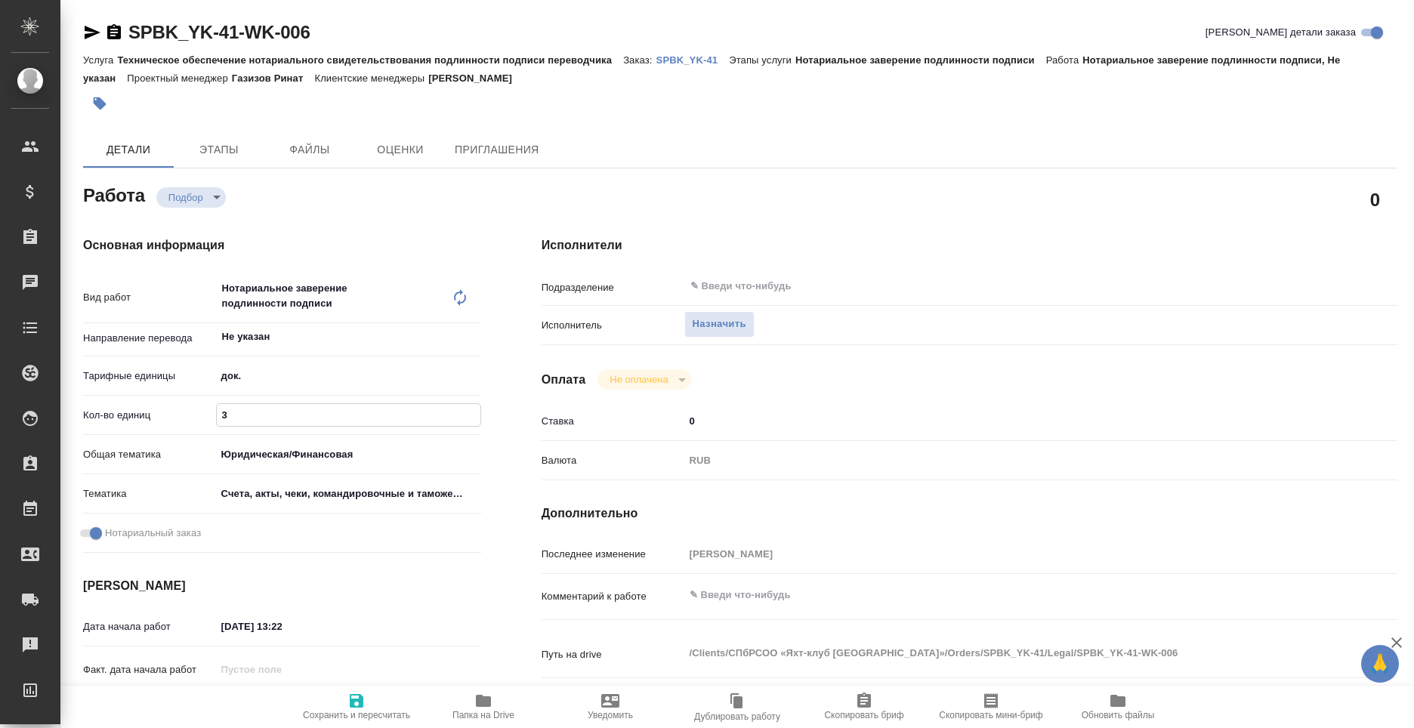
type textarea "x"
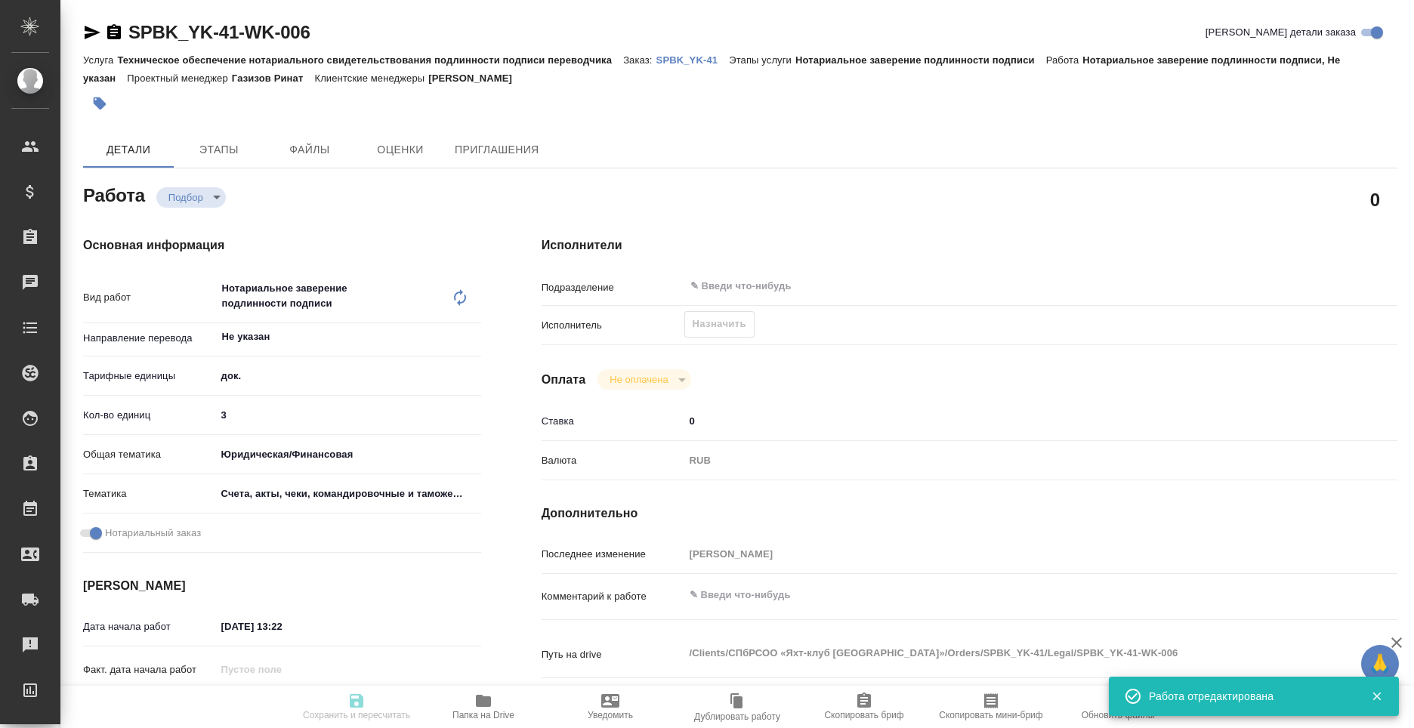
type input "recruiting"
type textarea "Нотариальное заверение подлинности подписи"
type textarea "x"
type input "Не указан"
type input "5a8b1489cc6b4906c91bfd8b"
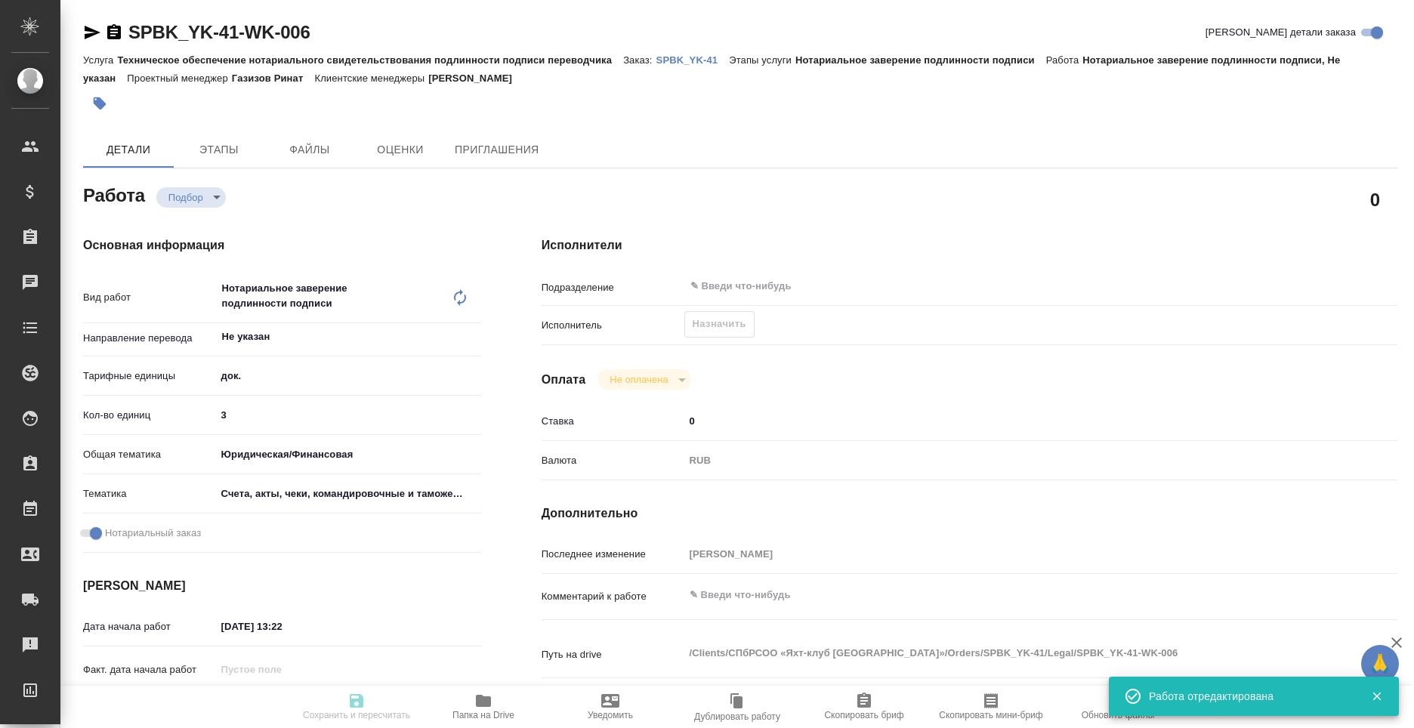
type input "3"
type input "yr-fn"
type input "5f647205b73bc97568ca66c0"
checkbox input "true"
type input "03.10.2025 13:22"
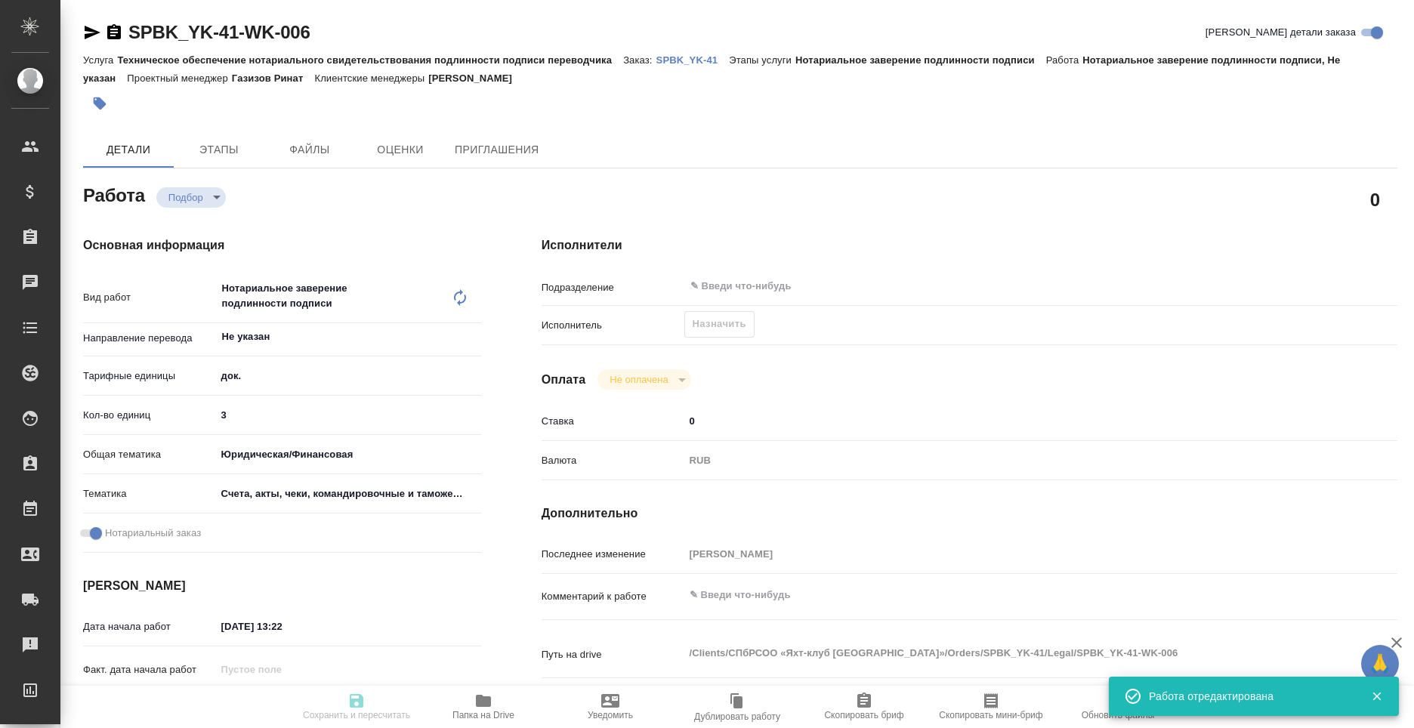
type input "06.10.2025 15:29"
type input "notPayed"
type input "0"
type input "RUB"
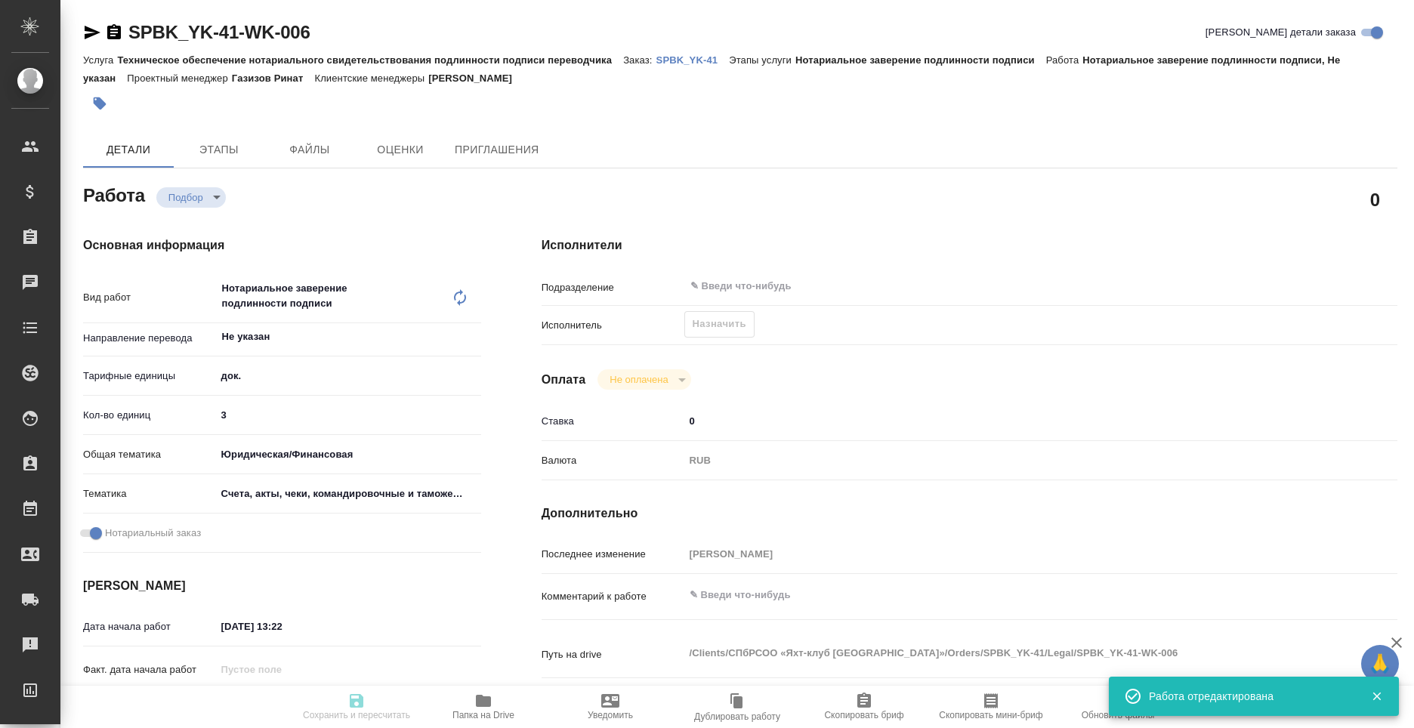
type input "Москалец Алина"
type textarea "x"
type textarea "/Clients/СПбРСОО «Яхт-клуб Санкт-Петербурга»/Orders/SPBK_YK-41/Legal/SPBK_YK-41…"
type textarea "x"
type input "SPBK_YK-41"
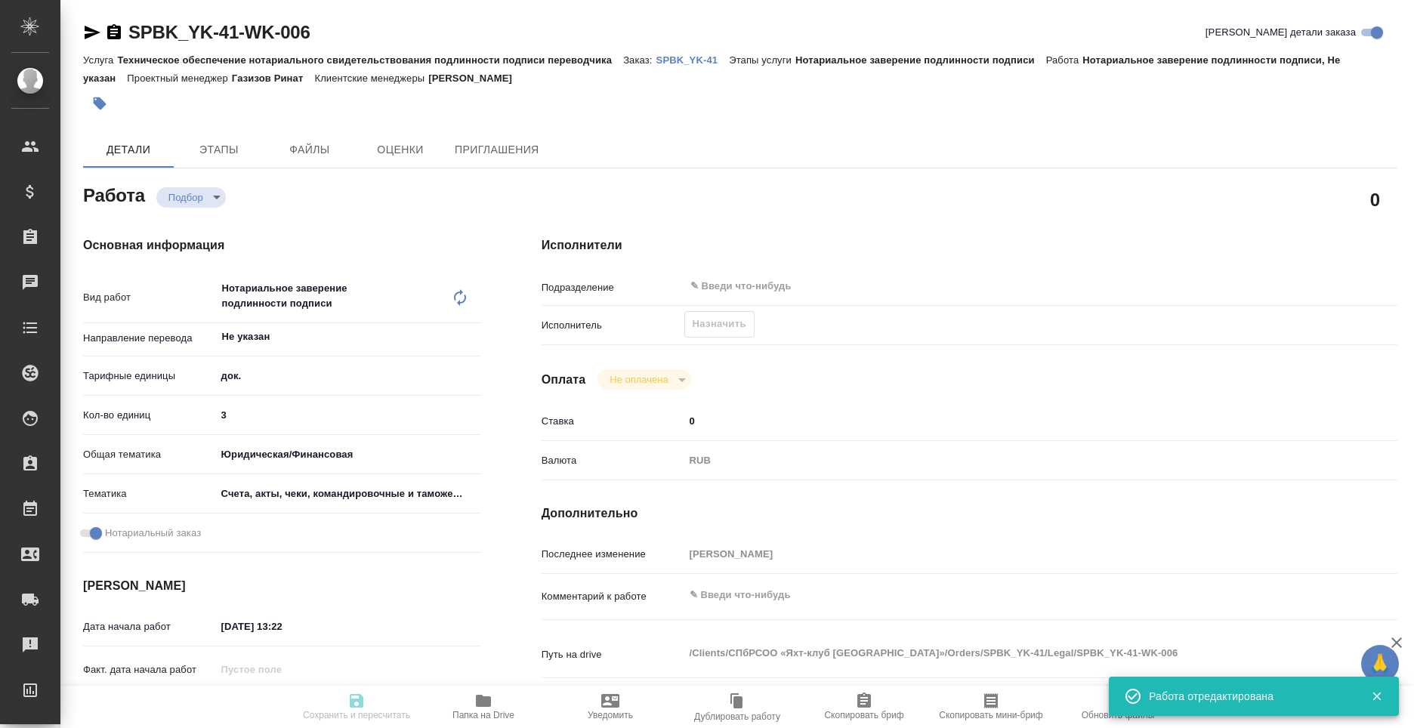
type input "Техническое обеспечение нотариального свидетельствования подлинности подписи пе…"
type input "Нотариальное заверение подлинности подписи"
type input "[PERSON_NAME]"
type input "Петрова Валерия"
type input "/Clients/СПбРСОО «Яхт-клуб Санкт-Петербурга»/Orders/SPBK_YK-41"
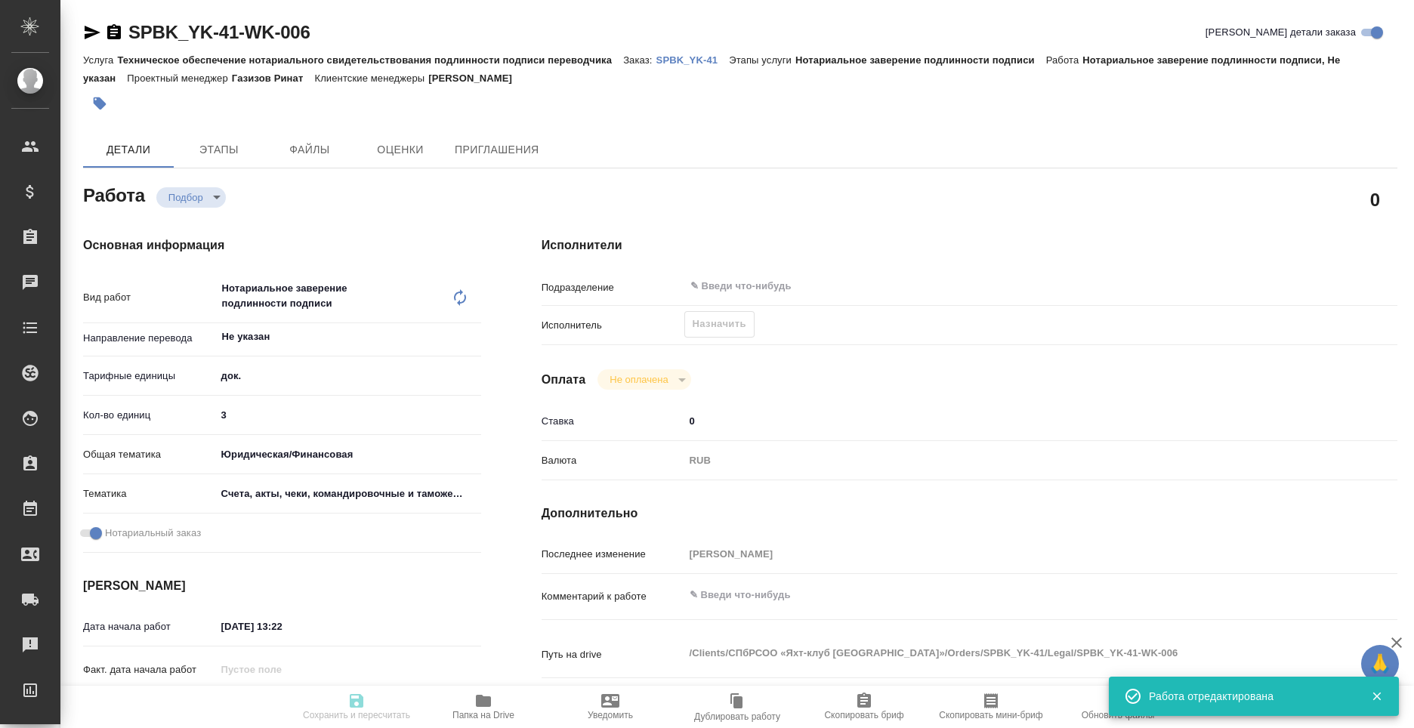
type textarea "x"
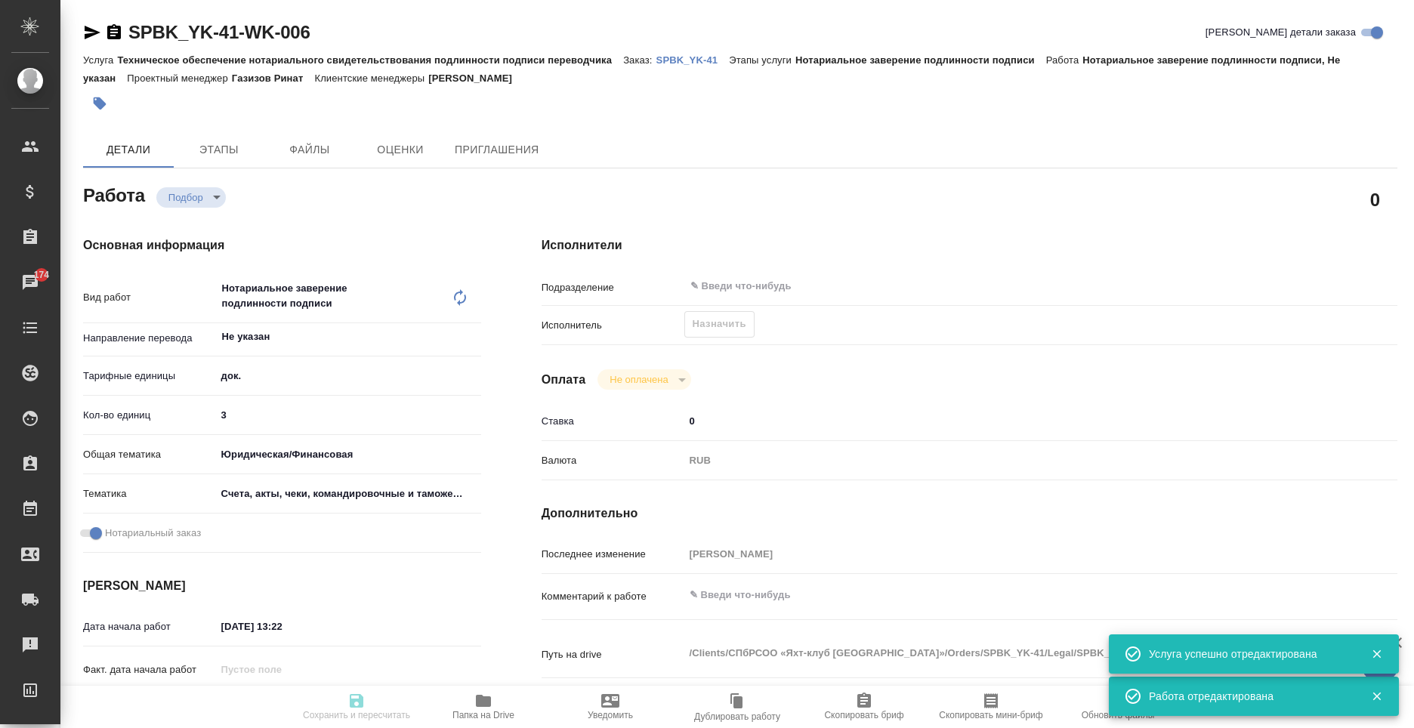
type textarea "x"
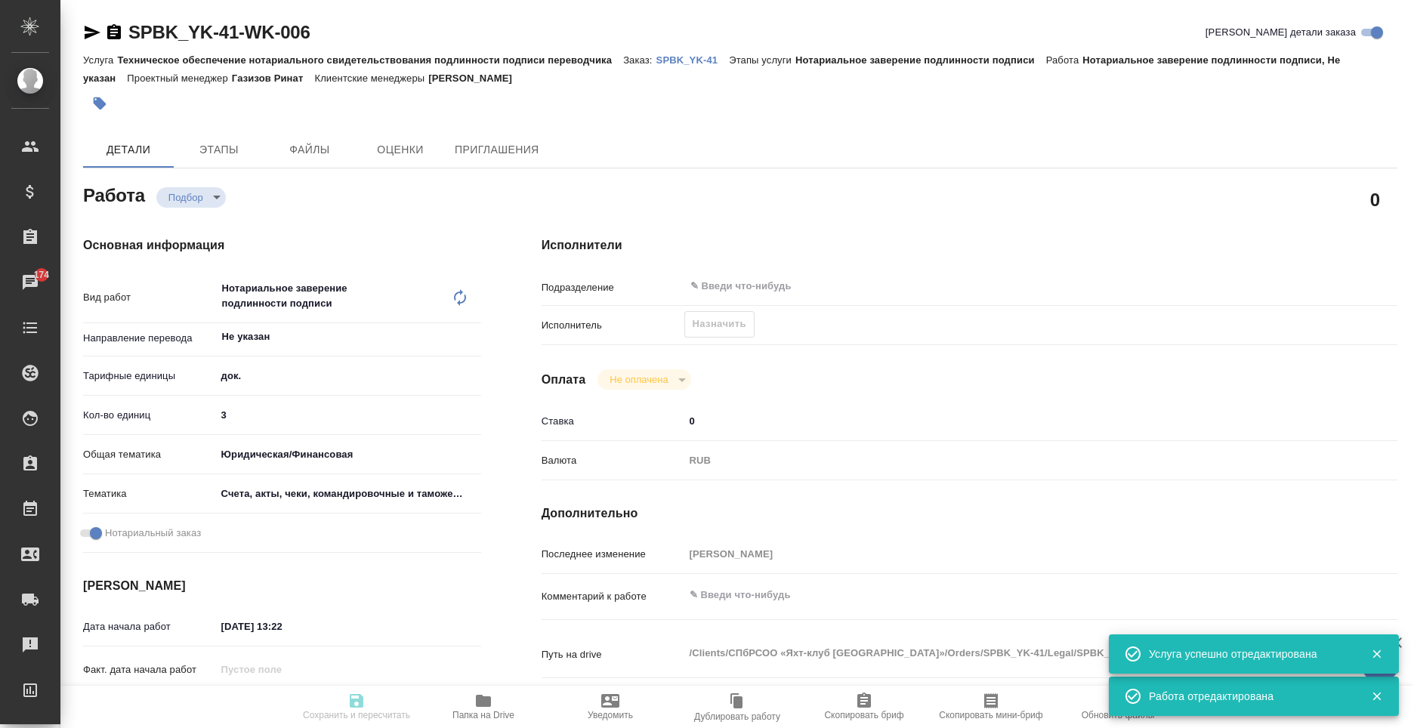
type textarea "x"
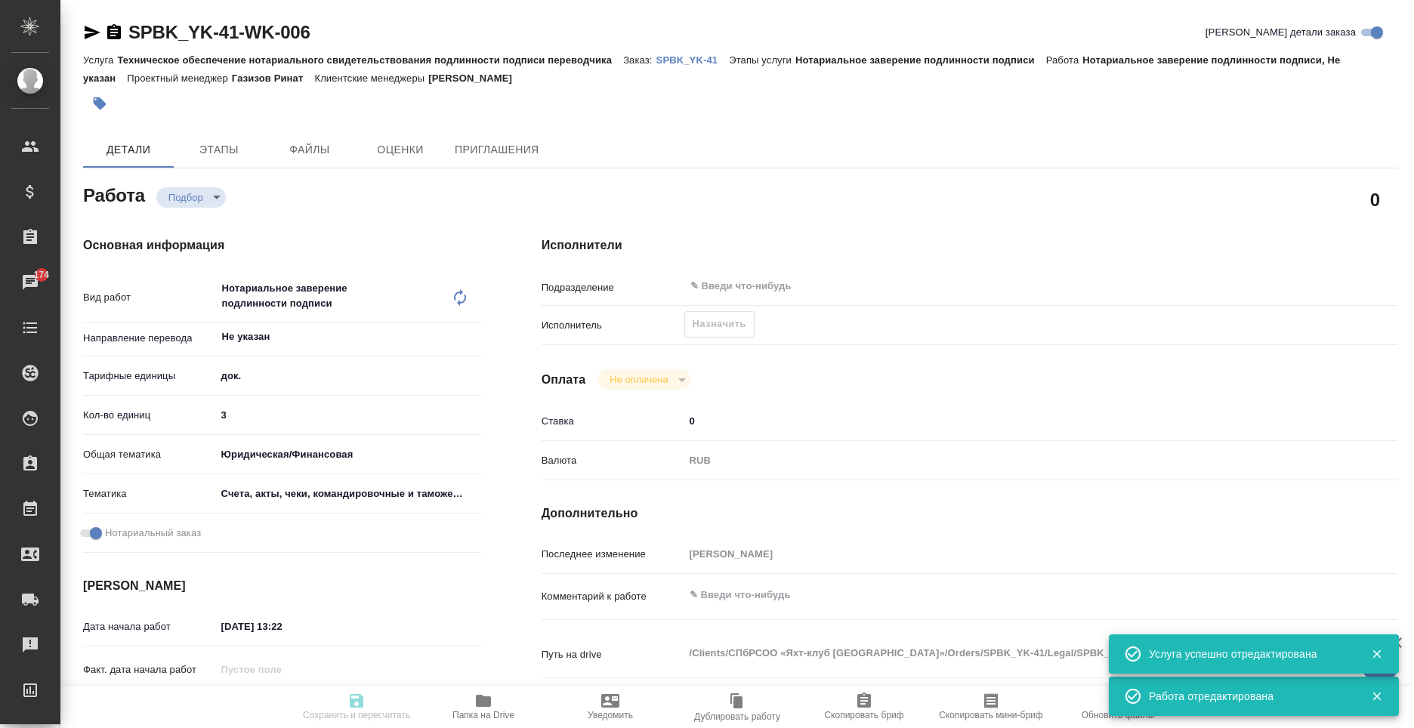
type textarea "x"
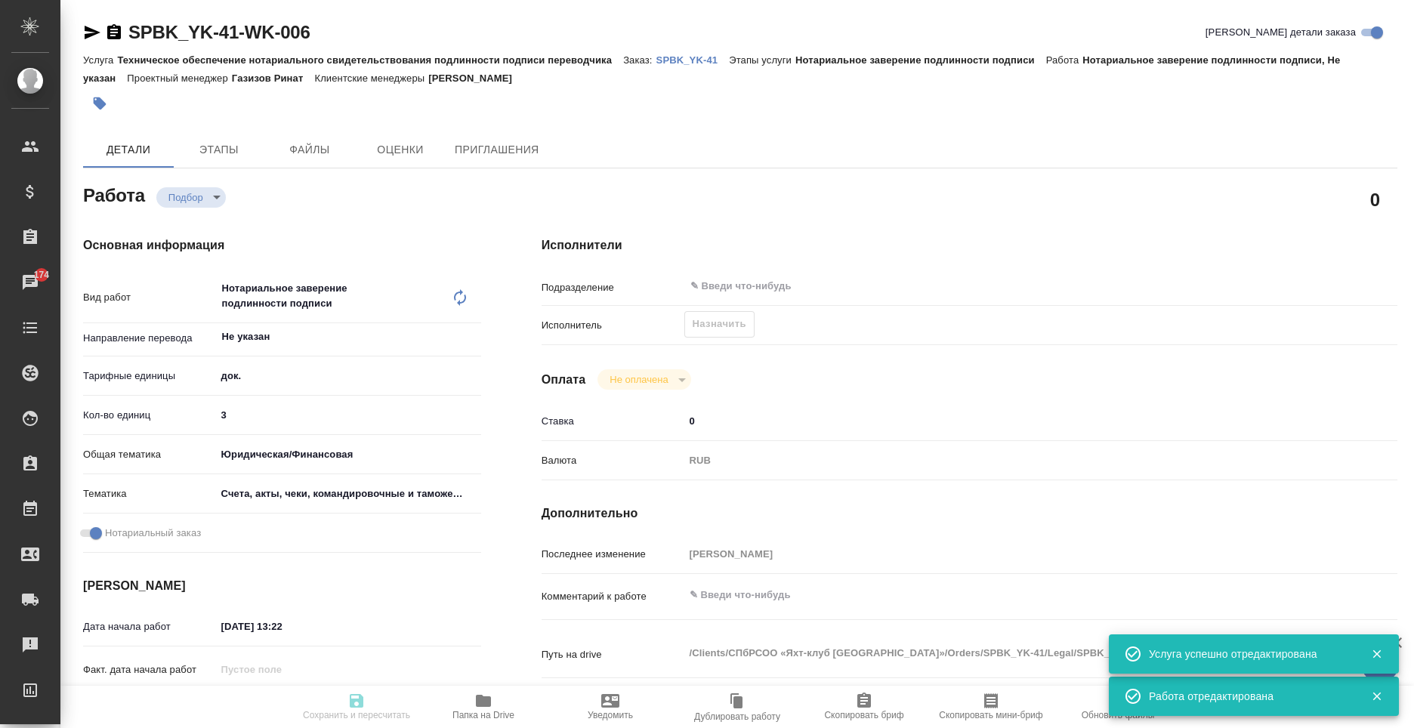
type textarea "x"
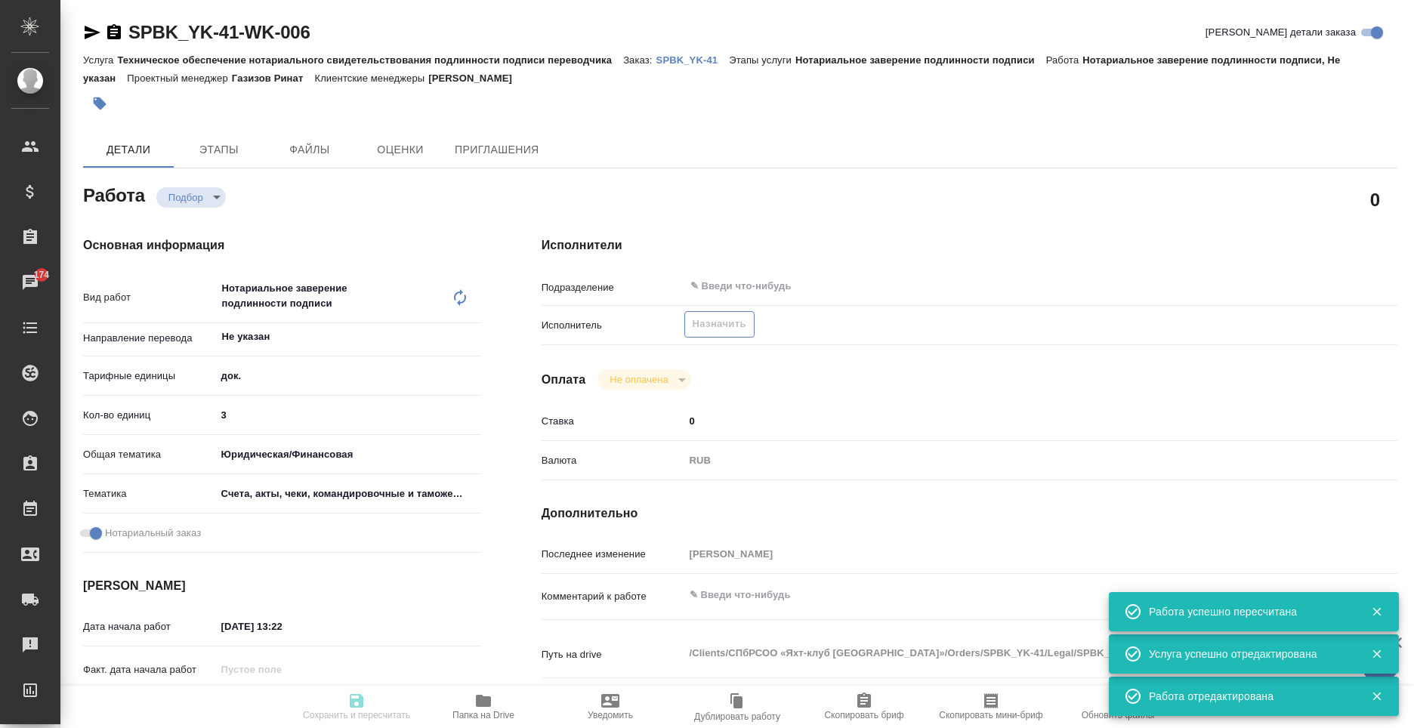
type input "recruiting"
type textarea "Нотариальное заверение подлинности подписи"
type textarea "x"
type input "Не указан"
type input "5a8b1489cc6b4906c91bfd8b"
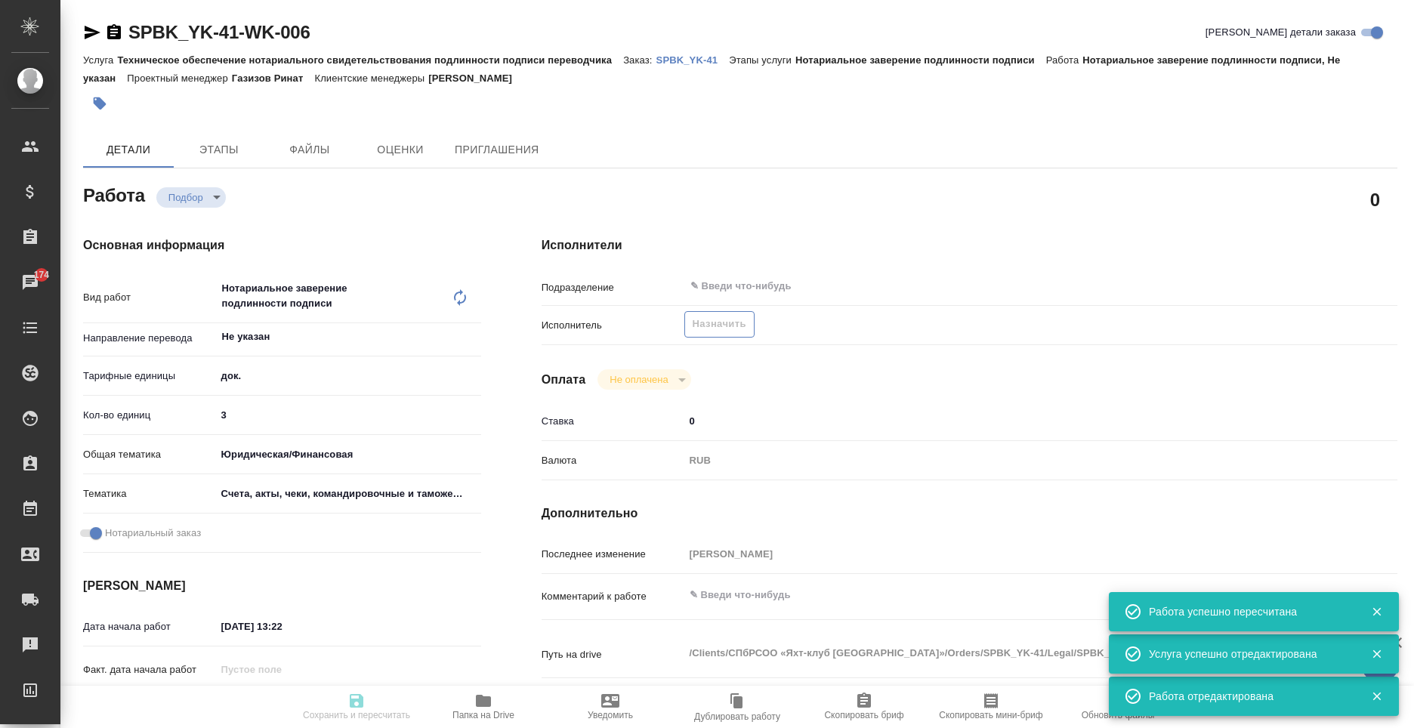
type input "3"
type input "yr-fn"
type input "5f647205b73bc97568ca66c0"
checkbox input "true"
type input "03.10.2025 13:22"
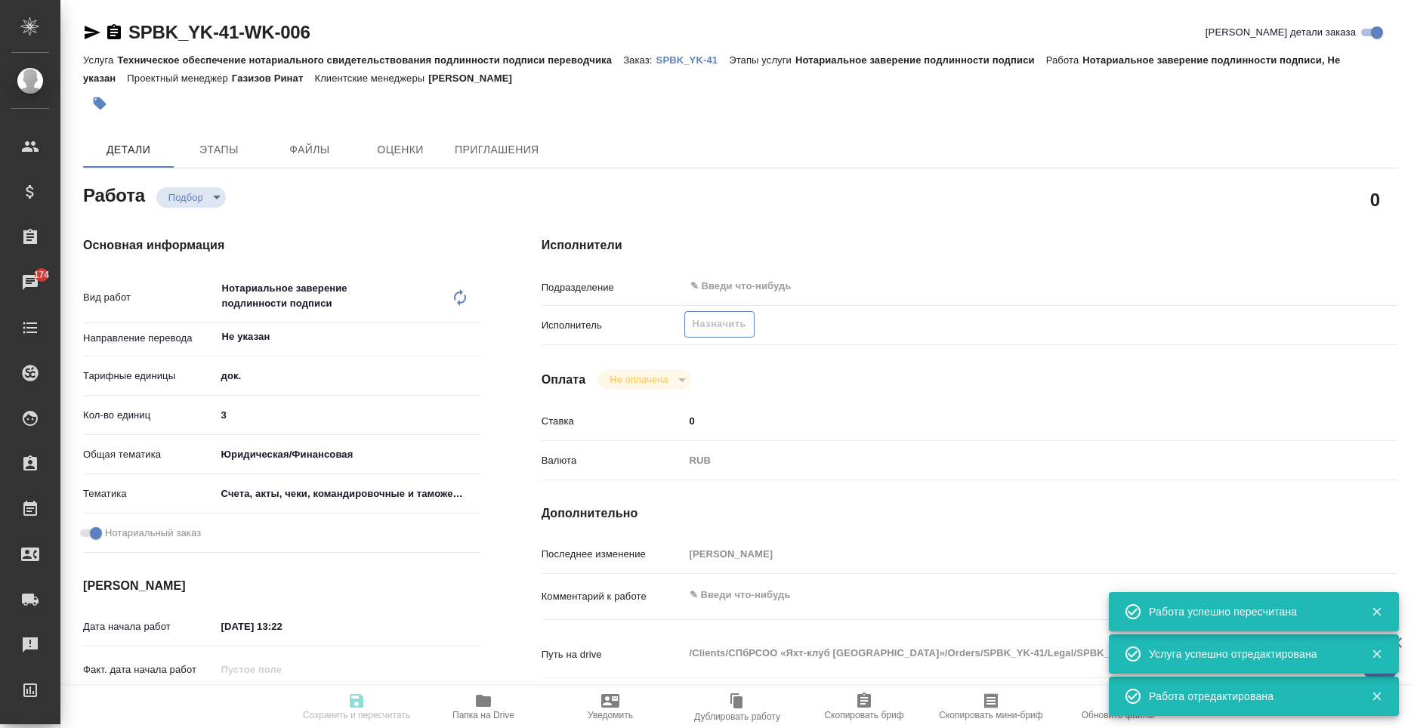
type input "06.10.2025 15:29"
type input "notPayed"
type input "0"
type input "RUB"
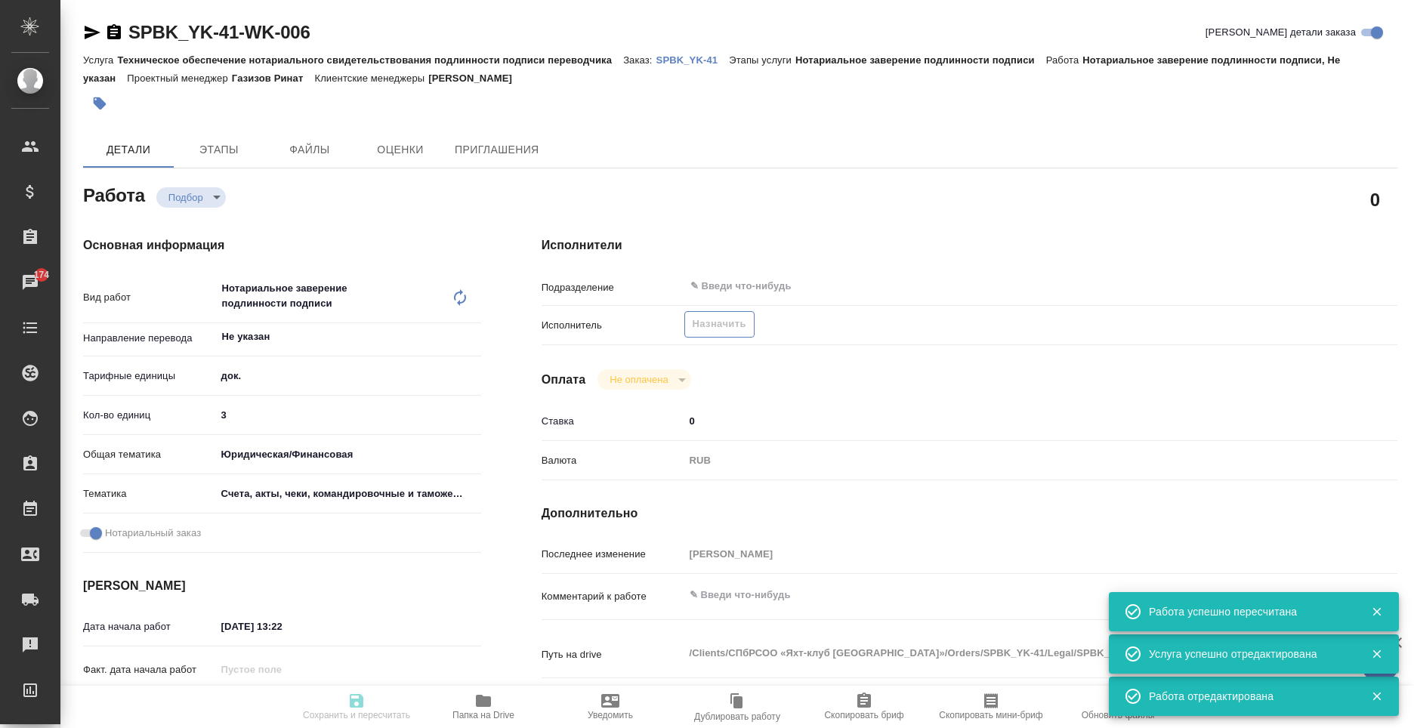
type input "Москалец Алина"
type textarea "x"
type textarea "/Clients/СПбРСОО «Яхт-клуб Санкт-Петербурга»/Orders/SPBK_YK-41/Legal/SPBK_YK-41…"
type textarea "x"
type input "SPBK_YK-41"
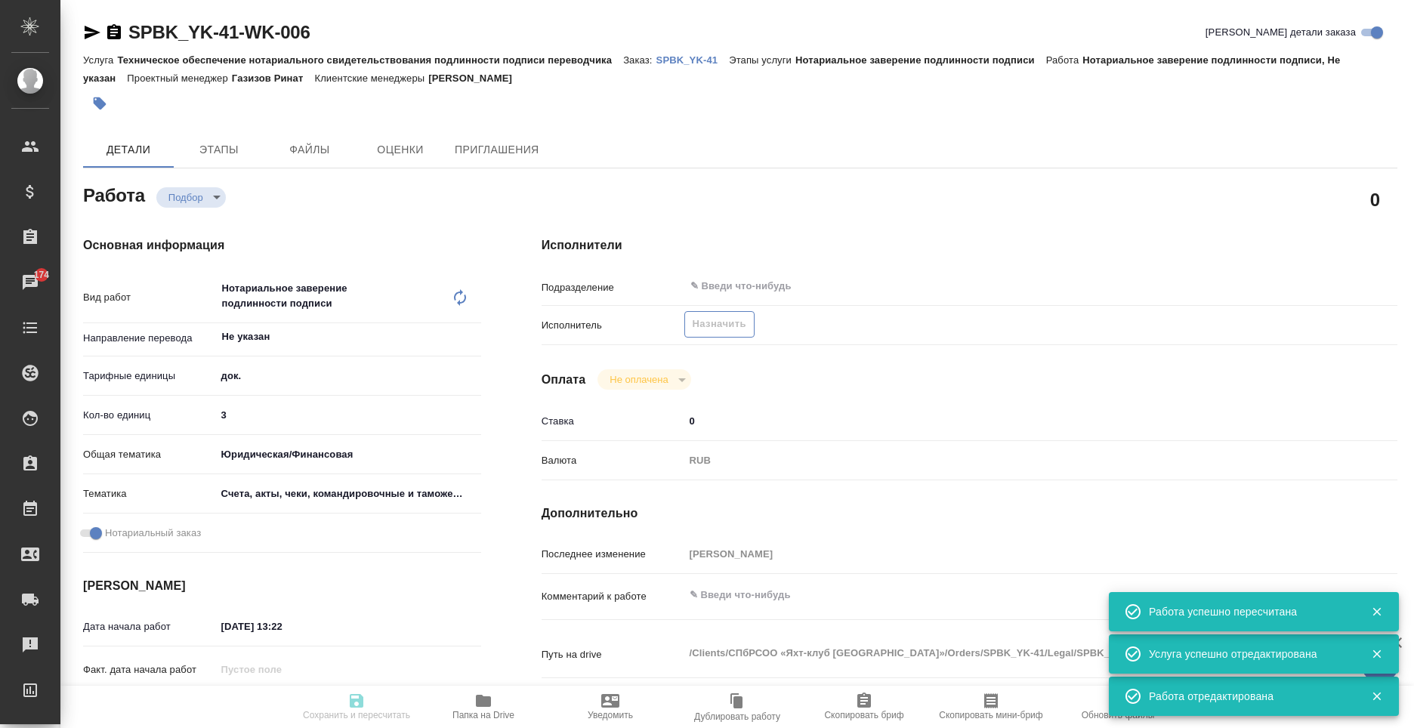
type input "Техническое обеспечение нотариального свидетельствования подлинности подписи пе…"
type input "Нотариальное заверение подлинности подписи"
type input "[PERSON_NAME]"
type input "Петрова Валерия"
type input "/Clients/СПбРСОО «Яхт-клуб Санкт-Петербурга»/Orders/SPBK_YK-41"
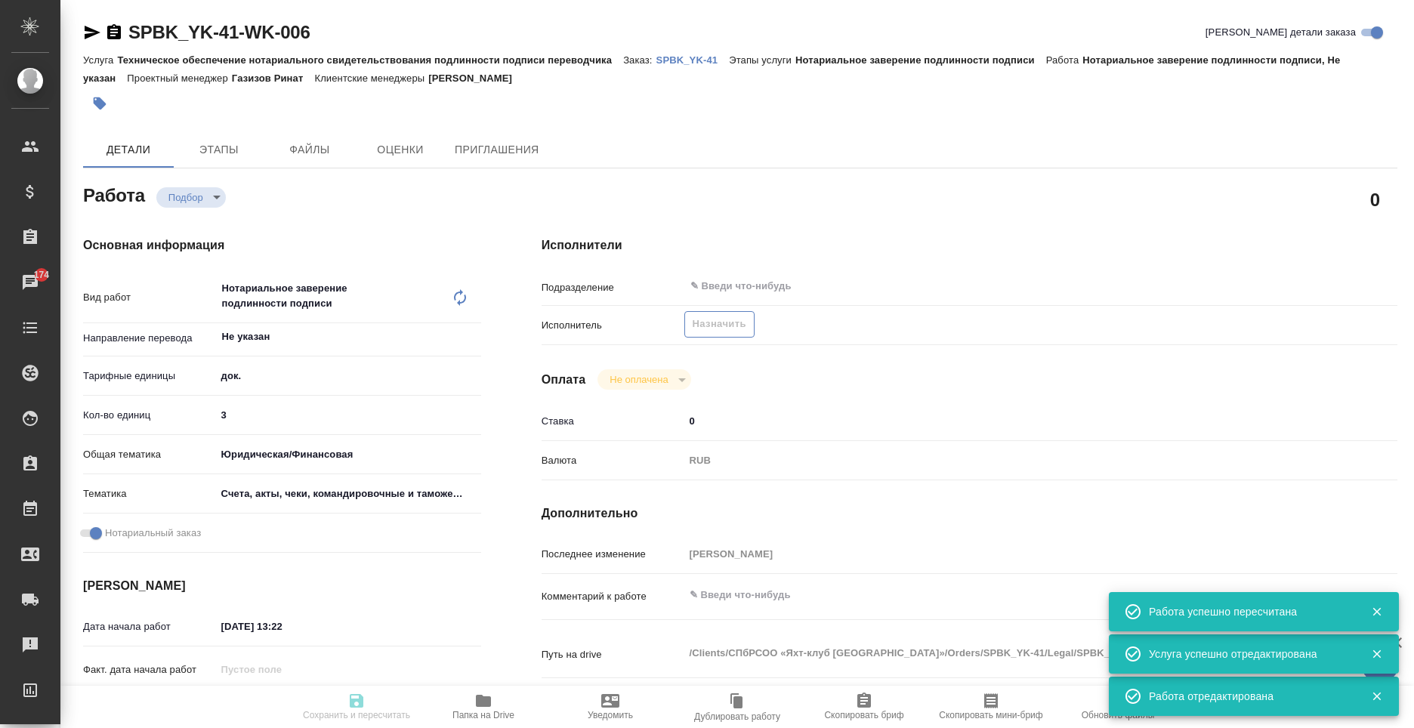
type textarea "x"
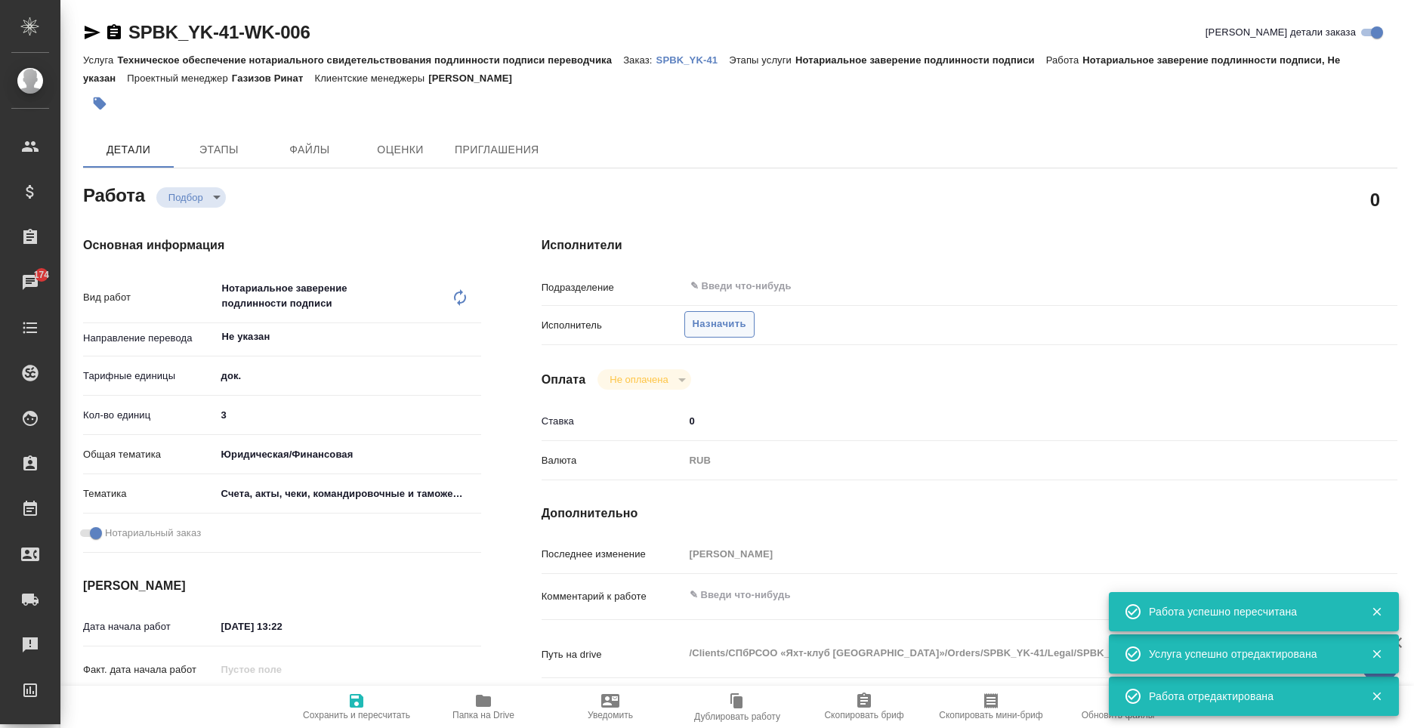
type textarea "x"
click at [718, 319] on span "Назначить" at bounding box center [719, 324] width 54 height 17
type textarea "x"
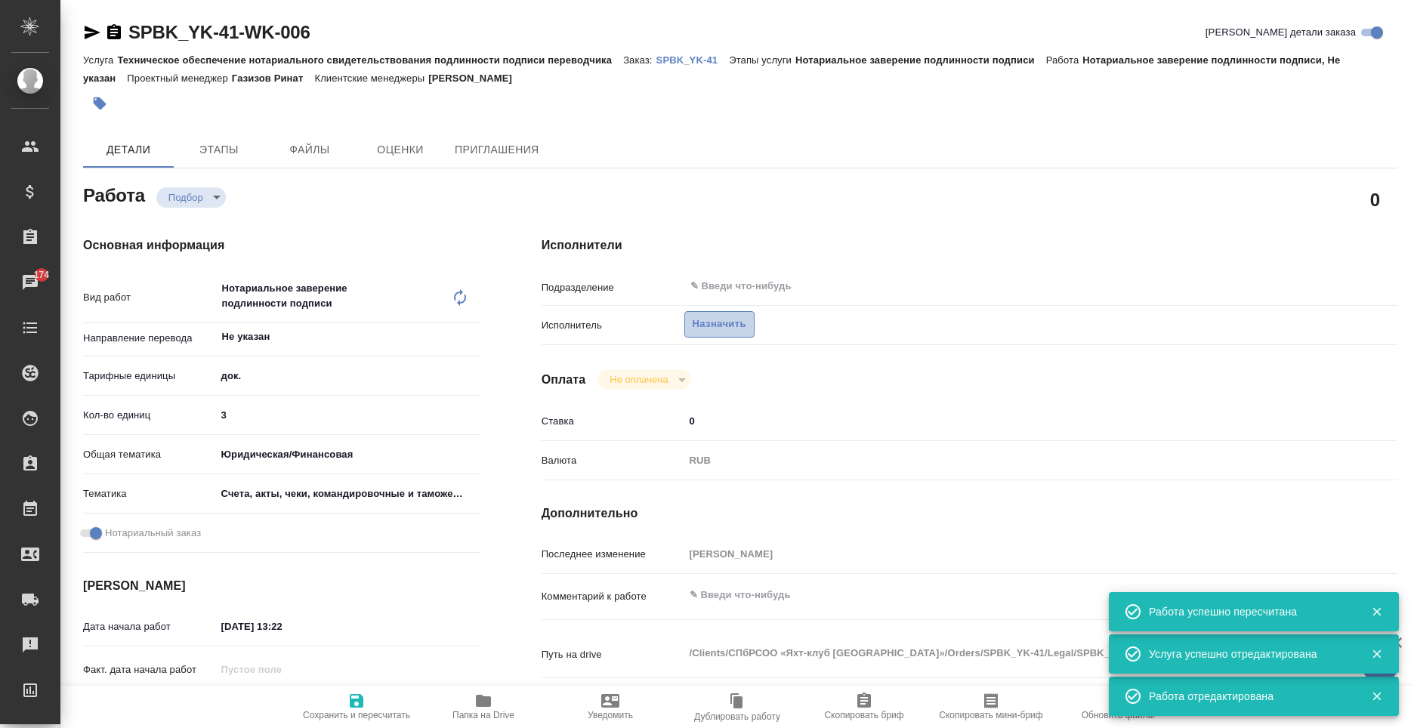
type textarea "x"
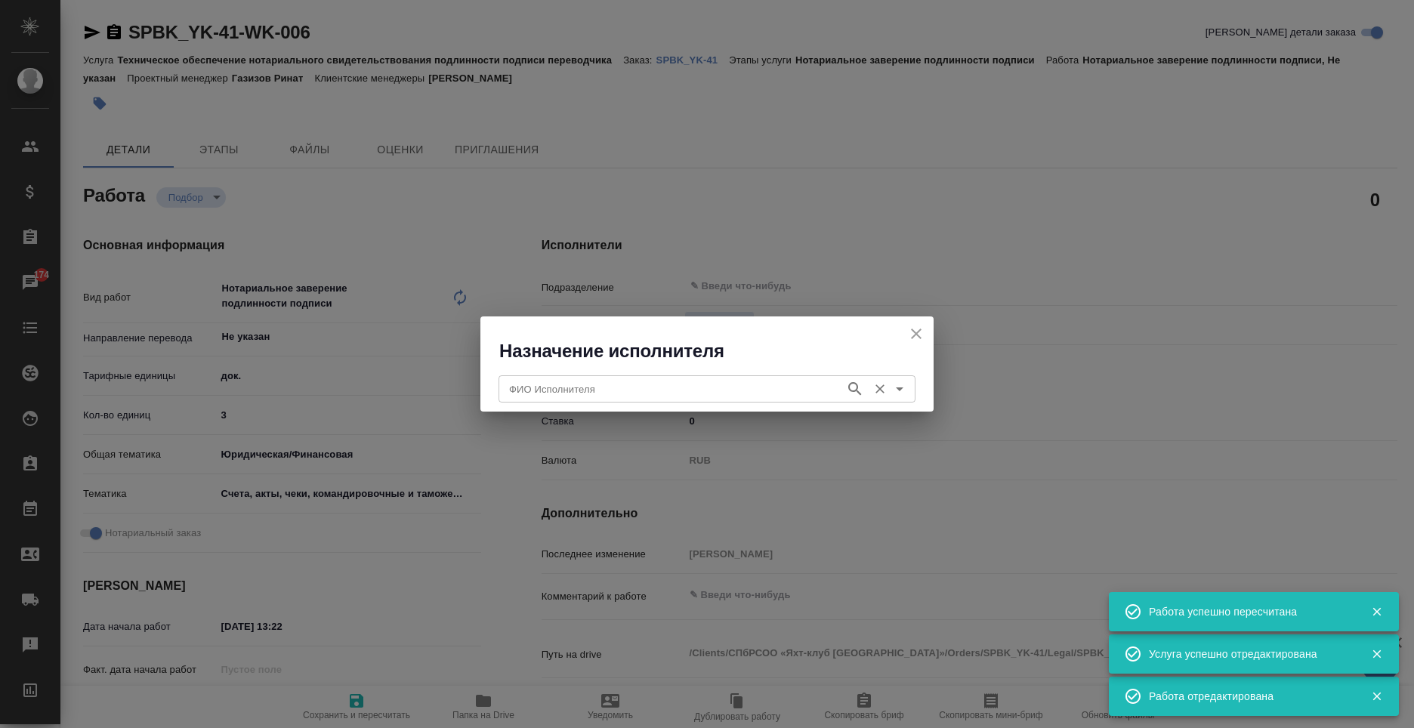
click at [643, 385] on input "ФИО Исполнителя" at bounding box center [670, 389] width 335 height 18
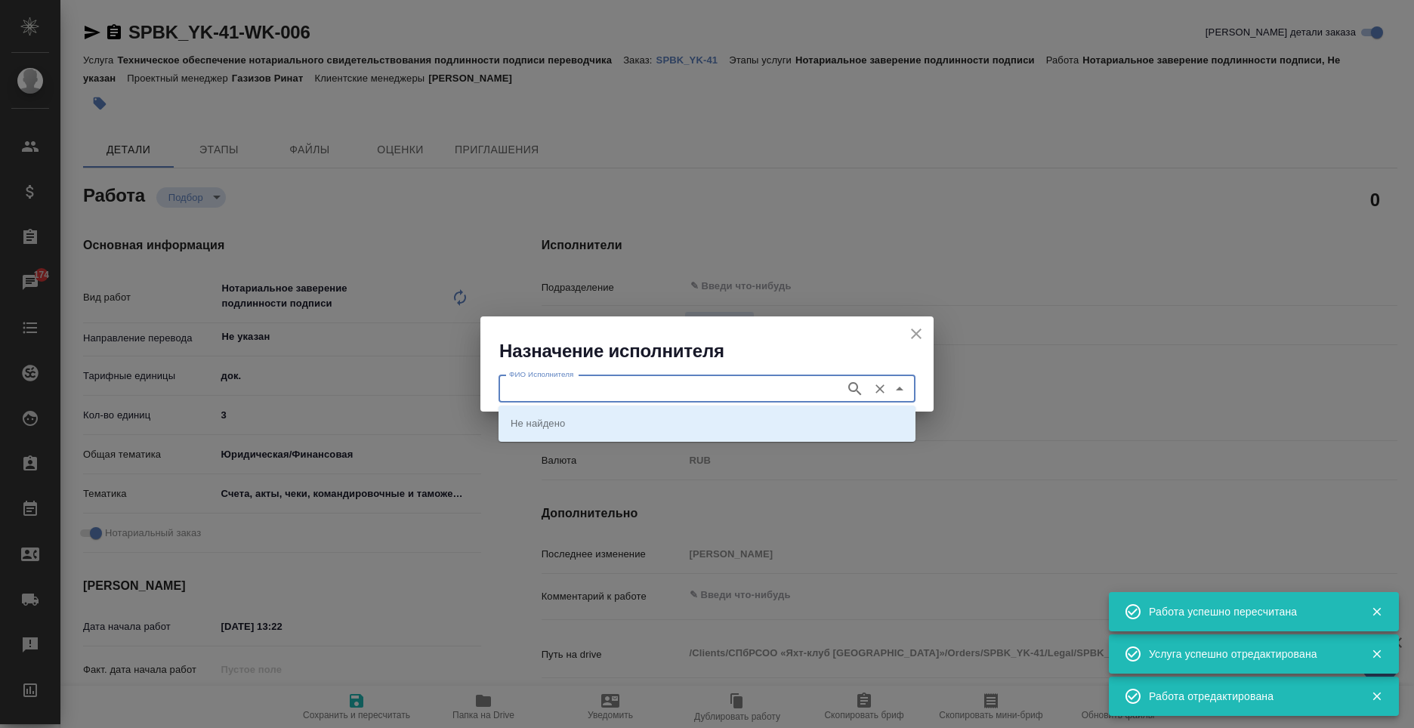
type textarea "x"
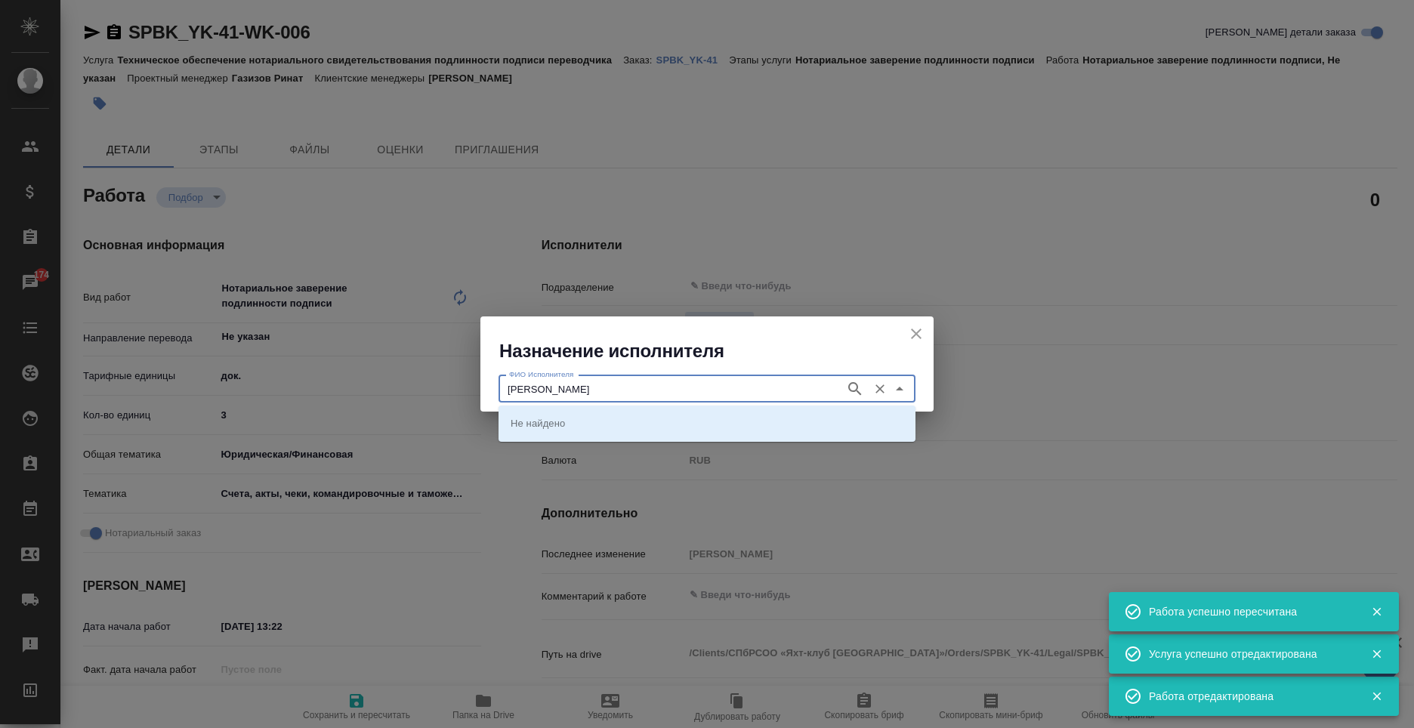
type input "карпунина"
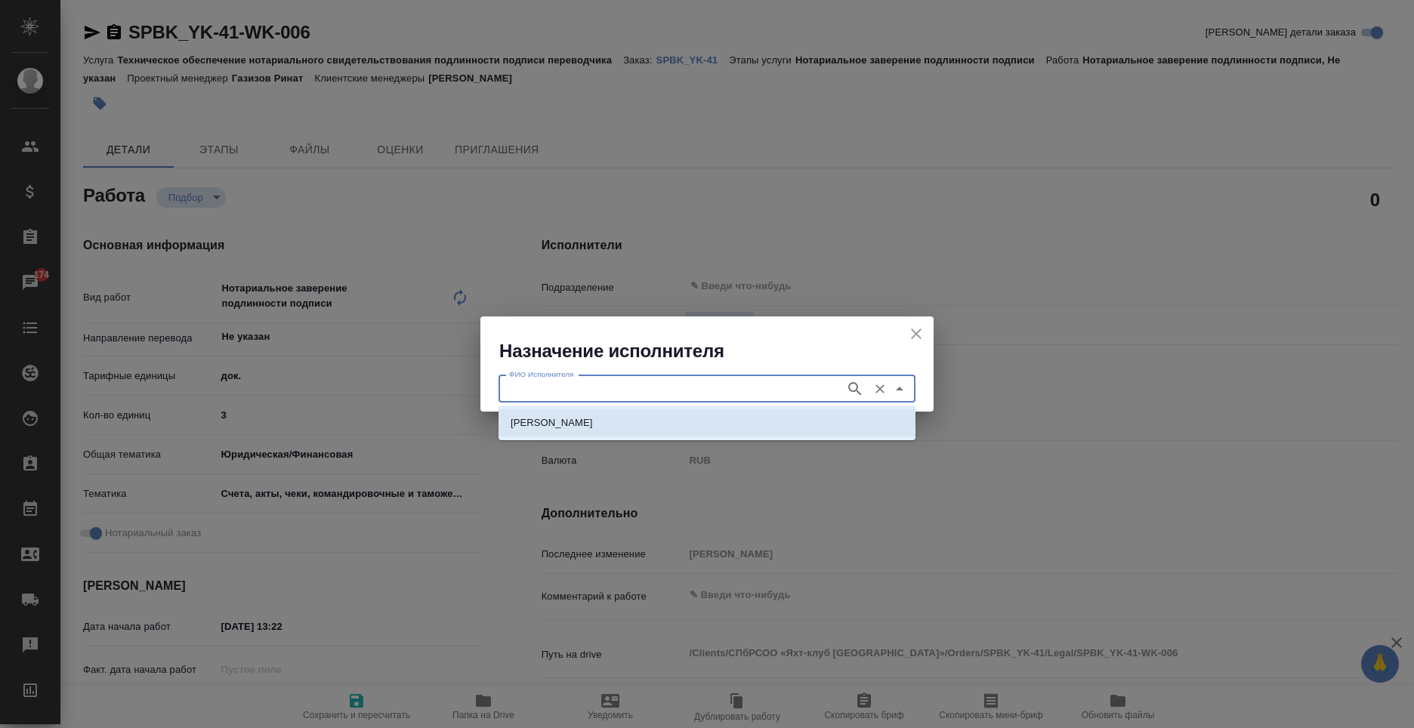
click at [593, 425] on p "НОТАРИУС Карпунина Ольга Васильевна" at bounding box center [551, 422] width 82 height 15
type input "НОТАРИУС Карпунина Ольга Васильевна"
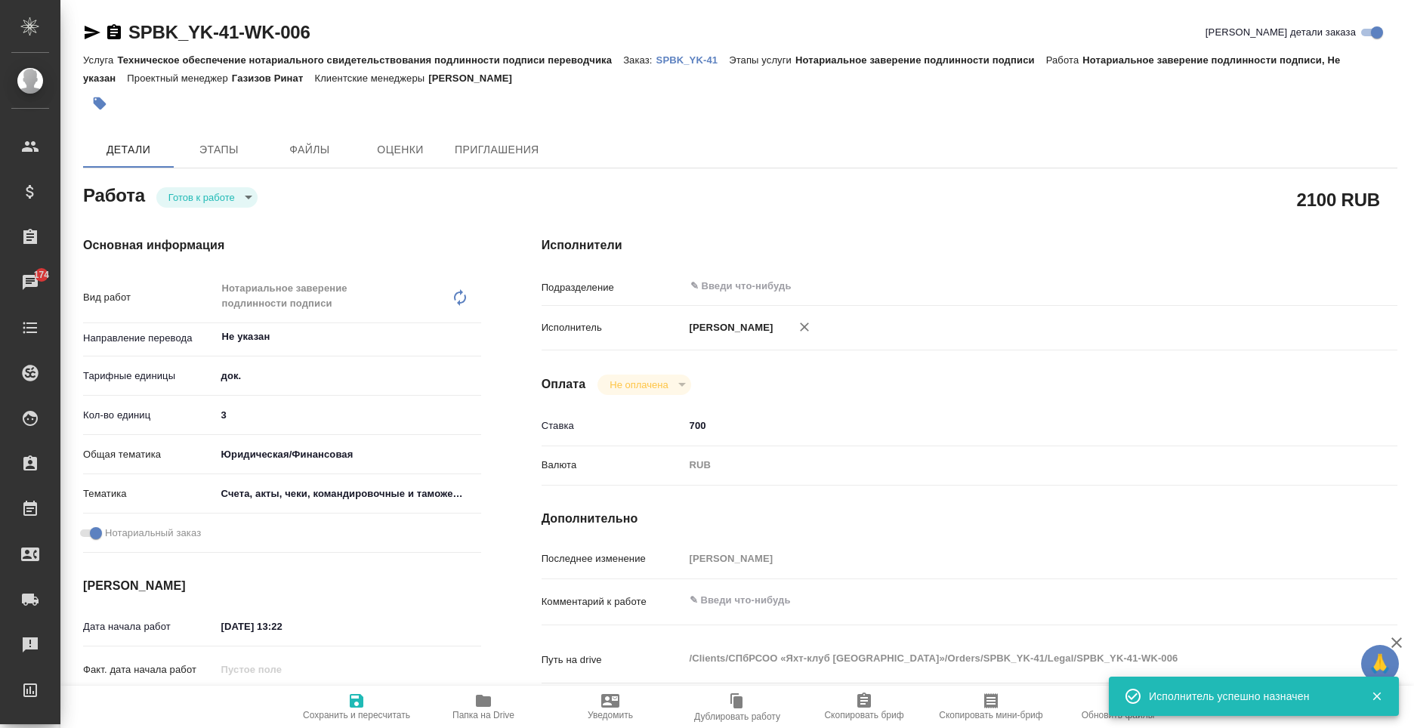
type textarea "x"
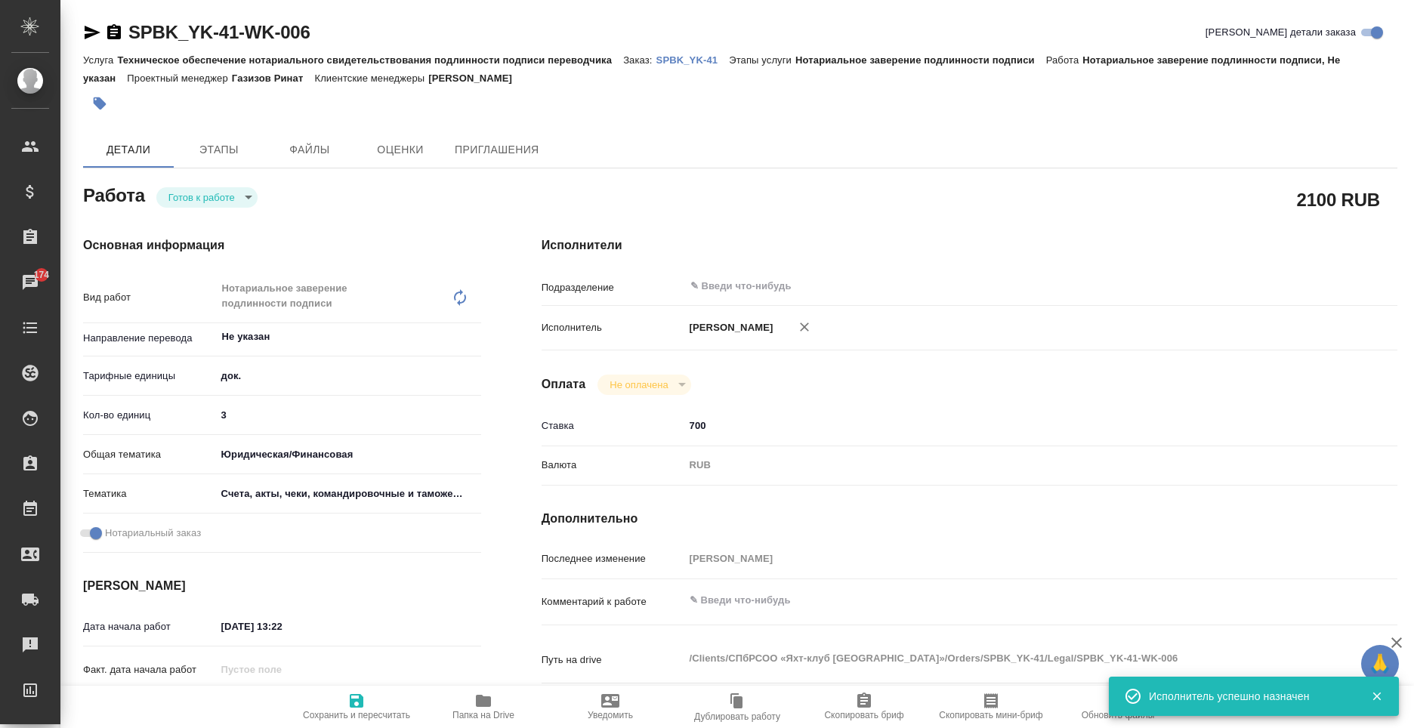
type textarea "x"
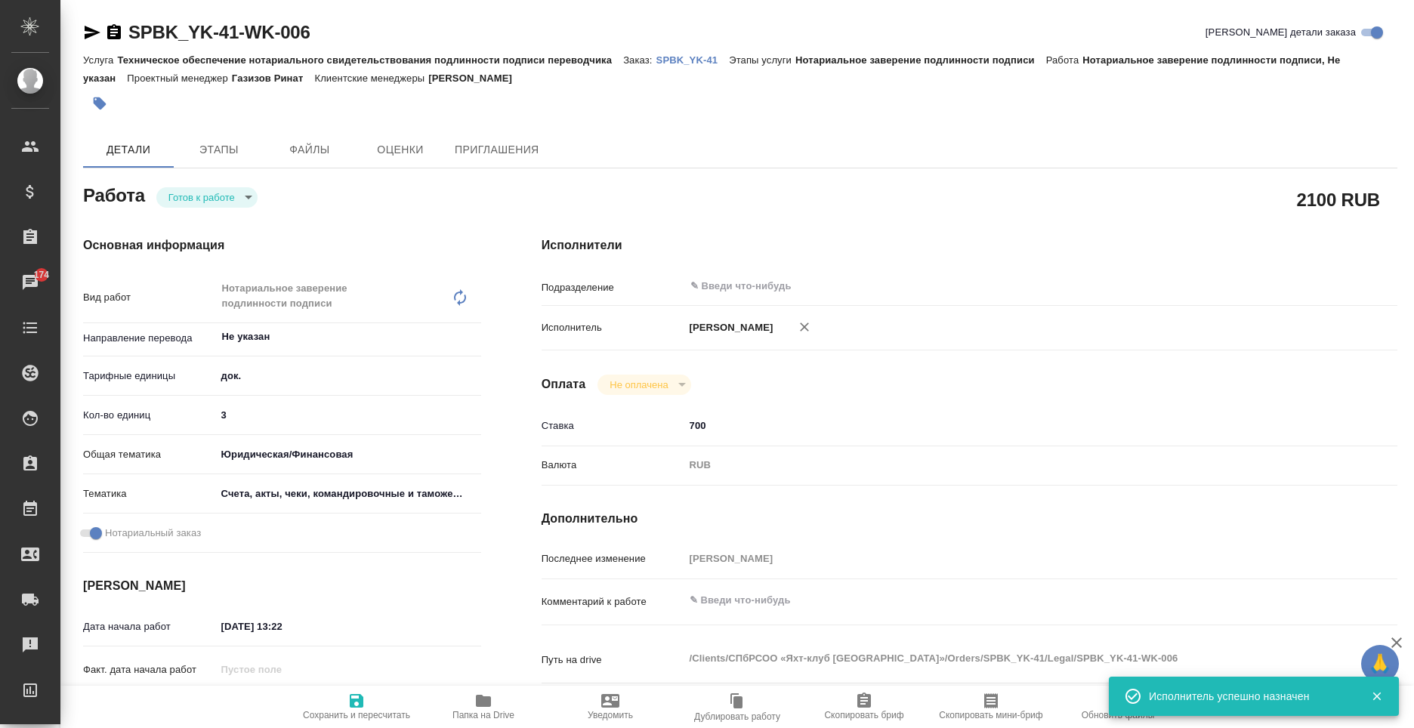
click at [375, 714] on span "Сохранить и пересчитать" at bounding box center [356, 715] width 107 height 11
type textarea "x"
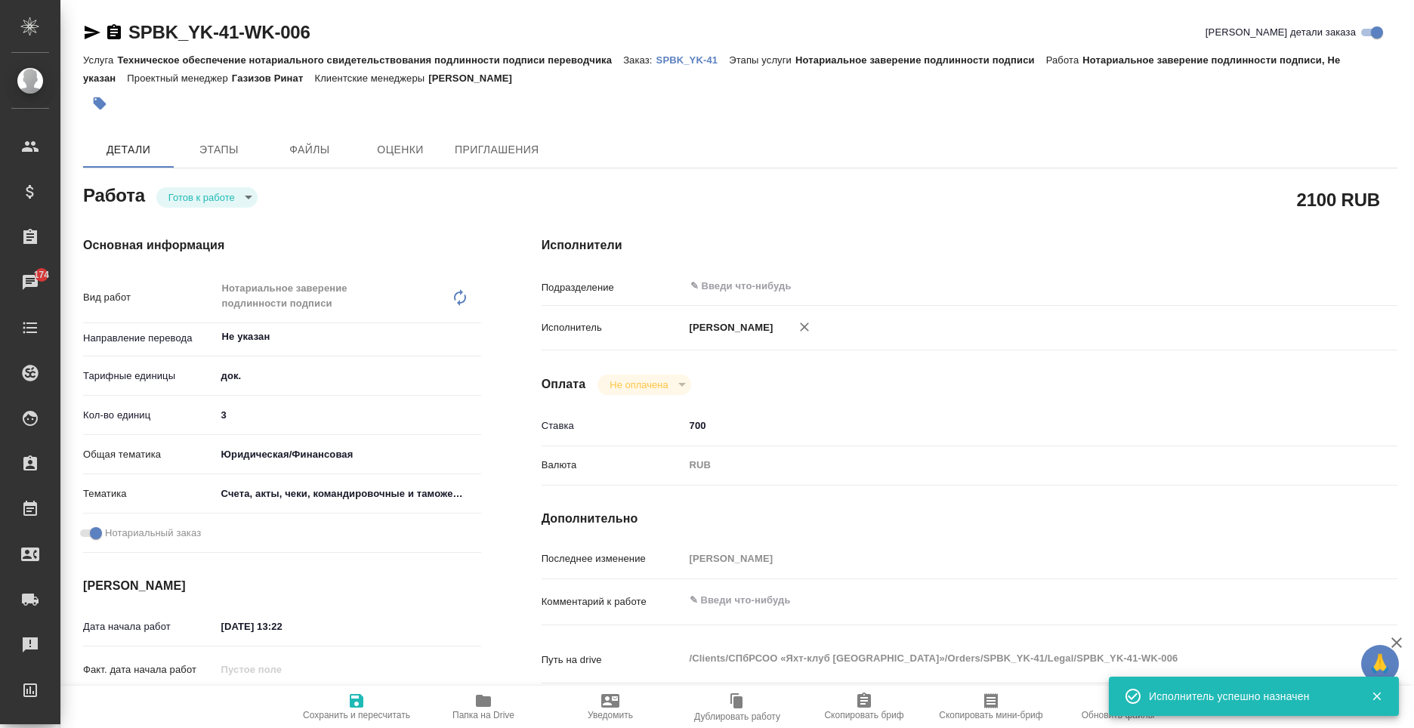
type textarea "x"
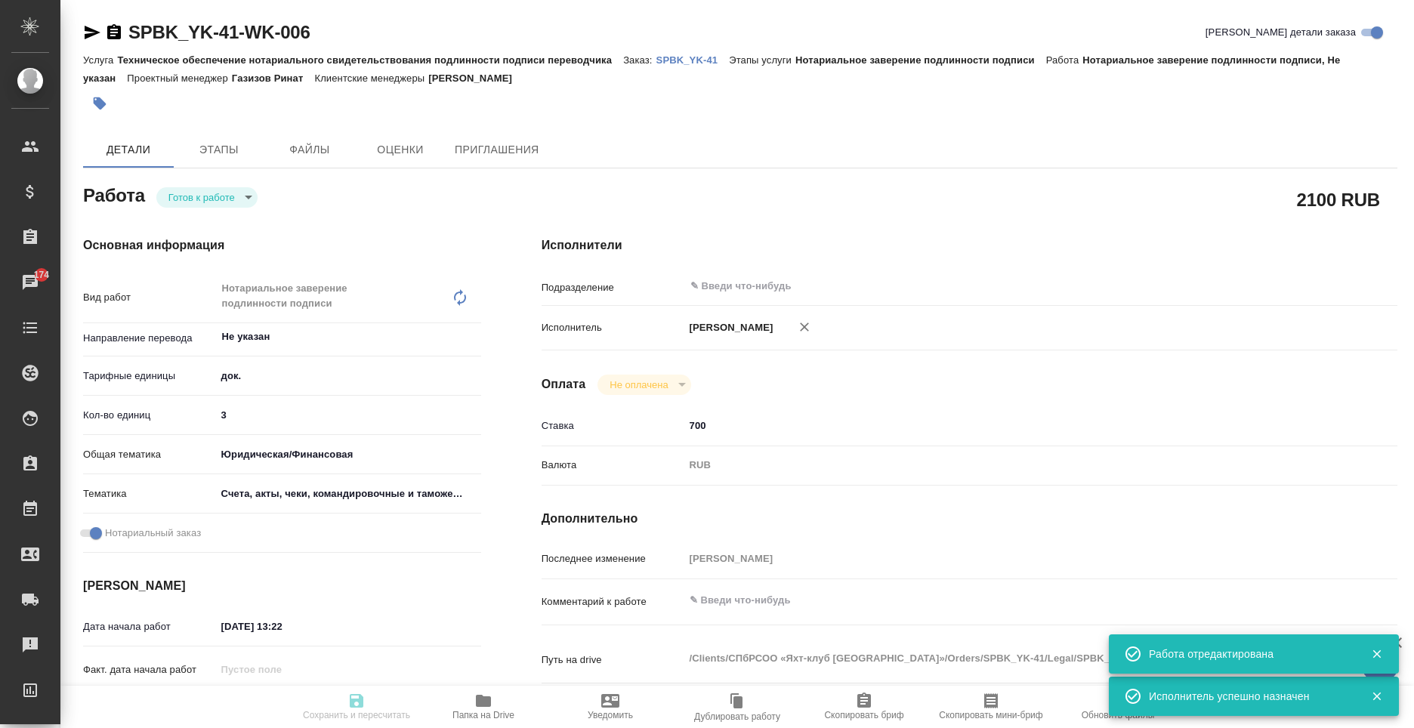
type textarea "x"
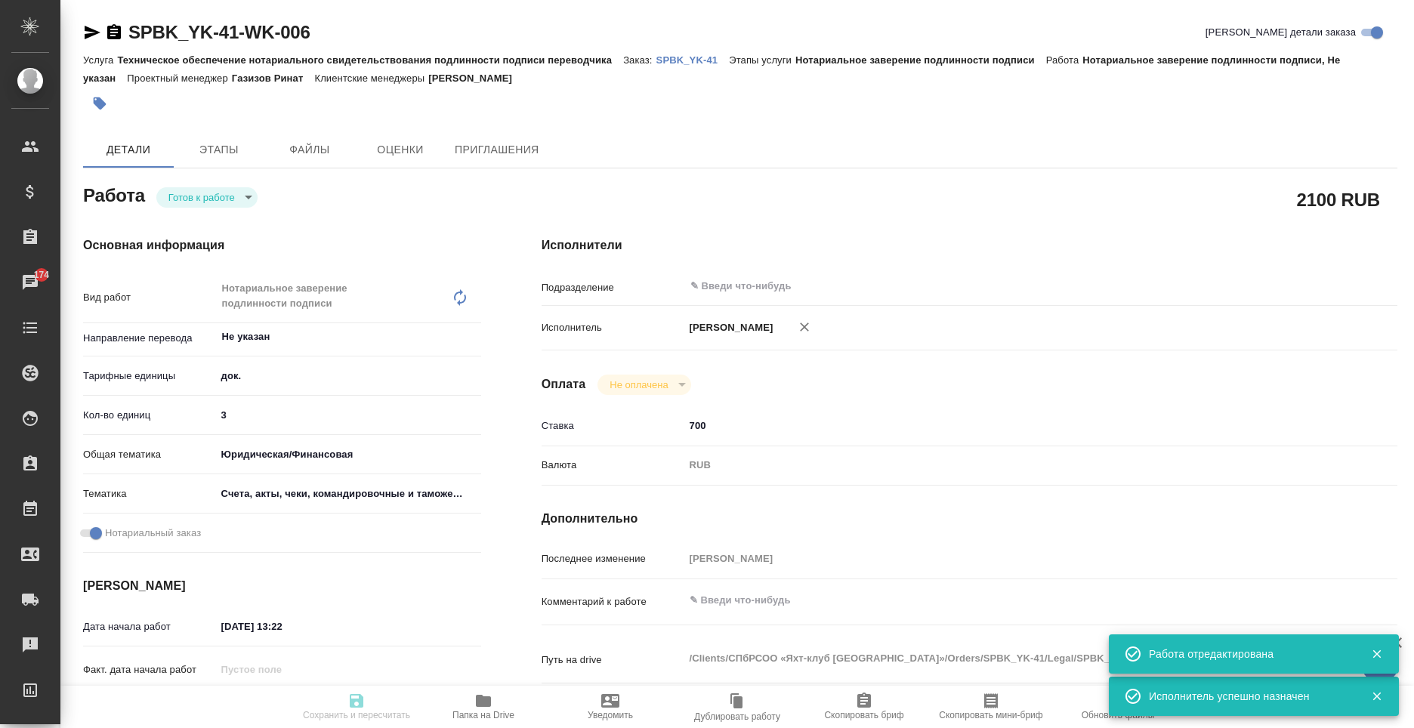
type textarea "x"
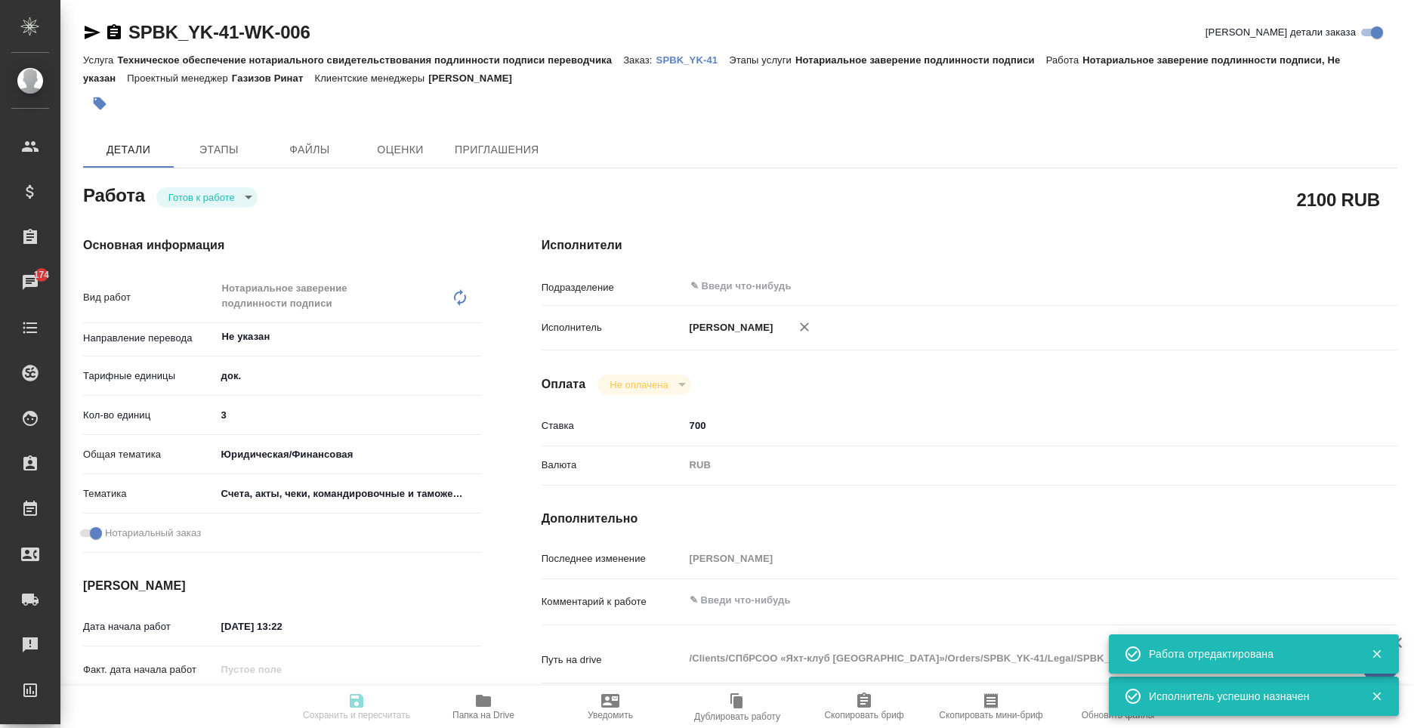
type input "readyForWork"
type textarea "Нотариальное заверение подлинности подписи"
type textarea "x"
type input "Не указан"
type input "5a8b1489cc6b4906c91bfd8b"
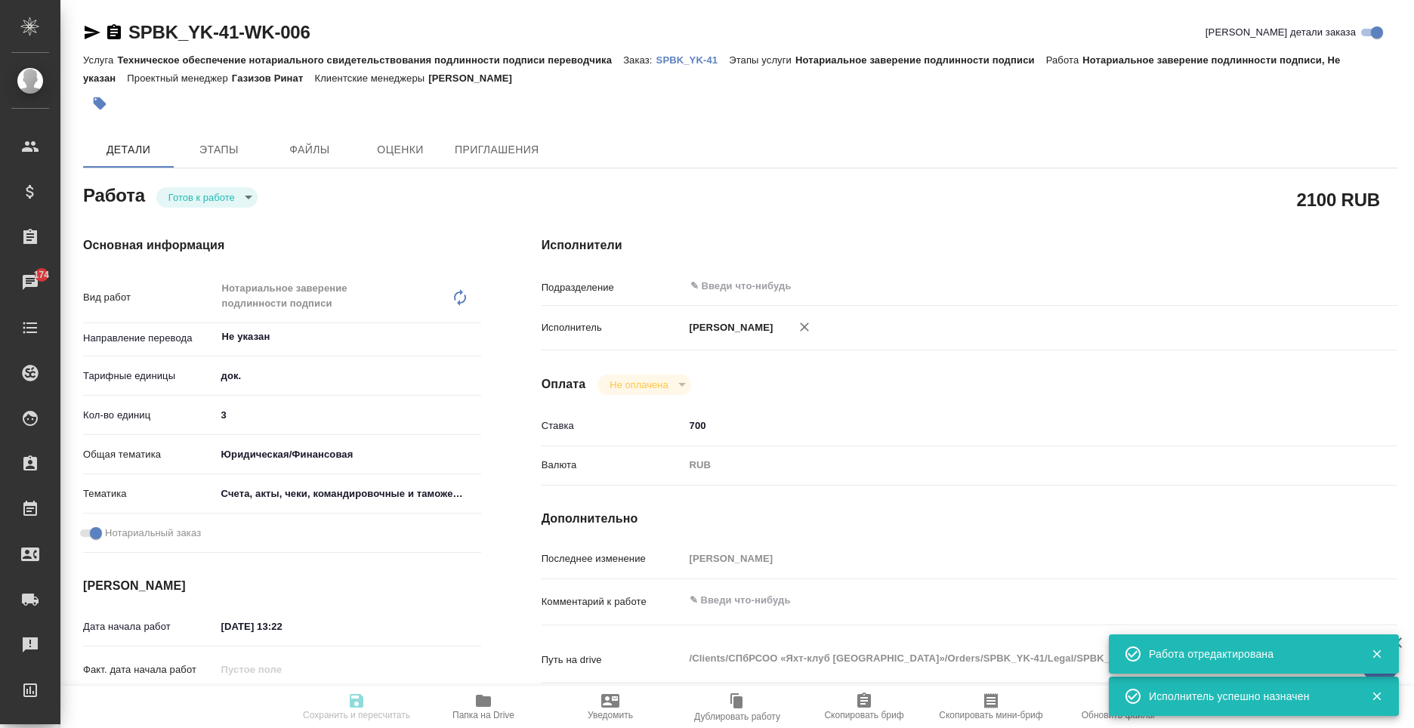
type input "3"
type input "yr-fn"
type input "5f647205b73bc97568ca66c0"
checkbox input "true"
type input "03.10.2025 13:22"
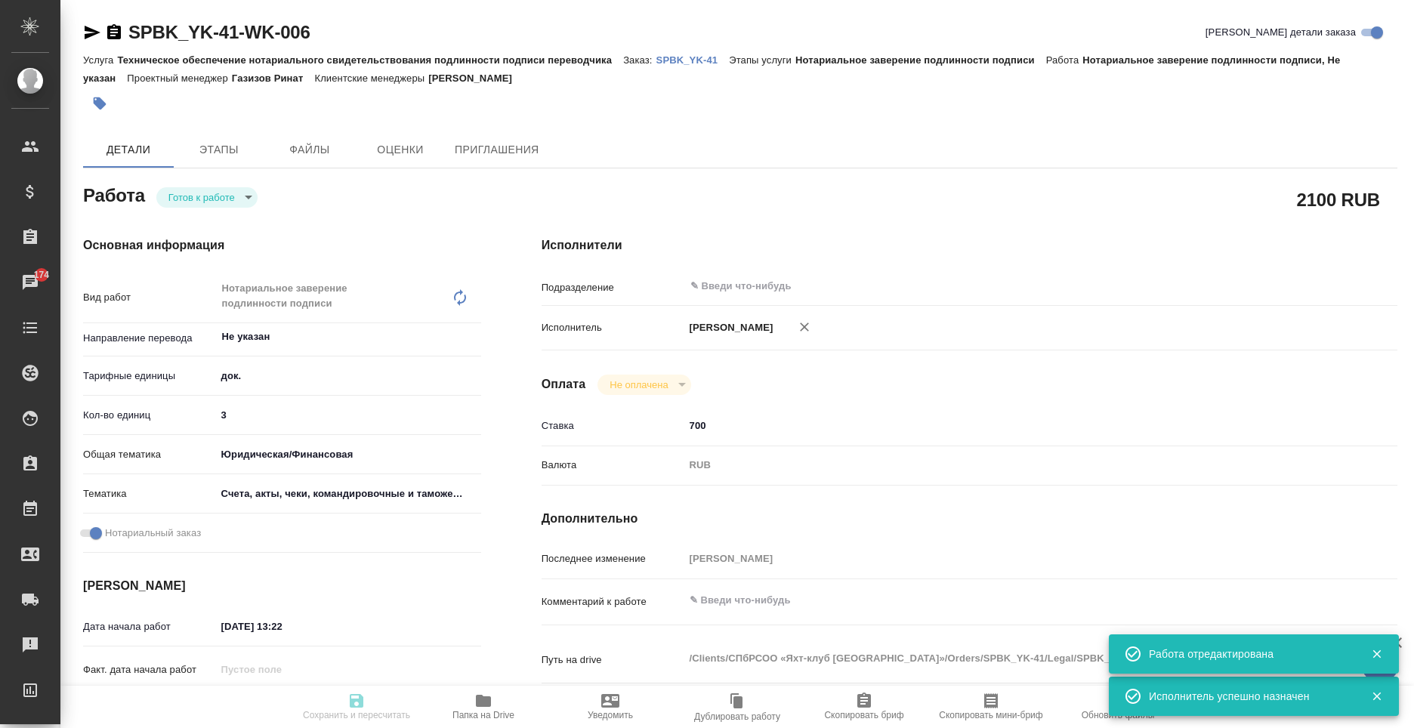
type input "06.10.2025 15:29"
type input "notPayed"
type input "700"
type input "RUB"
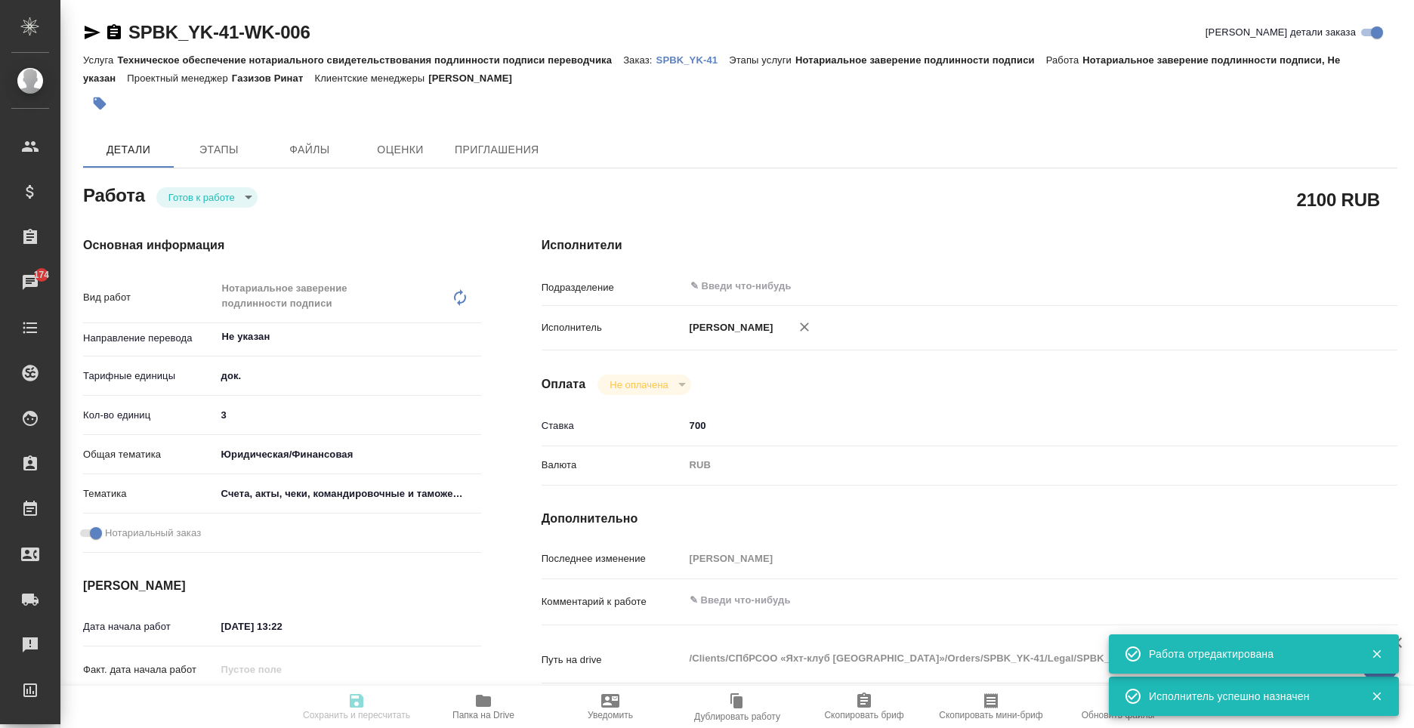
type input "Москалец Алина"
type textarea "x"
type textarea "/Clients/СПбРСОО «Яхт-клуб Санкт-Петербурга»/Orders/SPBK_YK-41/Legal/SPBK_YK-41…"
type textarea "x"
type input "SPBK_YK-41"
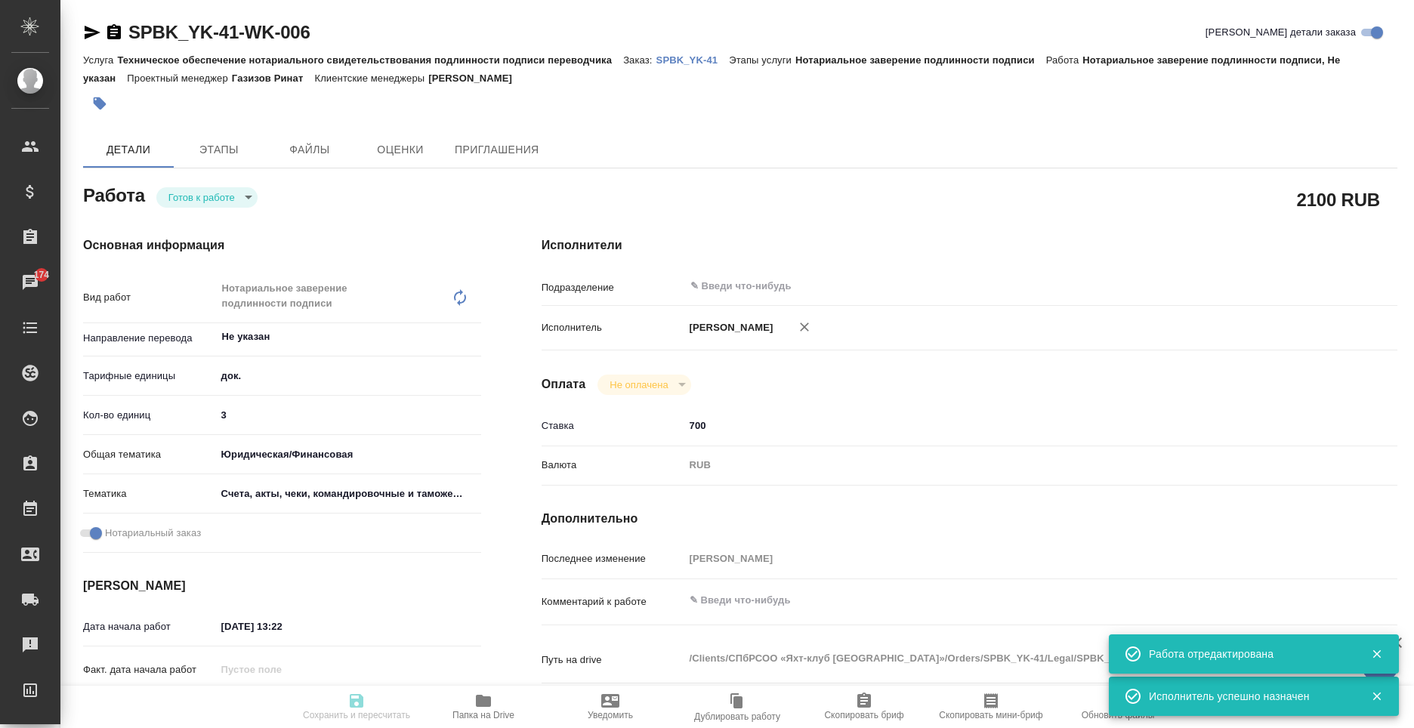
type input "Техническое обеспечение нотариального свидетельствования подлинности подписи пе…"
type input "Нотариальное заверение подлинности подписи"
type input "[PERSON_NAME]"
type input "Петрова Валерия"
type input "/Clients/СПбРСОО «Яхт-клуб Санкт-Петербурга»/Orders/SPBK_YK-41"
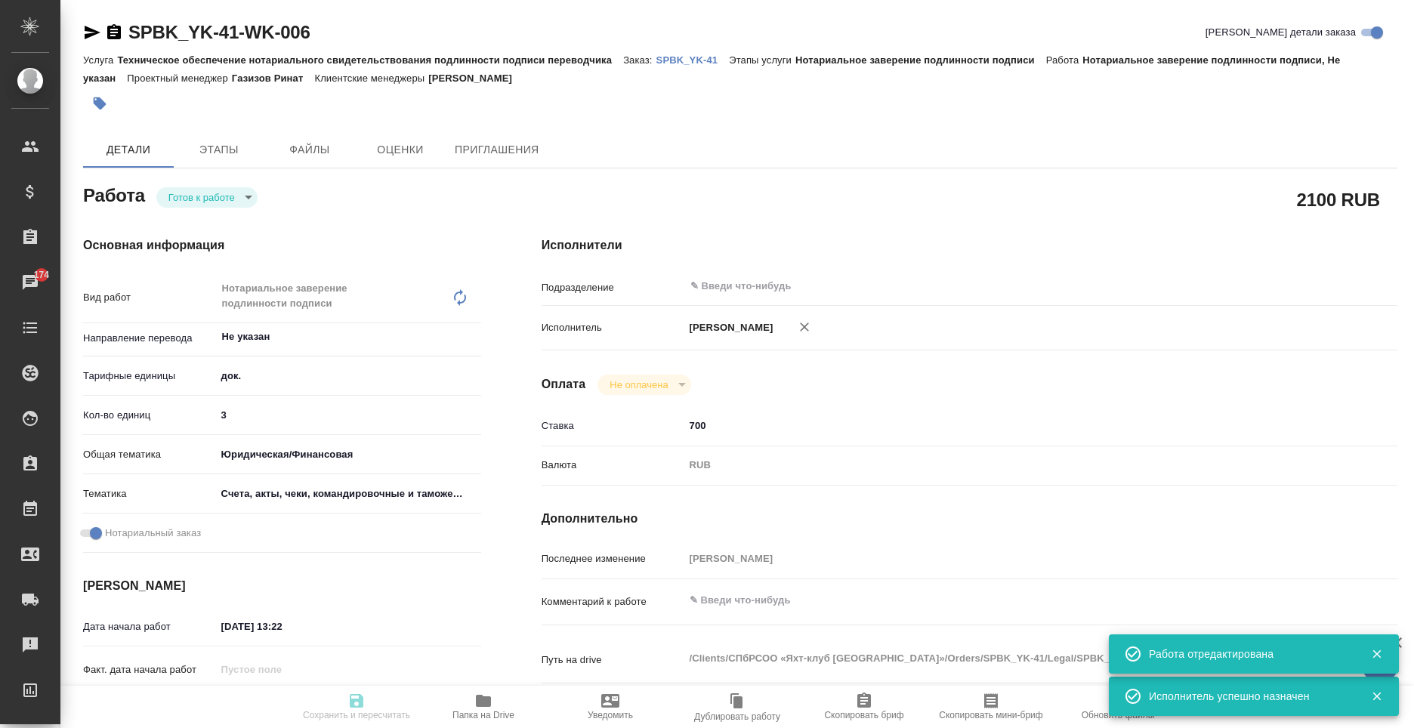
type textarea "x"
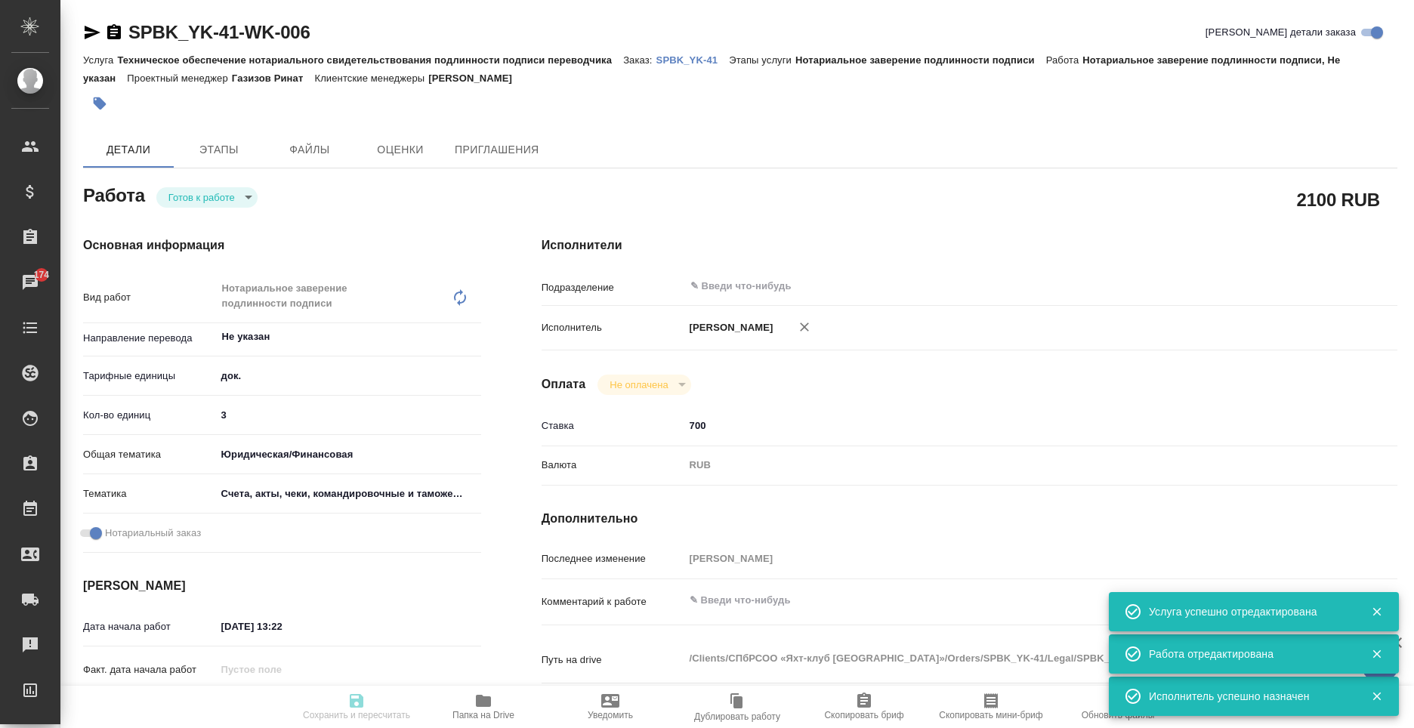
type textarea "x"
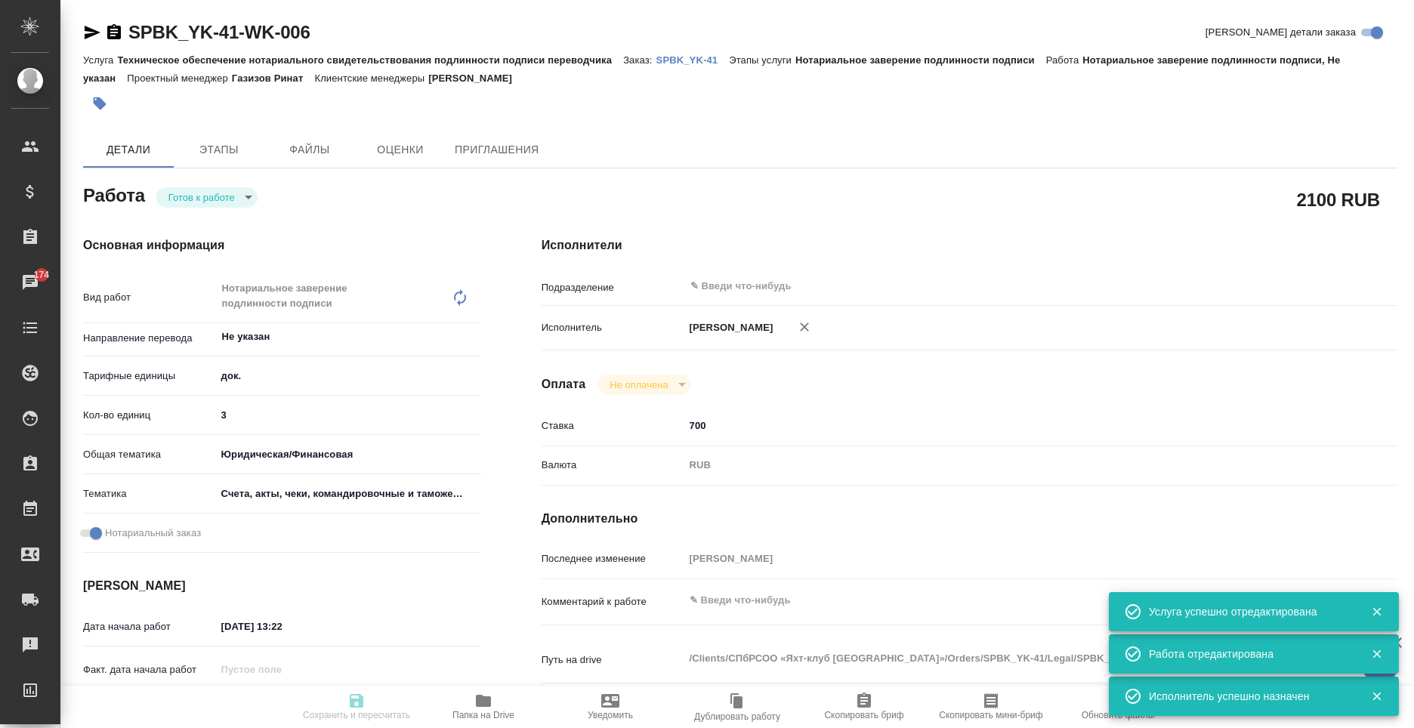
type textarea "x"
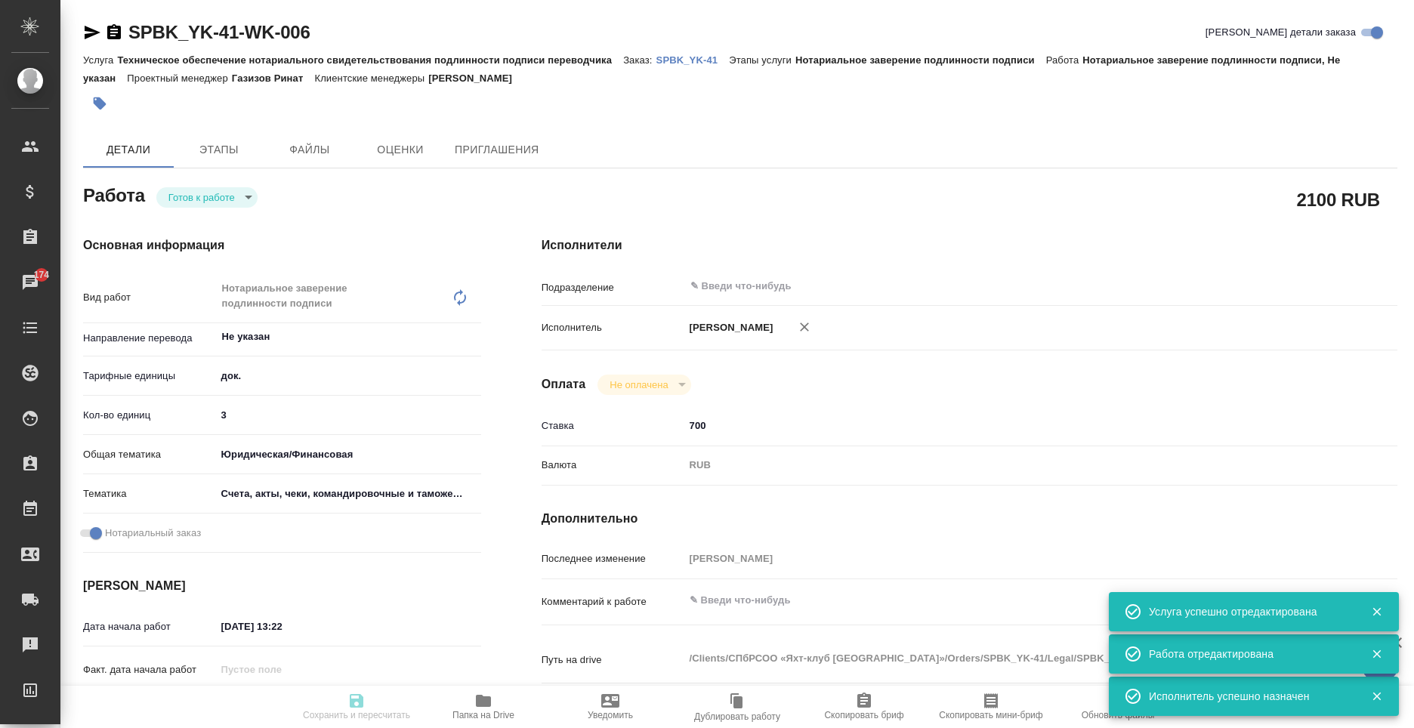
type textarea "x"
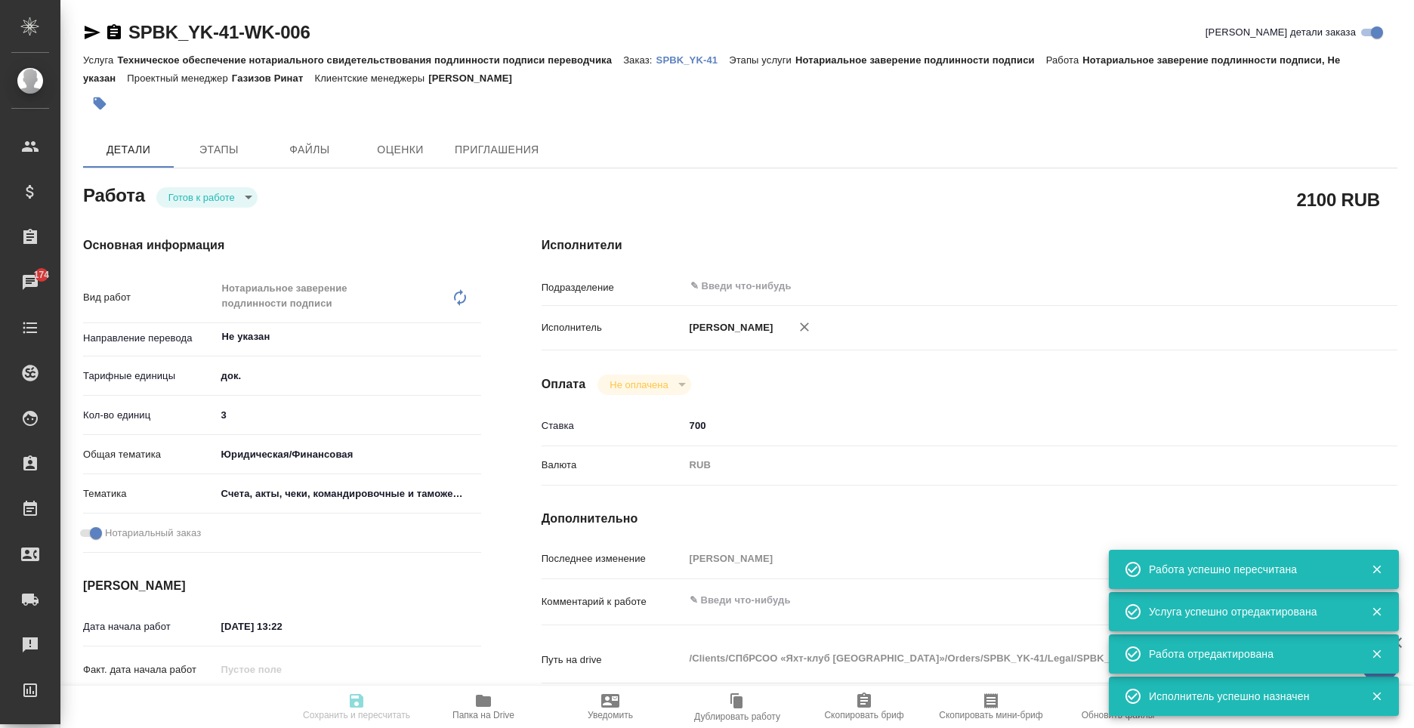
type input "readyForWork"
type textarea "Нотариальное заверение подлинности подписи"
type textarea "x"
type input "Не указан"
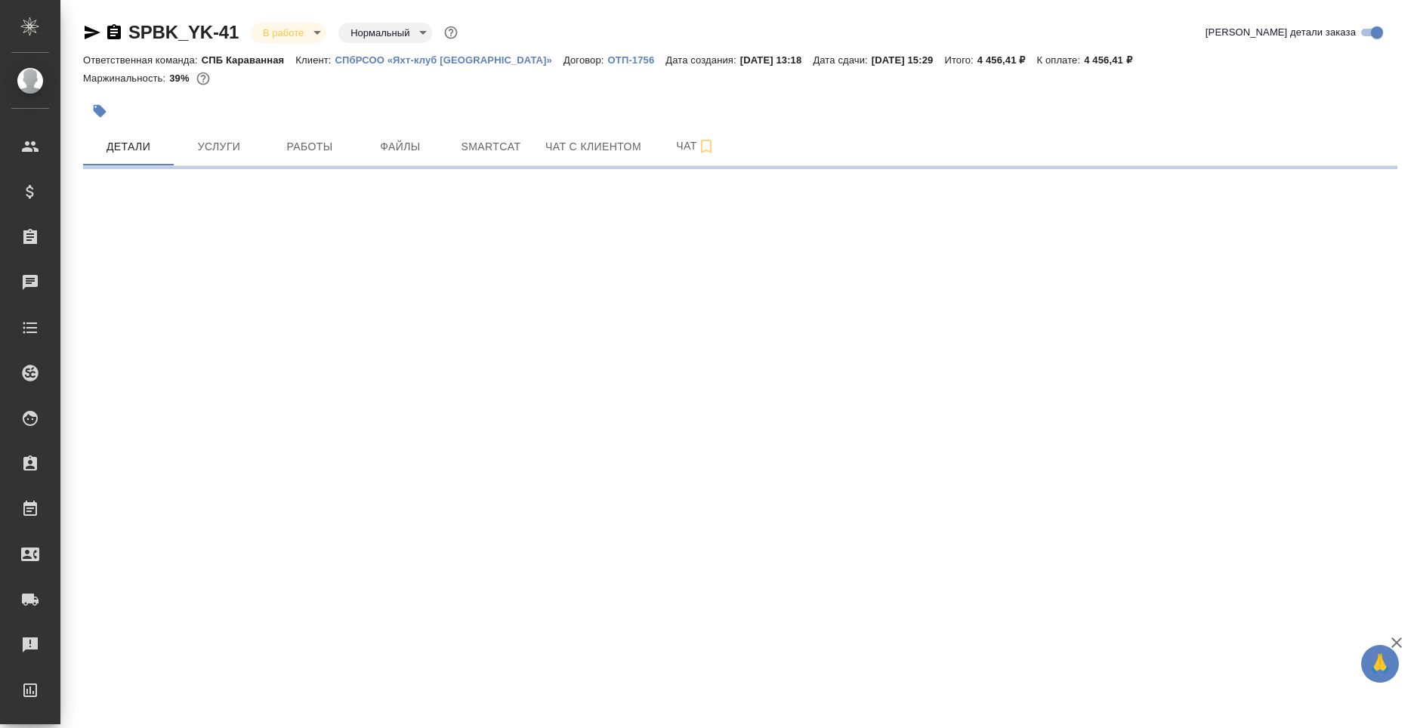
select select "RU"
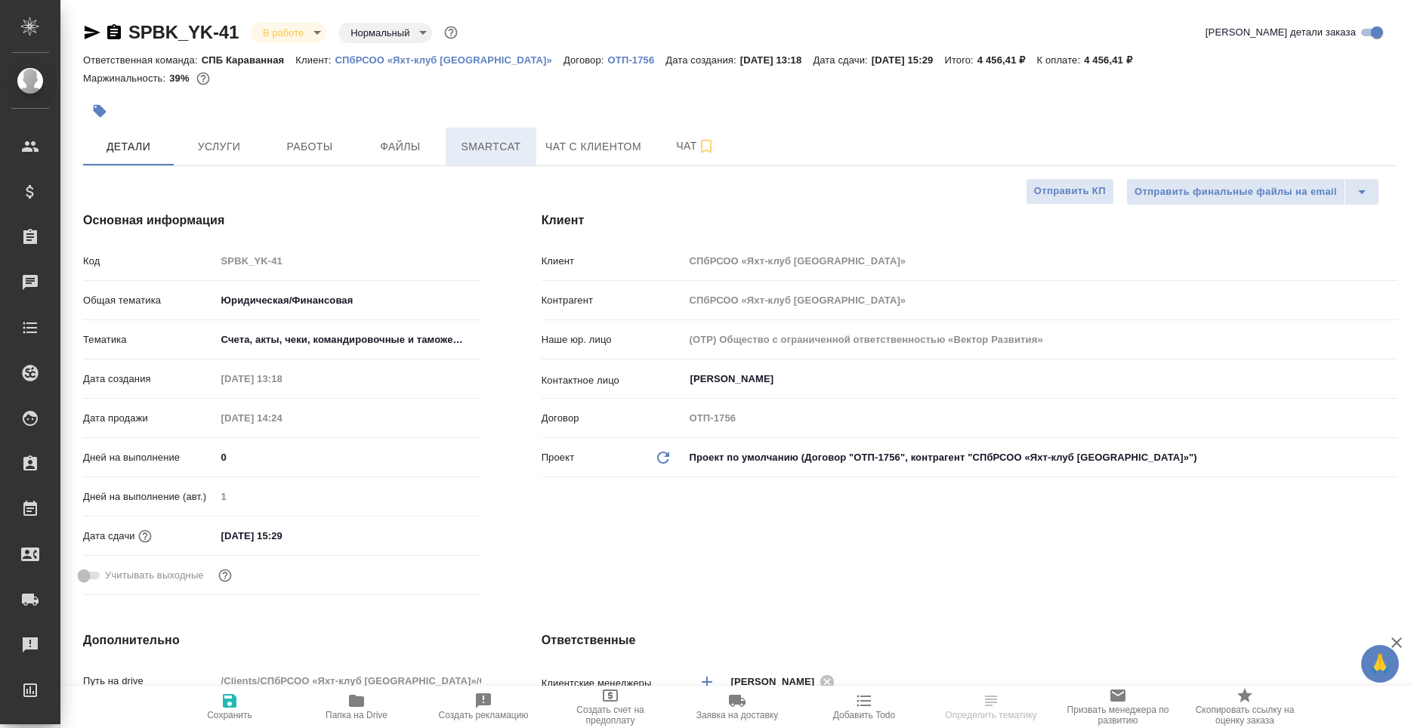
type textarea "x"
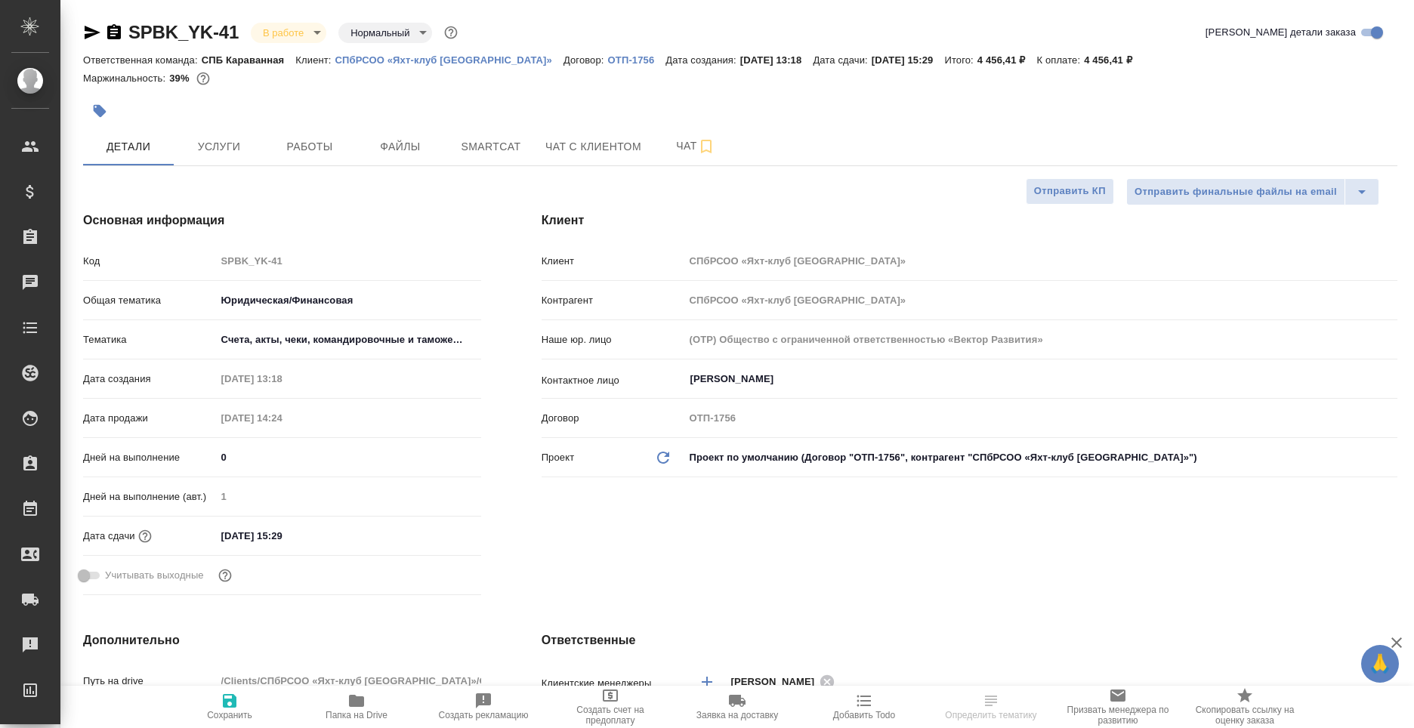
type textarea "x"
click at [336, 710] on span "Папка на Drive" at bounding box center [356, 715] width 62 height 11
type textarea "x"
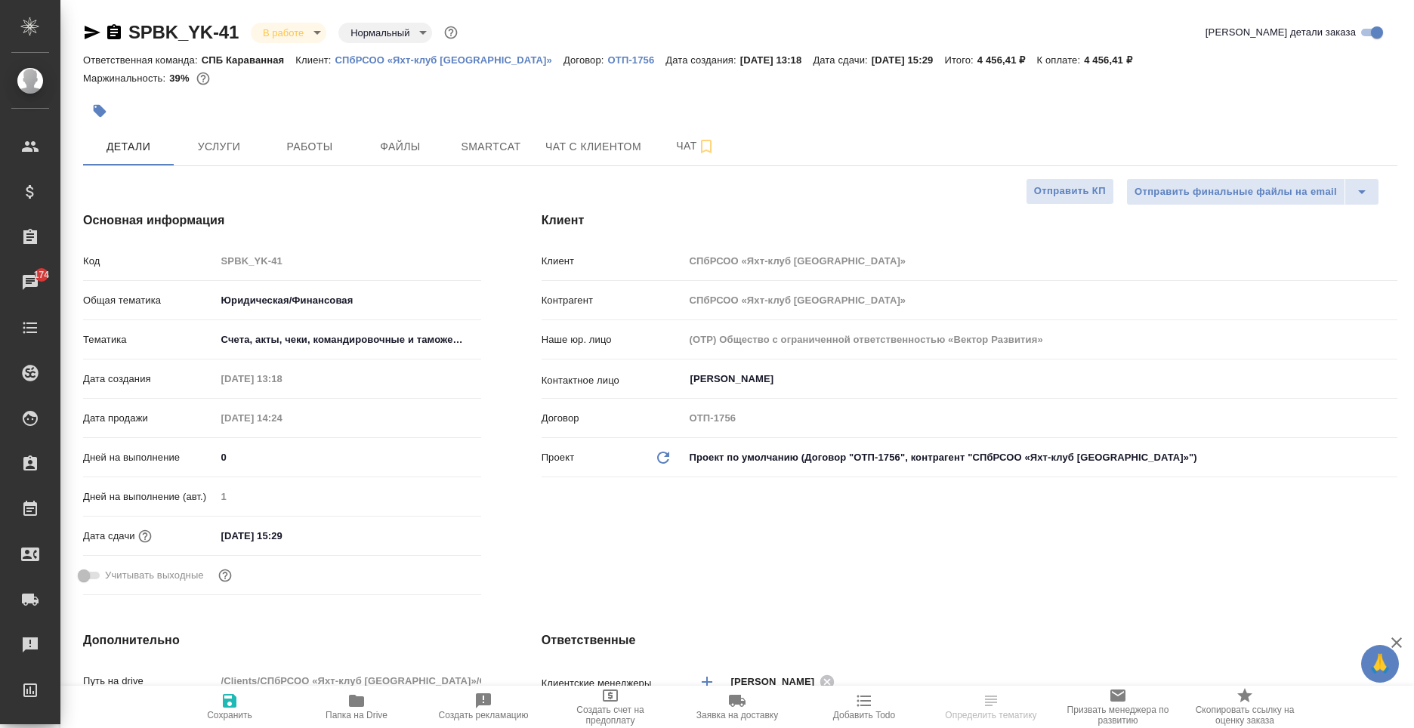
select select "RU"
type textarea "x"
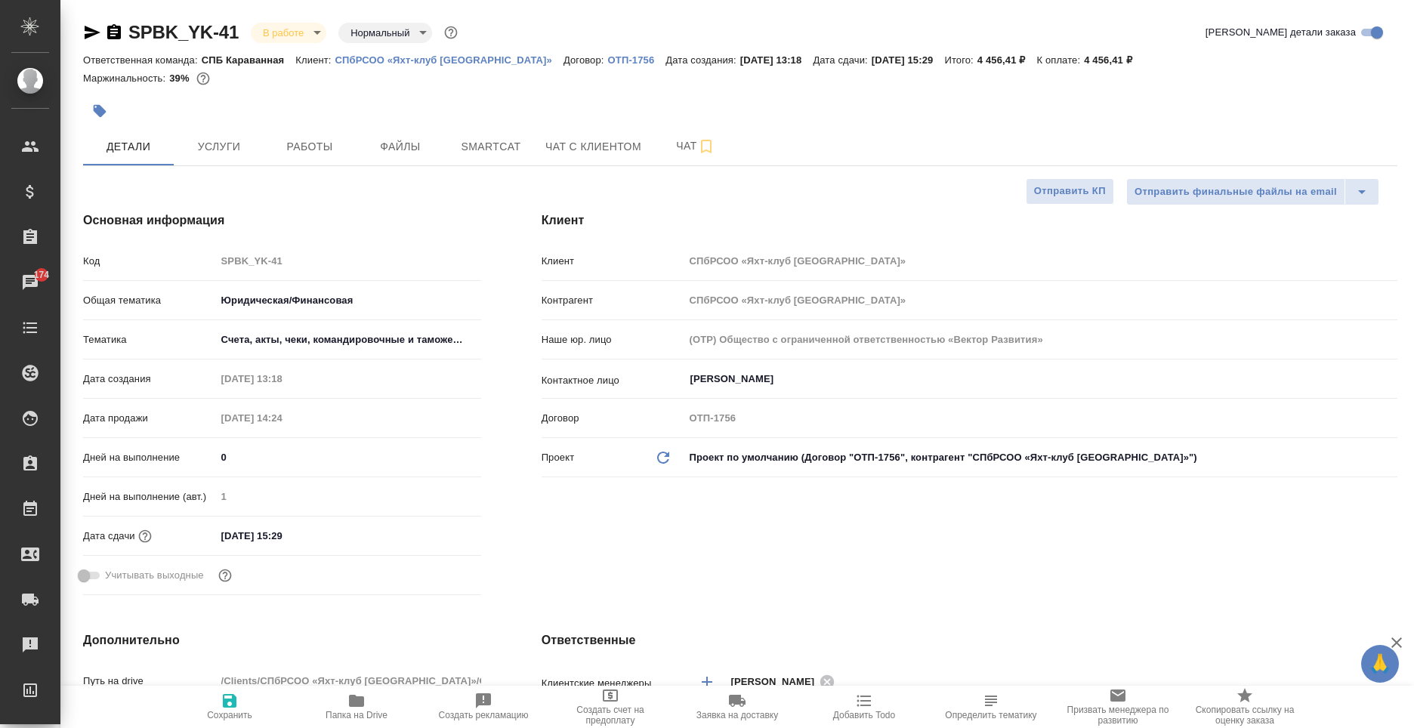
type textarea "x"
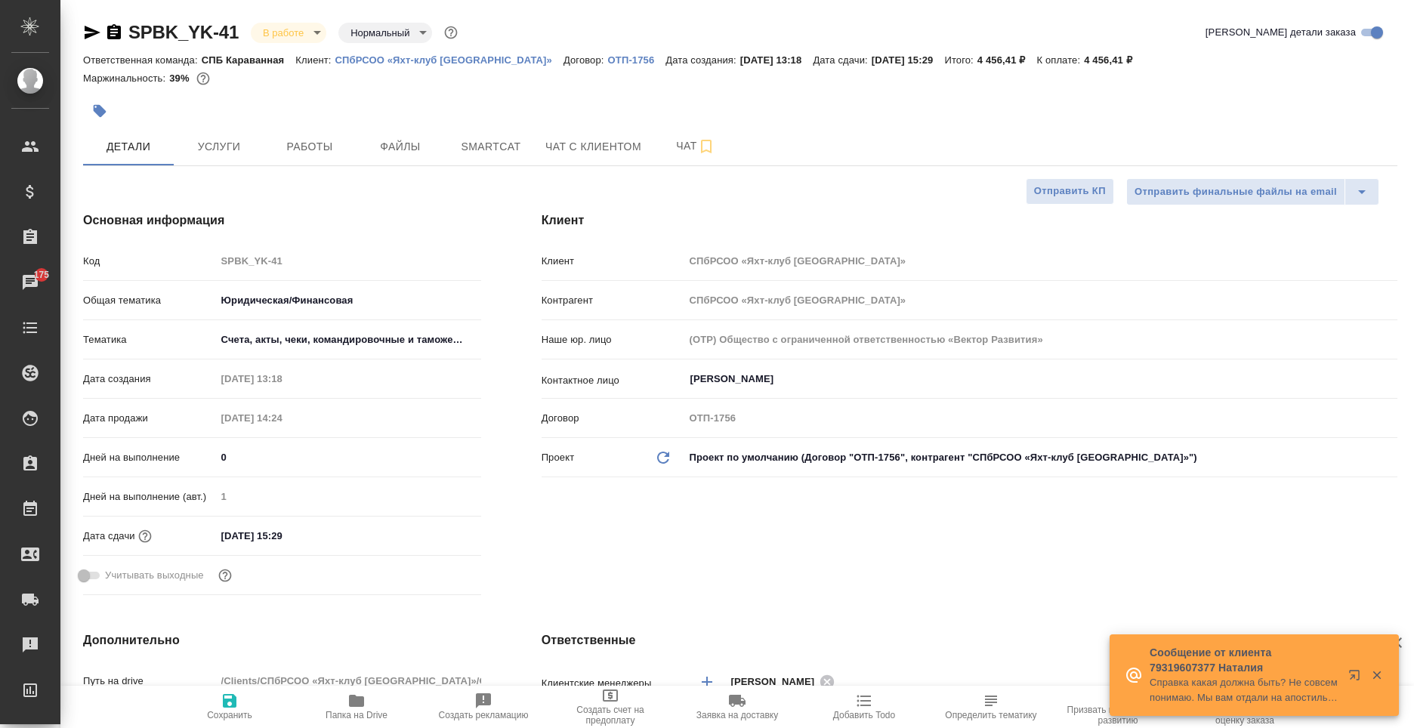
type textarea "x"
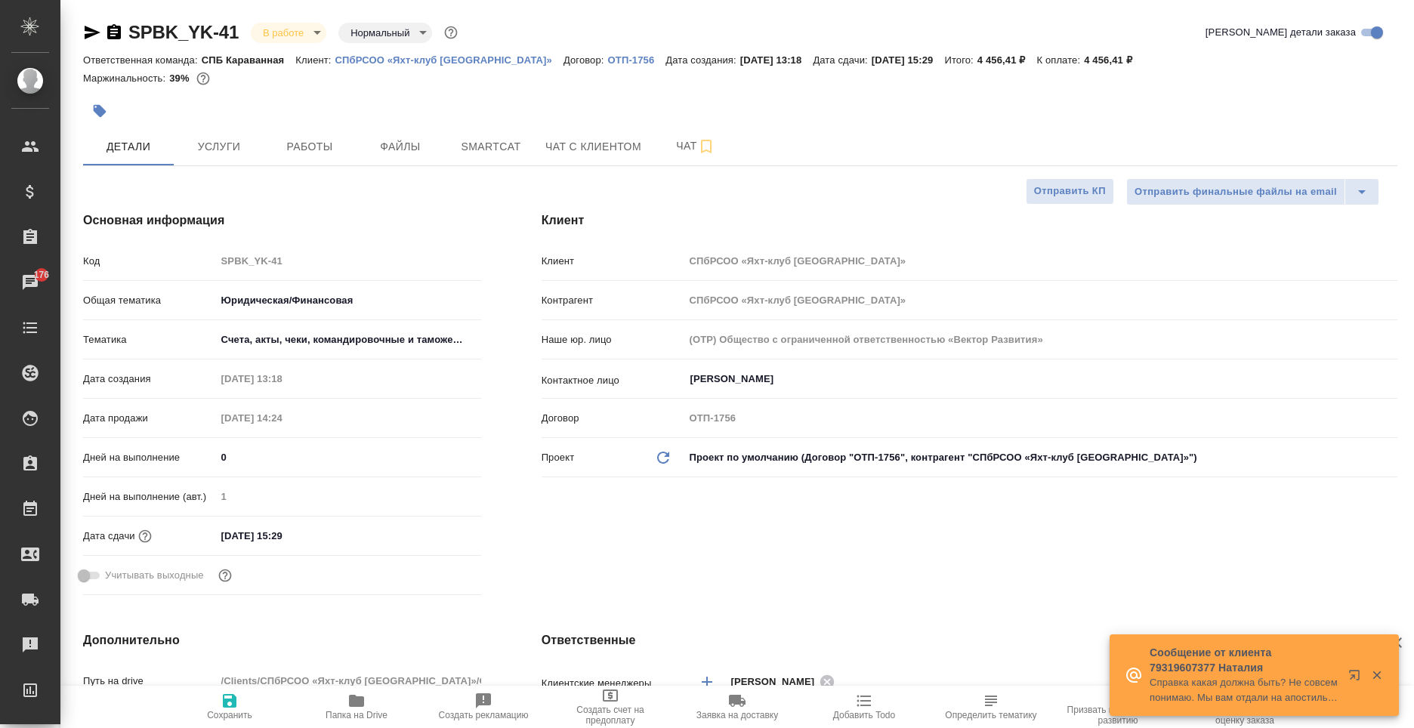
type textarea "x"
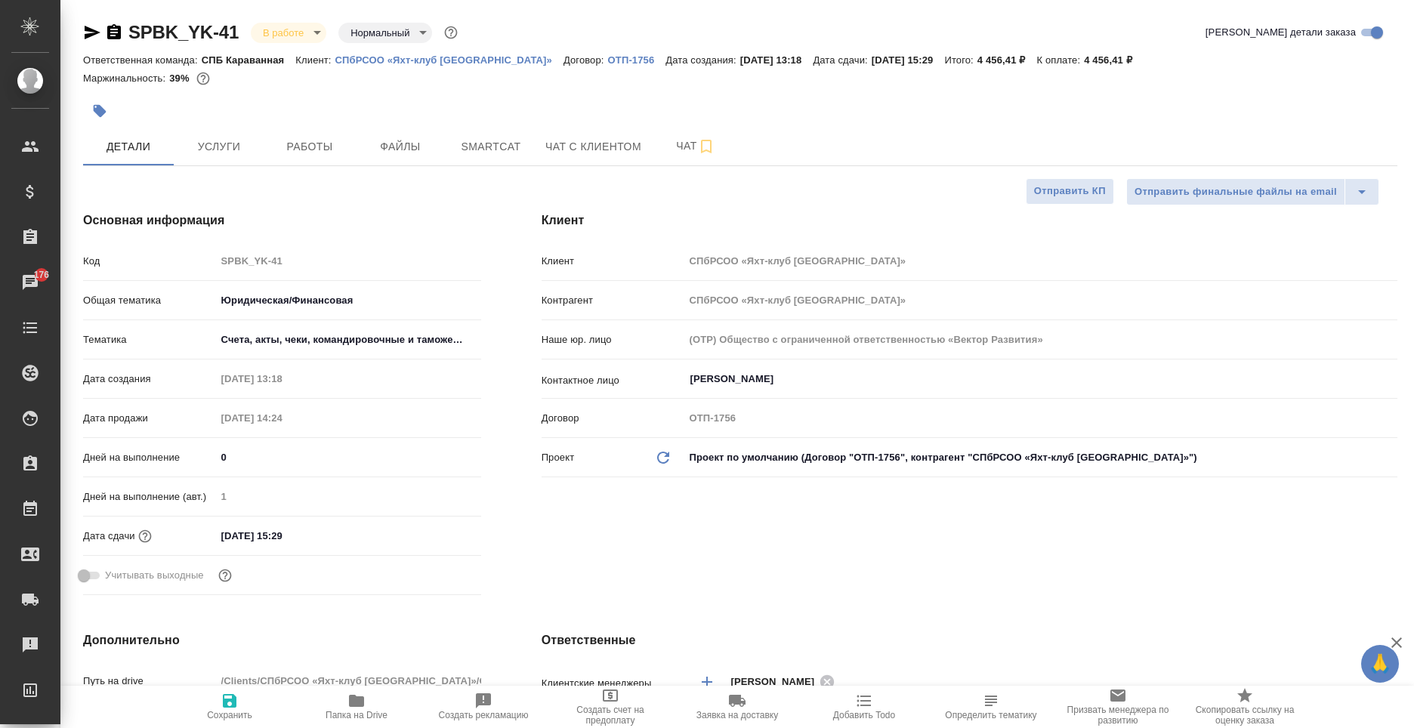
type textarea "x"
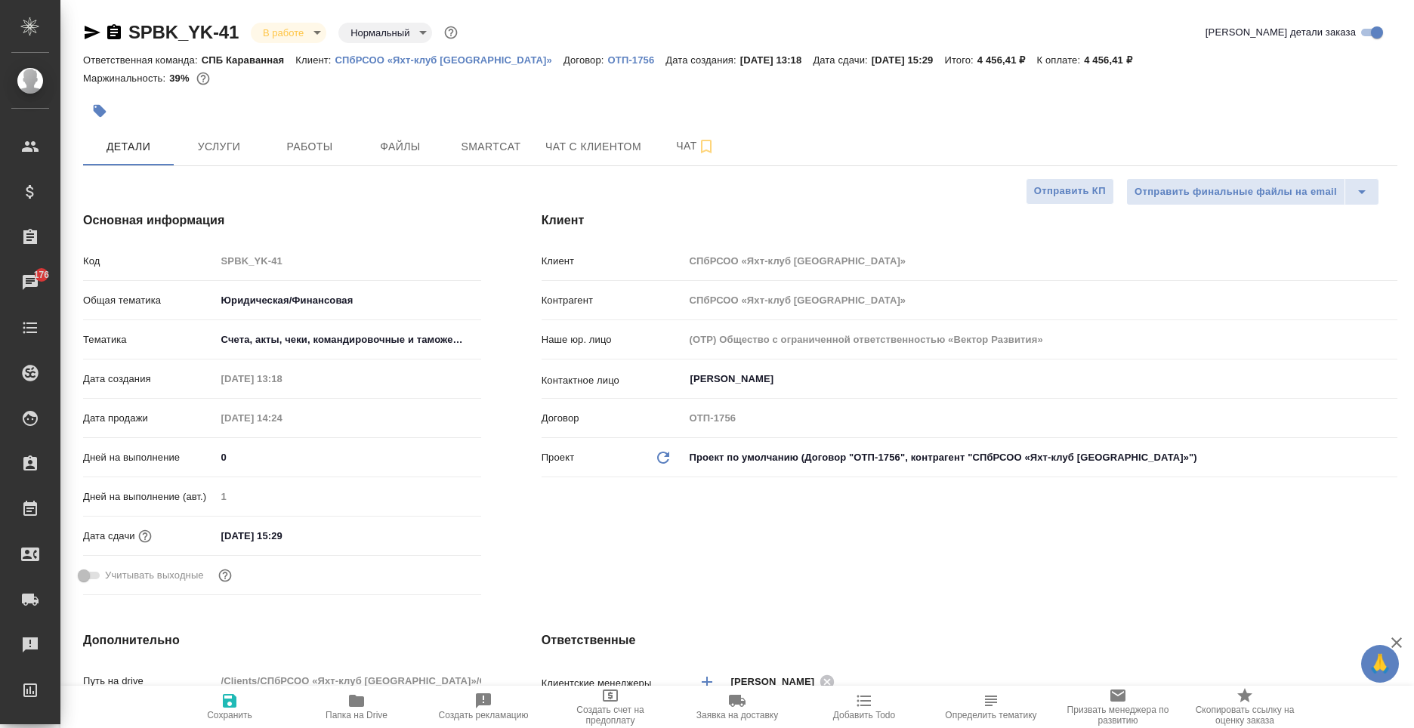
type textarea "x"
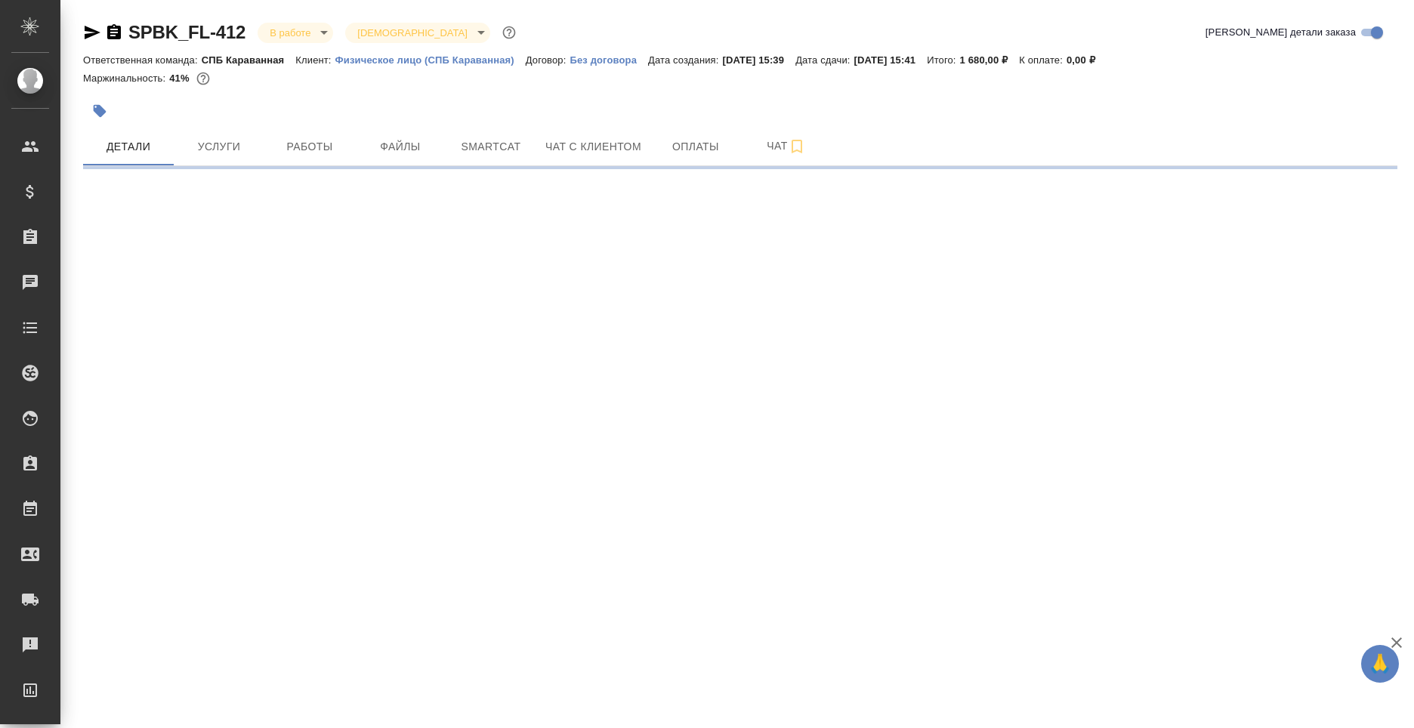
select select "RU"
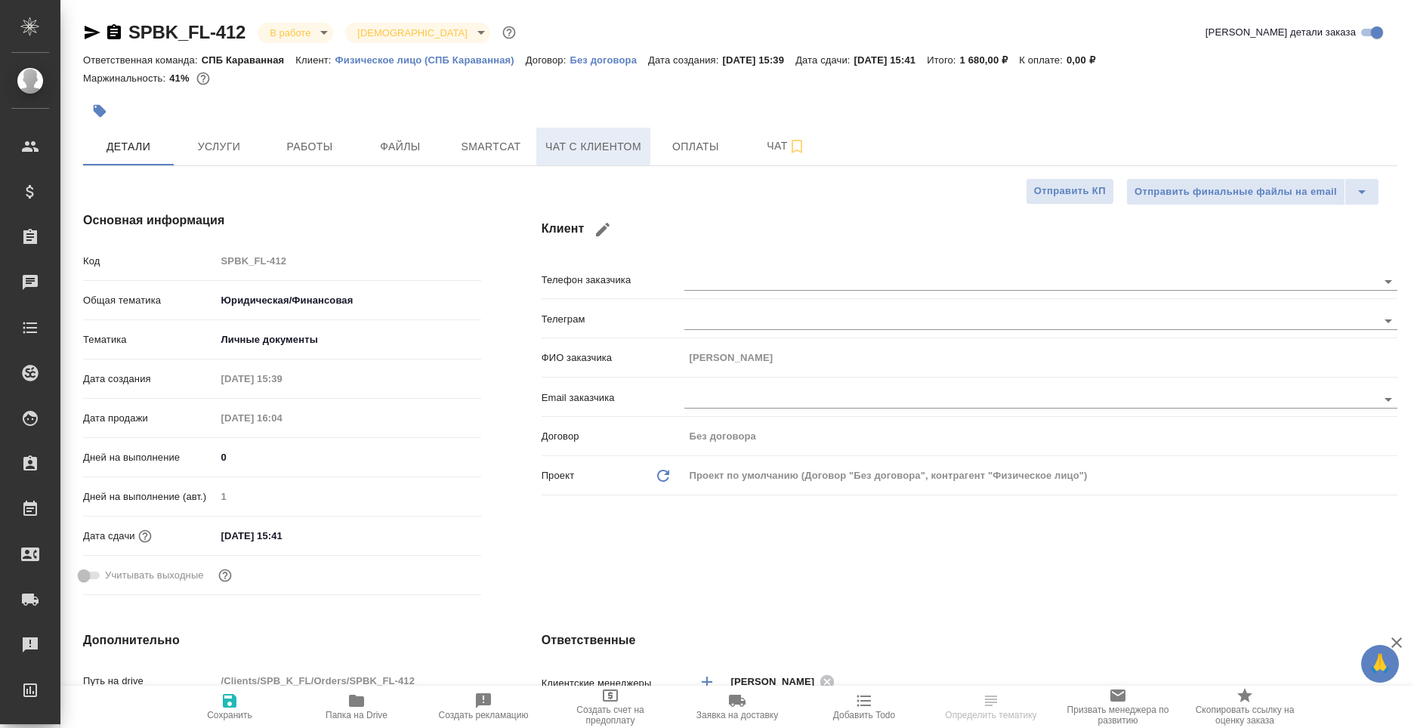
type textarea "x"
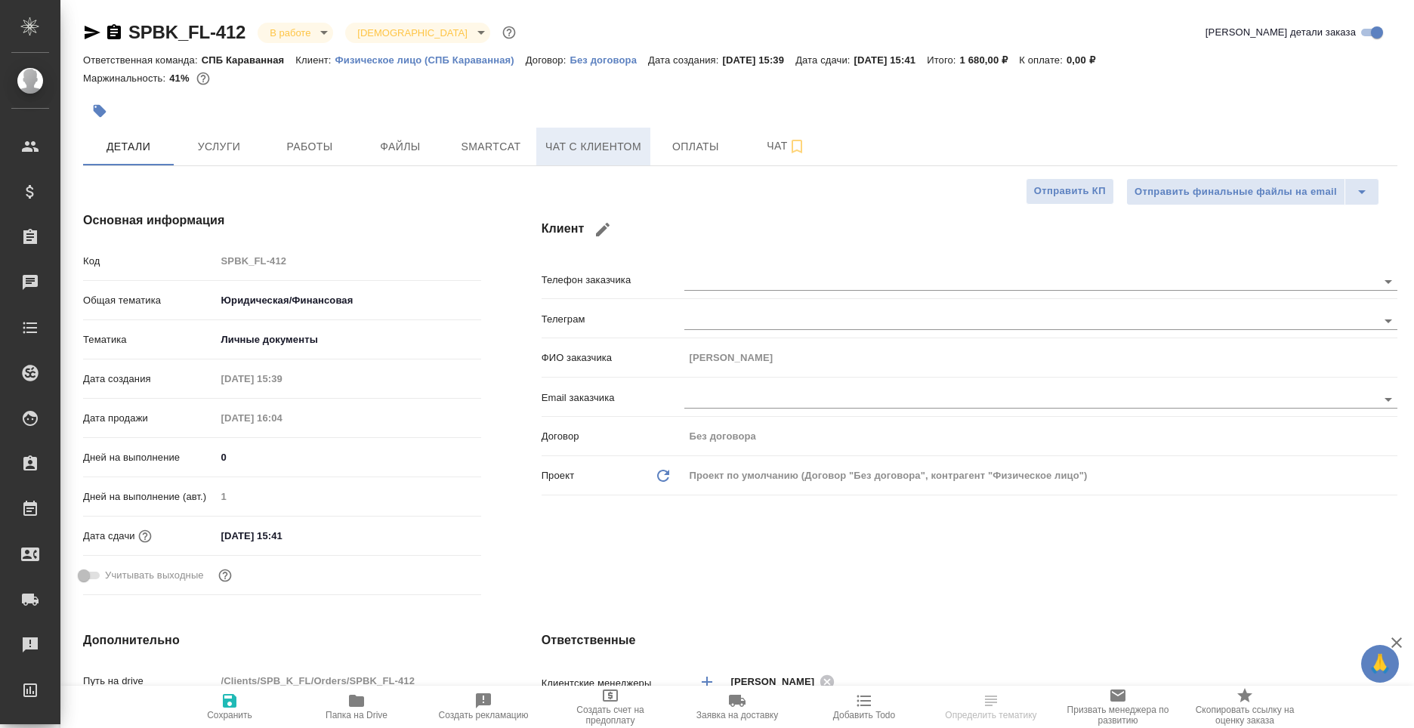
type textarea "x"
click at [335, 707] on span "Папка на Drive" at bounding box center [356, 706] width 109 height 29
type textarea "x"
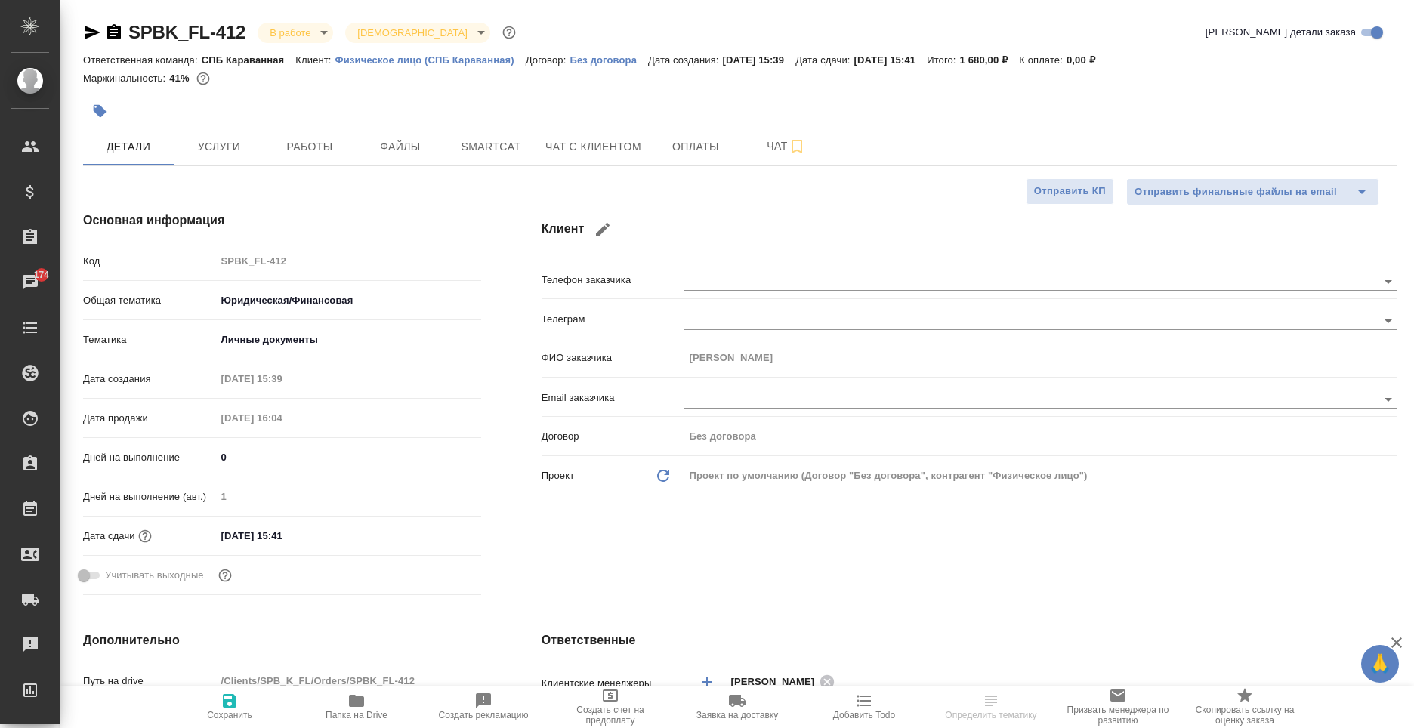
select select "RU"
type textarea "x"
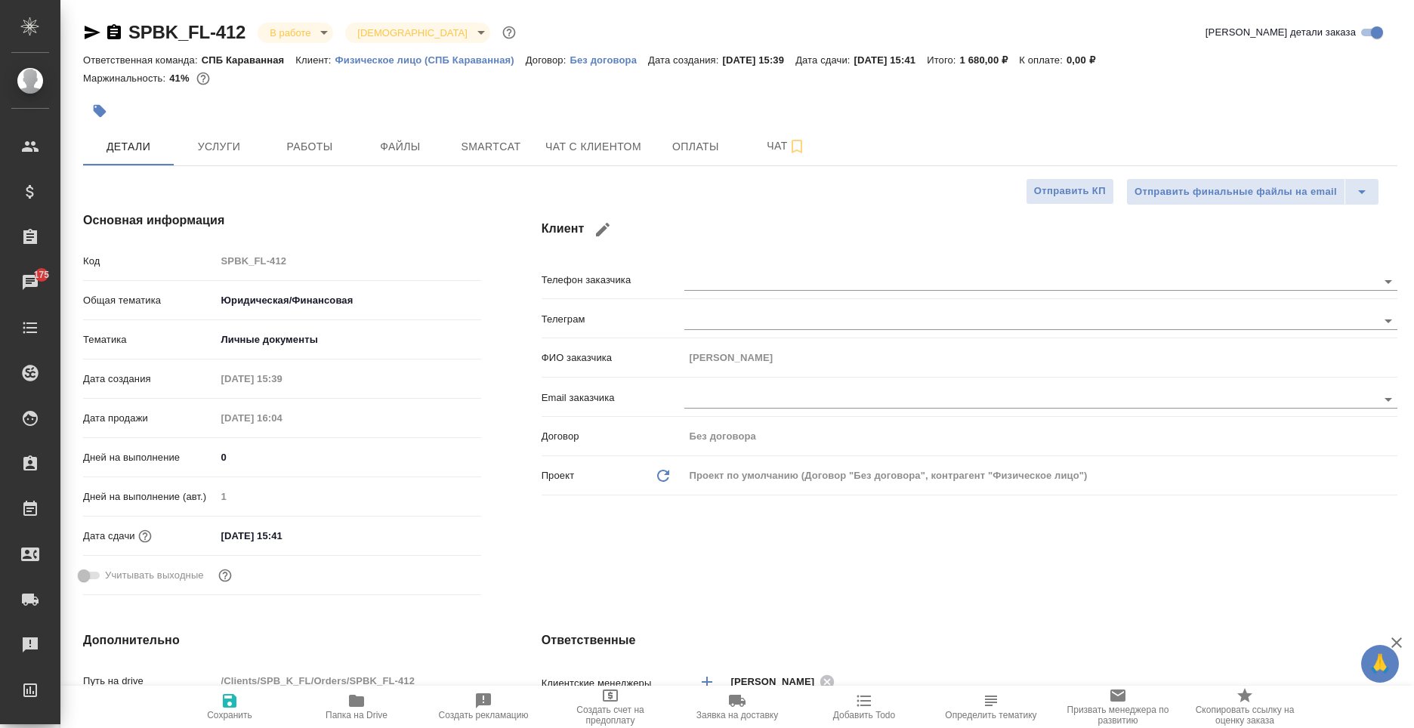
type textarea "x"
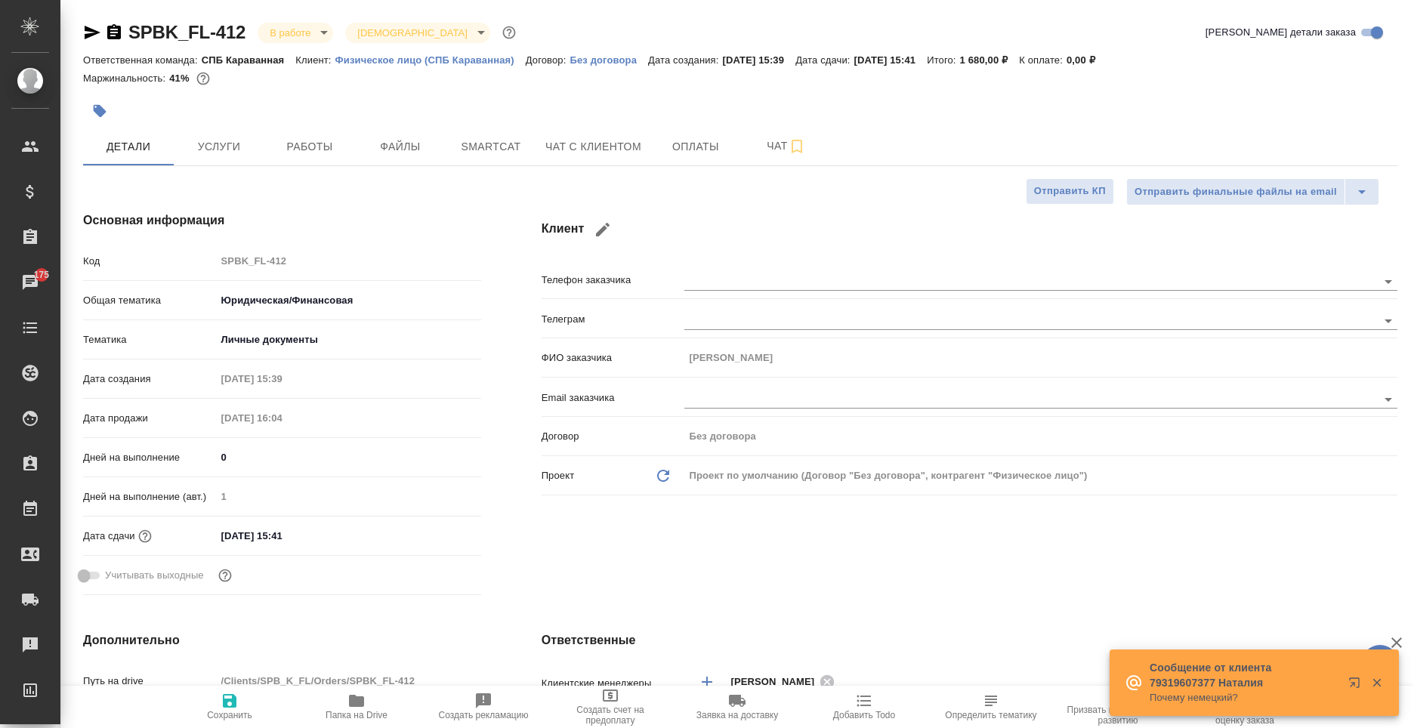
type textarea "x"
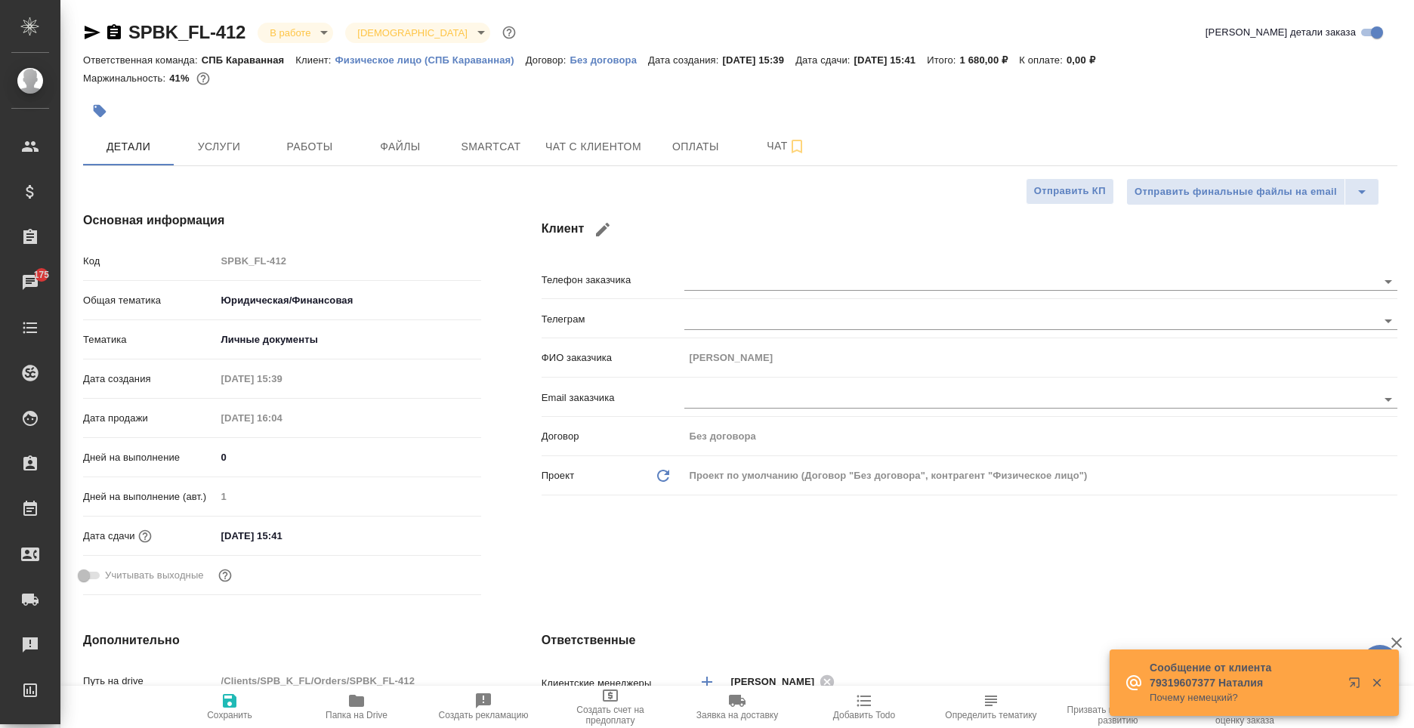
type textarea "x"
click at [574, 150] on span "Чат с клиентом" at bounding box center [593, 146] width 96 height 19
